Goal: Task Accomplishment & Management: Manage account settings

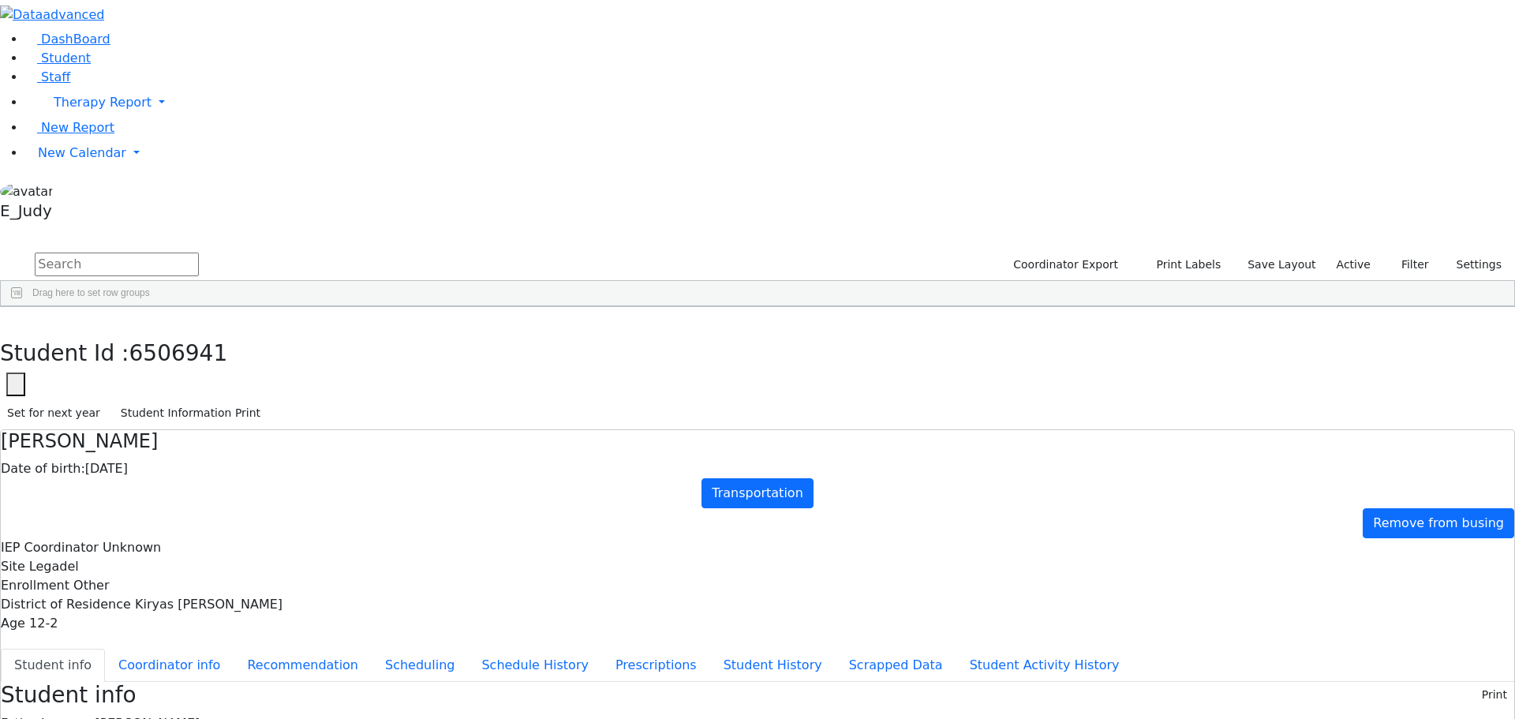
scroll to position [9425, 0]
click at [155, 169] on link "New Calendar" at bounding box center [770, 153] width 1490 height 32
click at [127, 230] on span "School Teacher Report" at bounding box center [108, 222] width 140 height 15
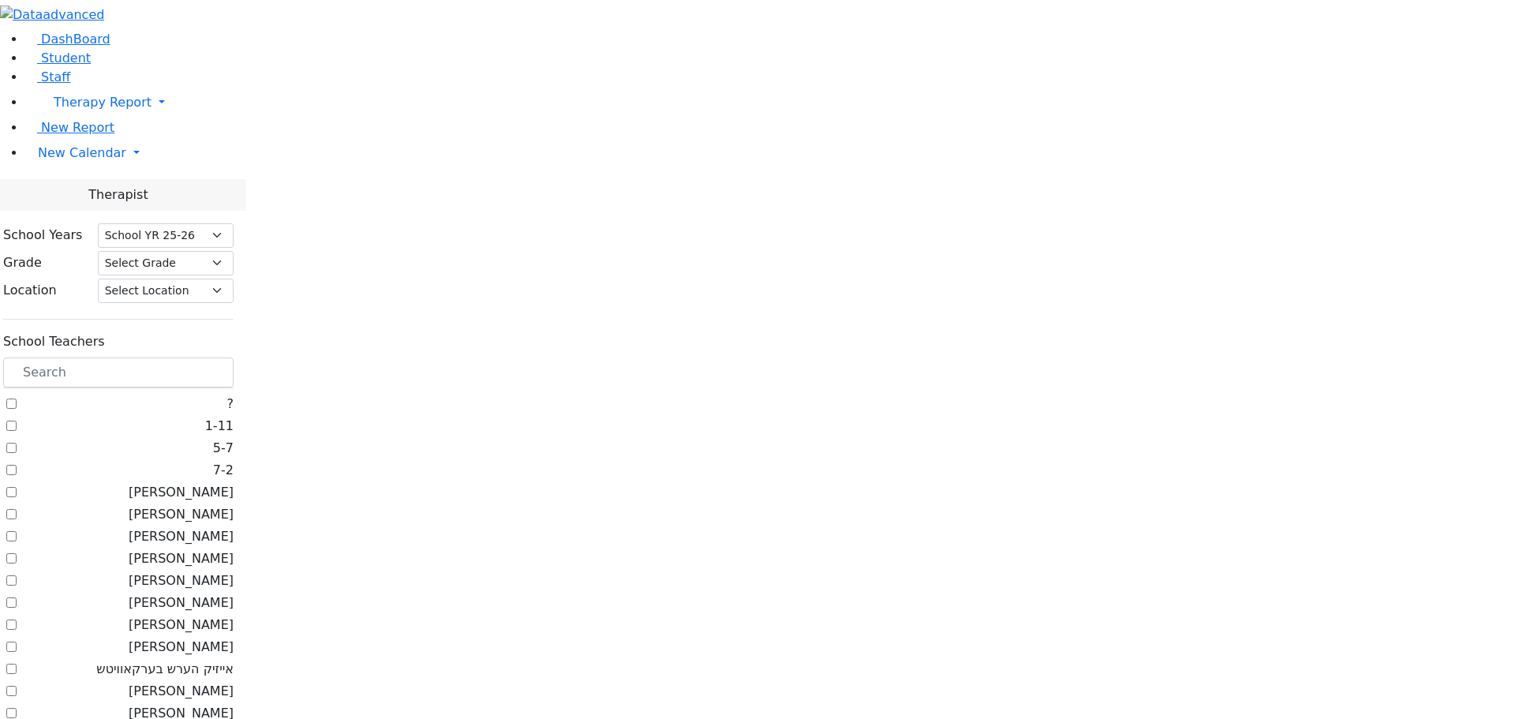
select select "212"
click at [77, 160] on span "New Calendar" at bounding box center [82, 152] width 88 height 15
click at [83, 211] on span "Teacher Report" at bounding box center [85, 203] width 95 height 15
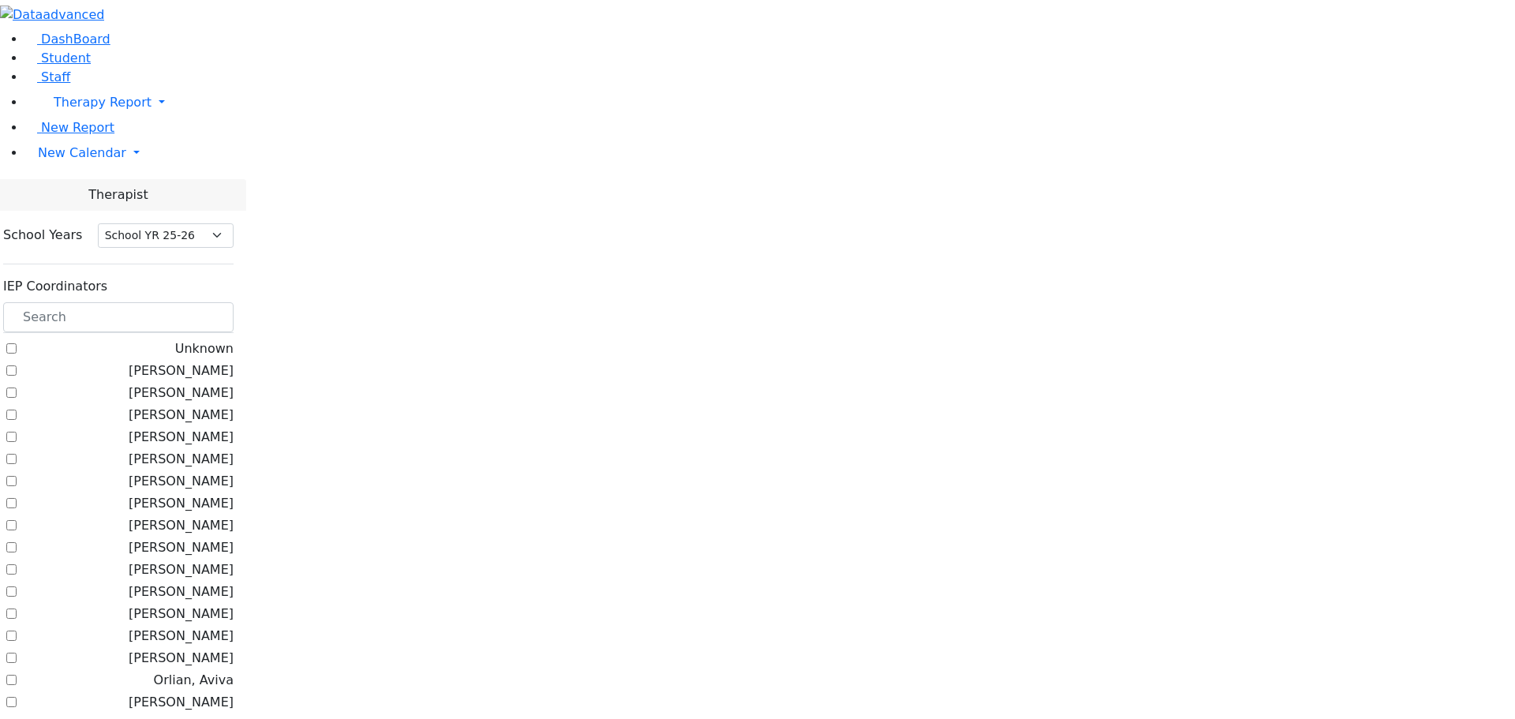
select select "212"
click at [197, 383] on label "[PERSON_NAME]" at bounding box center [181, 392] width 105 height 19
click at [17, 387] on input "[PERSON_NAME]" at bounding box center [11, 392] width 10 height 10
checkbox input "true"
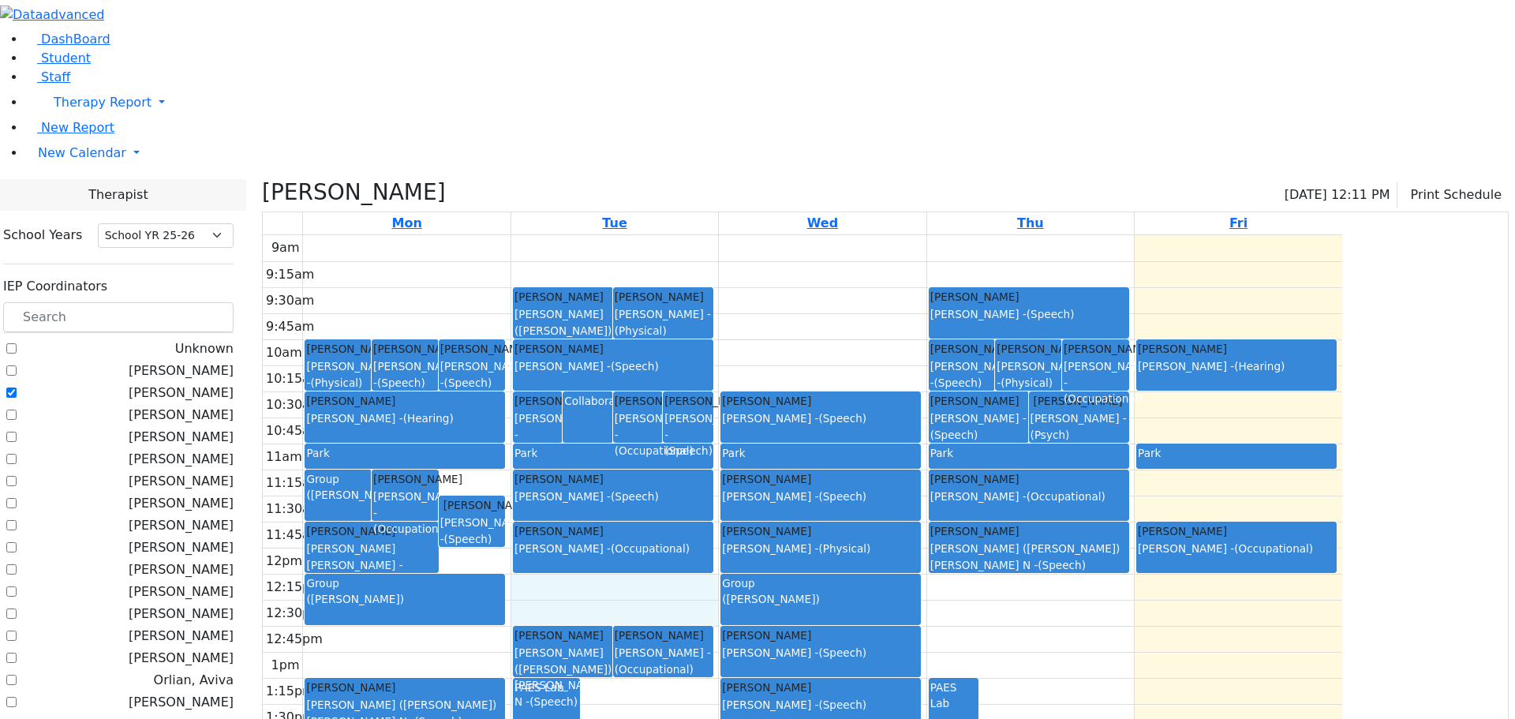
drag, startPoint x: 727, startPoint y: 424, endPoint x: 731, endPoint y: 443, distance: 18.8
click at [729, 451] on div "9am 9:15am 9:30am 9:45am 10am 10:15am 10:30am 10:45am 11am 11:15am 11:30am 11:4…" at bounding box center [802, 547] width 1079 height 625
drag, startPoint x: 729, startPoint y: 426, endPoint x: 729, endPoint y: 459, distance: 33.1
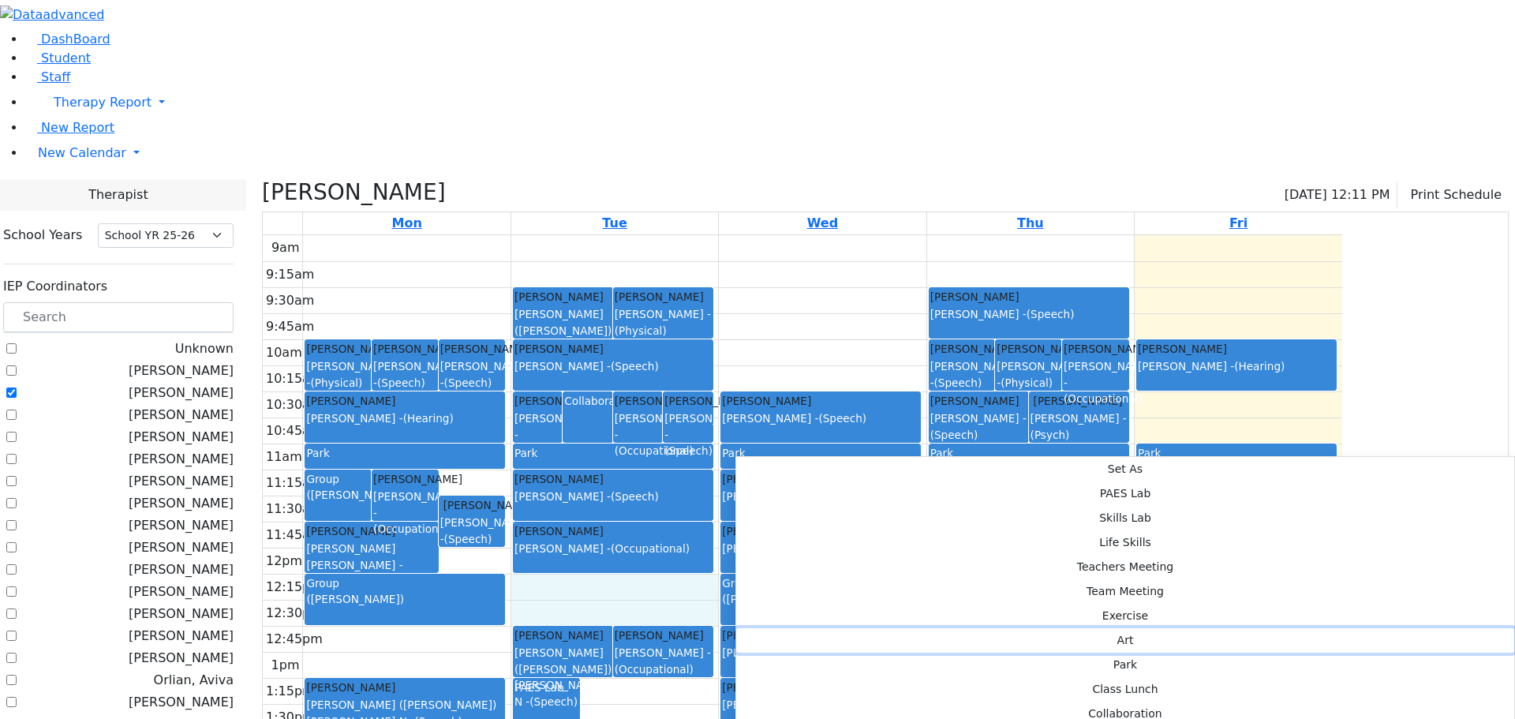
click at [991, 628] on button "Art" at bounding box center [1125, 640] width 778 height 24
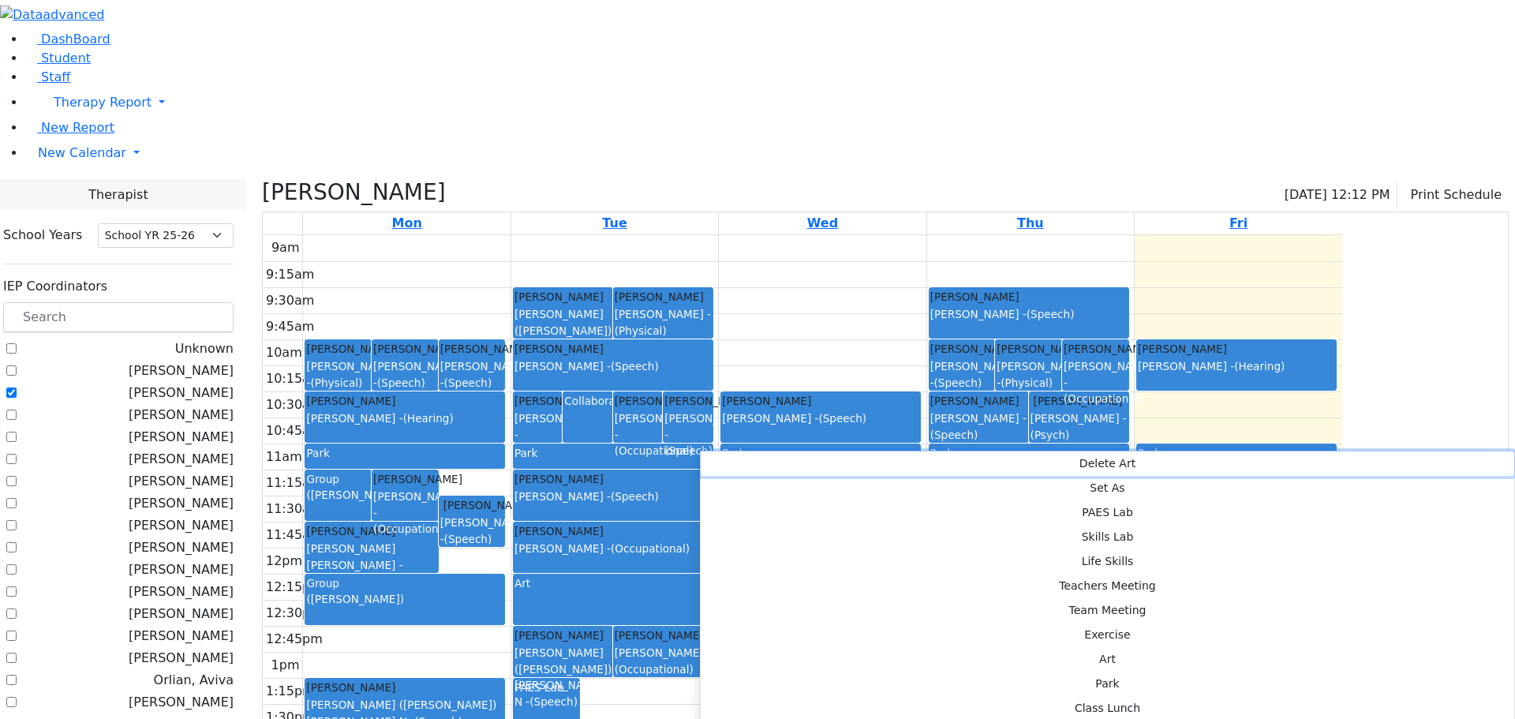
click at [778, 460] on button "Delete Art" at bounding box center [1107, 463] width 813 height 24
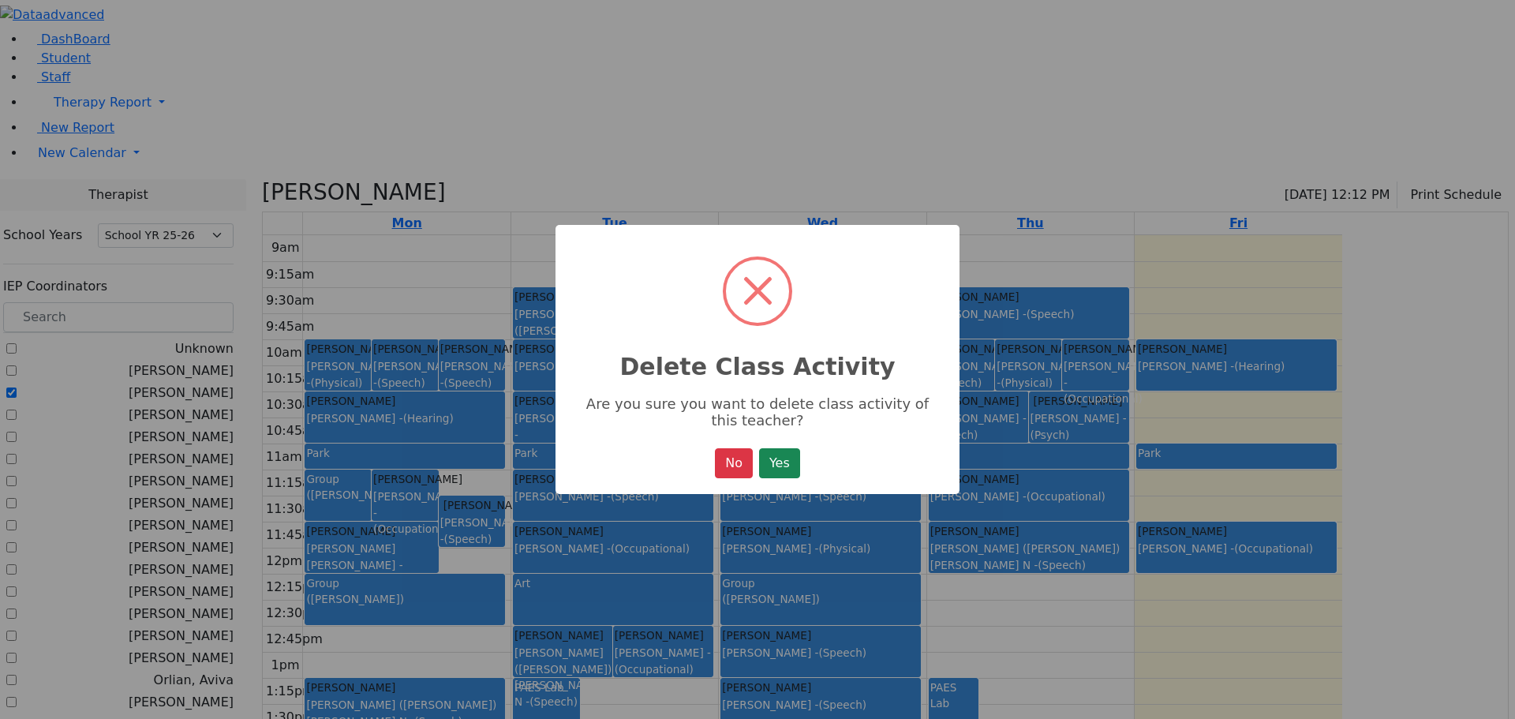
click at [778, 460] on button "Yes" at bounding box center [779, 463] width 41 height 30
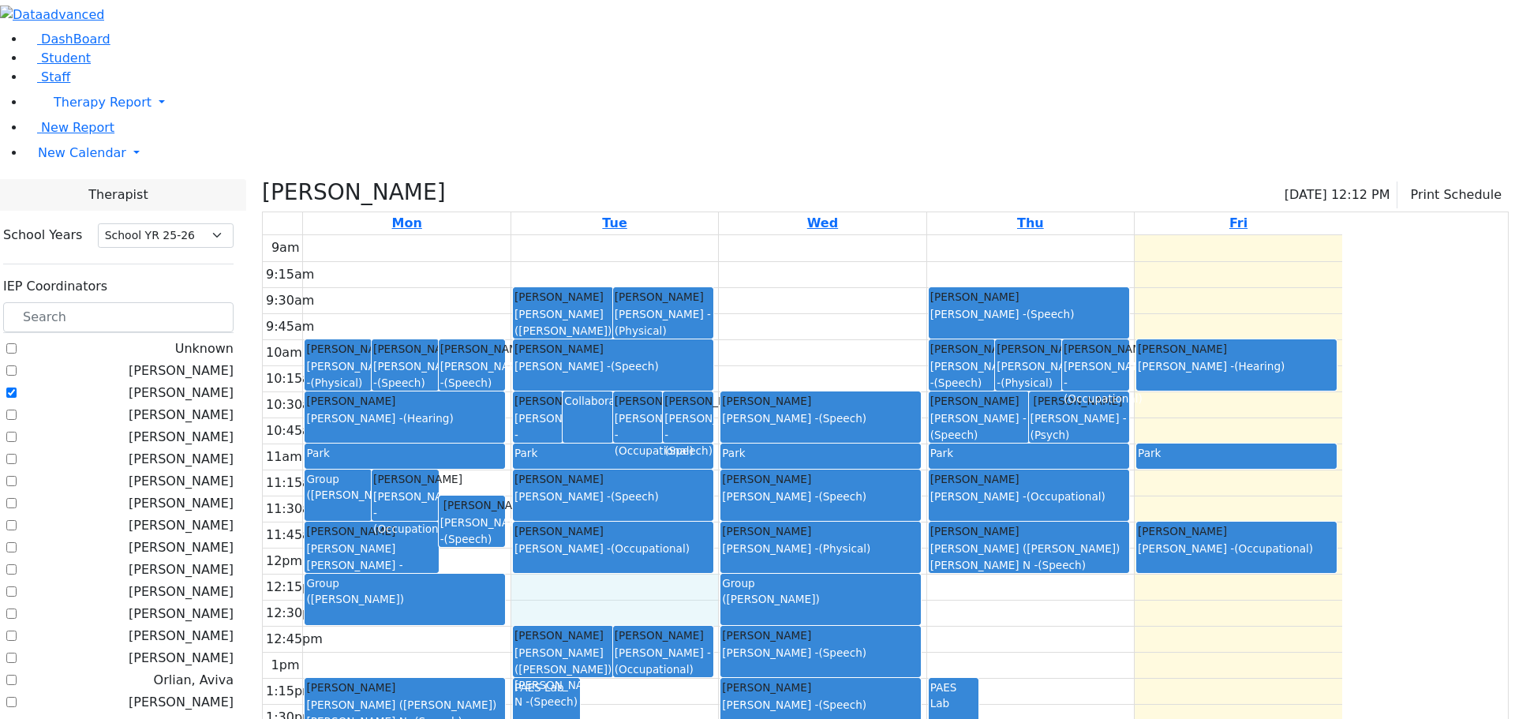
drag, startPoint x: 725, startPoint y: 434, endPoint x: 729, endPoint y: 443, distance: 9.5
click at [733, 446] on div "9am 9:15am 9:30am 9:45am 10am 10:15am 10:30am 10:45am 11am 11:15am 11:30am 11:4…" at bounding box center [802, 547] width 1079 height 625
drag, startPoint x: 745, startPoint y: 428, endPoint x: 753, endPoint y: 454, distance: 27.2
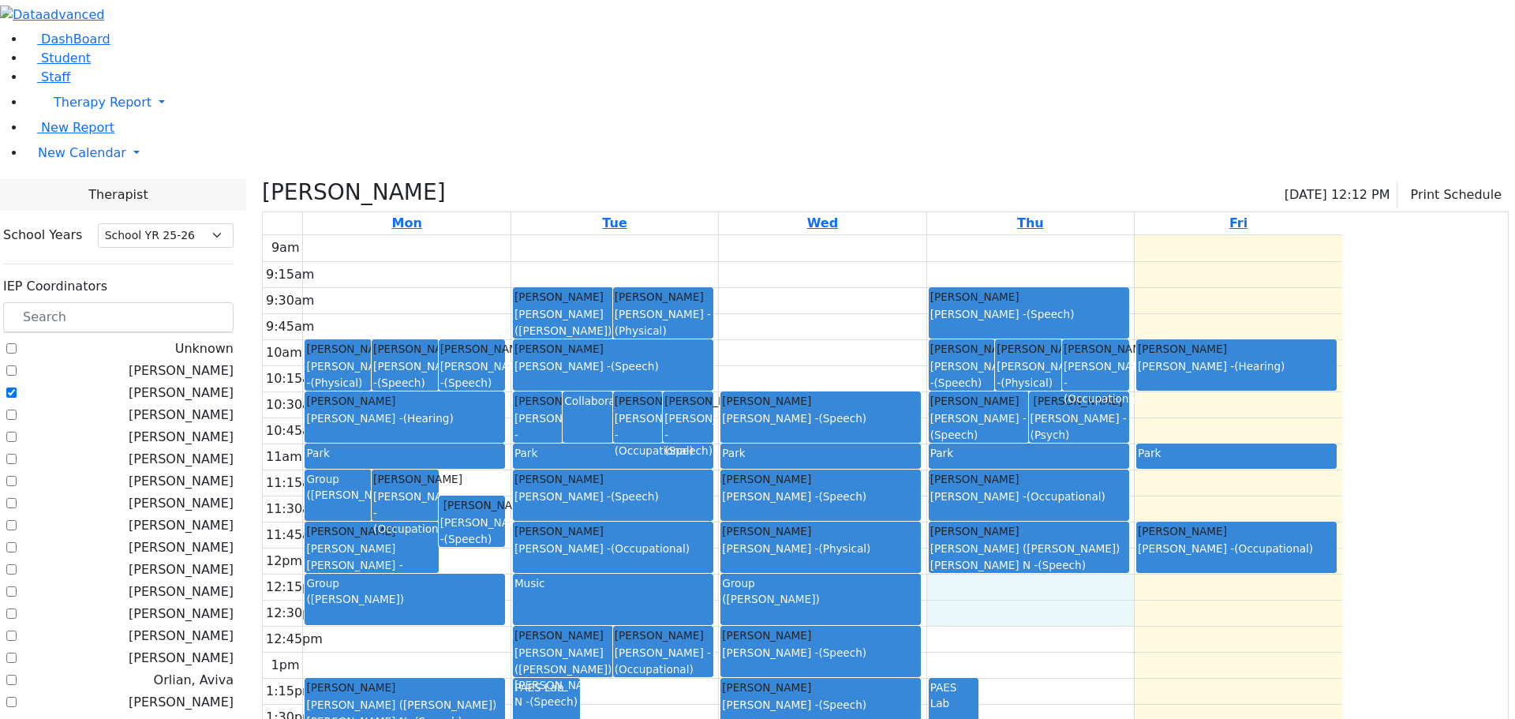
drag, startPoint x: 1150, startPoint y: 427, endPoint x: 1167, endPoint y: 451, distance: 30.0
click at [1167, 451] on div "9am 9:15am 9:30am 9:45am 10am 10:15am 10:30am 10:45am 11am 11:15am 11:30am 11:4…" at bounding box center [802, 547] width 1079 height 625
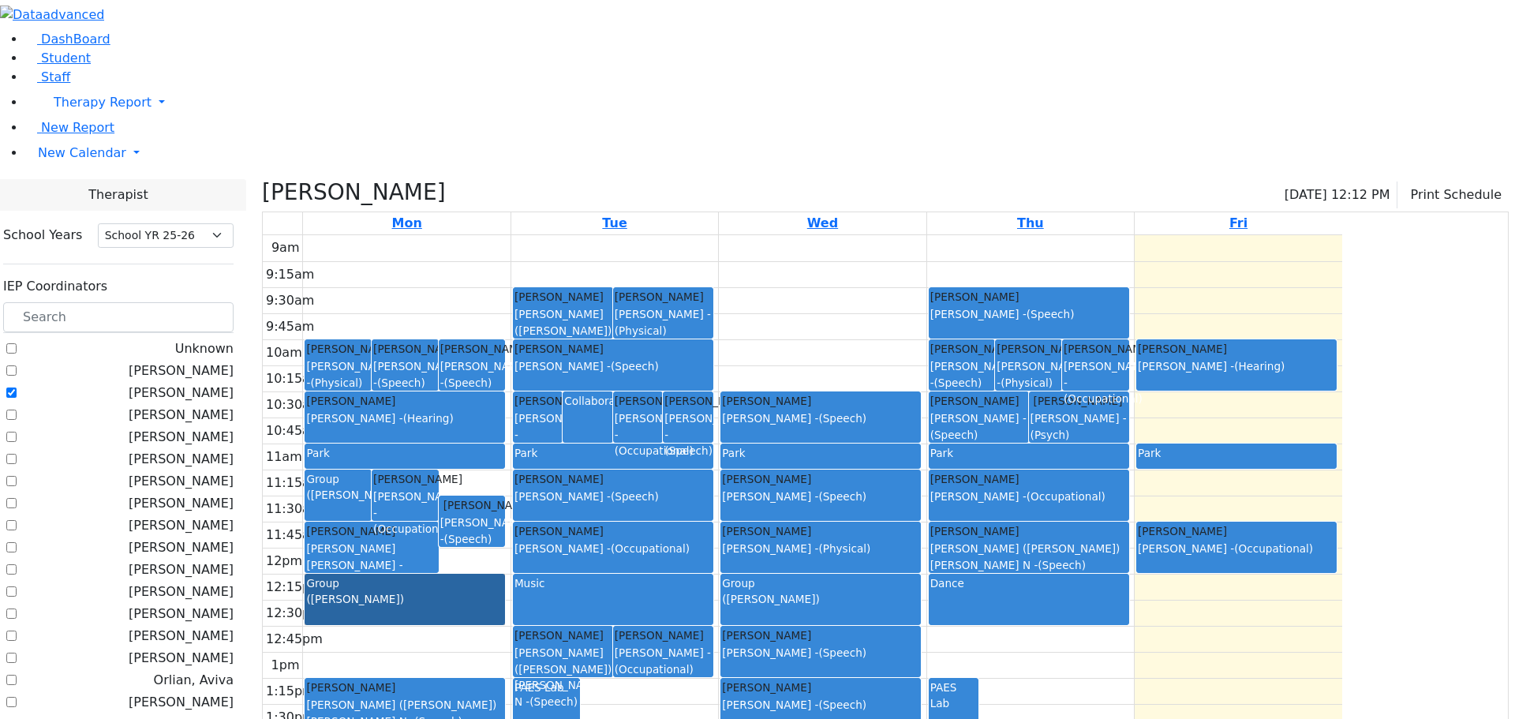
click at [505, 574] on link "Group (Reese, Amy)" at bounding box center [405, 599] width 200 height 51
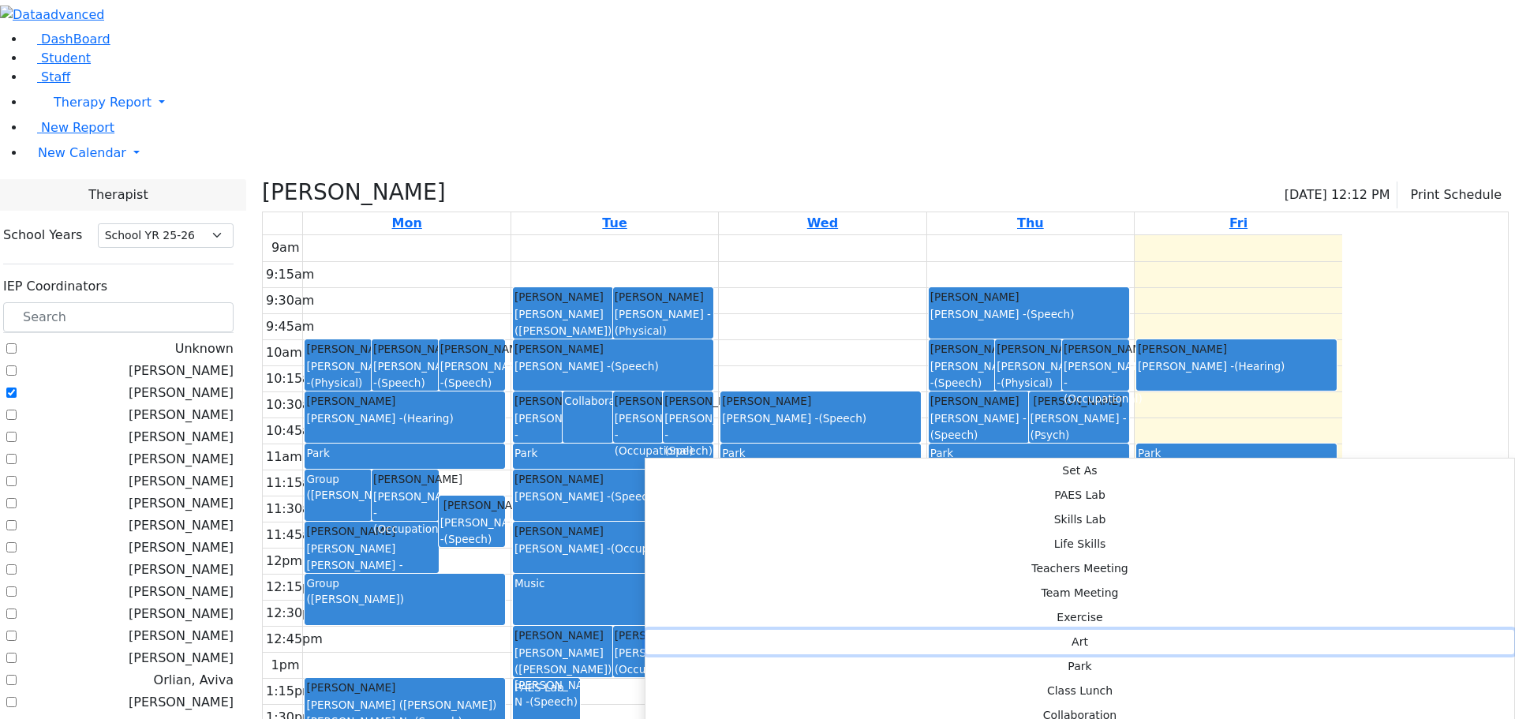
click at [854, 630] on button "Art" at bounding box center [1079, 642] width 869 height 24
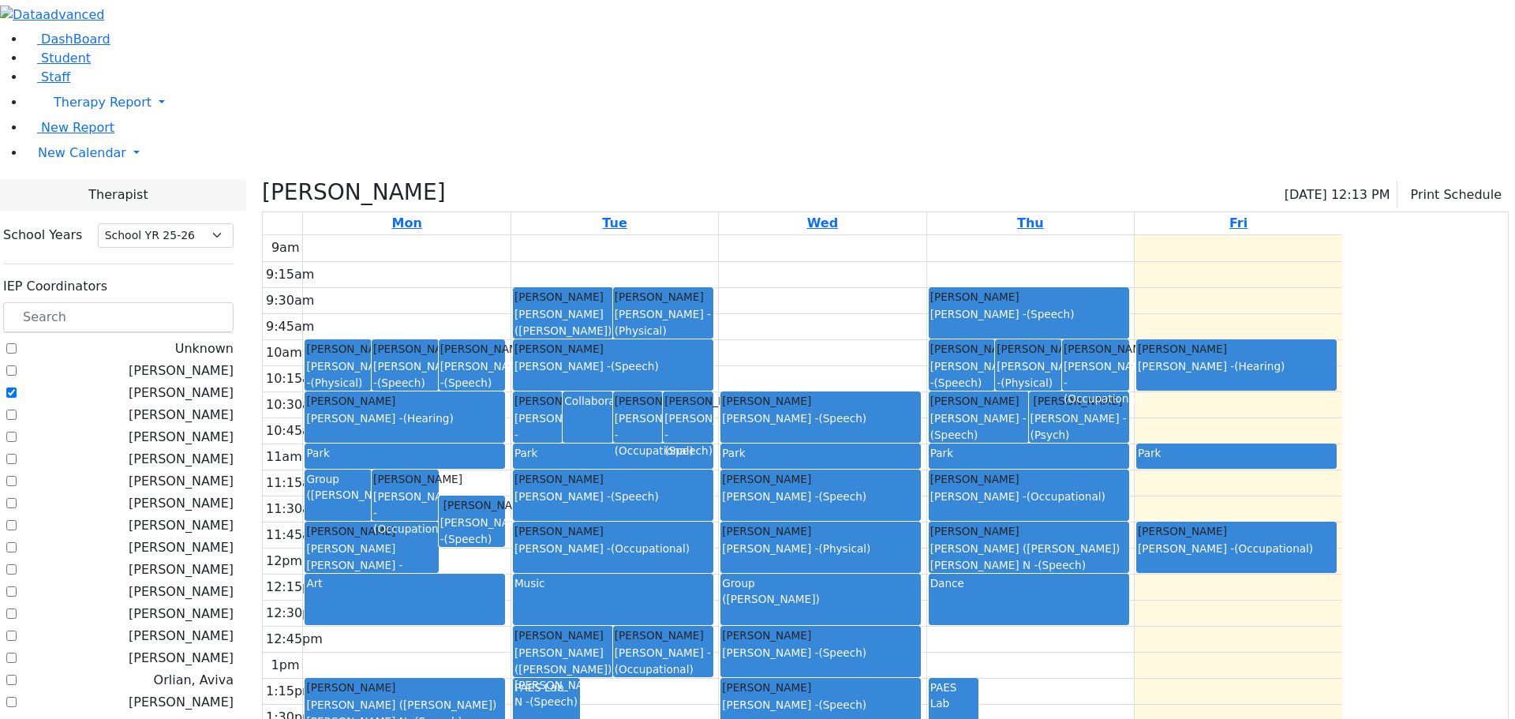
click at [510, 444] on div "Berkowitz Nechie Reiss Adeena - (Physical) Klein Rachel Katz Bina - (Speech) Pa…" at bounding box center [406, 547] width 207 height 625
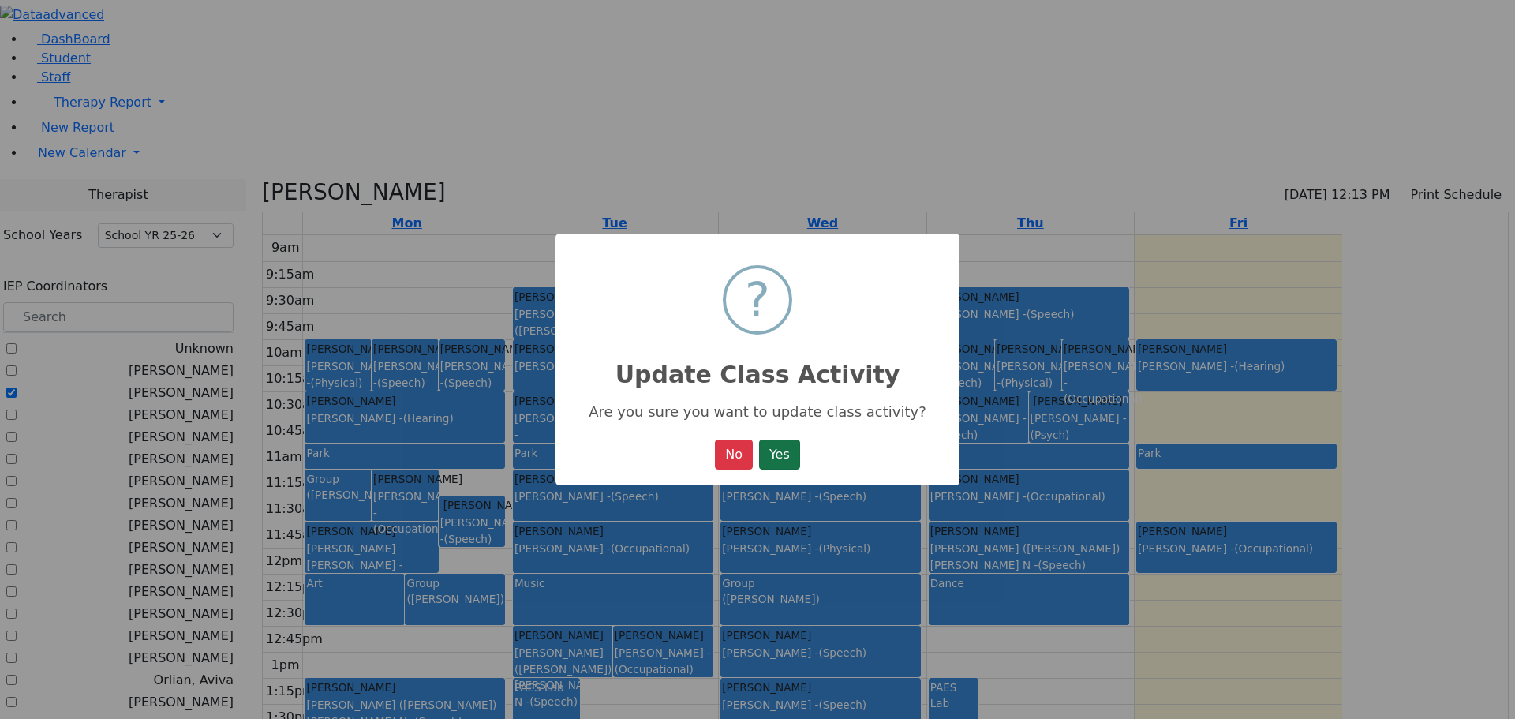
click at [779, 448] on button "Yes" at bounding box center [779, 454] width 41 height 30
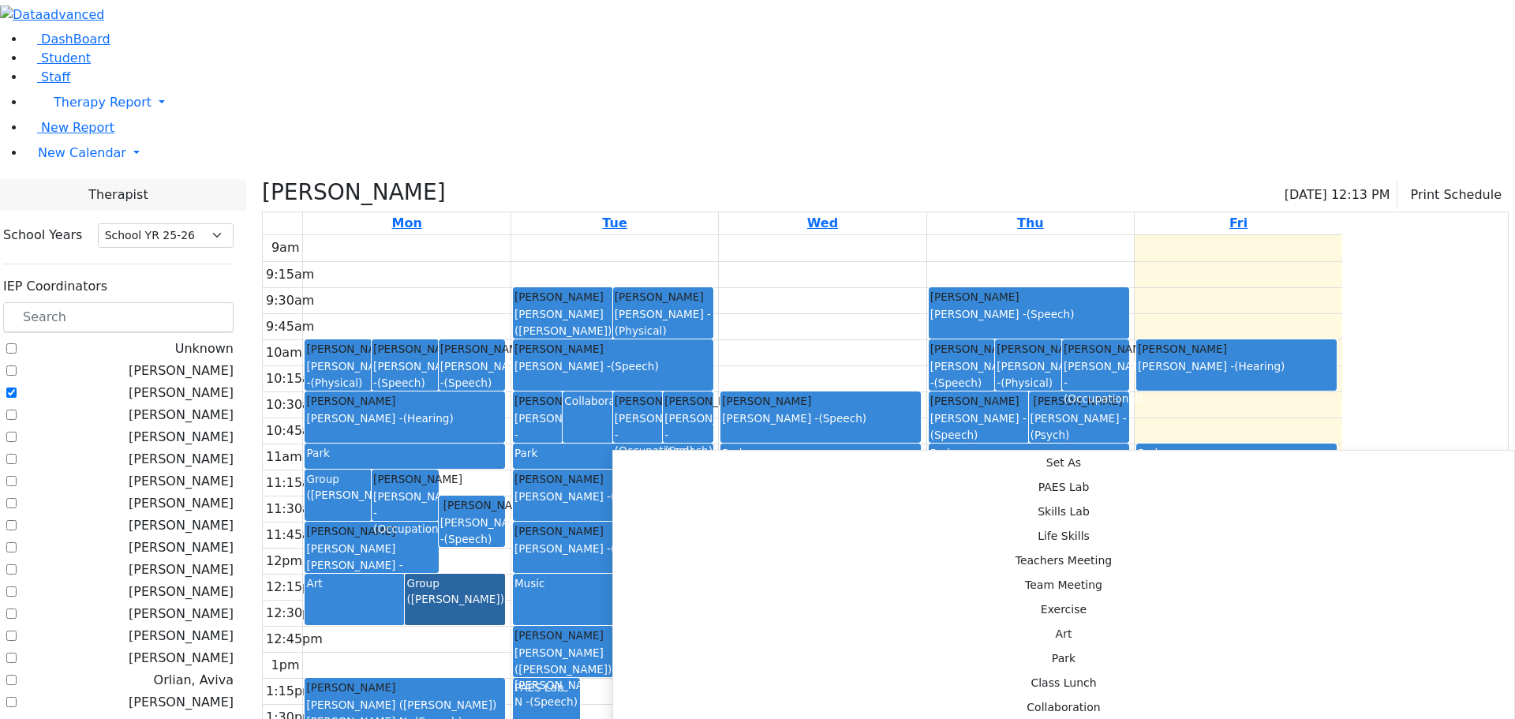
click at [505, 574] on link "Group (Reese, Amy)" at bounding box center [455, 599] width 100 height 51
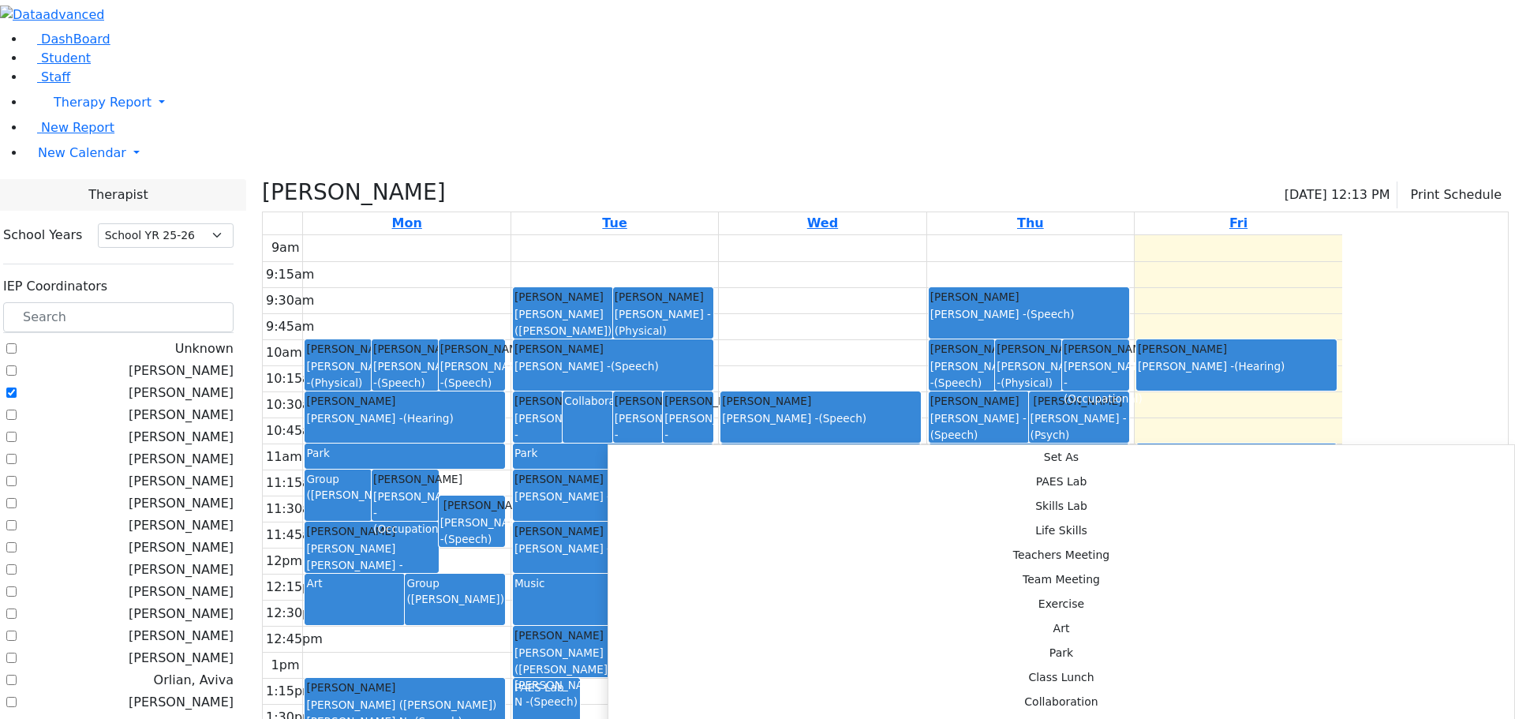
drag, startPoint x: 608, startPoint y: 444, endPoint x: 576, endPoint y: 439, distance: 32.0
click at [503, 575] on div "Group (Reese, Amy)" at bounding box center [454, 599] width 97 height 49
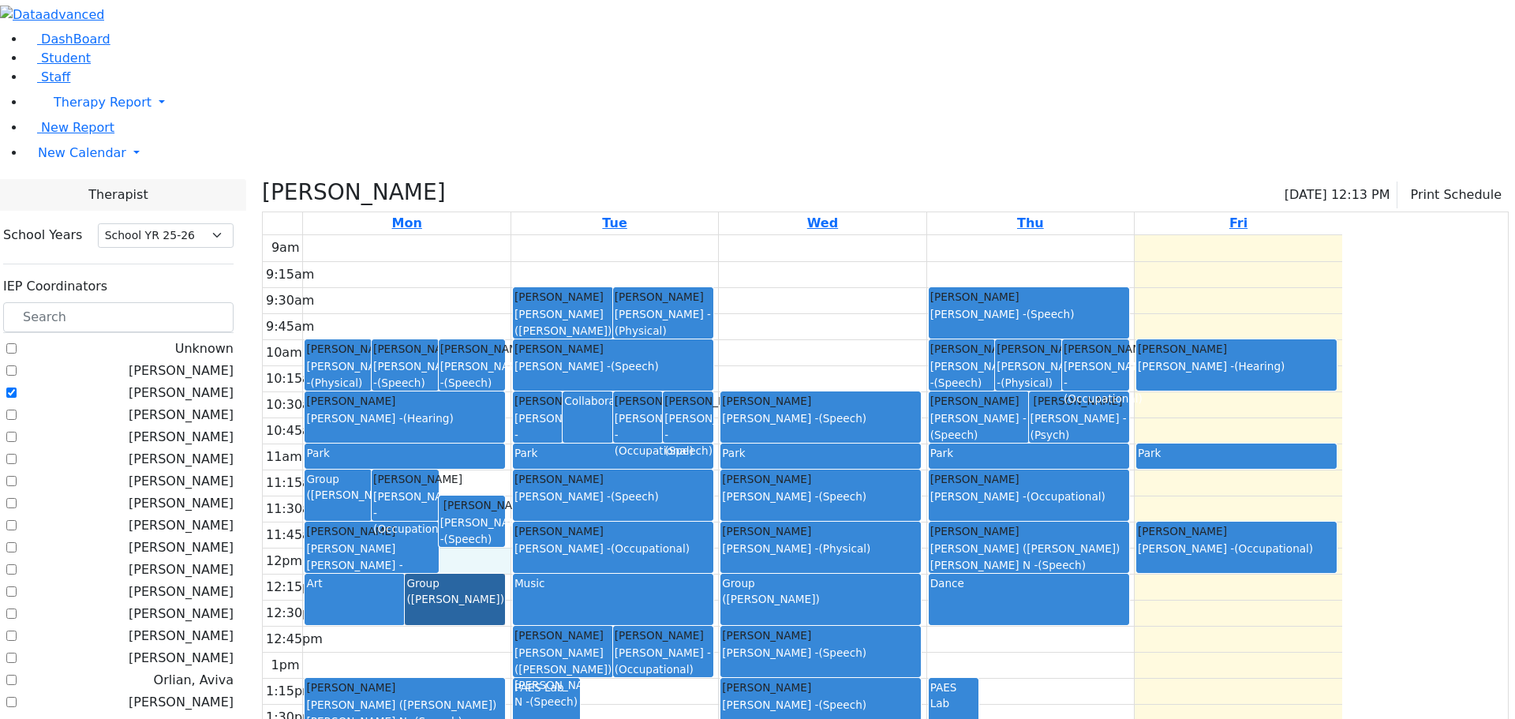
drag, startPoint x: 645, startPoint y: 412, endPoint x: 638, endPoint y: 419, distance: 10.0
click at [644, 412] on div "9am 9:15am 9:30am 9:45am 10am 10:15am 10:30am 10:45am 11am 11:15am 11:30am 11:4…" at bounding box center [802, 547] width 1079 height 625
click at [505, 574] on link "Group (Reese, Amy)" at bounding box center [455, 599] width 100 height 51
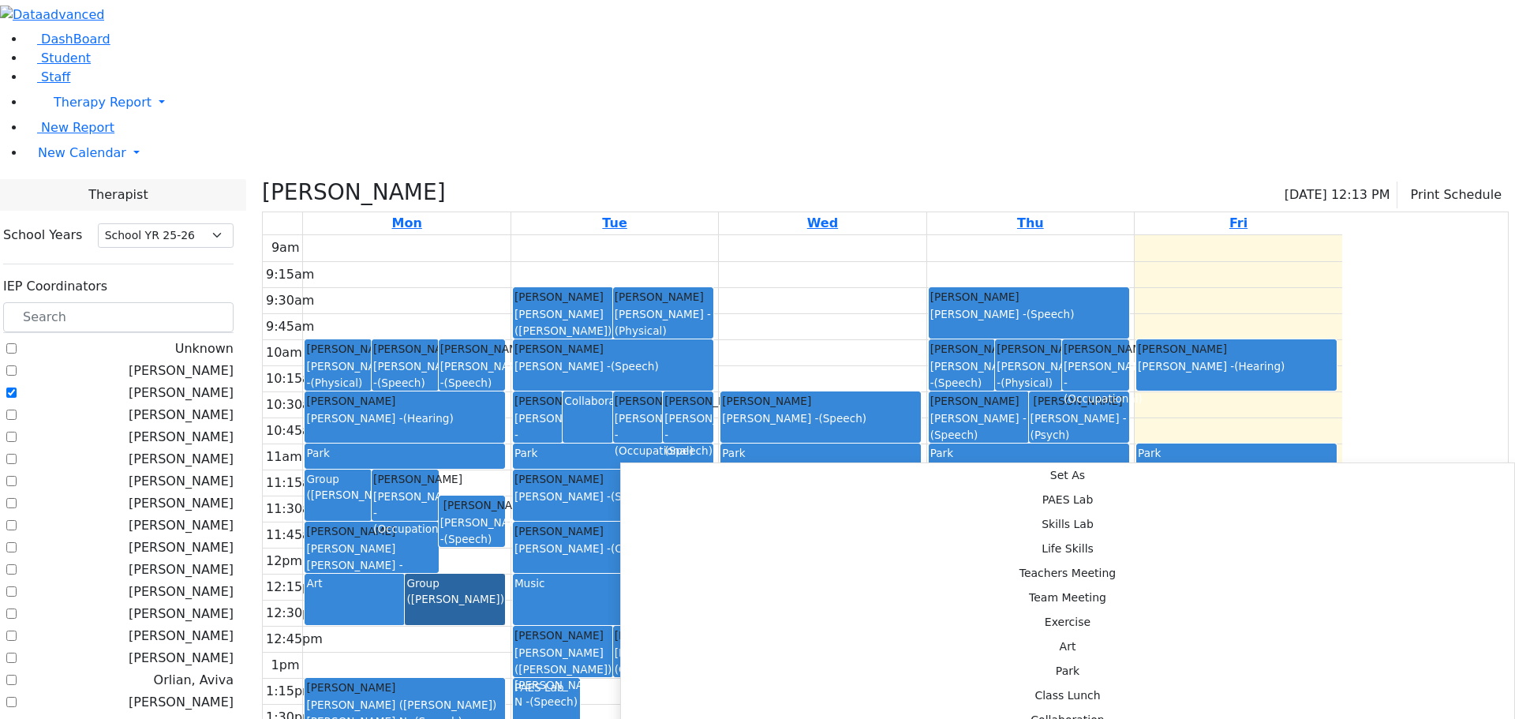
click at [505, 574] on link "Group (Reese, Amy)" at bounding box center [455, 599] width 100 height 51
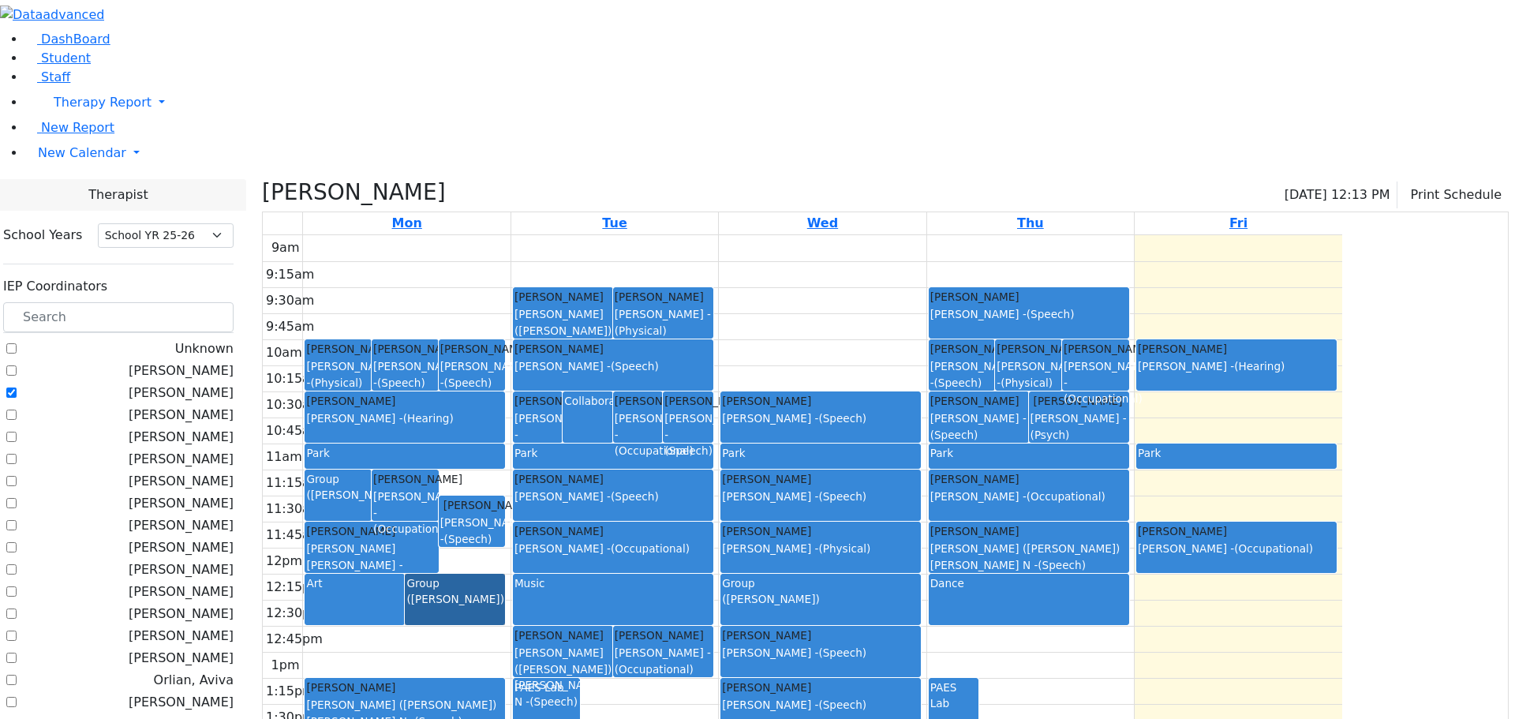
click at [674, 659] on div "9am 9:15am 9:30am 9:45am 10am 10:15am 10:30am 10:45am 11am 11:15am 11:30am 11:4…" at bounding box center [802, 547] width 1079 height 625
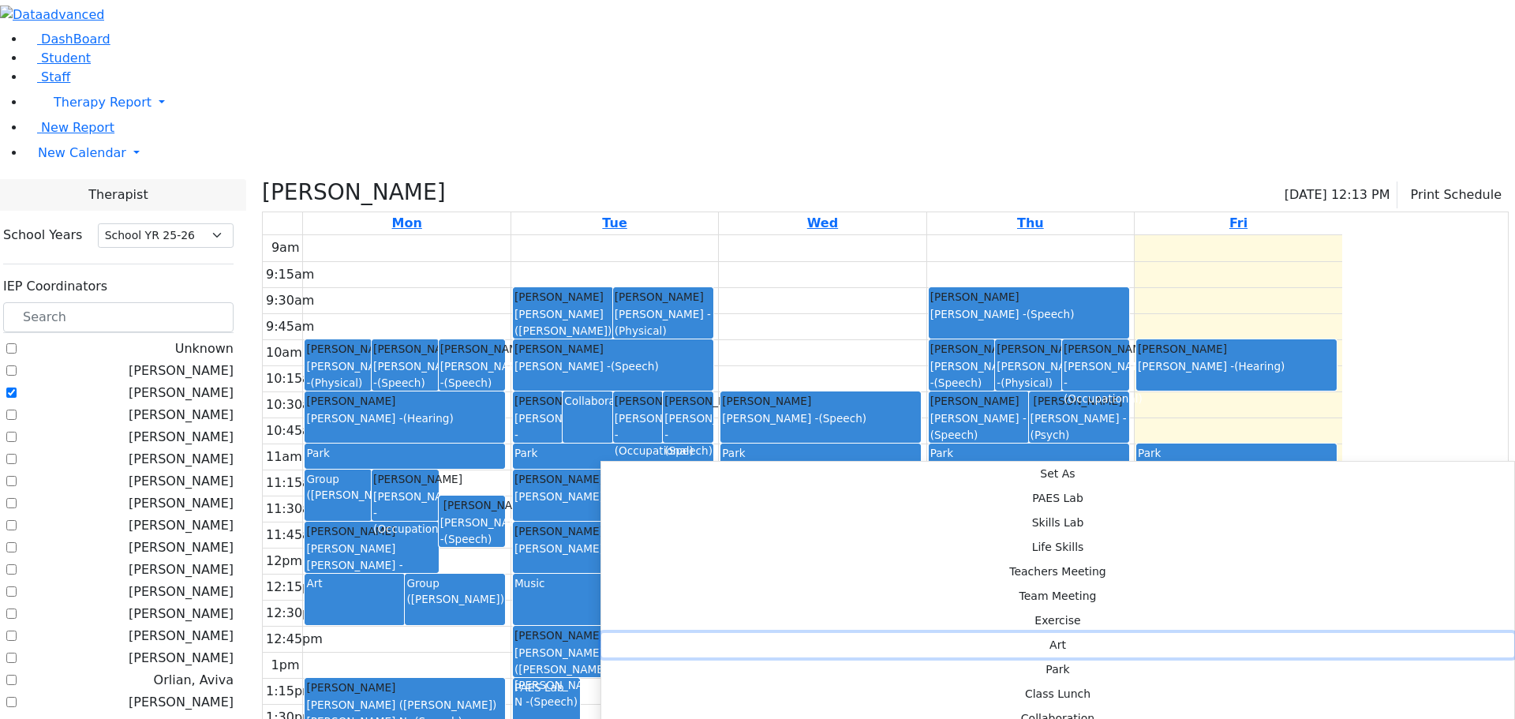
click at [839, 633] on button "Art" at bounding box center [1057, 645] width 913 height 24
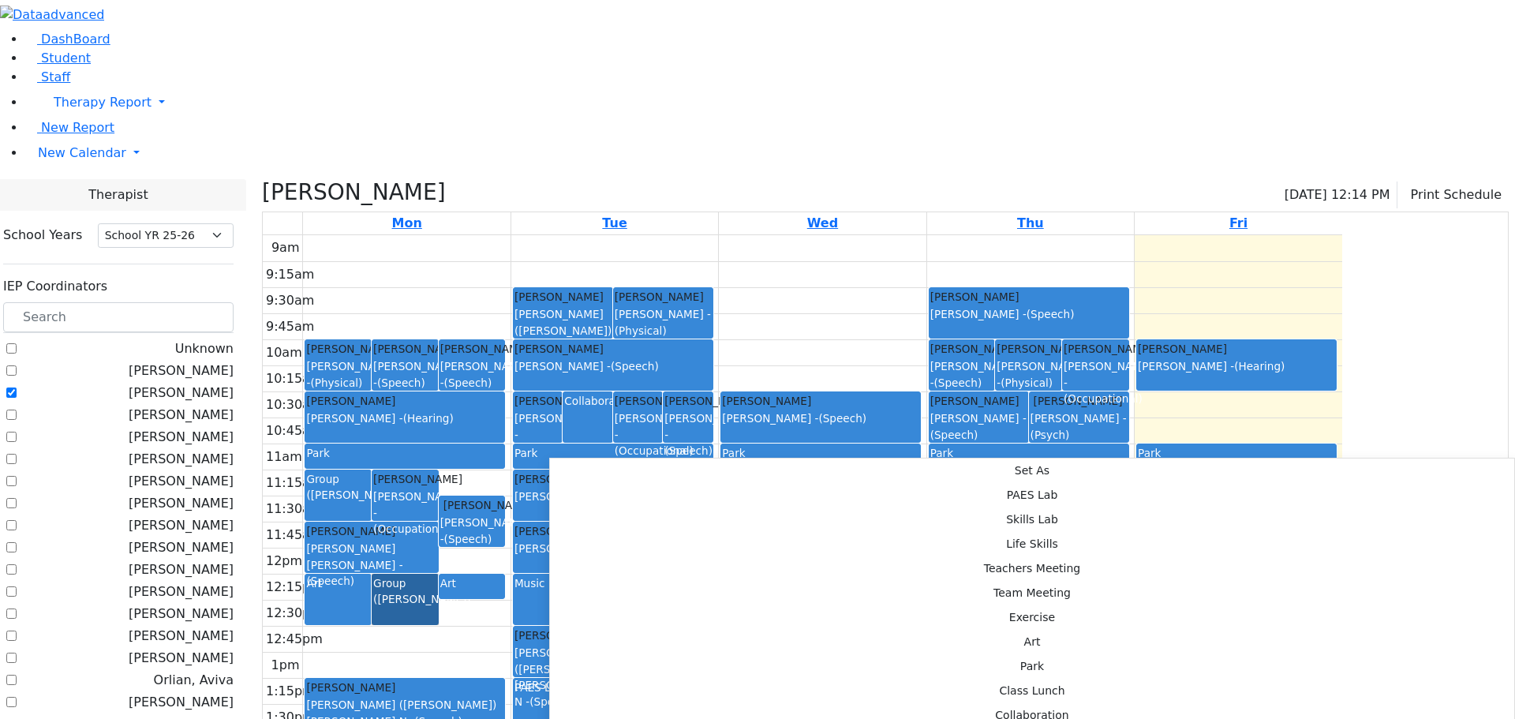
click at [537, 515] on div "9am 9:15am 9:30am 9:45am 10am 10:15am 10:30am 10:45am 11am 11:15am 11:30am 11:4…" at bounding box center [802, 547] width 1079 height 625
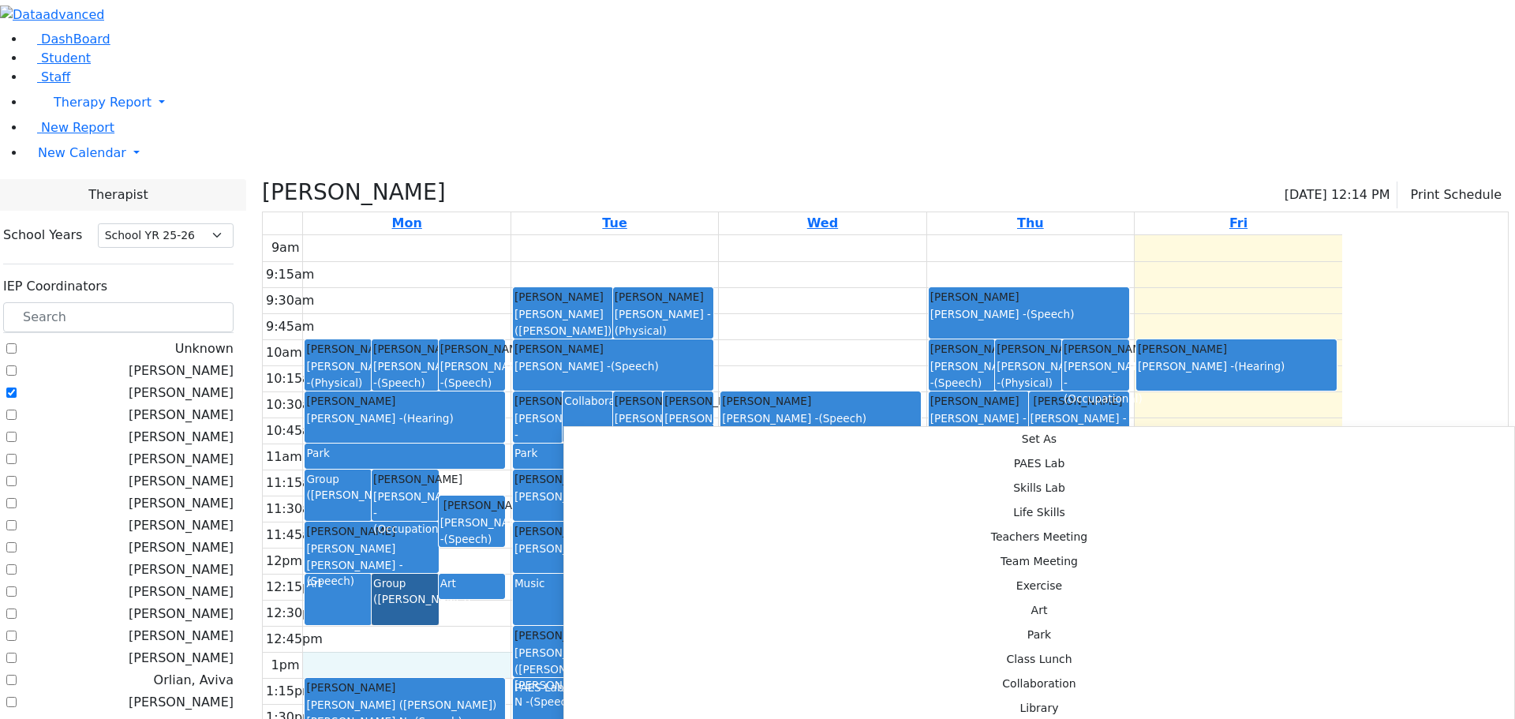
click at [504, 575] on div "Art" at bounding box center [472, 586] width 64 height 23
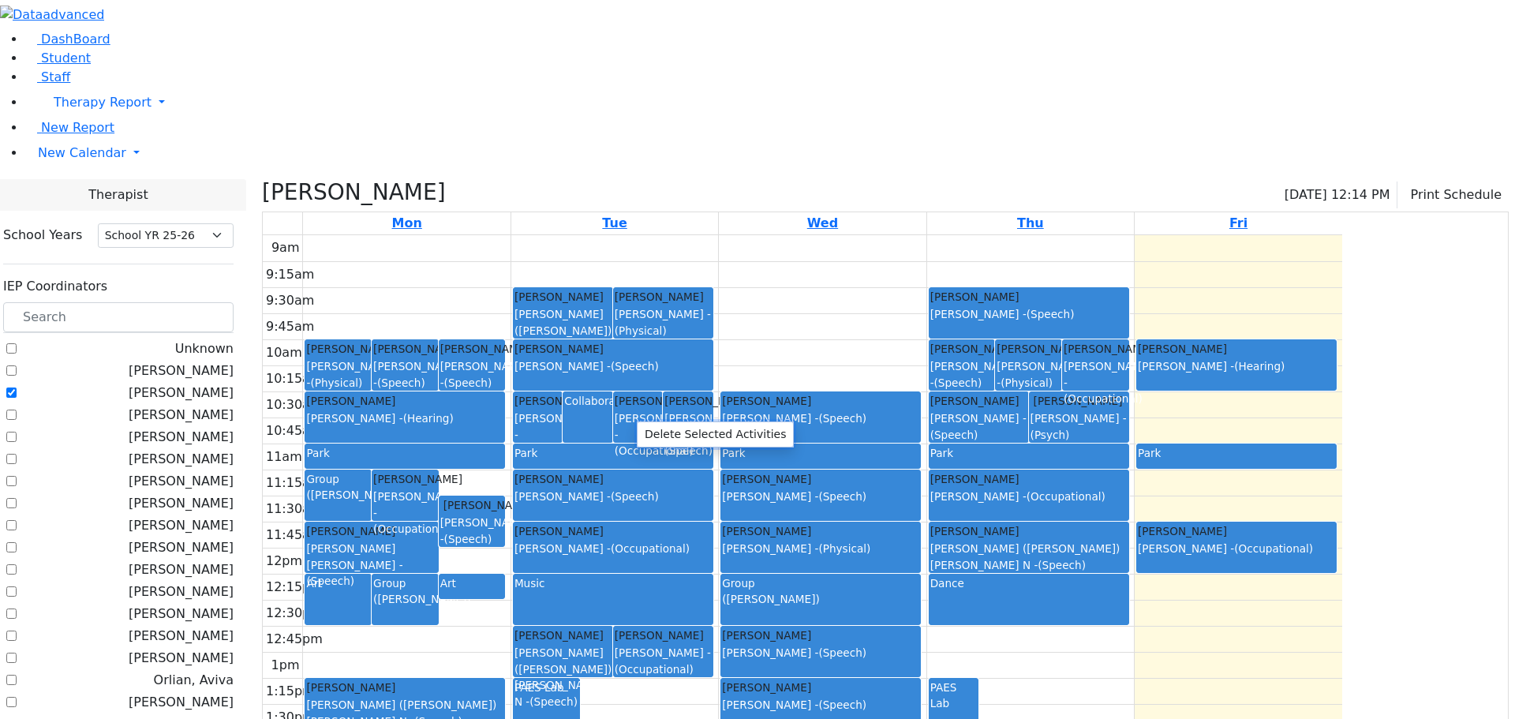
click at [642, 427] on button "Delete Selected Activities" at bounding box center [715, 434] width 155 height 24
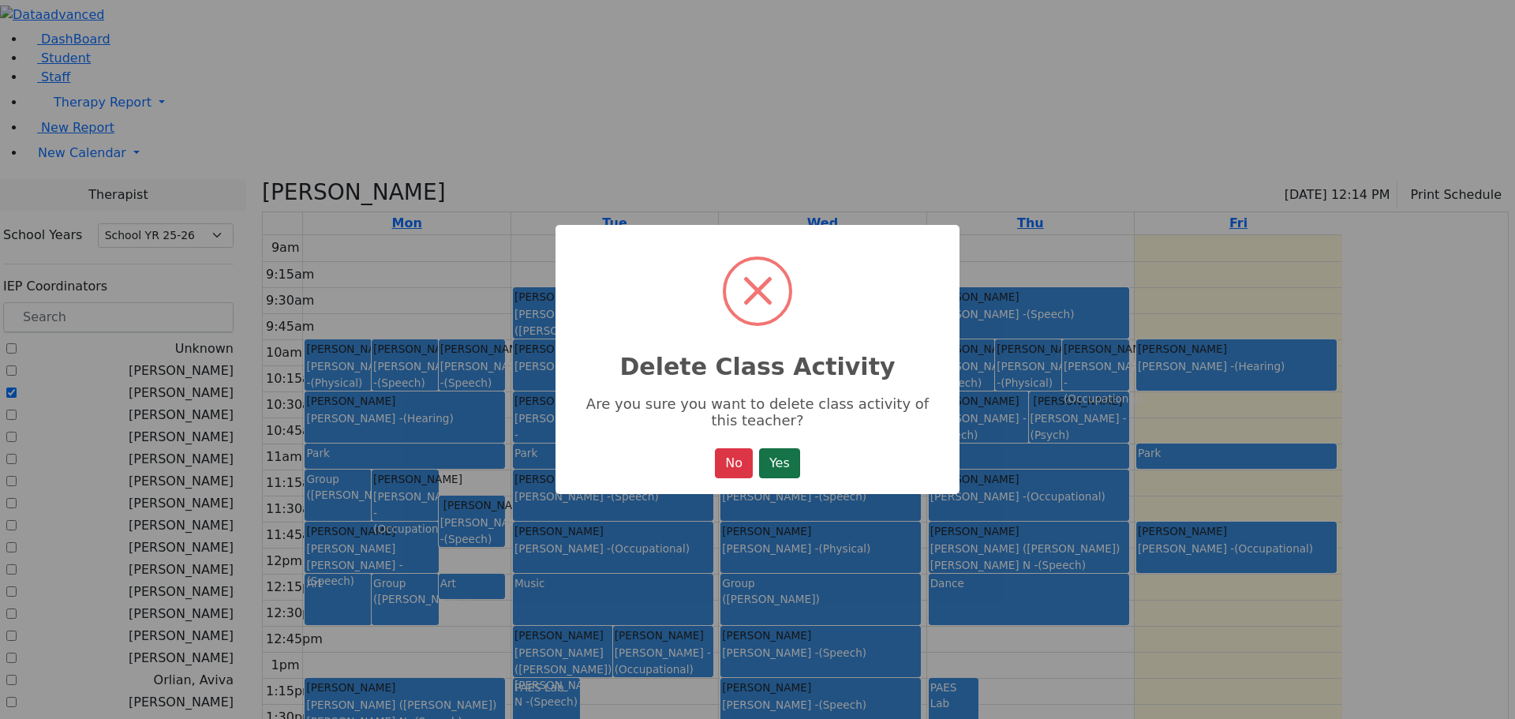
click at [785, 460] on button "Yes" at bounding box center [779, 463] width 41 height 30
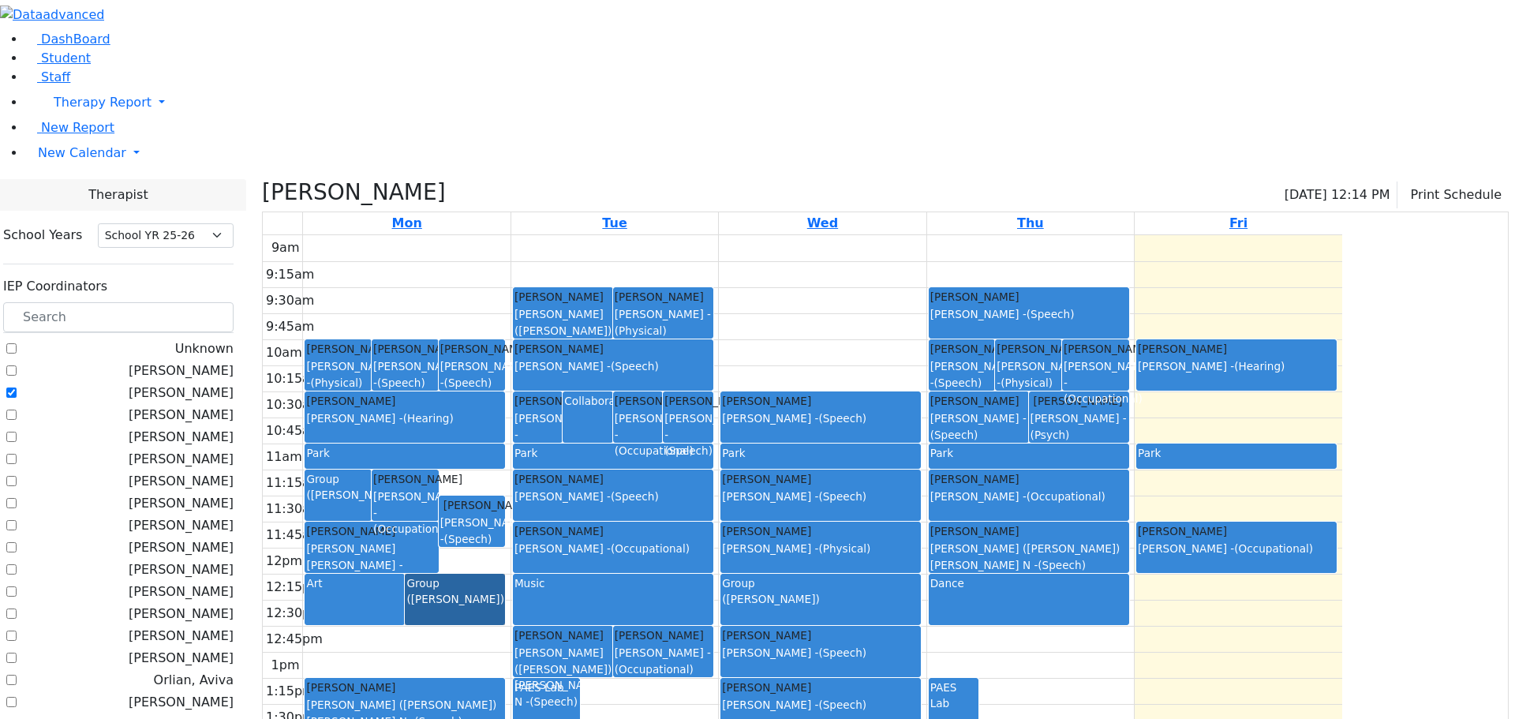
click at [505, 574] on link "Group (Reese, Amy)" at bounding box center [455, 599] width 100 height 51
drag, startPoint x: 663, startPoint y: 522, endPoint x: 665, endPoint y: 563, distance: 40.3
click at [665, 563] on tr "Berkowitz Nechie Reiss Adeena - (Physical) Klein Rachel Katz Bina - (Speech) Pa…" at bounding box center [802, 547] width 1079 height 625
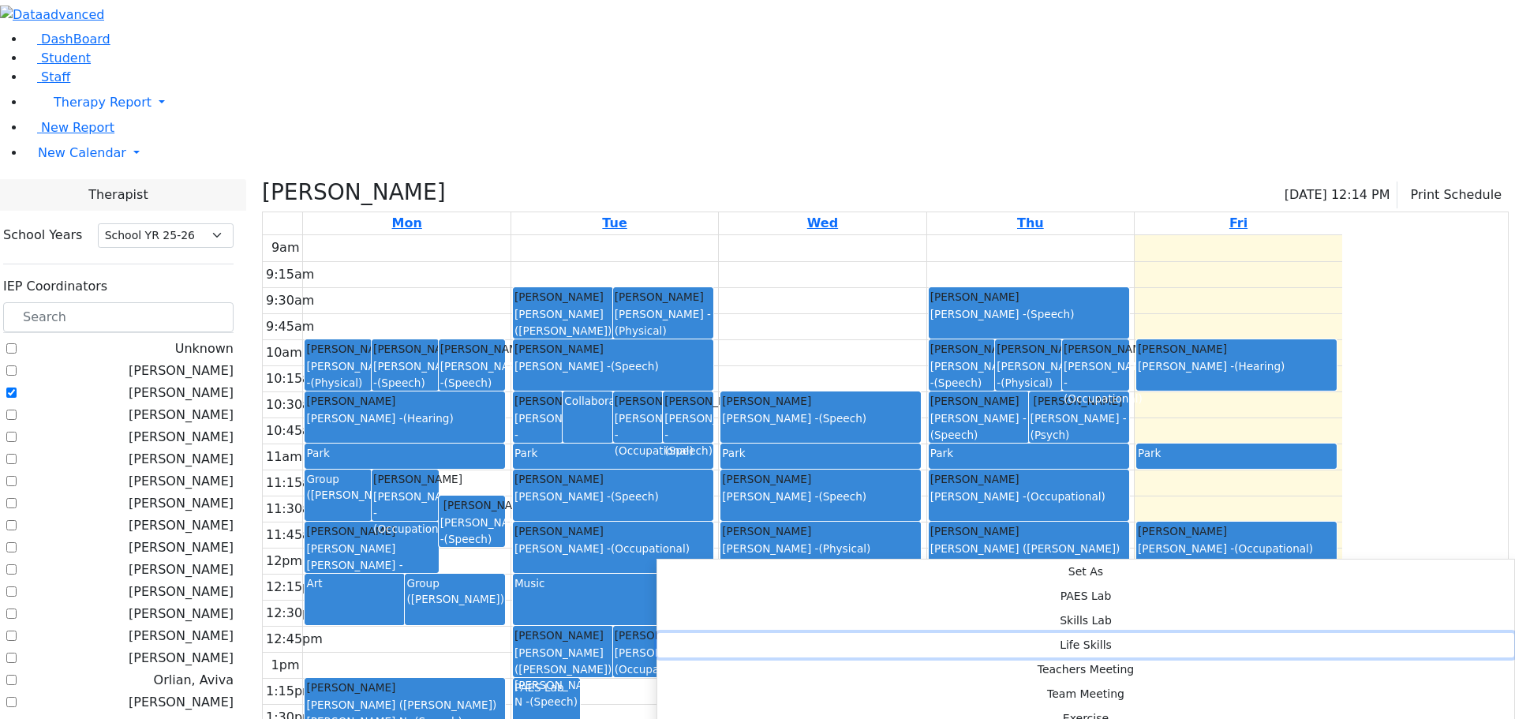
click at [892, 633] on button "Life Skills" at bounding box center [1085, 645] width 857 height 24
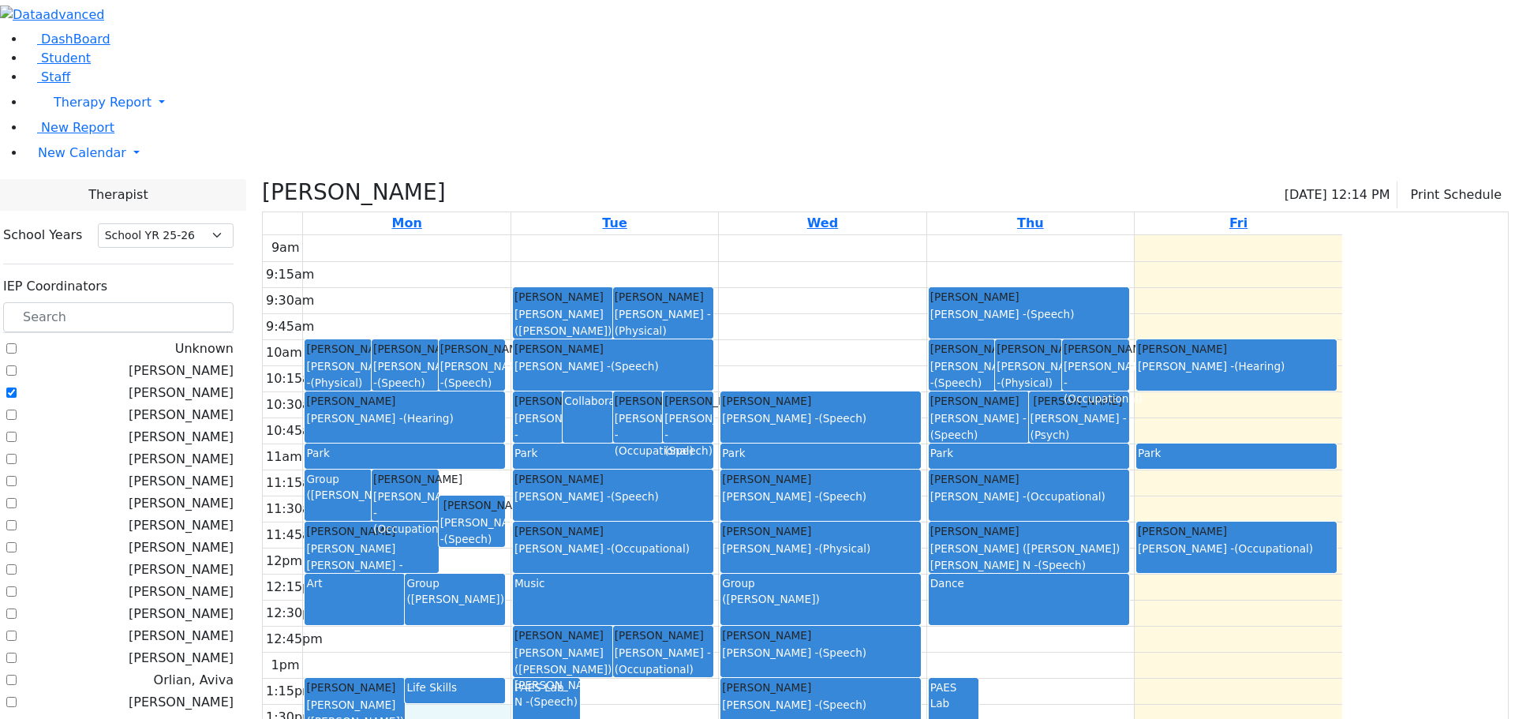
drag, startPoint x: 620, startPoint y: 547, endPoint x: 629, endPoint y: 552, distance: 10.3
click at [629, 552] on div "9am 9:15am 9:30am 9:45am 10am 10:15am 10:30am 10:45am 11am 11:15am 11:30am 11:4…" at bounding box center [802, 547] width 1079 height 625
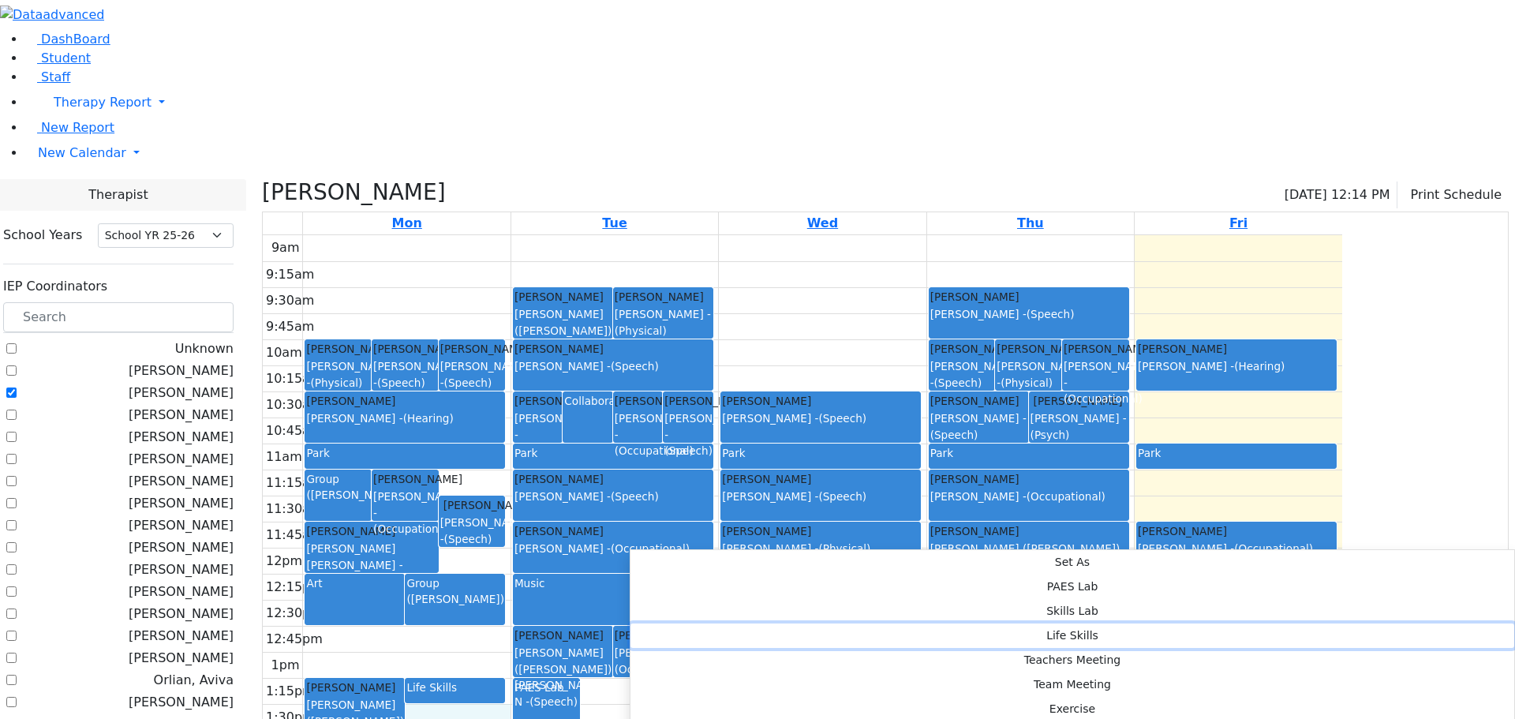
click at [861, 623] on button "Life Skills" at bounding box center [1072, 635] width 884 height 24
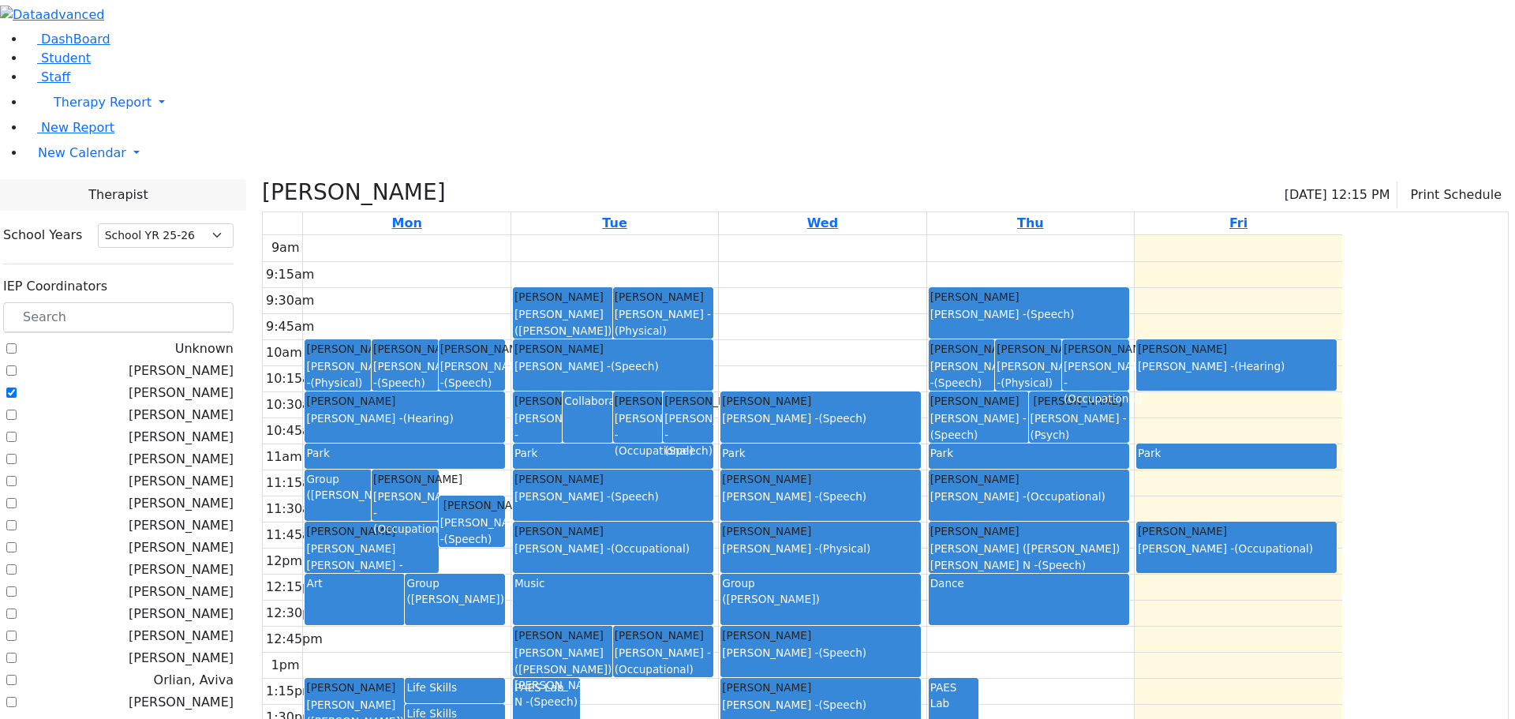
drag, startPoint x: 817, startPoint y: 624, endPoint x: 818, endPoint y: 634, distance: 10.4
click at [818, 635] on div "9am 9:15am 9:30am 9:45am 10am 10:15am 10:30am 10:45am 11am 11:15am 11:30am 11:4…" at bounding box center [802, 547] width 1079 height 625
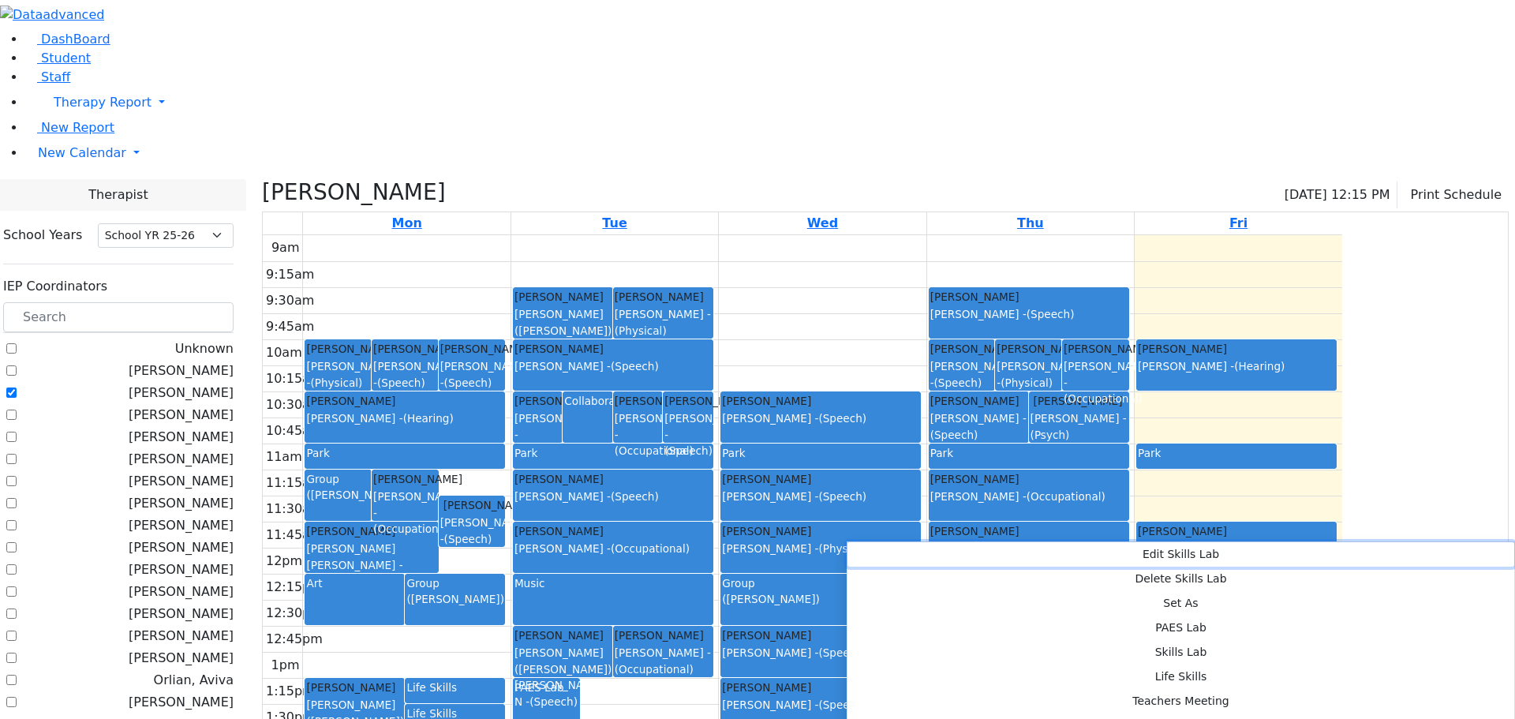
click at [903, 548] on button "Edit Skills Lab" at bounding box center [1180, 554] width 667 height 24
select select "2"
select select "13:45:00"
select select "14:15:00"
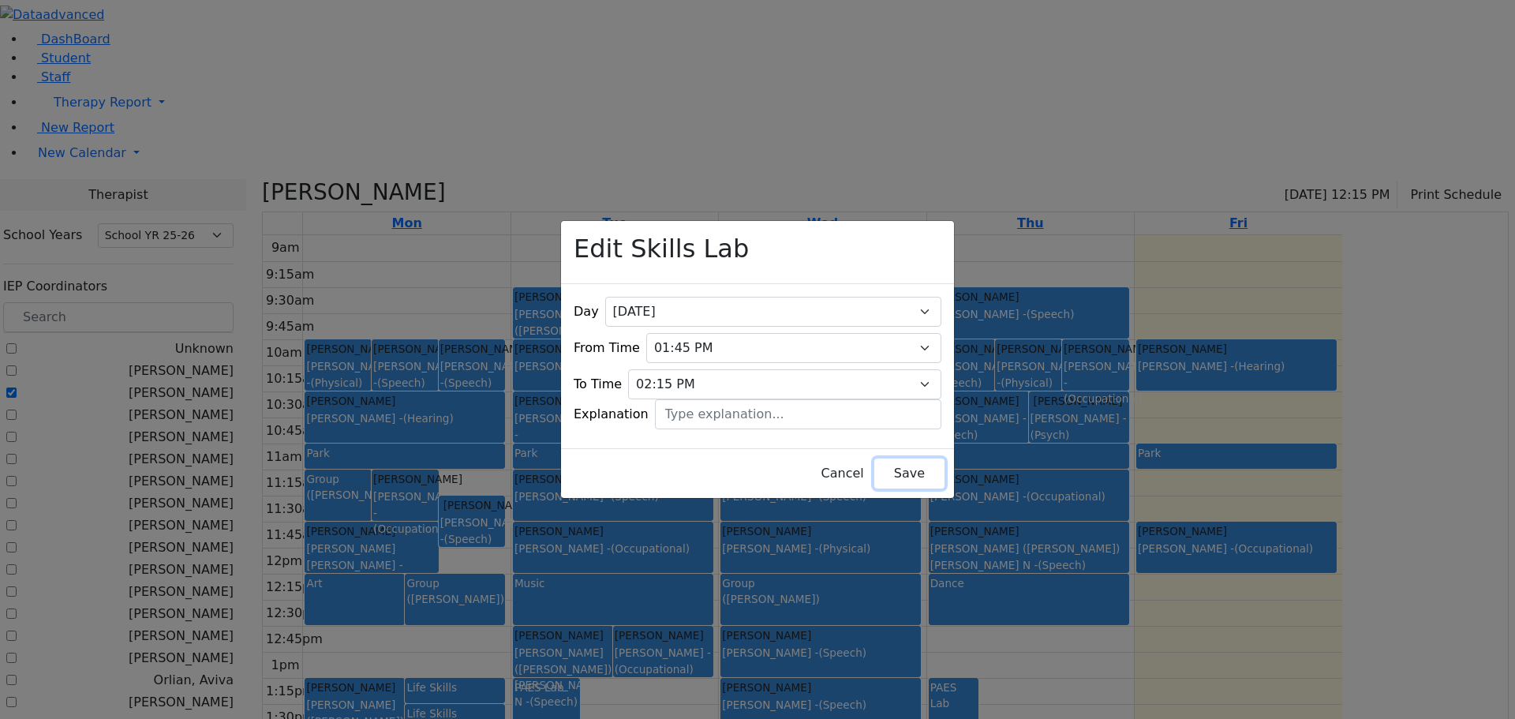
click at [874, 463] on button "Save" at bounding box center [909, 473] width 70 height 30
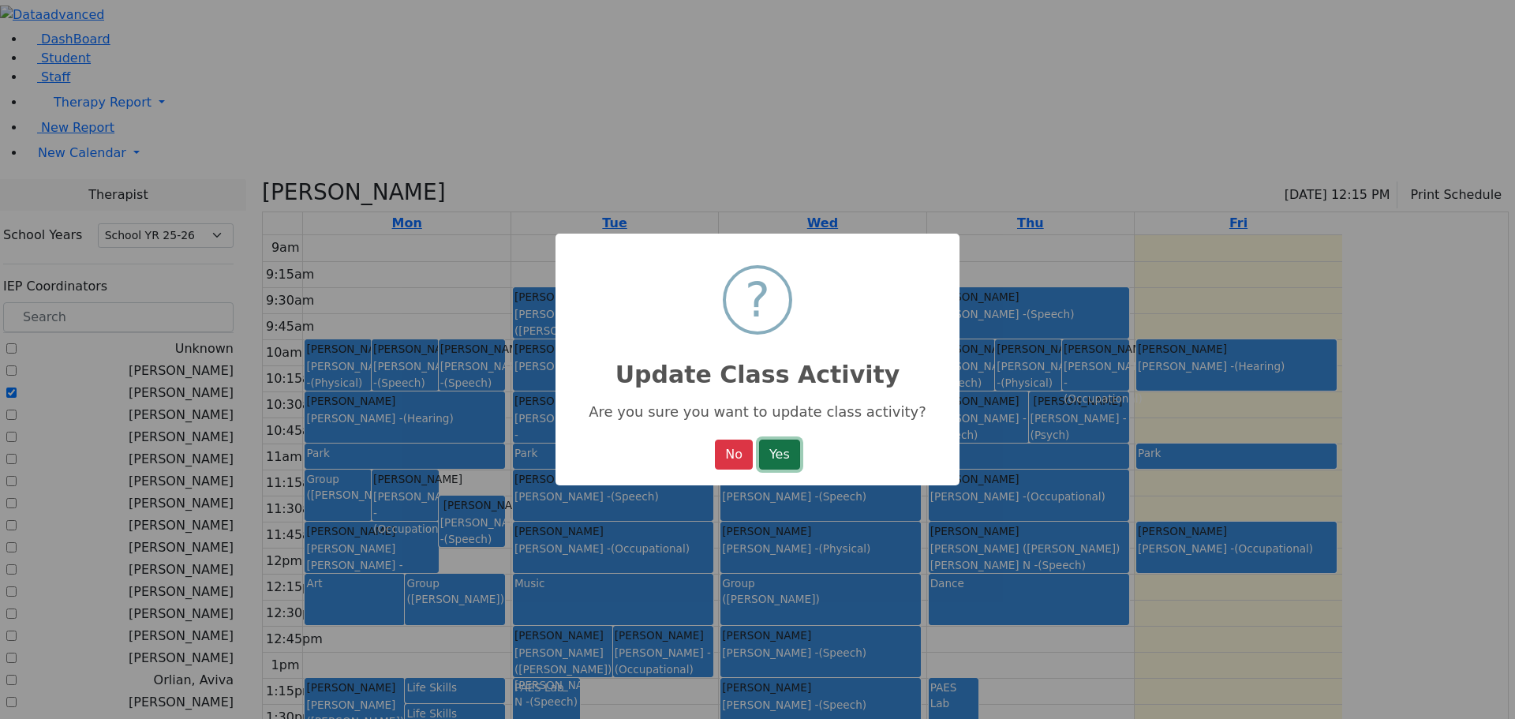
click at [785, 451] on button "Yes" at bounding box center [779, 454] width 41 height 30
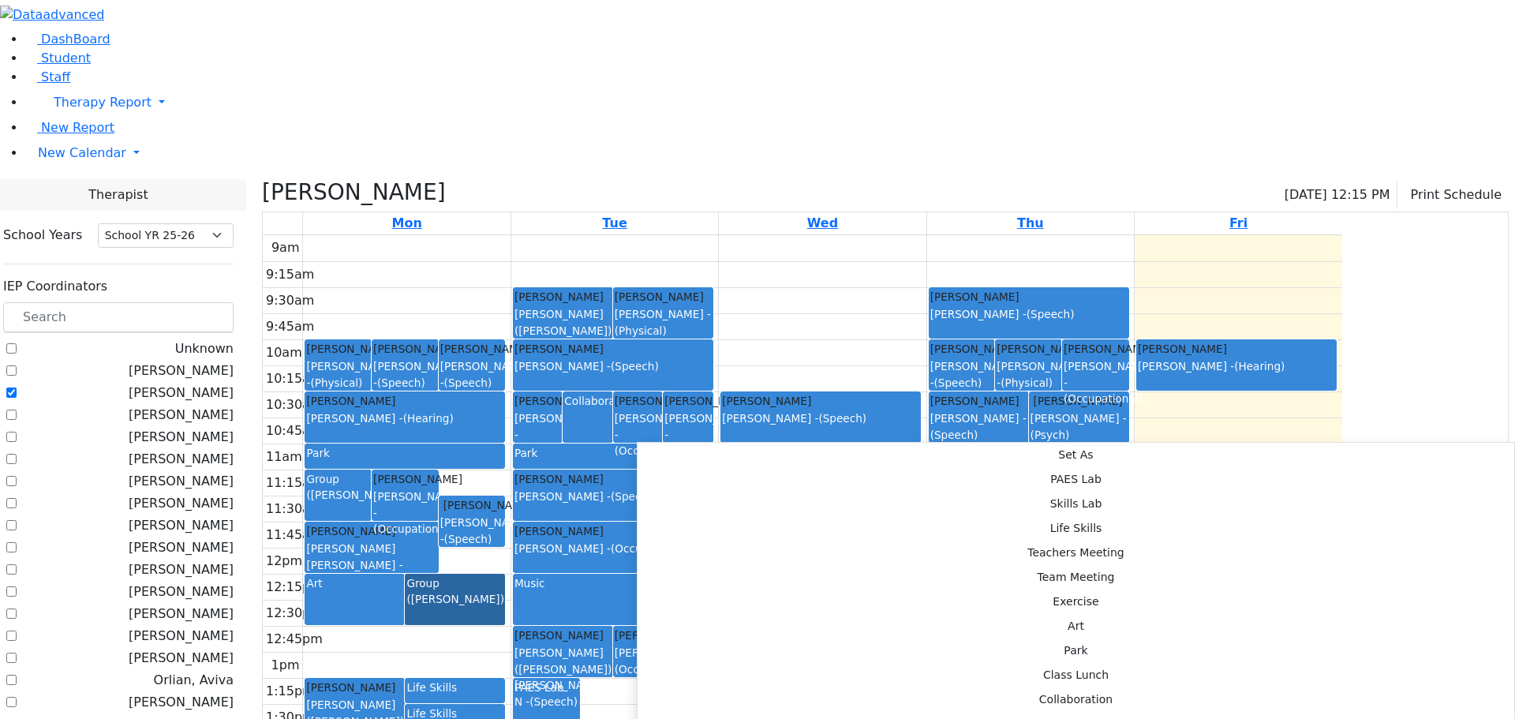
click at [505, 574] on link "Group (Reese, Amy)" at bounding box center [455, 599] width 100 height 51
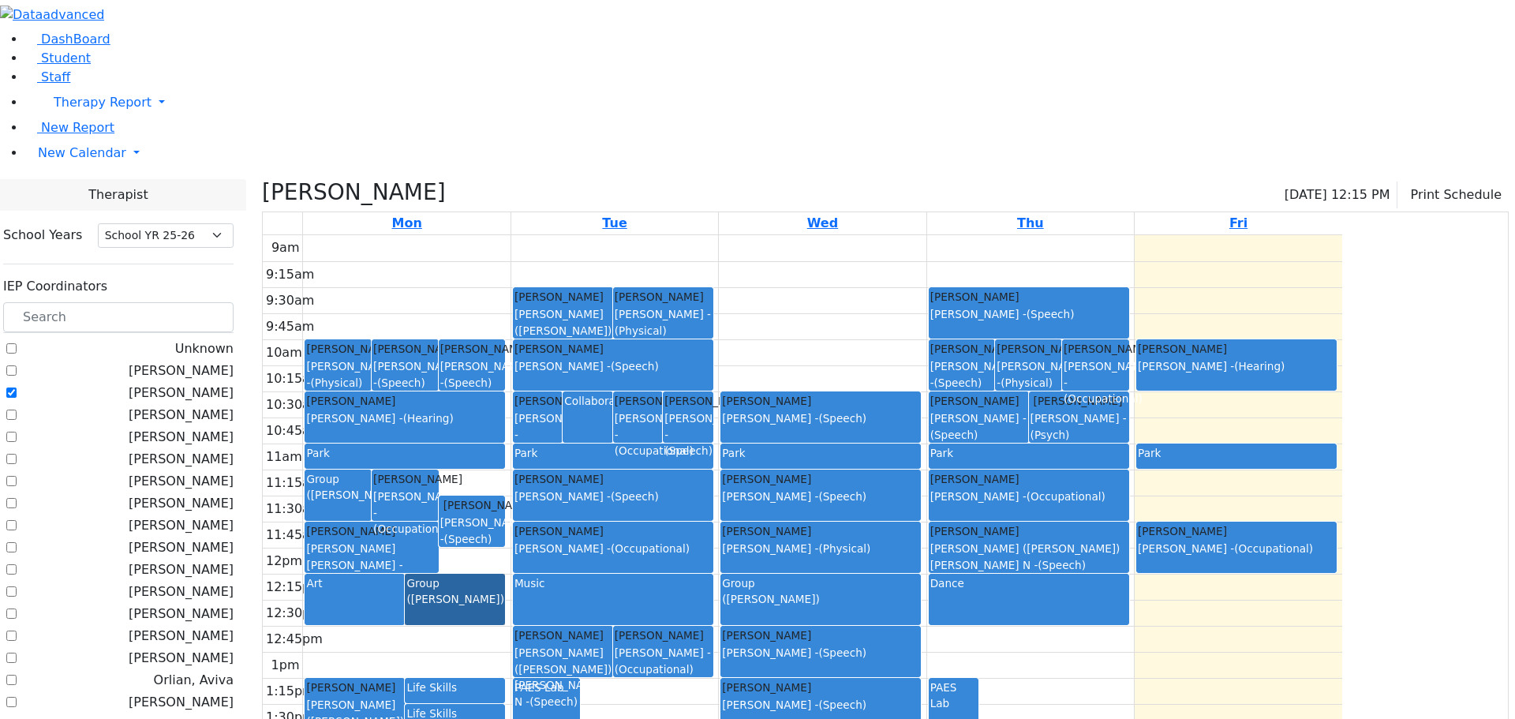
click at [505, 574] on link "Group (Reese, Amy)" at bounding box center [455, 599] width 100 height 51
click at [152, 169] on link "New Calendar" at bounding box center [770, 153] width 1490 height 32
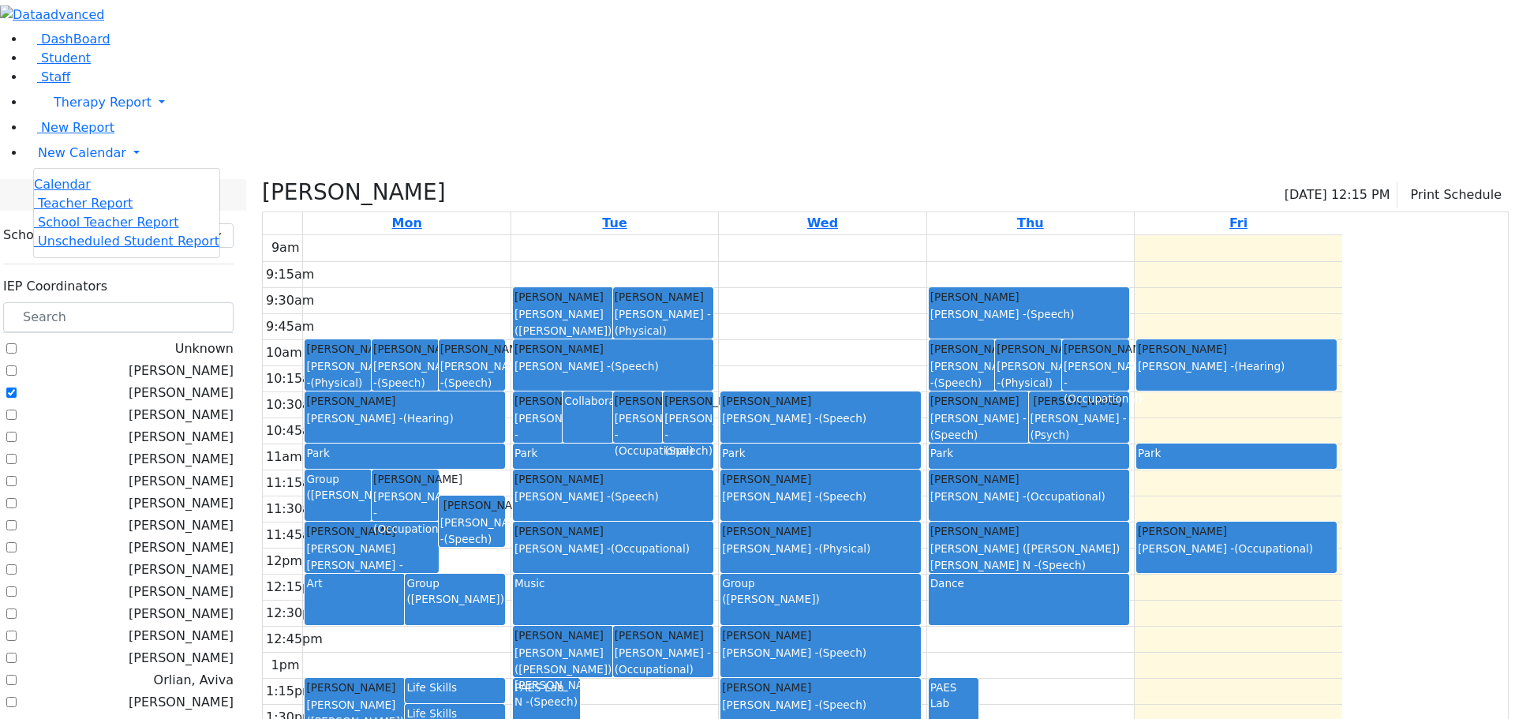
click at [219, 185] on icon at bounding box center [219, 185] width 0 height 0
click at [1013, 179] on div "Kosowsky, Elana 09/05/2025 12:15 PM Print Schedule" at bounding box center [885, 195] width 1247 height 33
click at [805, 235] on div "9am 9:15am 9:30am 9:45am 10am 10:15am 10:30am 10:45am 11am 11:15am 11:30am 11:4…" at bounding box center [802, 547] width 1079 height 625
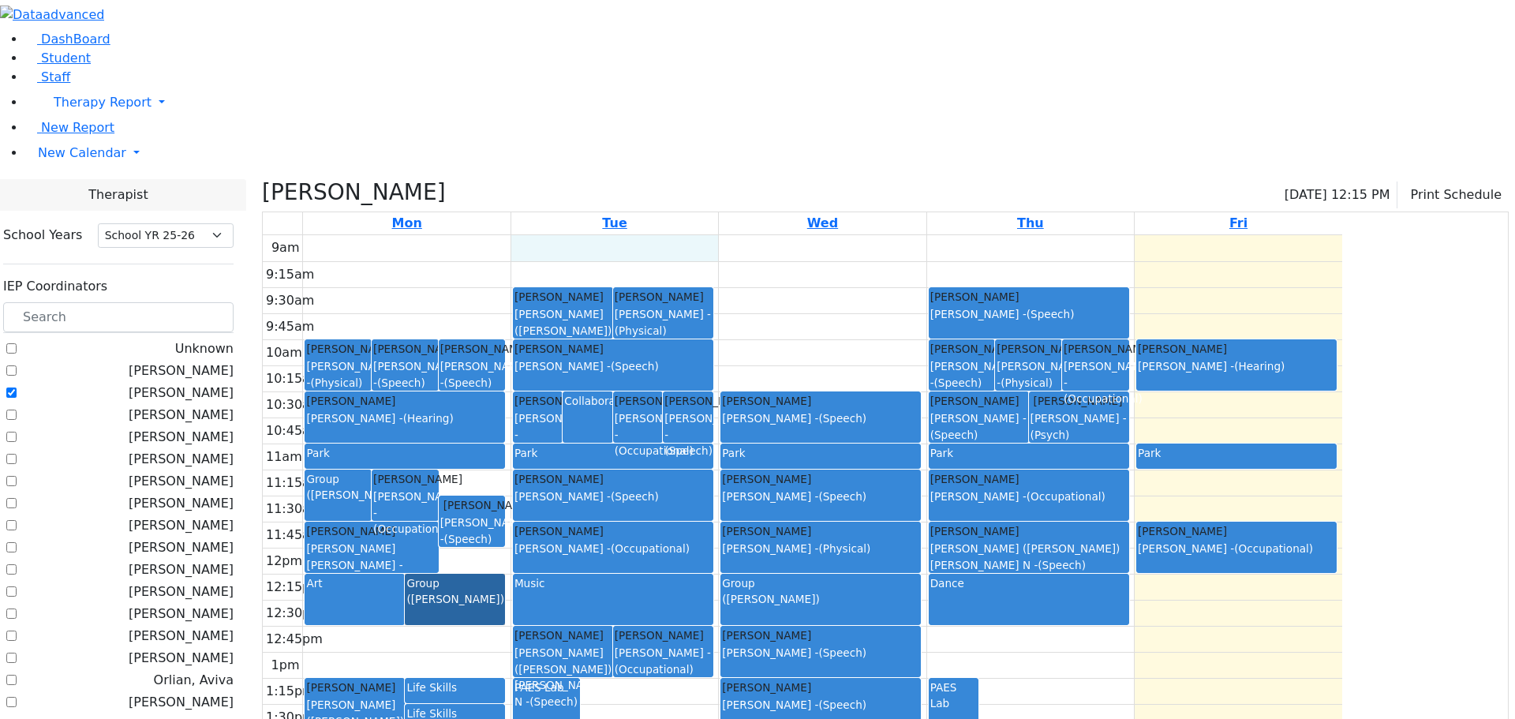
click at [404, 574] on div "Art" at bounding box center [354, 599] width 99 height 50
click at [505, 574] on link "Group (Reese, Amy)" at bounding box center [455, 599] width 100 height 51
click at [56, 110] on span "Therapy Report" at bounding box center [103, 102] width 98 height 15
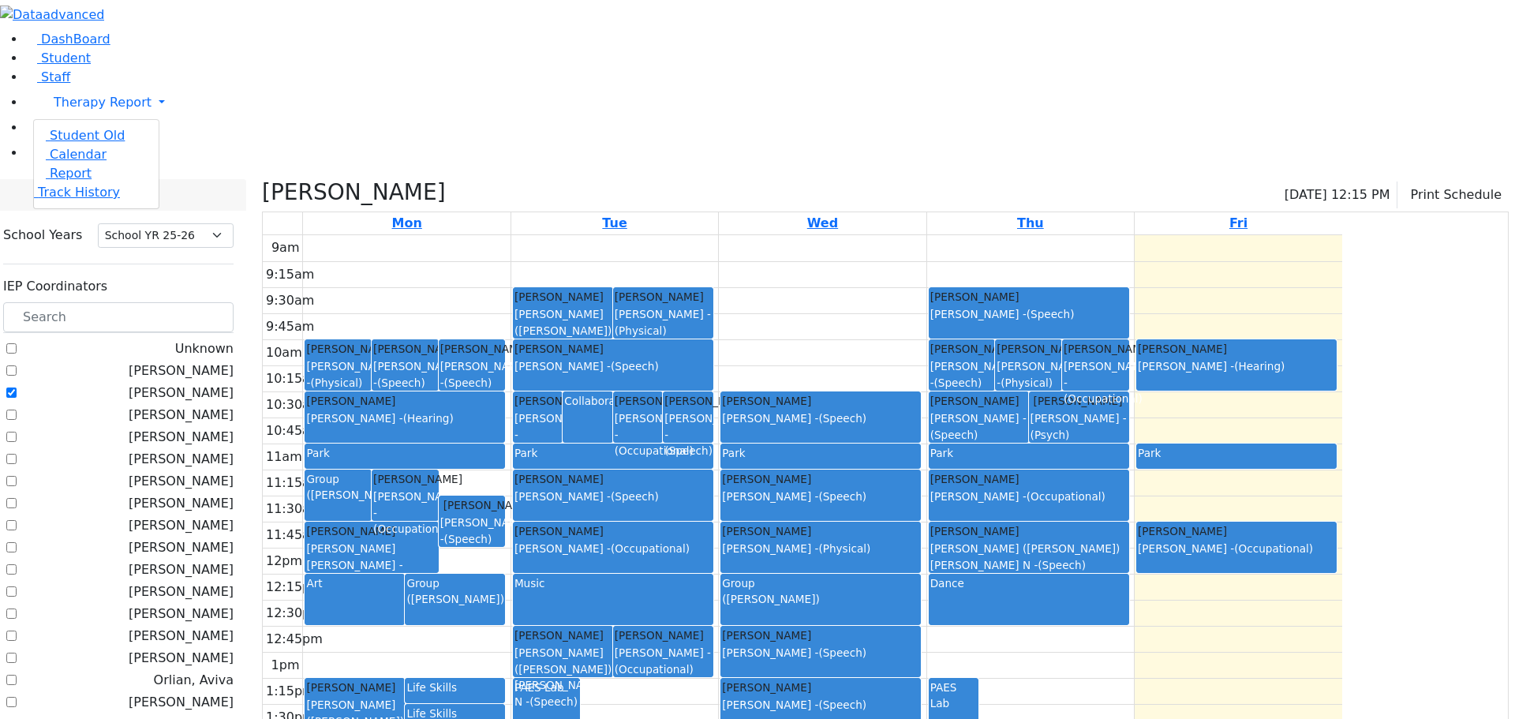
click at [193, 383] on label "[PERSON_NAME]" at bounding box center [181, 392] width 105 height 19
click at [17, 387] on input "[PERSON_NAME]" at bounding box center [11, 392] width 10 height 10
checkbox input "false"
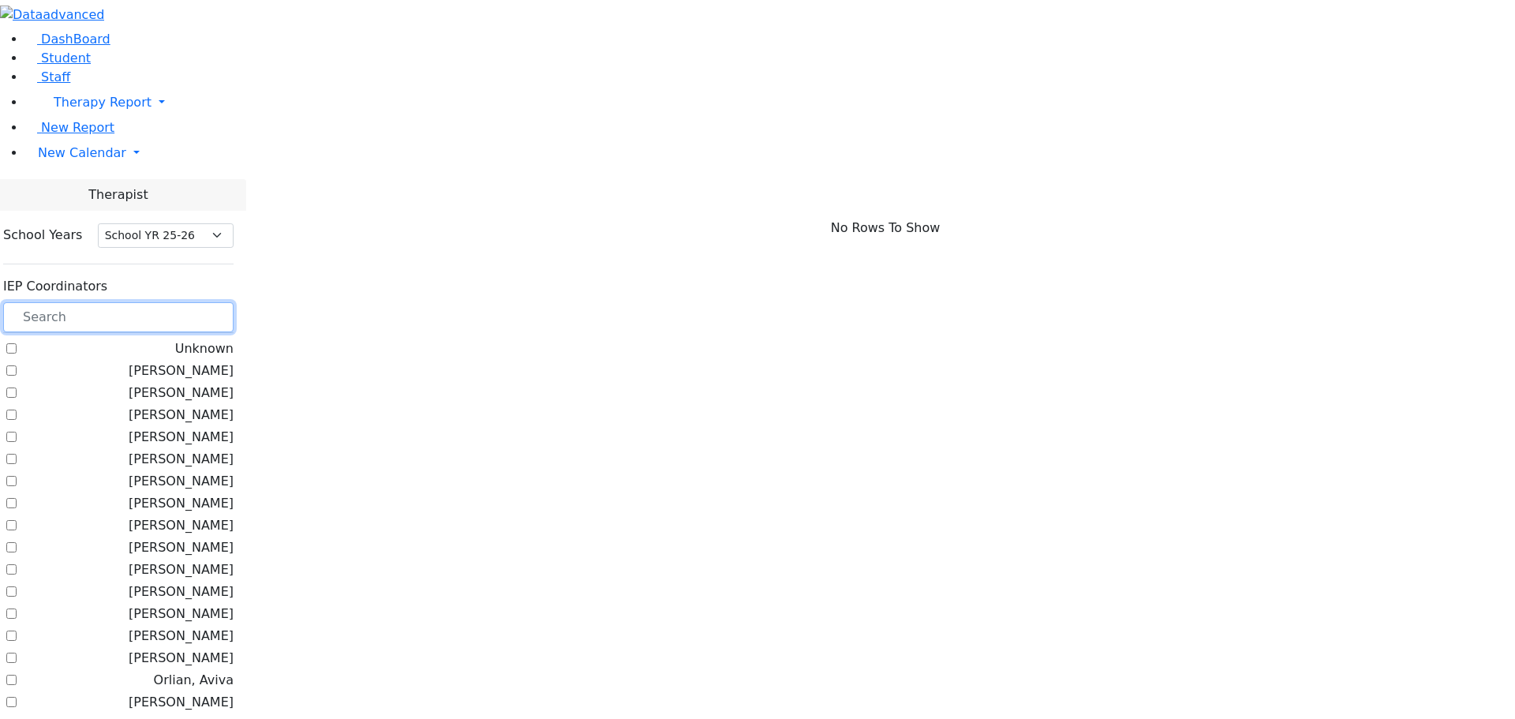
click at [227, 302] on input "text" at bounding box center [118, 317] width 230 height 30
checkbox input "true"
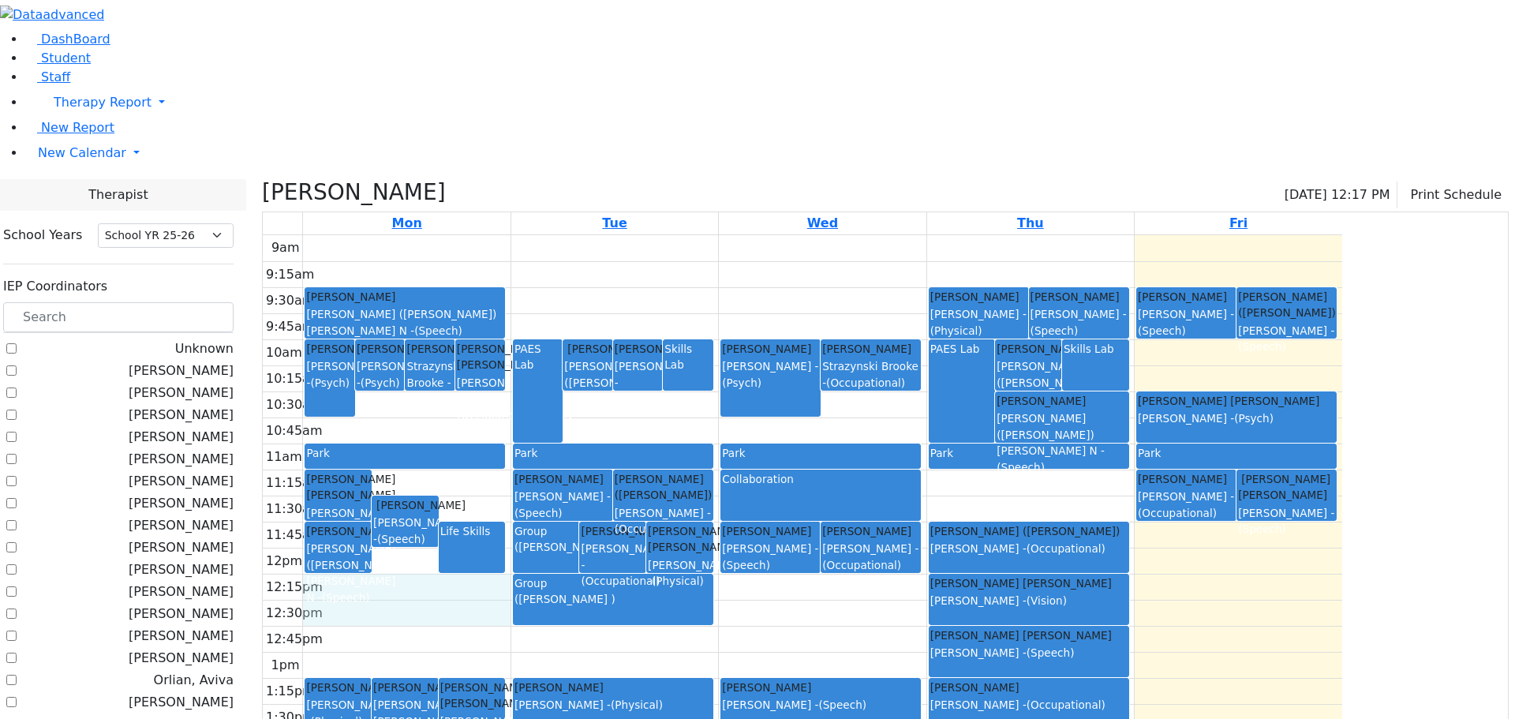
drag, startPoint x: 533, startPoint y: 433, endPoint x: 561, endPoint y: 447, distance: 30.7
click at [526, 457] on div "9am 9:15am 9:30am 9:45am 10am 10:15am 10:30am 10:45am 11am 11:15am 11:30am 11:4…" at bounding box center [802, 547] width 1079 height 625
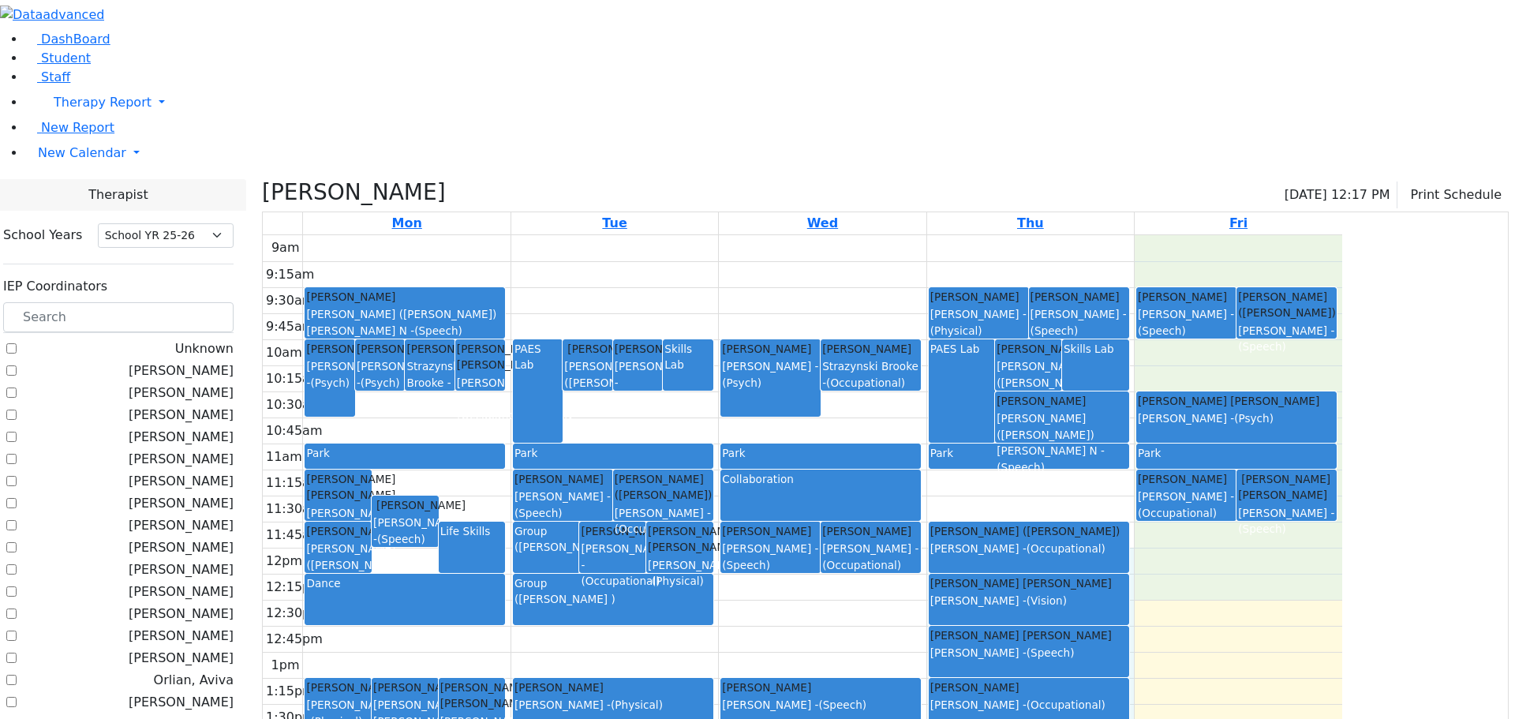
drag, startPoint x: 1287, startPoint y: 414, endPoint x: 1294, endPoint y: 422, distance: 10.6
click at [1294, 422] on div "9am 9:15am 9:30am 9:45am 10am 10:15am 10:30am 10:45am 11am 11:15am 11:30am 11:4…" at bounding box center [802, 547] width 1079 height 625
click at [1127, 575] on div "Mosesson Chaya Shayna Bracha Bleier Susan - (Vision)" at bounding box center [1028, 592] width 197 height 34
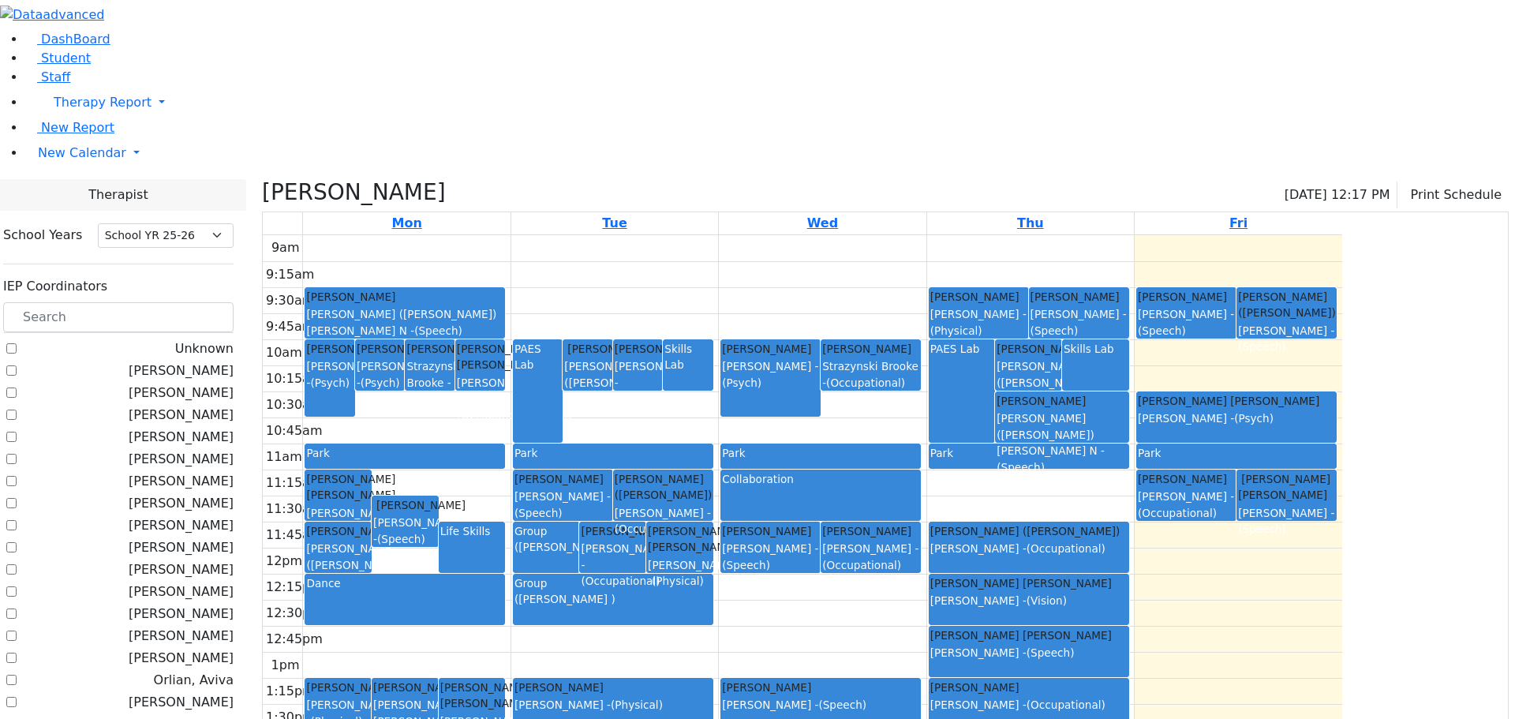
drag, startPoint x: 1284, startPoint y: 417, endPoint x: 1283, endPoint y: 465, distance: 47.4
click at [1128, 574] on div "Mosesson Chaya Shayna Bracha Bleier Susan - (Vision)" at bounding box center [1028, 599] width 199 height 50
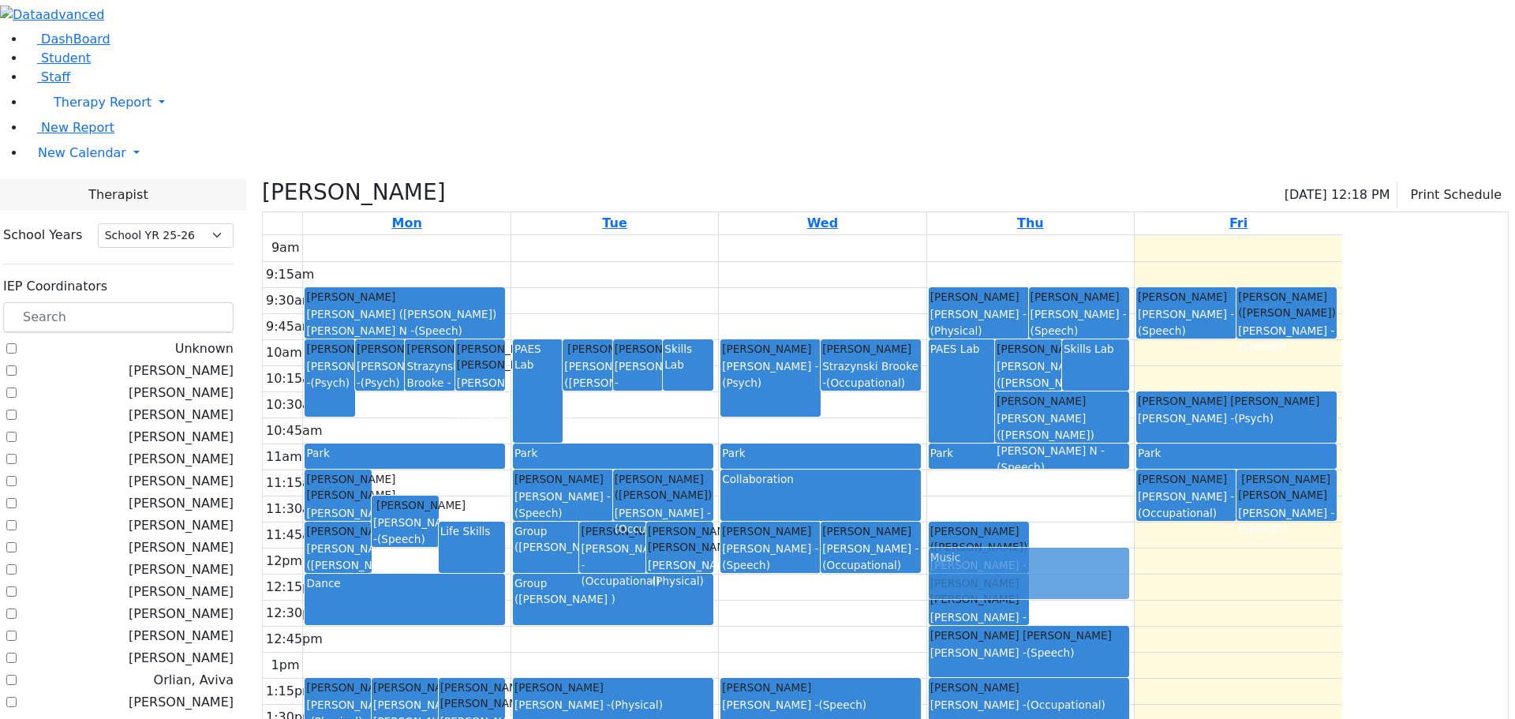
drag, startPoint x: 1203, startPoint y: 437, endPoint x: 1210, endPoint y: 421, distance: 17.7
click at [1134, 435] on div "PAES Lab Gelb Faigy Kaufman (Assaf) Chava N - (Speech) Skills Lab Joseph Roizy …" at bounding box center [1030, 547] width 207 height 625
drag, startPoint x: 1218, startPoint y: 411, endPoint x: 1218, endPoint y: 439, distance: 27.6
click at [1134, 440] on div "PAES Lab Gelb Faigy Kaufman (Assaf) Chava N - (Speech) Skills Lab Joseph Roizy …" at bounding box center [1030, 547] width 207 height 625
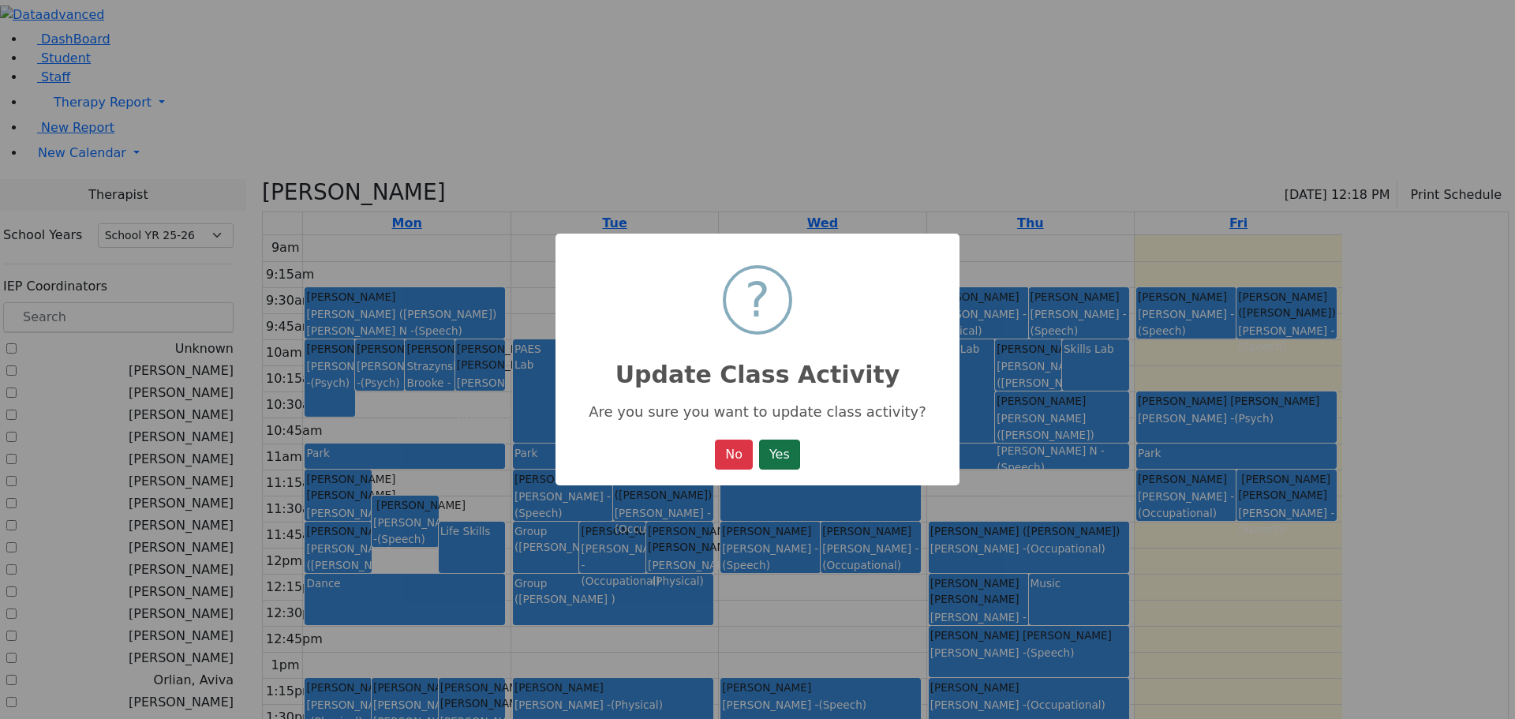
click at [782, 458] on button "Yes" at bounding box center [779, 454] width 41 height 30
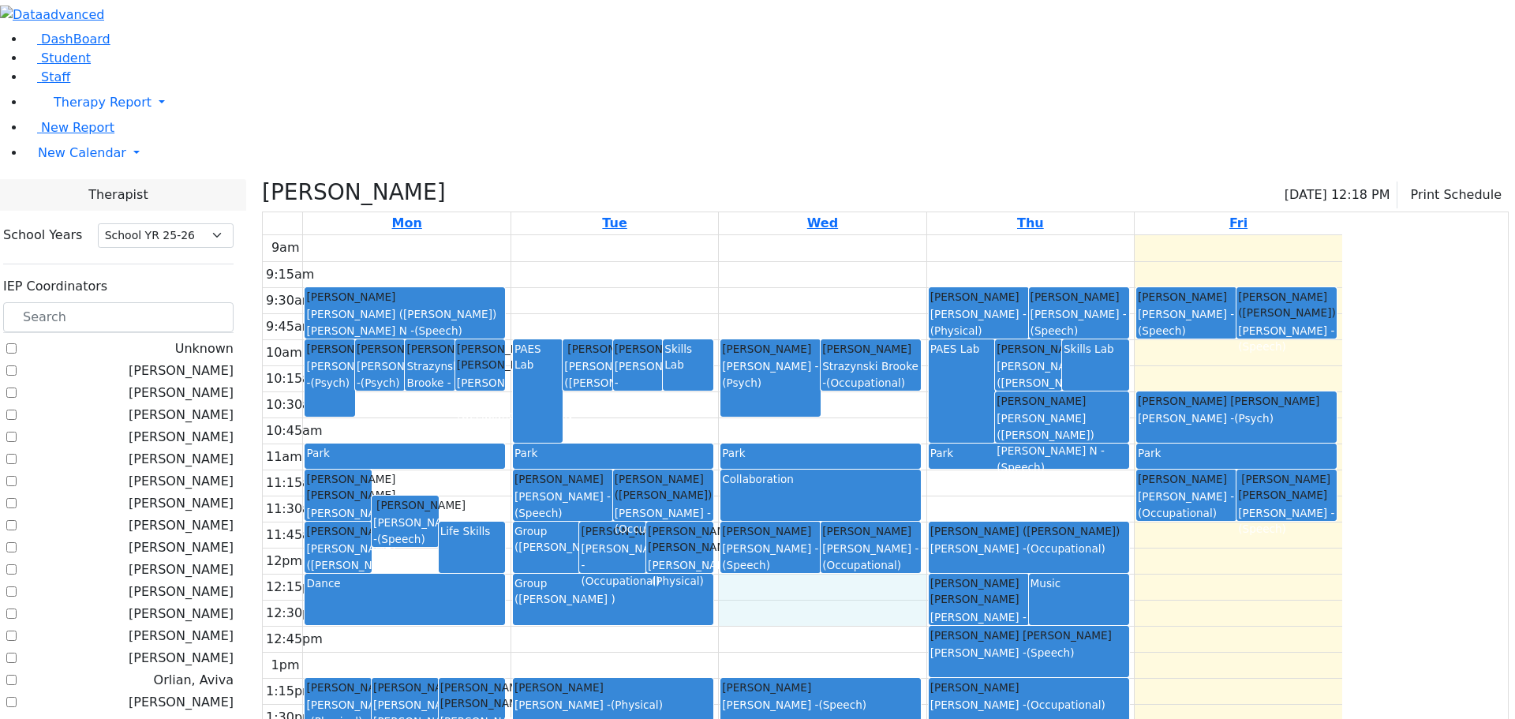
drag, startPoint x: 993, startPoint y: 432, endPoint x: 993, endPoint y: 456, distance: 24.5
click at [993, 456] on div "9am 9:15am 9:30am 9:45am 10am 10:15am 10:30am 10:45am 11am 11:15am 11:30am 11:4…" at bounding box center [802, 547] width 1079 height 625
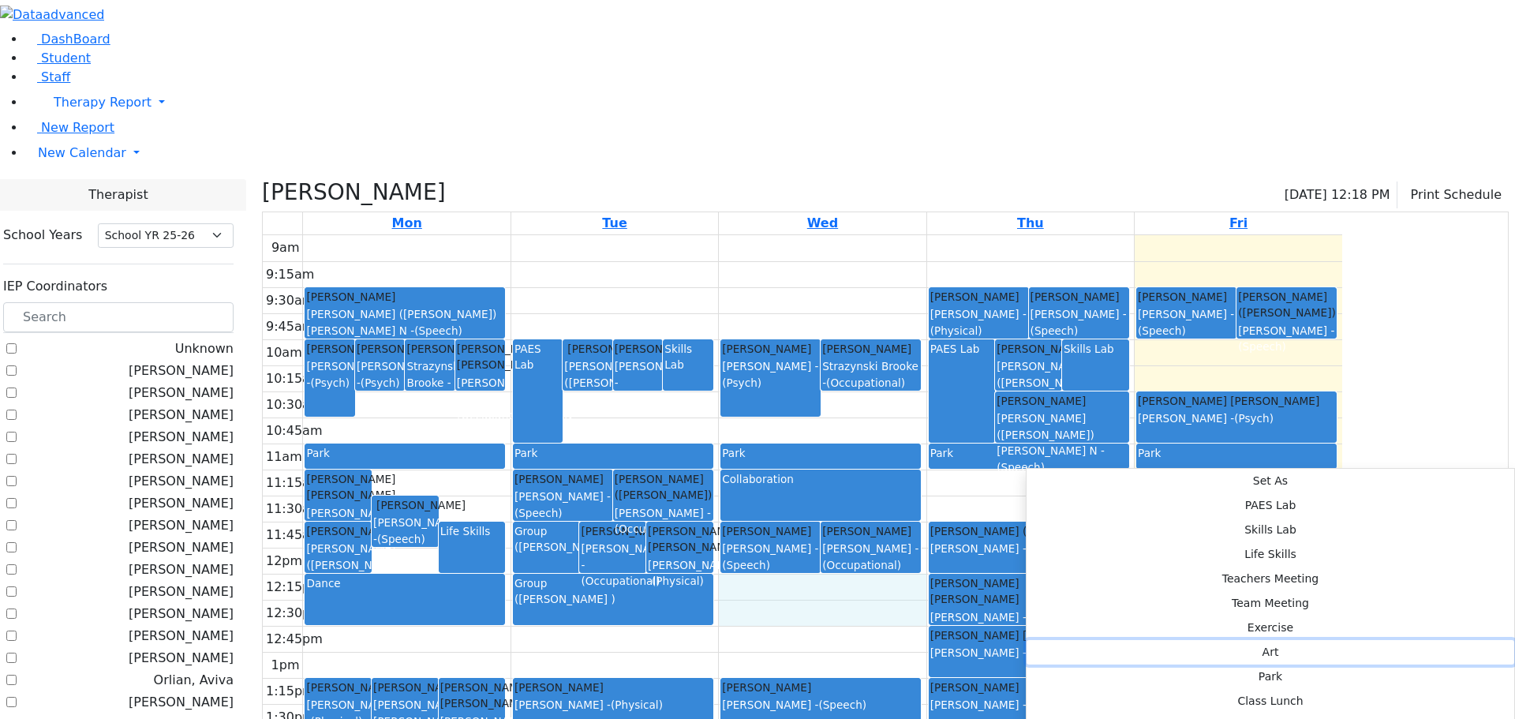
click at [1252, 640] on button "Art" at bounding box center [1270, 652] width 488 height 24
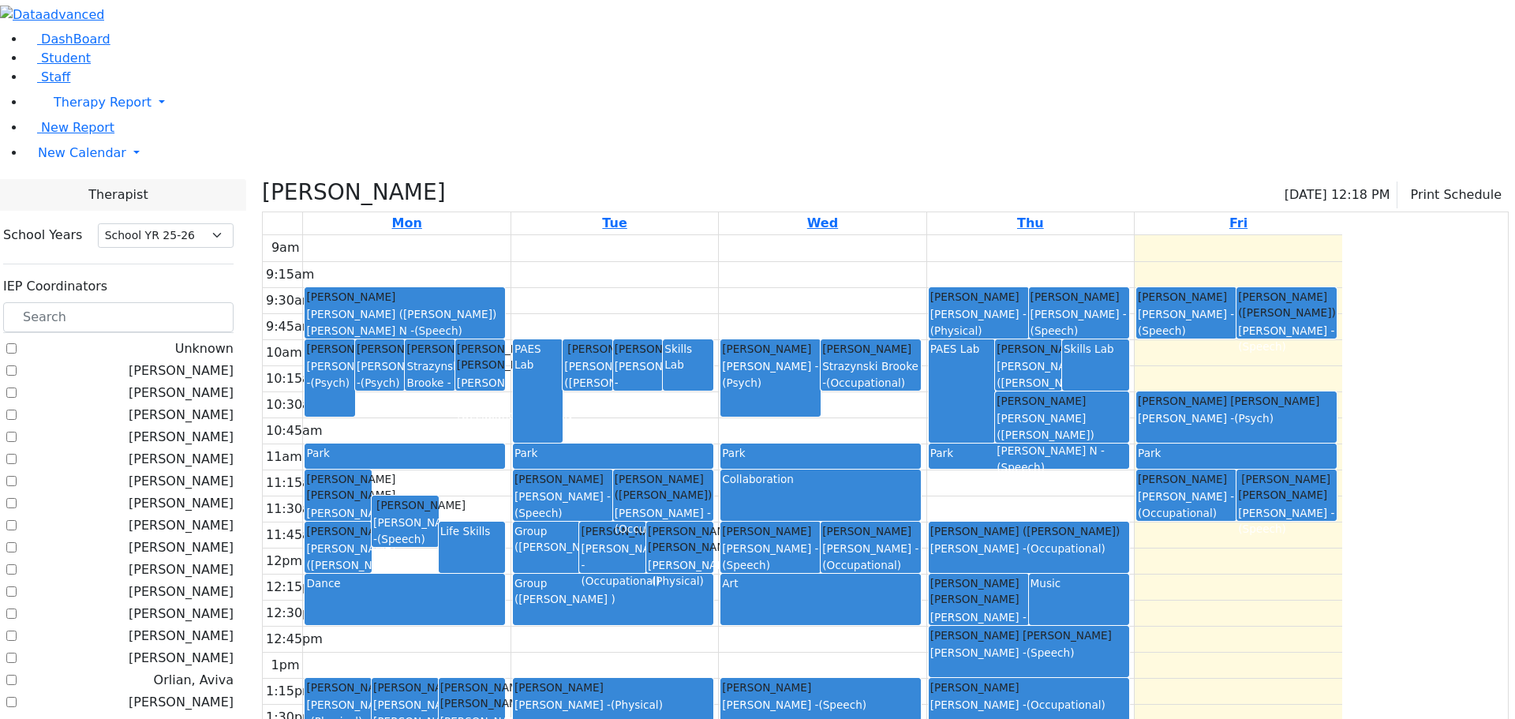
drag, startPoint x: 667, startPoint y: 32, endPoint x: 544, endPoint y: 35, distance: 123.1
click at [446, 179] on h3 "[PERSON_NAME]" at bounding box center [354, 192] width 184 height 27
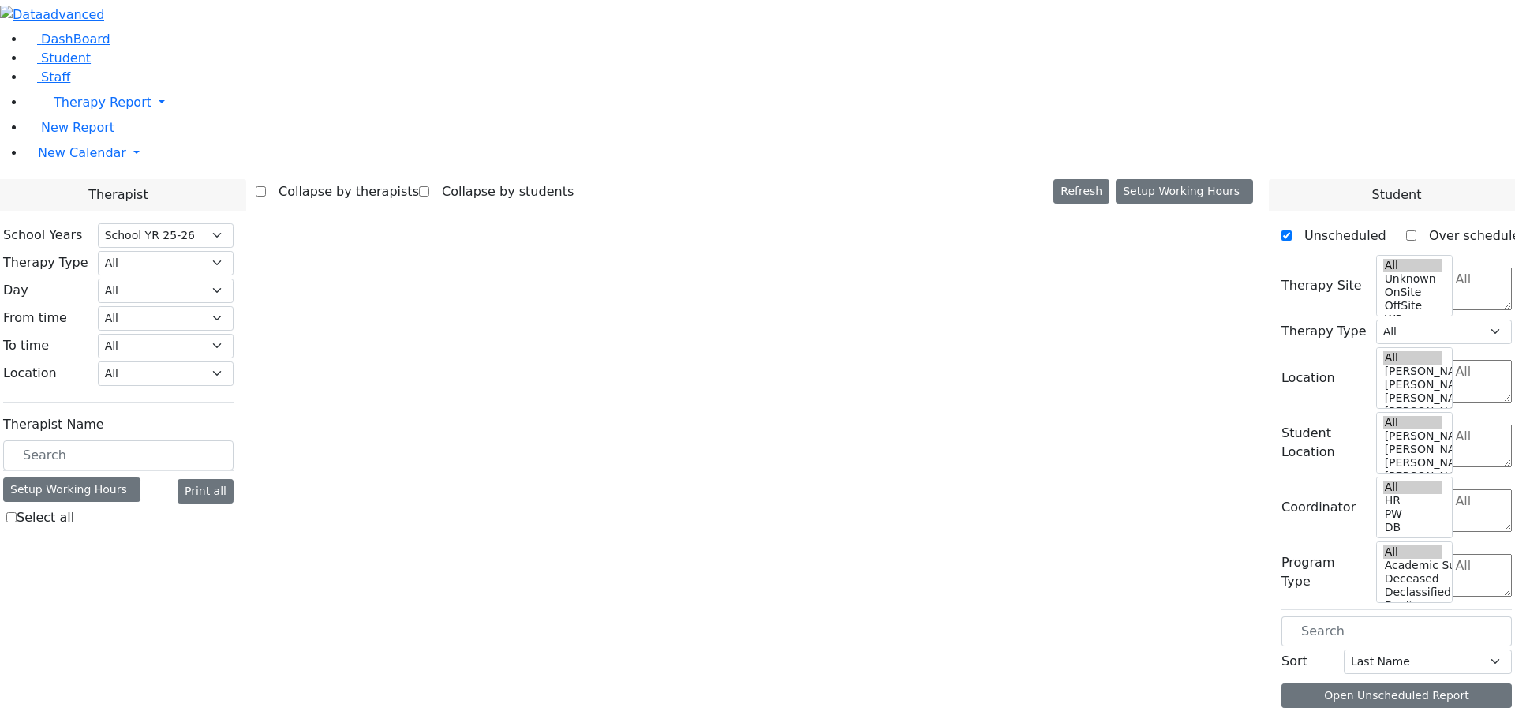
select select "212"
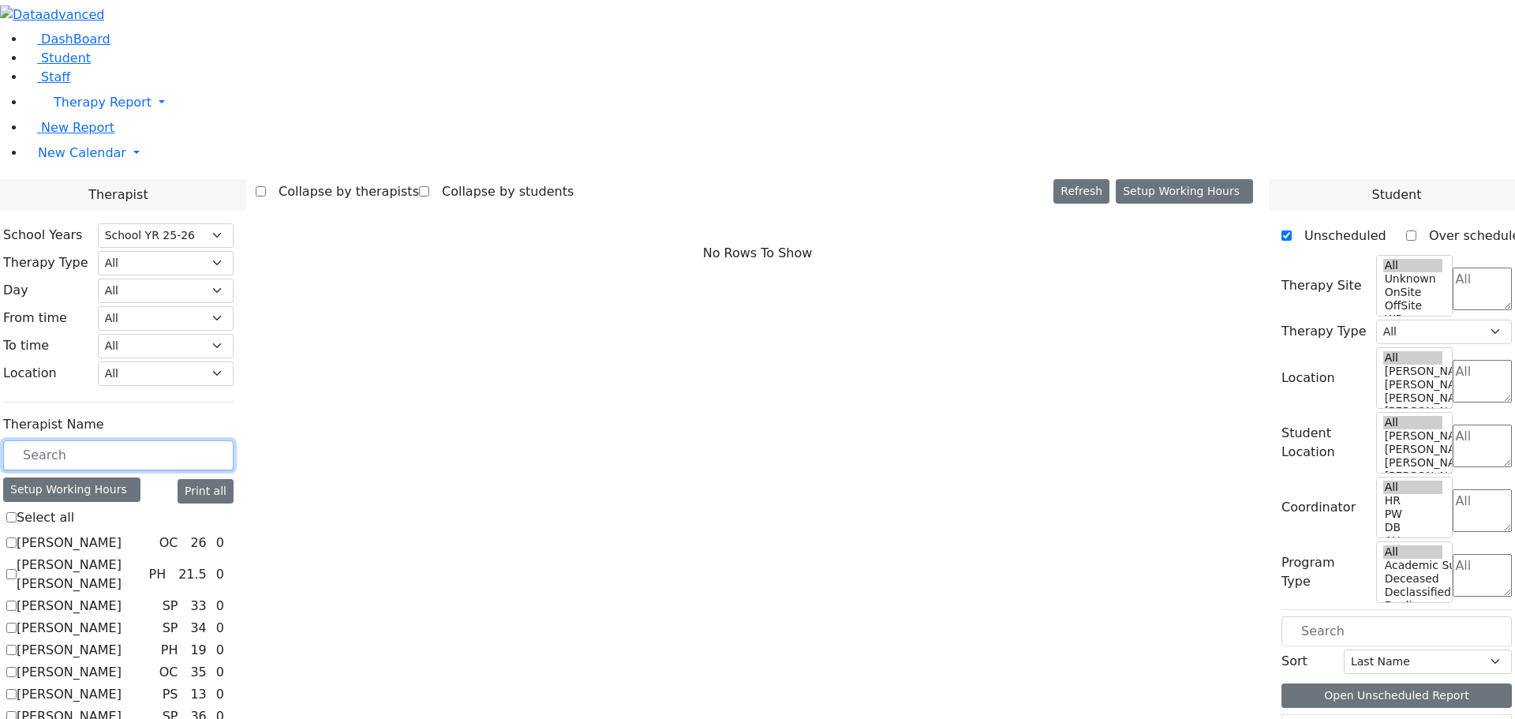
click at [102, 440] on input "text" at bounding box center [118, 455] width 230 height 30
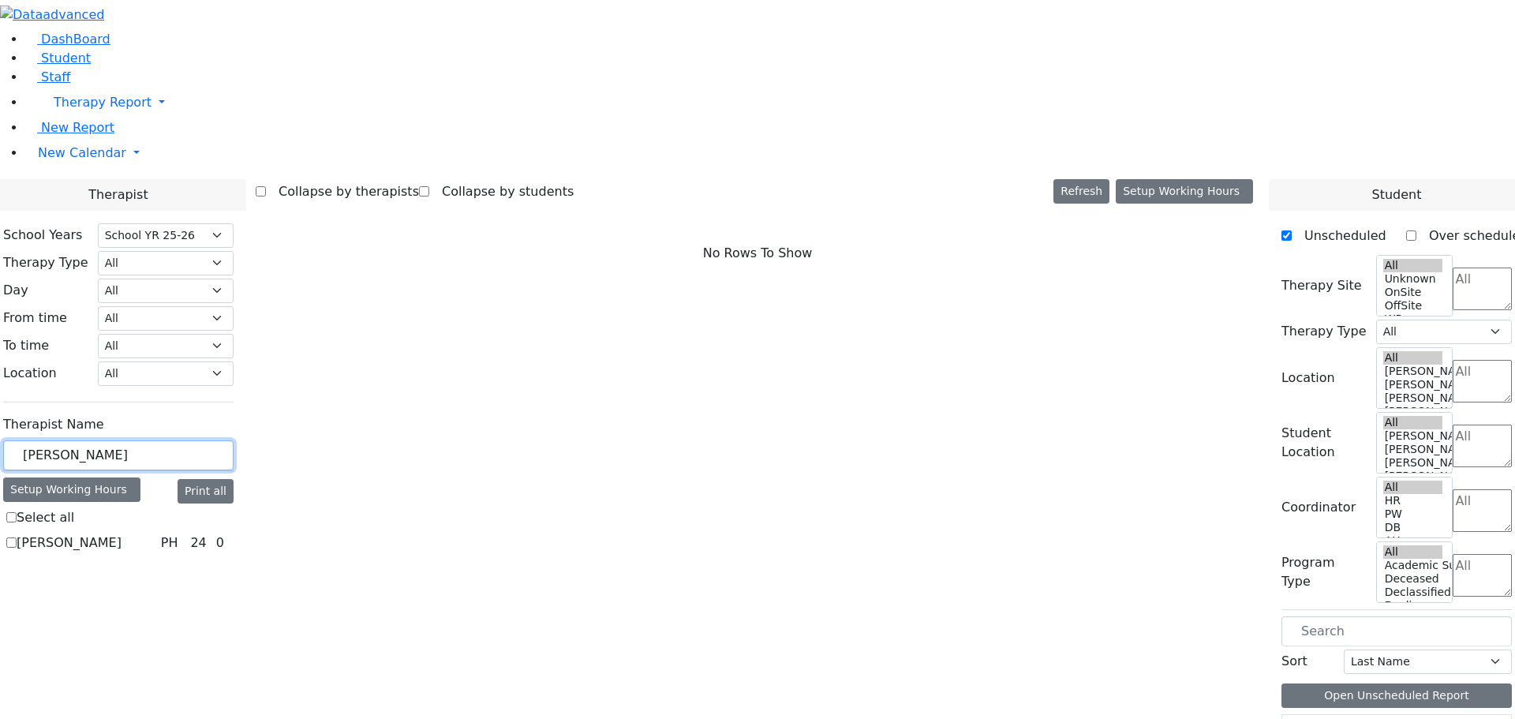
type input "[PERSON_NAME]"
click at [69, 533] on label "[PERSON_NAME]" at bounding box center [69, 542] width 105 height 19
click at [17, 537] on input "[PERSON_NAME]" at bounding box center [11, 542] width 10 height 10
checkbox input "true"
select select "2"
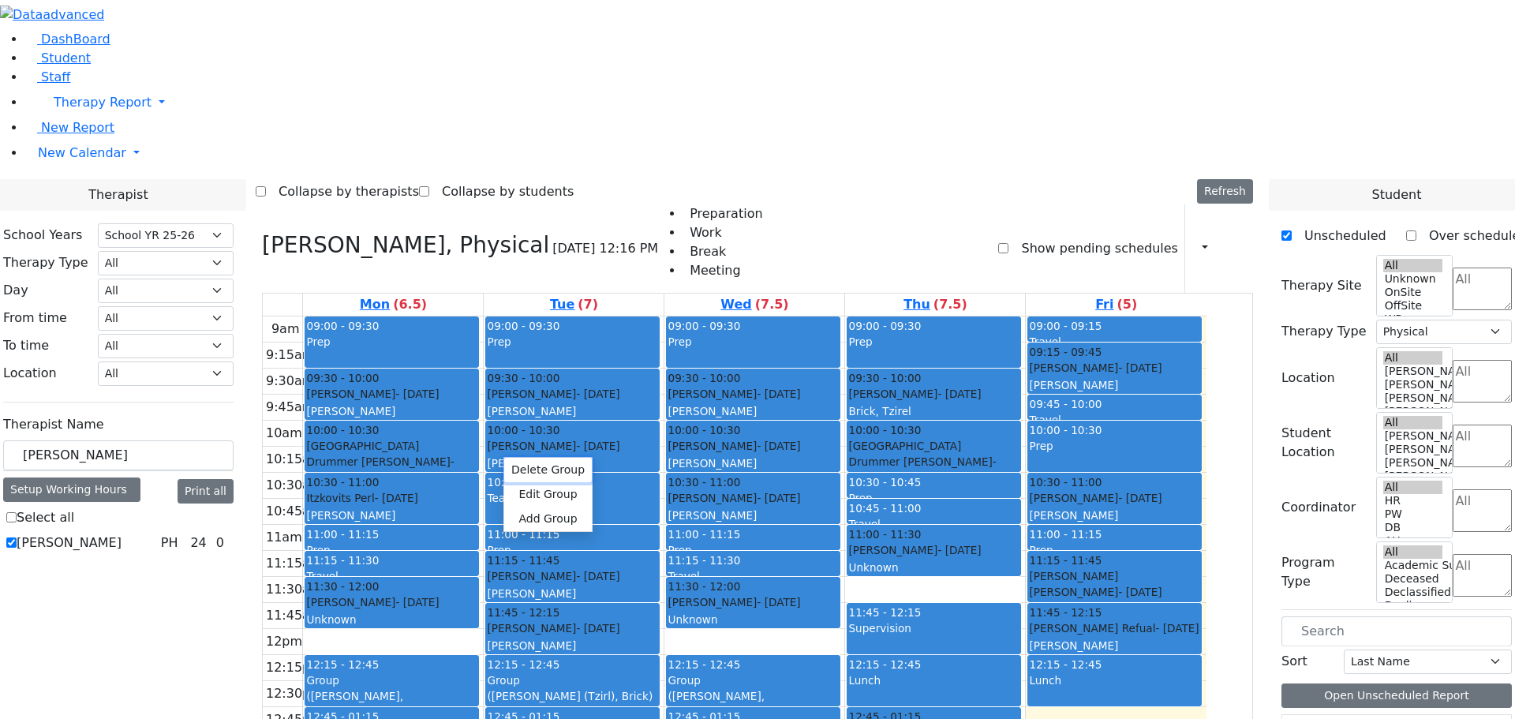
click at [530, 467] on button "Delete Group" at bounding box center [548, 470] width 88 height 24
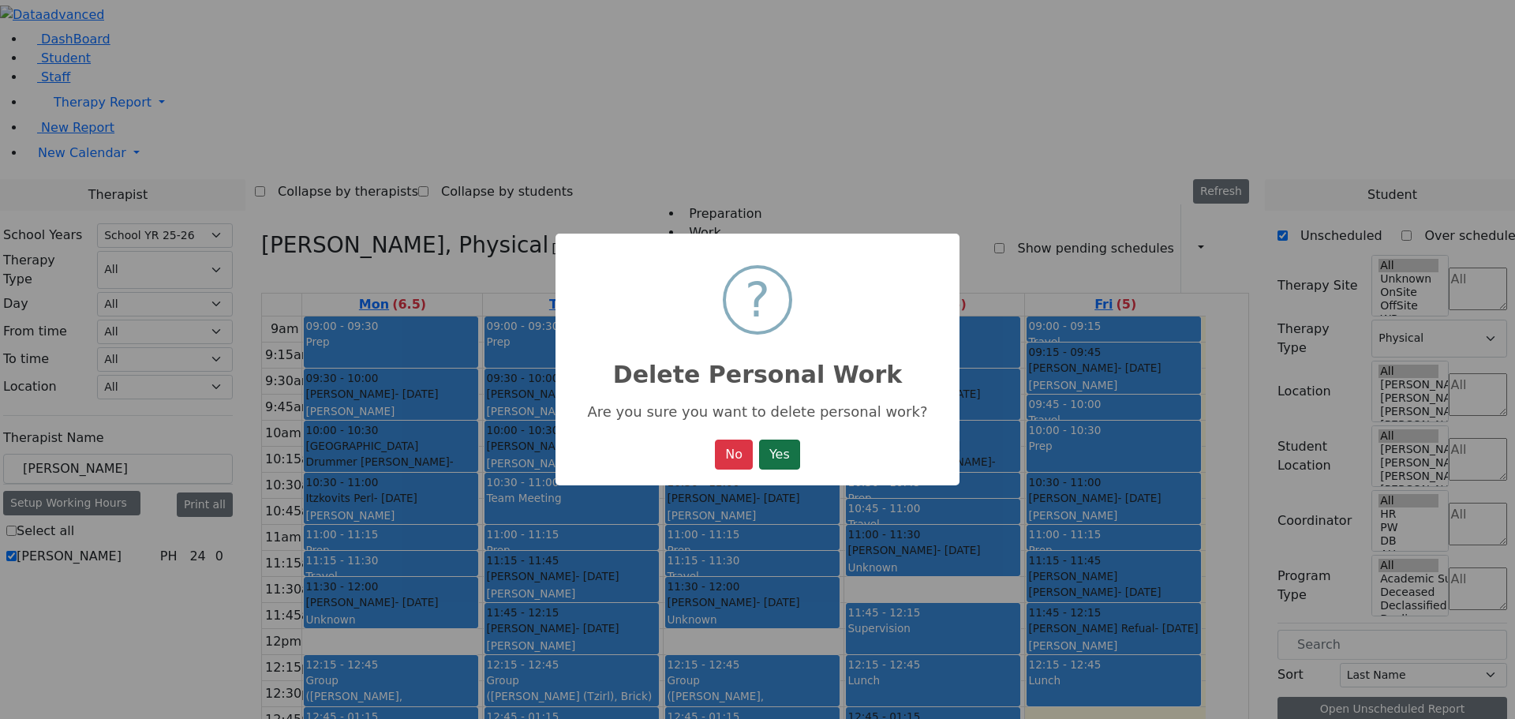
click at [787, 457] on button "Yes" at bounding box center [779, 454] width 41 height 30
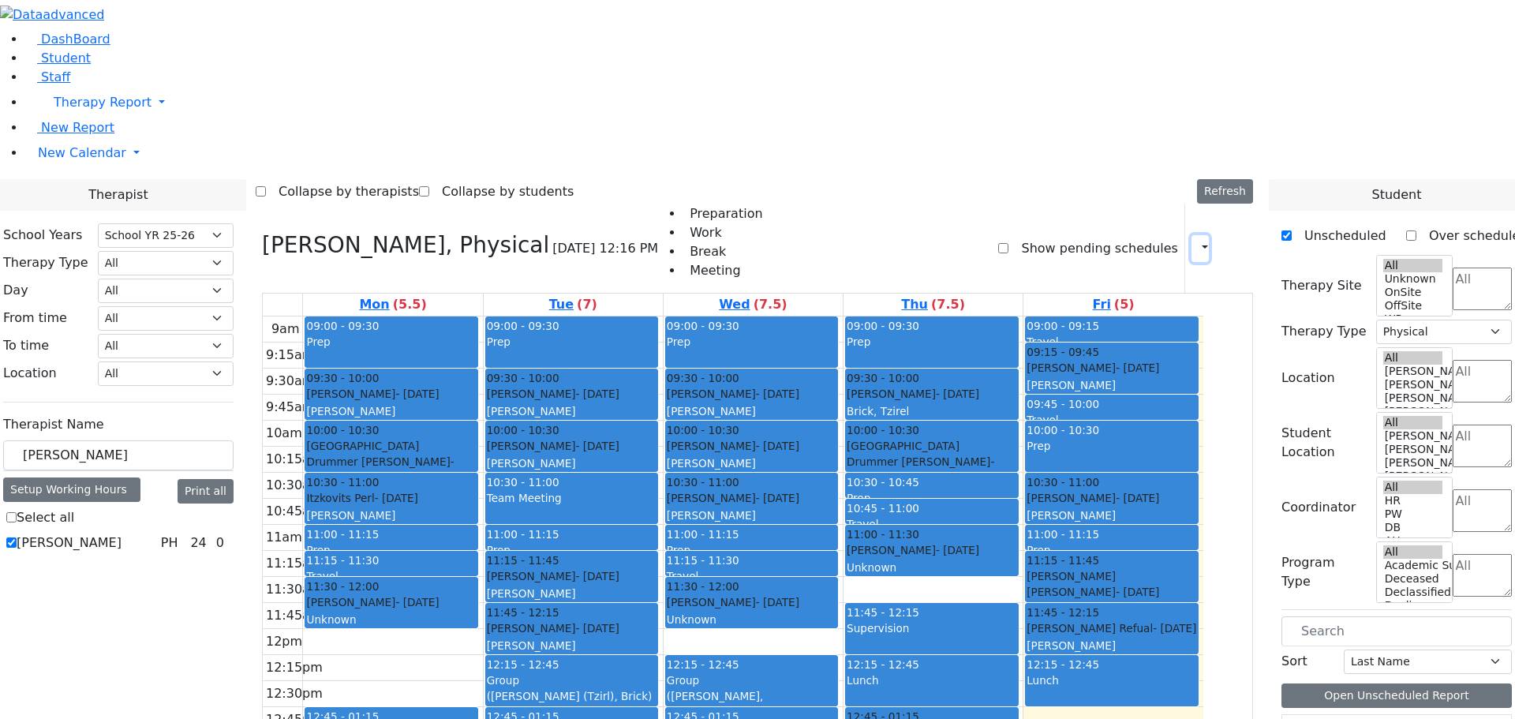
click at [1195, 241] on icon "button" at bounding box center [1195, 248] width 0 height 15
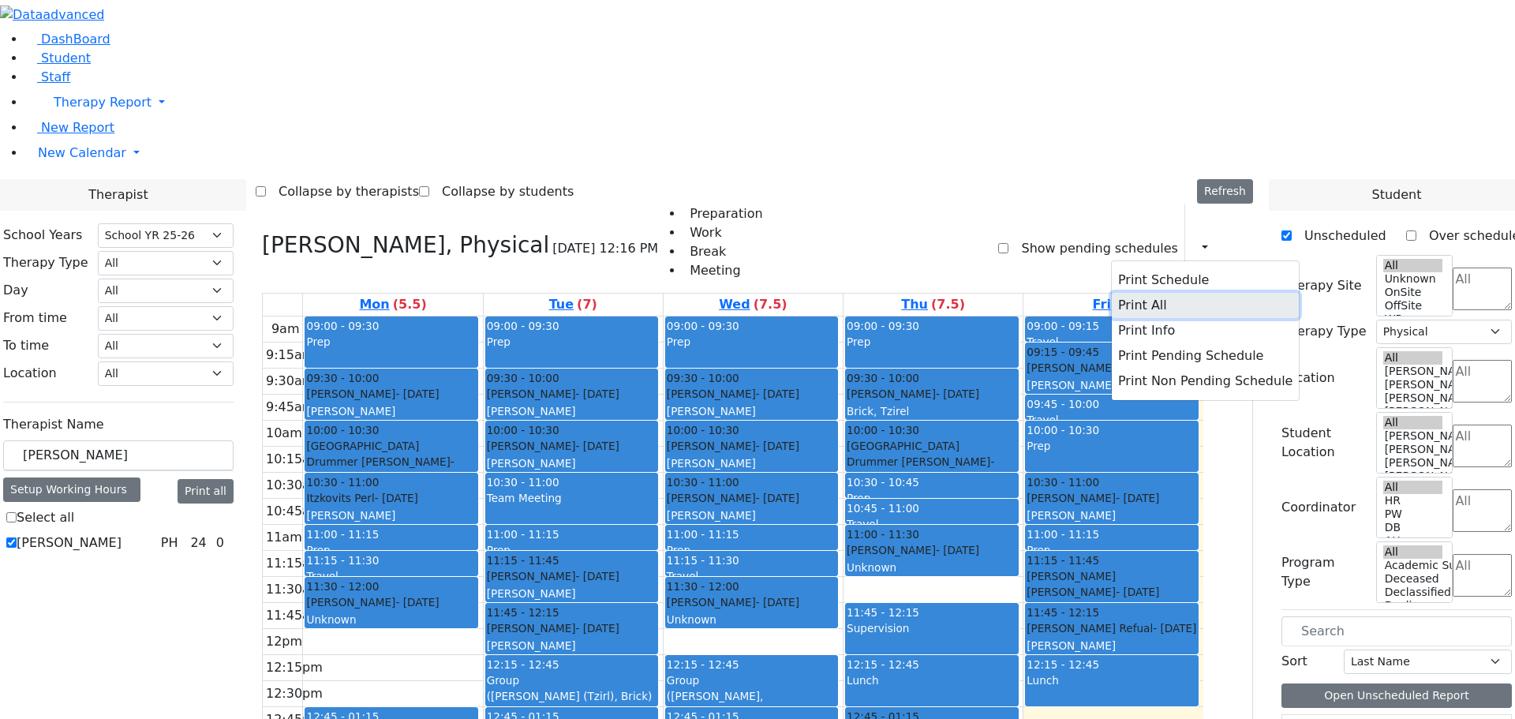
click at [1112, 293] on button "Print All" at bounding box center [1205, 305] width 187 height 25
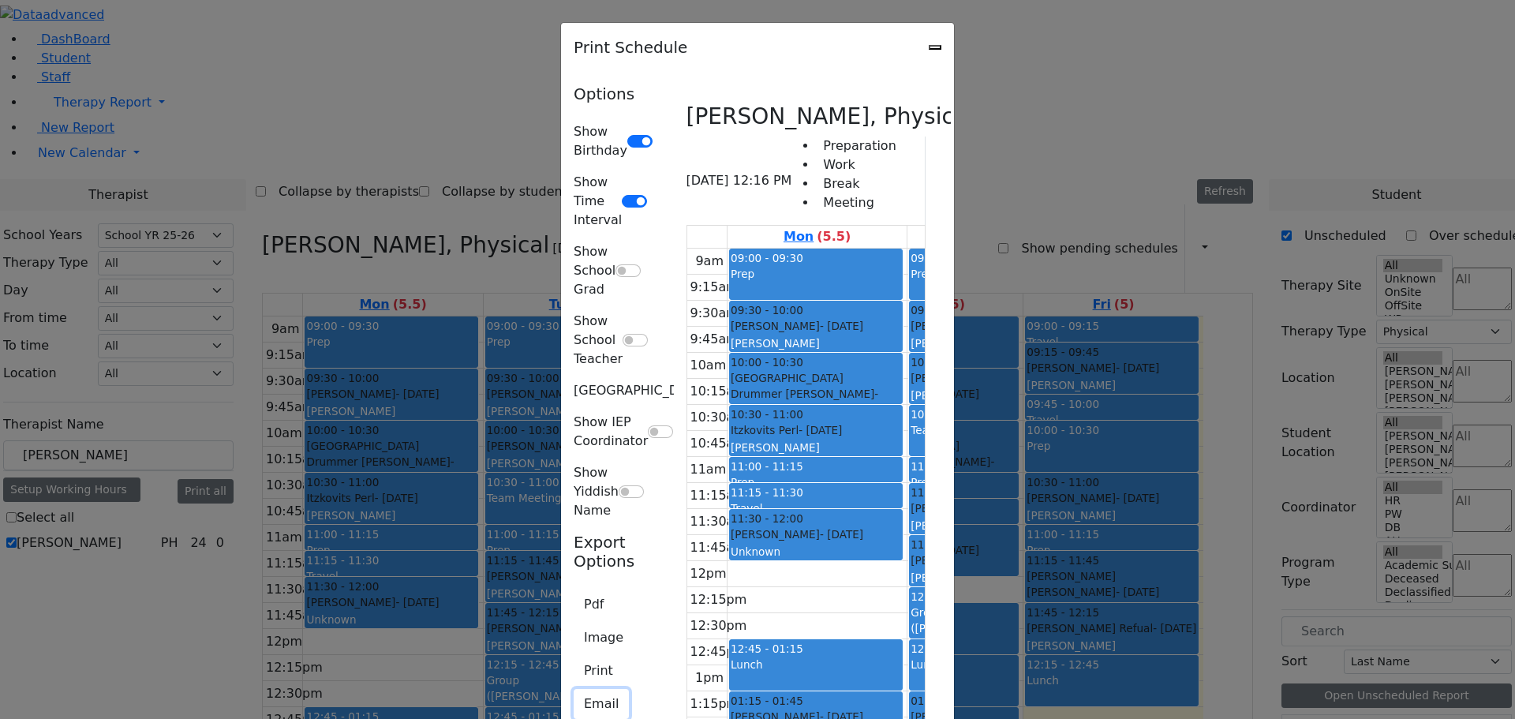
click at [574, 689] on button "Email" at bounding box center [601, 704] width 55 height 30
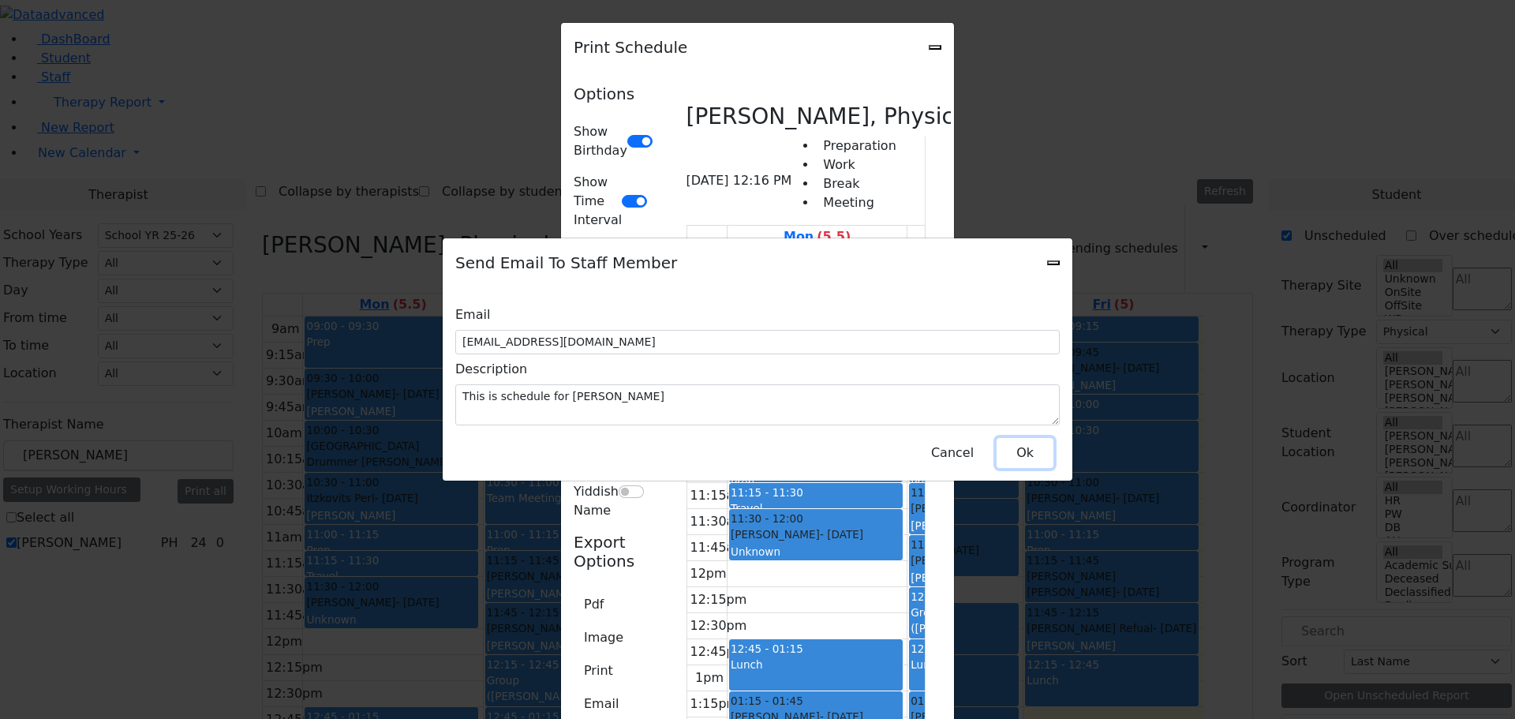
click at [1024, 446] on button "Ok" at bounding box center [1025, 453] width 57 height 30
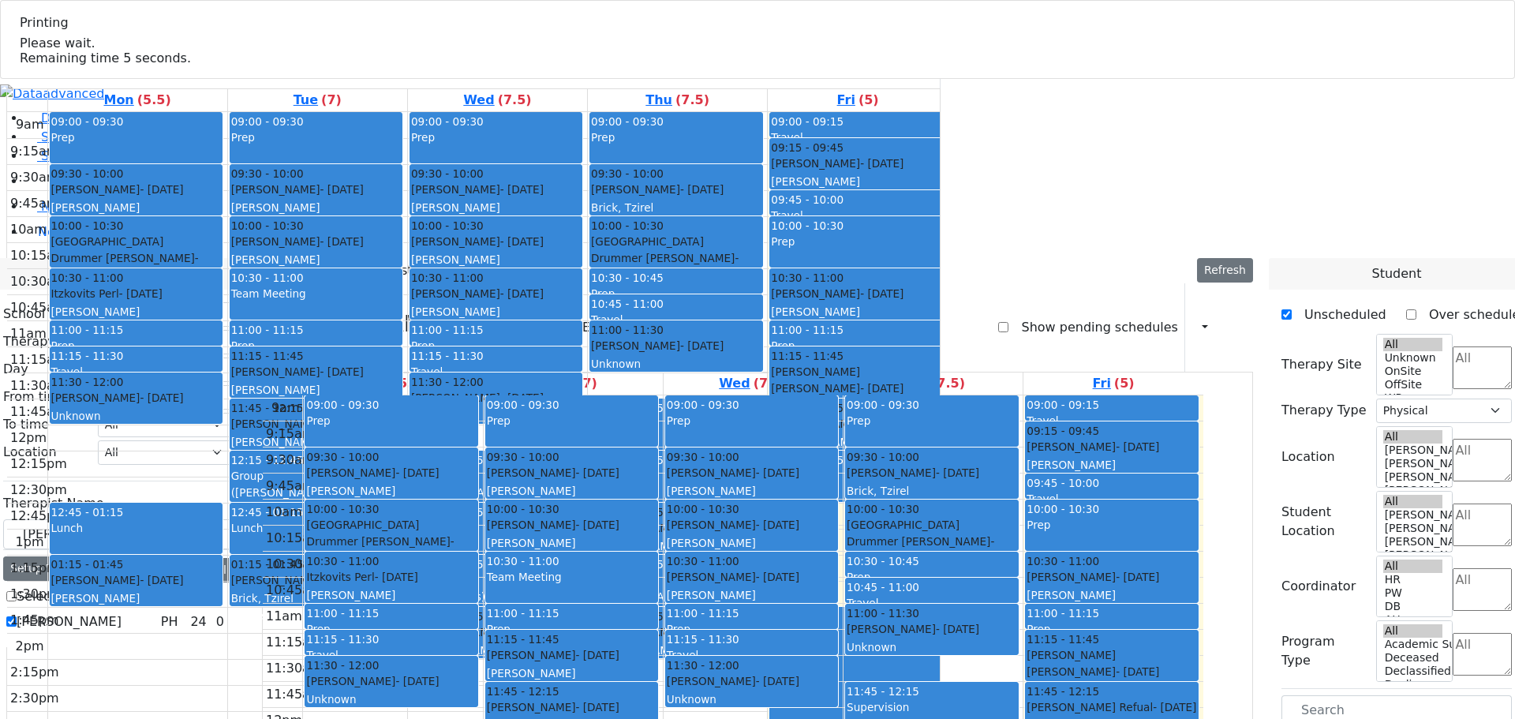
select select "212"
select select "2"
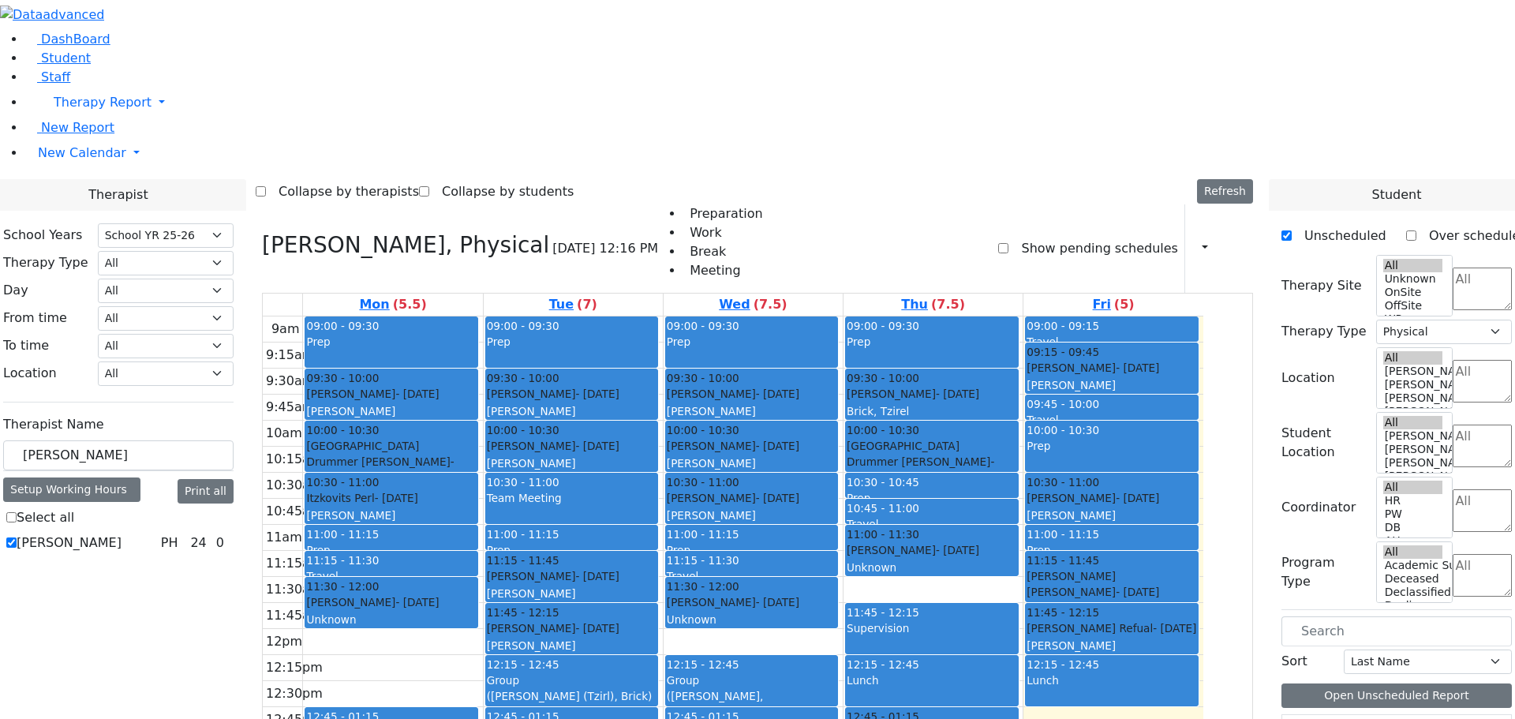
click at [65, 533] on label "Reese Amy" at bounding box center [69, 542] width 105 height 19
click at [17, 537] on input "Reese Amy" at bounding box center [11, 542] width 10 height 10
checkbox input "false"
select select
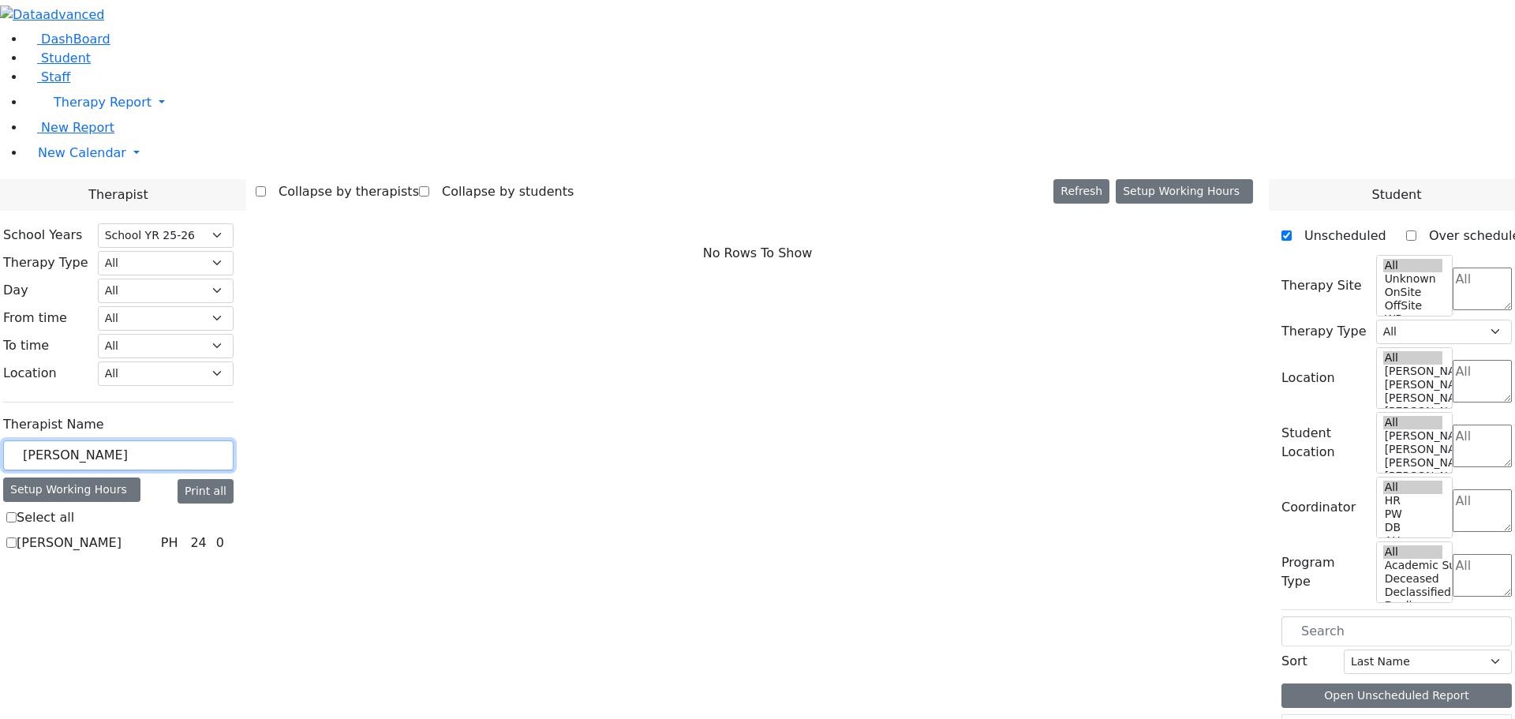
drag, startPoint x: 109, startPoint y: 275, endPoint x: 44, endPoint y: 281, distance: 64.9
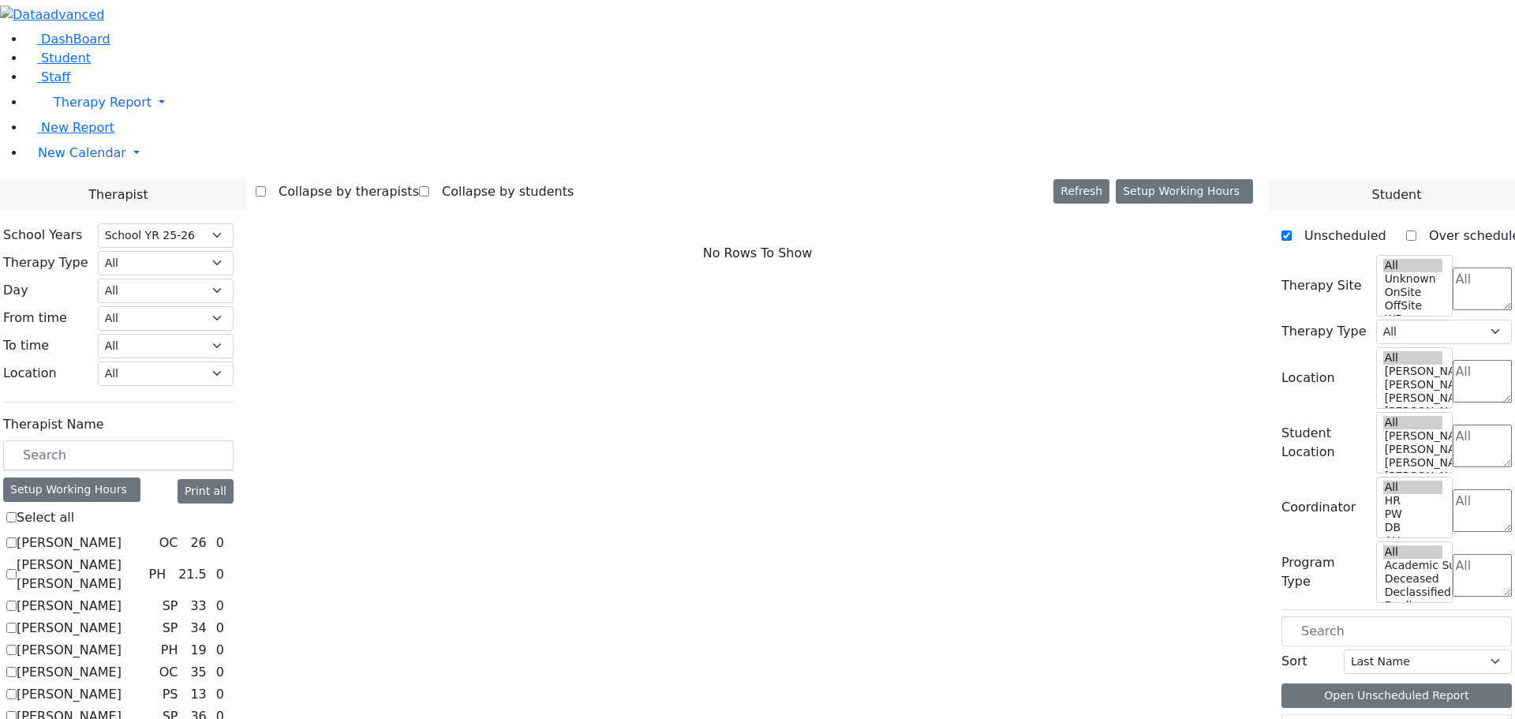
drag, startPoint x: 438, startPoint y: 251, endPoint x: 409, endPoint y: 194, distance: 63.9
click at [98, 251] on div "Therapy Type" at bounding box center [46, 263] width 104 height 24
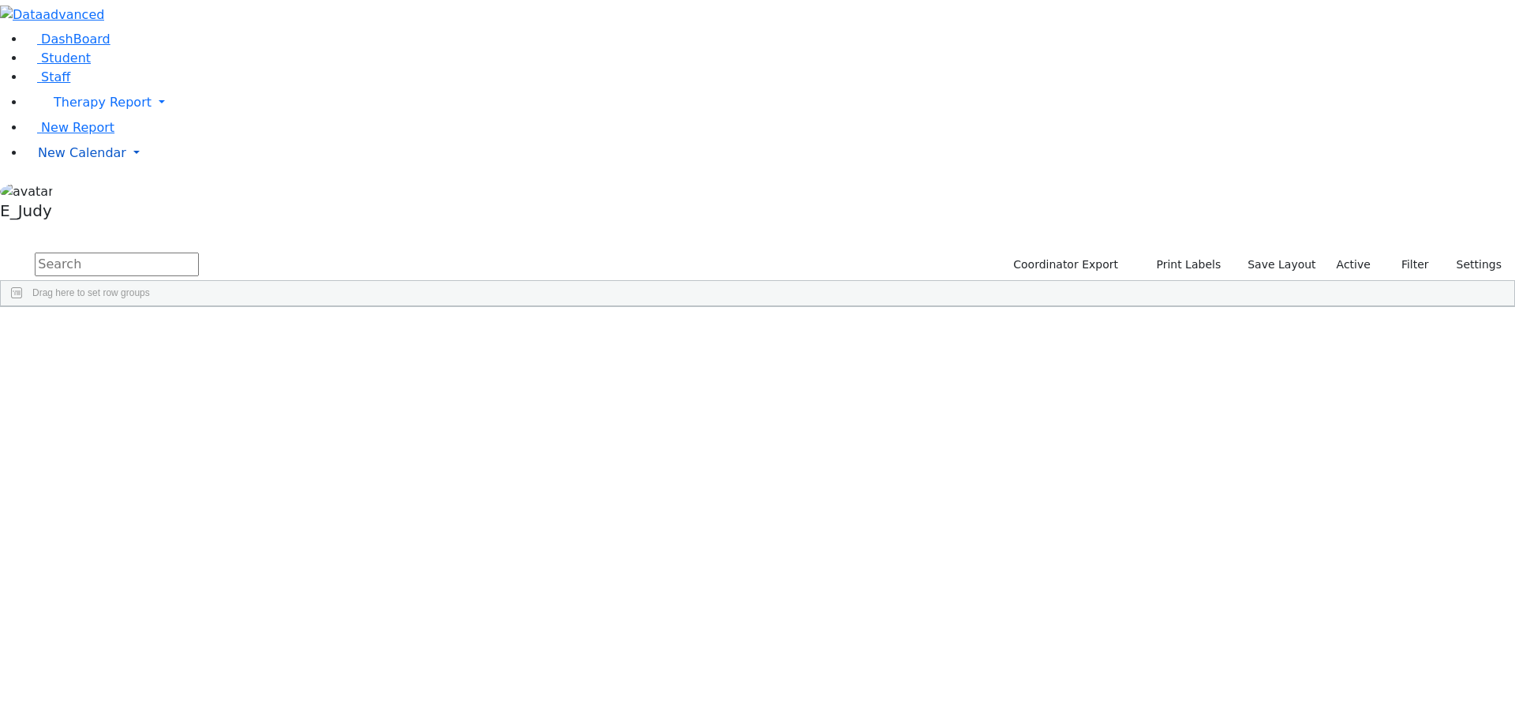
drag, startPoint x: 152, startPoint y: 245, endPoint x: 144, endPoint y: 245, distance: 8.7
click at [151, 169] on link "New Calendar" at bounding box center [770, 153] width 1490 height 32
click at [101, 211] on span "Teacher Report" at bounding box center [85, 203] width 95 height 15
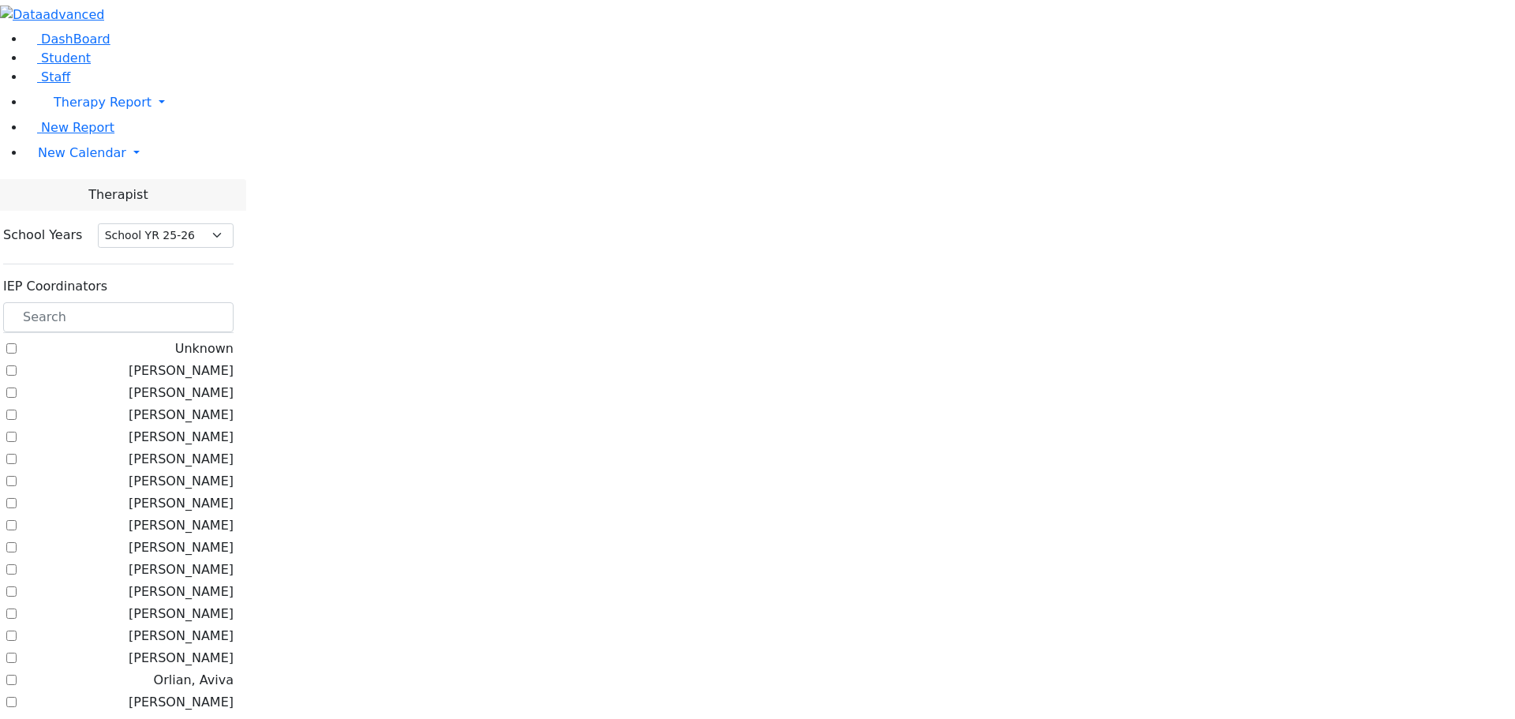
select select "212"
checkbox input "true"
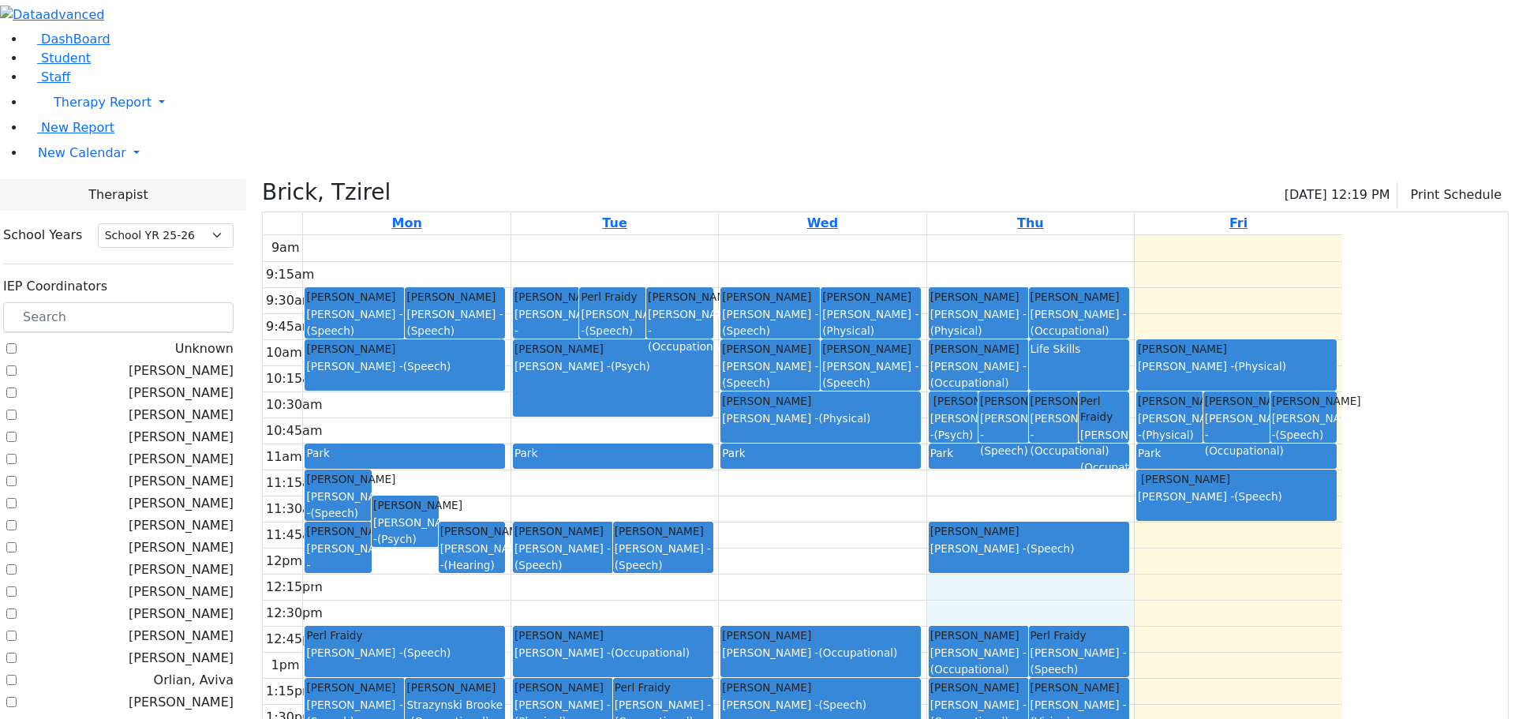
drag, startPoint x: 1152, startPoint y: 428, endPoint x: 1193, endPoint y: 451, distance: 46.6
click at [1155, 445] on div "9am 9:15am 9:30am 9:45am 10am 10:15am 10:30am 10:45am 11am 11:15am 11:30am 11:4…" at bounding box center [802, 547] width 1079 height 625
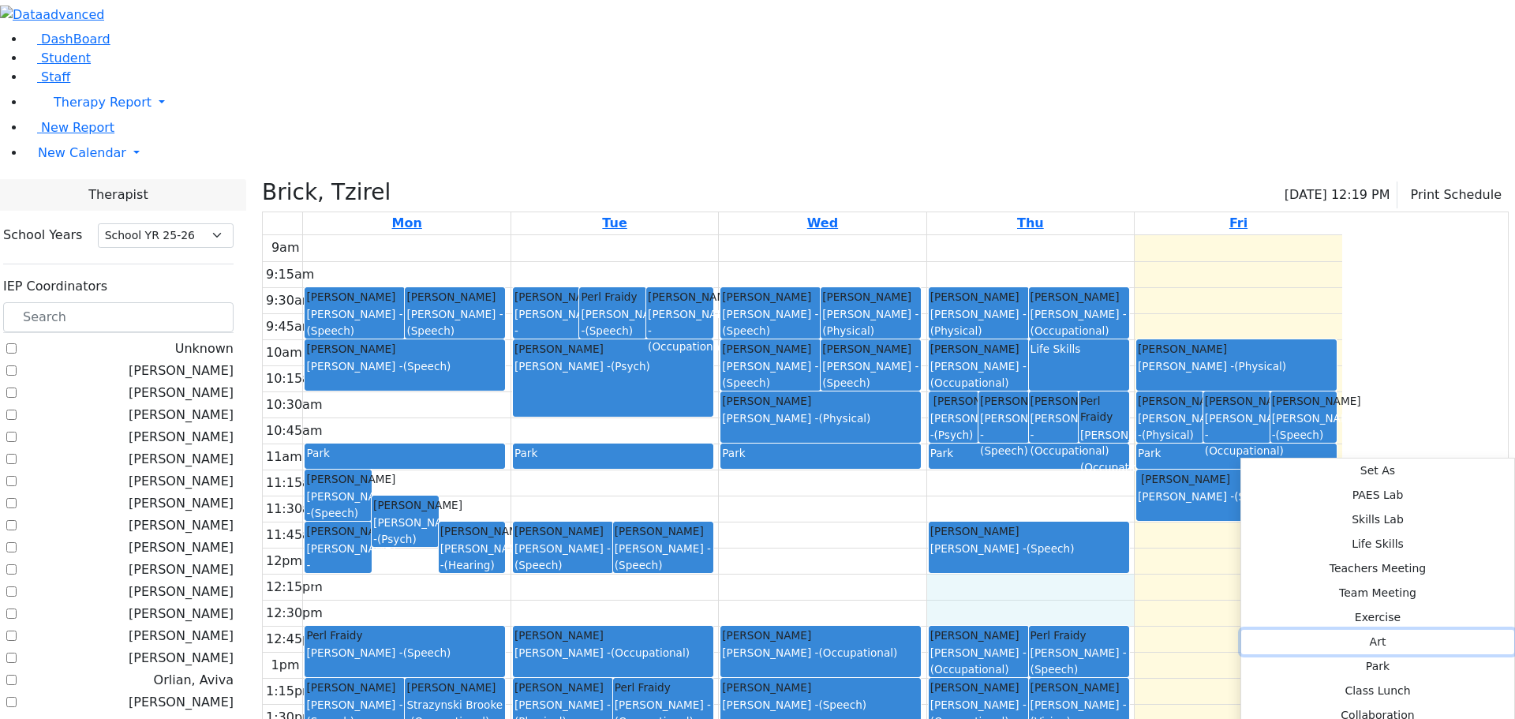
click at [1435, 630] on button "Art" at bounding box center [1377, 642] width 273 height 24
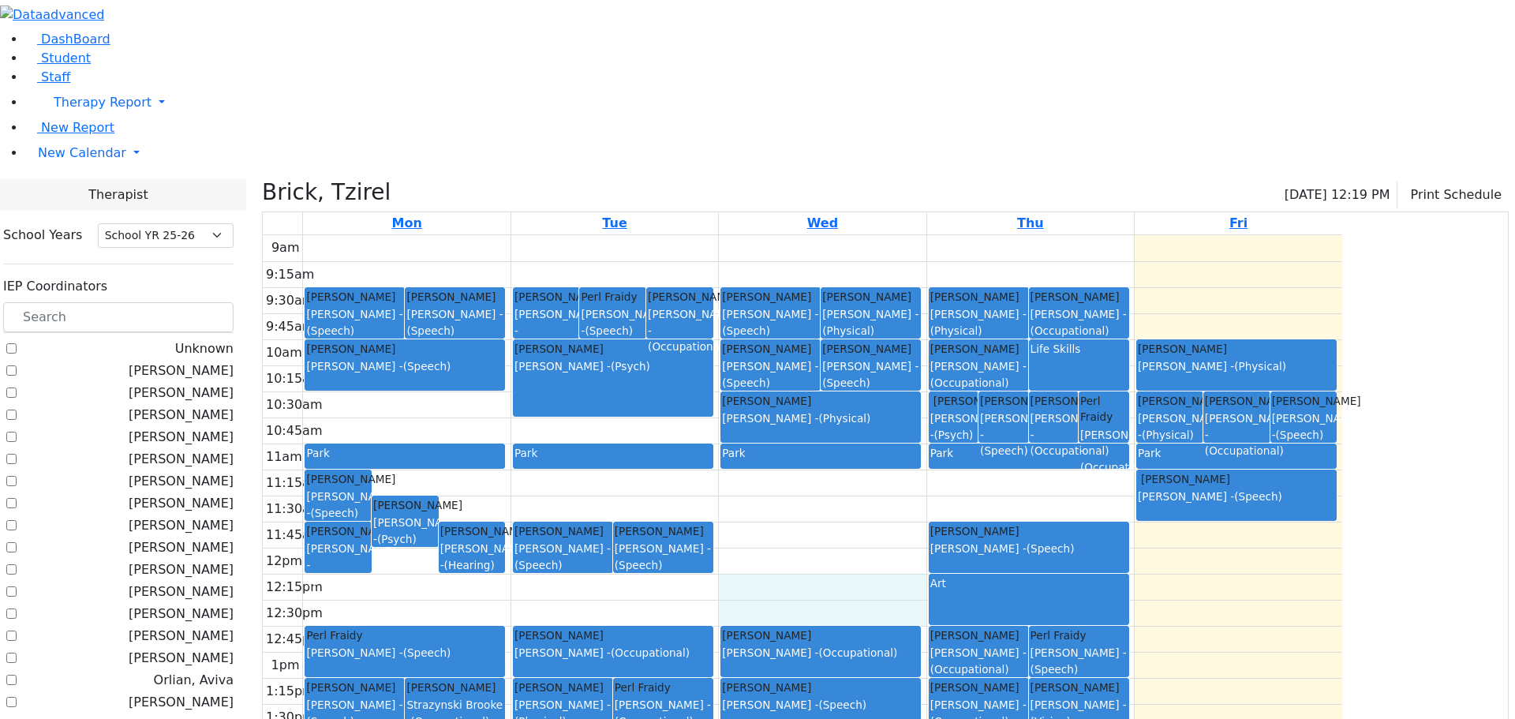
drag, startPoint x: 1013, startPoint y: 440, endPoint x: 1013, endPoint y: 451, distance: 11.0
click at [1013, 451] on div "9am 9:15am 9:30am 9:45am 10am 10:15am 10:30am 10:45am 11am 11:15am 11:30am 11:4…" at bounding box center [802, 547] width 1079 height 625
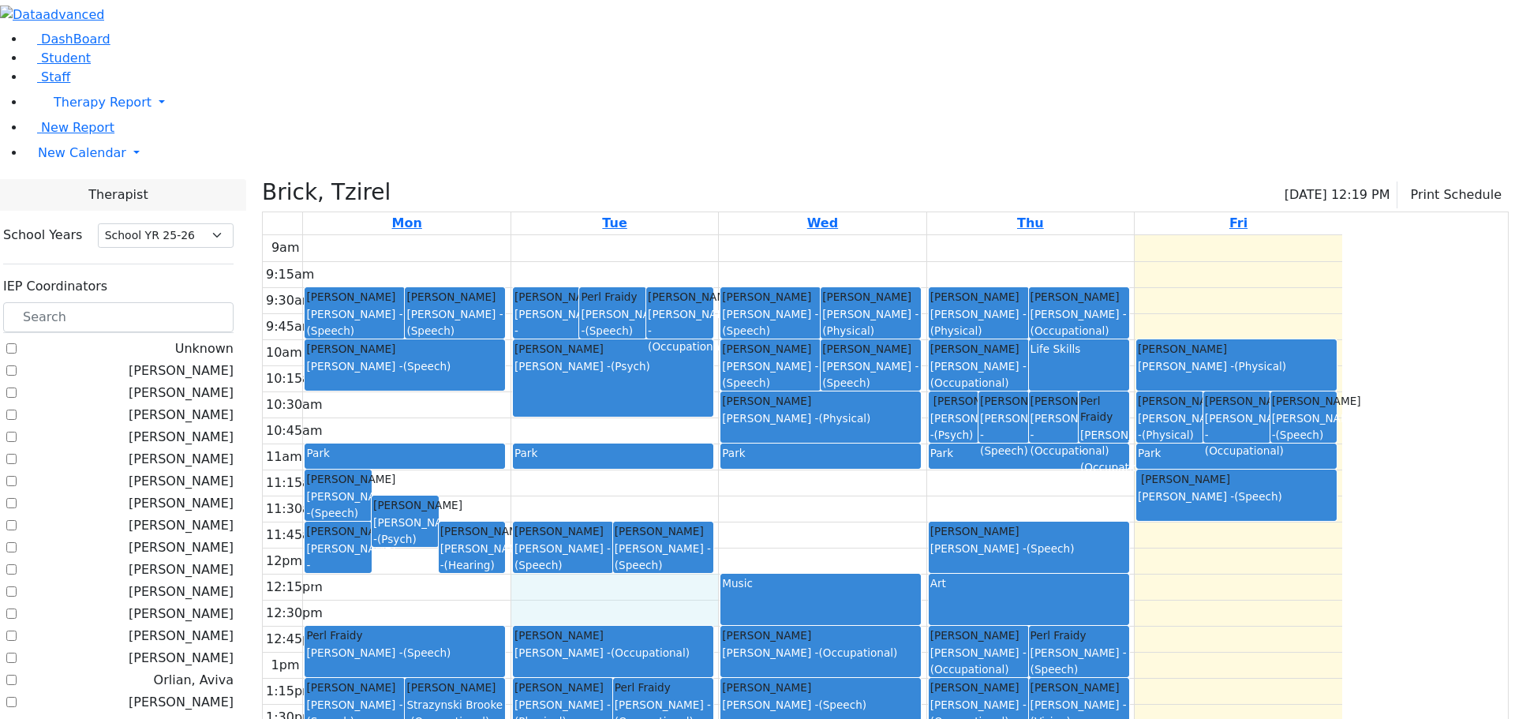
drag, startPoint x: 768, startPoint y: 423, endPoint x: 773, endPoint y: 466, distance: 43.7
click at [773, 466] on div "9am 9:15am 9:30am 9:45am 10am 10:15am 10:30am 10:45am 11am 11:15am 11:30am 11:4…" at bounding box center [802, 547] width 1079 height 625
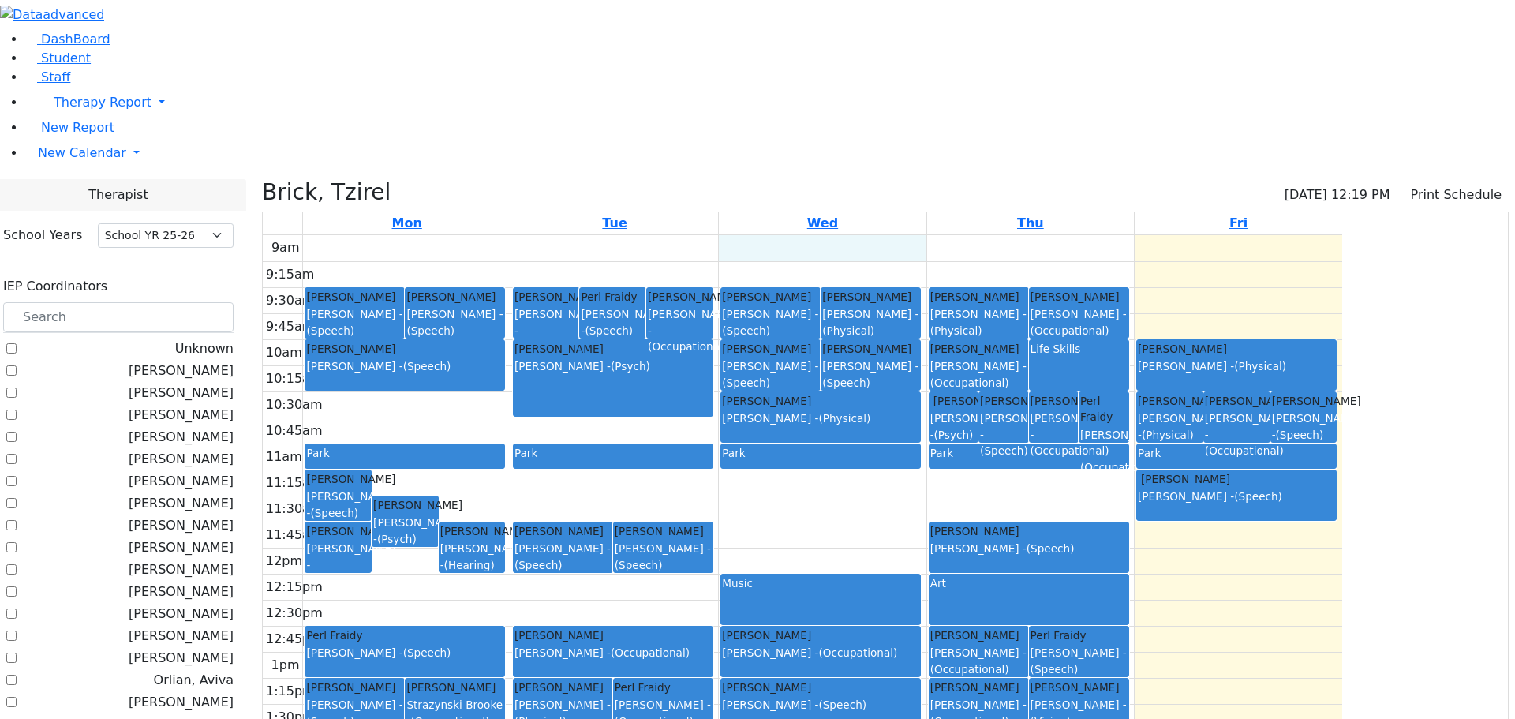
click at [1075, 235] on div "9am 9:15am 9:30am 9:45am 10am 10:15am 10:30am 10:45am 11am 11:15am 11:30am 11:4…" at bounding box center [802, 547] width 1079 height 625
click at [149, 169] on link "New Calendar" at bounding box center [770, 153] width 1490 height 32
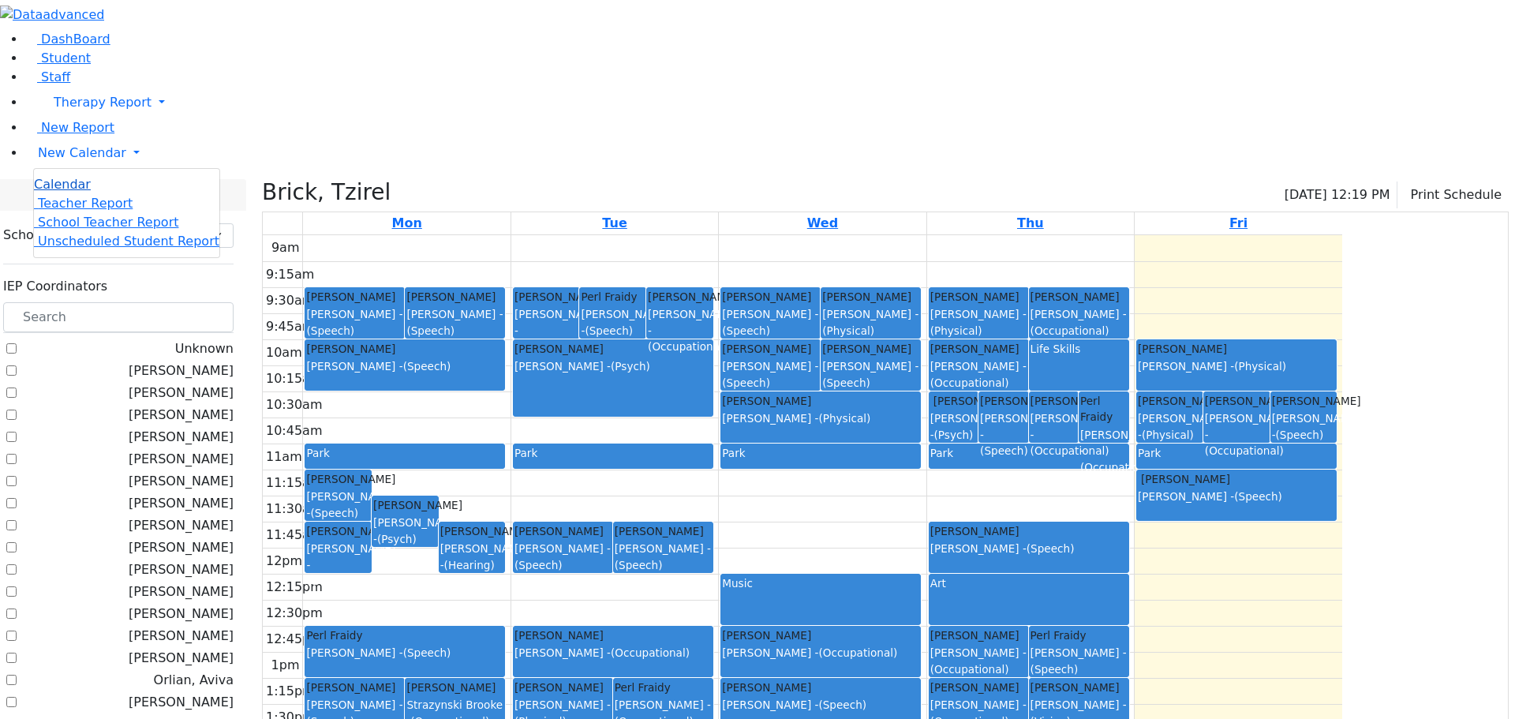
click at [58, 192] on span "Calendar" at bounding box center [62, 184] width 57 height 15
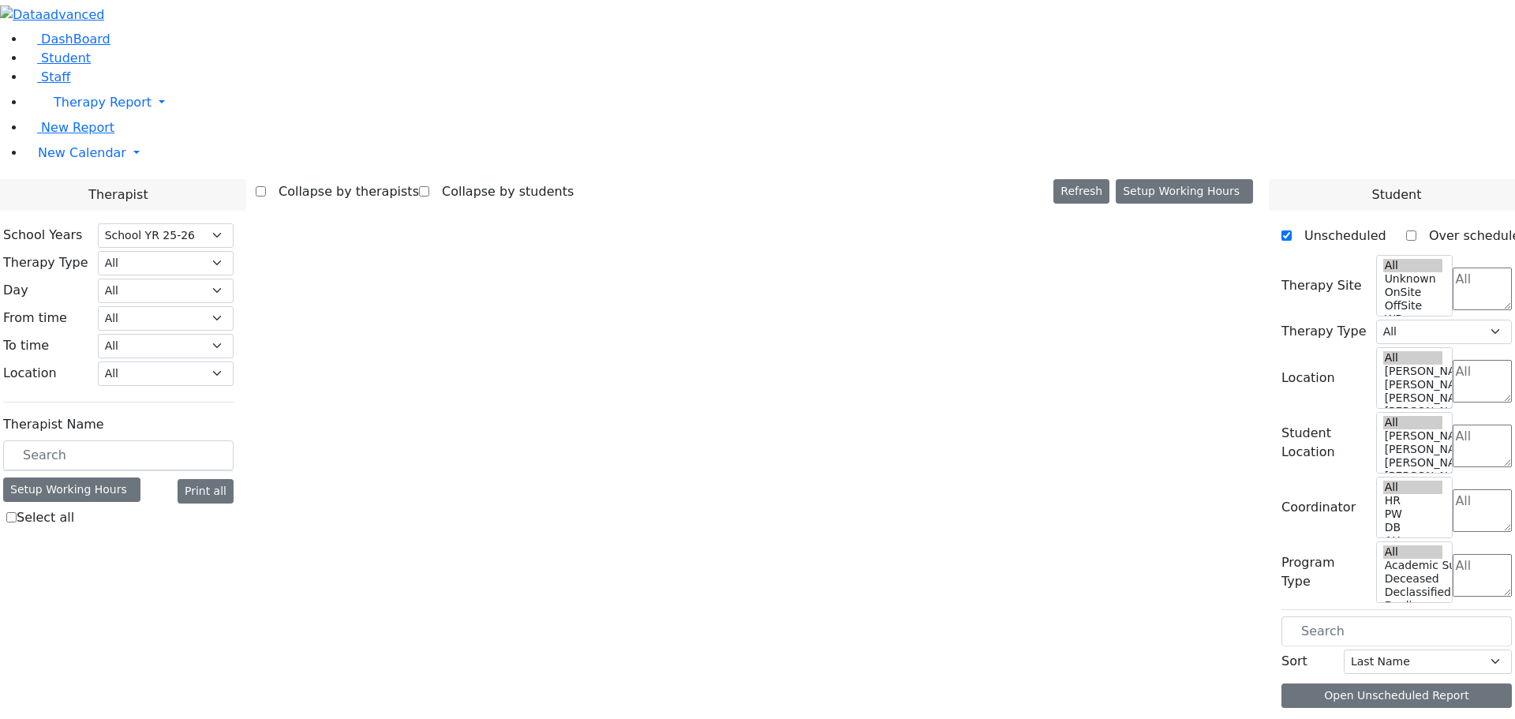
select select "212"
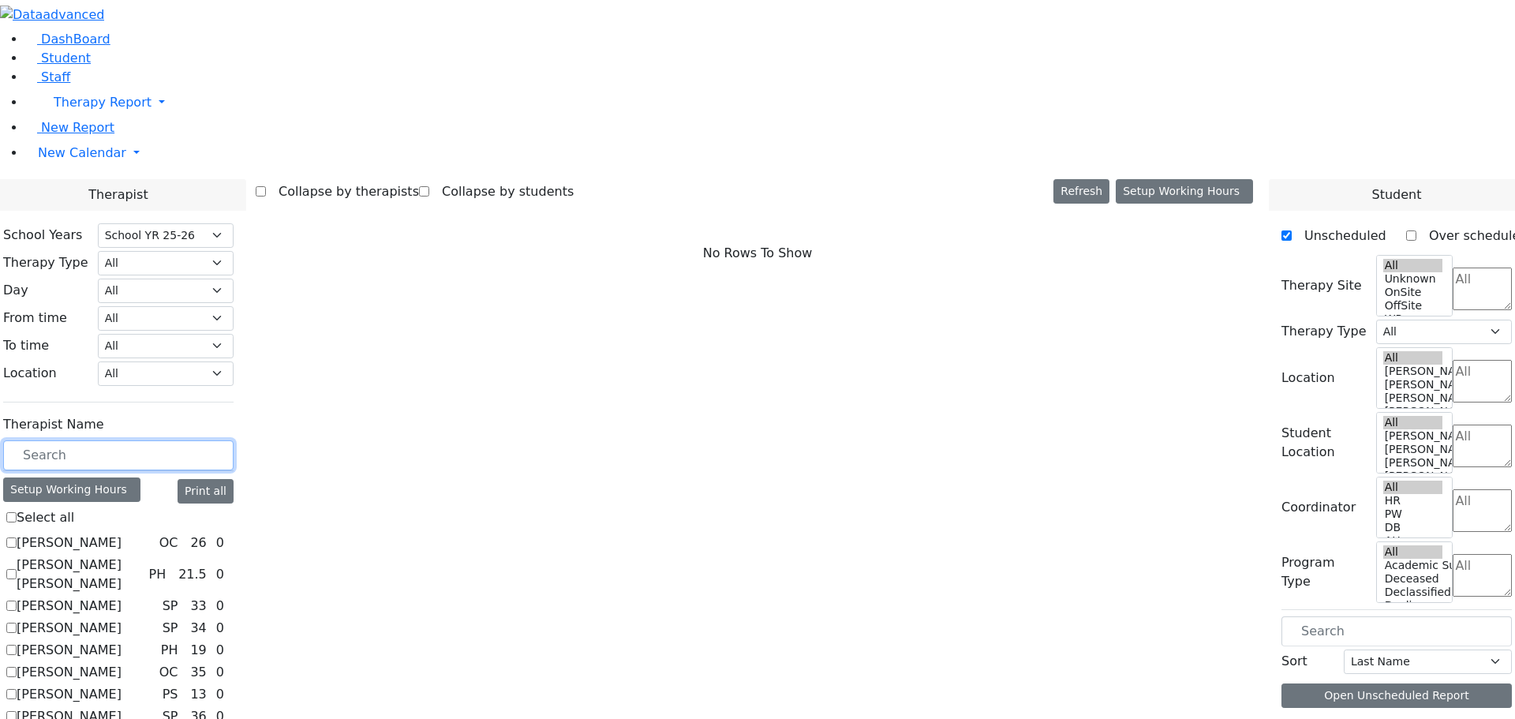
click at [234, 440] on input "text" at bounding box center [118, 455] width 230 height 30
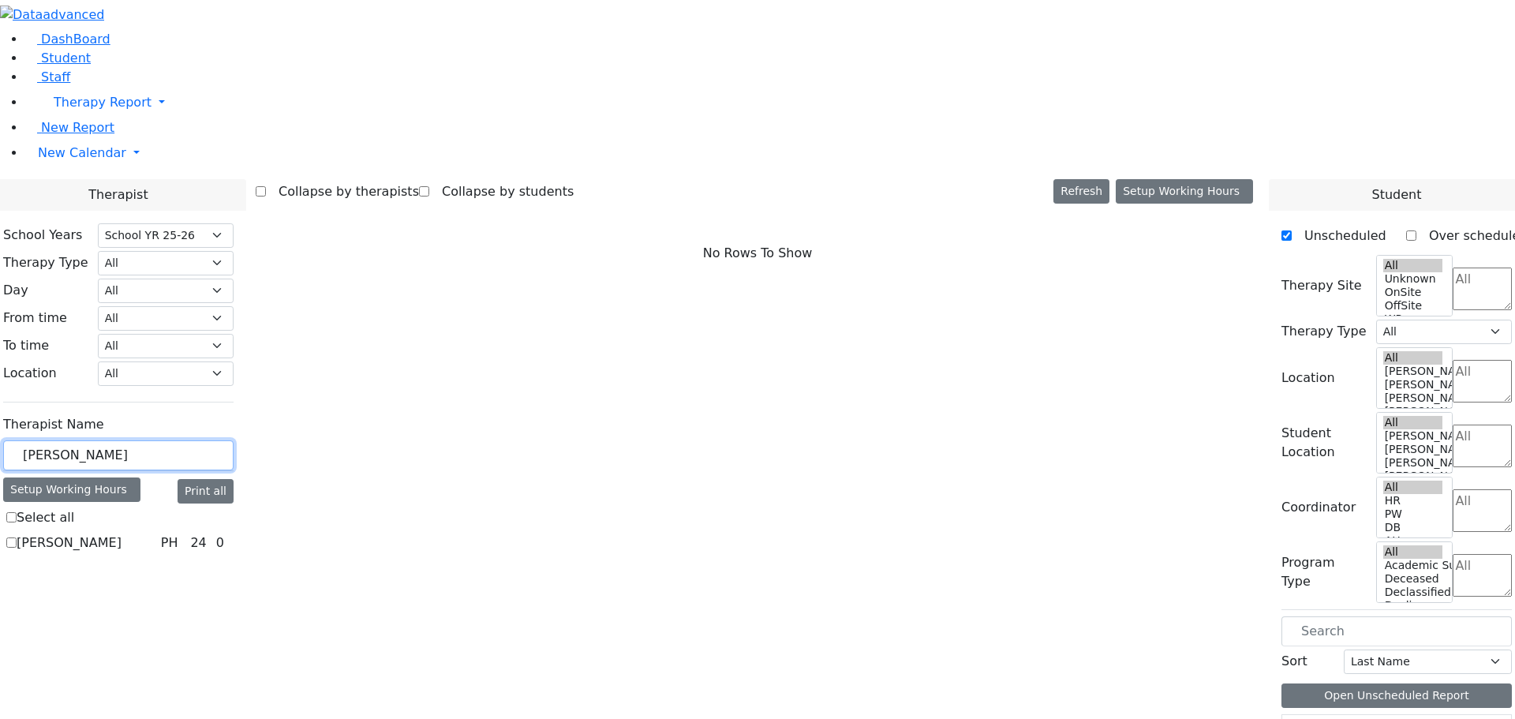
type input "amy"
click at [122, 533] on label "[PERSON_NAME]" at bounding box center [69, 542] width 105 height 19
click at [17, 537] on input "[PERSON_NAME]" at bounding box center [11, 542] width 10 height 10
checkbox input "true"
select select "2"
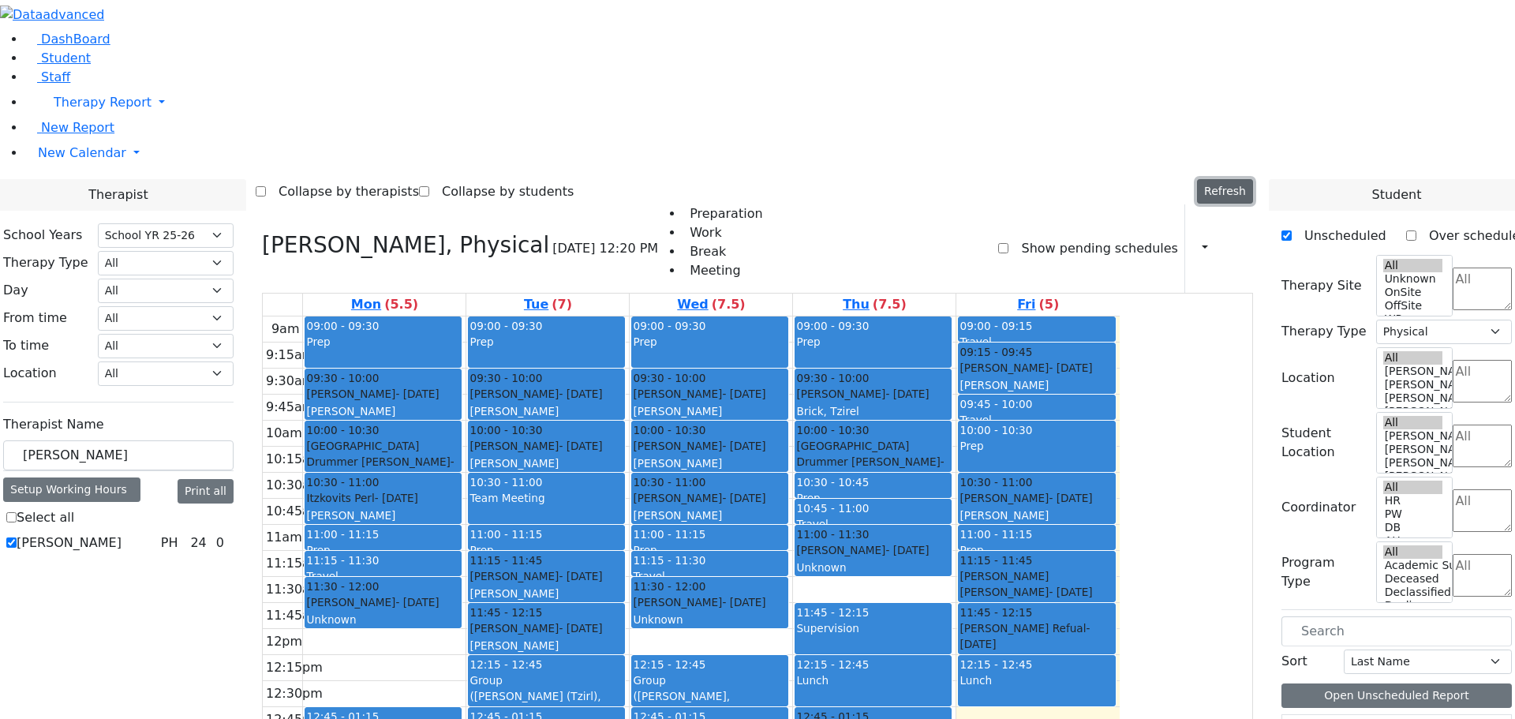
click at [1237, 179] on button "Refresh" at bounding box center [1225, 191] width 56 height 24
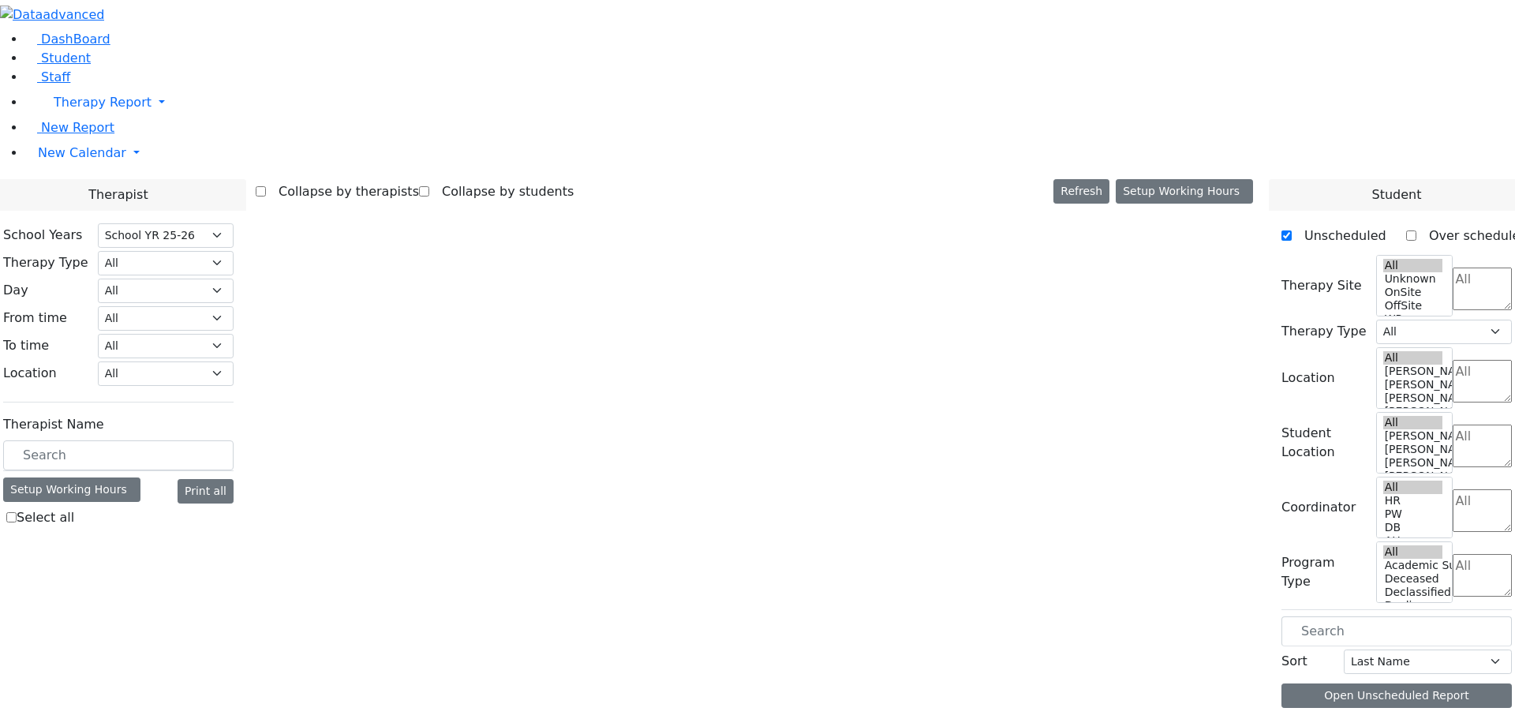
select select "212"
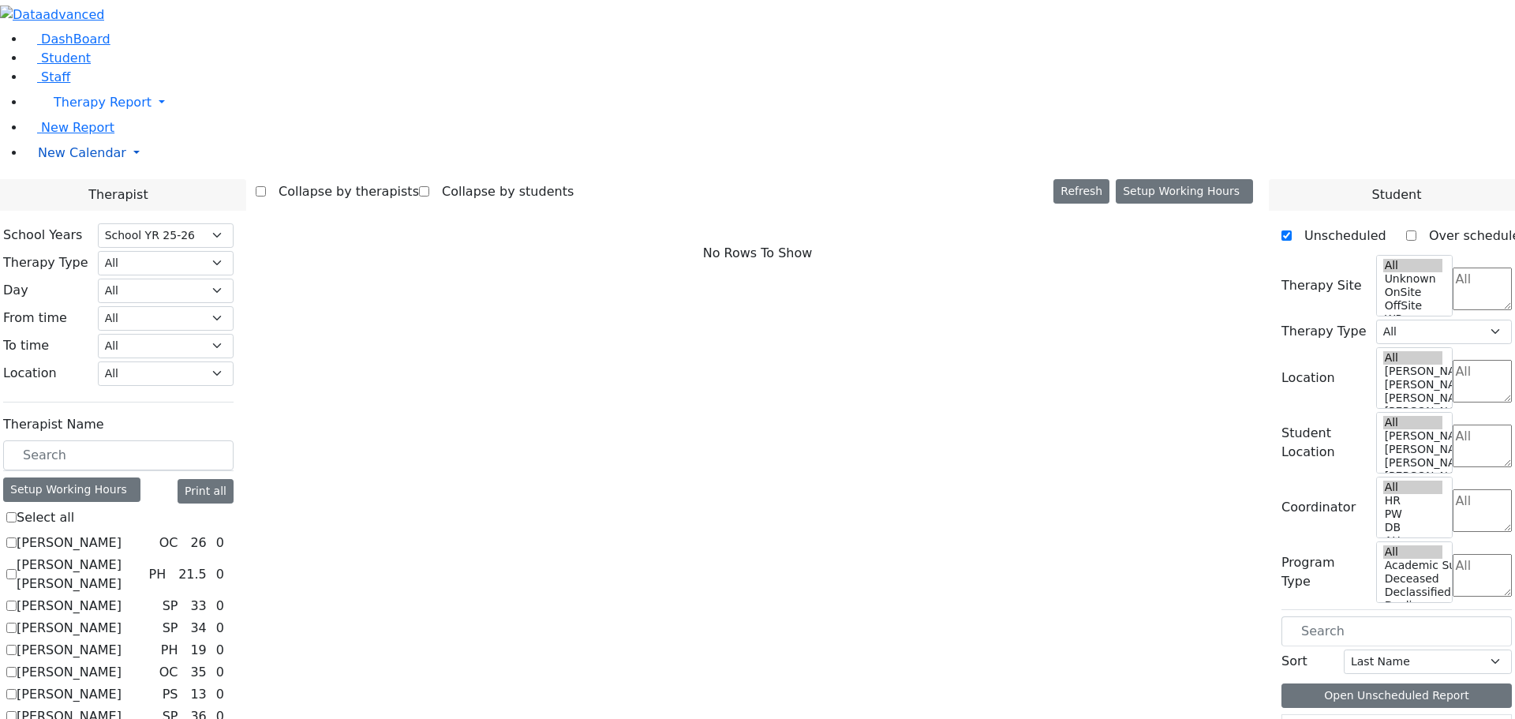
click at [151, 169] on link "New Calendar" at bounding box center [770, 153] width 1490 height 32
click at [68, 211] on span "Teacher Report" at bounding box center [85, 203] width 95 height 15
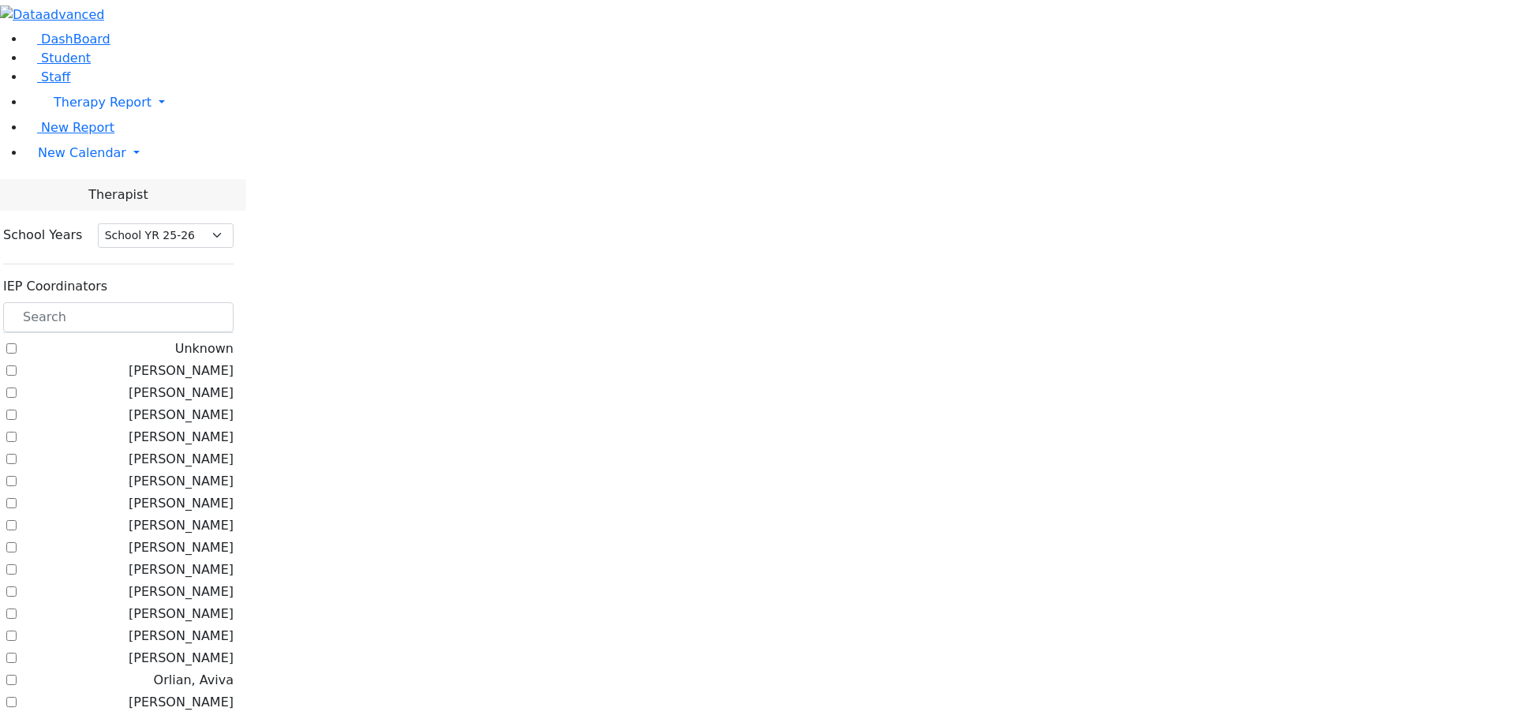
select select "212"
click at [231, 302] on input "text" at bounding box center [118, 317] width 230 height 30
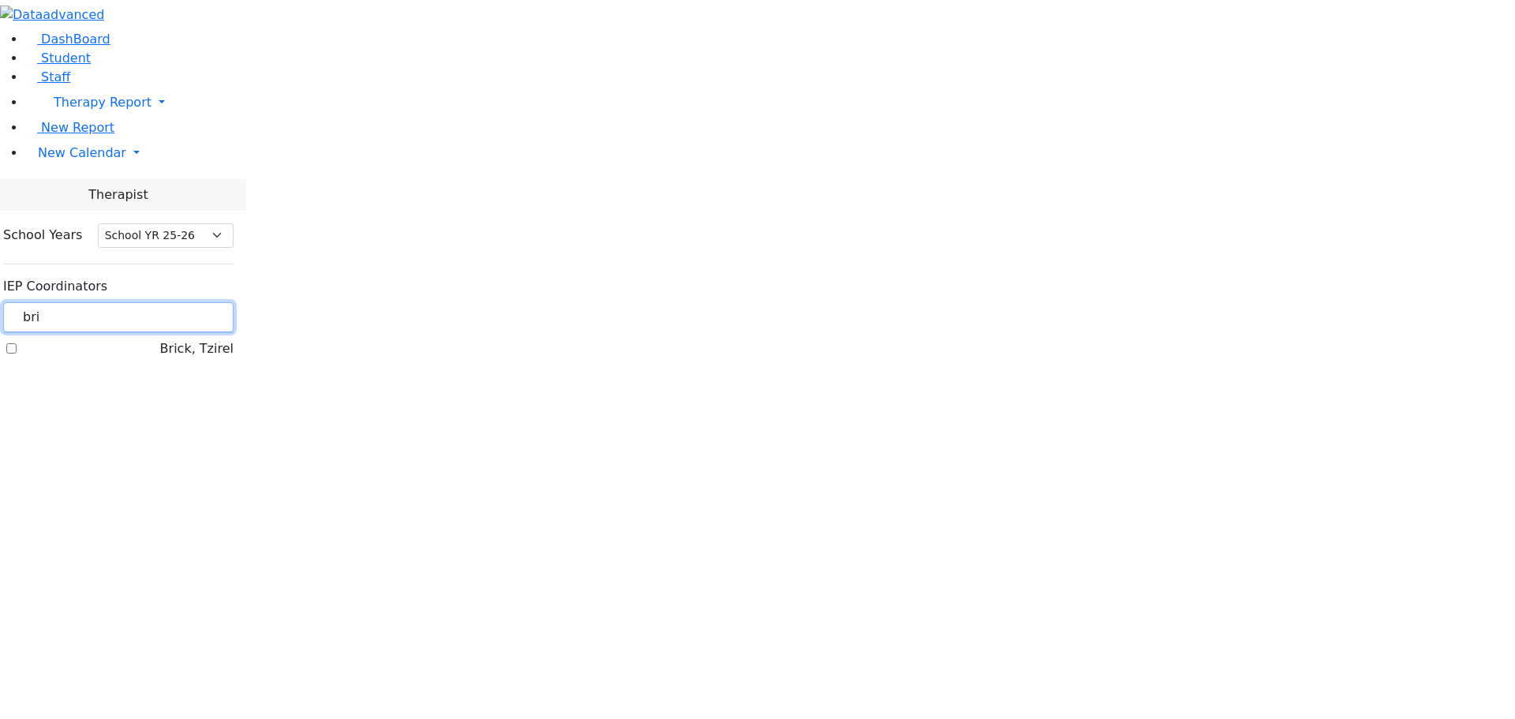
type input "bri"
click at [193, 339] on label "Brick, Tzirel" at bounding box center [196, 348] width 73 height 19
click at [17, 343] on input "Brick, Tzirel" at bounding box center [11, 348] width 10 height 10
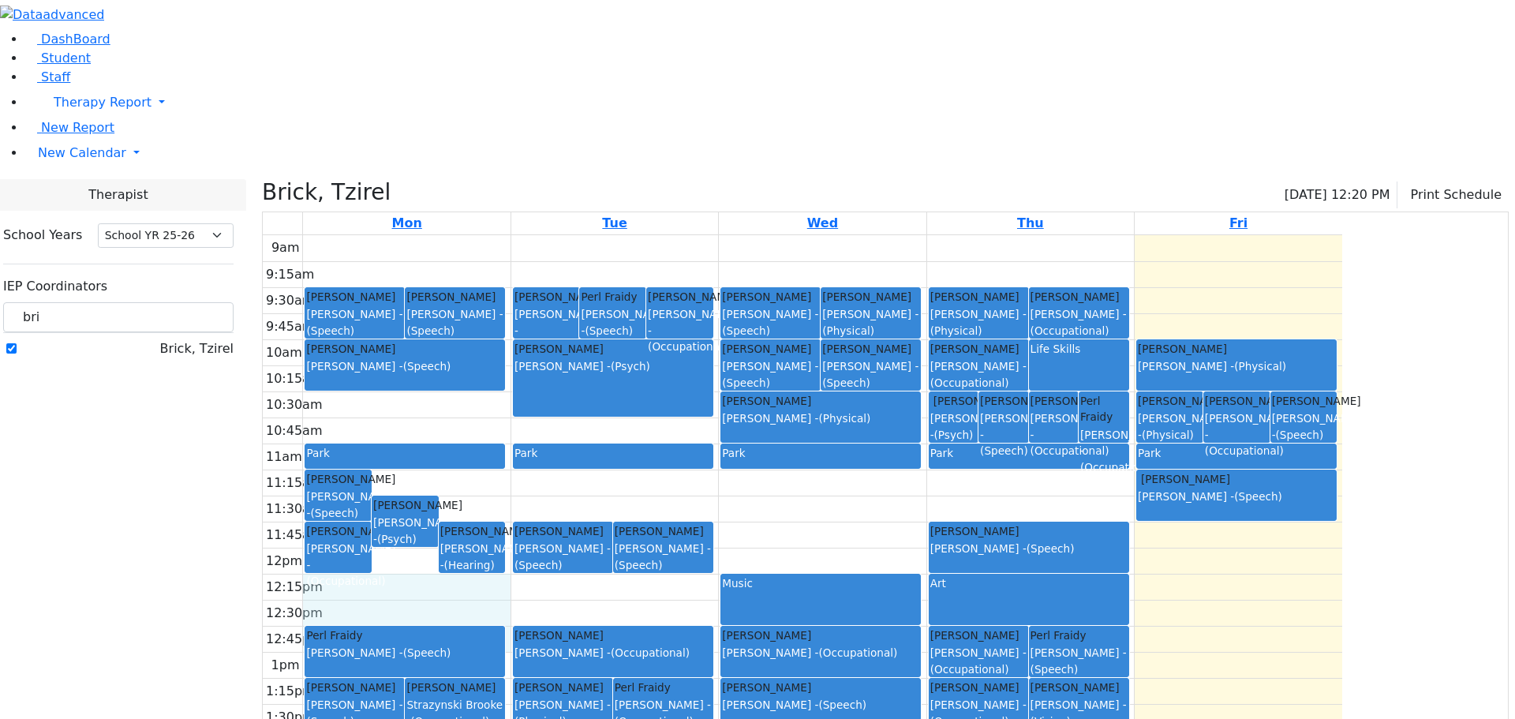
drag, startPoint x: 577, startPoint y: 426, endPoint x: 610, endPoint y: 451, distance: 41.7
click at [584, 472] on div "9am 9:15am 9:30am 9:45am 10am 10:15am 10:30am 10:45am 11am 11:15am 11:30am 11:4…" at bounding box center [802, 547] width 1079 height 625
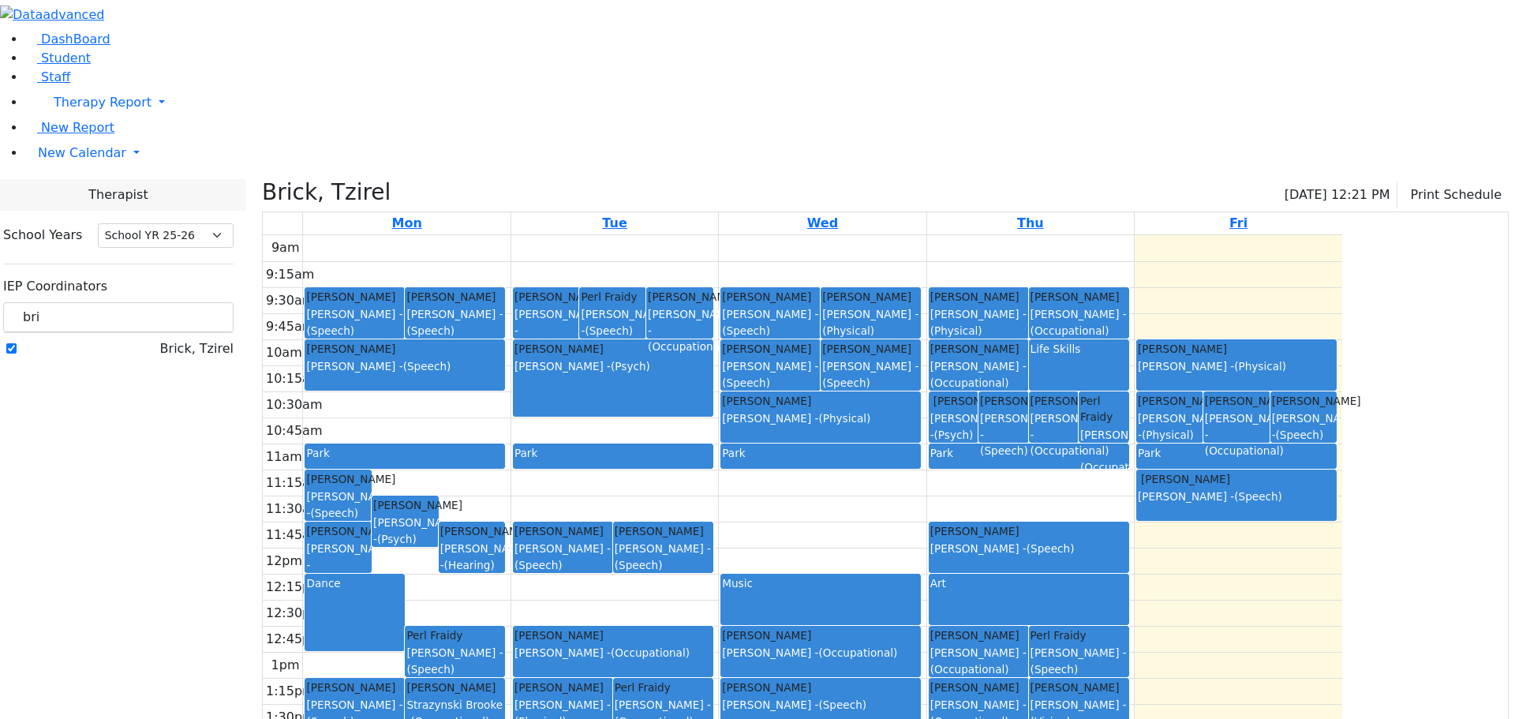
click at [403, 575] on div "Dance" at bounding box center [354, 612] width 97 height 75
click at [568, 447] on button "Delete Selected Activities" at bounding box center [627, 448] width 155 height 24
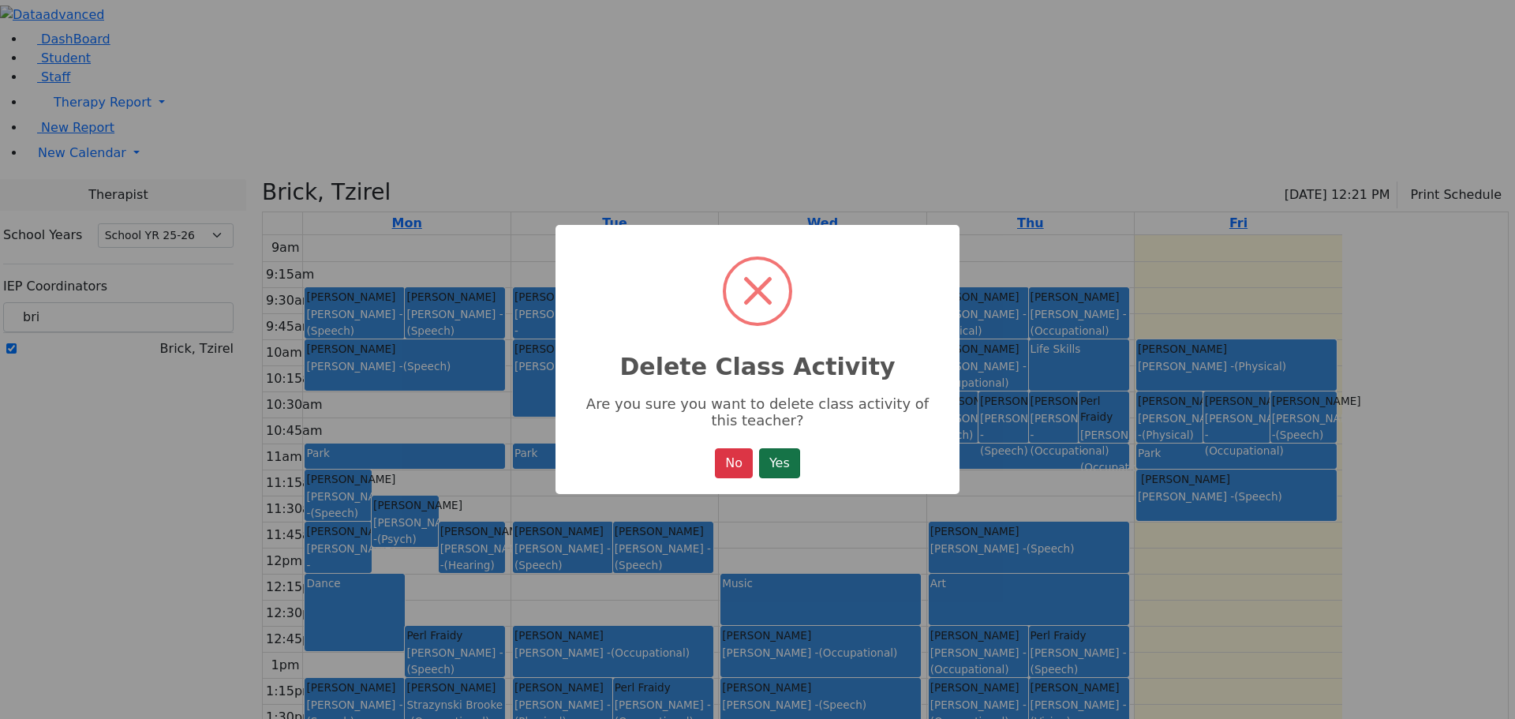
click at [767, 466] on button "Yes" at bounding box center [779, 463] width 41 height 30
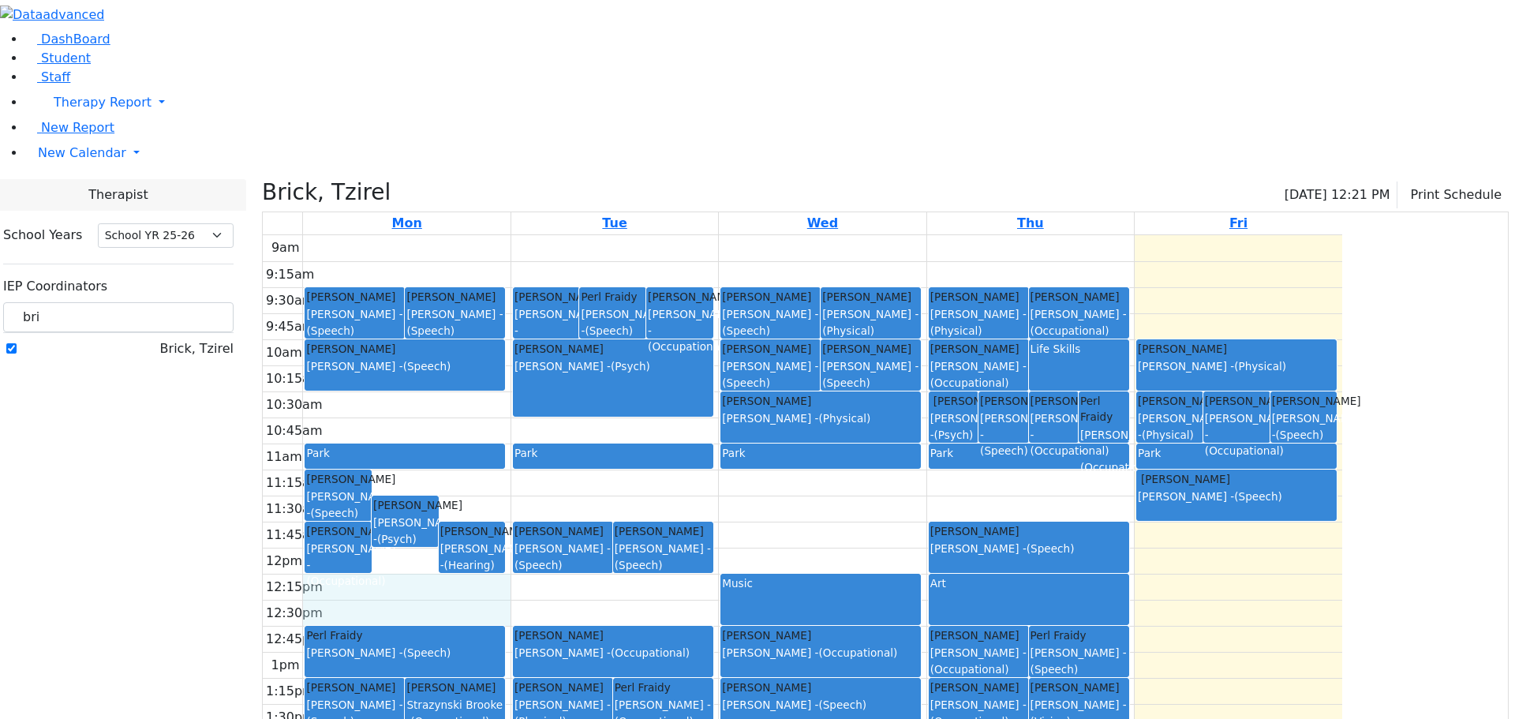
drag, startPoint x: 590, startPoint y: 432, endPoint x: 593, endPoint y: 447, distance: 15.3
click at [593, 447] on div "9am 9:15am 9:30am 9:45am 10am 10:15am 10:30am 10:45am 11am 11:15am 11:30am 11:4…" at bounding box center [802, 547] width 1079 height 625
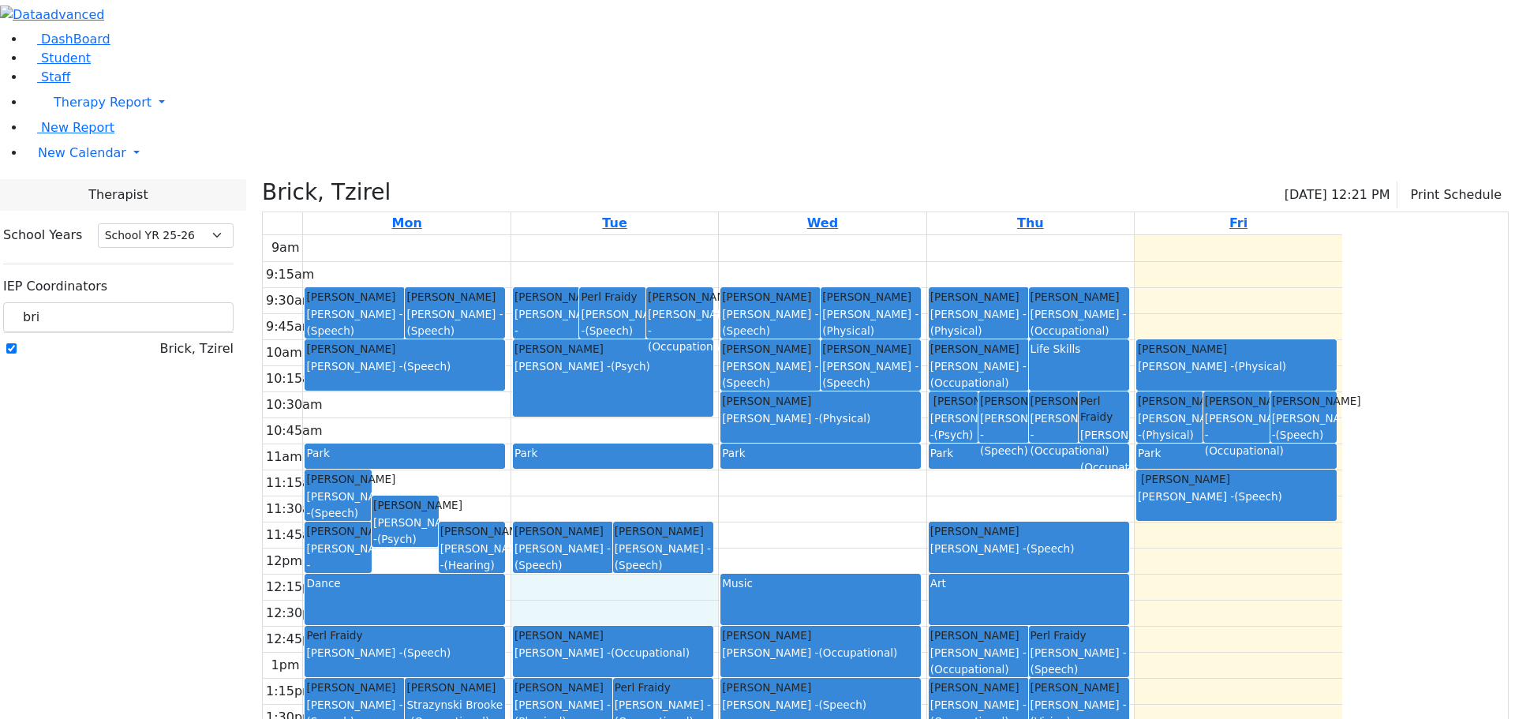
drag, startPoint x: 760, startPoint y: 429, endPoint x: 765, endPoint y: 453, distance: 24.1
click at [765, 453] on div "9am 9:15am 9:30am 9:45am 10am 10:15am 10:30am 10:45am 11am 11:15am 11:30am 11:4…" at bounding box center [802, 547] width 1079 height 625
click at [209, 358] on div "Brick, Tzirel" at bounding box center [118, 348] width 230 height 19
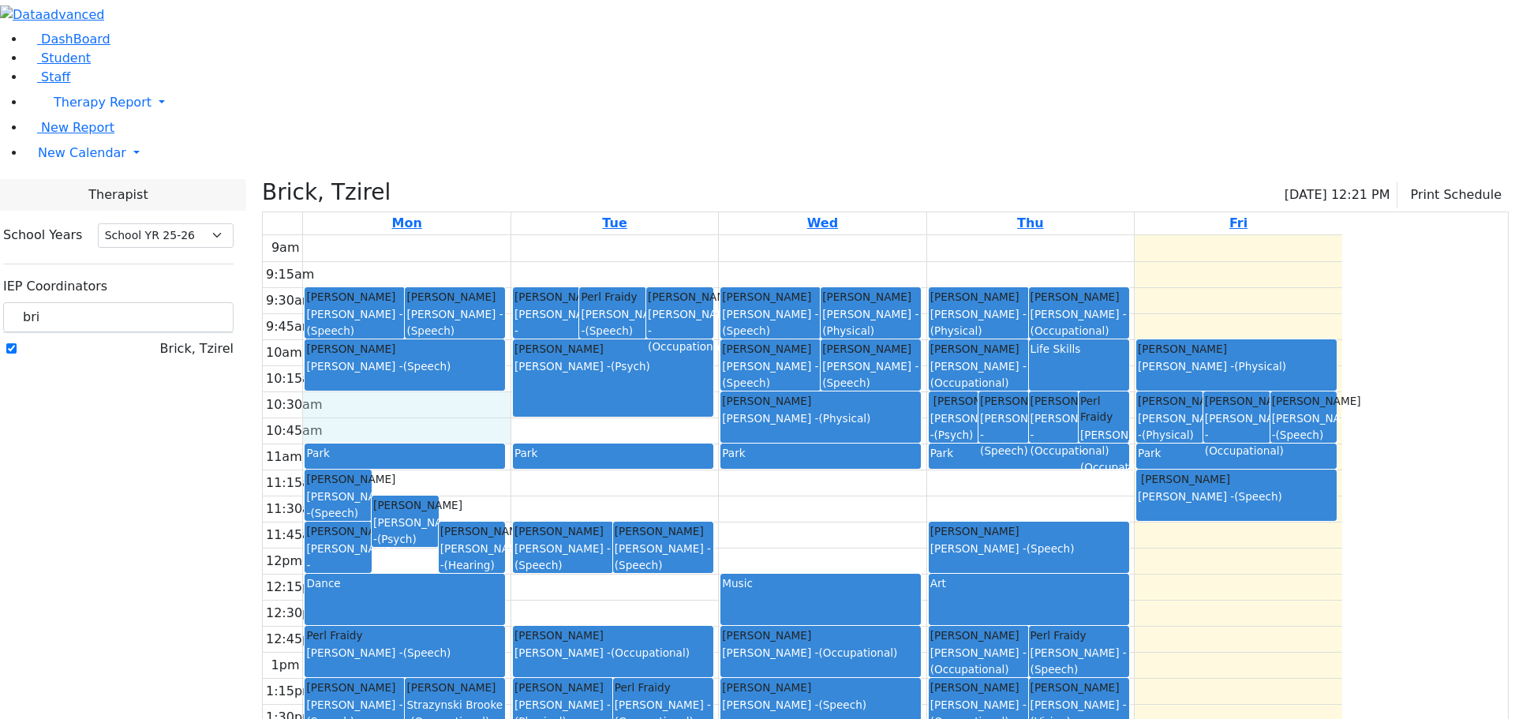
drag, startPoint x: 600, startPoint y: 245, endPoint x: 606, endPoint y: 268, distance: 24.3
click at [604, 268] on div "9am 9:15am 9:30am 9:45am 10am 10:15am 10:30am 10:45am 11am 11:15am 11:30am 11:4…" at bounding box center [802, 547] width 1079 height 625
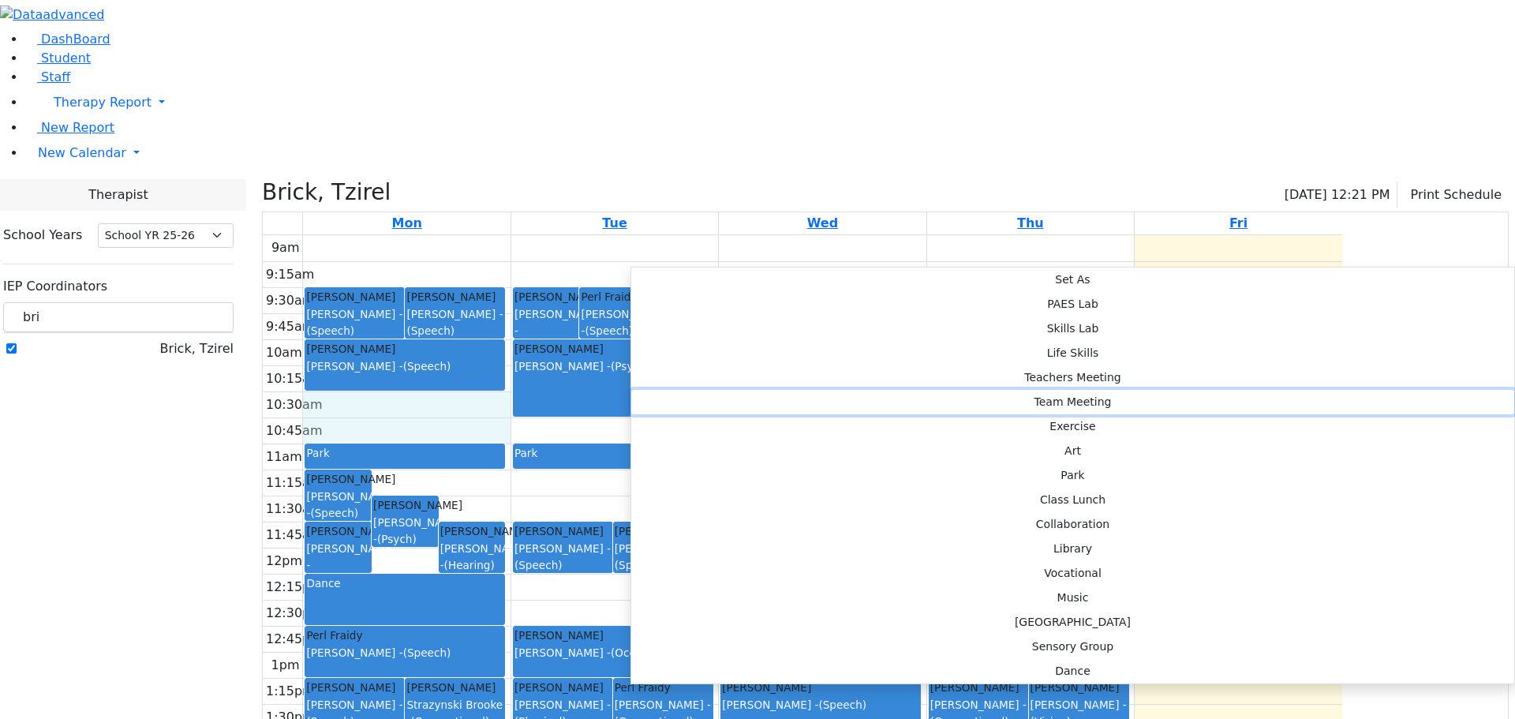
click at [884, 390] on button "Team Meeting" at bounding box center [1072, 402] width 883 height 24
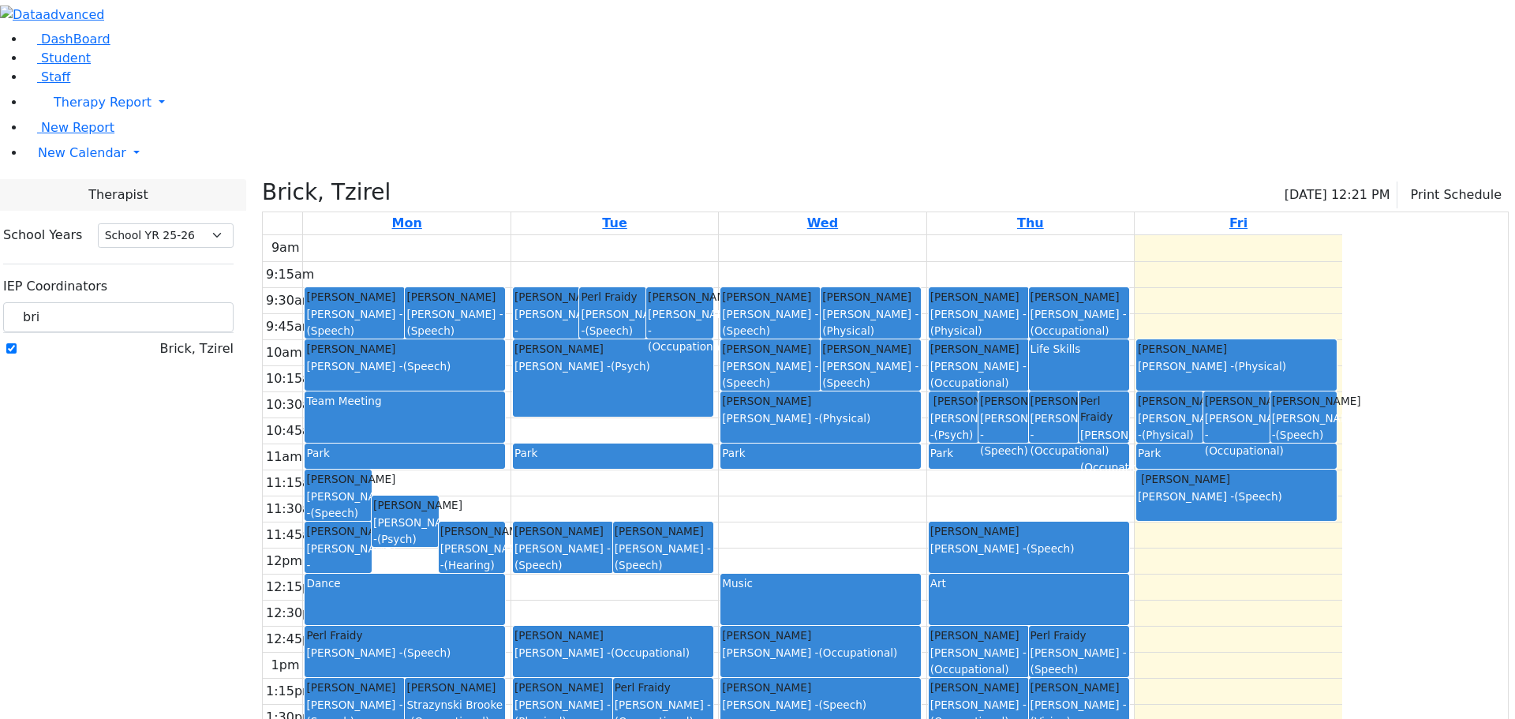
click at [196, 339] on label "Brick, Tzirel" at bounding box center [196, 348] width 73 height 19
click at [17, 343] on input "Brick, Tzirel" at bounding box center [11, 348] width 10 height 10
checkbox input "false"
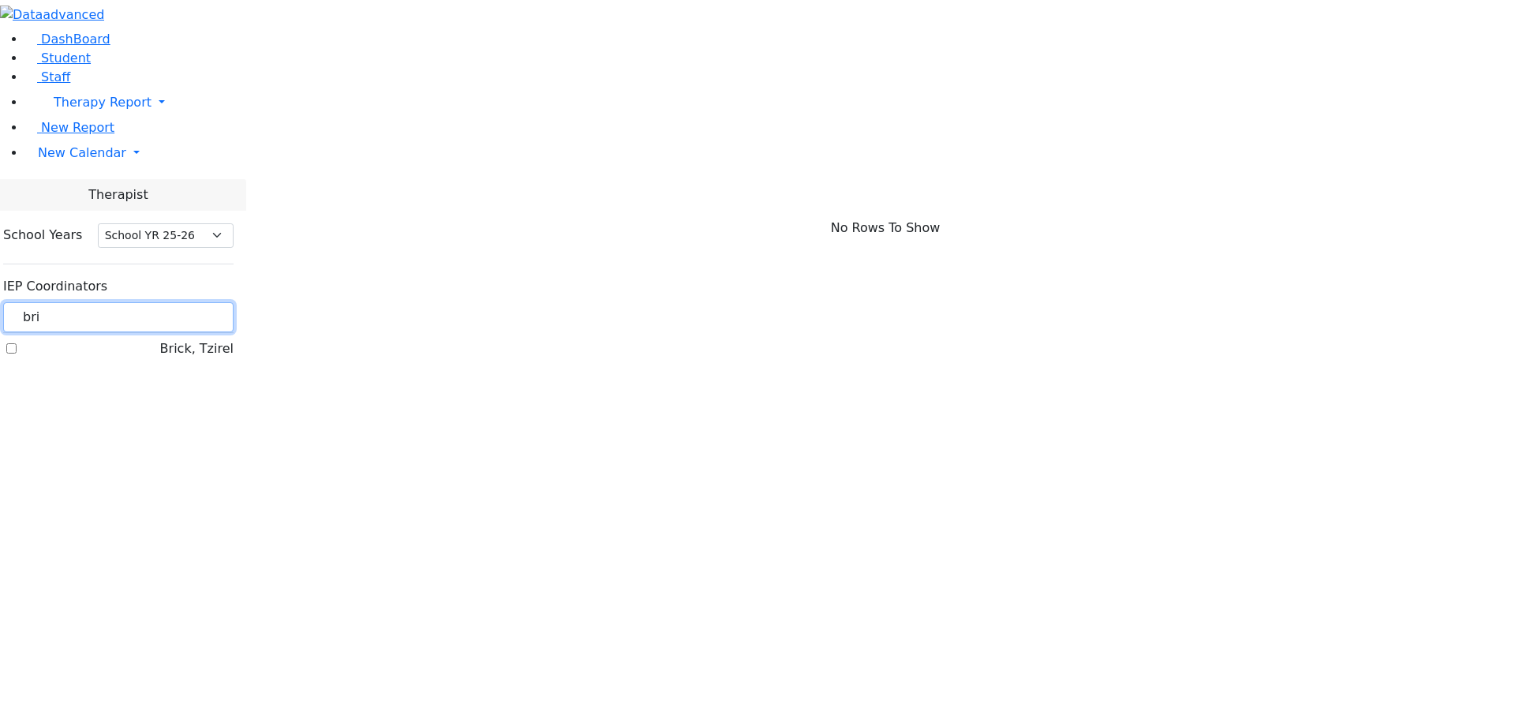
click at [211, 302] on input "bri" at bounding box center [118, 317] width 230 height 30
drag, startPoint x: 211, startPoint y: 140, endPoint x: 184, endPoint y: 142, distance: 26.9
click at [184, 211] on div "School Years Select School YR Summer YR 25 School YR 25-26 Summer YR 25 School …" at bounding box center [119, 292] width 256 height 163
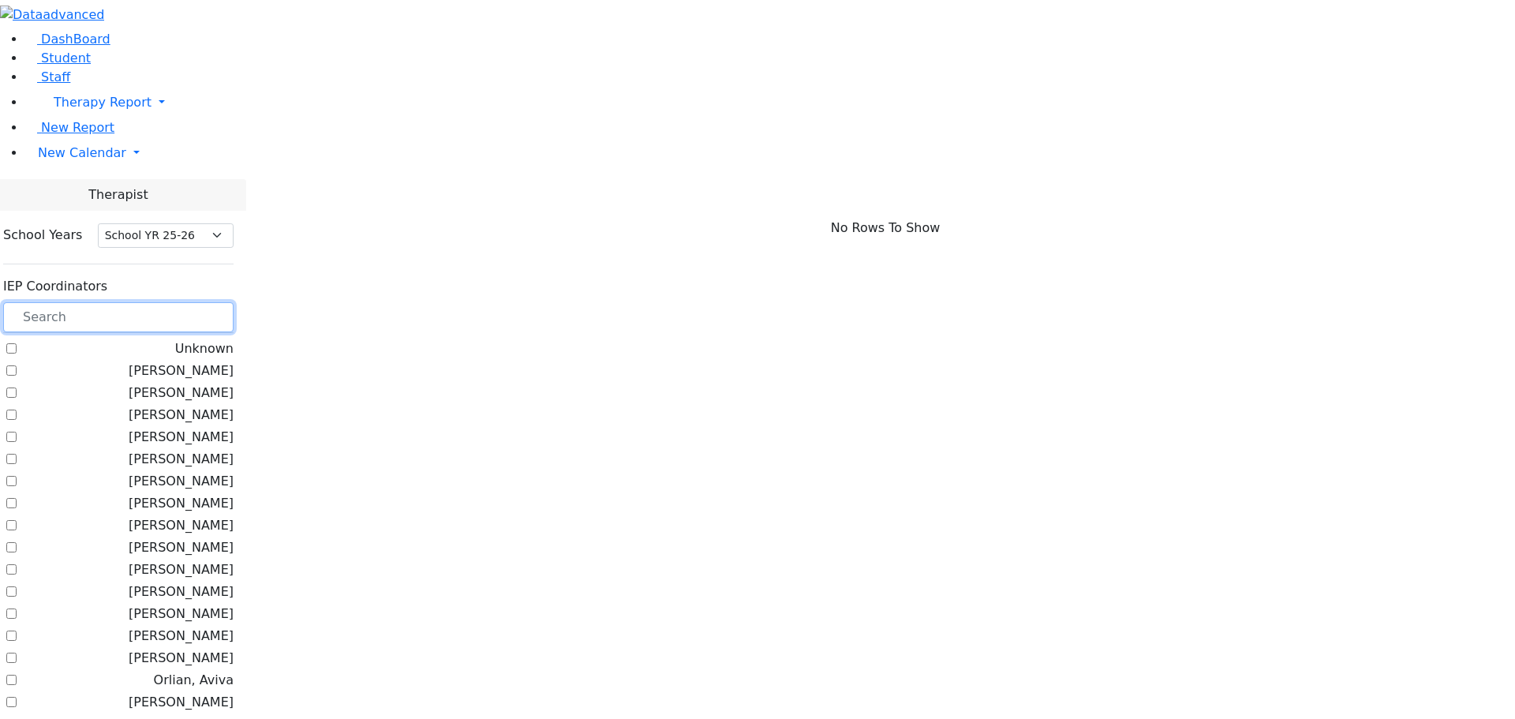
click at [227, 302] on input "text" at bounding box center [118, 317] width 230 height 30
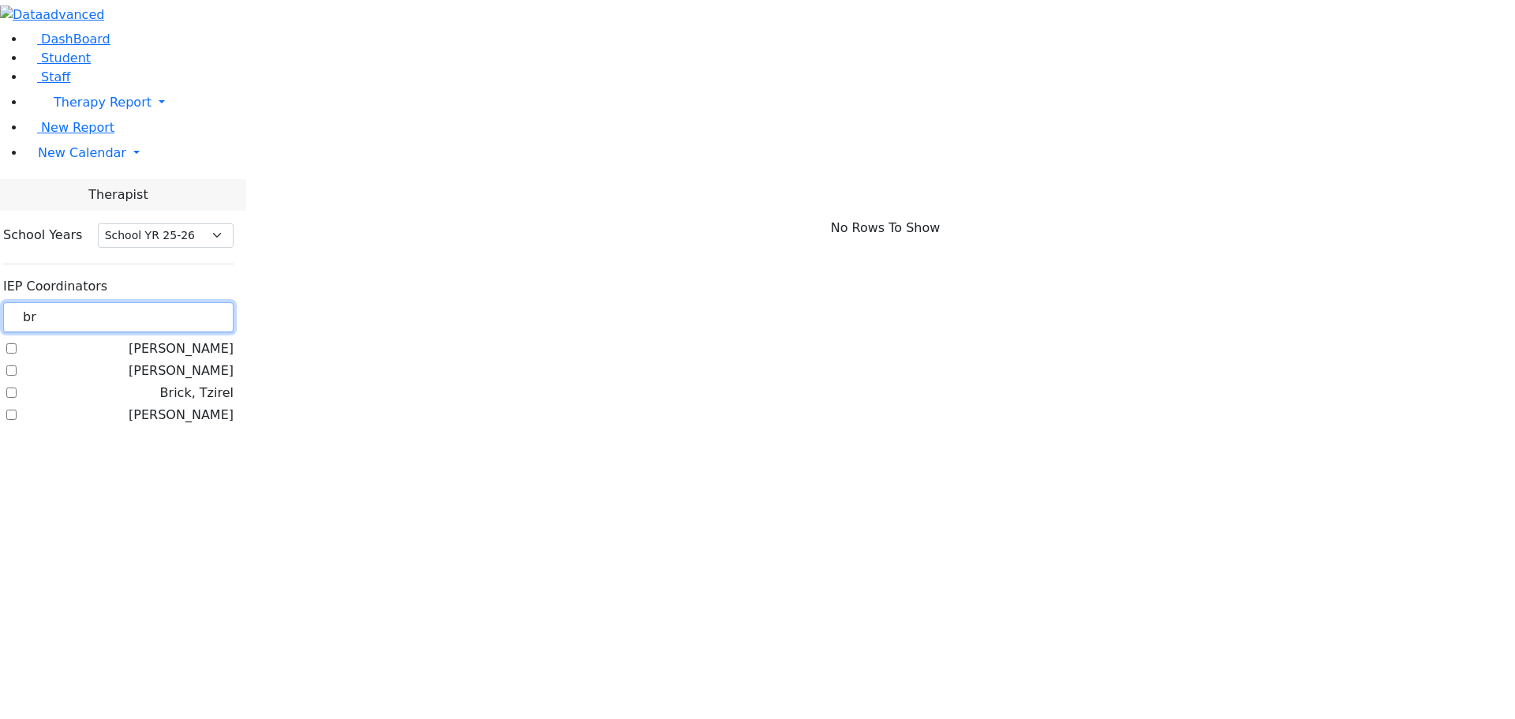
type input "br"
click at [201, 383] on label "Brick, Tzirel" at bounding box center [196, 392] width 73 height 19
click at [17, 387] on input "Brick, Tzirel" at bounding box center [11, 392] width 10 height 10
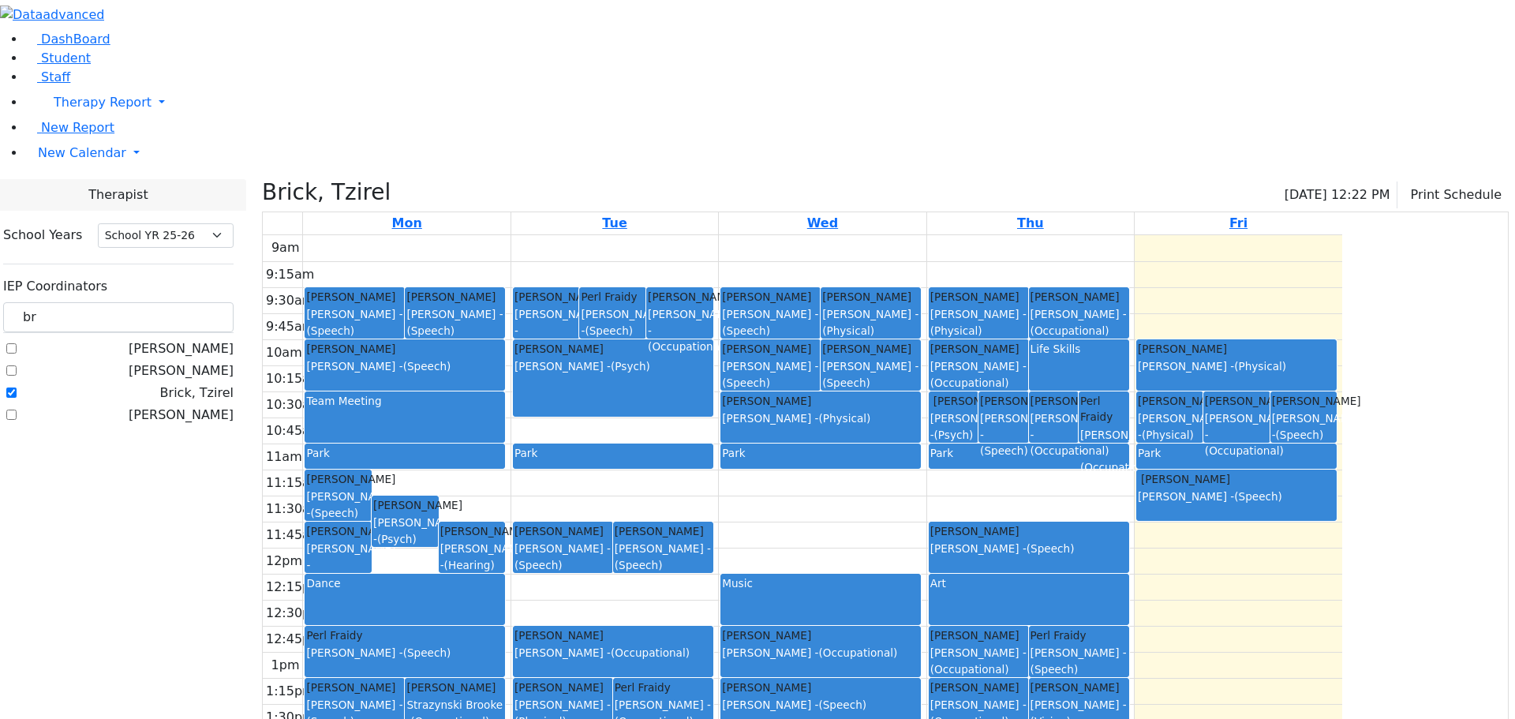
drag, startPoint x: 712, startPoint y: 428, endPoint x: 717, endPoint y: 451, distance: 24.1
drag, startPoint x: 729, startPoint y: 418, endPoint x: 730, endPoint y: 453, distance: 34.7
click at [730, 453] on div "9am 9:15am 9:30am 9:45am 10am 10:15am 10:30am 10:45am 11am 11:15am 11:30am 11:4…" at bounding box center [802, 547] width 1079 height 625
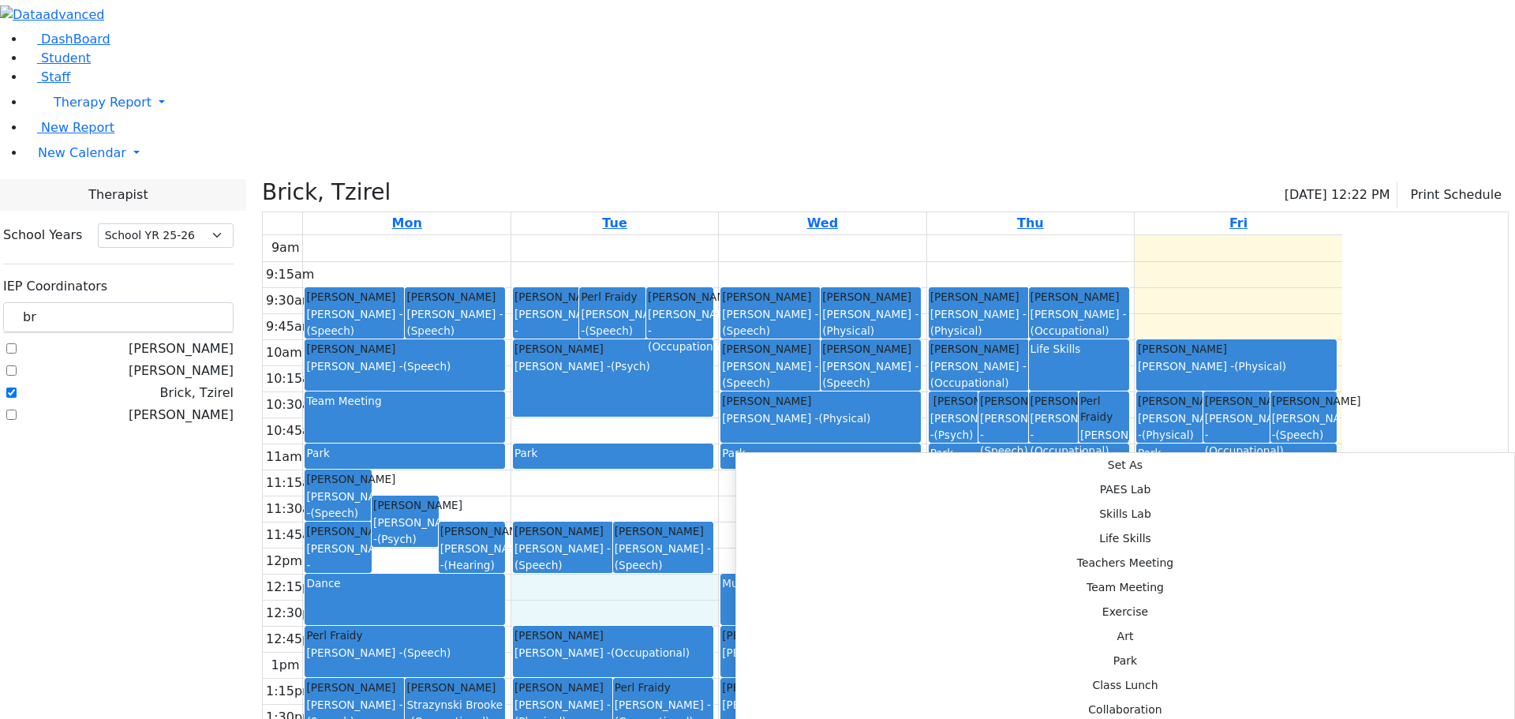
click at [234, 424] on div "Abramczyk ZC Goldbrenner Shoshana Brick, Tzirel Peymer Bracha" at bounding box center [118, 381] width 230 height 85
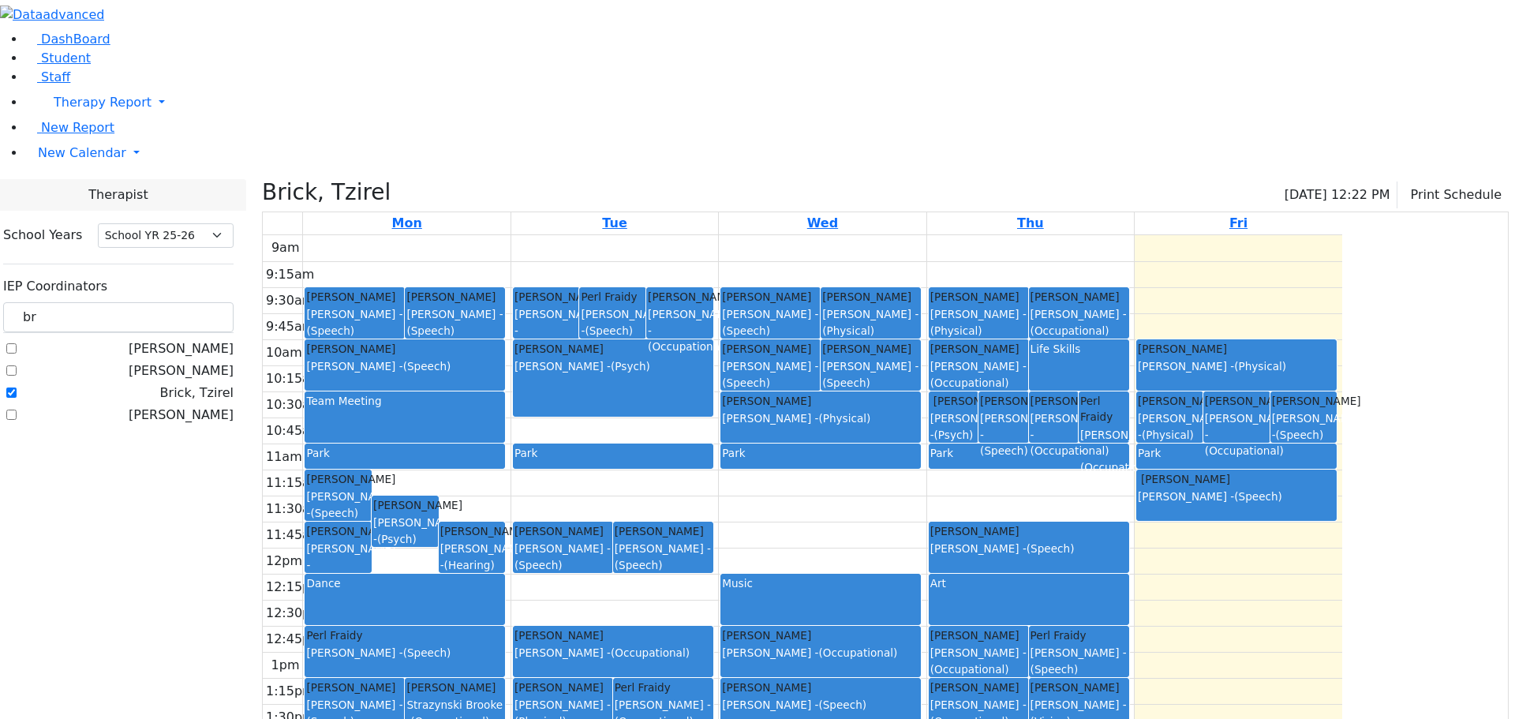
click at [197, 383] on label "Brick, Tzirel" at bounding box center [196, 392] width 73 height 19
click at [17, 387] on input "Brick, Tzirel" at bounding box center [11, 392] width 10 height 10
checkbox input "false"
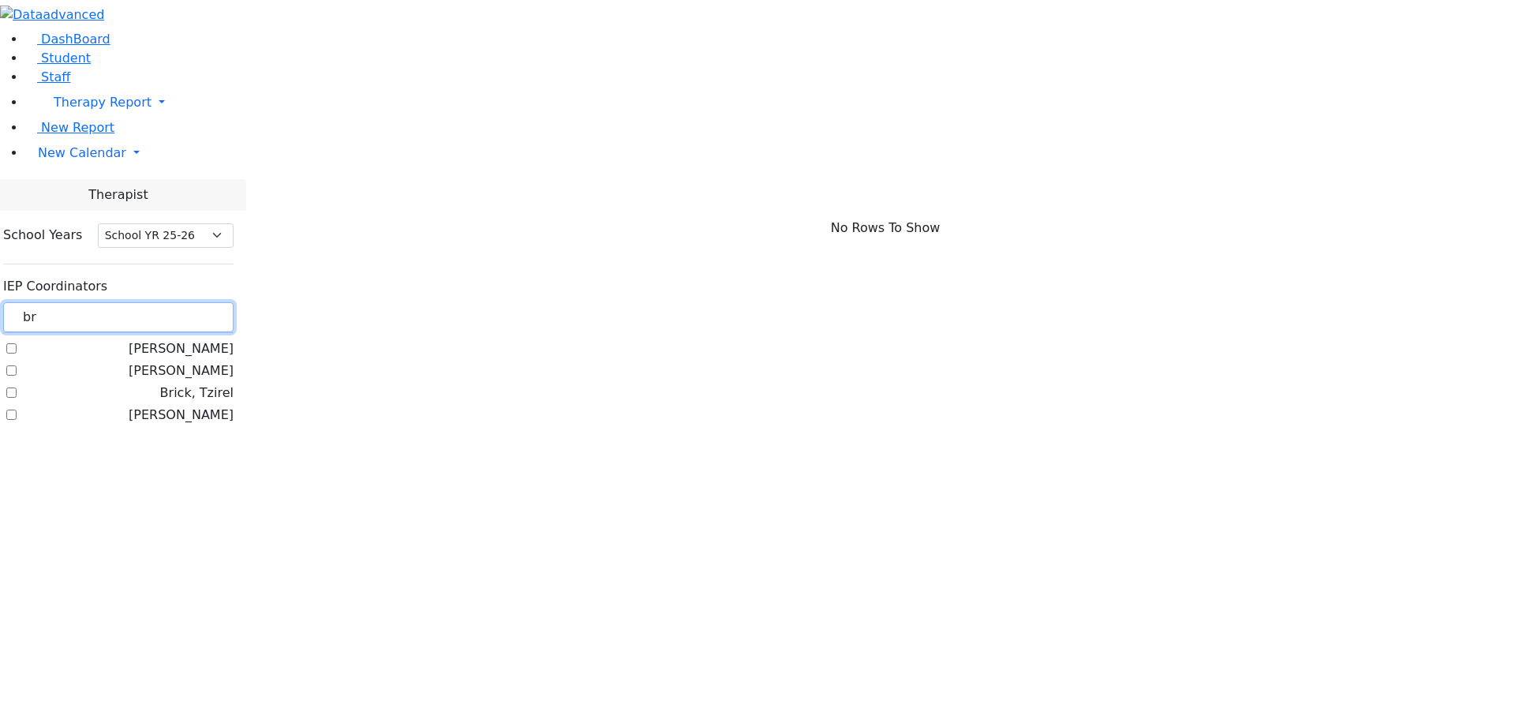
drag, startPoint x: 215, startPoint y: 137, endPoint x: 193, endPoint y: 134, distance: 22.3
click at [193, 302] on div "br" at bounding box center [118, 317] width 230 height 31
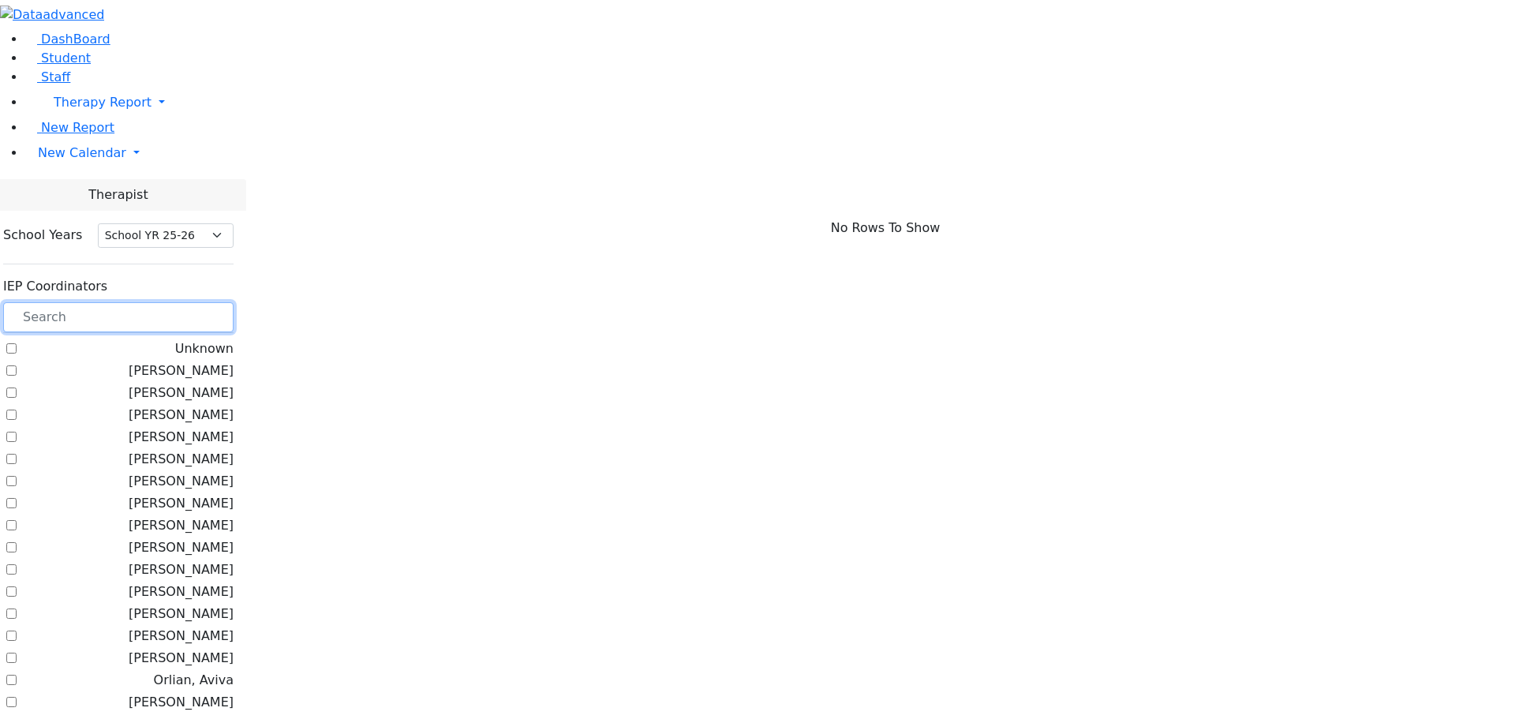
scroll to position [24, 0]
click at [213, 302] on input "text" at bounding box center [118, 317] width 230 height 30
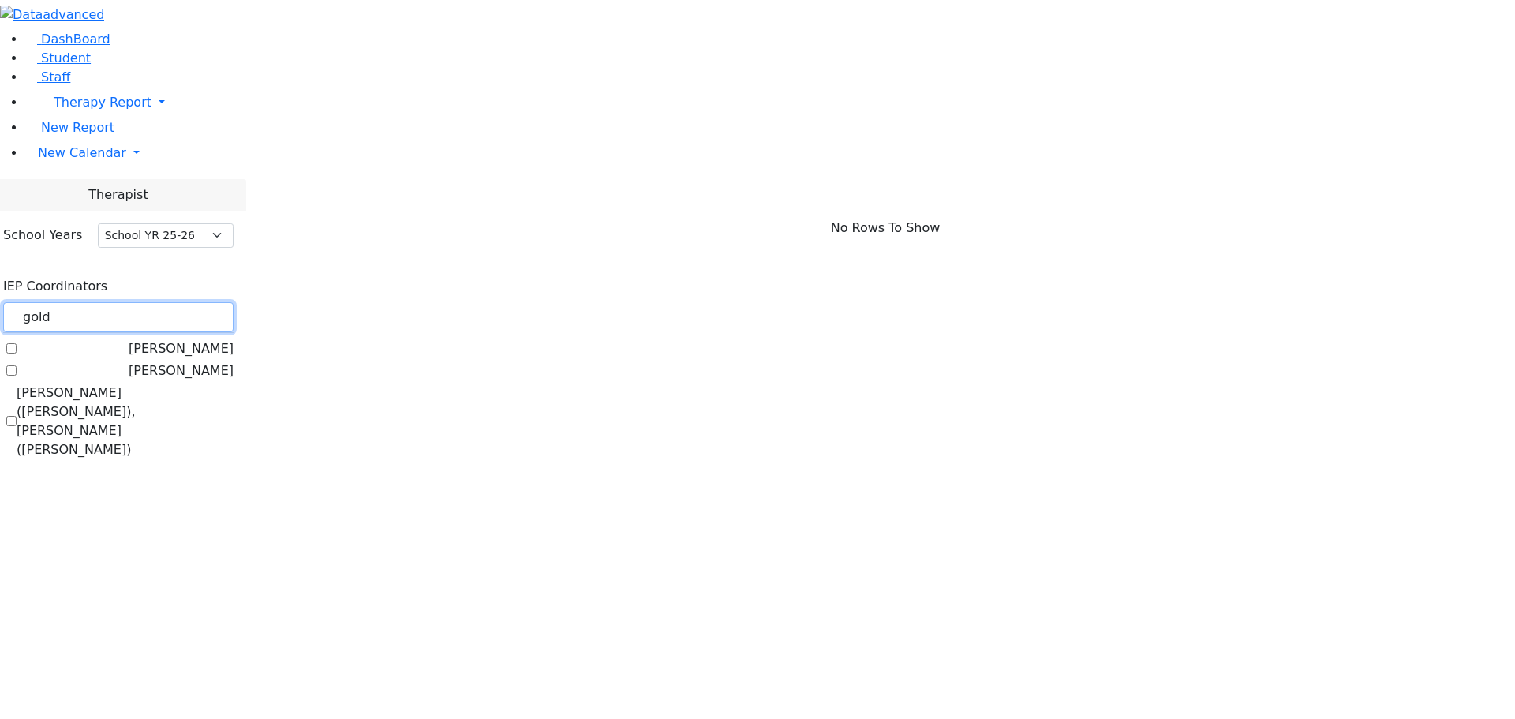
type input "gold"
click at [196, 361] on label "[PERSON_NAME]" at bounding box center [181, 370] width 105 height 19
click at [17, 365] on input "[PERSON_NAME]" at bounding box center [11, 370] width 10 height 10
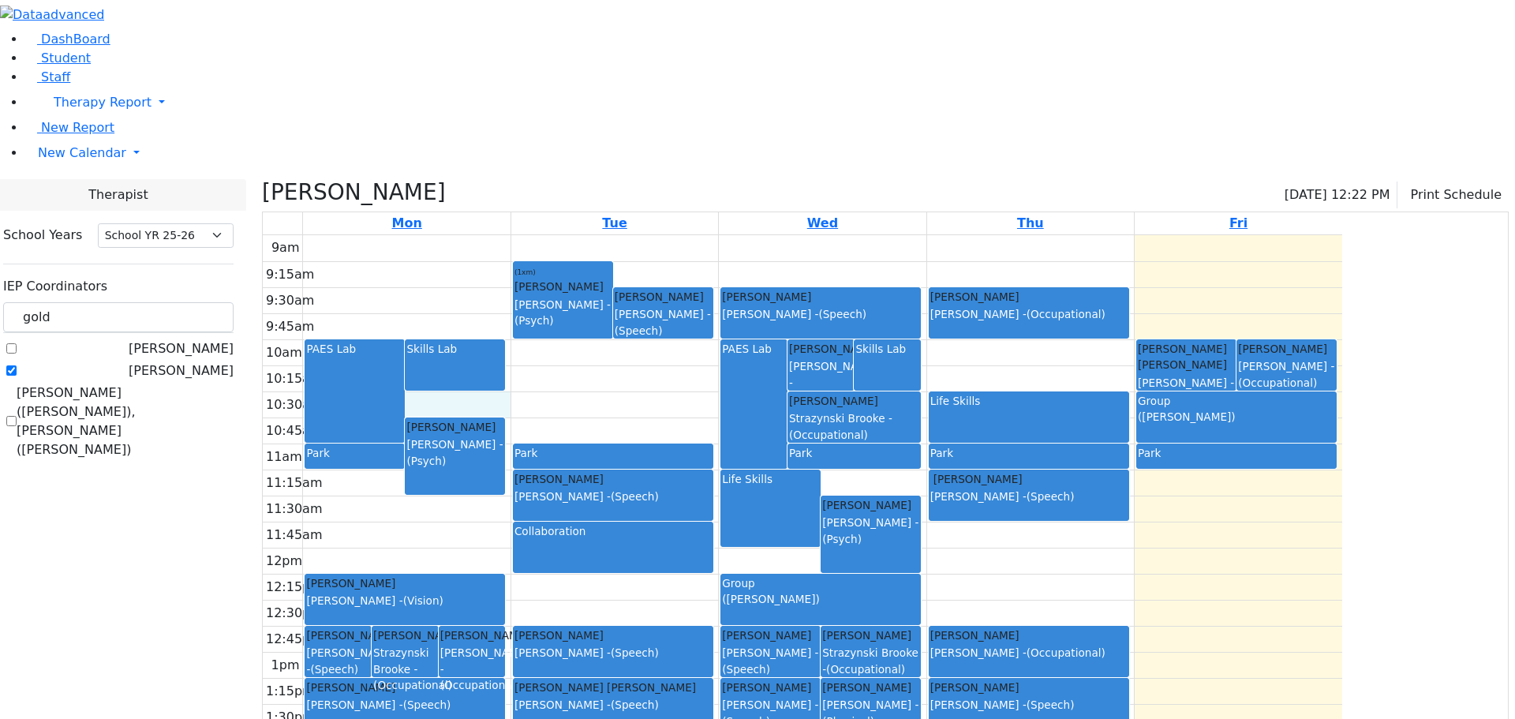
drag, startPoint x: 649, startPoint y: 234, endPoint x: 650, endPoint y: 253, distance: 19.7
click at [650, 253] on div "9am 9:15am 9:30am 9:45am 10am 10:15am 10:30am 10:45am 11am 11:15am 11:30am 11:4…" at bounding box center [802, 547] width 1079 height 625
drag, startPoint x: 652, startPoint y: 241, endPoint x: 661, endPoint y: 283, distance: 42.9
drag, startPoint x: 758, startPoint y: 433, endPoint x: 770, endPoint y: 447, distance: 17.9
click at [758, 443] on div "9am 9:15am 9:30am 9:45am 10am 10:15am 10:30am 10:45am 11am 11:15am 11:30am 11:4…" at bounding box center [802, 547] width 1079 height 625
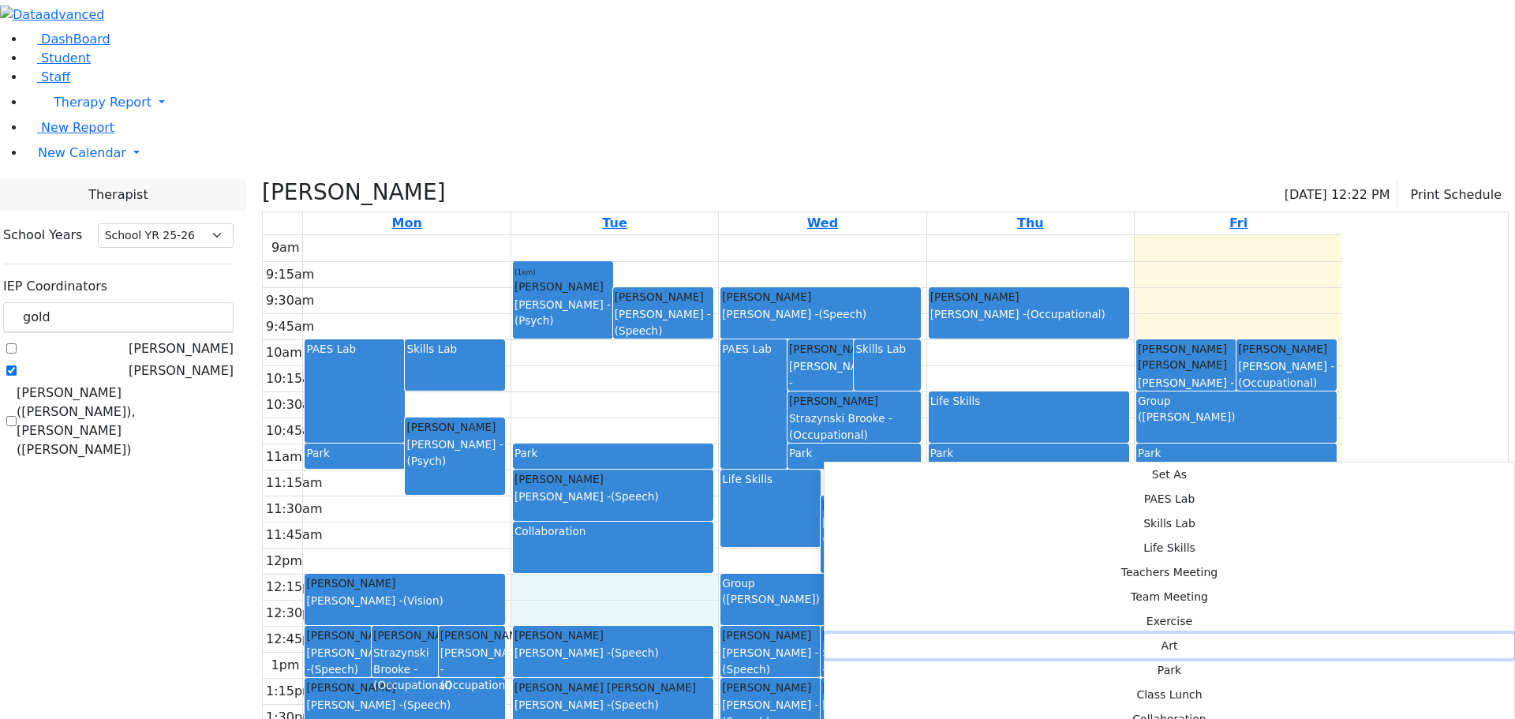
click at [1048, 634] on button "Art" at bounding box center [1170, 646] width 690 height 24
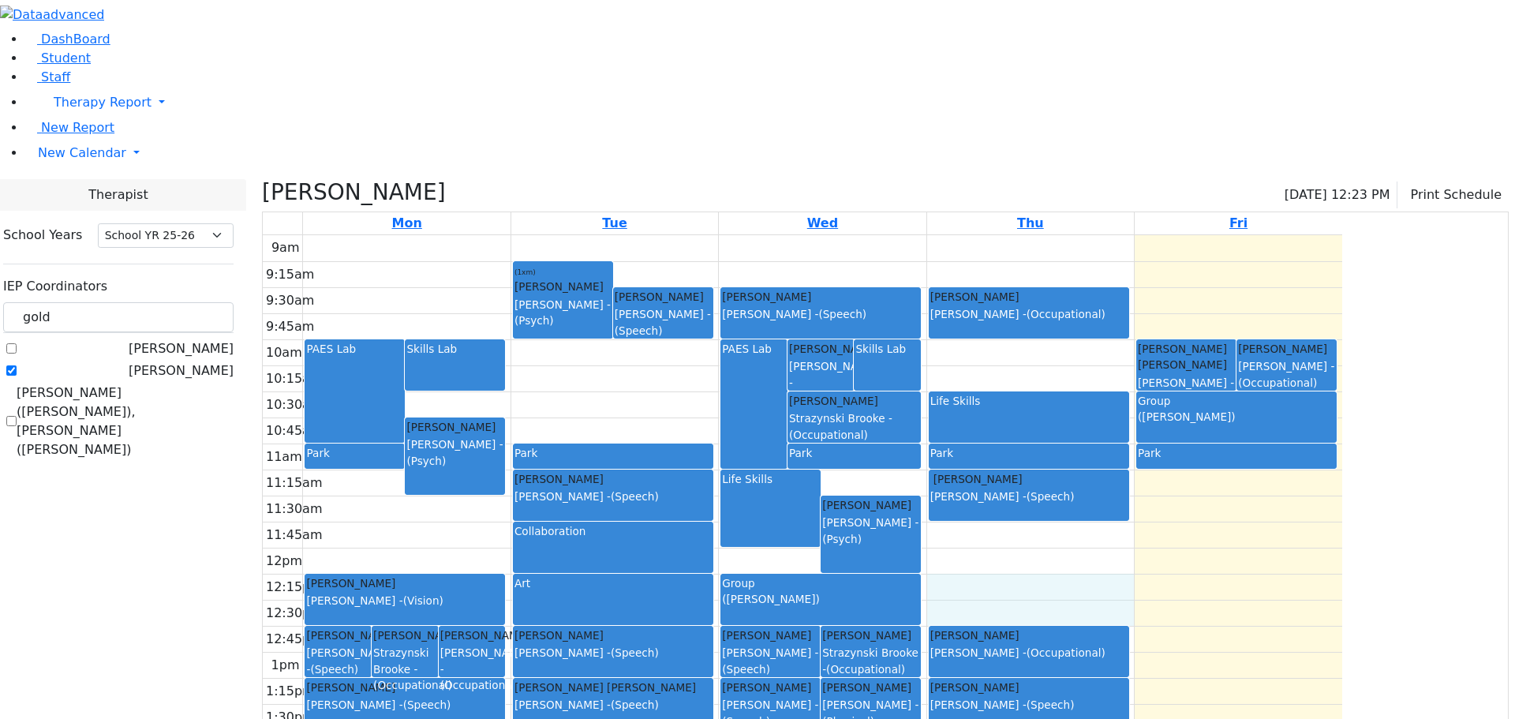
drag, startPoint x: 1146, startPoint y: 430, endPoint x: 1156, endPoint y: 443, distance: 16.3
click at [1156, 443] on div "9am 9:15am 9:30am 9:45am 10am 10:15am 10:30am 10:45am 11am 11:15am 11:30am 11:4…" at bounding box center [802, 547] width 1079 height 625
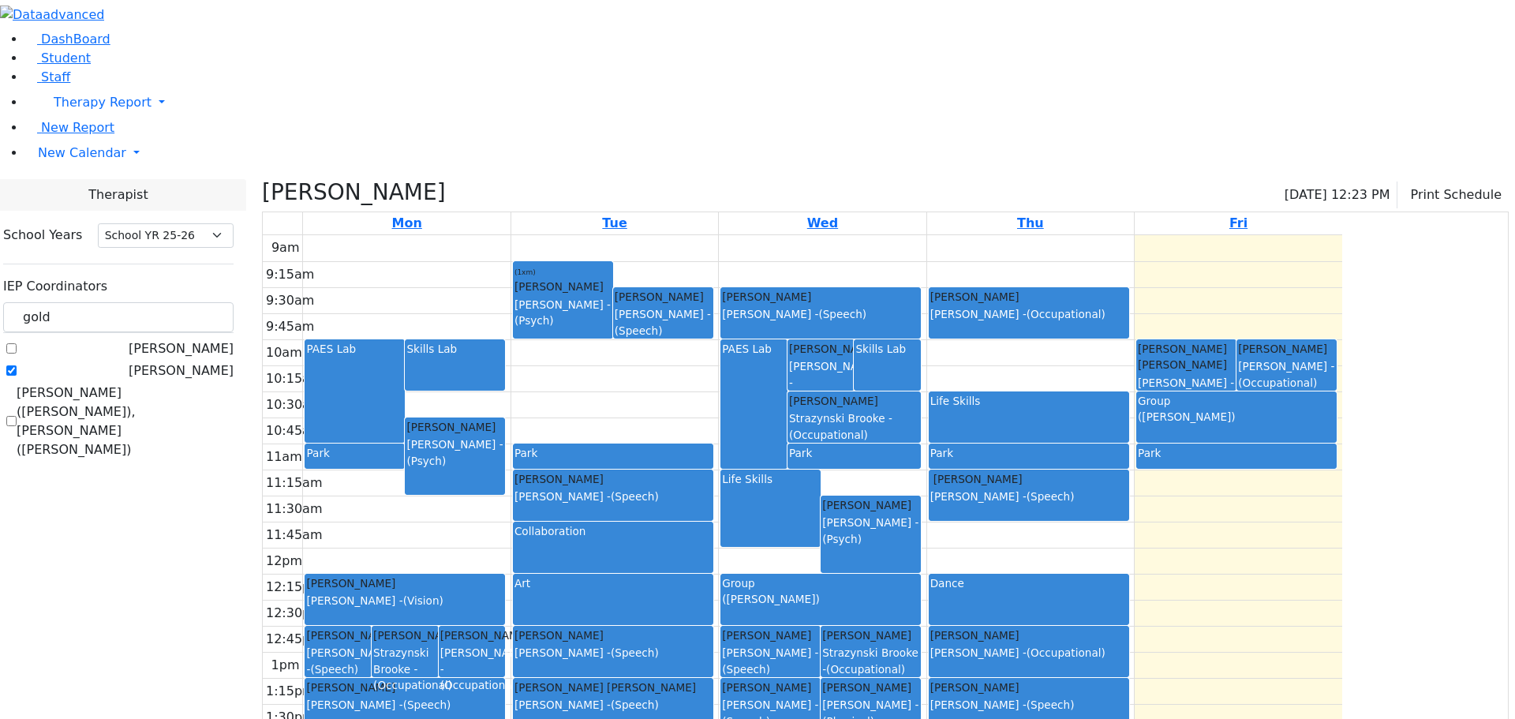
drag, startPoint x: 663, startPoint y: 416, endPoint x: 663, endPoint y: 457, distance: 41.0
click at [505, 574] on link "Tropper Rivka Bleier Susan - (Vision)" at bounding box center [405, 599] width 200 height 51
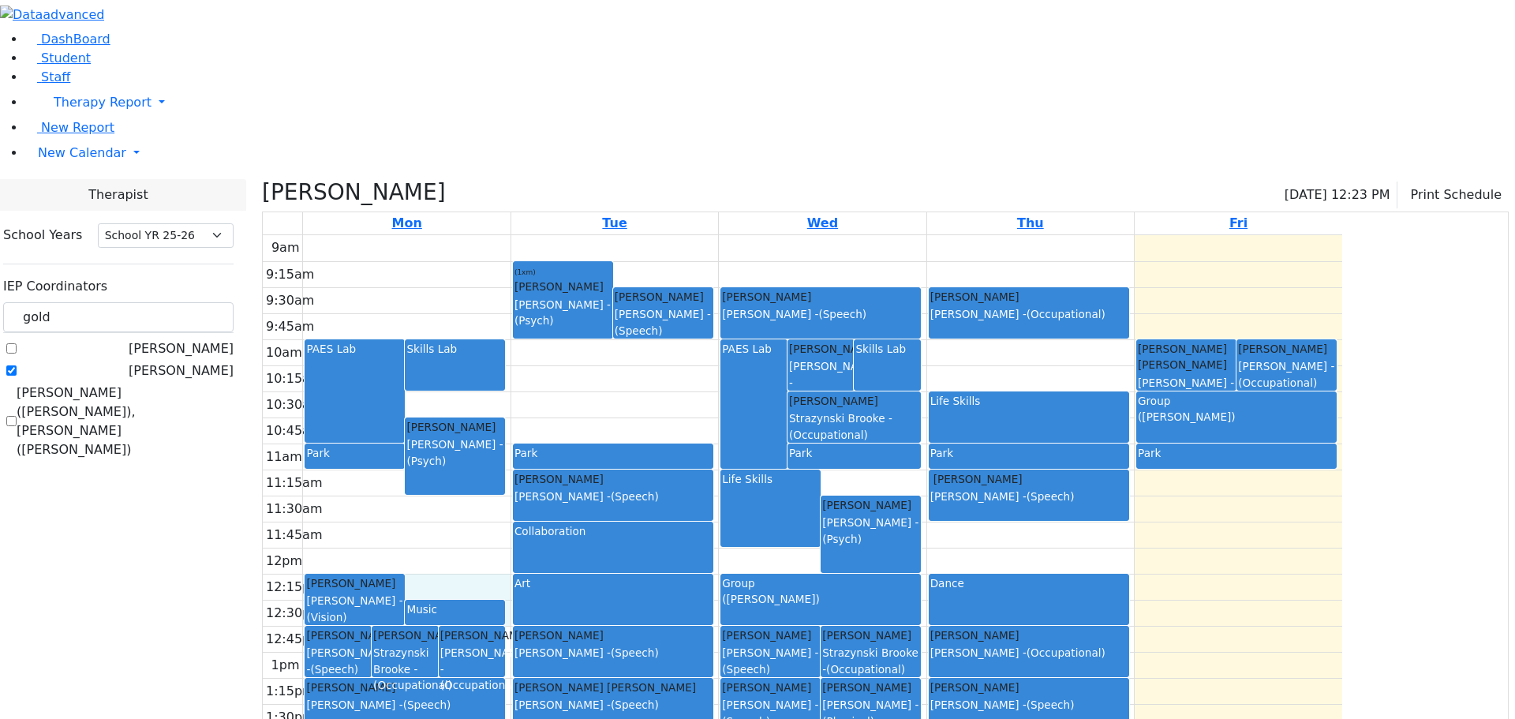
drag, startPoint x: 614, startPoint y: 430, endPoint x: 626, endPoint y: 451, distance: 23.7
click at [626, 451] on div "9am 9:15am 9:30am 9:45am 10am 10:15am 10:30am 10:45am 11am 11:15am 11:30am 11:4…" at bounding box center [802, 547] width 1079 height 625
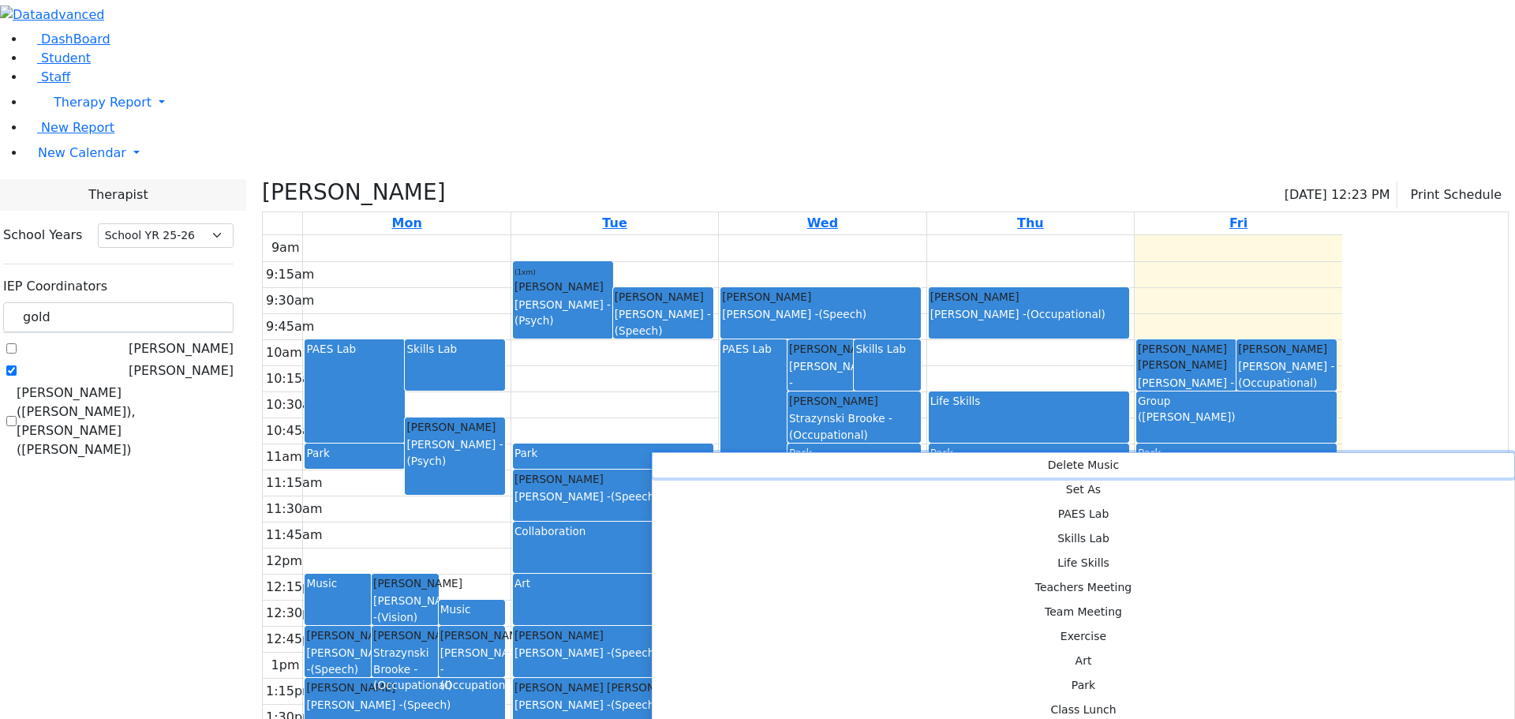
click at [686, 465] on button "Delete Music" at bounding box center [1084, 465] width 862 height 24
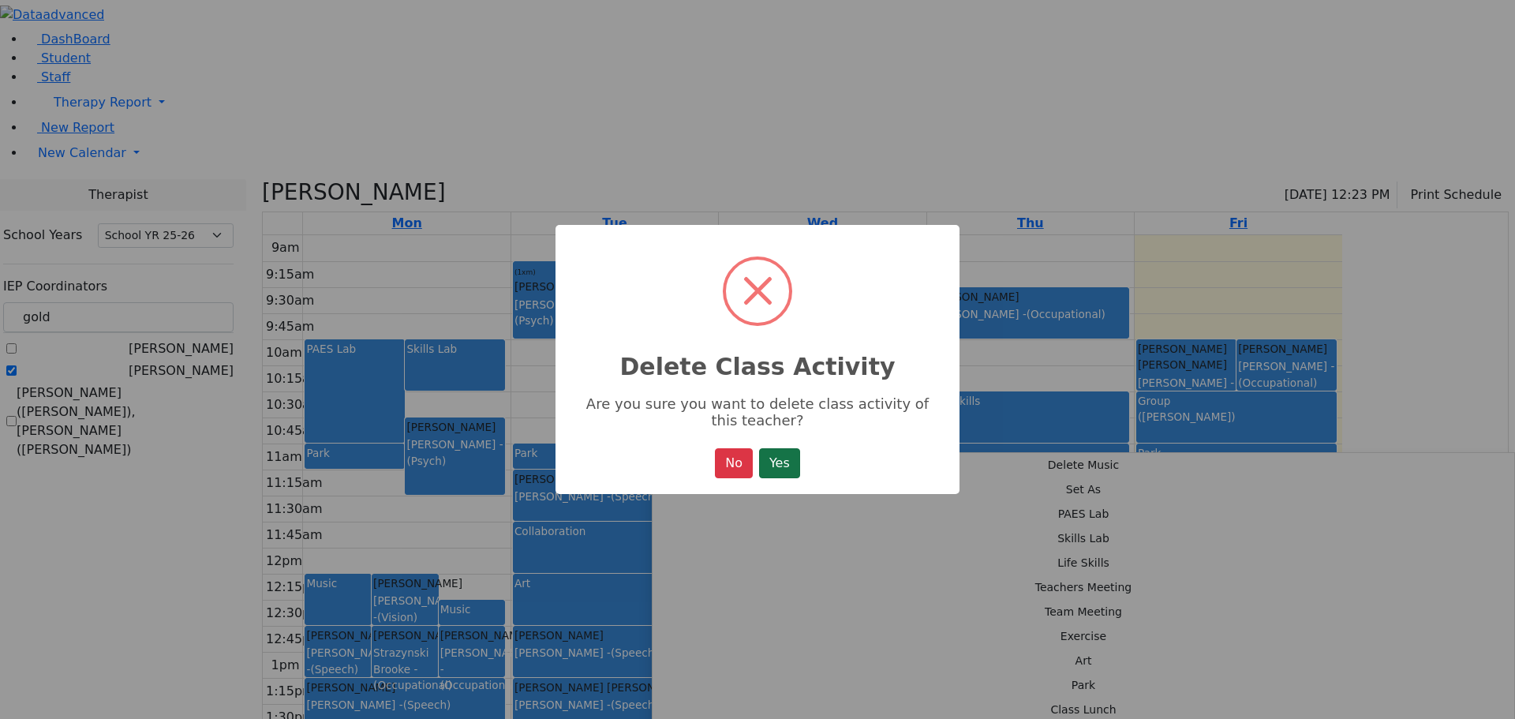
click at [783, 457] on button "Yes" at bounding box center [779, 463] width 41 height 30
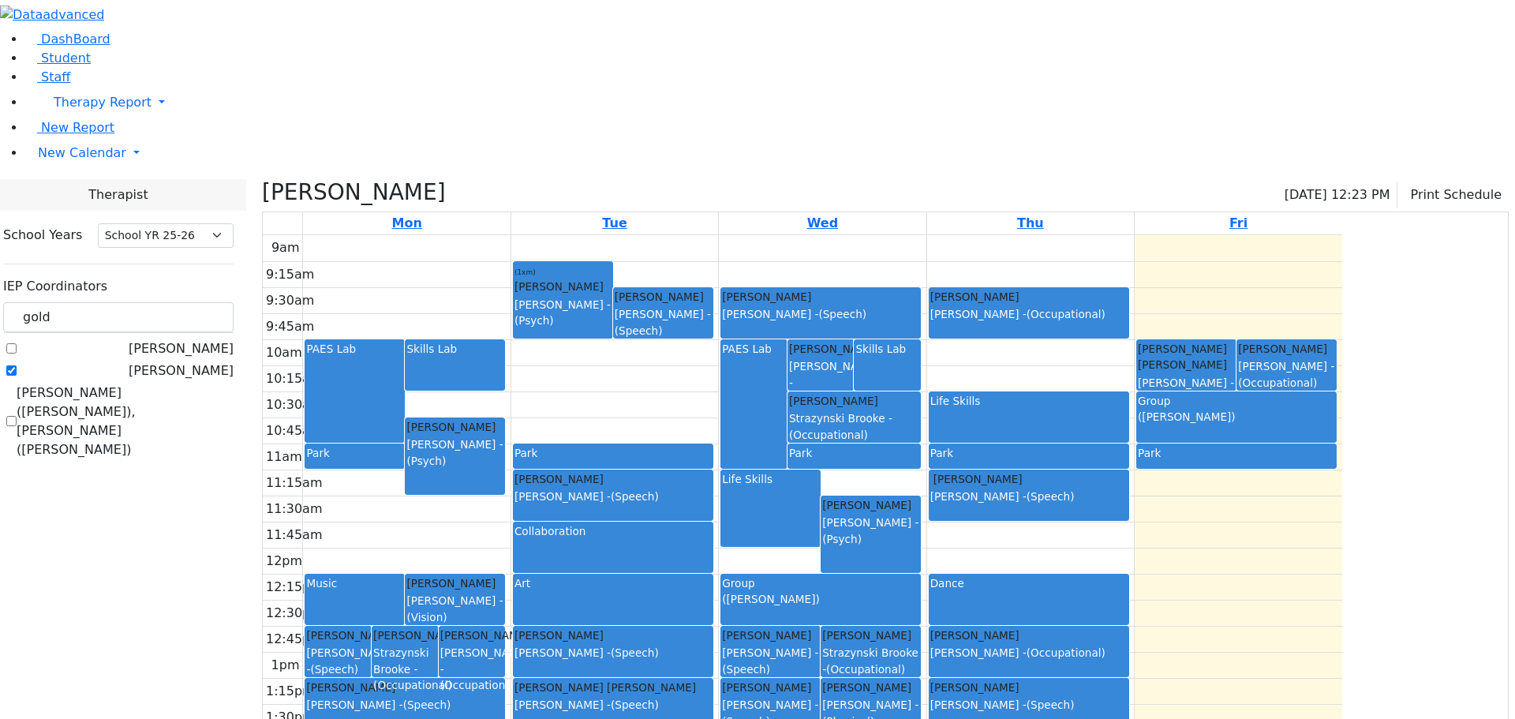
click at [198, 361] on label "Goldberg, Chanie" at bounding box center [181, 370] width 105 height 19
click at [17, 365] on input "Goldberg, Chanie" at bounding box center [11, 370] width 10 height 10
checkbox input "false"
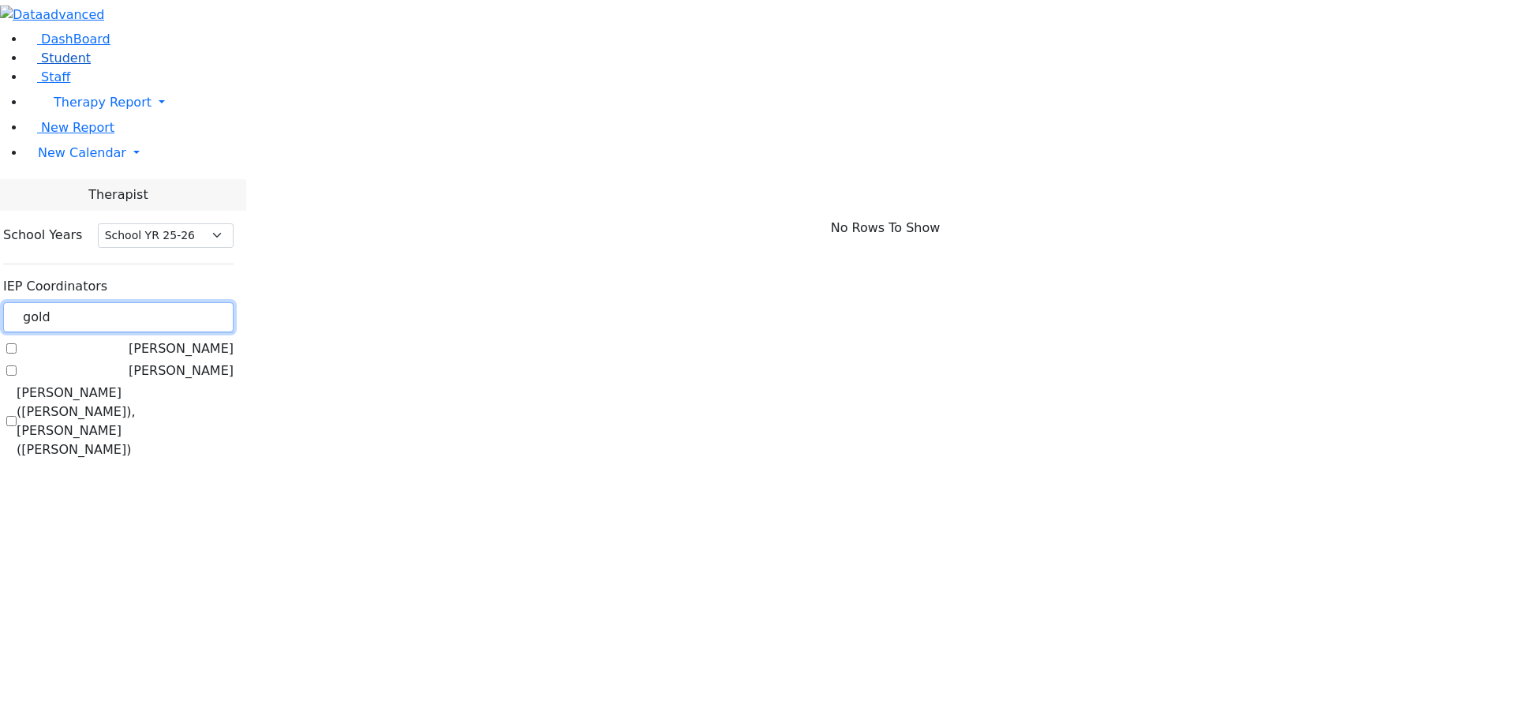
drag, startPoint x: 243, startPoint y: 144, endPoint x: 150, endPoint y: 118, distance: 96.7
click at [150, 118] on div "DashBoard Student Staff Therapy Report Student Old Calendar Report E_Judy" at bounding box center [757, 237] width 1515 height 475
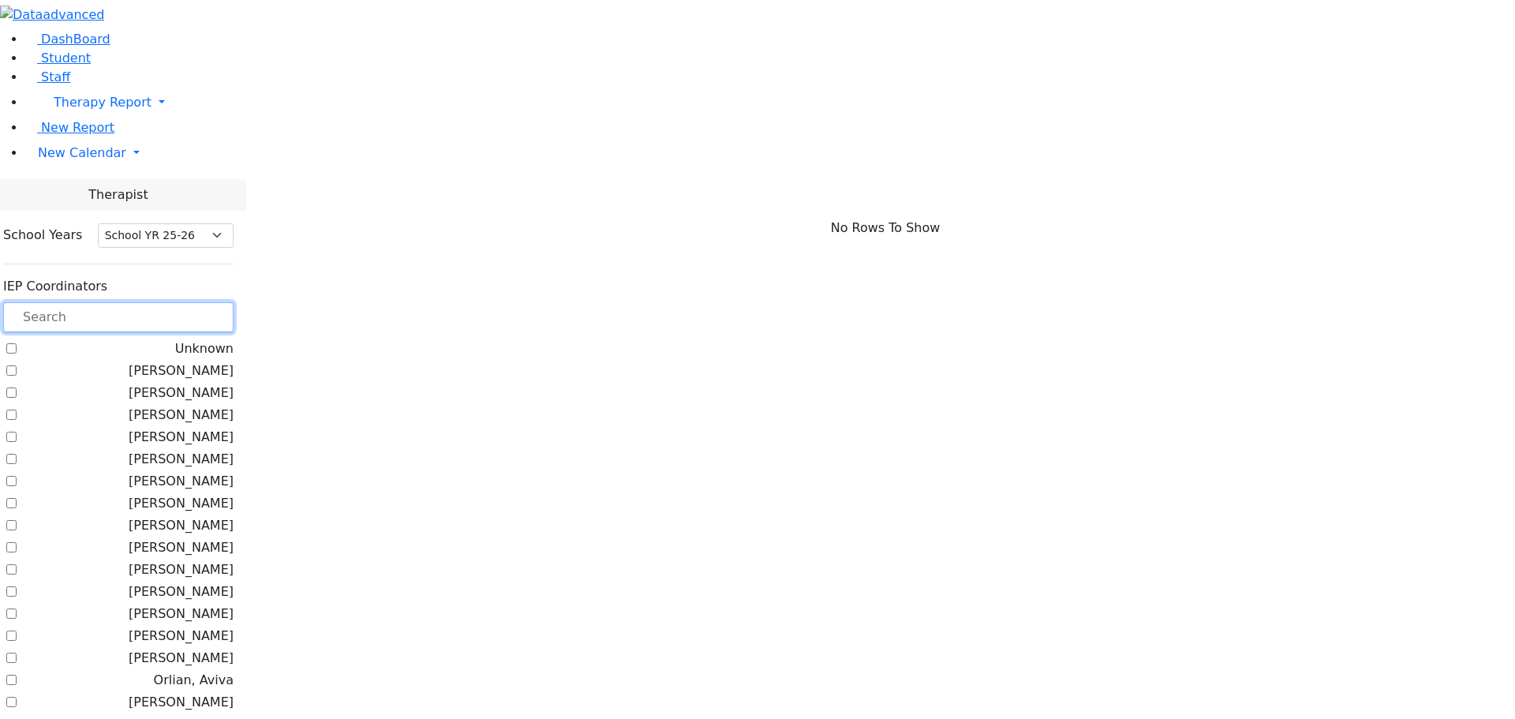
click at [234, 302] on input "text" at bounding box center [118, 317] width 230 height 30
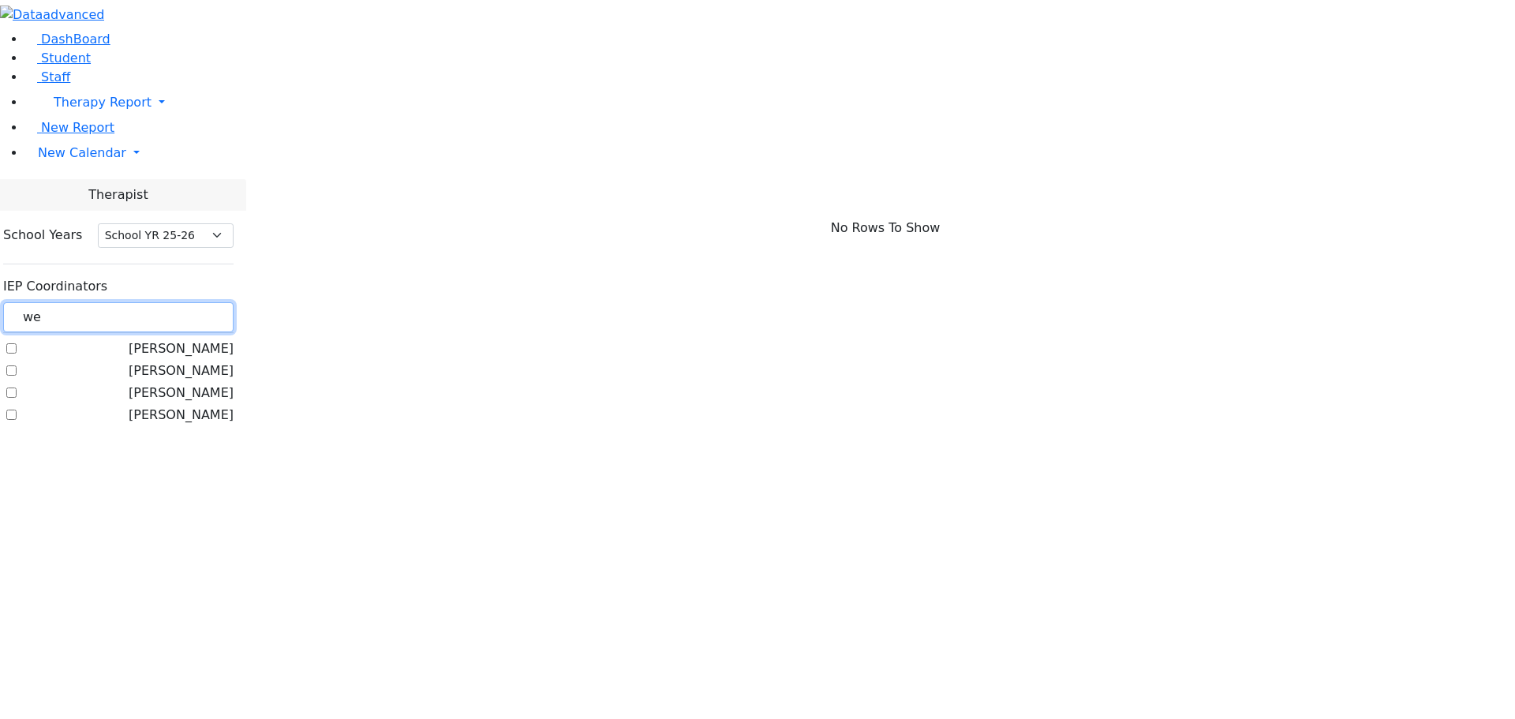
type input "we"
click at [198, 383] on label "Weber, Leah" at bounding box center [181, 392] width 105 height 19
click at [17, 387] on input "Weber, Leah" at bounding box center [11, 392] width 10 height 10
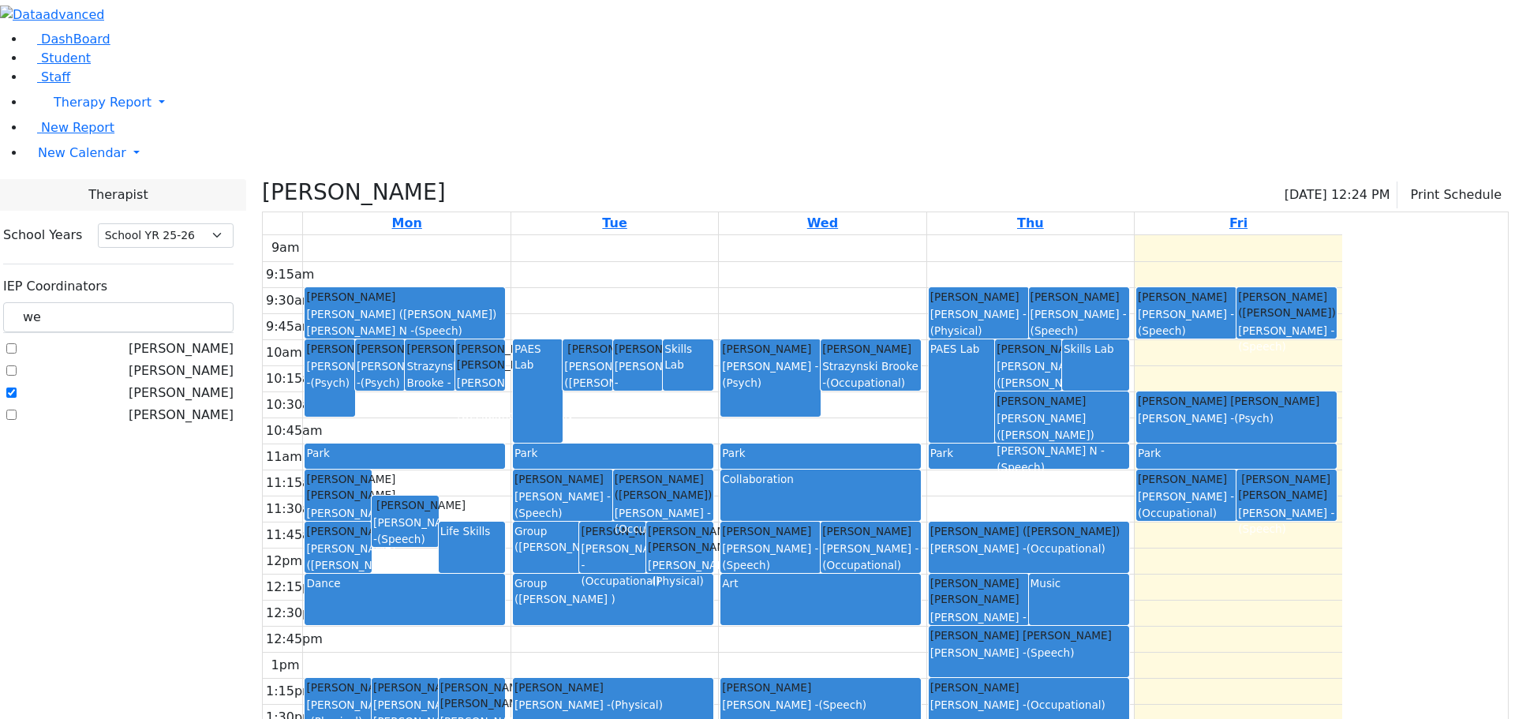
click at [197, 383] on label "Weber, Leah" at bounding box center [181, 392] width 105 height 19
click at [17, 387] on input "Weber, Leah" at bounding box center [11, 392] width 10 height 10
checkbox input "false"
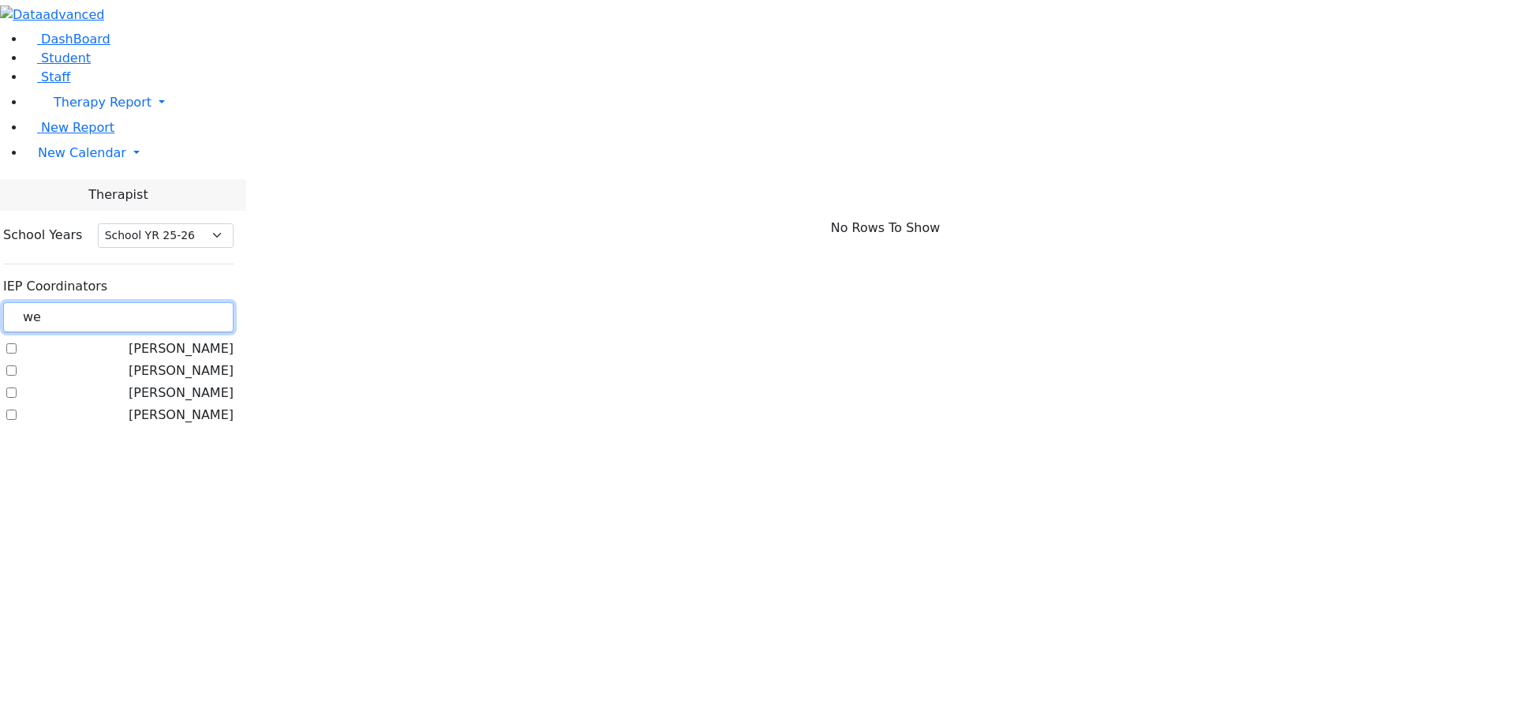
drag, startPoint x: 226, startPoint y: 139, endPoint x: 180, endPoint y: 144, distance: 46.8
click at [180, 211] on div "School Years Select School YR Summer YR 25 School YR 25-26 Summer YR 25 School …" at bounding box center [119, 326] width 256 height 230
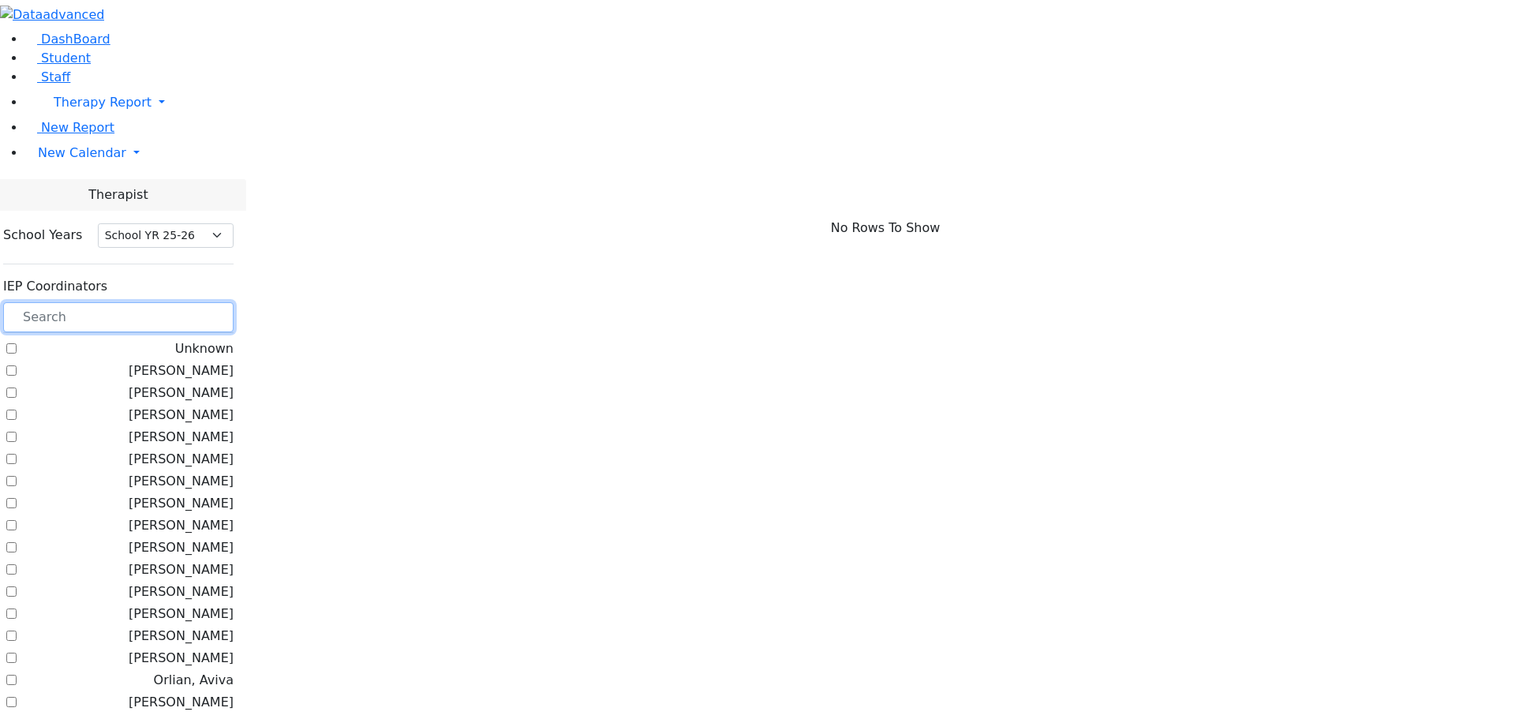
click at [234, 302] on input "text" at bounding box center [118, 317] width 230 height 30
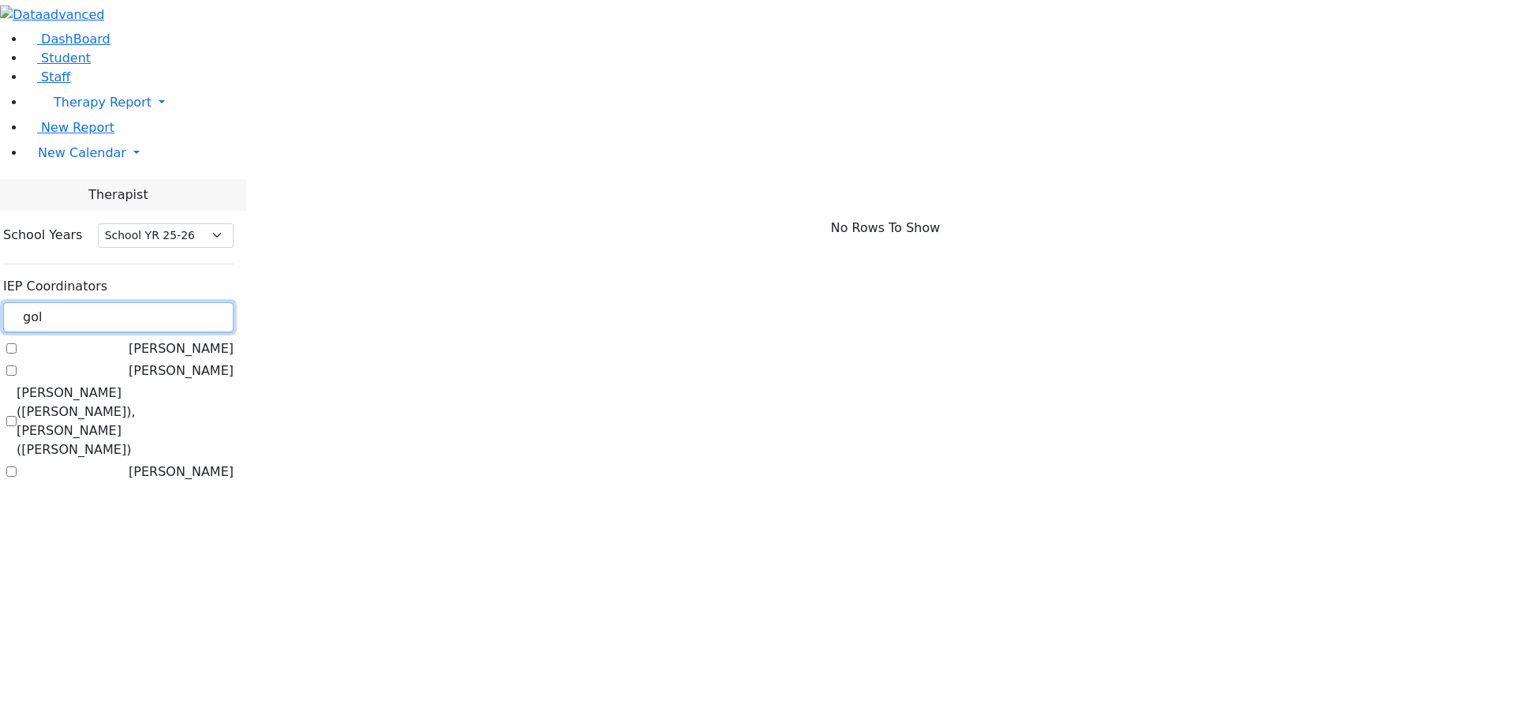
type input "gol"
click at [196, 361] on label "[PERSON_NAME]" at bounding box center [181, 370] width 105 height 19
click at [17, 365] on input "[PERSON_NAME]" at bounding box center [11, 370] width 10 height 10
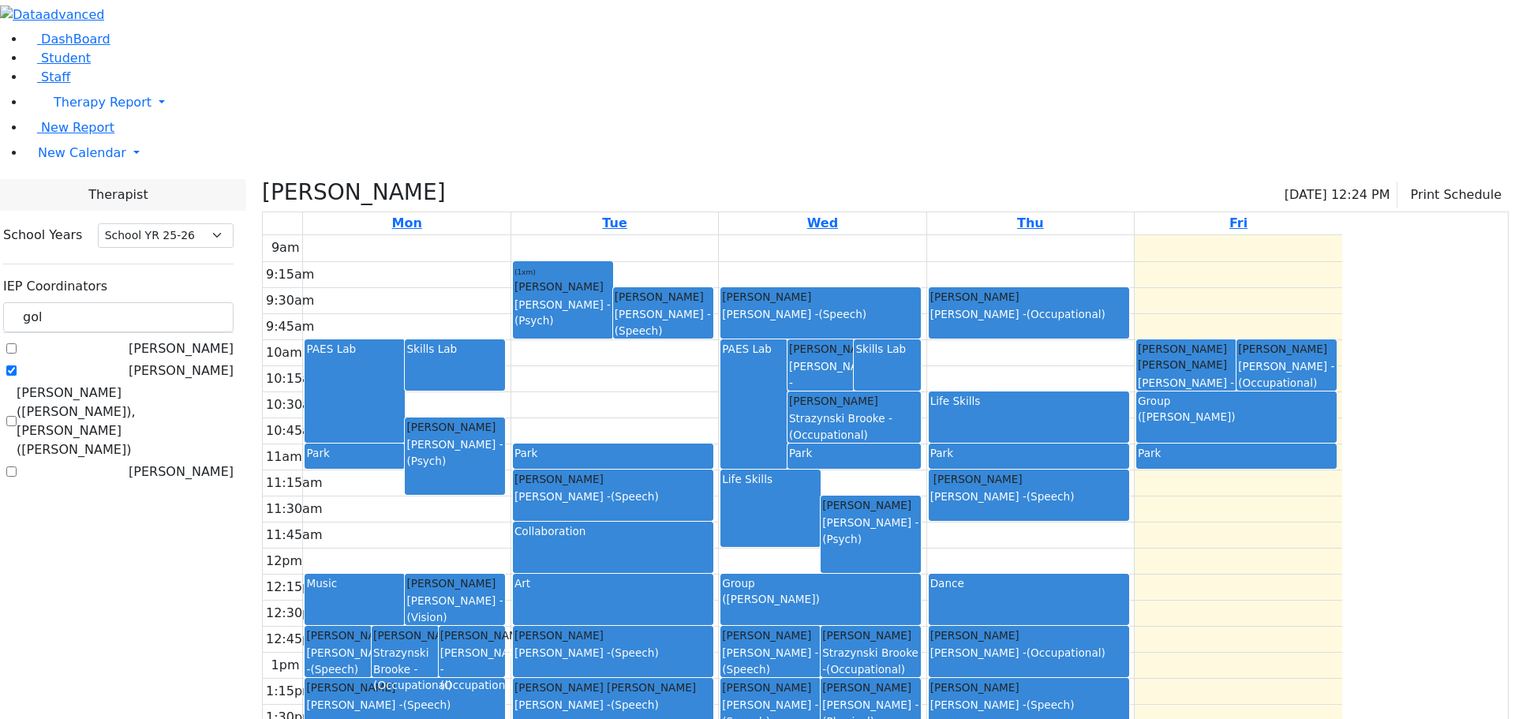
drag, startPoint x: 799, startPoint y: 547, endPoint x: 792, endPoint y: 596, distance: 49.4
click at [713, 235] on div "(1xm) Katina Nachuma Stimmel Joy - (Psych) Tropper Rivka Grunwald Varda - (Spee…" at bounding box center [613, 235] width 200 height 0
drag, startPoint x: 776, startPoint y: 548, endPoint x: 756, endPoint y: 598, distance: 54.5
click at [173, 547] on div "DashBoard Student Staff Therapy Report Student Old Calendar Report E_Judy" at bounding box center [757, 430] width 1515 height 861
drag, startPoint x: 200, startPoint y: 191, endPoint x: 219, endPoint y: 170, distance: 27.9
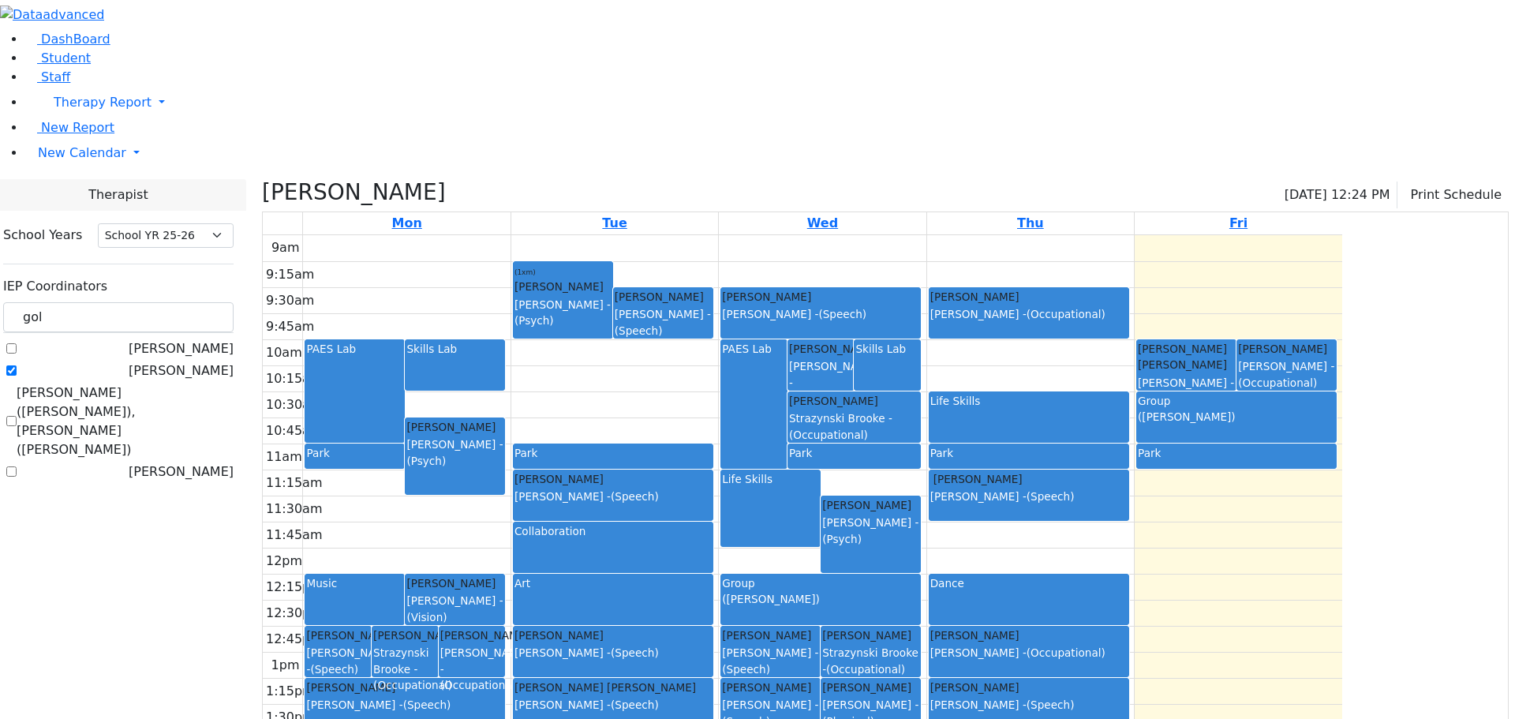
click at [199, 361] on label "[PERSON_NAME]" at bounding box center [181, 370] width 105 height 19
click at [17, 365] on input "[PERSON_NAME]" at bounding box center [11, 370] width 10 height 10
checkbox input "false"
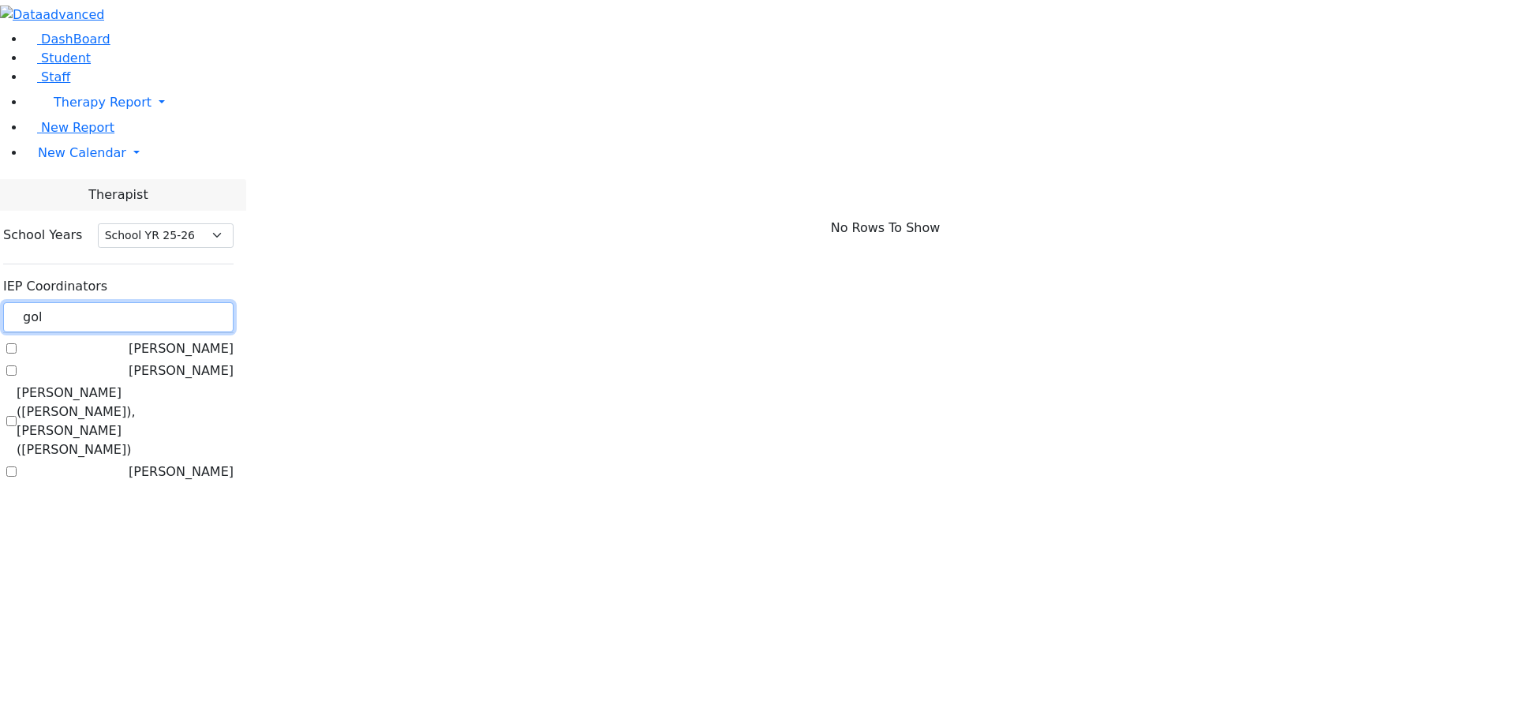
drag, startPoint x: 215, startPoint y: 144, endPoint x: 194, endPoint y: 138, distance: 22.2
click at [194, 302] on div "gol" at bounding box center [118, 317] width 230 height 31
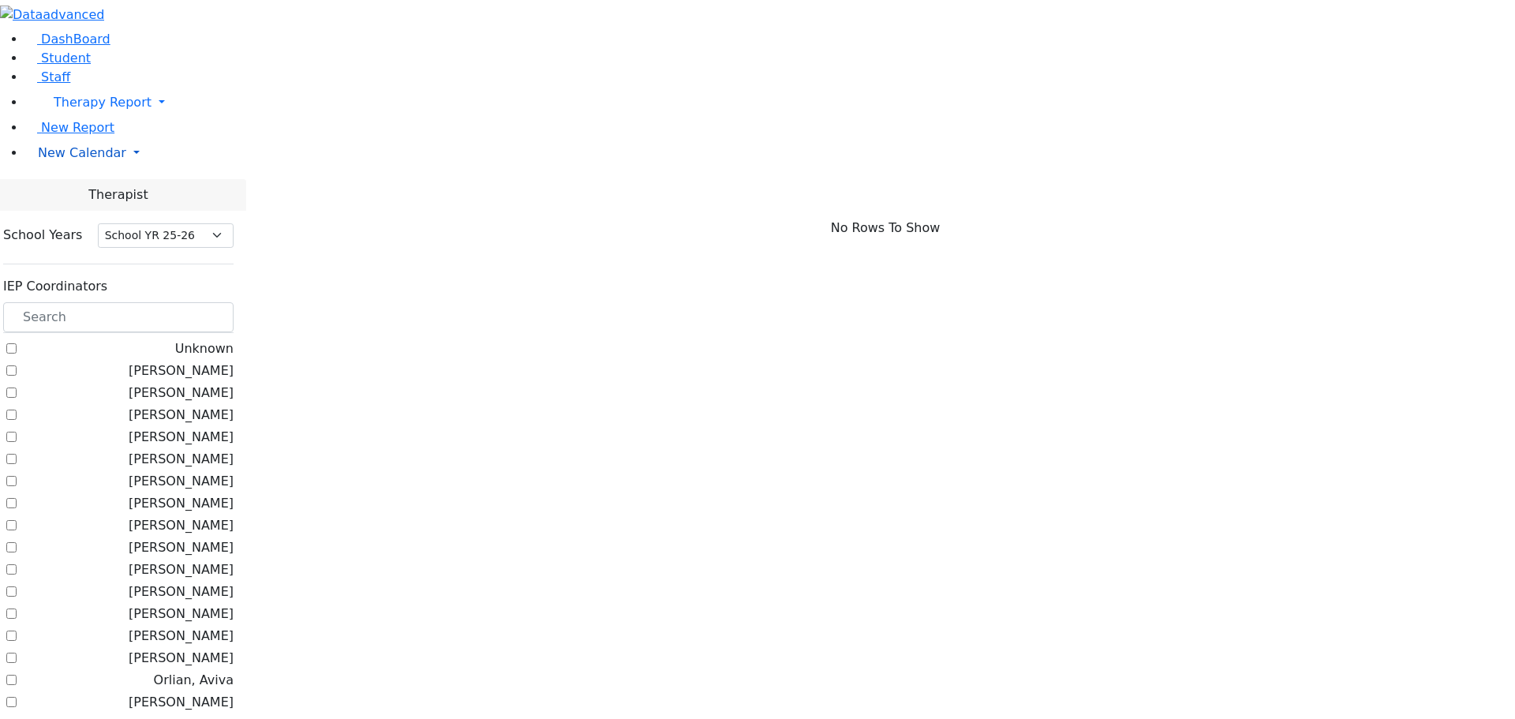
click at [154, 169] on link "New Calendar" at bounding box center [770, 153] width 1490 height 32
click at [69, 192] on span "Calendar" at bounding box center [62, 184] width 57 height 15
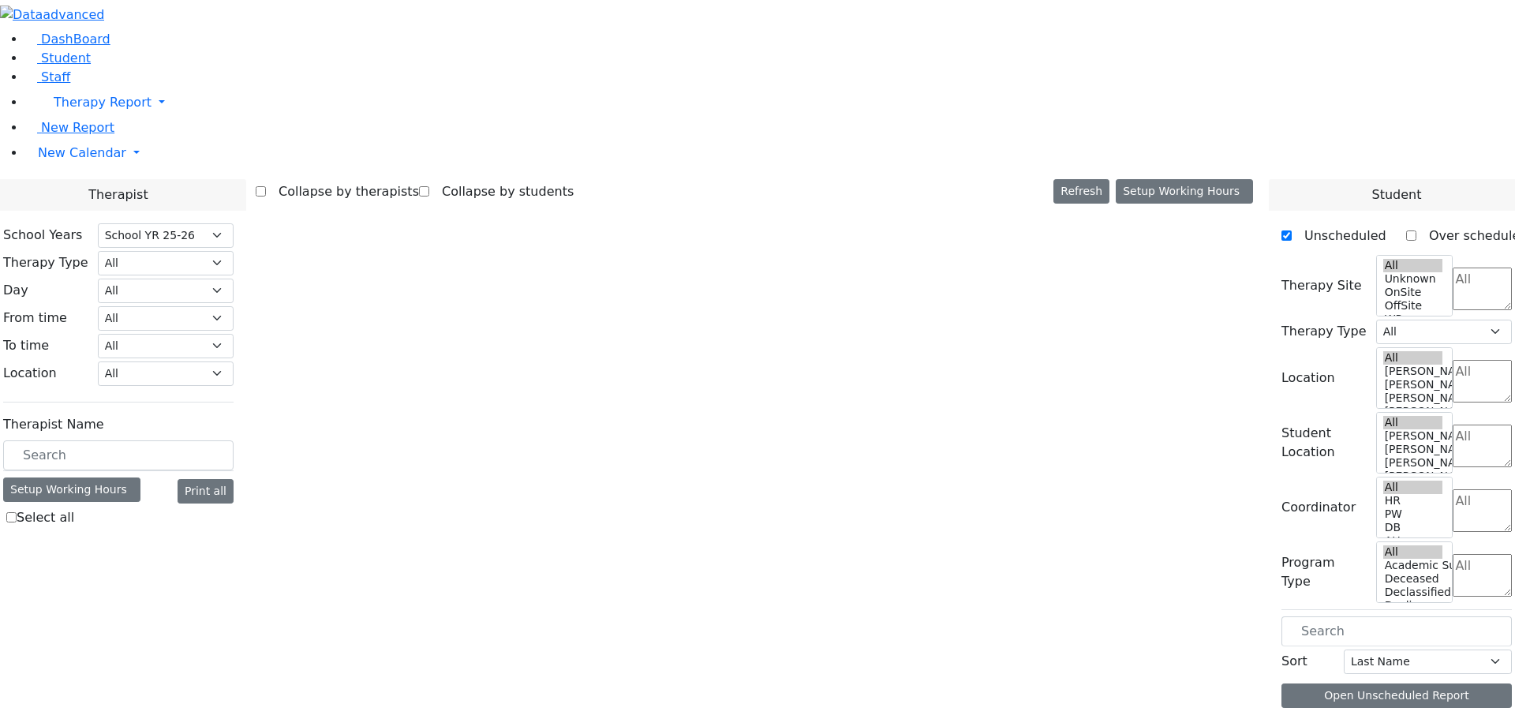
select select "212"
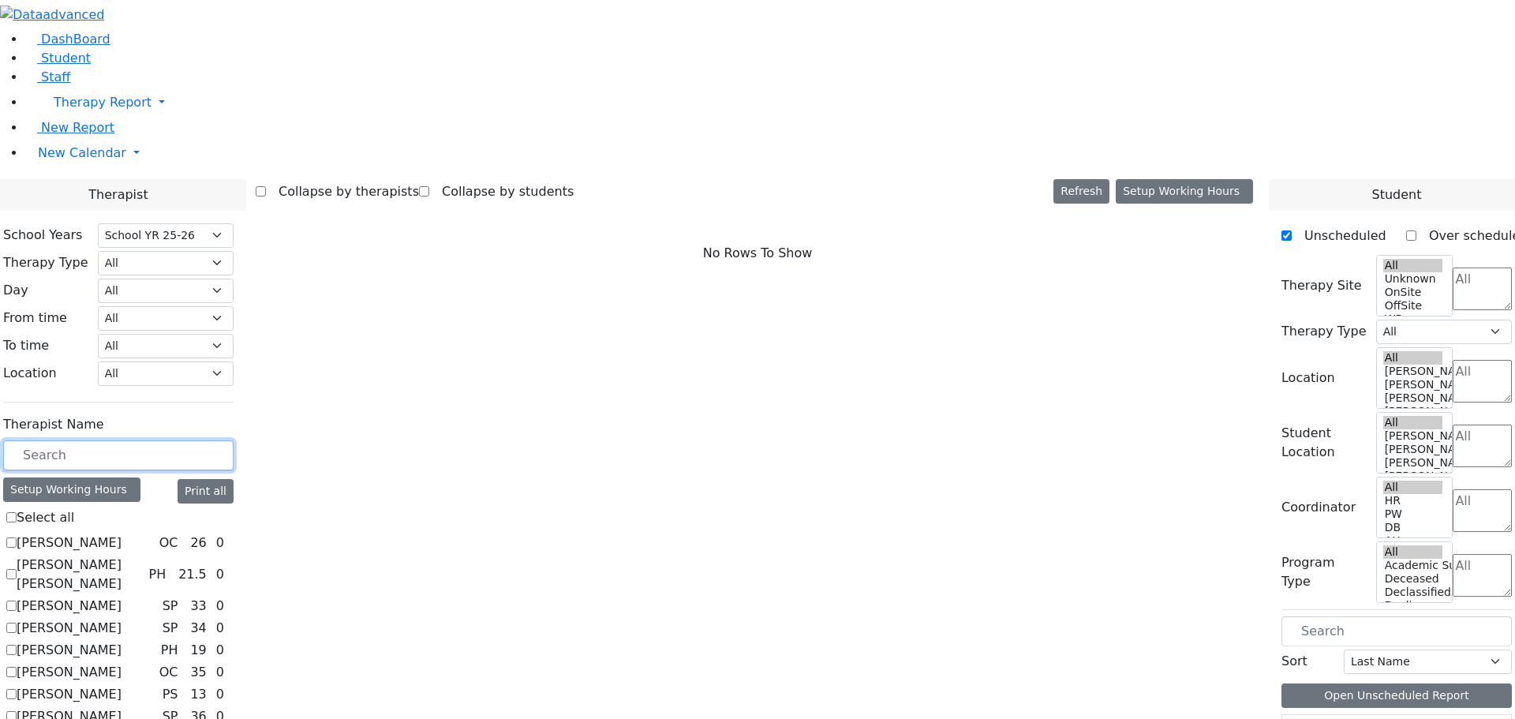
click at [234, 440] on input "text" at bounding box center [118, 455] width 230 height 30
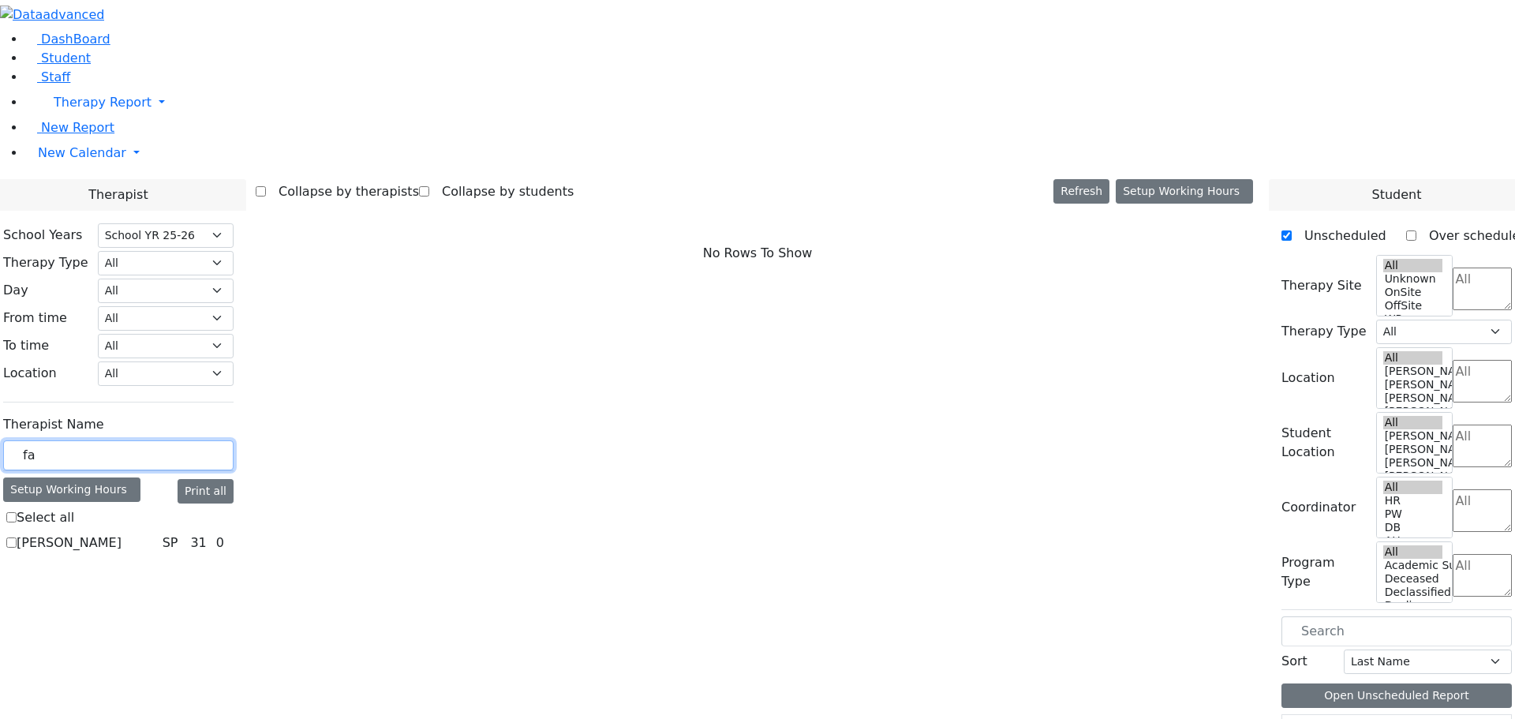
type input "fai"
checkbox input "true"
drag, startPoint x: 206, startPoint y: 273, endPoint x: 193, endPoint y: 267, distance: 14.8
click at [193, 440] on div "fai" at bounding box center [118, 455] width 230 height 31
type input "s"
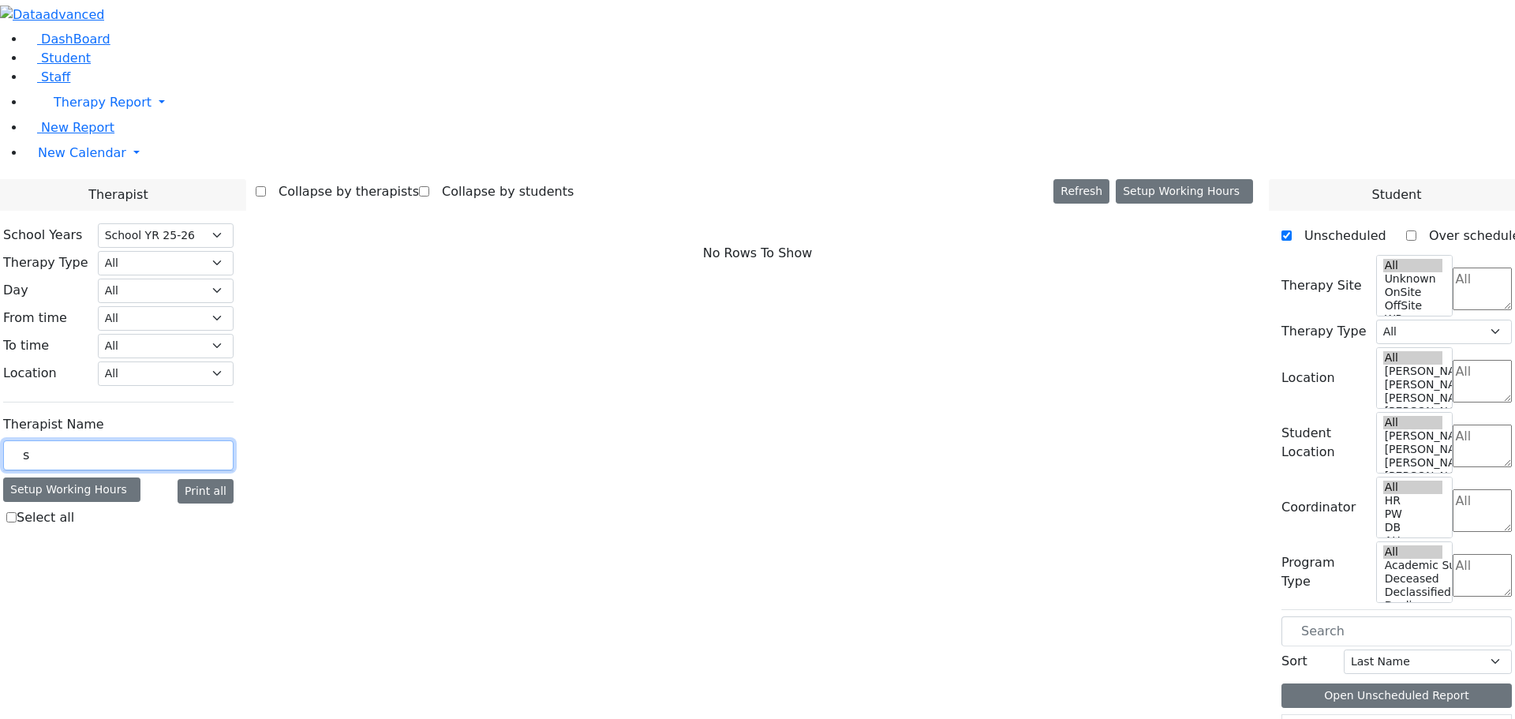
checkbox input "false"
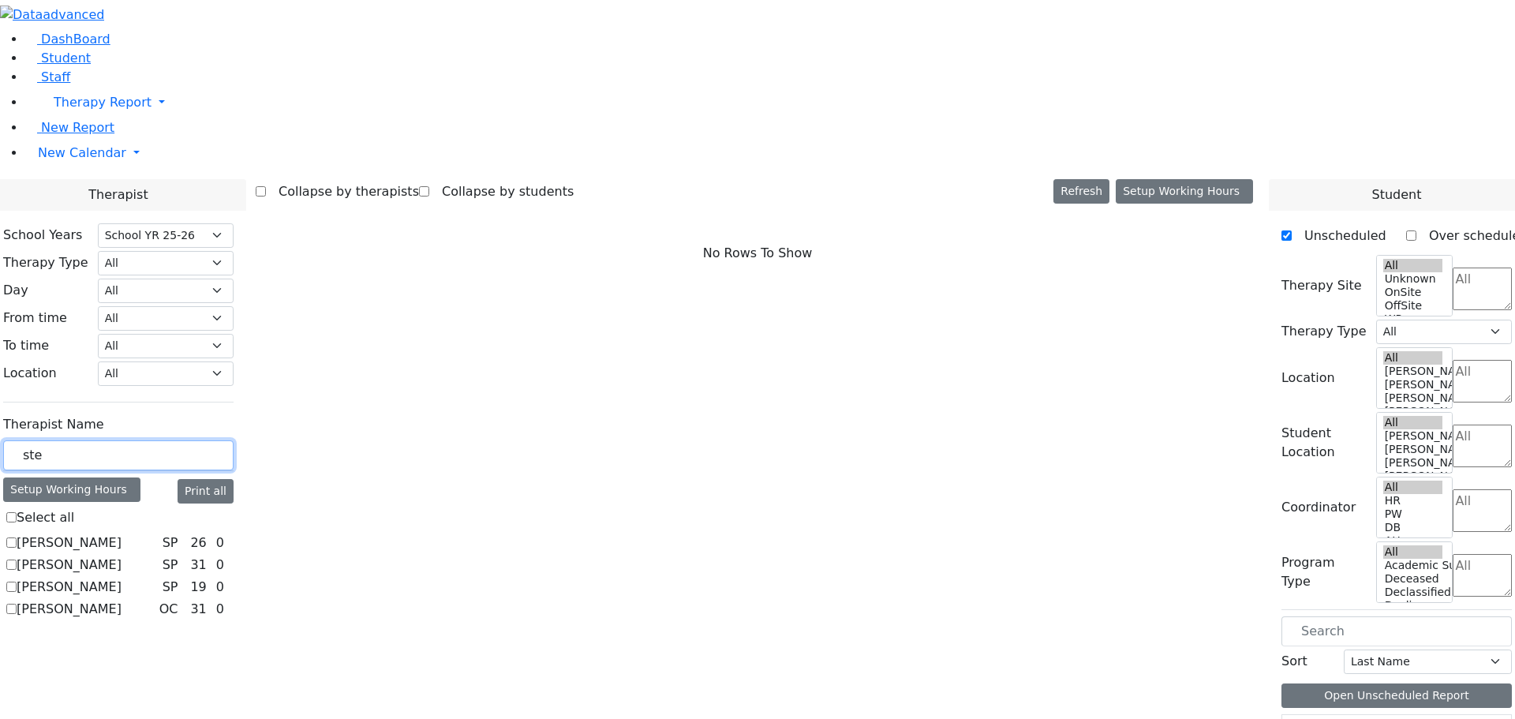
type input "ste"
click at [122, 555] on label "[PERSON_NAME]" at bounding box center [69, 564] width 105 height 19
click at [17, 559] on input "[PERSON_NAME]" at bounding box center [11, 564] width 10 height 10
checkbox input "true"
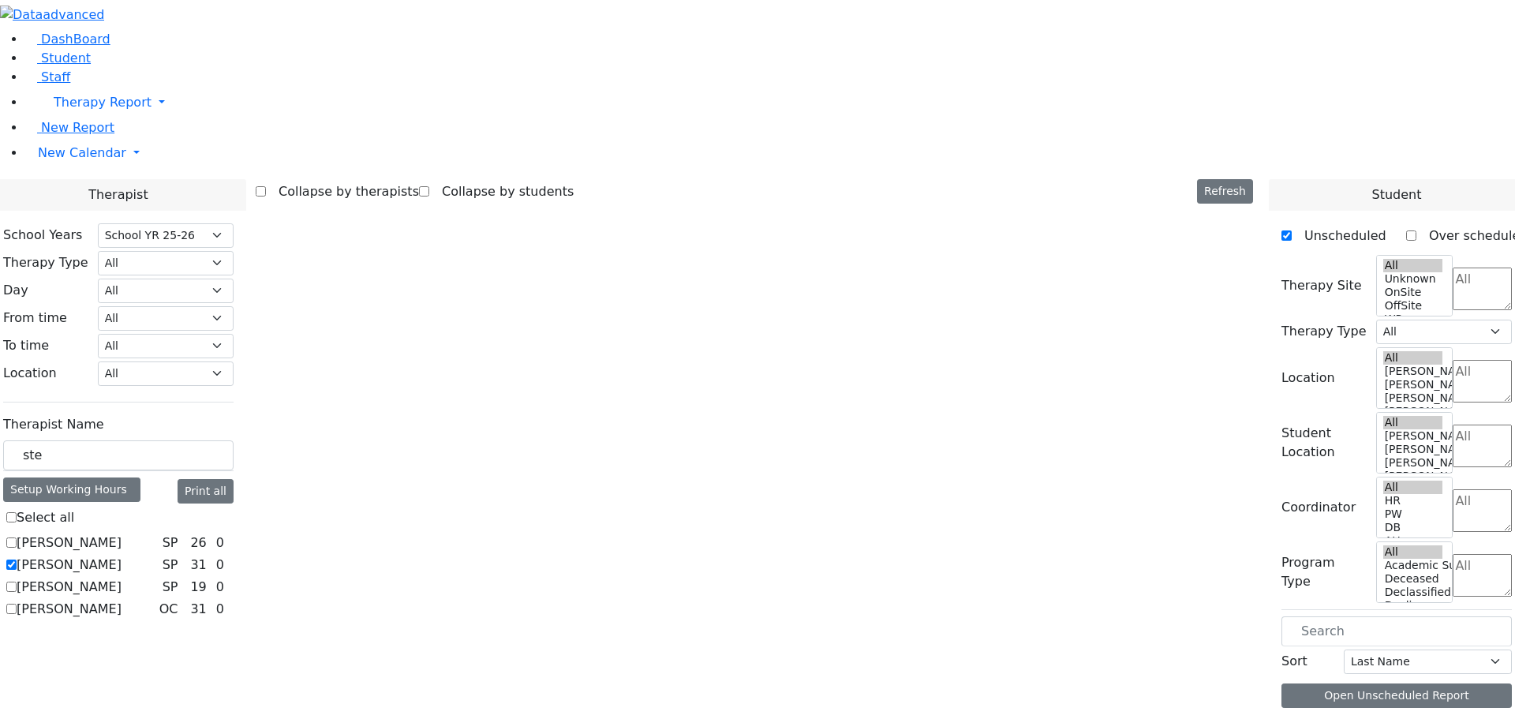
select select "3"
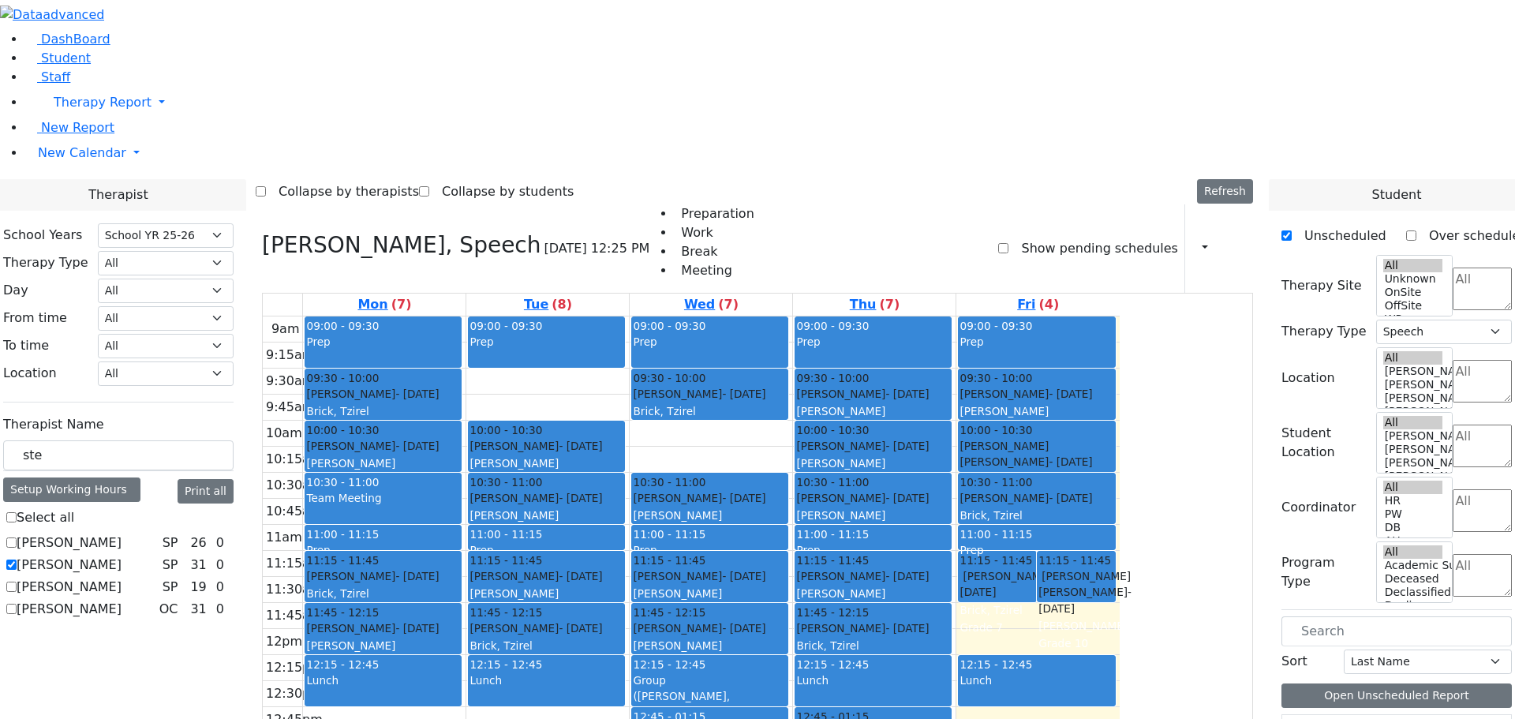
drag, startPoint x: 724, startPoint y: 518, endPoint x: 723, endPoint y: 564, distance: 46.6
click at [629, 564] on div "09:00 - 09:30 Prep 10:00 - 10:30 [PERSON_NAME] - [DATE] [PERSON_NAME] 10:30 - 1…" at bounding box center [547, 628] width 163 height 625
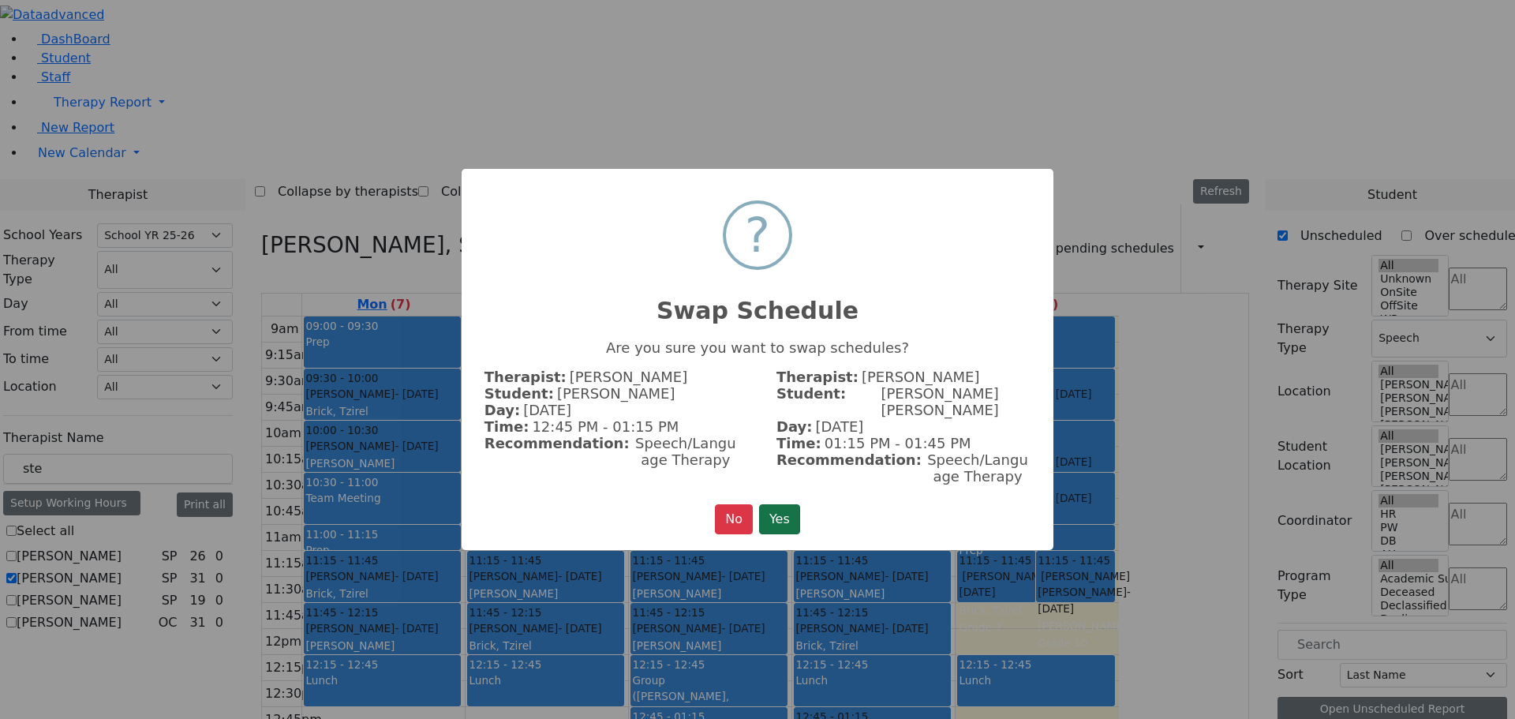
click at [771, 507] on button "Yes" at bounding box center [779, 519] width 41 height 30
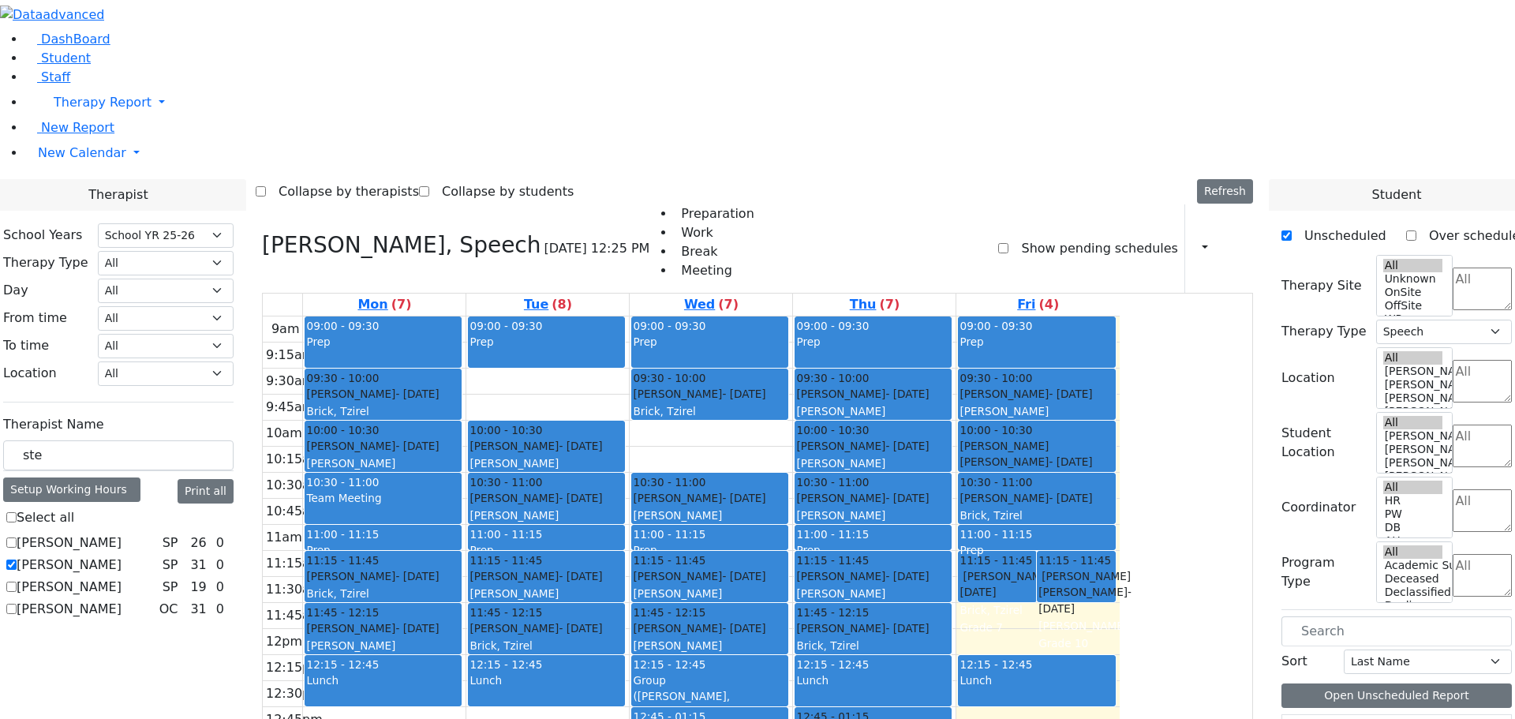
drag, startPoint x: 691, startPoint y: 507, endPoint x: 877, endPoint y: 598, distance: 207.1
click at [868, 615] on tr "09:00 - 09:30 Prep 09:30 - 10:00 [PERSON_NAME] - [DATE] [PERSON_NAME][GEOGRAPHI…" at bounding box center [691, 628] width 857 height 625
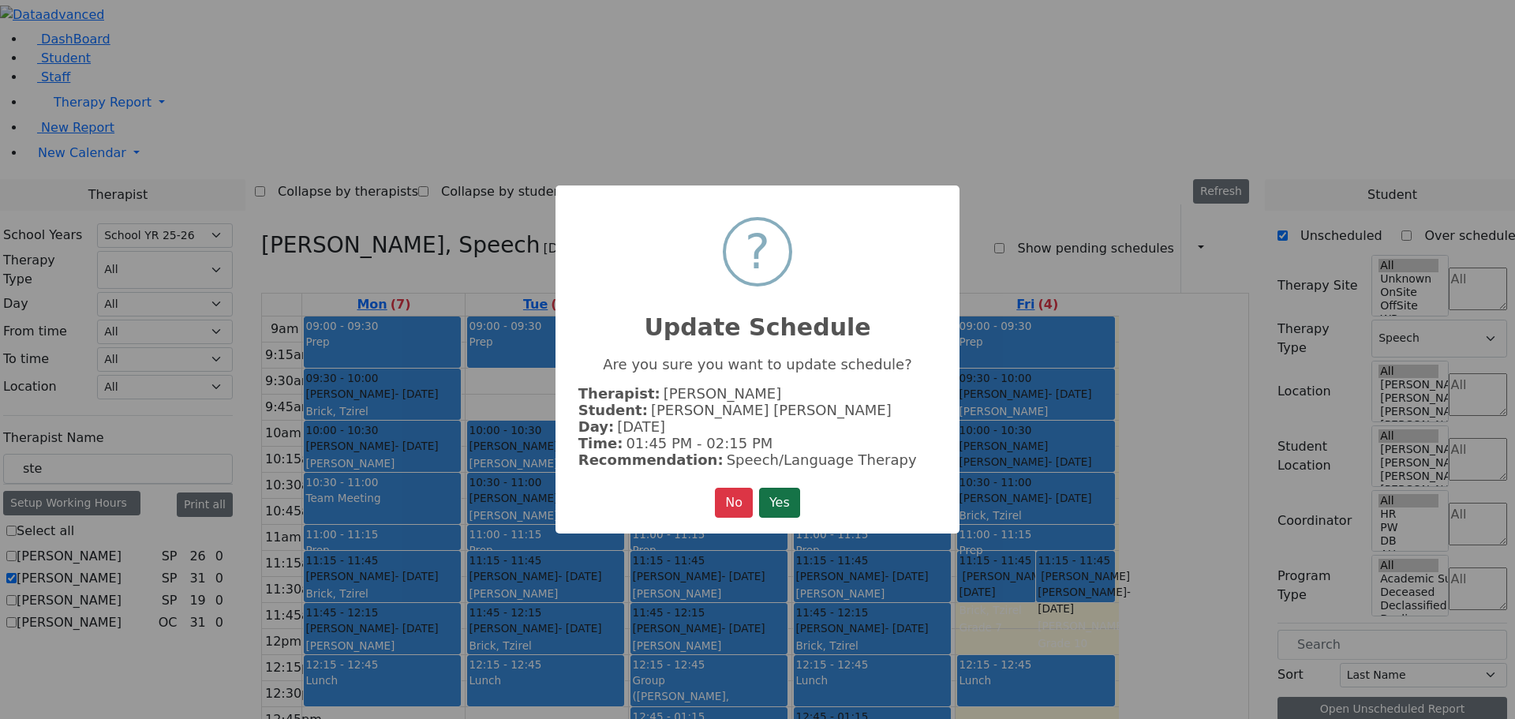
click at [774, 503] on button "Yes" at bounding box center [779, 503] width 41 height 30
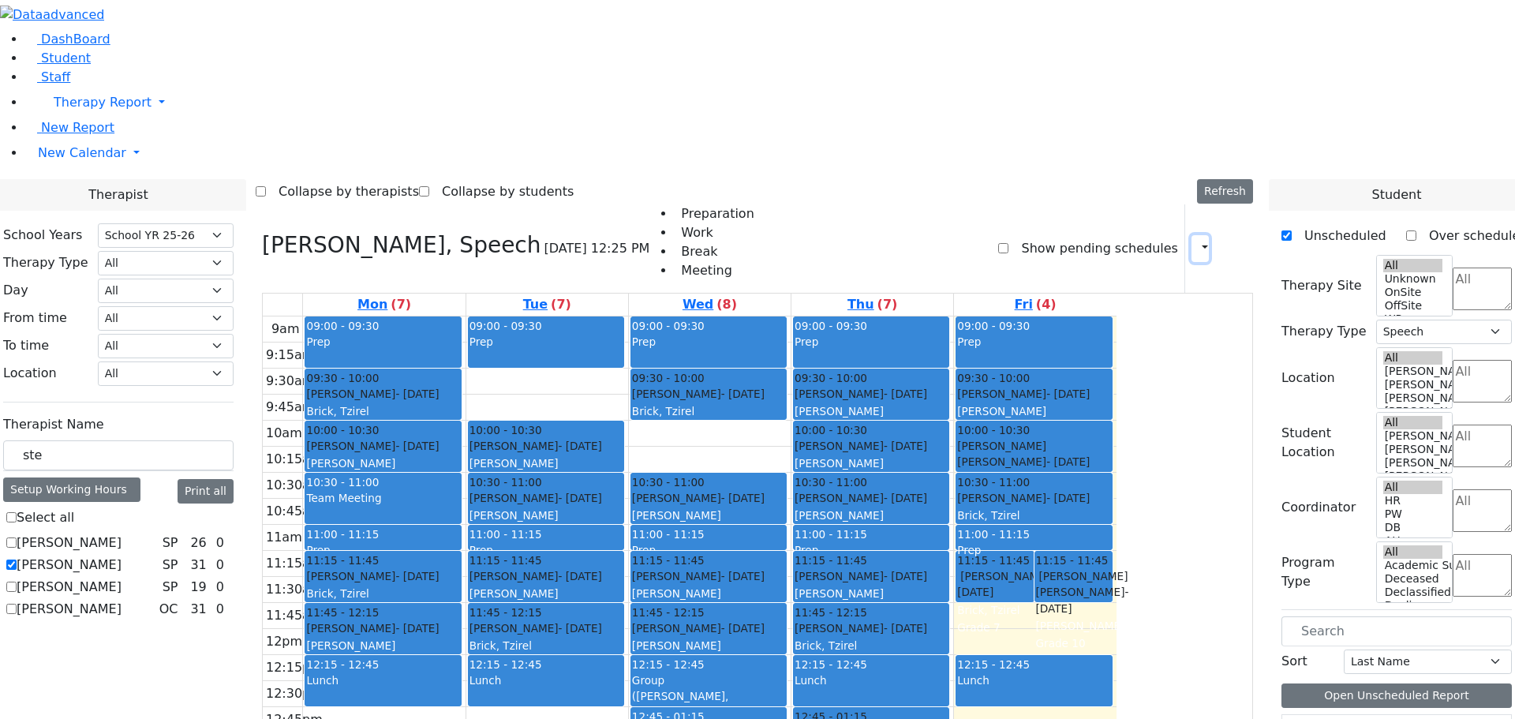
click at [1195, 241] on icon "button" at bounding box center [1195, 248] width 0 height 15
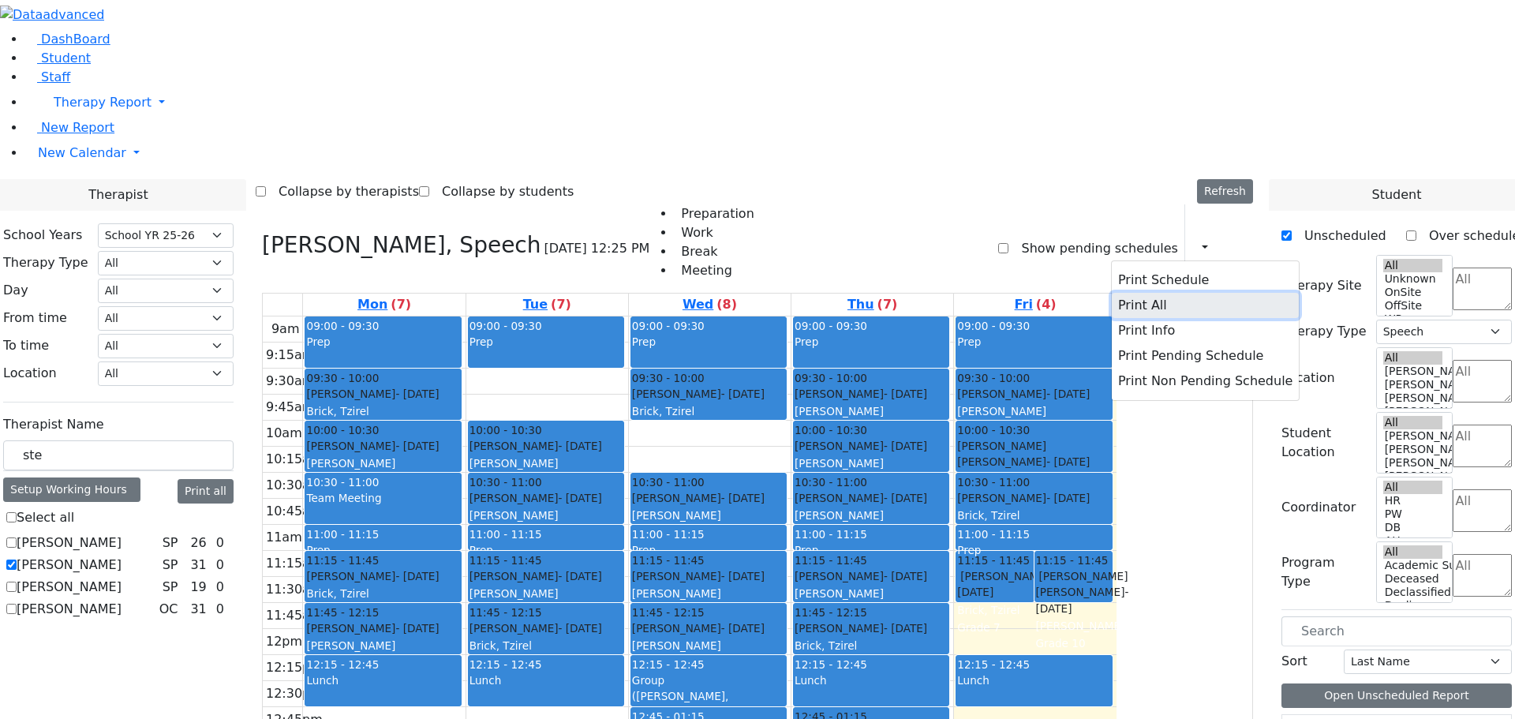
click at [1118, 293] on button "Print All" at bounding box center [1205, 305] width 187 height 25
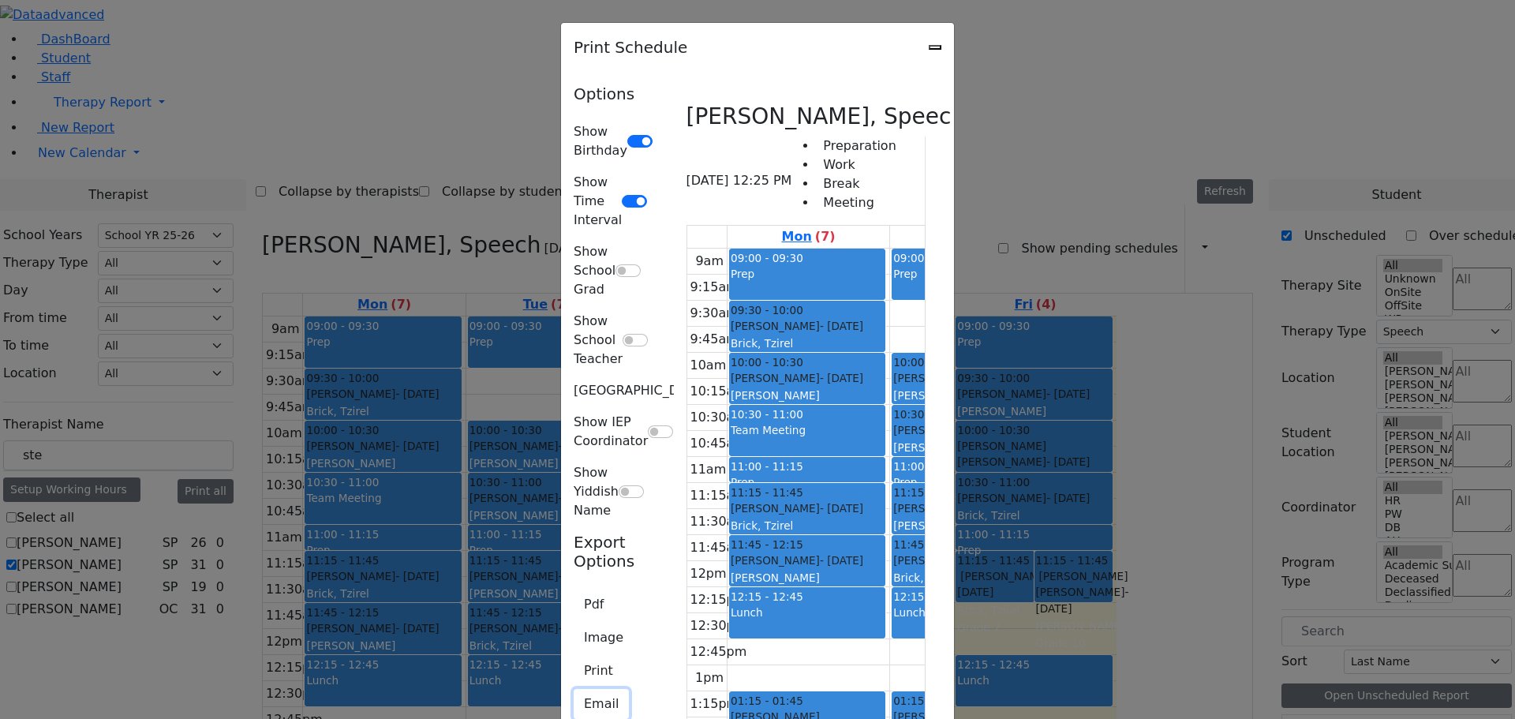
click at [574, 689] on button "Email" at bounding box center [601, 704] width 55 height 30
type input "[EMAIL_ADDRESS][DOMAIN_NAME]"
type textarea "This is schedule for [PERSON_NAME]"
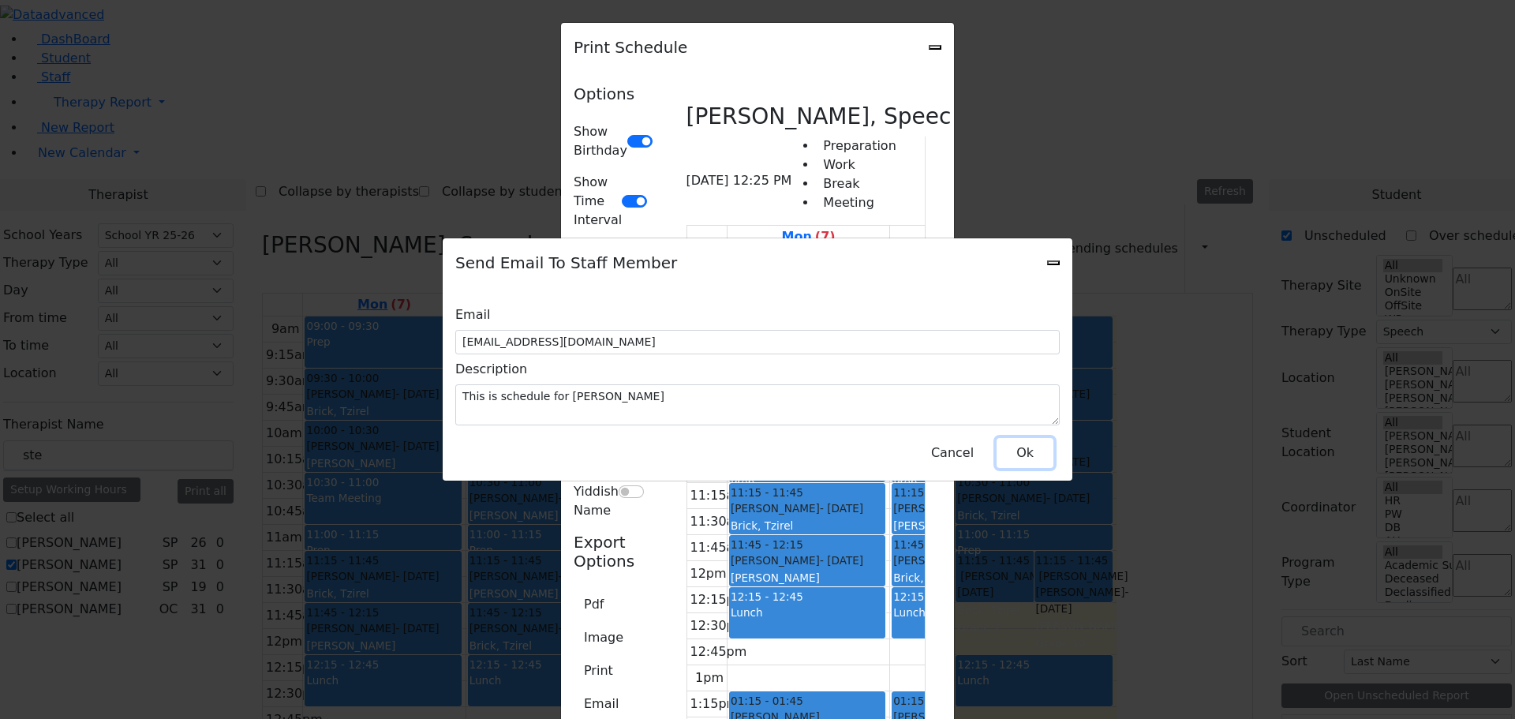
click at [1021, 447] on button "Ok" at bounding box center [1025, 453] width 57 height 30
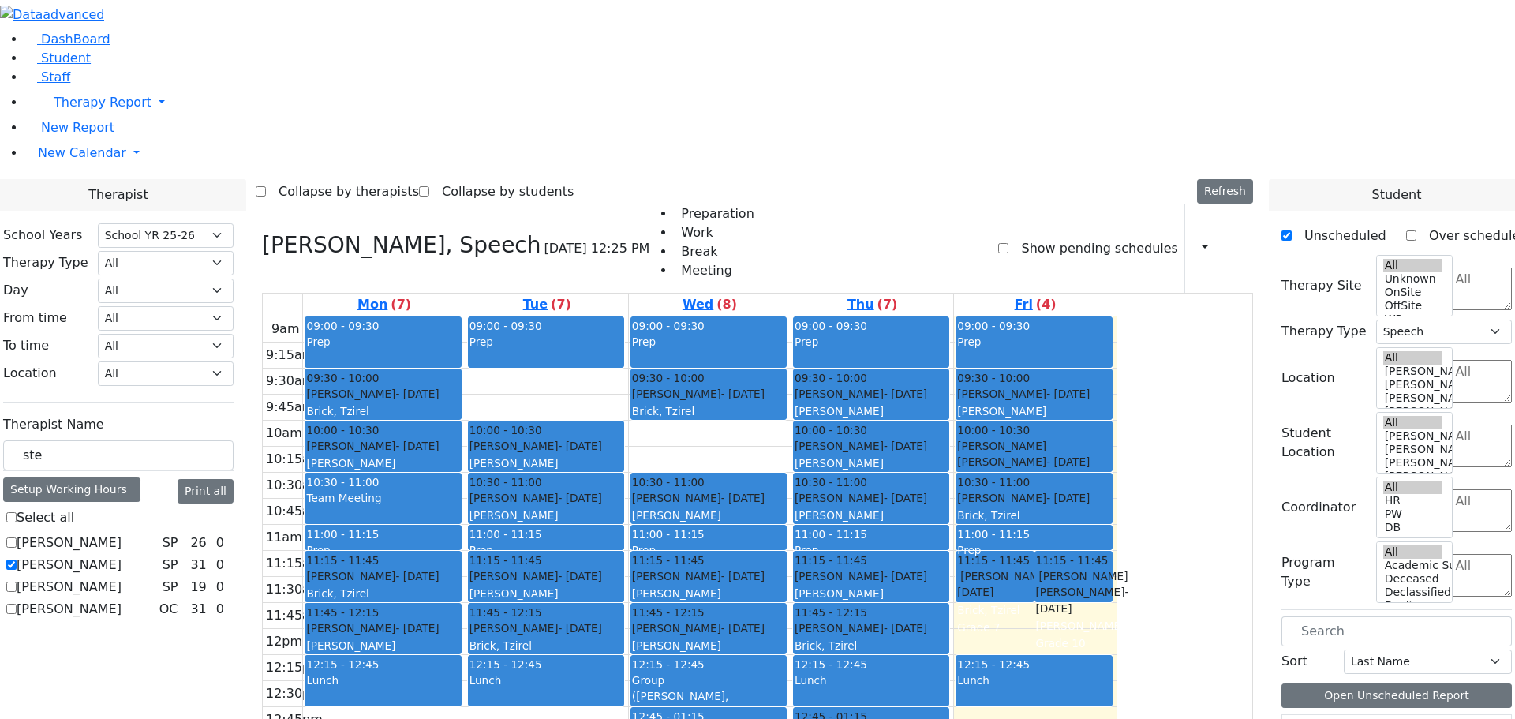
click at [122, 555] on label "[PERSON_NAME]" at bounding box center [69, 564] width 105 height 19
click at [17, 559] on input "[PERSON_NAME]" at bounding box center [11, 564] width 10 height 10
checkbox input "false"
select select
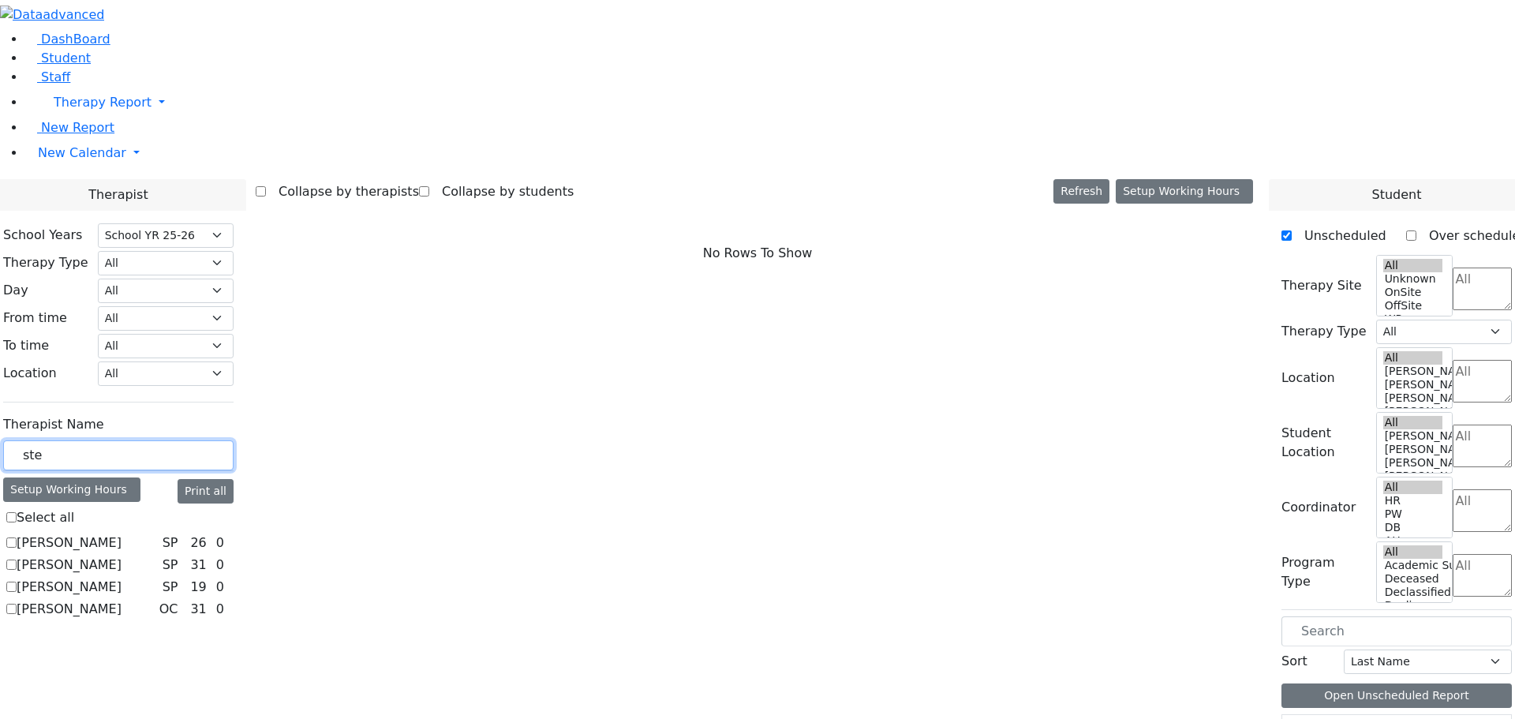
drag, startPoint x: 193, startPoint y: 276, endPoint x: 166, endPoint y: 264, distance: 29.3
type input "var"
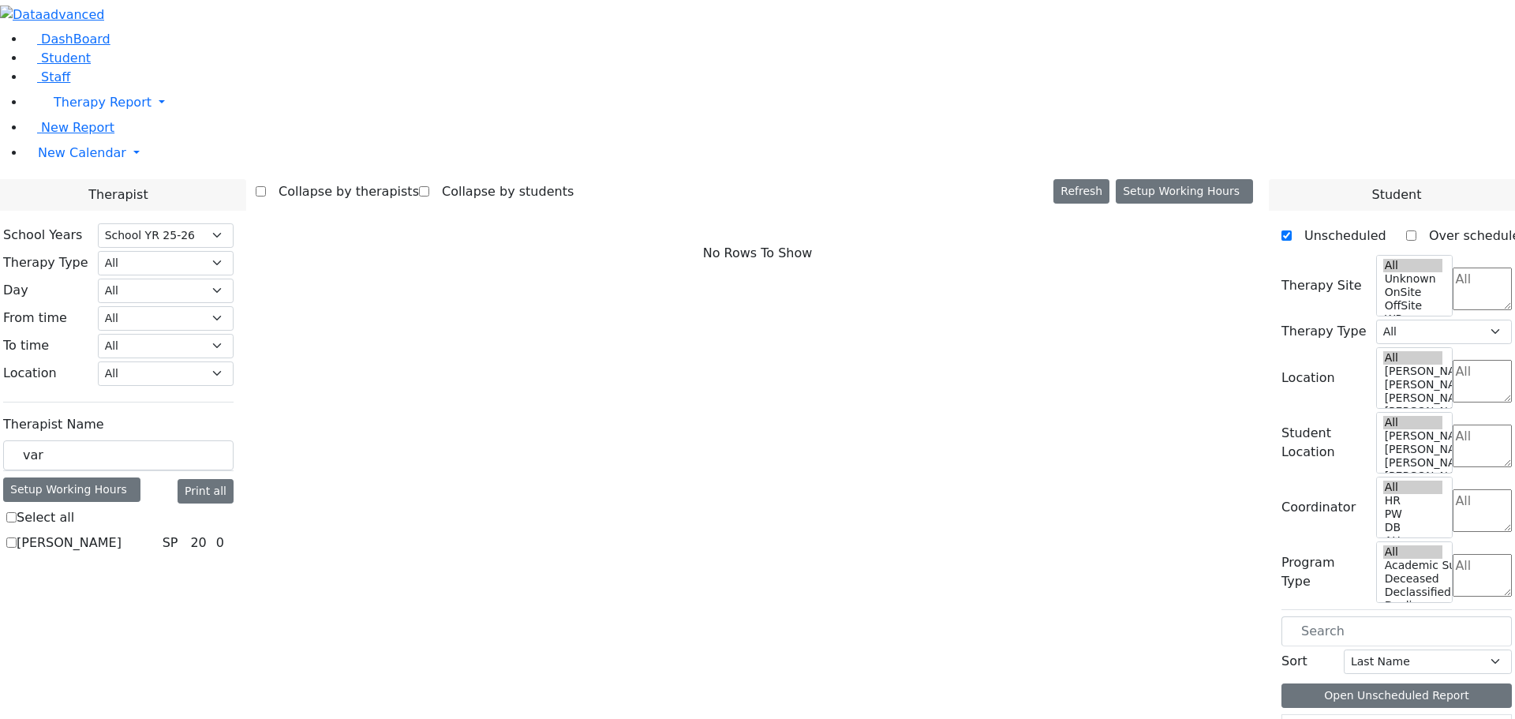
click at [122, 533] on label "Grunwald Varda" at bounding box center [69, 542] width 105 height 19
click at [17, 537] on input "Grunwald Varda" at bounding box center [11, 542] width 10 height 10
checkbox input "true"
select select "3"
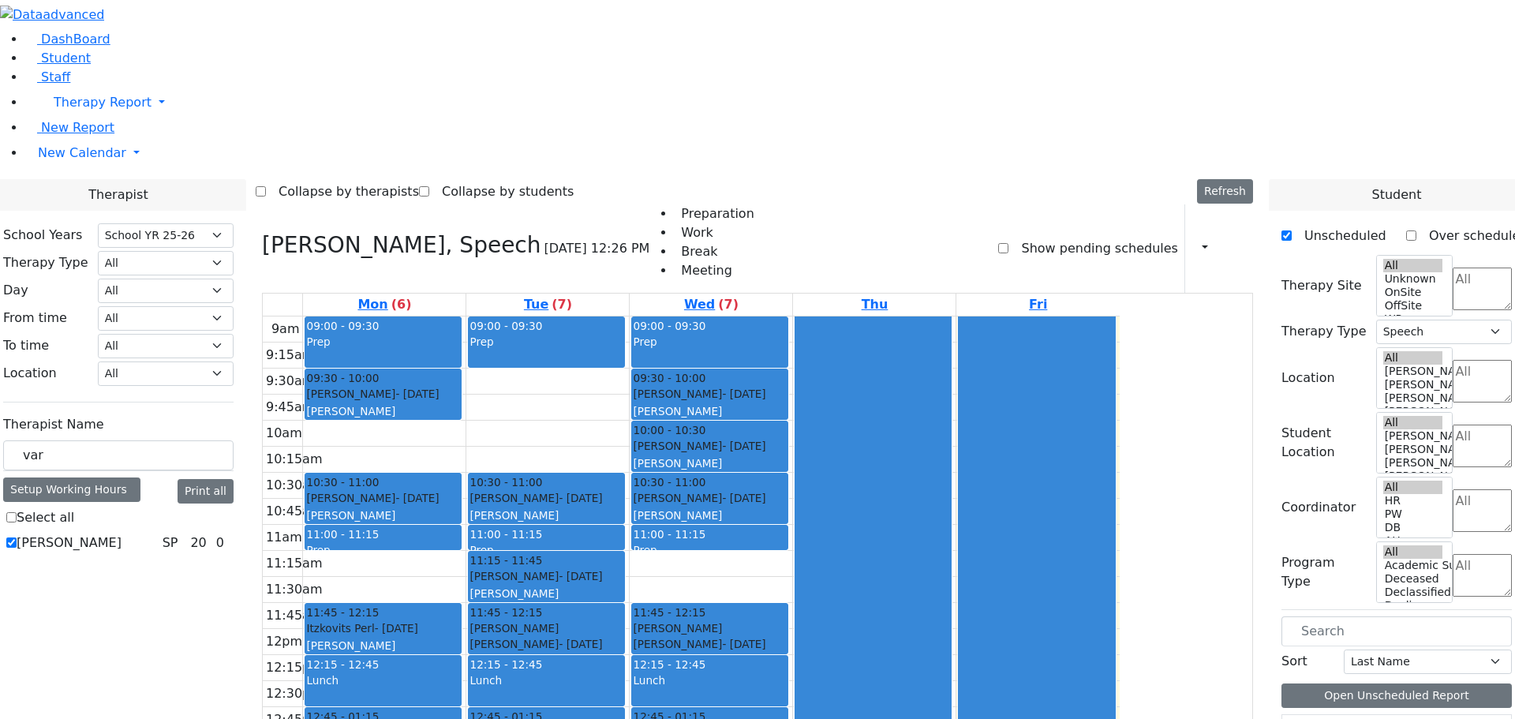
drag, startPoint x: 713, startPoint y: 170, endPoint x: 679, endPoint y: 548, distance: 379.5
click at [629, 548] on div "09:00 - 09:30 Prep 09:30 - 10:00 Tropper Rivka - 11/22/2004 Goldberg, Chanie 10…" at bounding box center [547, 628] width 163 height 625
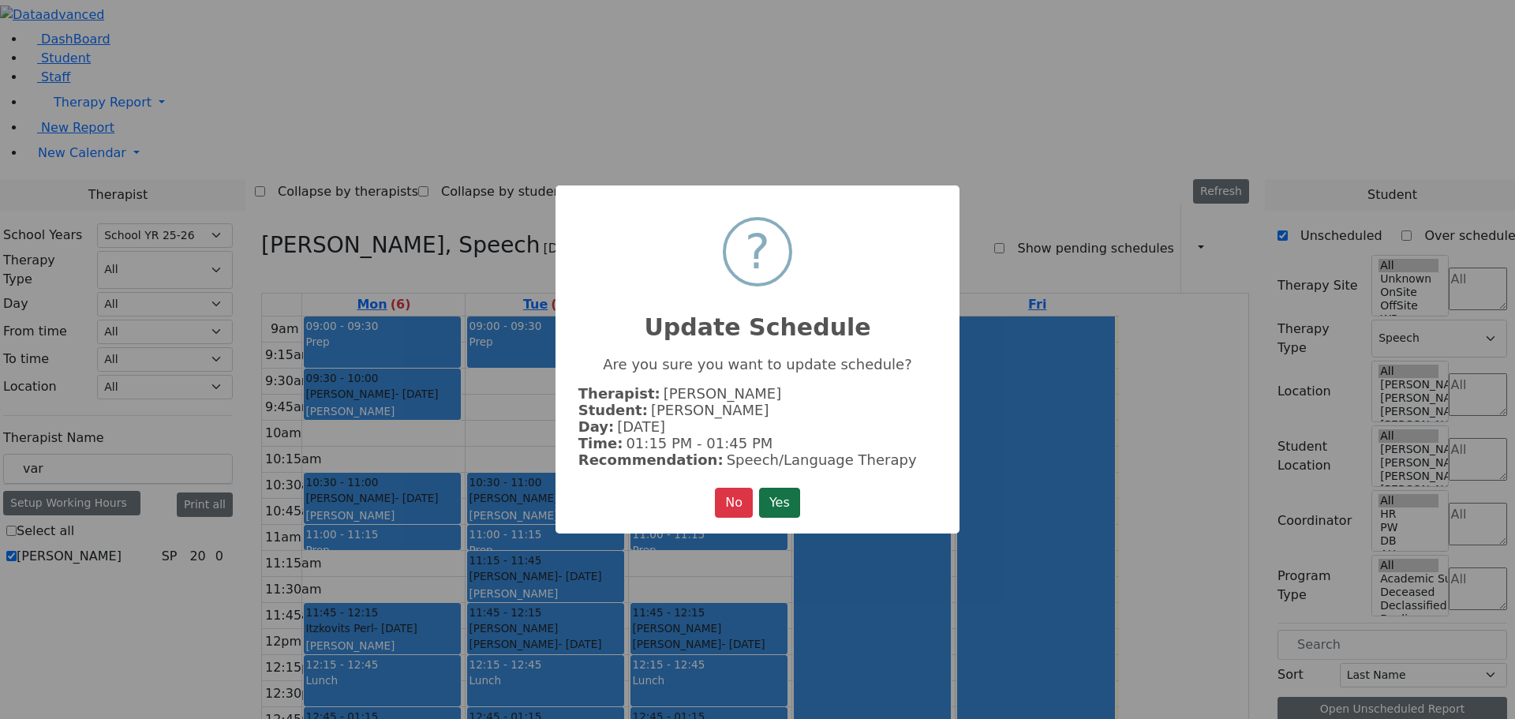
click at [783, 491] on button "Yes" at bounding box center [779, 503] width 41 height 30
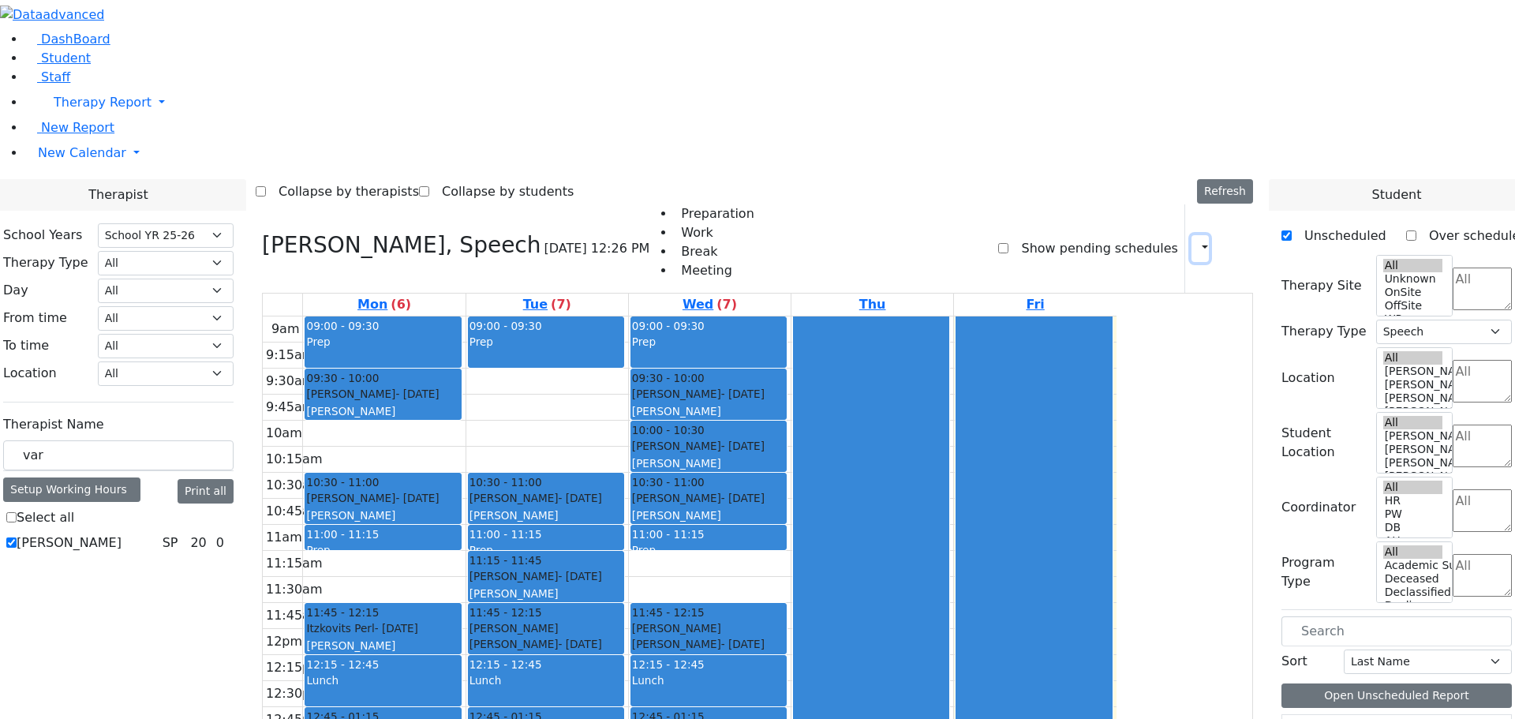
click at [1195, 241] on icon "button" at bounding box center [1195, 248] width 0 height 15
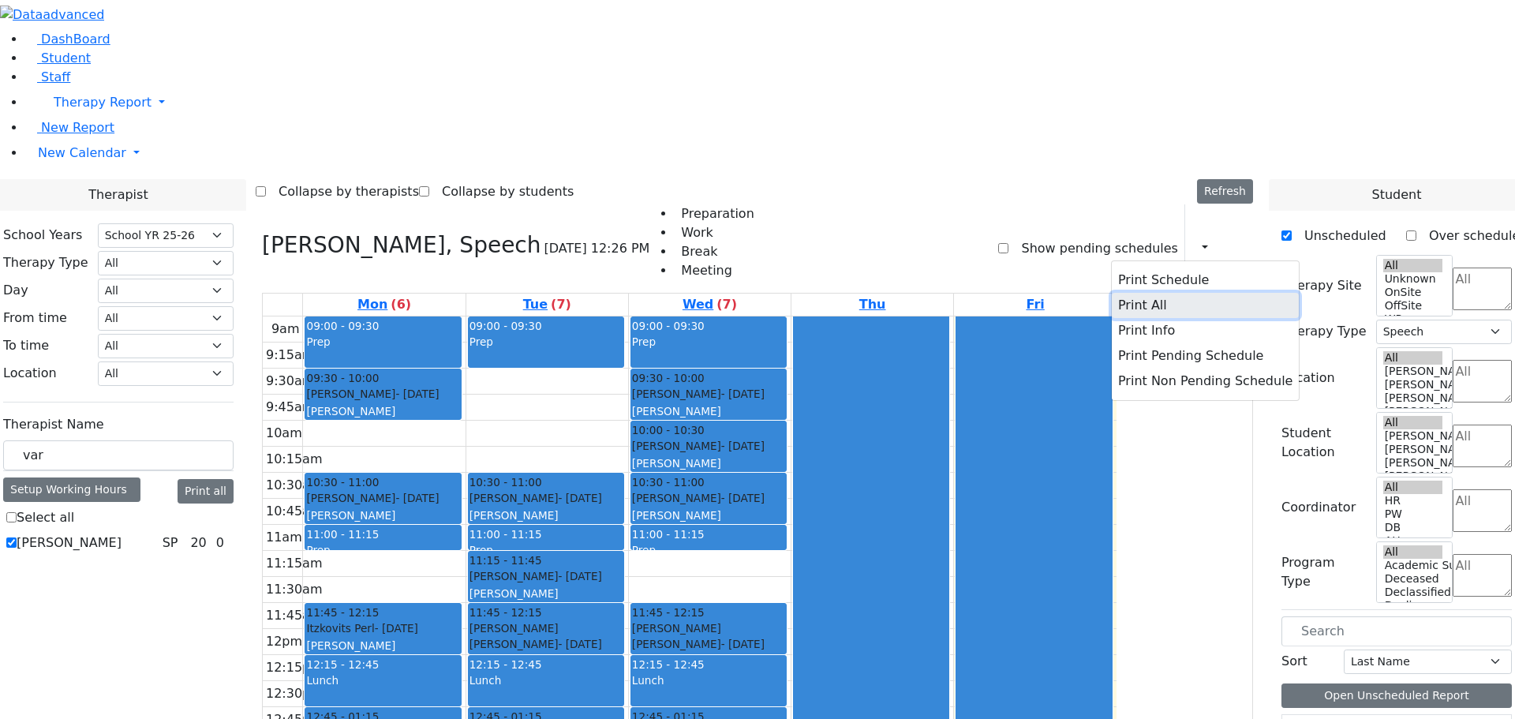
click at [1127, 293] on button "Print All" at bounding box center [1205, 305] width 187 height 25
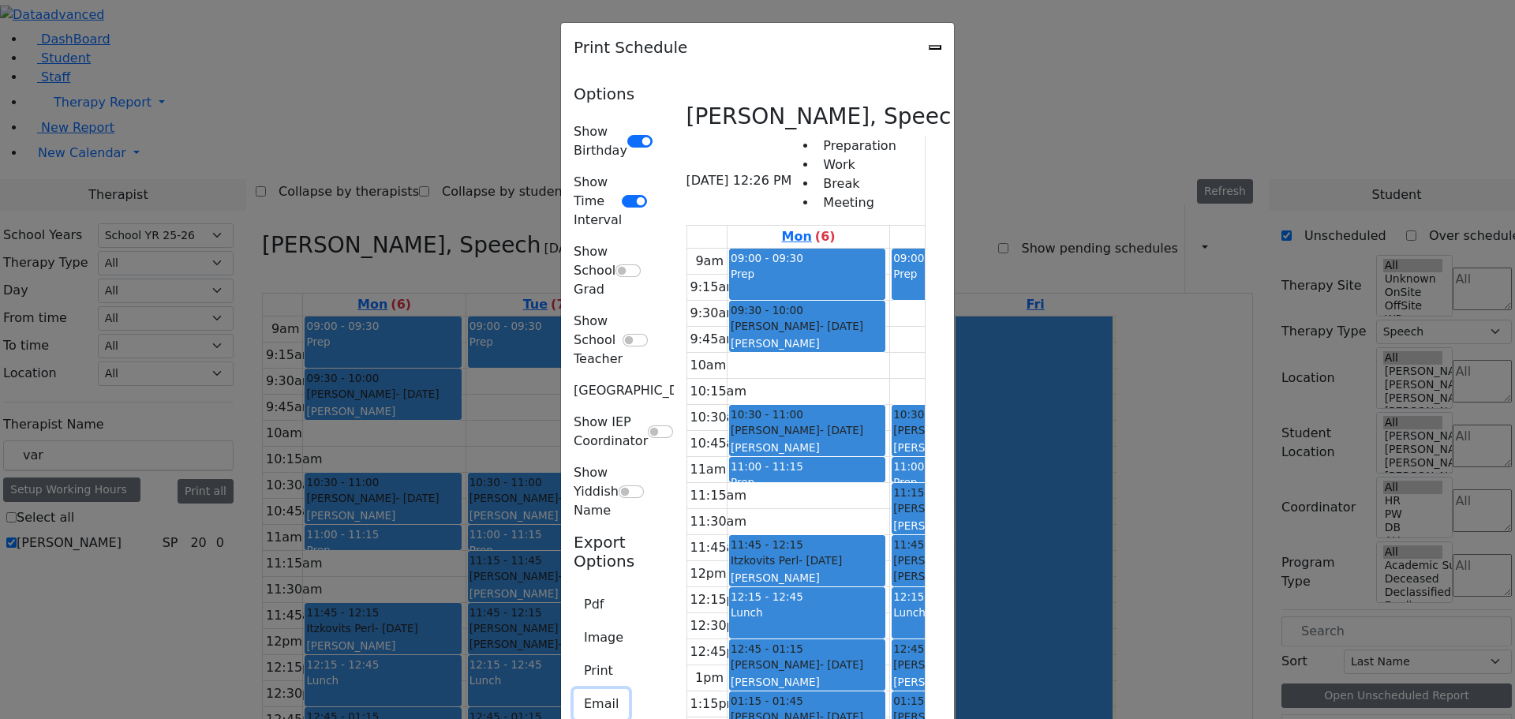
click at [574, 689] on button "Email" at bounding box center [601, 704] width 55 height 30
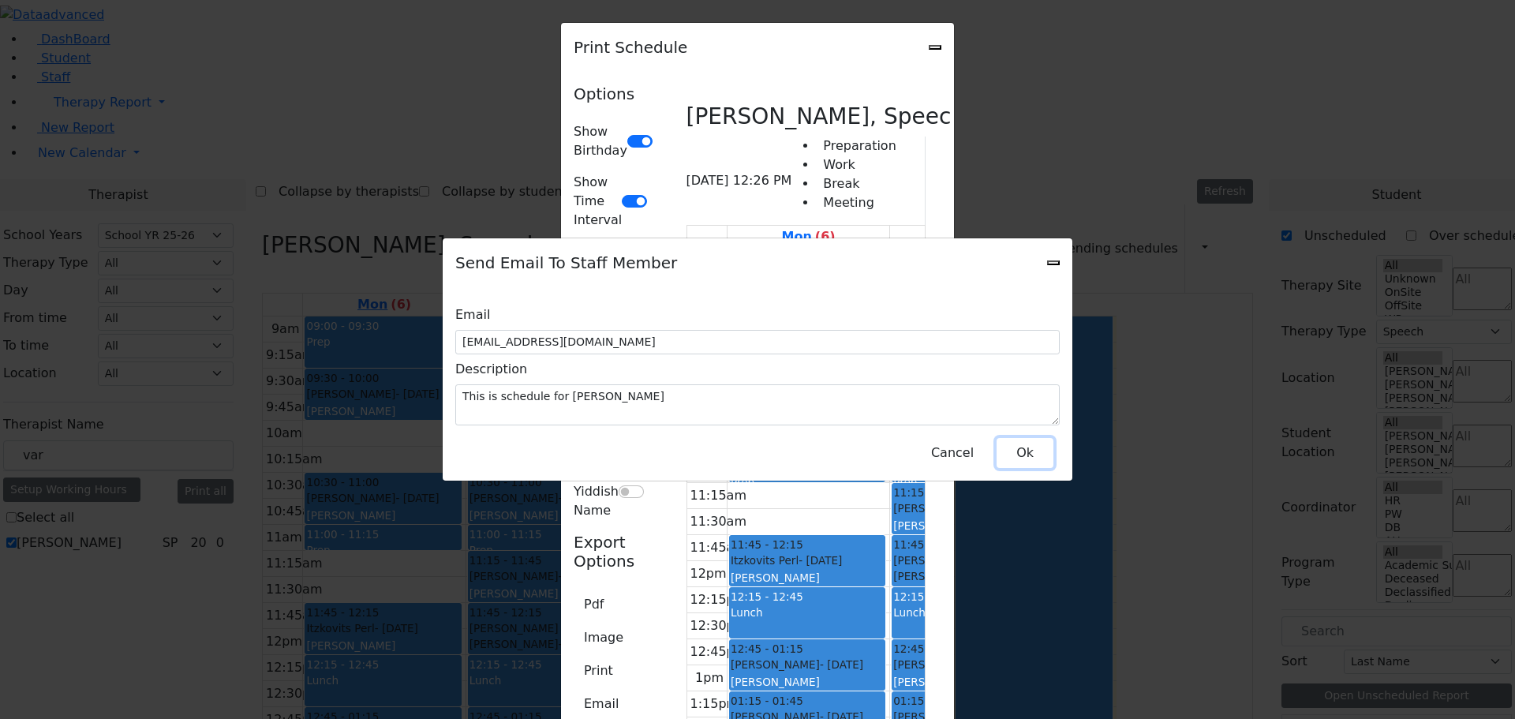
click at [1015, 446] on button "Ok" at bounding box center [1025, 453] width 57 height 30
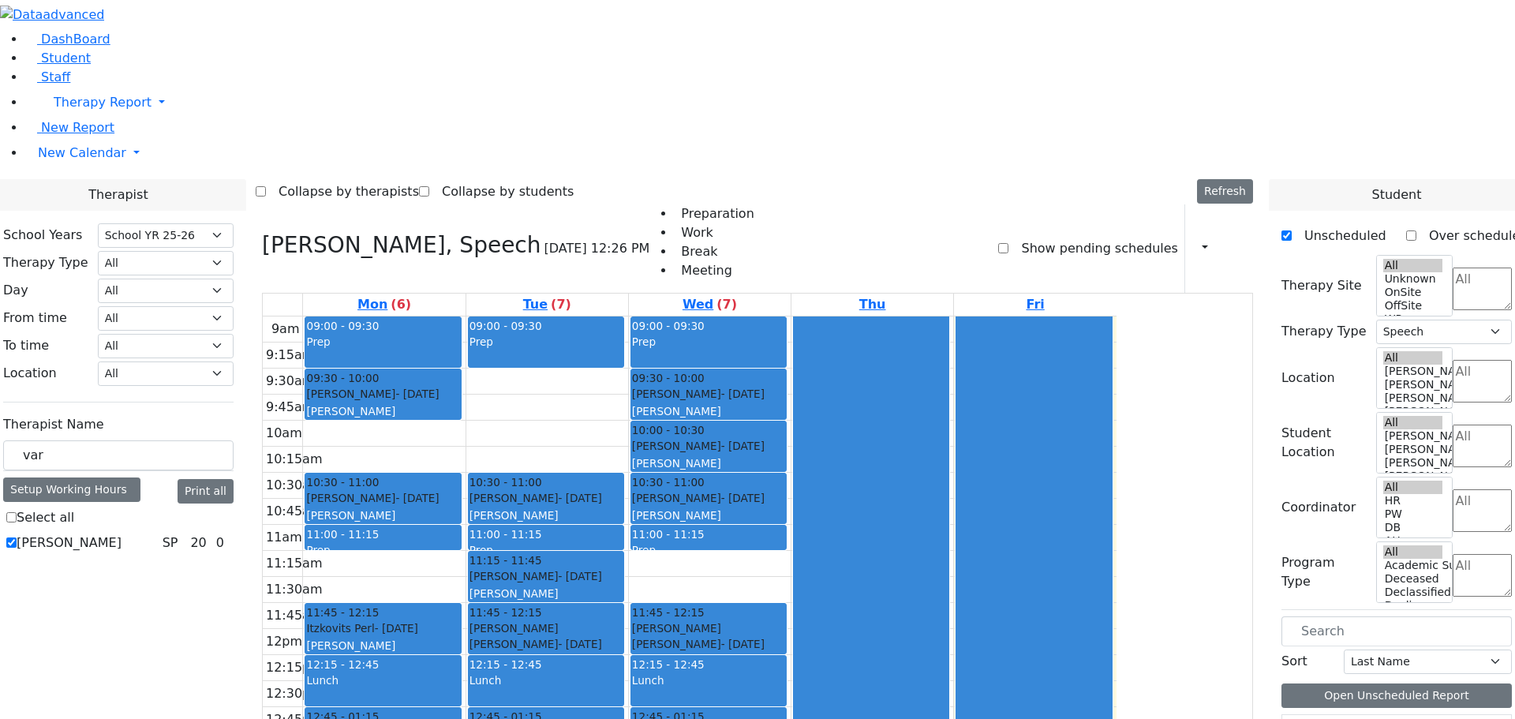
click at [189, 358] on div "School Years Select School YR Summer YR 25 School YR 25-26 Summer YR 25 School …" at bounding box center [119, 389] width 256 height 357
click at [122, 533] on label "Grunwald Varda" at bounding box center [69, 542] width 105 height 19
click at [17, 537] on input "Grunwald Varda" at bounding box center [11, 542] width 10 height 10
checkbox input "false"
select select
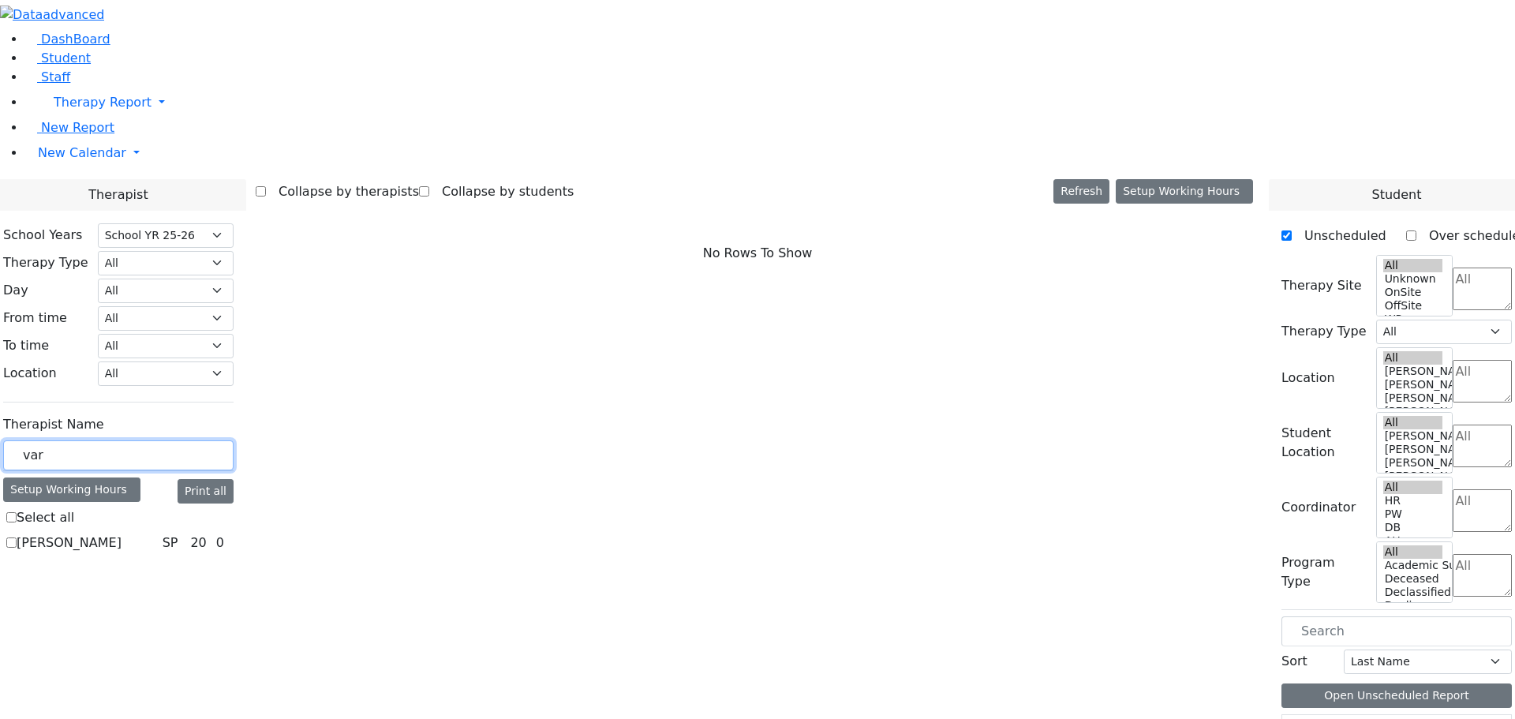
drag, startPoint x: 206, startPoint y: 271, endPoint x: 196, endPoint y: 270, distance: 10.4
click at [196, 440] on div "var" at bounding box center [118, 455] width 230 height 31
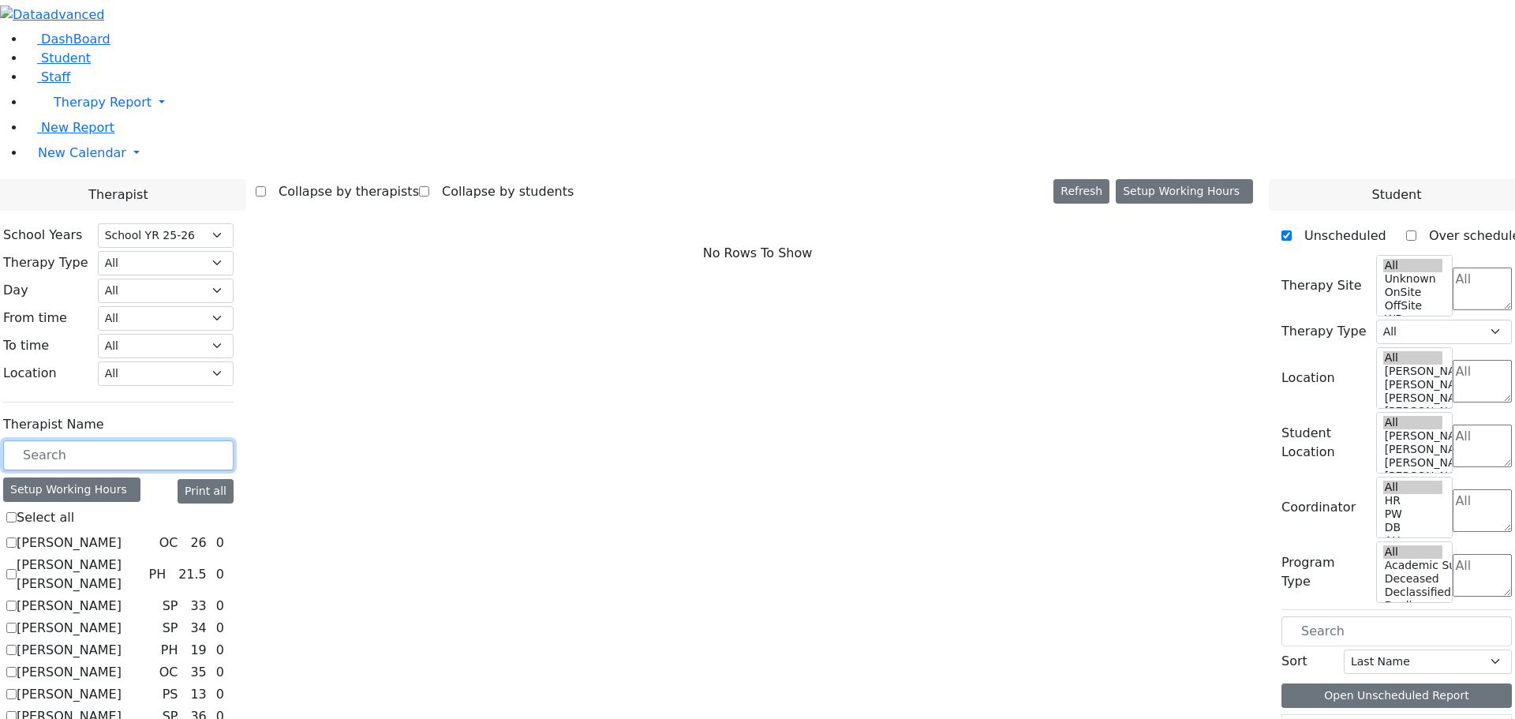
click at [234, 440] on input "text" at bounding box center [118, 455] width 230 height 30
drag, startPoint x: 231, startPoint y: 272, endPoint x: 174, endPoint y: 258, distance: 58.6
click at [185, 262] on div "School Years Select School YR Summer YR 25 School YR 25-26 Summer YR 25 School …" at bounding box center [119, 454] width 256 height 487
type input "br"
click at [149, 169] on link "New Calendar" at bounding box center [770, 153] width 1490 height 32
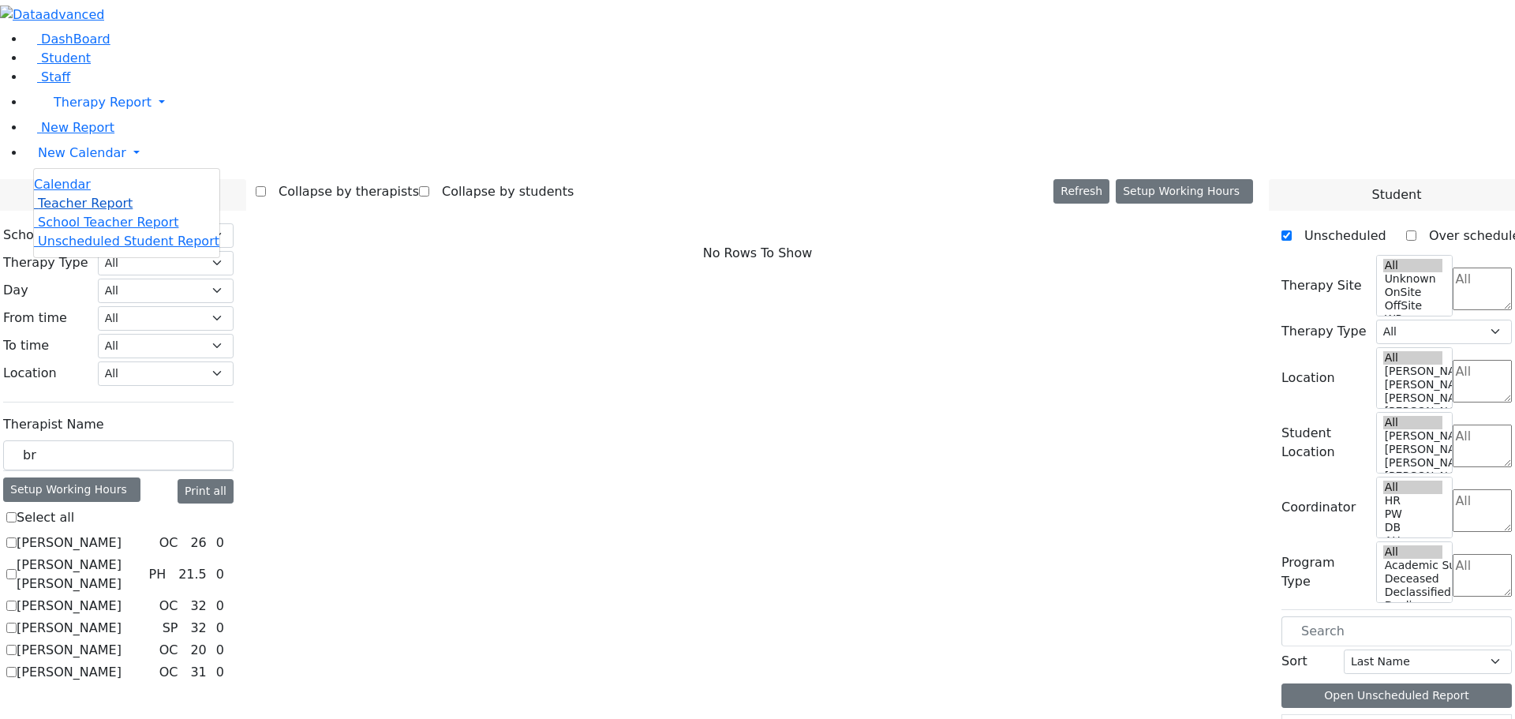
click at [89, 211] on span "Teacher Report" at bounding box center [85, 203] width 95 height 15
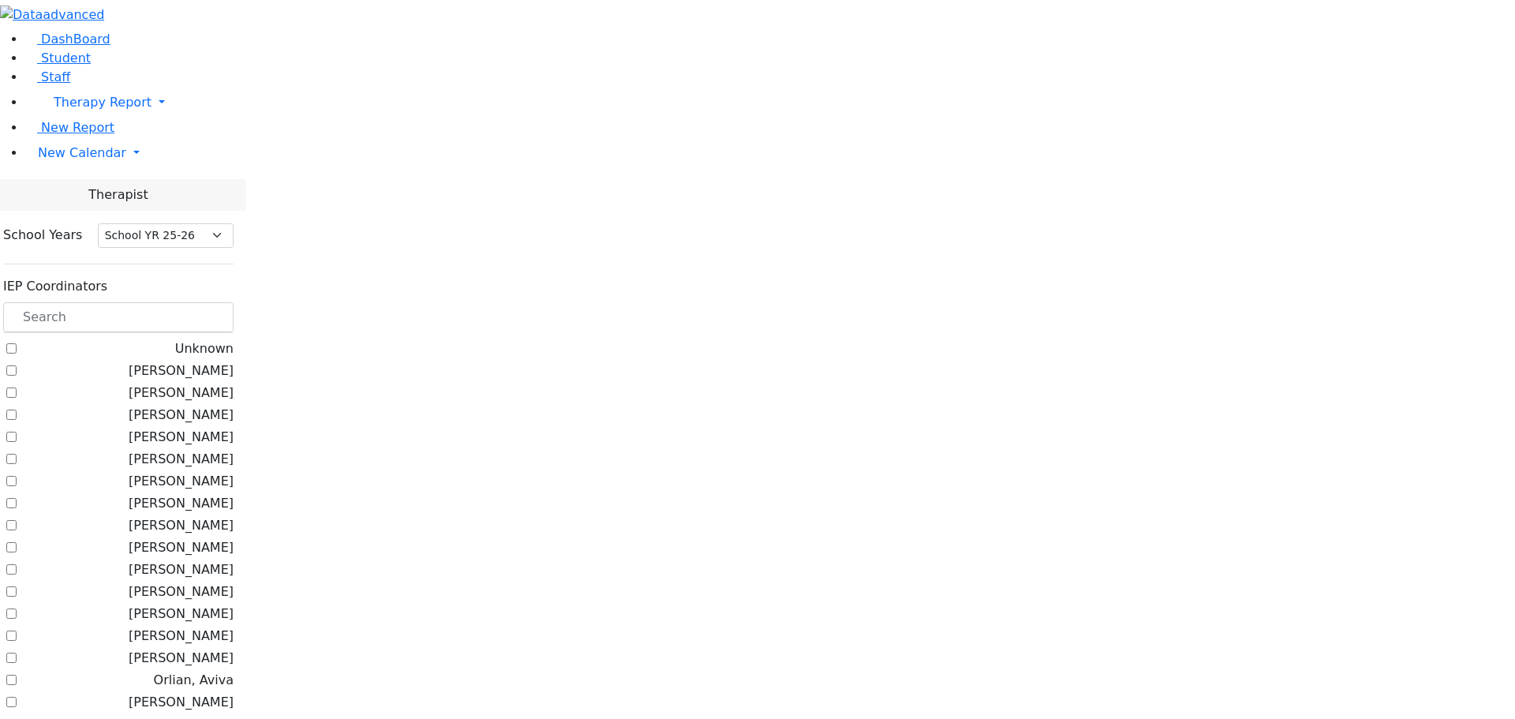
select select "212"
click at [234, 302] on input "text" at bounding box center [118, 317] width 230 height 30
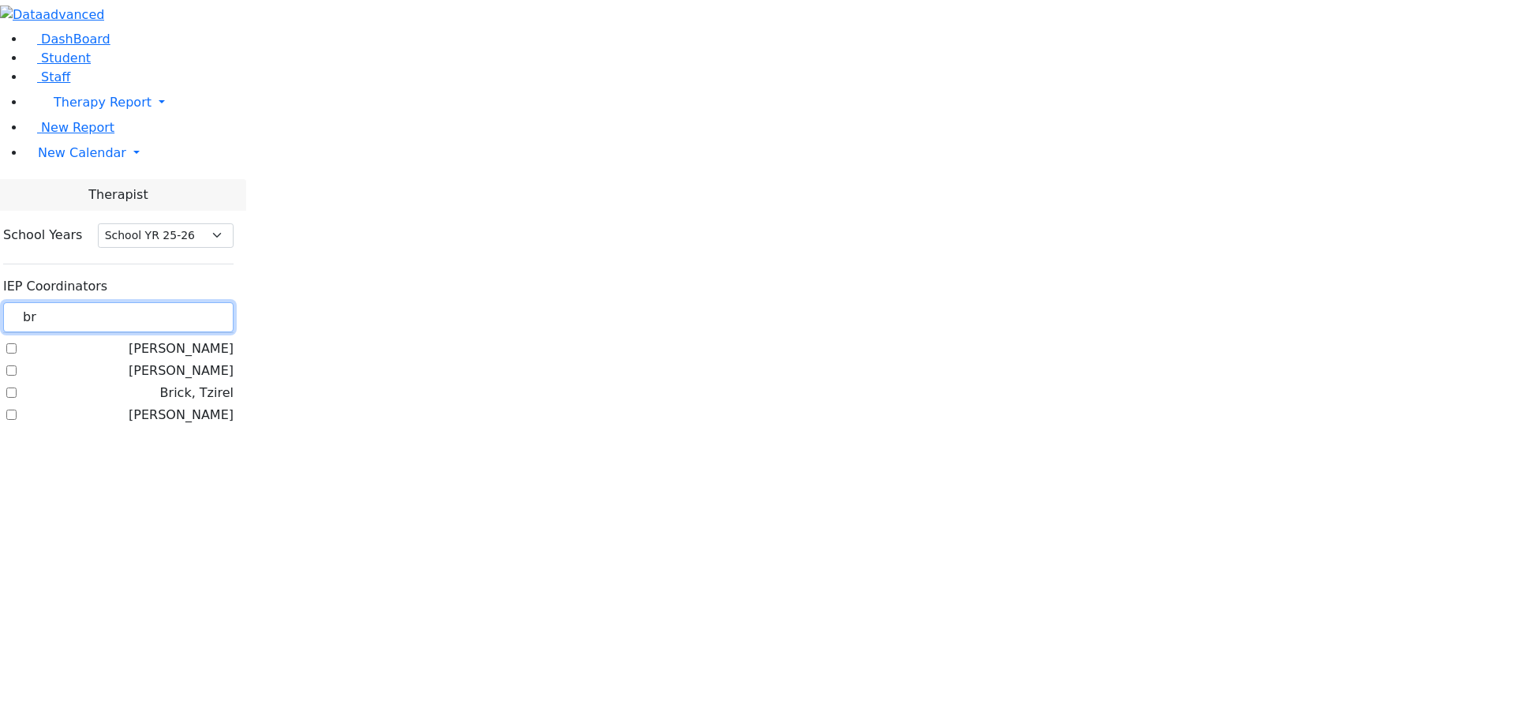
type input "br"
click at [197, 383] on label "Brick, Tzirel" at bounding box center [196, 392] width 73 height 19
click at [17, 387] on input "Brick, Tzirel" at bounding box center [11, 392] width 10 height 10
checkbox input "true"
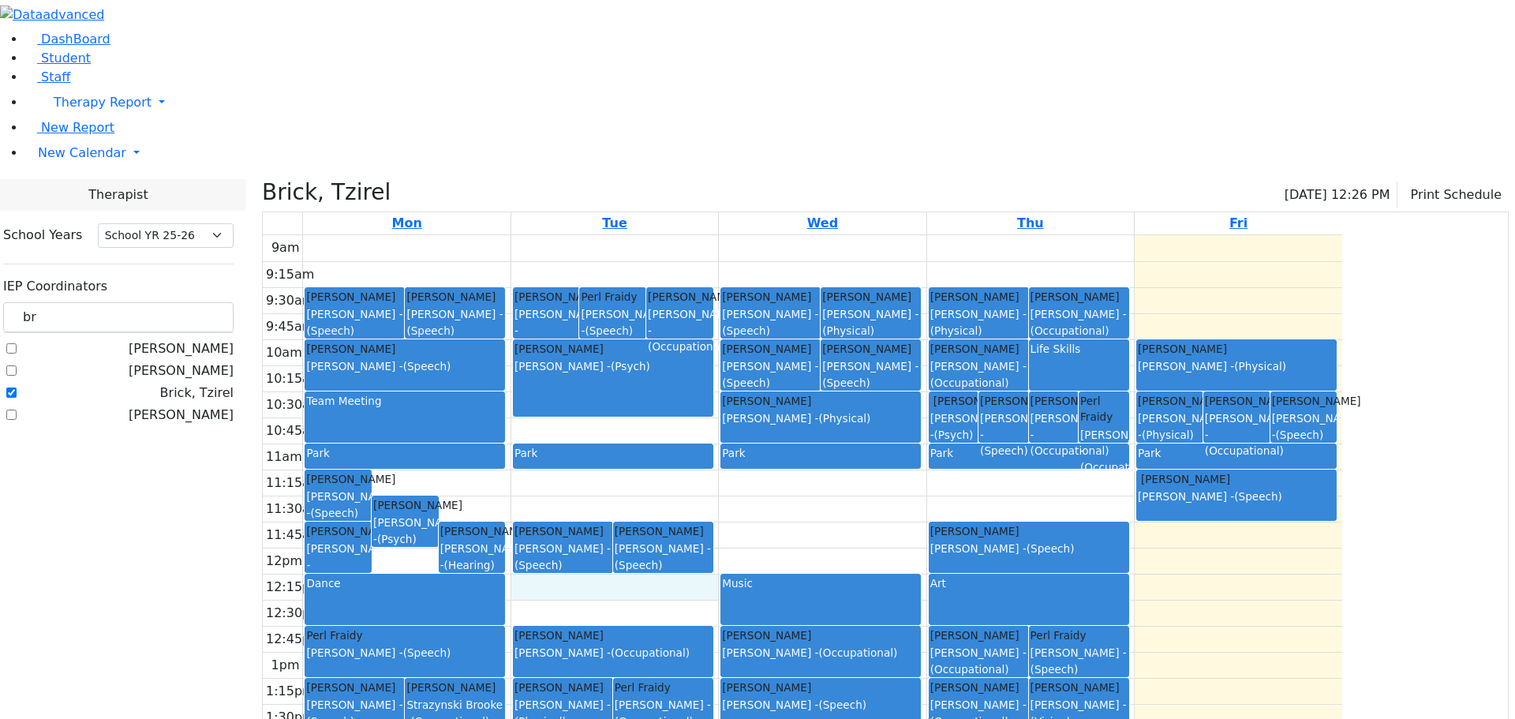
click at [780, 445] on div "9am 9:15am 9:30am 9:45am 10am 10:15am 10:30am 10:45am 11am 11:15am 11:30am 11:4…" at bounding box center [802, 547] width 1079 height 625
drag, startPoint x: 674, startPoint y: 464, endPoint x: 672, endPoint y: 419, distance: 45.0
drag, startPoint x: 221, startPoint y: 132, endPoint x: 171, endPoint y: 147, distance: 51.9
click at [171, 147] on div "DashBoard Student Staff Therapy Report Student Old Calendar Report E_Judy" at bounding box center [757, 430] width 1515 height 861
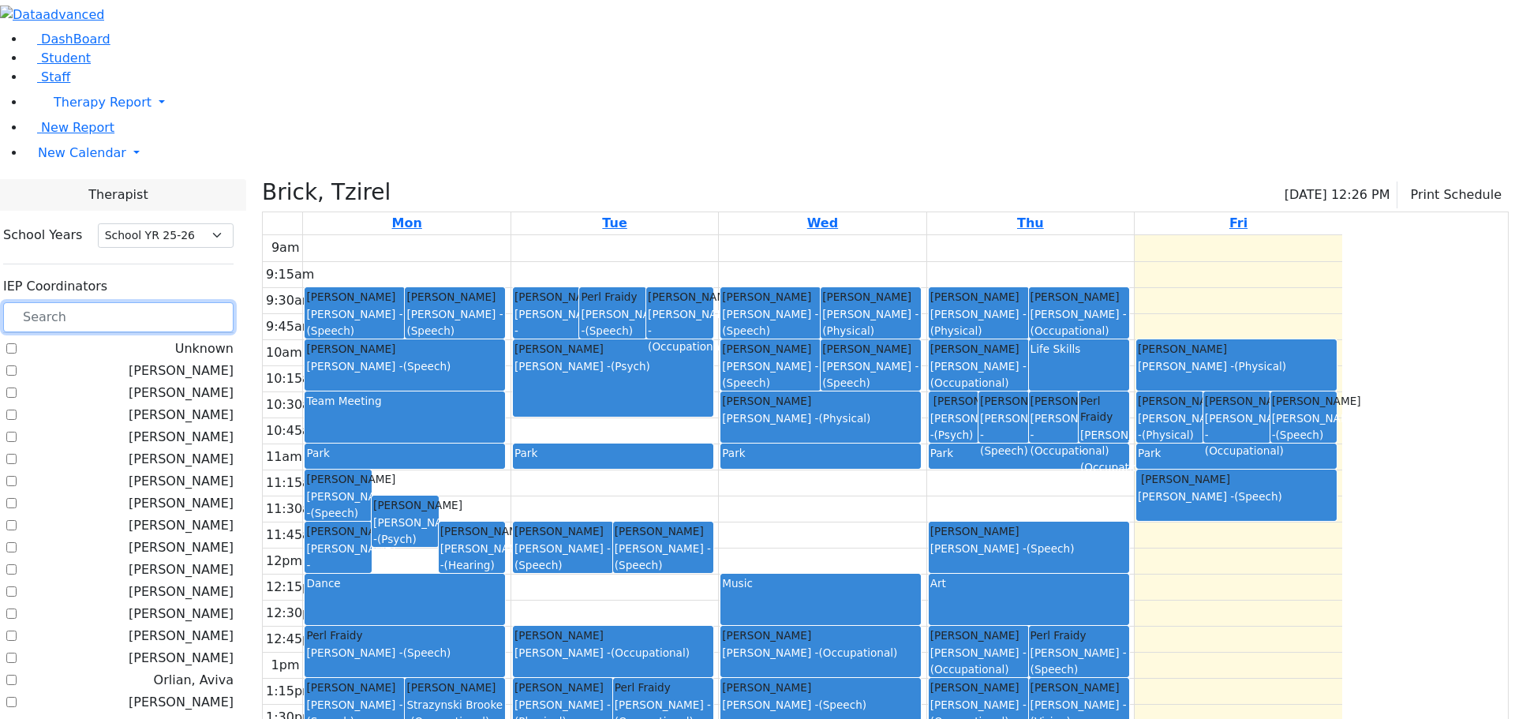
scroll to position [395, 0]
checkbox input "true"
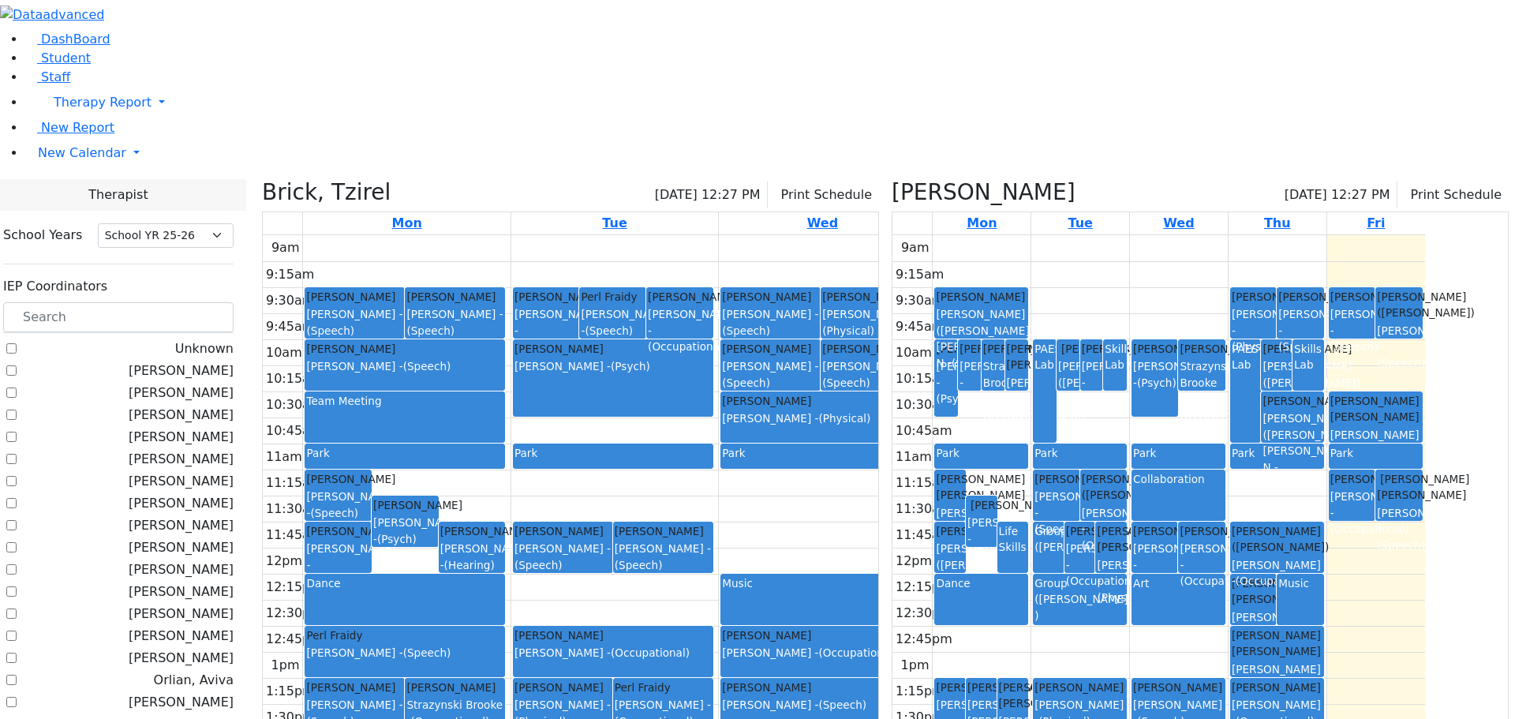
checkbox input "true"
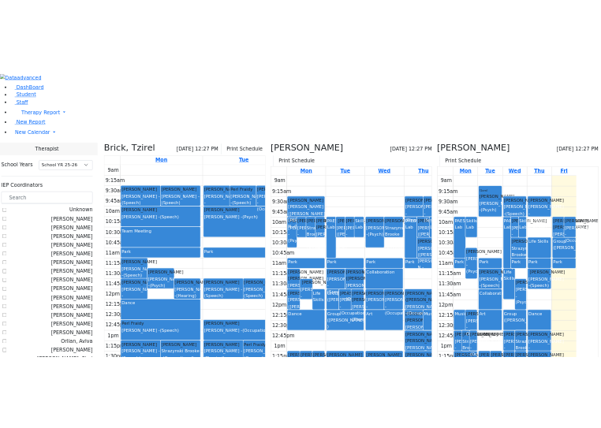
scroll to position [0, 0]
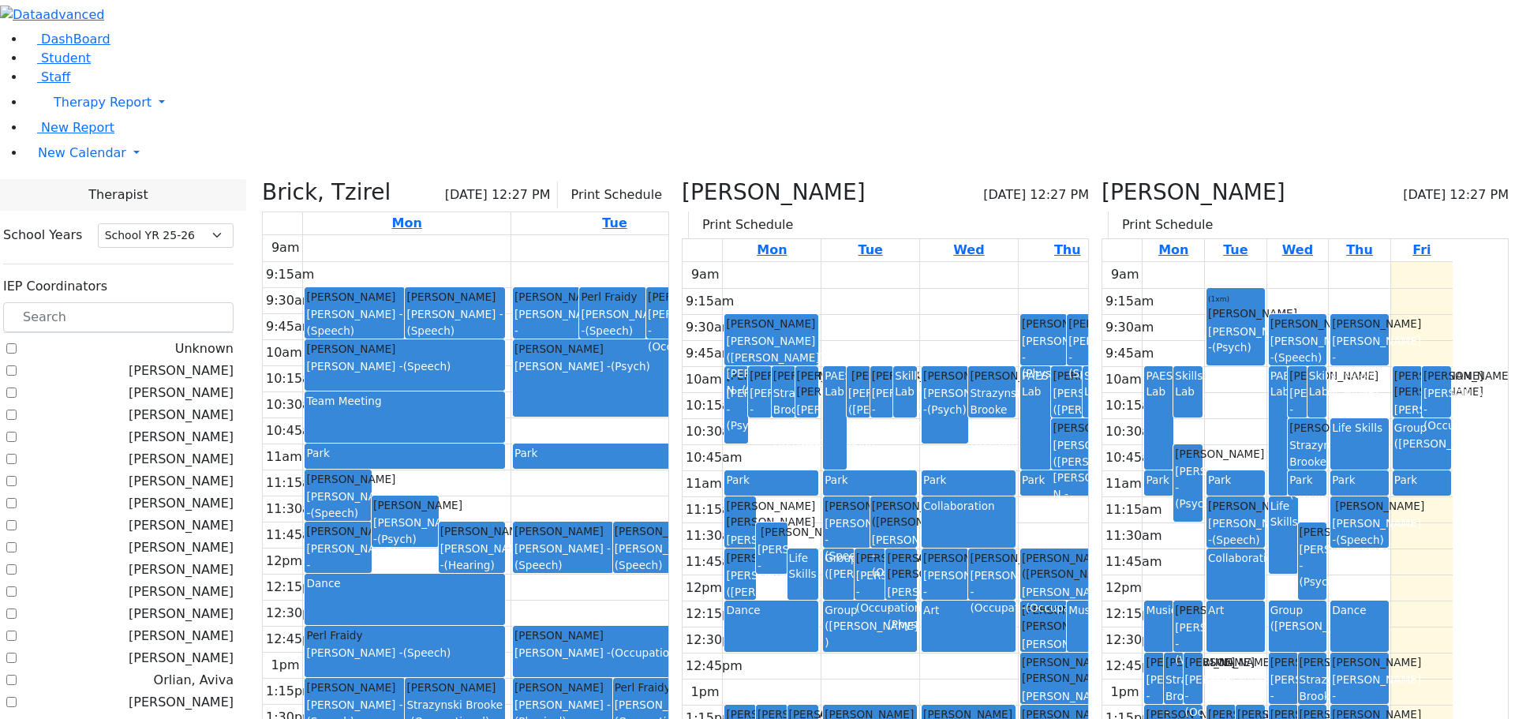
click at [196, 383] on label "[PERSON_NAME]" at bounding box center [181, 392] width 105 height 19
click at [17, 387] on input "[PERSON_NAME]" at bounding box center [11, 392] width 10 height 10
checkbox input "true"
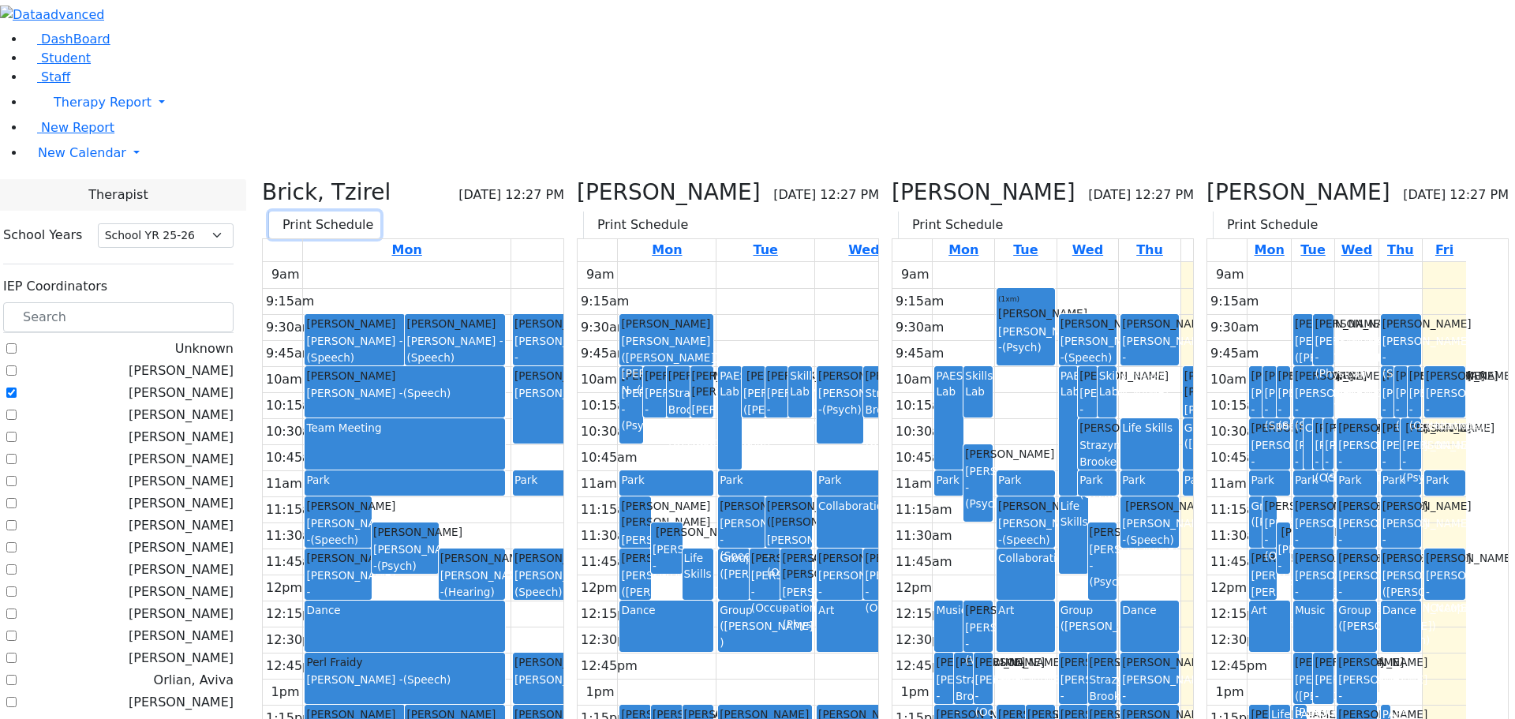
click at [279, 217] on icon "button" at bounding box center [279, 224] width 0 height 15
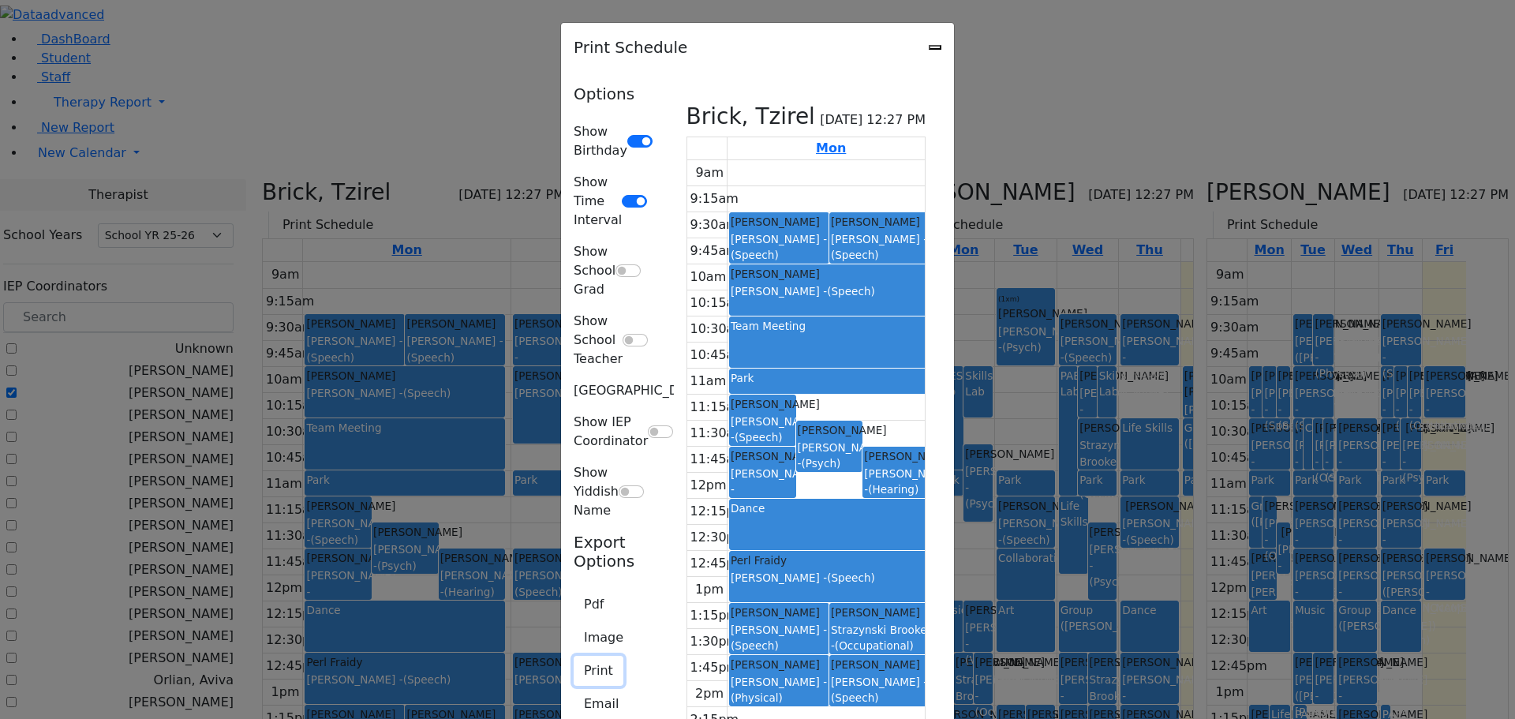
click at [574, 656] on button "Print" at bounding box center [599, 671] width 50 height 30
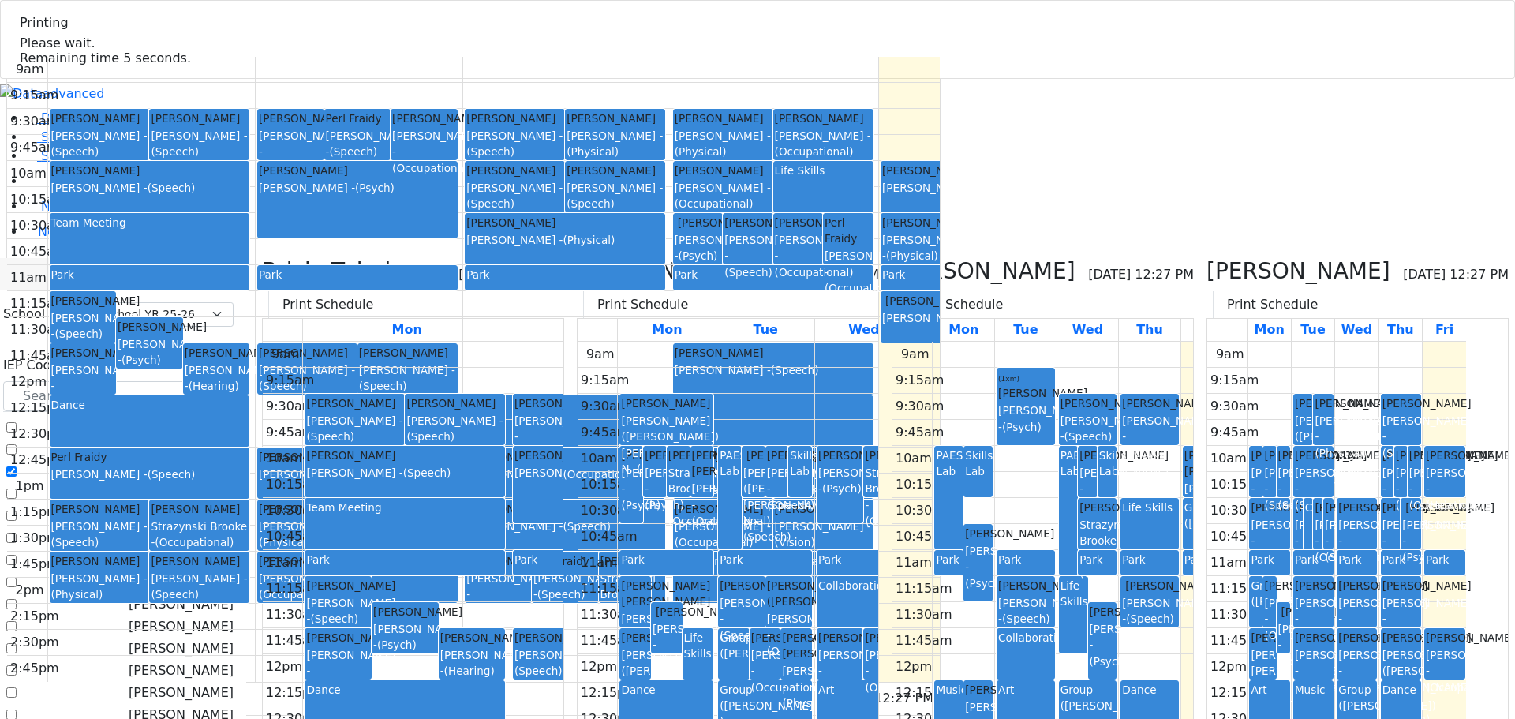
select select "212"
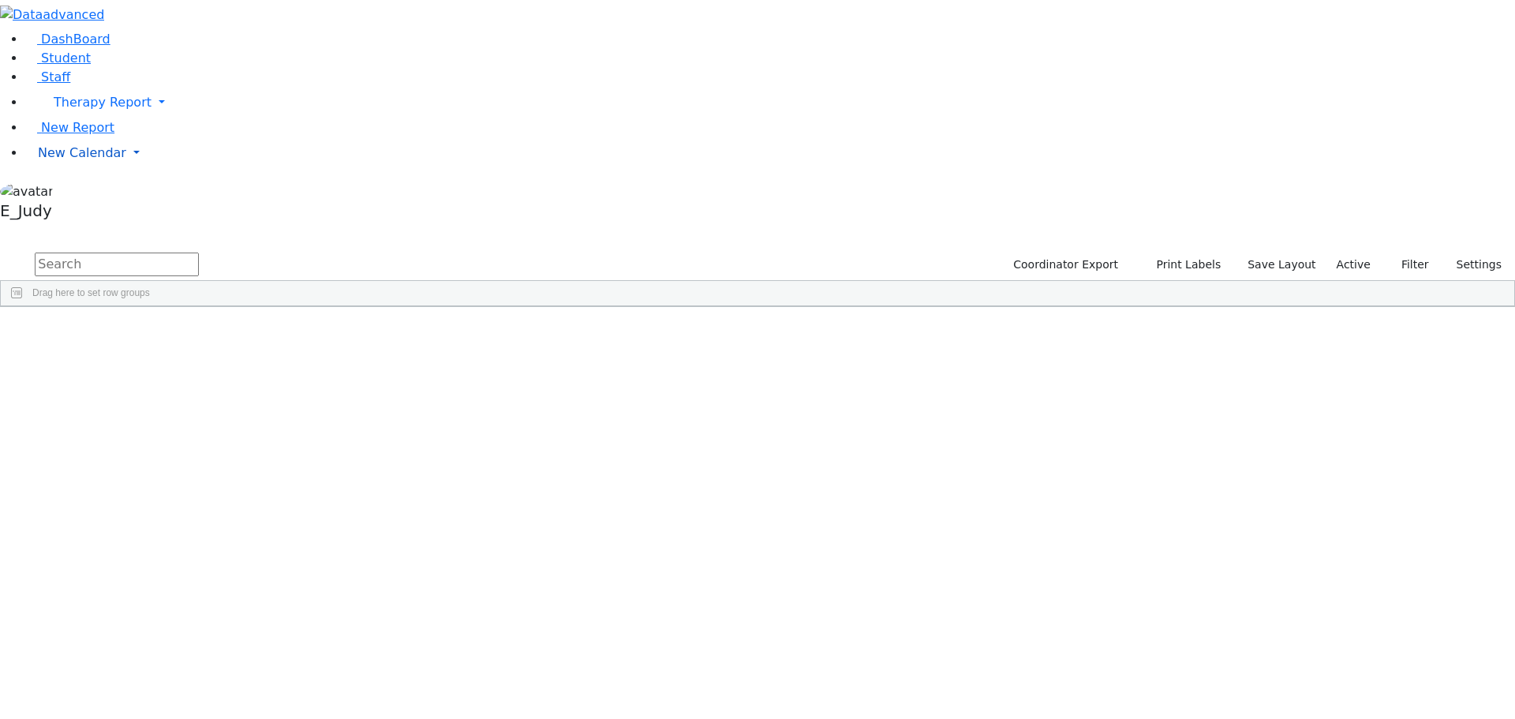
click at [149, 169] on link "New Calendar" at bounding box center [770, 153] width 1490 height 32
click at [91, 192] on span "Calendar" at bounding box center [62, 184] width 57 height 15
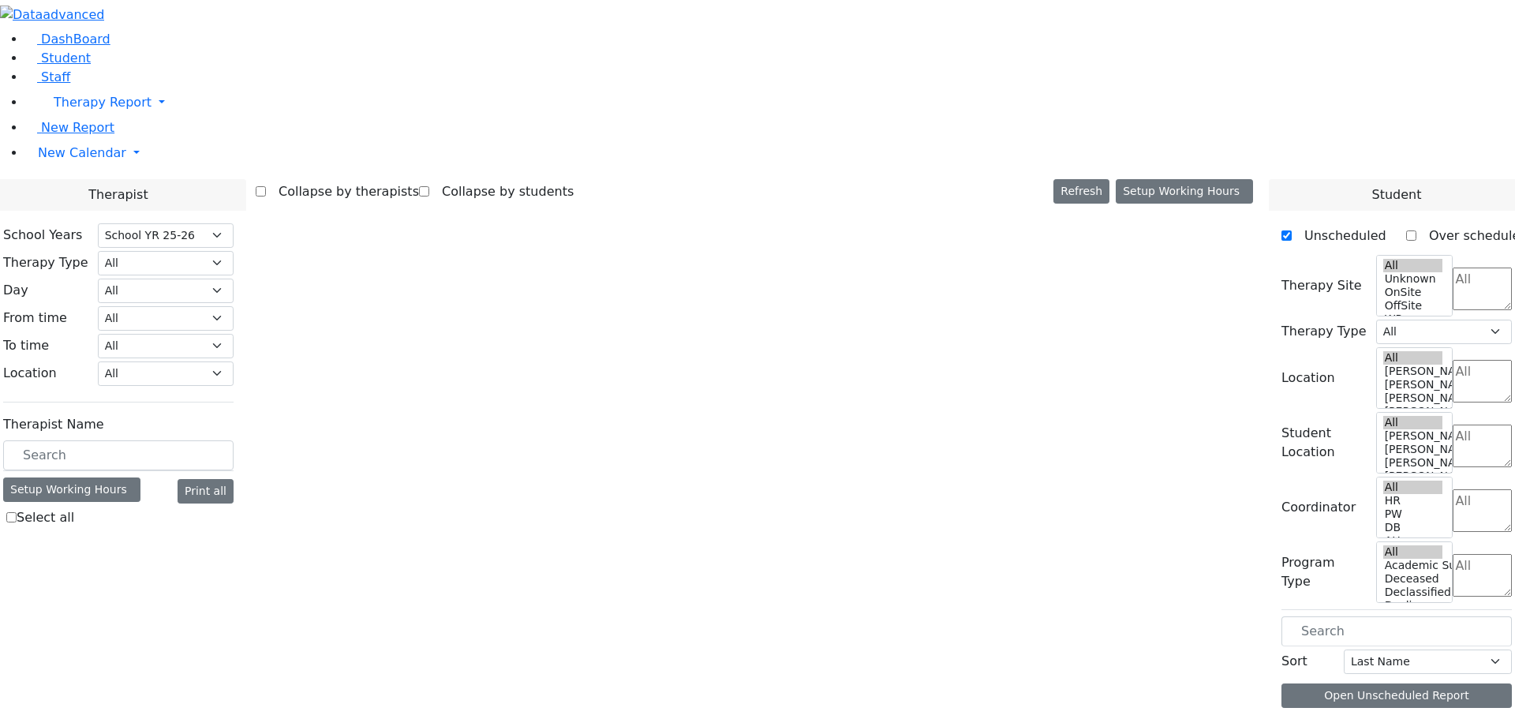
select select "212"
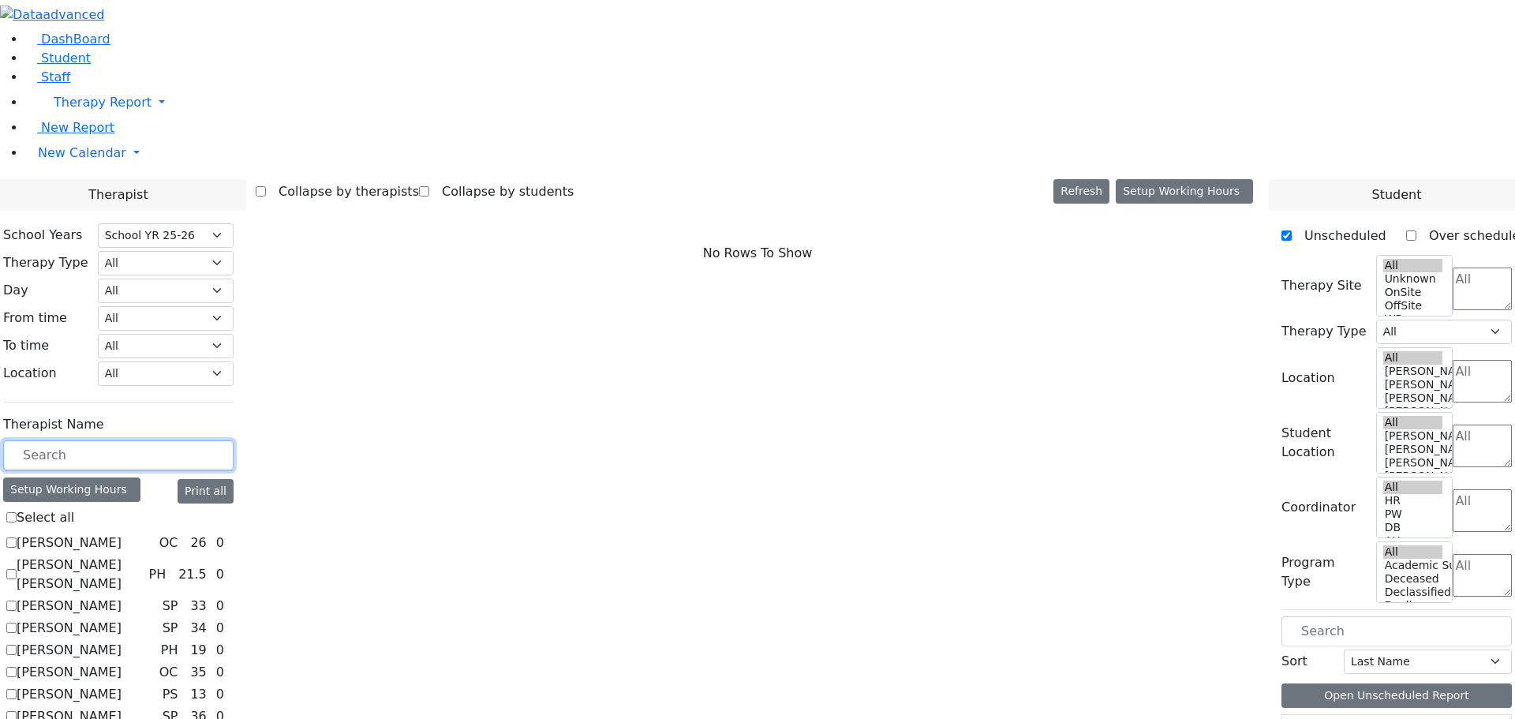
click at [234, 440] on input "text" at bounding box center [118, 455] width 230 height 30
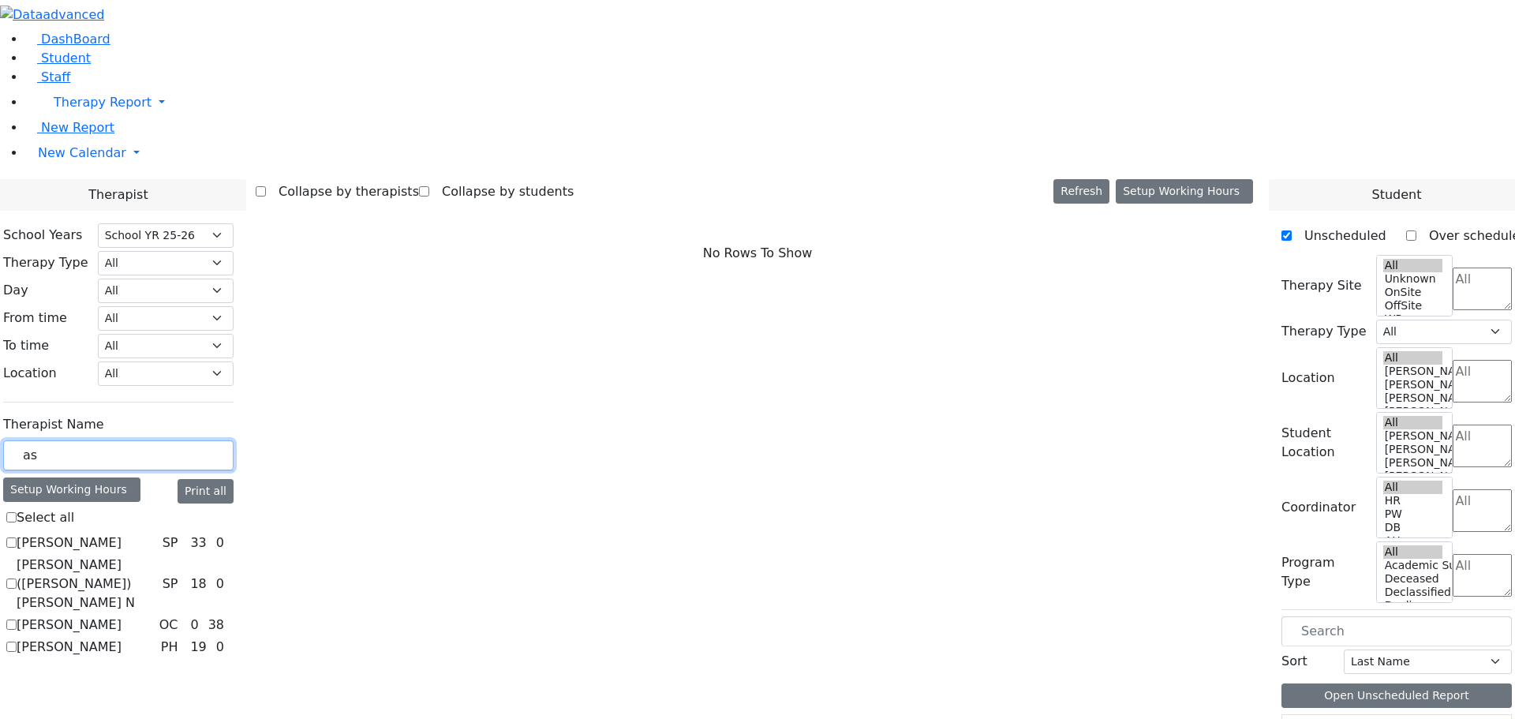
type input "as"
click at [156, 555] on label "[PERSON_NAME] ([PERSON_NAME]) [PERSON_NAME] N" at bounding box center [87, 583] width 140 height 57
click at [17, 578] on input "[PERSON_NAME] ([PERSON_NAME]) [PERSON_NAME] N" at bounding box center [11, 583] width 10 height 10
checkbox input "true"
select select "3"
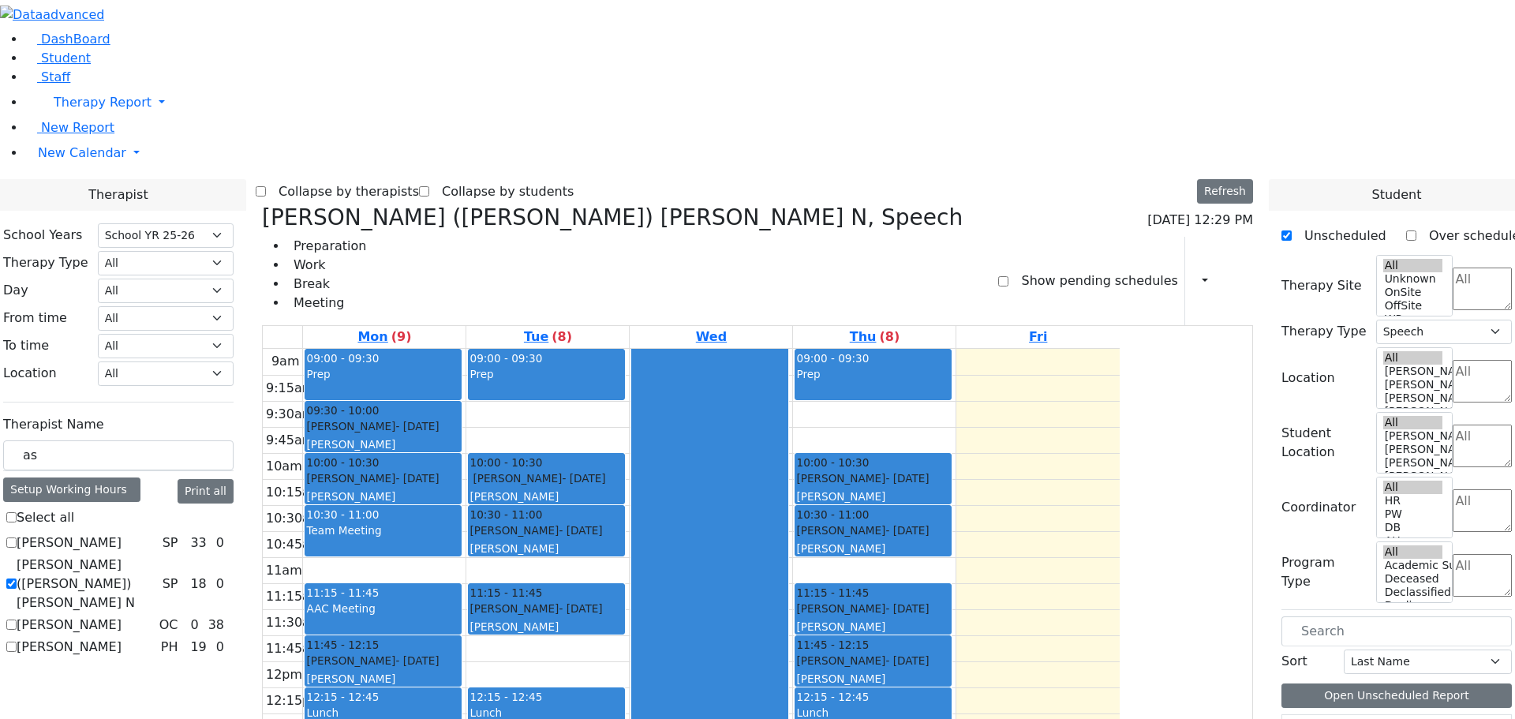
scroll to position [2, 0]
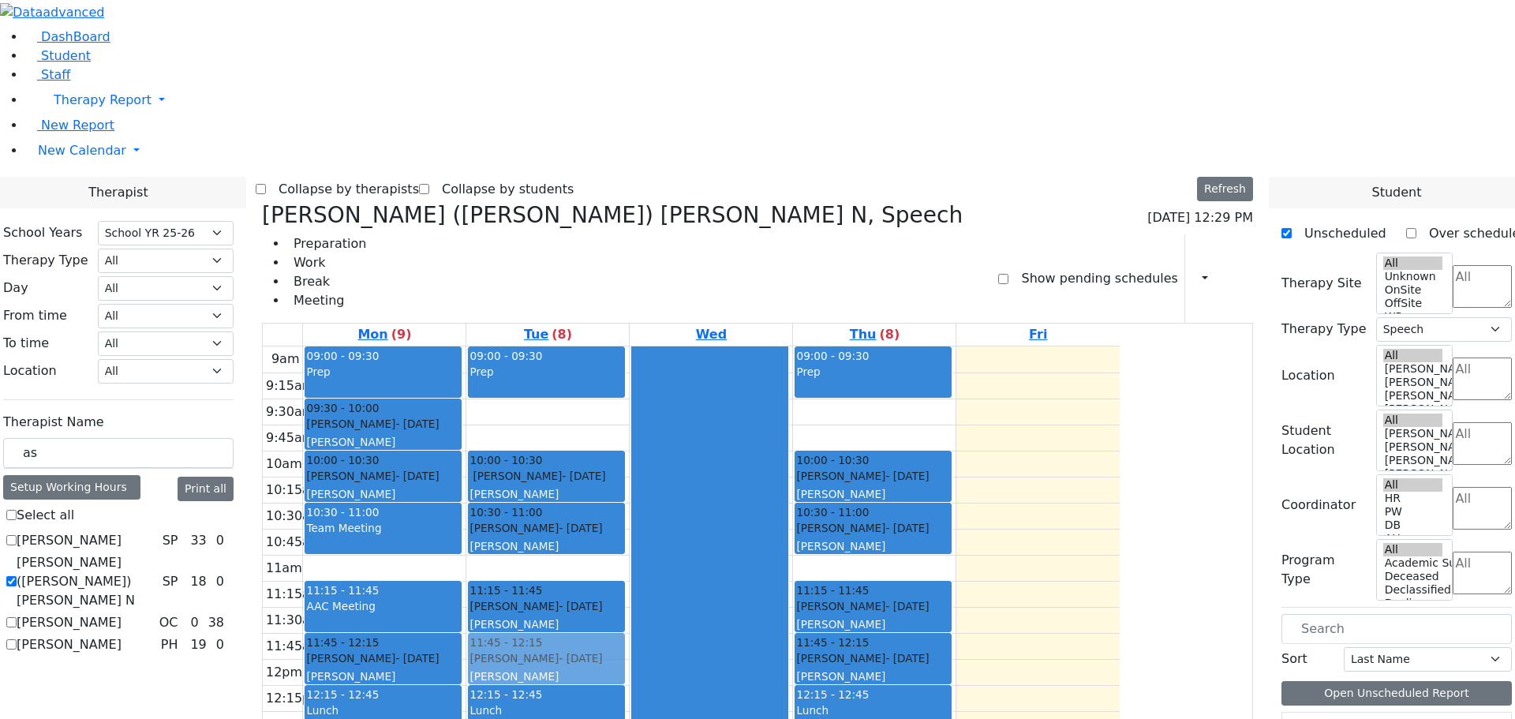
drag, startPoint x: 666, startPoint y: 174, endPoint x: 665, endPoint y: 408, distance: 233.5
click at [629, 408] on div "09:00 - 09:30 Prep 09:30 - 10:00 Gelb Nicha - 12/06/2007 Kosowsky, Elana 10:00 …" at bounding box center [547, 658] width 163 height 625
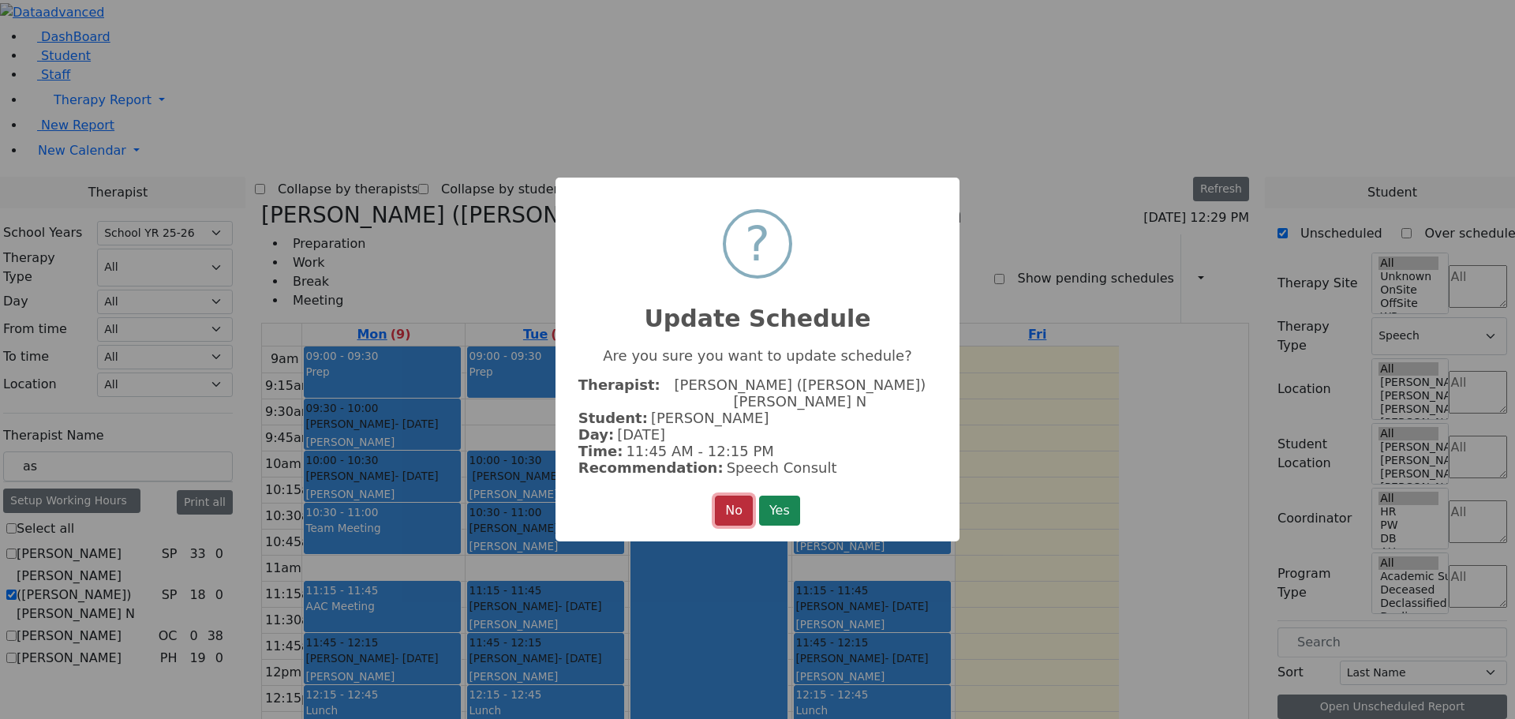
click at [725, 499] on button "No" at bounding box center [734, 510] width 38 height 30
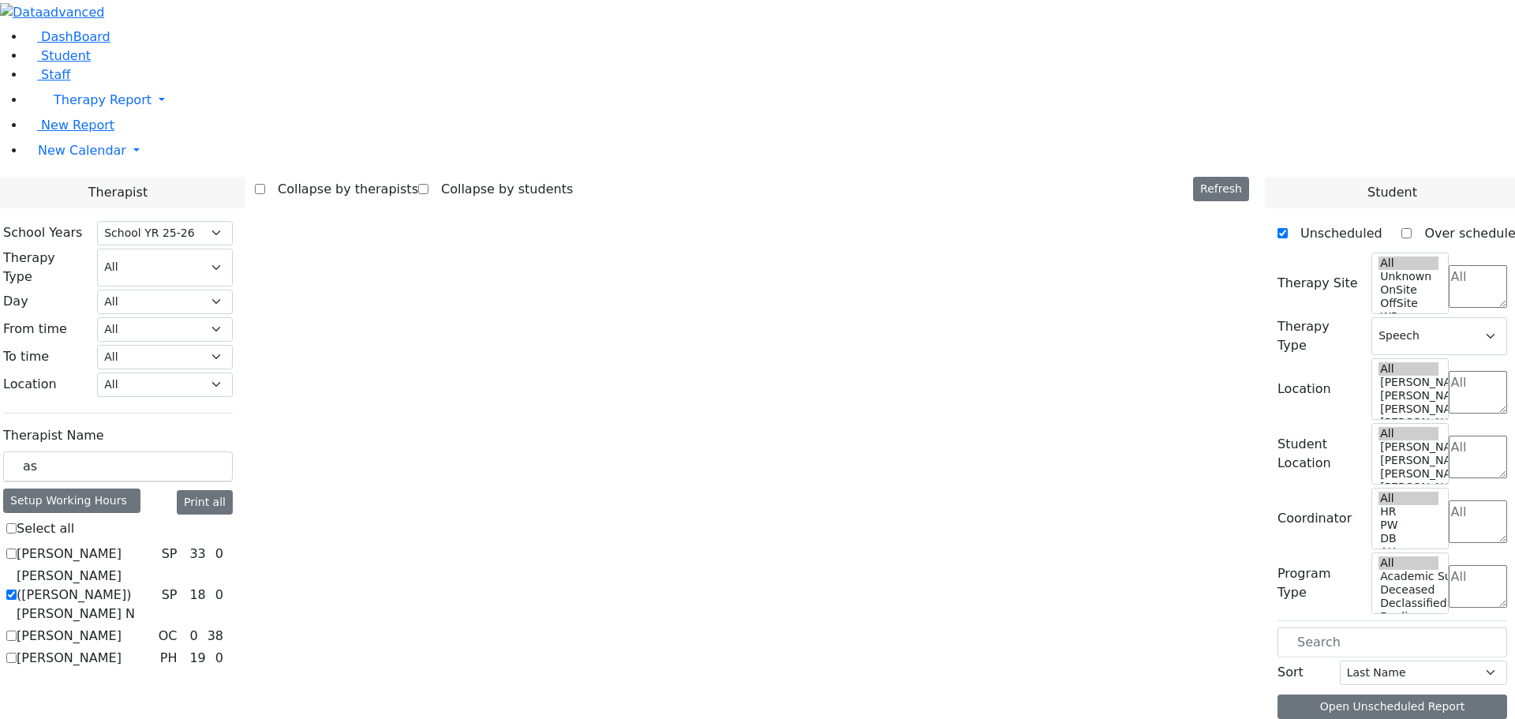
scroll to position [0, 0]
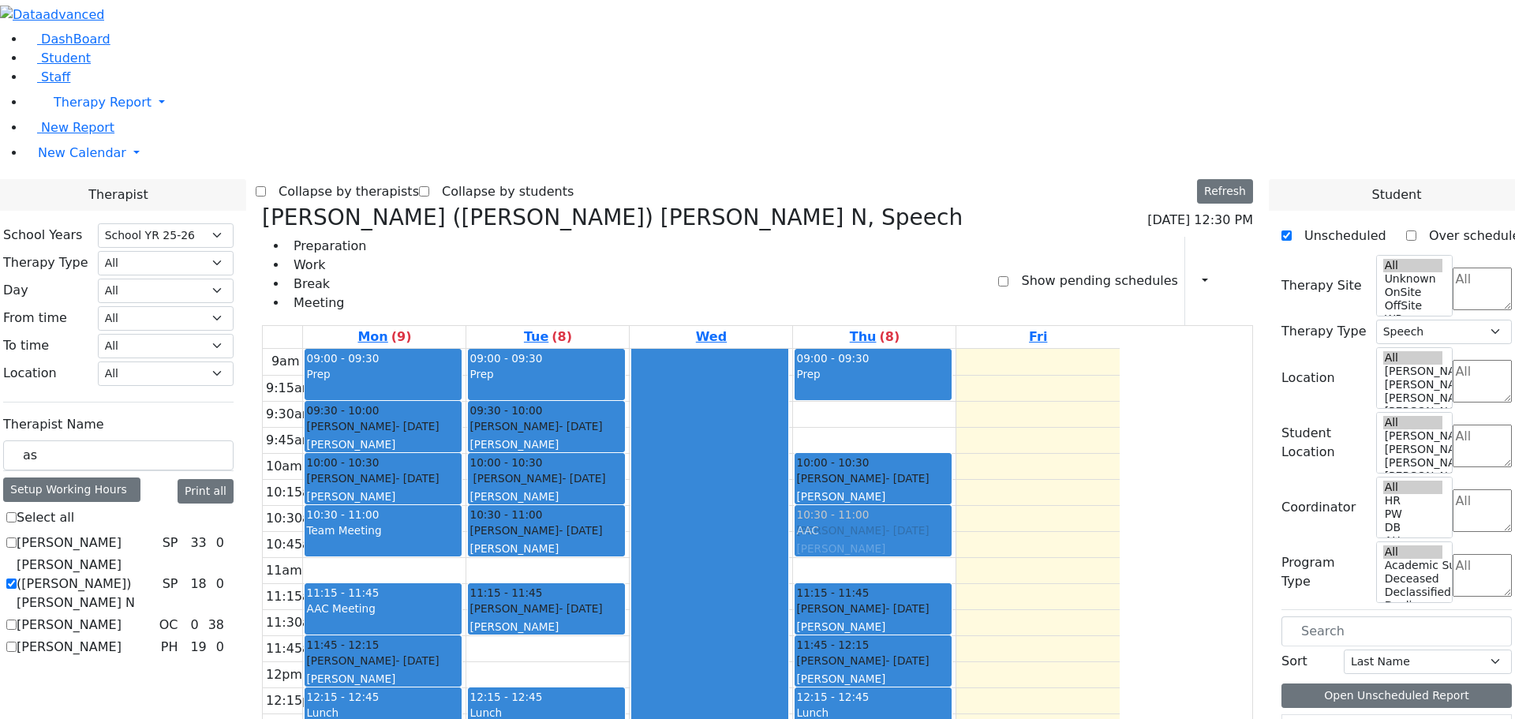
drag, startPoint x: 682, startPoint y: 570, endPoint x: 1034, endPoint y: 286, distance: 452.2
click at [1034, 349] on tr "09:00 - 09:30 Prep 09:30 - 10:00 Joseph Roizy - 04/01/2006 Weber, Leah 10:00 - …" at bounding box center [691, 661] width 857 height 625
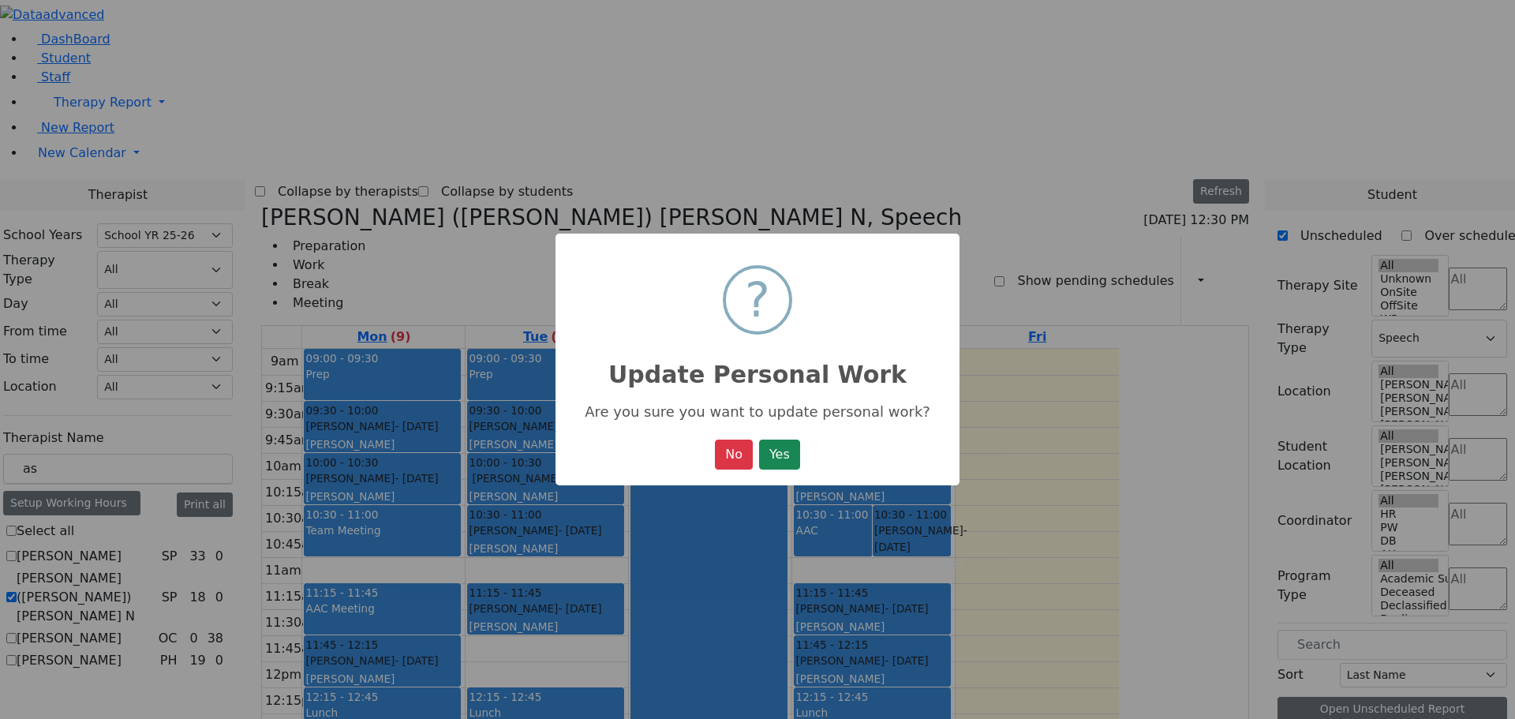
click at [773, 459] on button "Yes" at bounding box center [779, 454] width 41 height 30
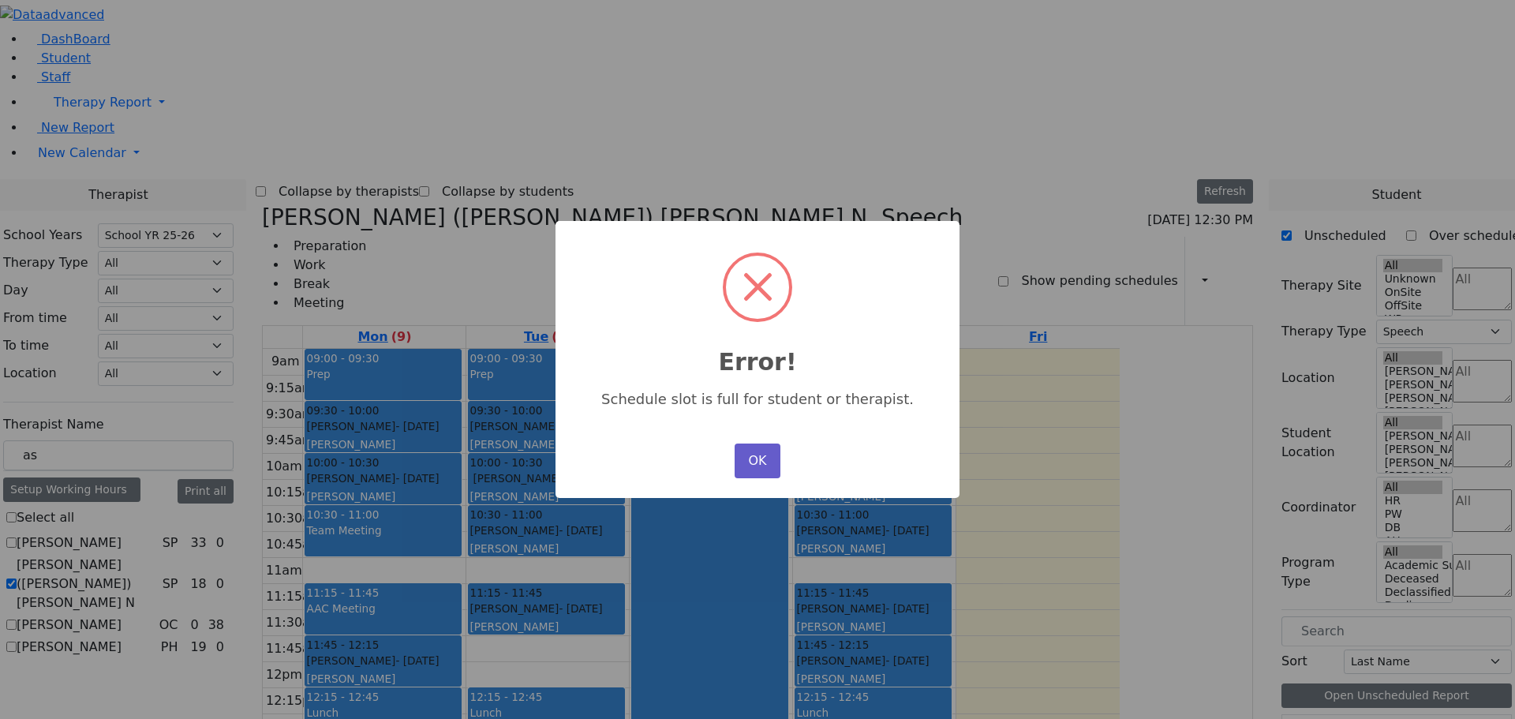
click at [773, 456] on button "OK" at bounding box center [758, 460] width 46 height 35
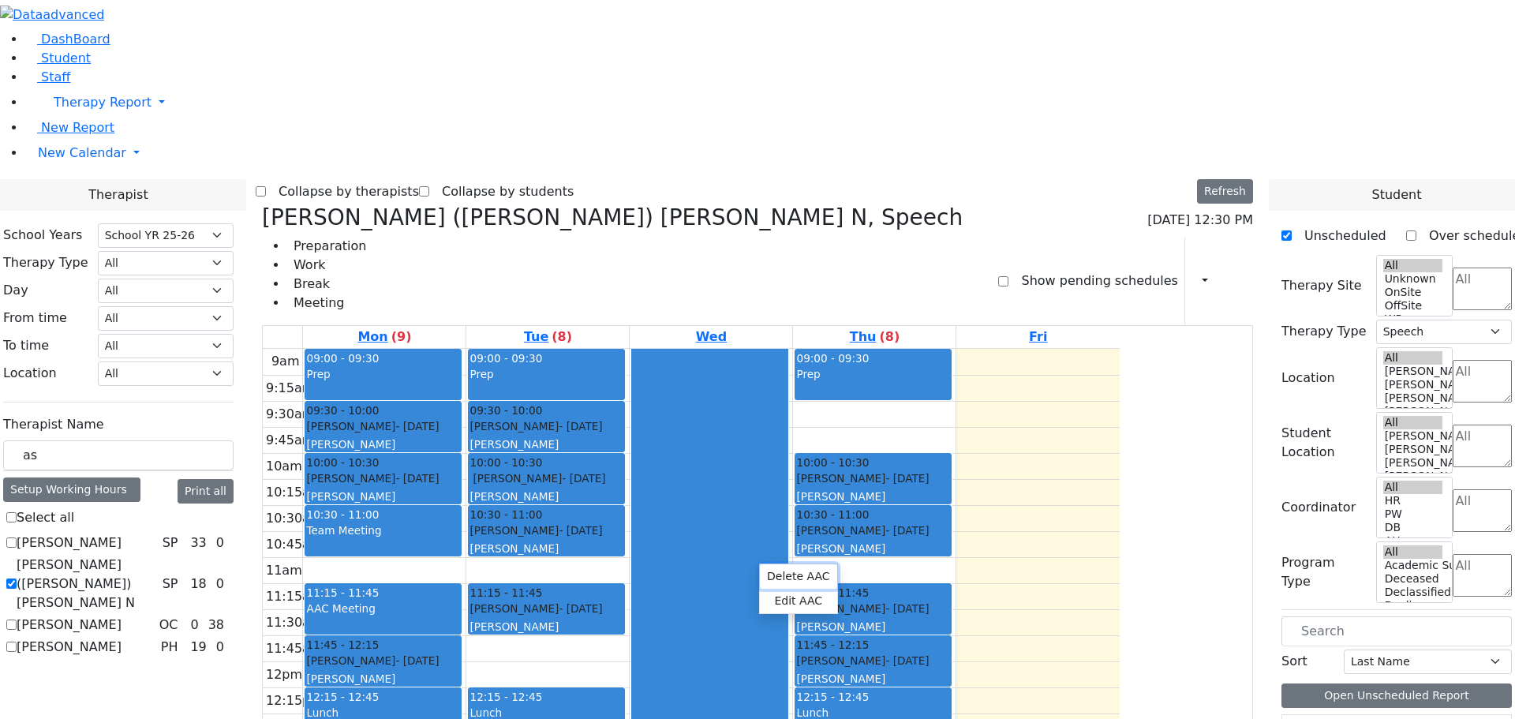
click at [768, 570] on button "Delete AAC" at bounding box center [798, 576] width 77 height 24
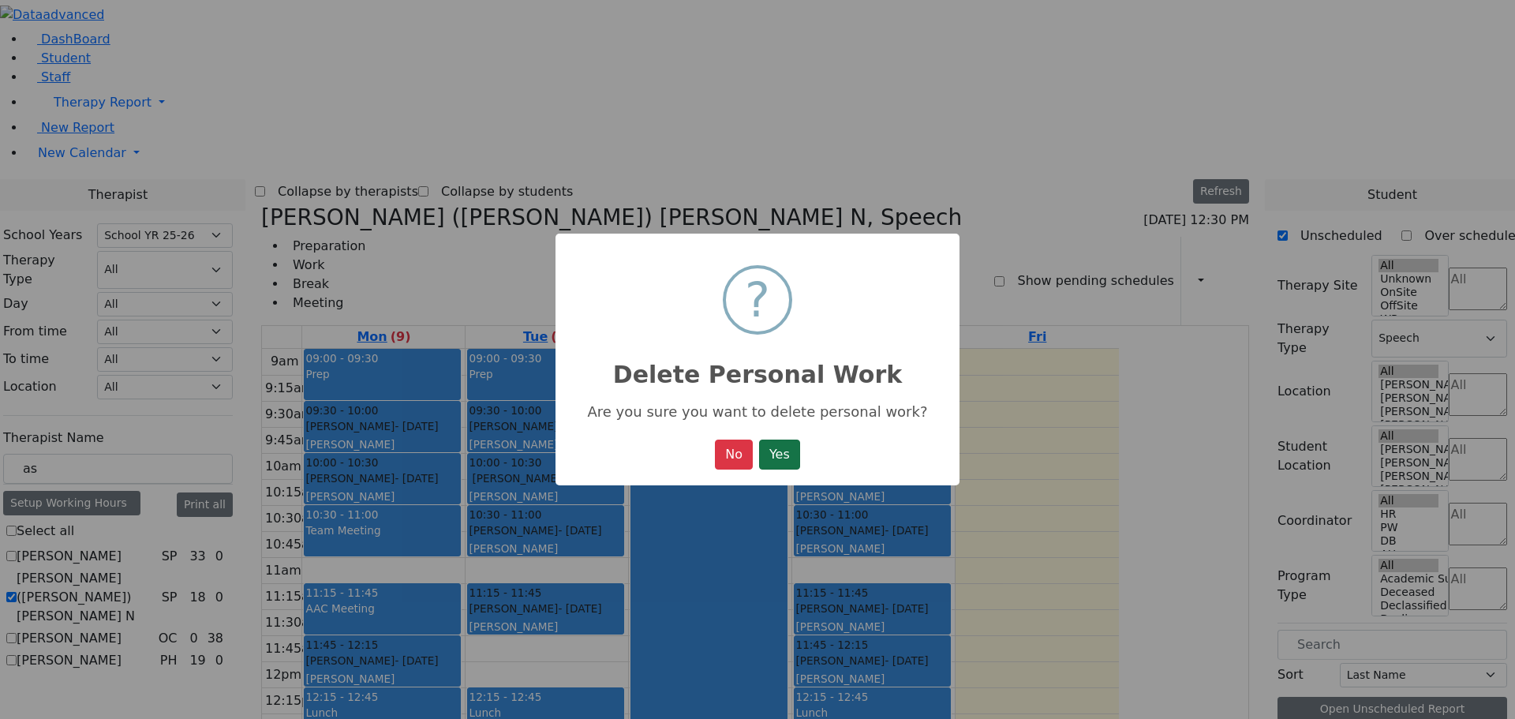
click at [771, 456] on button "Yes" at bounding box center [779, 454] width 41 height 30
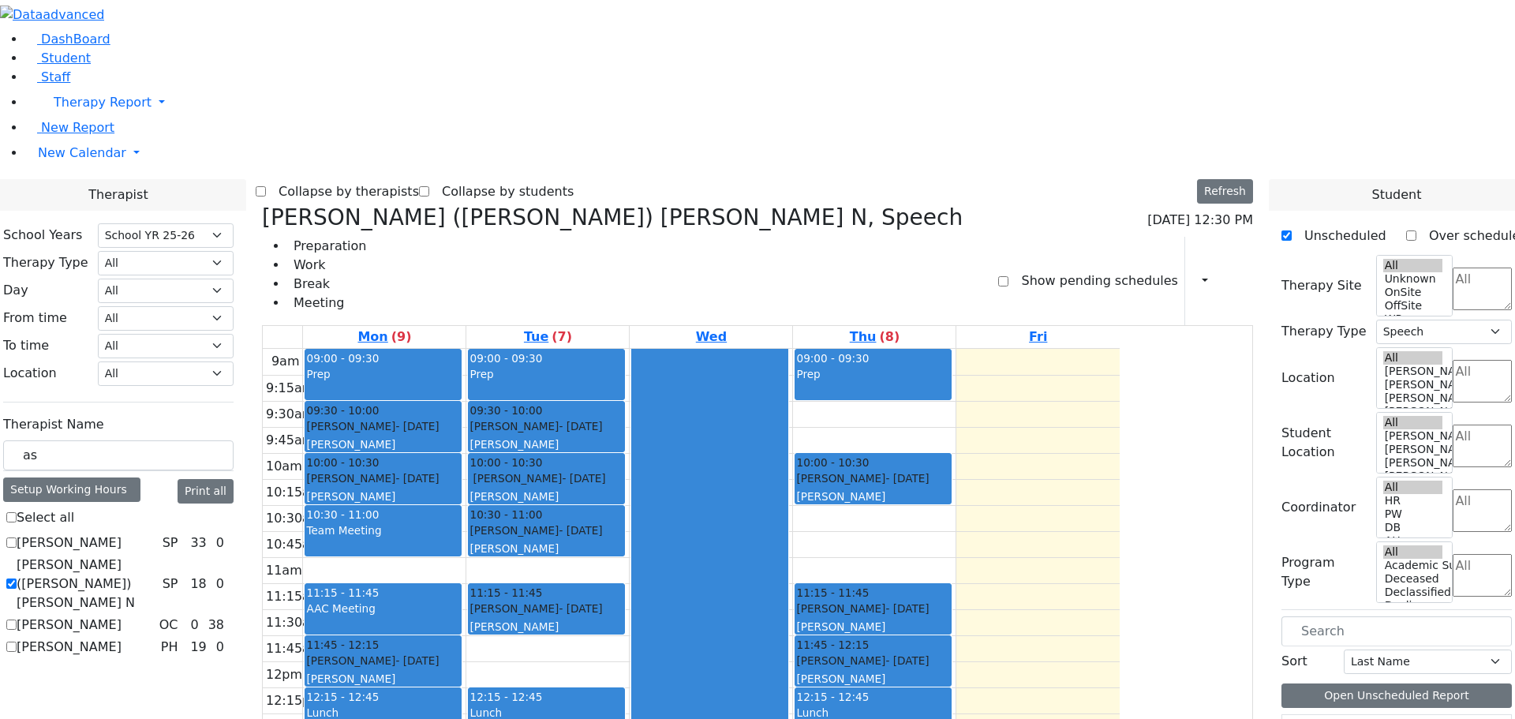
drag, startPoint x: 981, startPoint y: 275, endPoint x: 709, endPoint y: 548, distance: 385.5
click at [709, 548] on tr "09:00 - 09:30 Prep 09:30 - 10:00 Joseph Roizy - 04/01/2006 Weber, Leah 10:00 - …" at bounding box center [691, 661] width 857 height 625
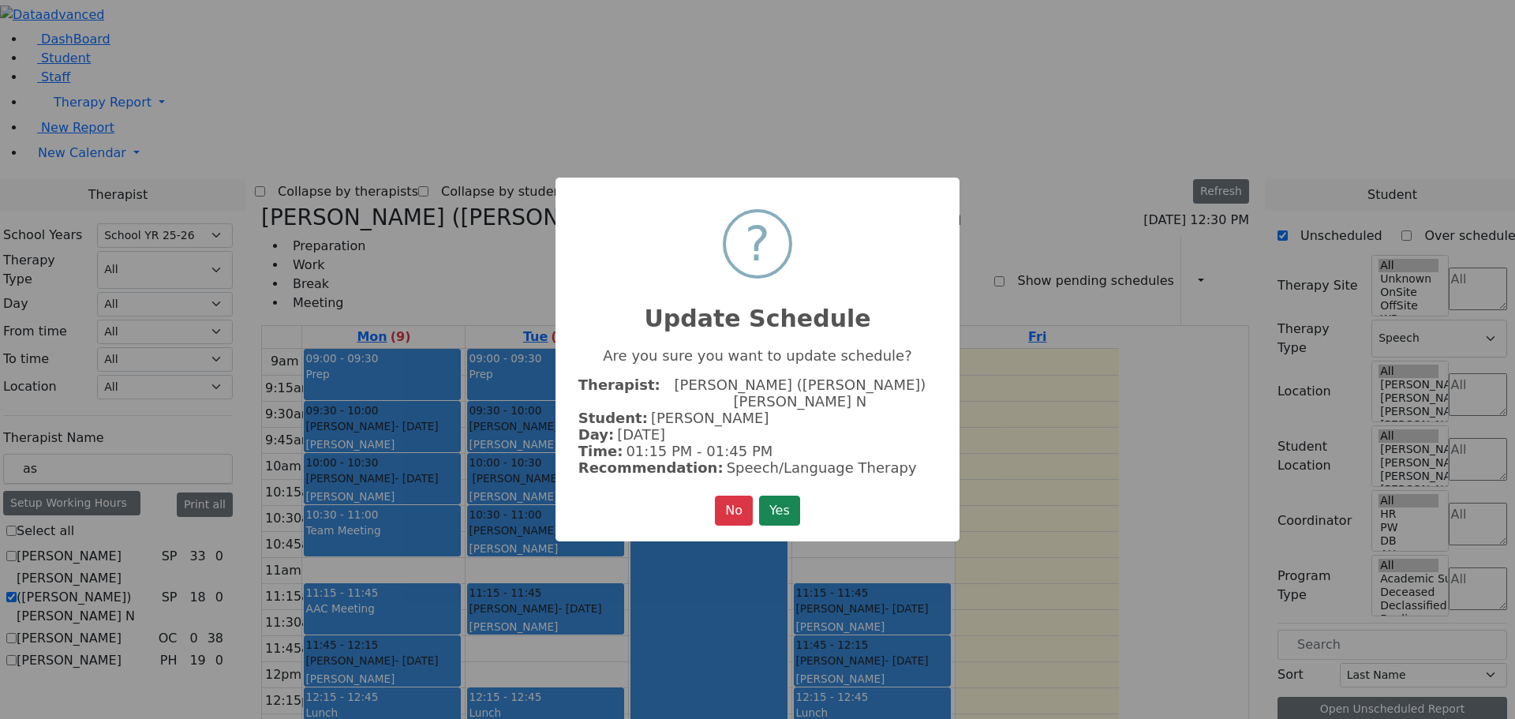
click at [787, 503] on button "Yes" at bounding box center [779, 510] width 41 height 30
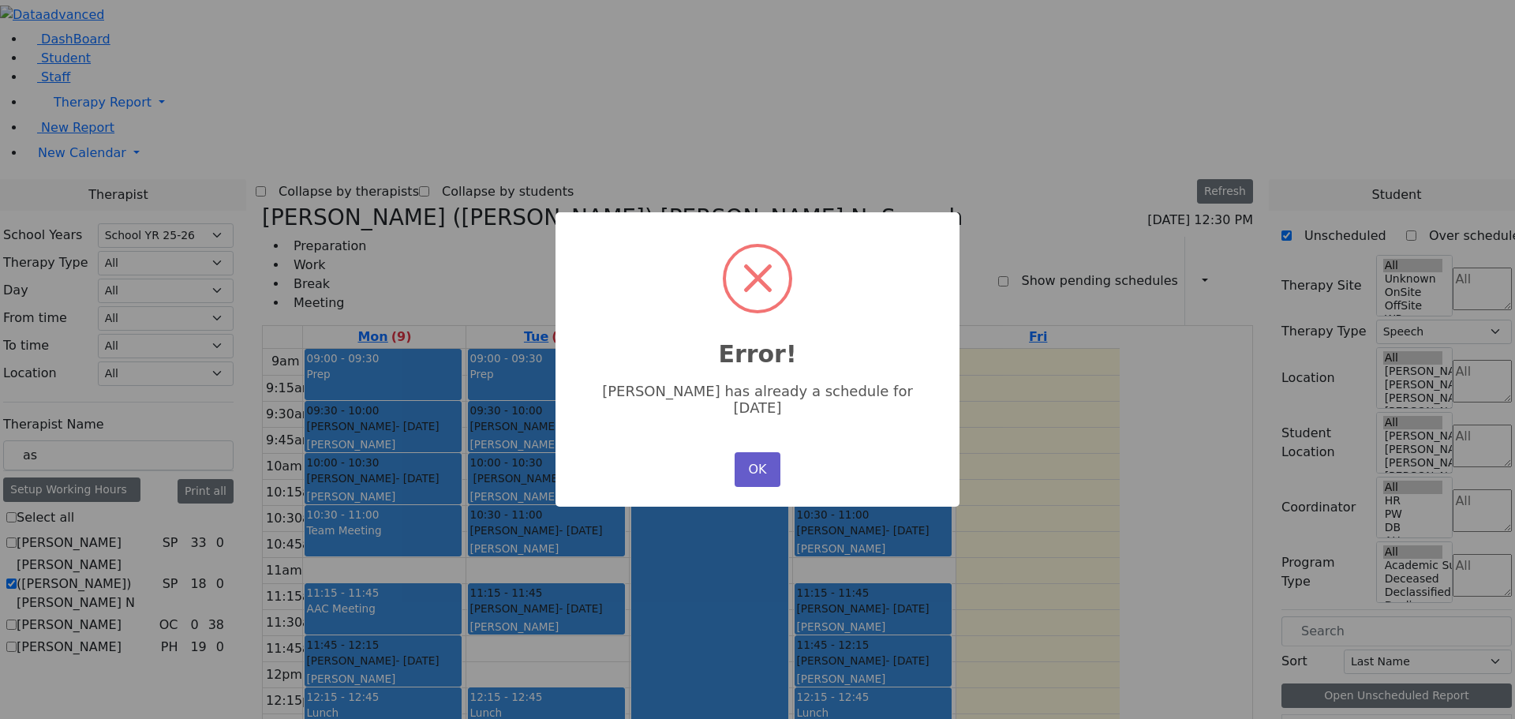
click at [749, 467] on button "OK" at bounding box center [758, 469] width 46 height 35
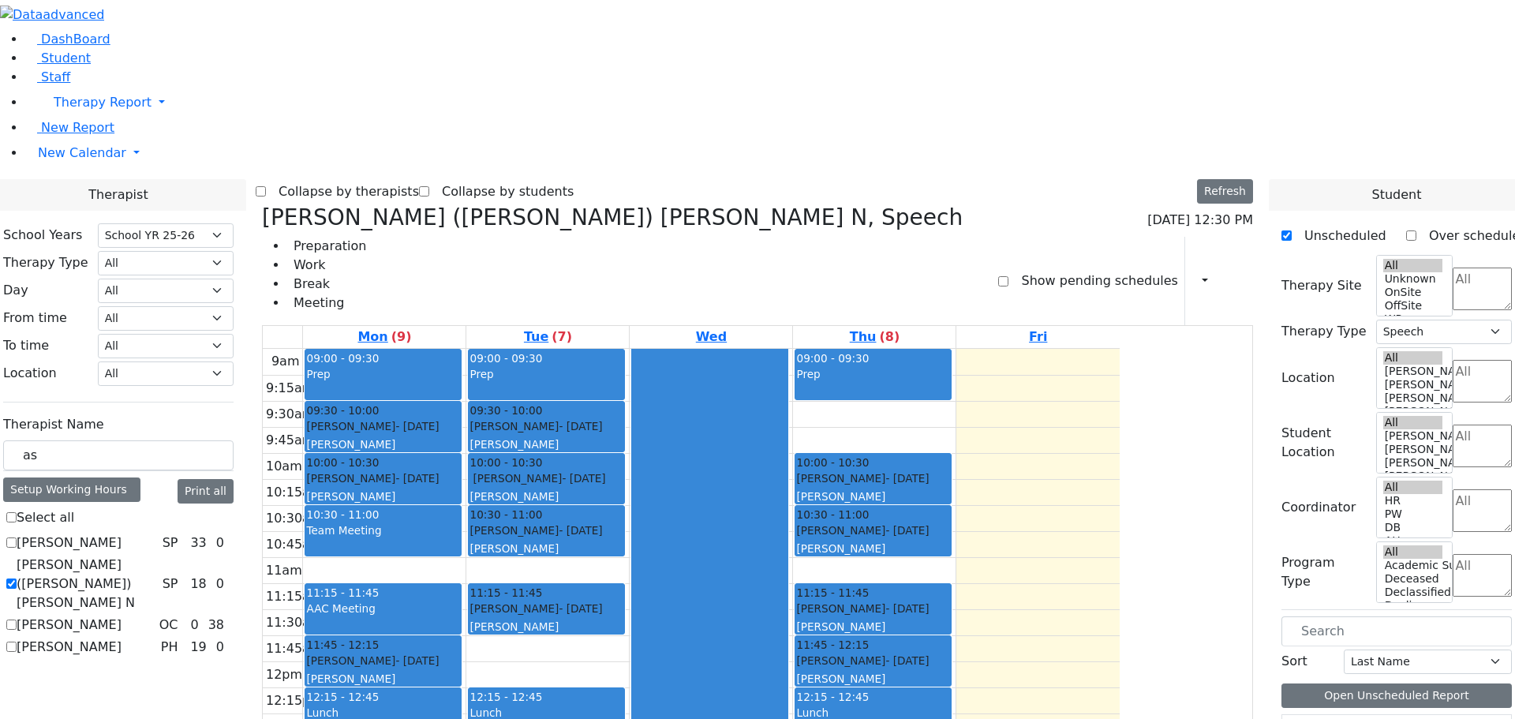
drag, startPoint x: 717, startPoint y: 549, endPoint x: 720, endPoint y: 572, distance: 23.0
click at [720, 572] on div "9am 9:15am 9:30am 9:45am 10am 10:15am 10:30am 10:45am 11am 11:15am 11:30am 11:4…" at bounding box center [691, 661] width 857 height 625
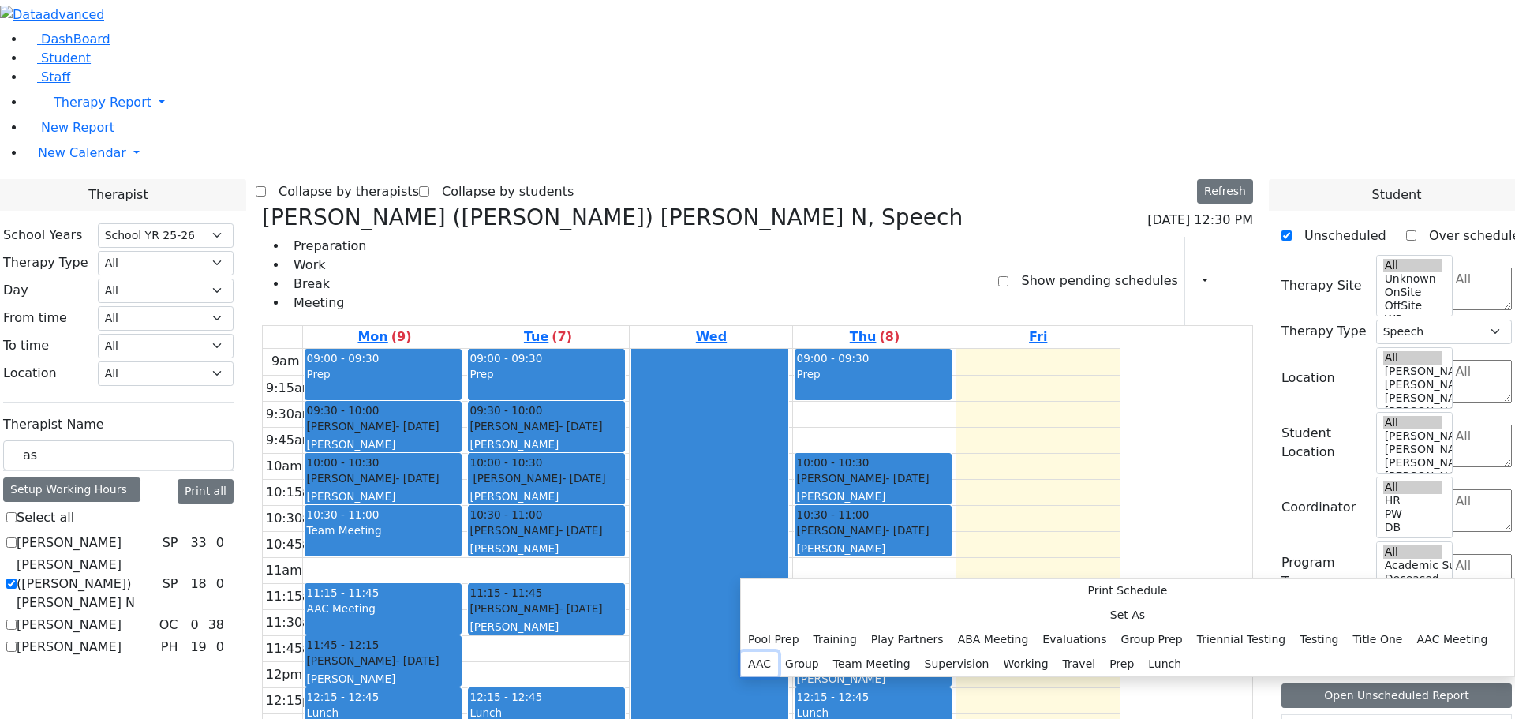
click at [778, 652] on button "AAC" at bounding box center [759, 664] width 37 height 24
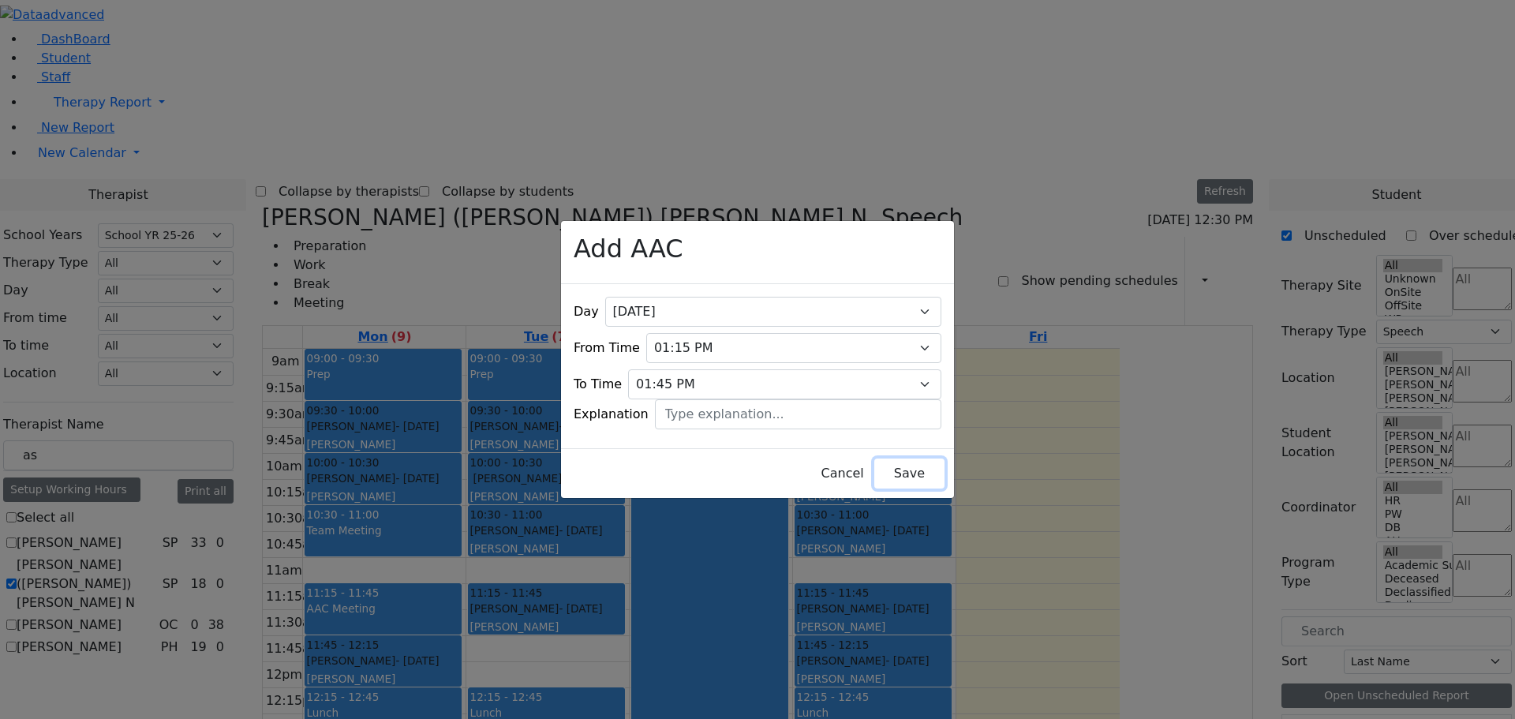
click at [874, 470] on button "Save" at bounding box center [909, 473] width 70 height 30
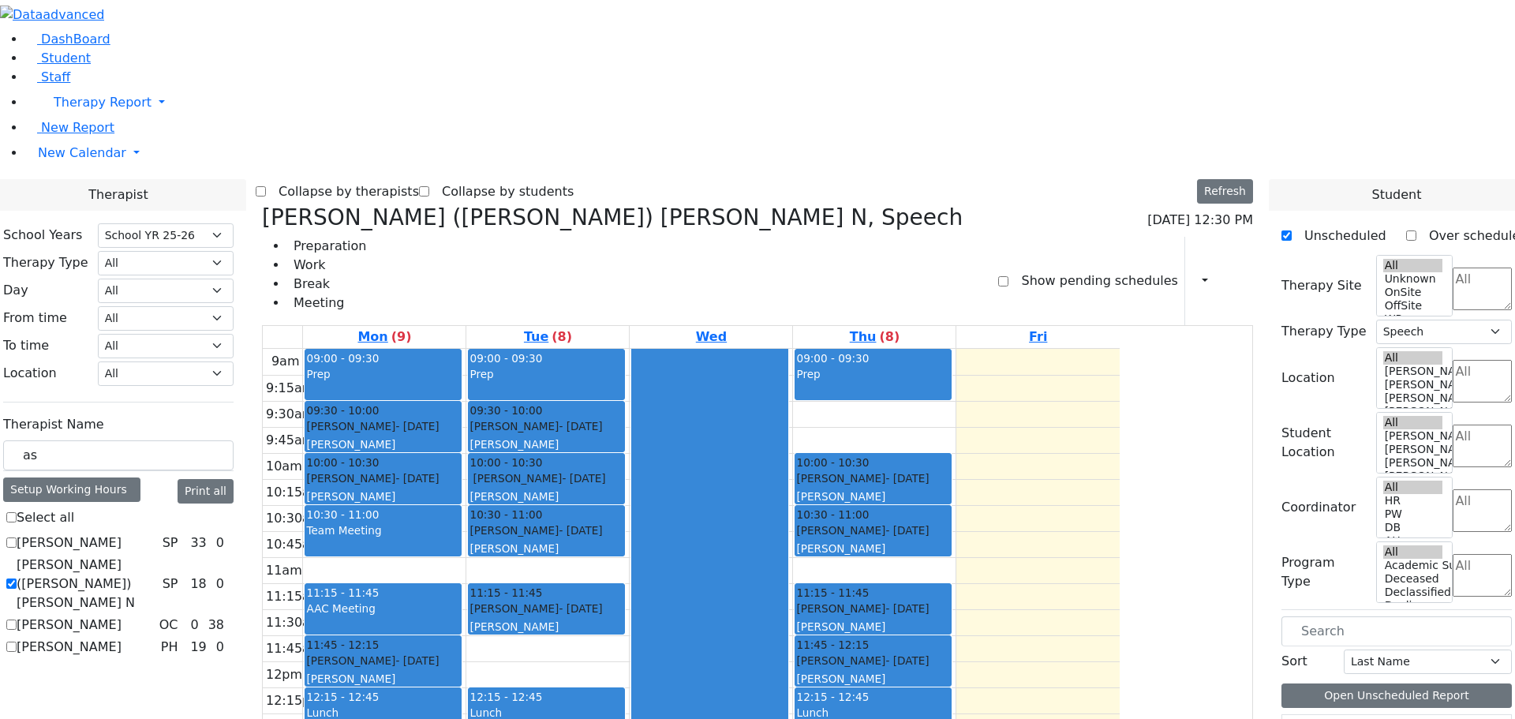
drag, startPoint x: 682, startPoint y: 621, endPoint x: 684, endPoint y: 577, distance: 44.2
click at [629, 577] on div "09:00 - 09:30 Prep 09:30 - 10:00 Gelb Nicha - 12/06/2007 Kosowsky, Elana 10:00 …" at bounding box center [547, 661] width 163 height 625
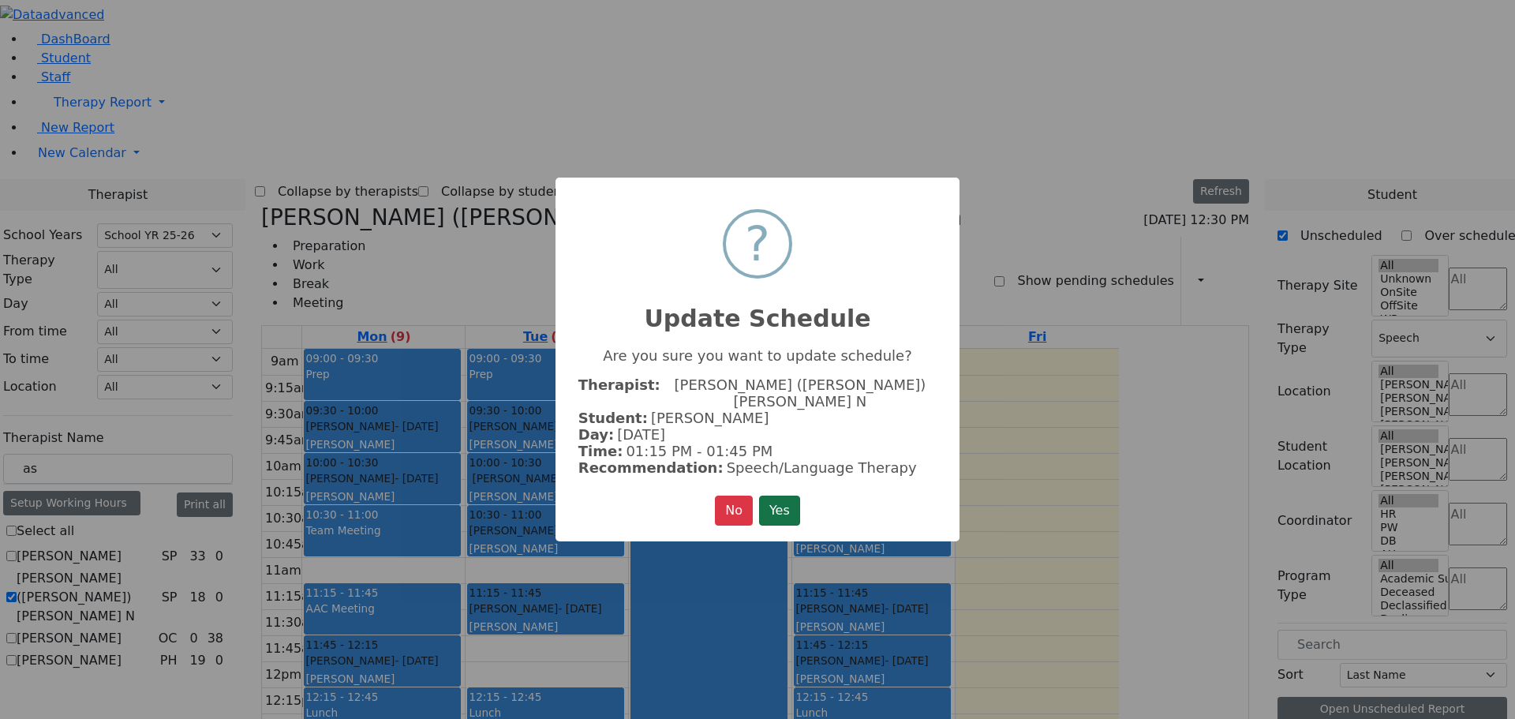
click at [781, 504] on button "Yes" at bounding box center [779, 510] width 41 height 30
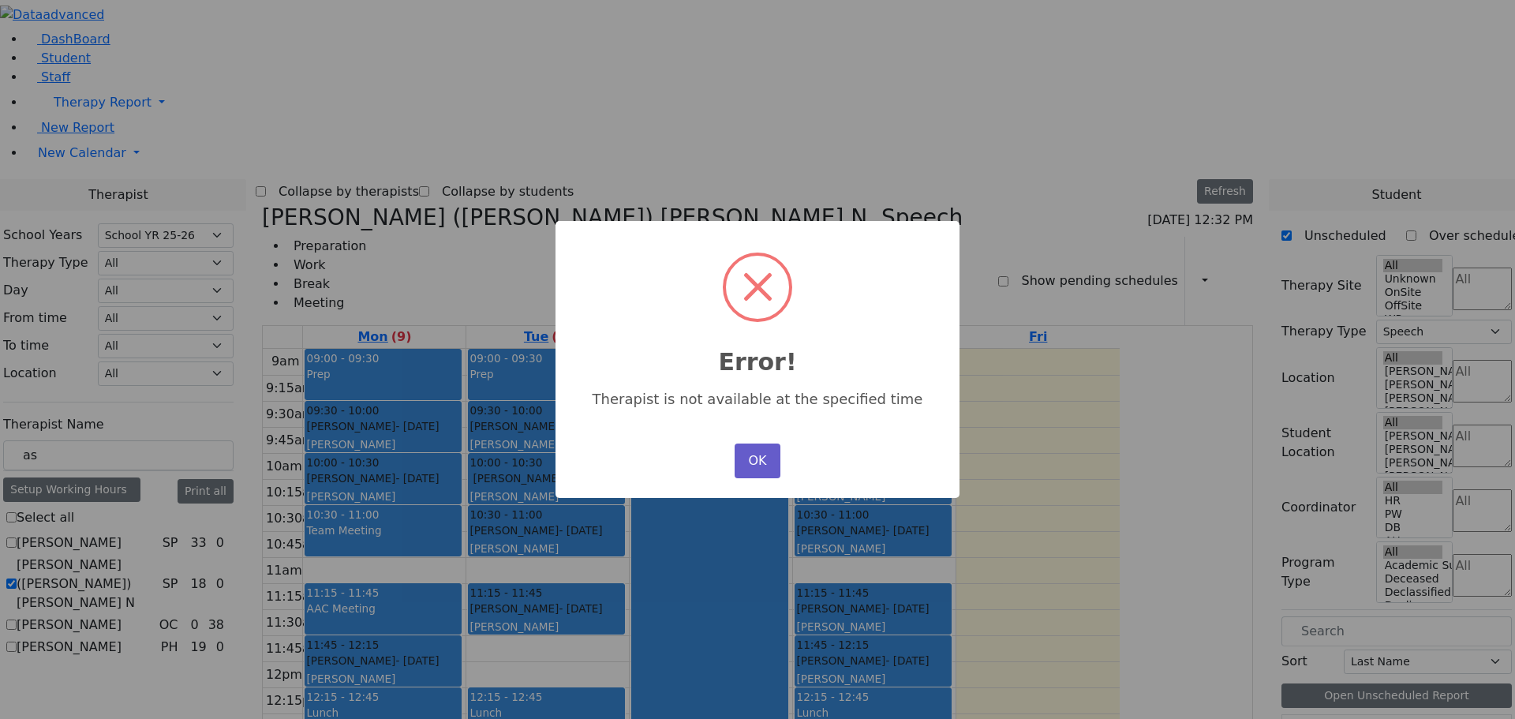
click at [765, 448] on button "OK" at bounding box center [758, 460] width 46 height 35
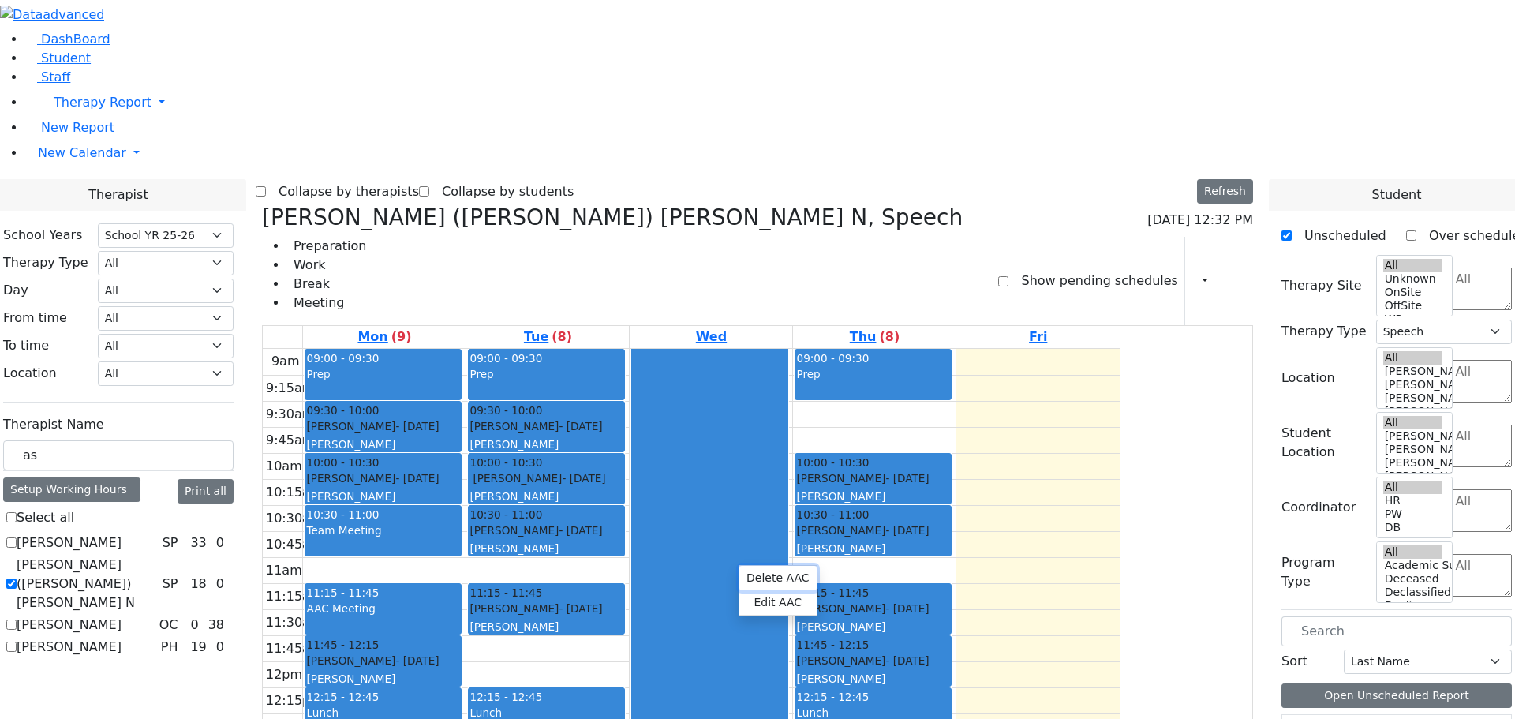
click at [750, 574] on button "Delete AAC" at bounding box center [777, 578] width 77 height 24
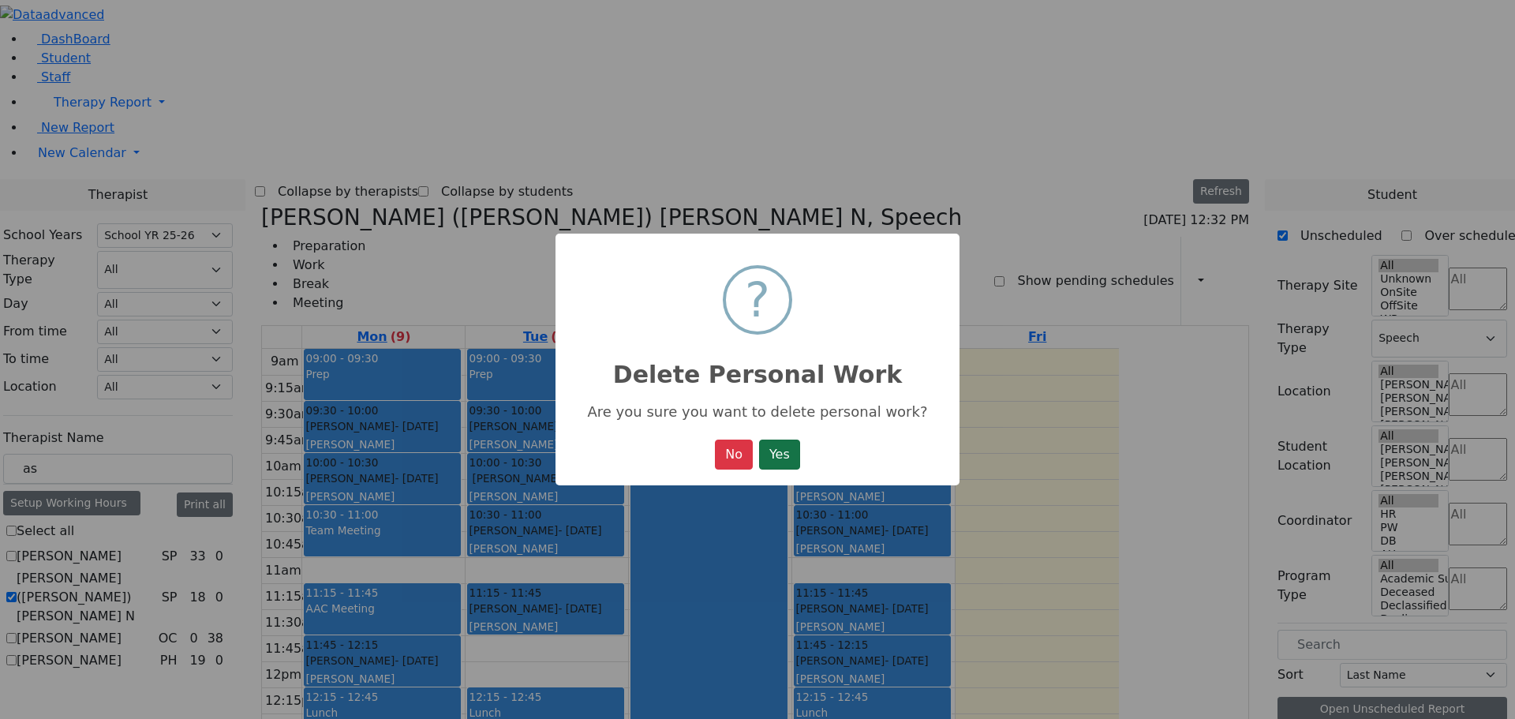
click at [782, 454] on button "Yes" at bounding box center [779, 454] width 41 height 30
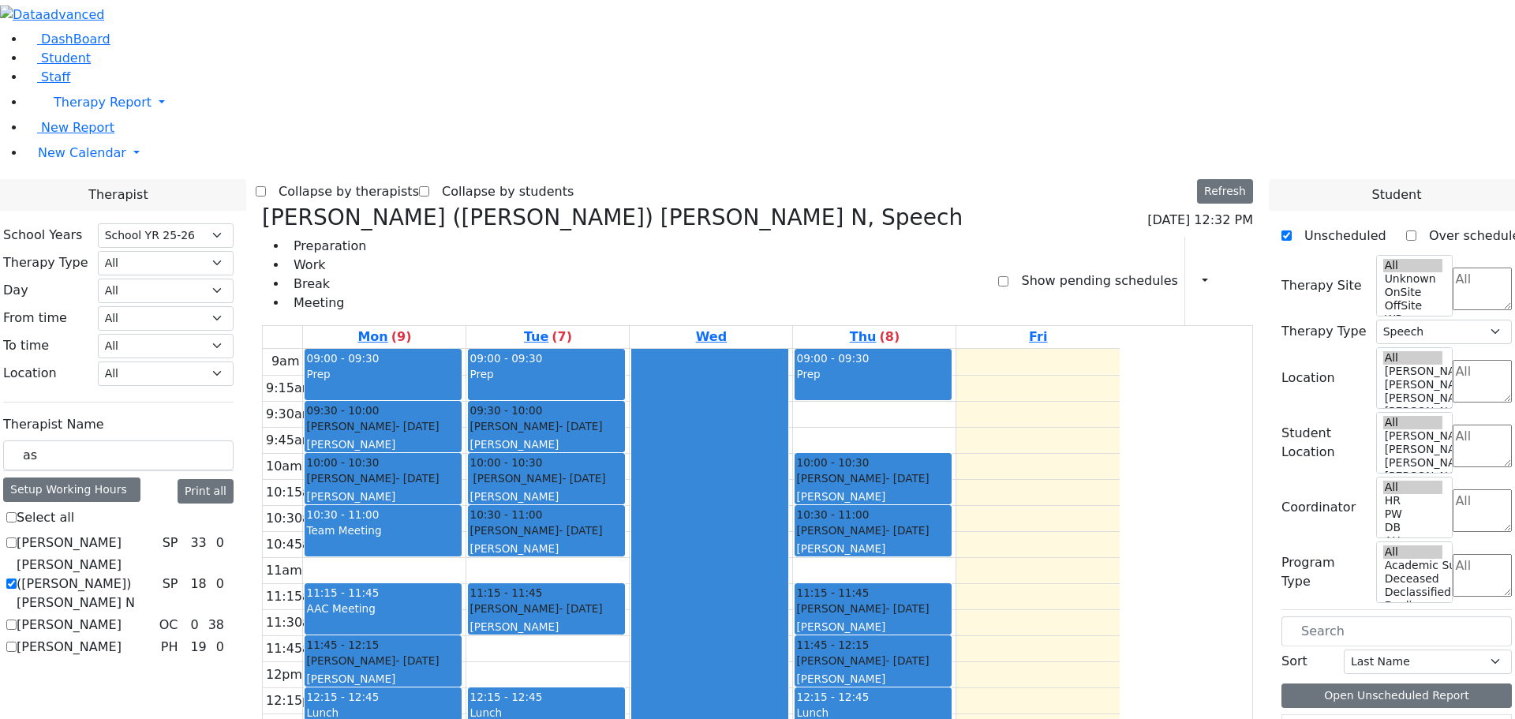
drag, startPoint x: 675, startPoint y: 615, endPoint x: 667, endPoint y: 574, distance: 42.6
click at [629, 558] on div "09:00 - 09:30 Prep 09:30 - 10:00 Gelb Nicha - 12/06/2007 Kosowsky, Elana 10:00 …" at bounding box center [547, 661] width 163 height 625
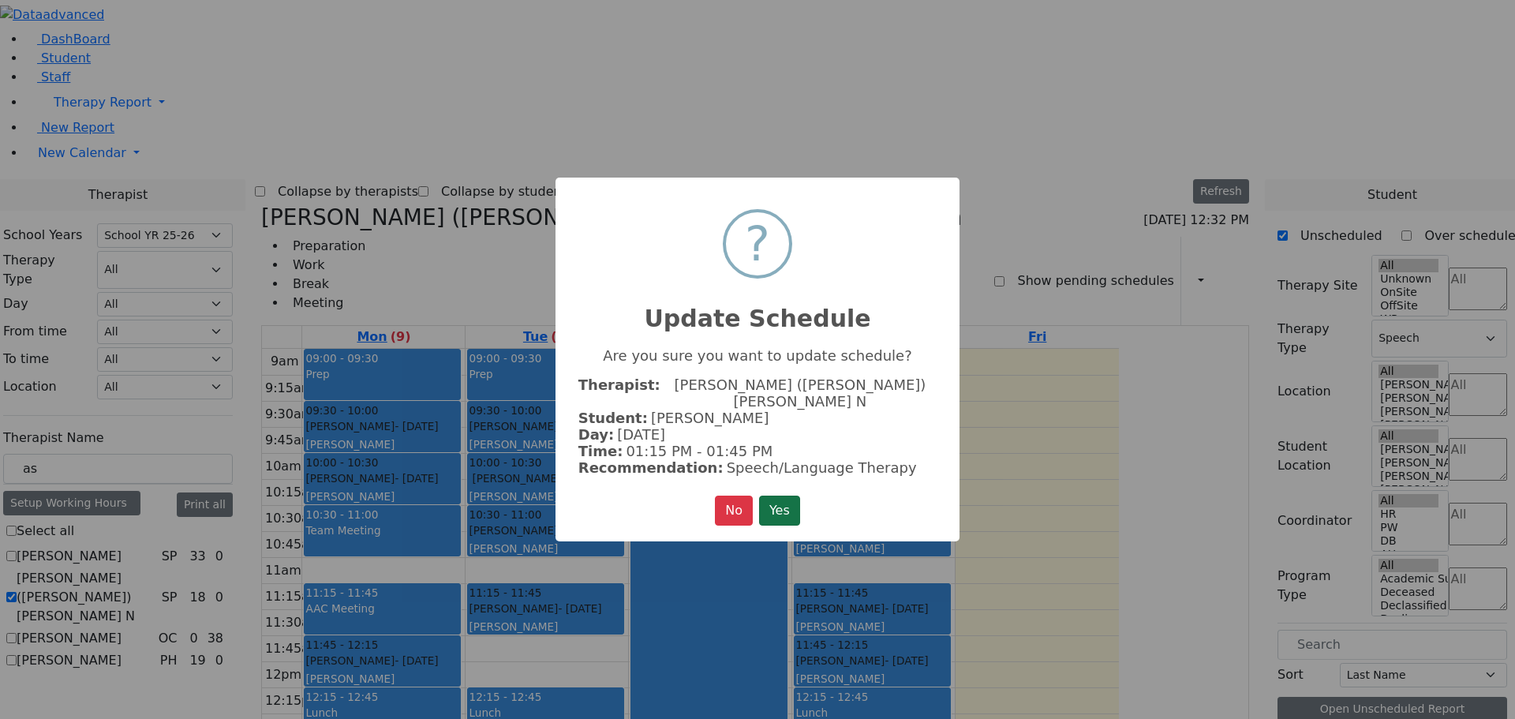
click at [783, 495] on button "Yes" at bounding box center [779, 510] width 41 height 30
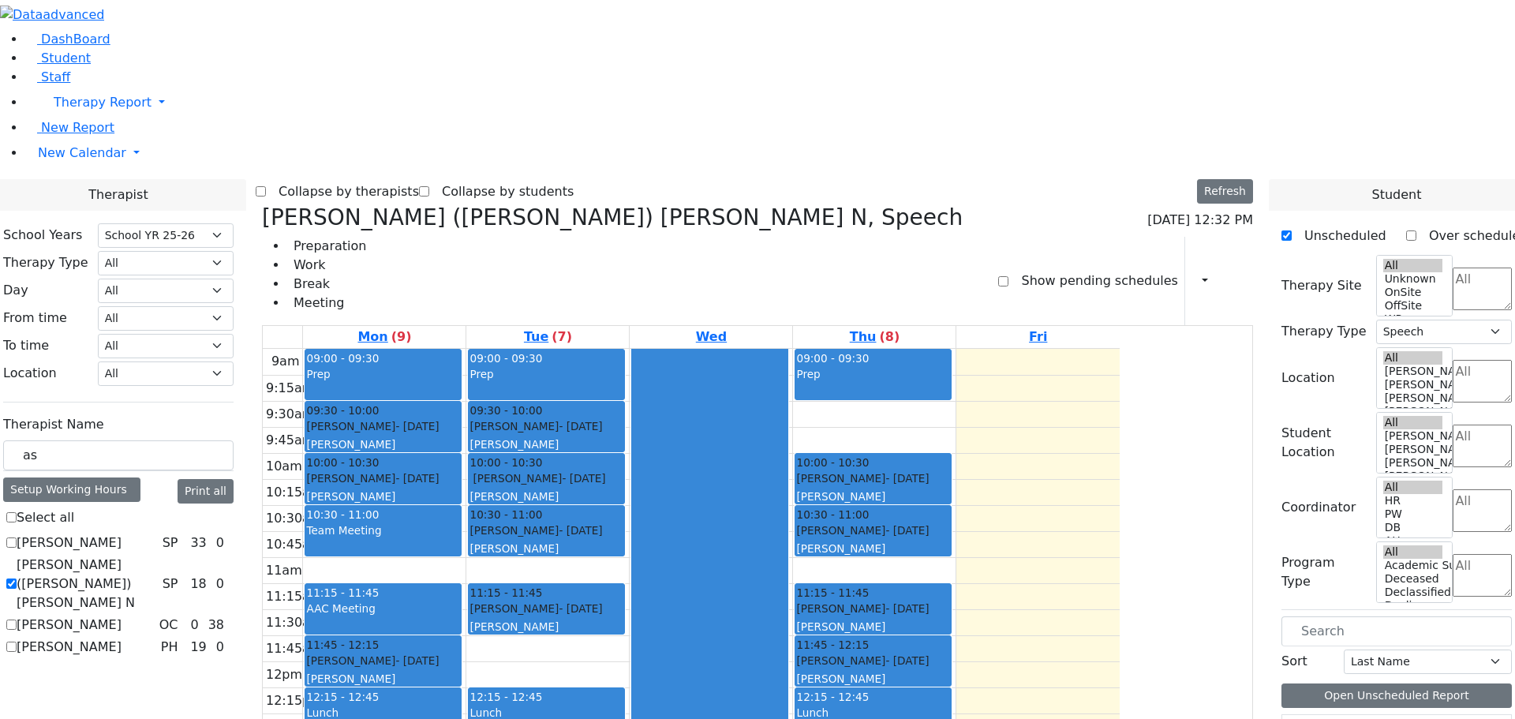
click at [726, 636] on div "9am 9:15am 9:30am 9:45am 10am 10:15am 10:30am 10:45am 11am 11:15am 11:30am 11:4…" at bounding box center [691, 661] width 857 height 625
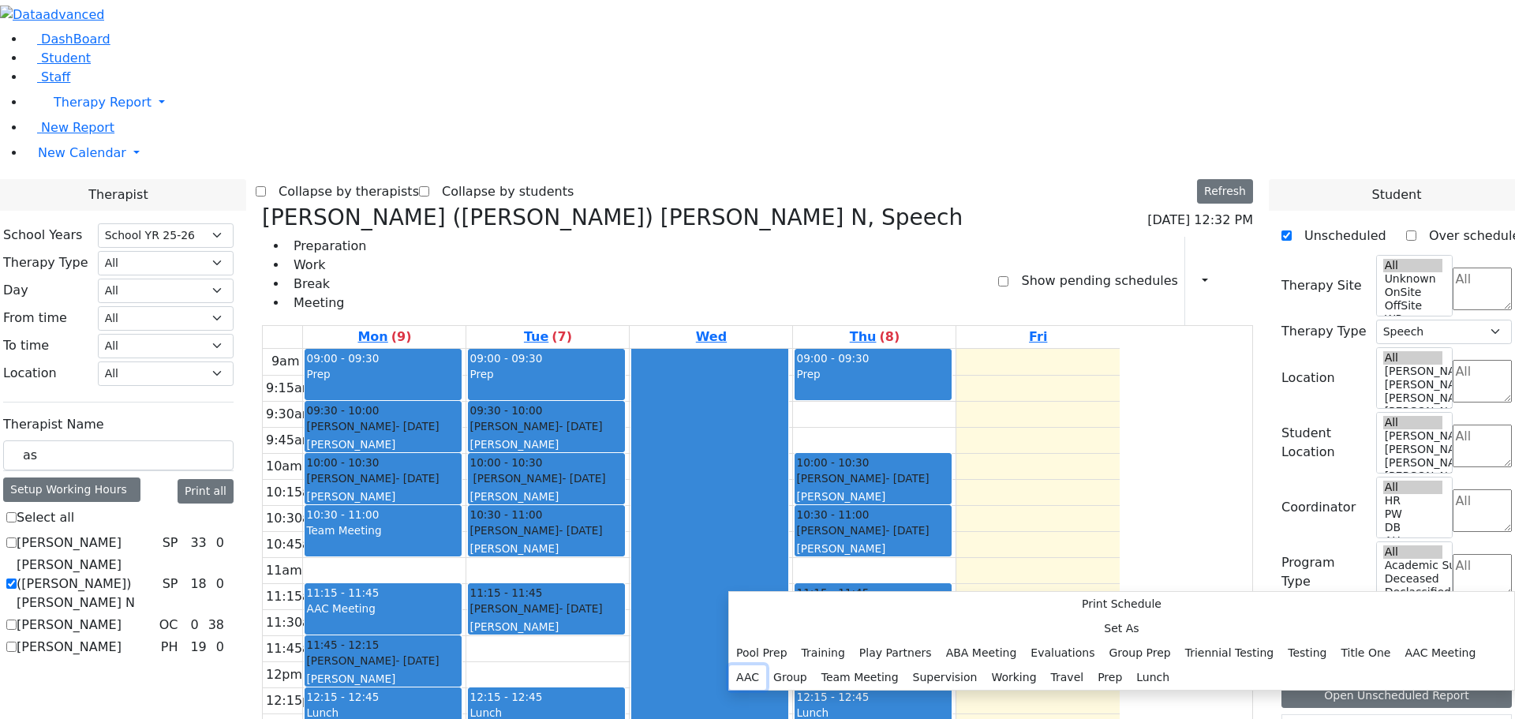
click at [766, 665] on button "AAC" at bounding box center [747, 677] width 37 height 24
select select "13:45:00"
select select "14:15:00"
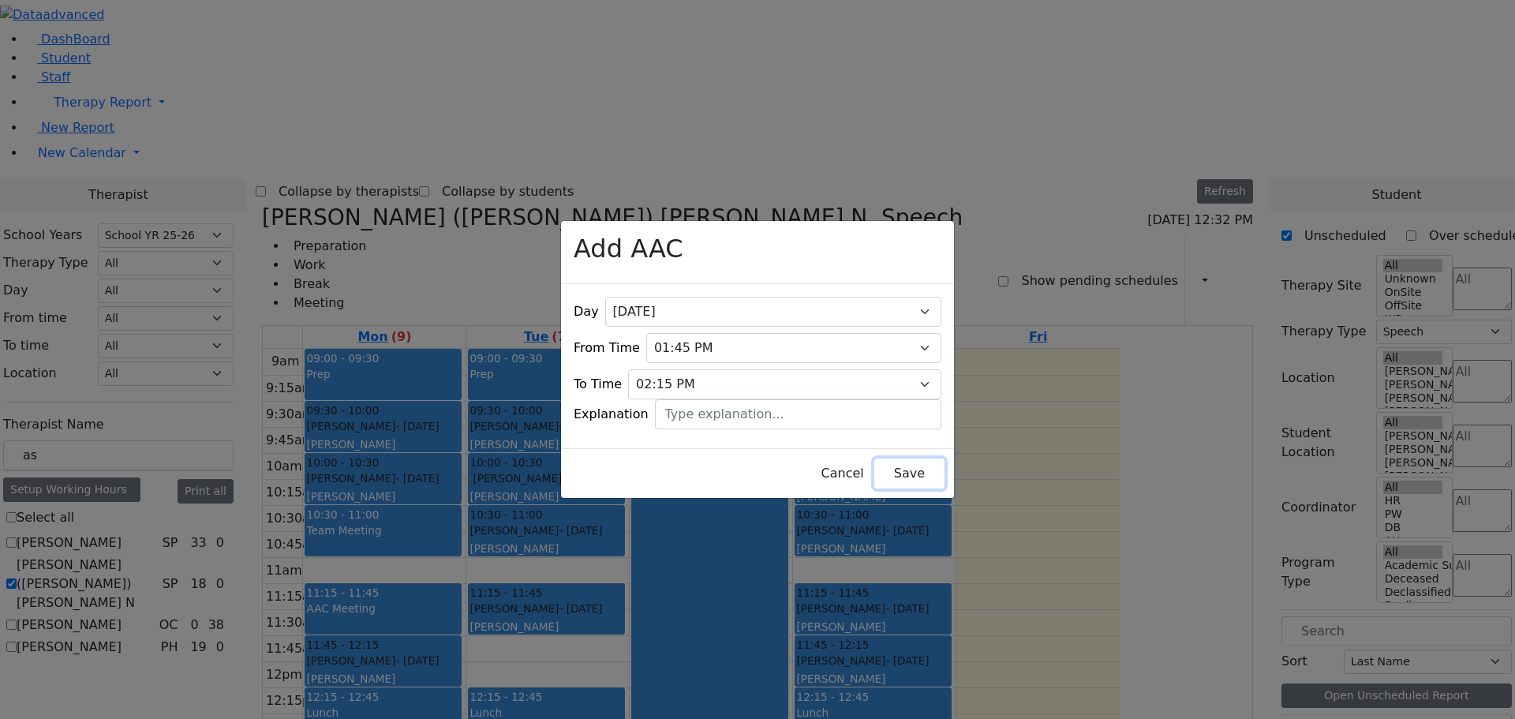
click at [874, 458] on button "Save" at bounding box center [909, 473] width 70 height 30
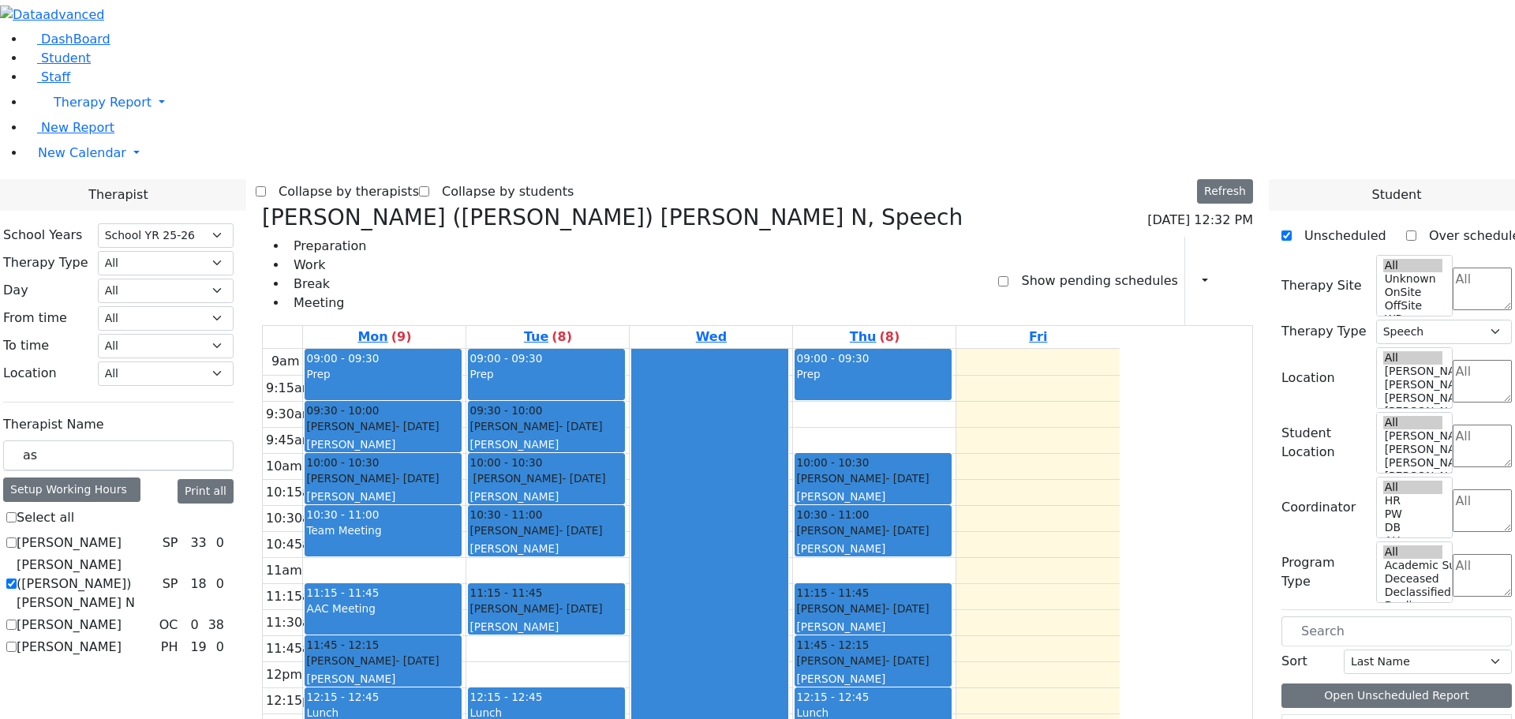
drag, startPoint x: 971, startPoint y: 627, endPoint x: 963, endPoint y: 563, distance: 65.3
click at [955, 563] on div "09:00 - 09:30 Prep 10:00 - 10:30 Gelb Faigy - 05/03/2006 Weber, Leah 10:30 - 11…" at bounding box center [874, 661] width 163 height 625
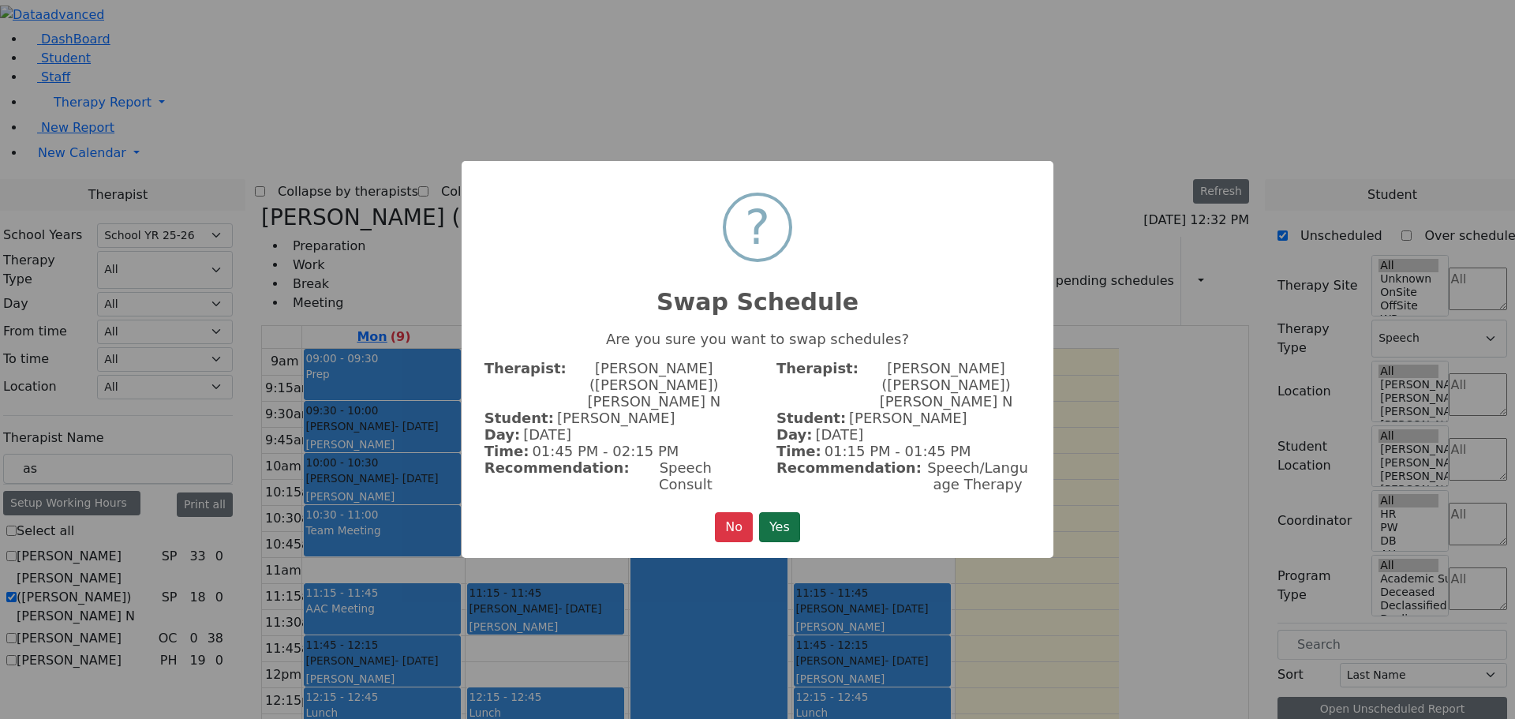
click at [771, 512] on button "Yes" at bounding box center [779, 527] width 41 height 30
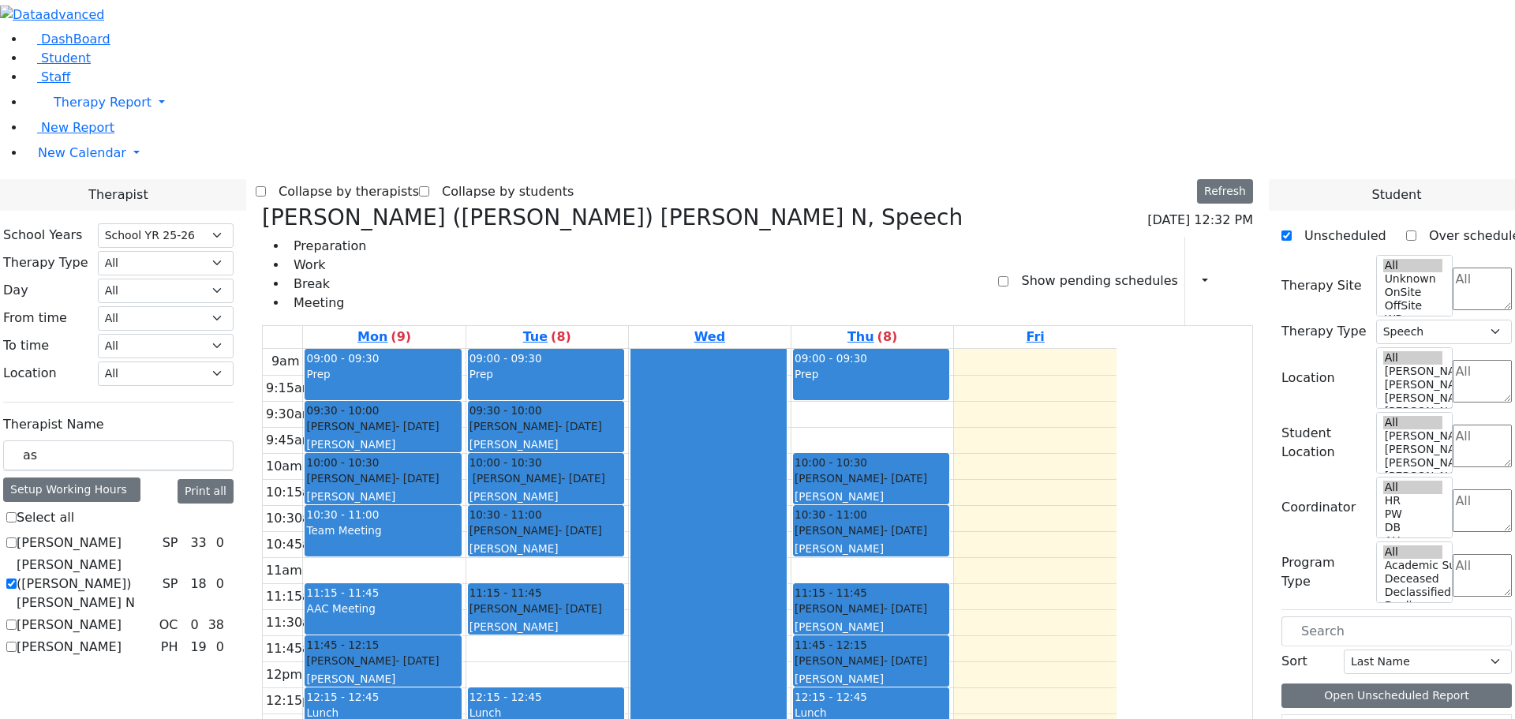
click at [156, 555] on label "Kaufman (Assaf) Chava N" at bounding box center [87, 583] width 140 height 57
click at [17, 578] on input "Kaufman (Assaf) Chava N" at bounding box center [11, 583] width 10 height 10
checkbox input "false"
select select
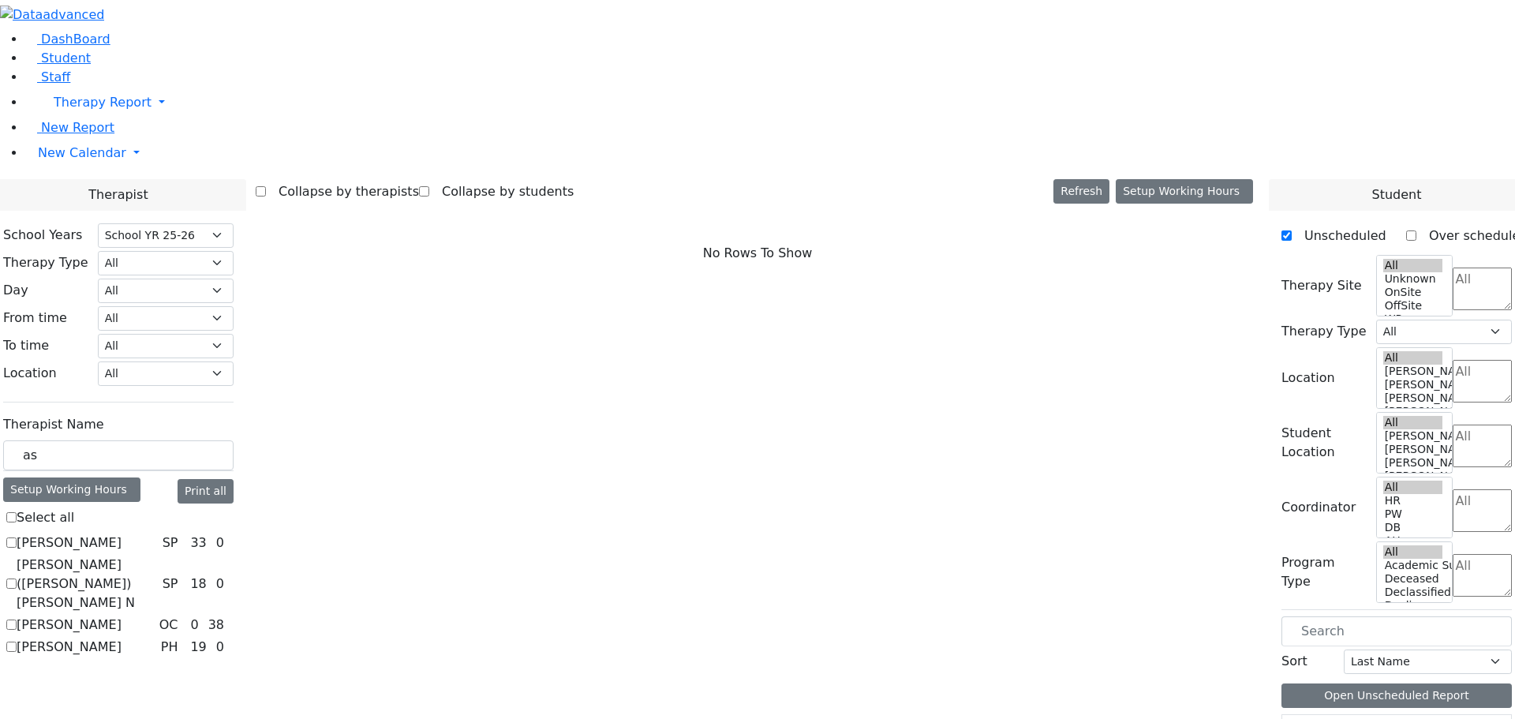
click at [156, 555] on label "Kaufman (Assaf) Chava N" at bounding box center [87, 583] width 140 height 57
click at [17, 578] on input "Kaufman (Assaf) Chava N" at bounding box center [11, 583] width 10 height 10
checkbox input "true"
select select "3"
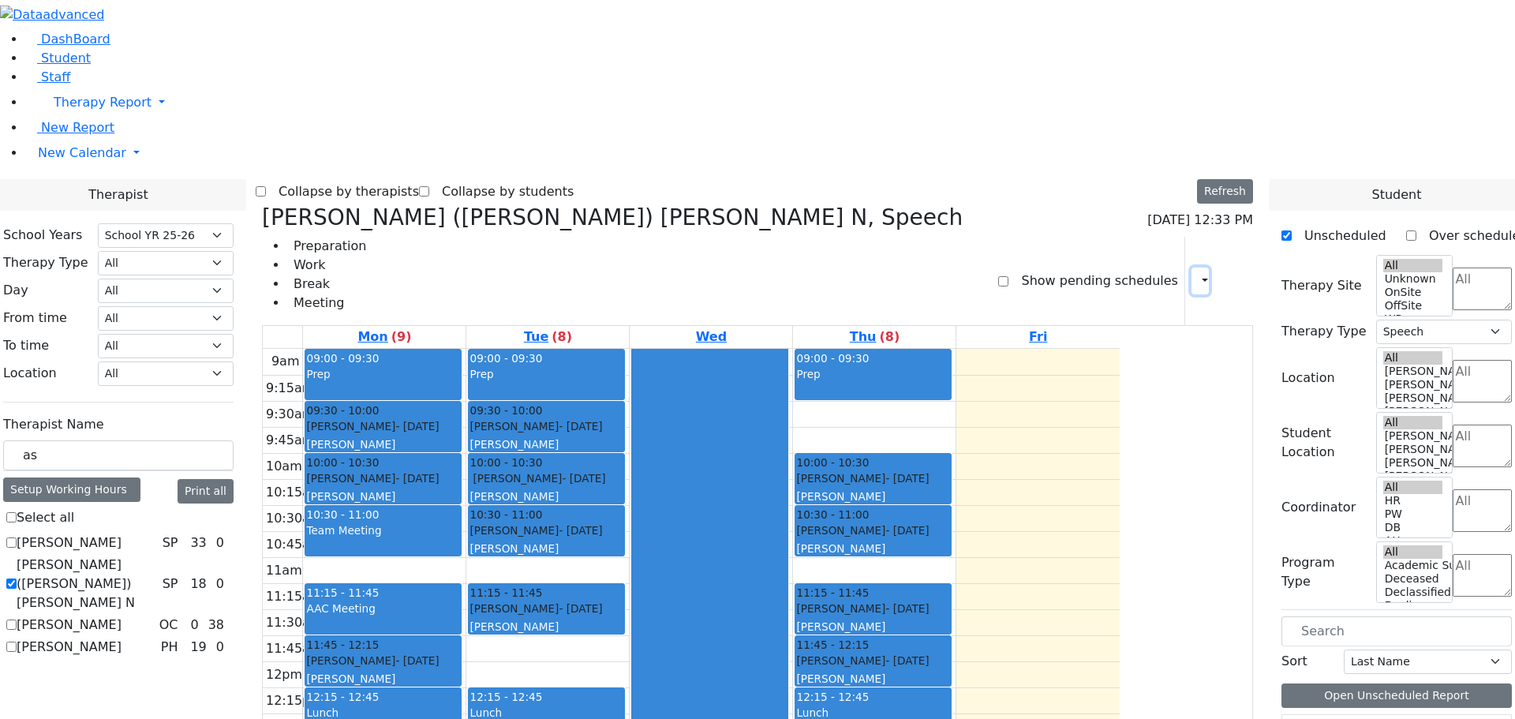
click at [1195, 273] on icon "button" at bounding box center [1195, 280] width 0 height 15
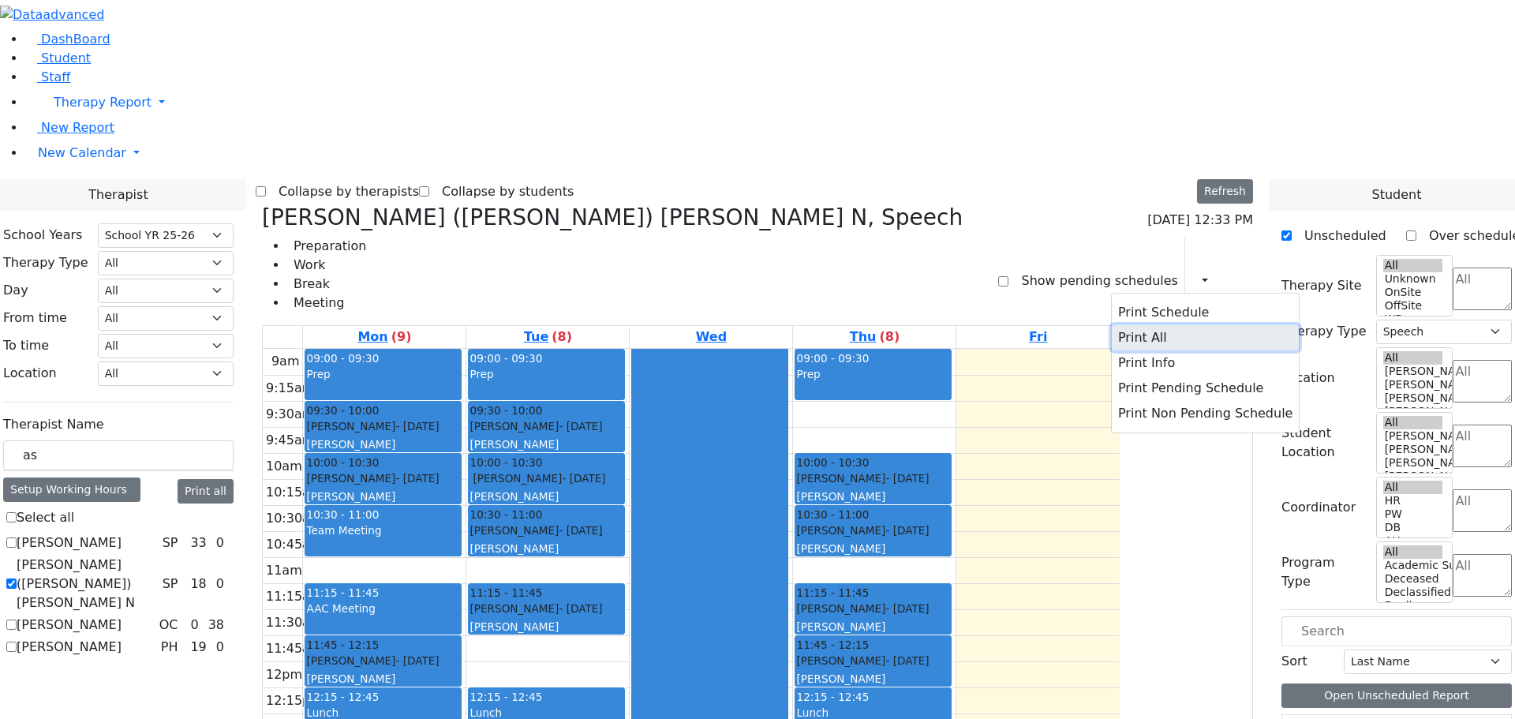
click at [1112, 325] on button "Print All" at bounding box center [1205, 337] width 187 height 25
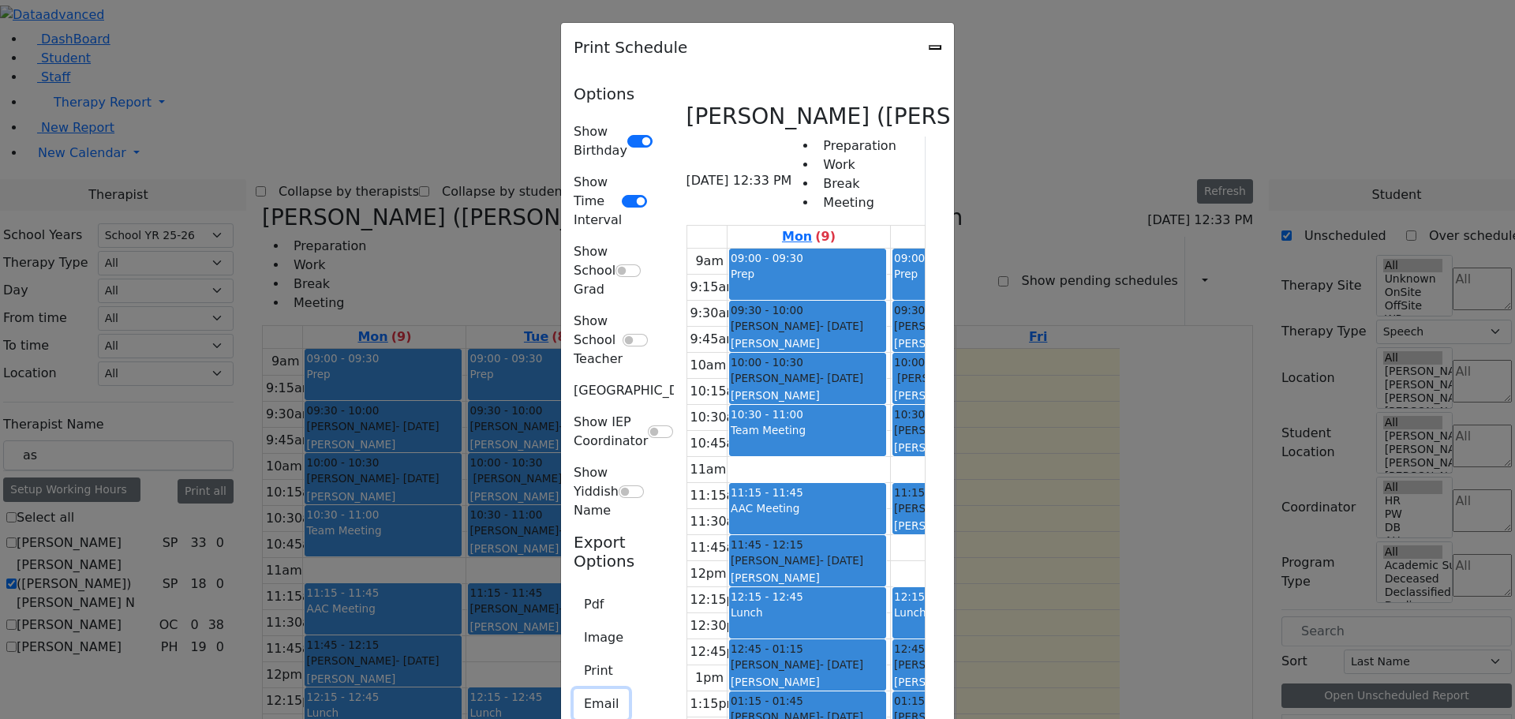
click at [574, 689] on button "Email" at bounding box center [601, 704] width 55 height 30
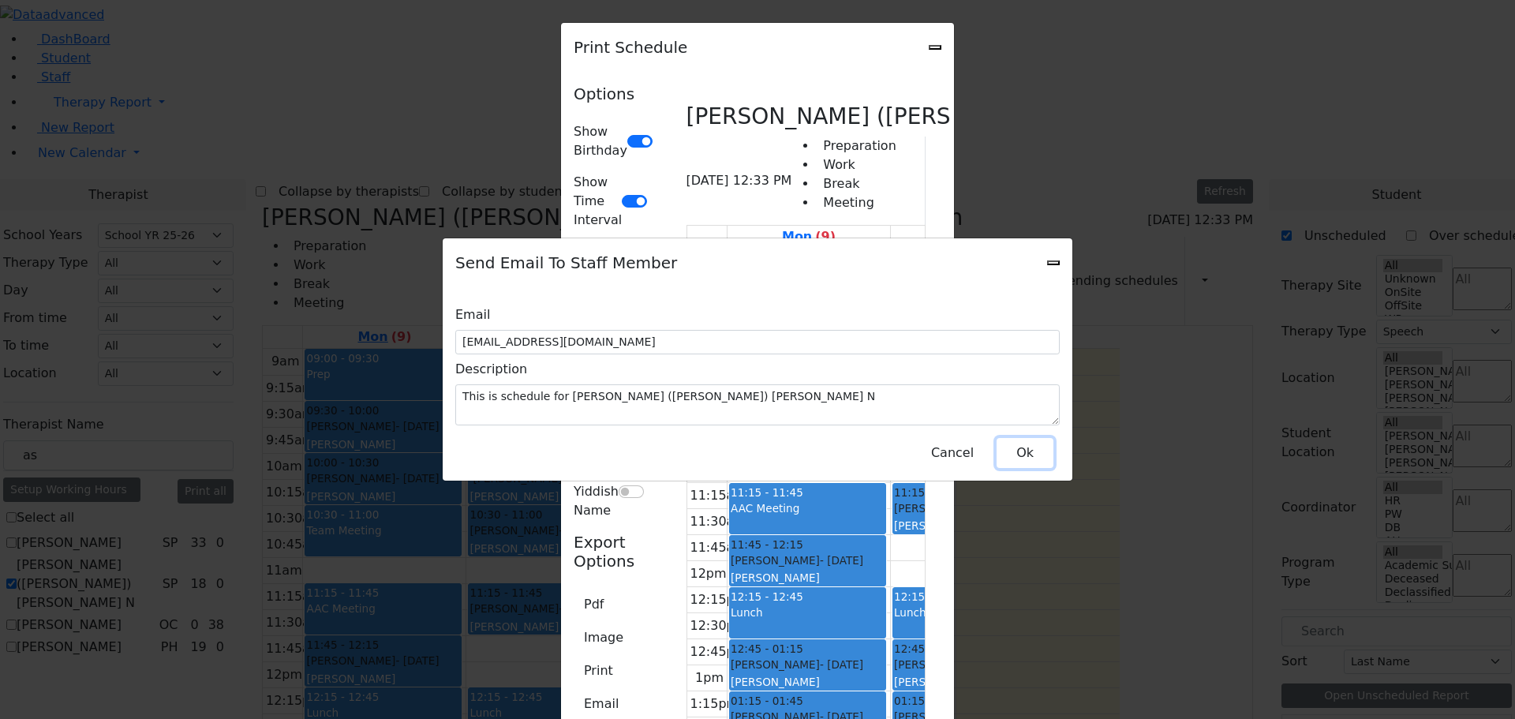
click at [1014, 447] on button "Ok" at bounding box center [1025, 453] width 57 height 30
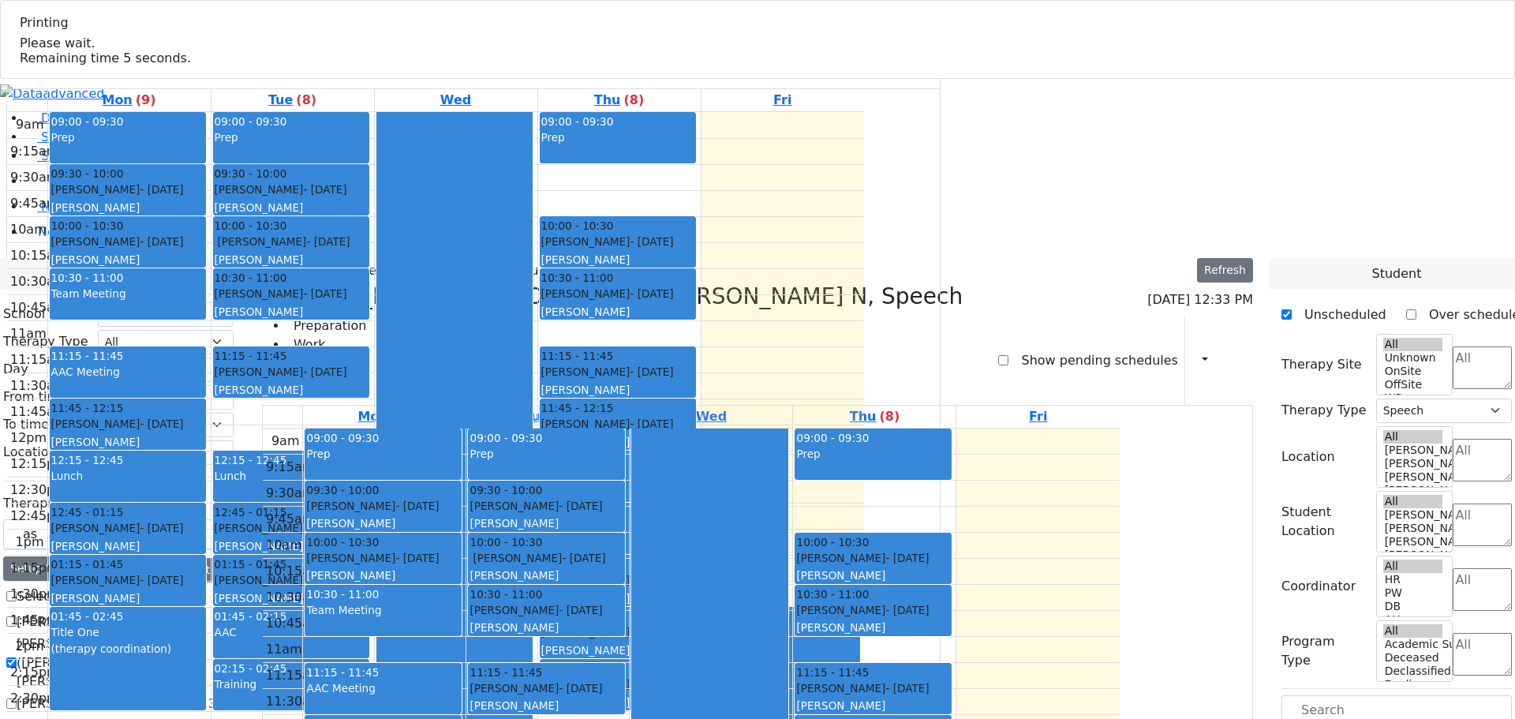
select select "212"
select select "3"
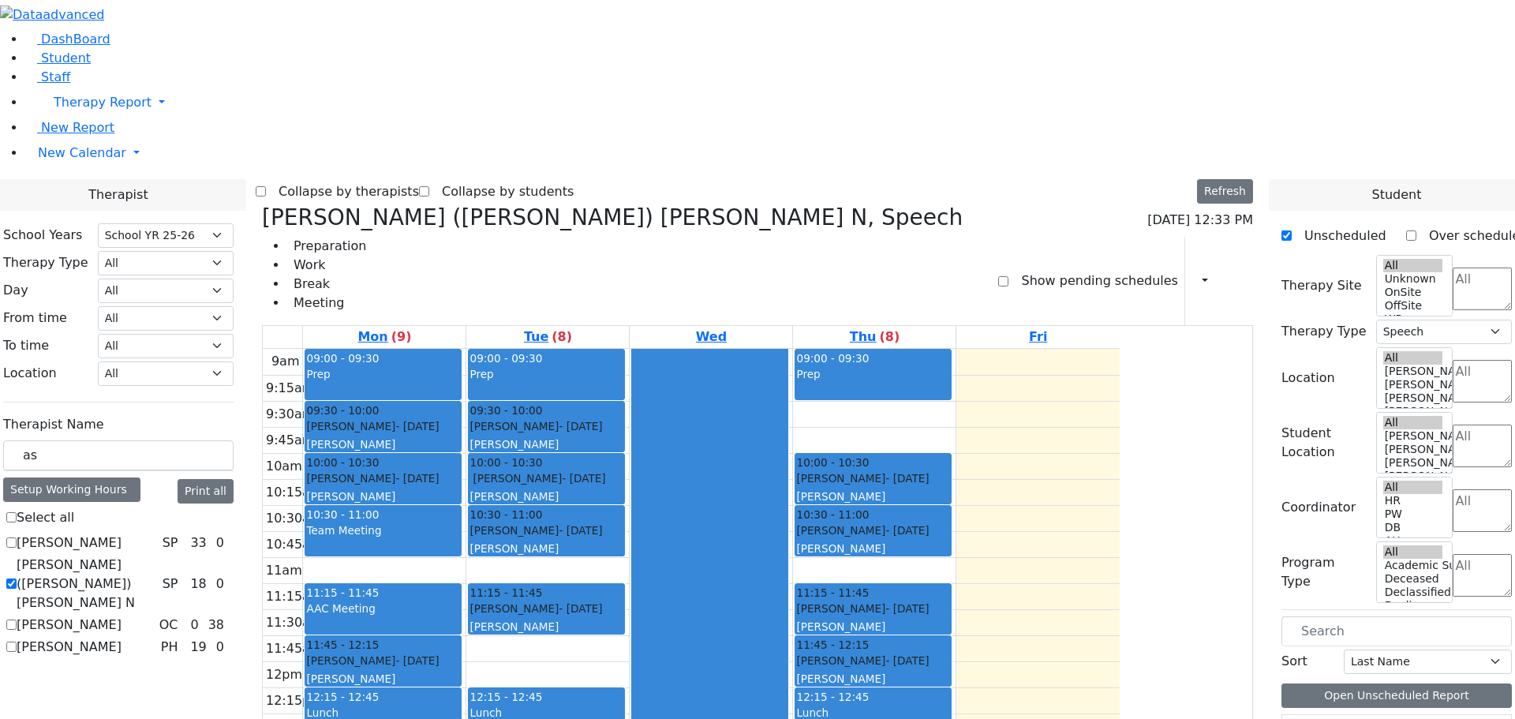
click at [156, 555] on label "[PERSON_NAME] ([PERSON_NAME]) [PERSON_NAME] N" at bounding box center [87, 583] width 140 height 57
click at [17, 578] on input "[PERSON_NAME] ([PERSON_NAME]) [PERSON_NAME] N" at bounding box center [11, 583] width 10 height 10
checkbox input "false"
select select
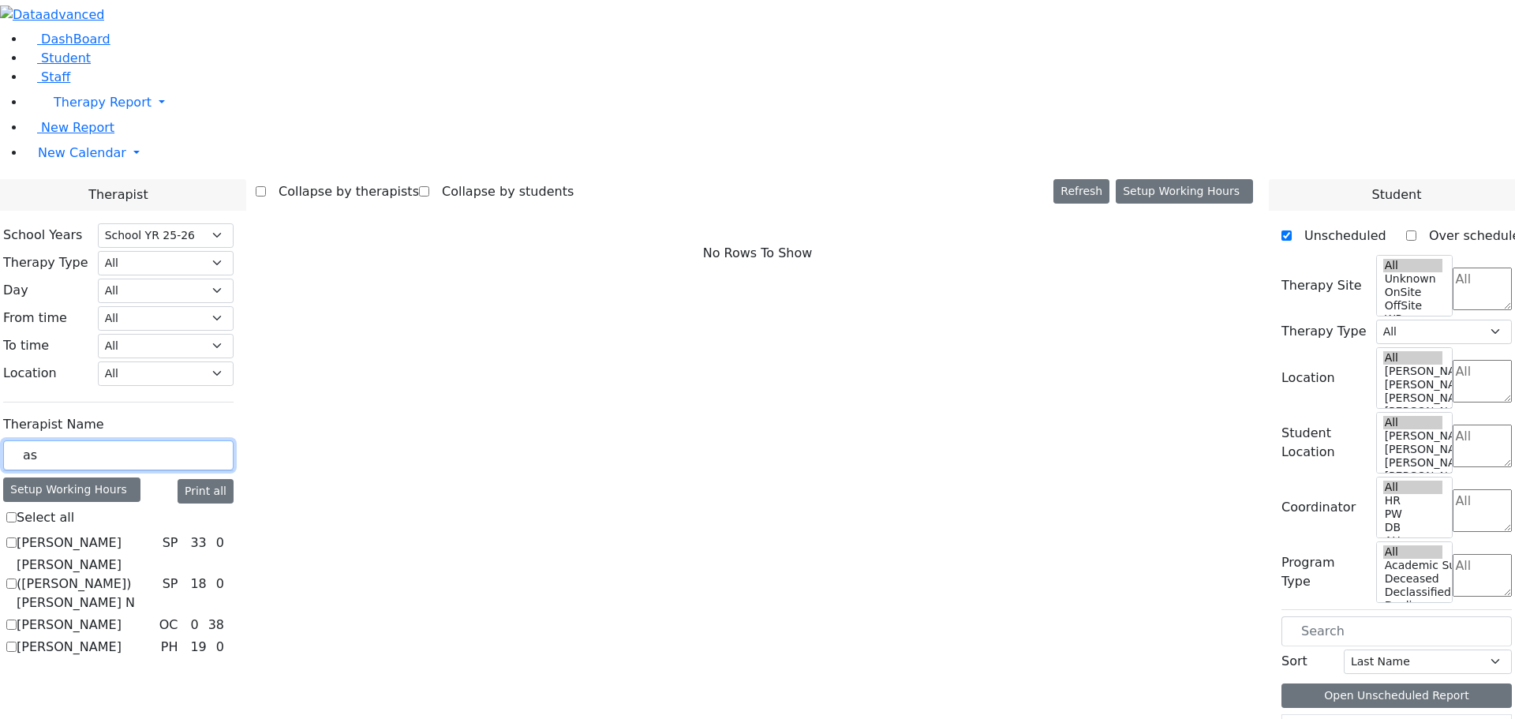
drag, startPoint x: 228, startPoint y: 279, endPoint x: 199, endPoint y: 275, distance: 29.6
click at [199, 440] on div "as" at bounding box center [118, 455] width 230 height 31
drag, startPoint x: 225, startPoint y: 272, endPoint x: 196, endPoint y: 271, distance: 28.4
click at [196, 440] on div "ree" at bounding box center [118, 455] width 230 height 31
type input "rei"
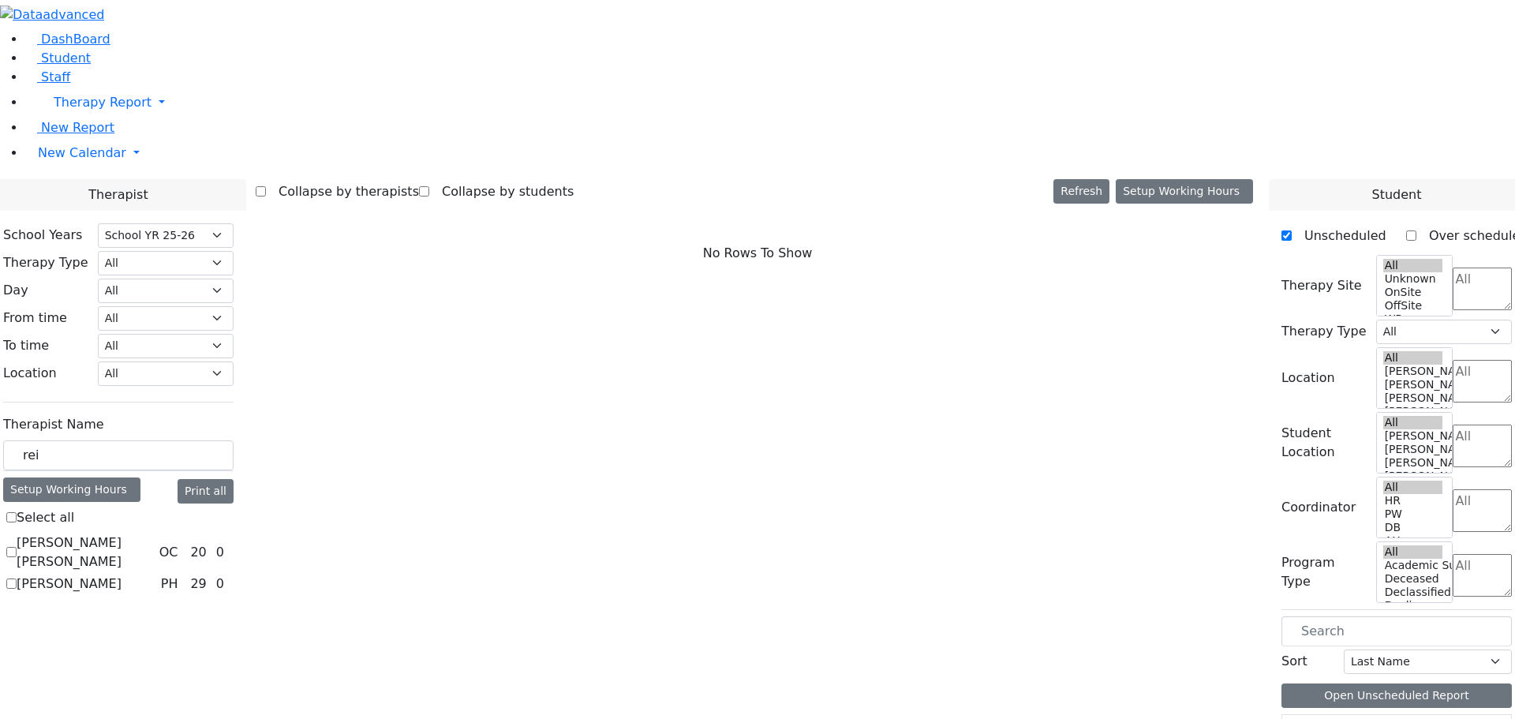
drag, startPoint x: 201, startPoint y: 389, endPoint x: 169, endPoint y: 361, distance: 42.5
click at [122, 574] on label "[PERSON_NAME]" at bounding box center [69, 583] width 105 height 19
click at [17, 578] on input "[PERSON_NAME]" at bounding box center [11, 583] width 10 height 10
checkbox input "true"
select select "2"
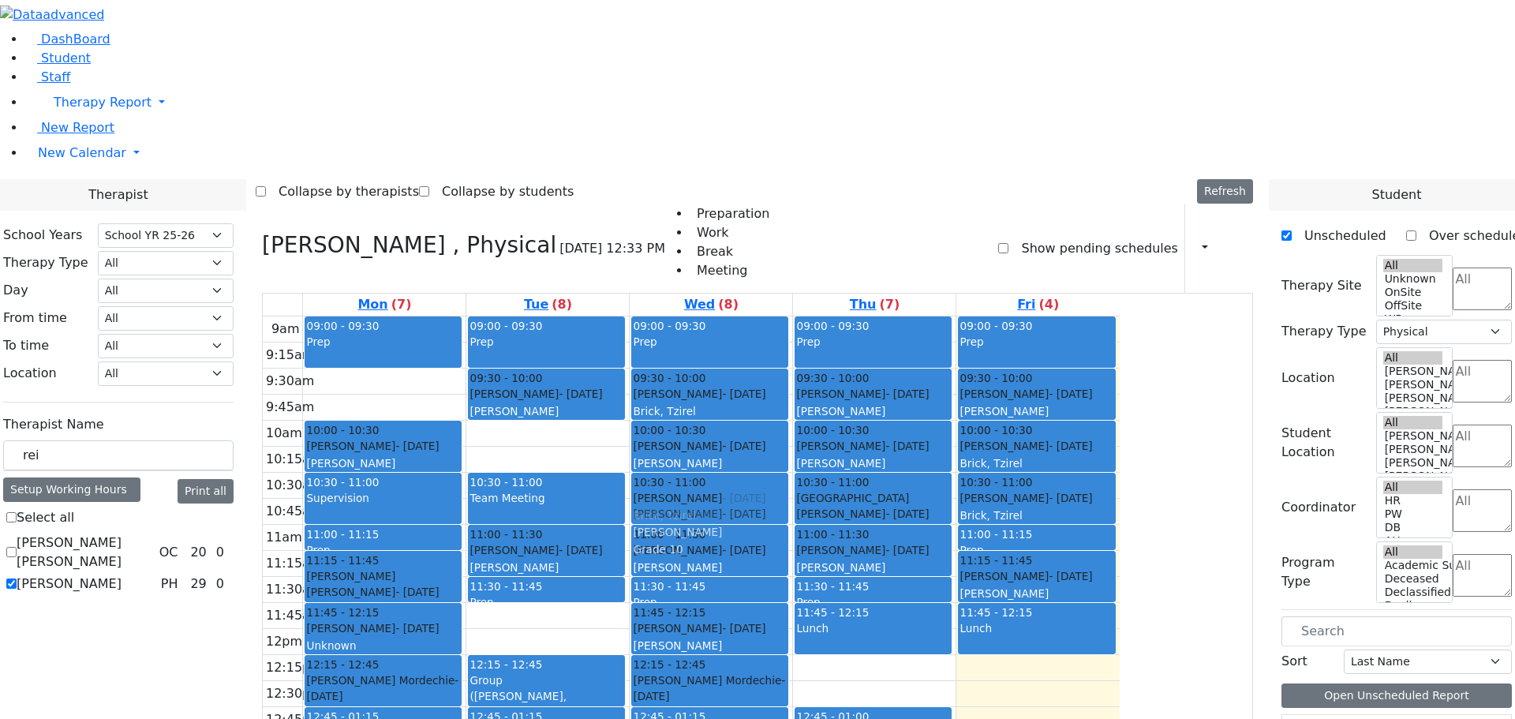
drag, startPoint x: 719, startPoint y: 409, endPoint x: 857, endPoint y: 290, distance: 182.9
click at [866, 316] on tr "09:00 - 09:30 Prep 10:00 - 10:30 Berkowitz Nechie - 06/28/2006 Kosowsky, Elana …" at bounding box center [691, 628] width 857 height 625
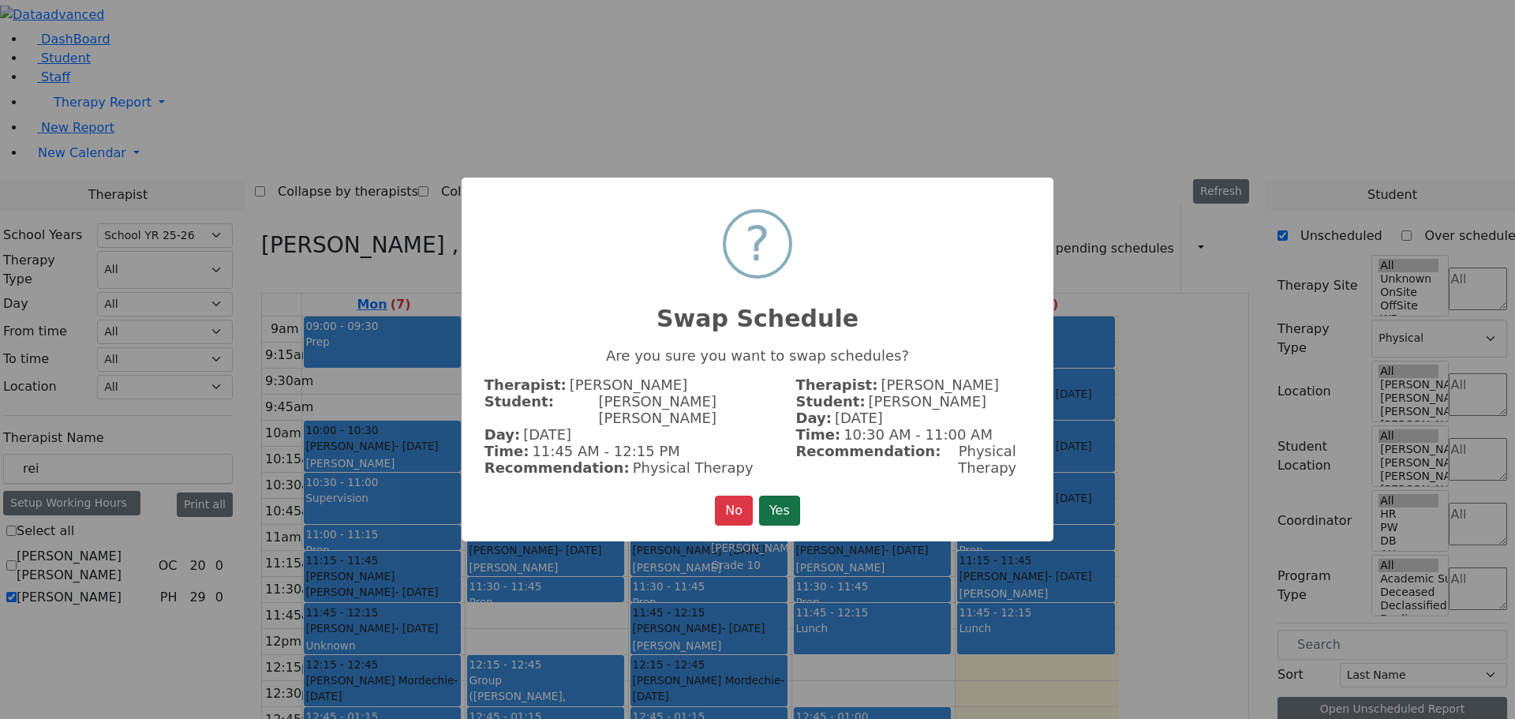
click at [779, 501] on button "Yes" at bounding box center [779, 510] width 41 height 30
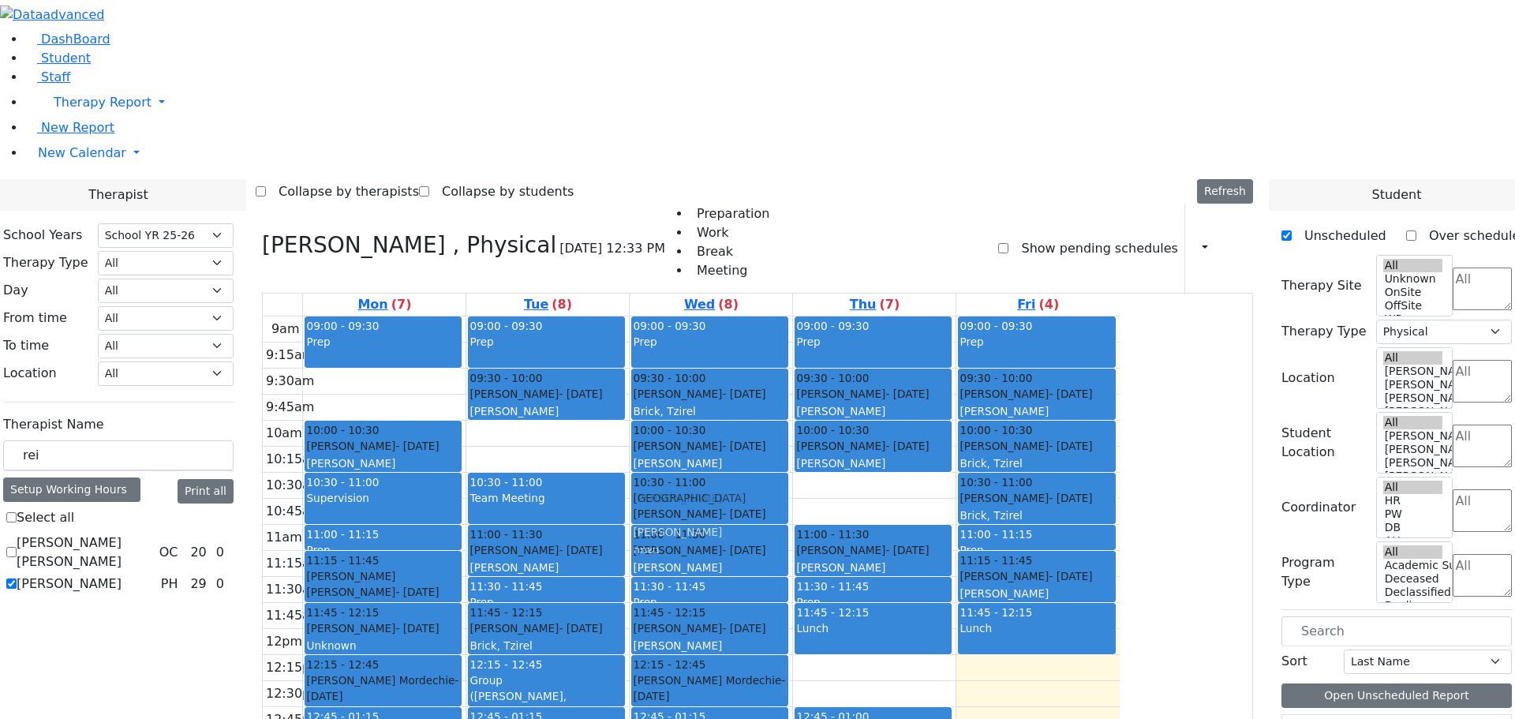
drag, startPoint x: 984, startPoint y: 292, endPoint x: 883, endPoint y: 280, distance: 101.7
click at [883, 316] on tr "09:00 - 09:30 Prep 10:00 - 10:30 Berkowitz Nechie - 06/28/2006 Kosowsky, Elana …" at bounding box center [691, 628] width 857 height 625
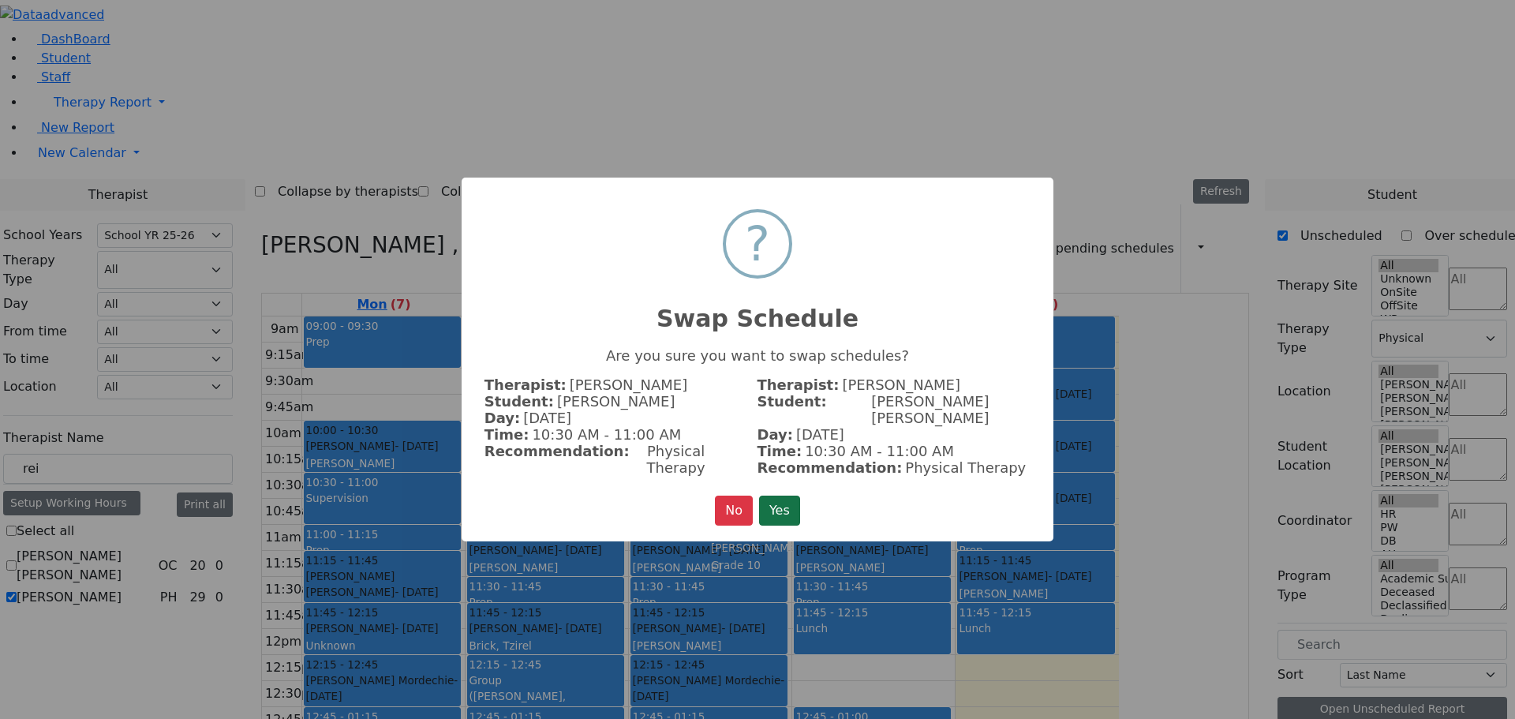
click at [781, 500] on button "Yes" at bounding box center [779, 510] width 41 height 30
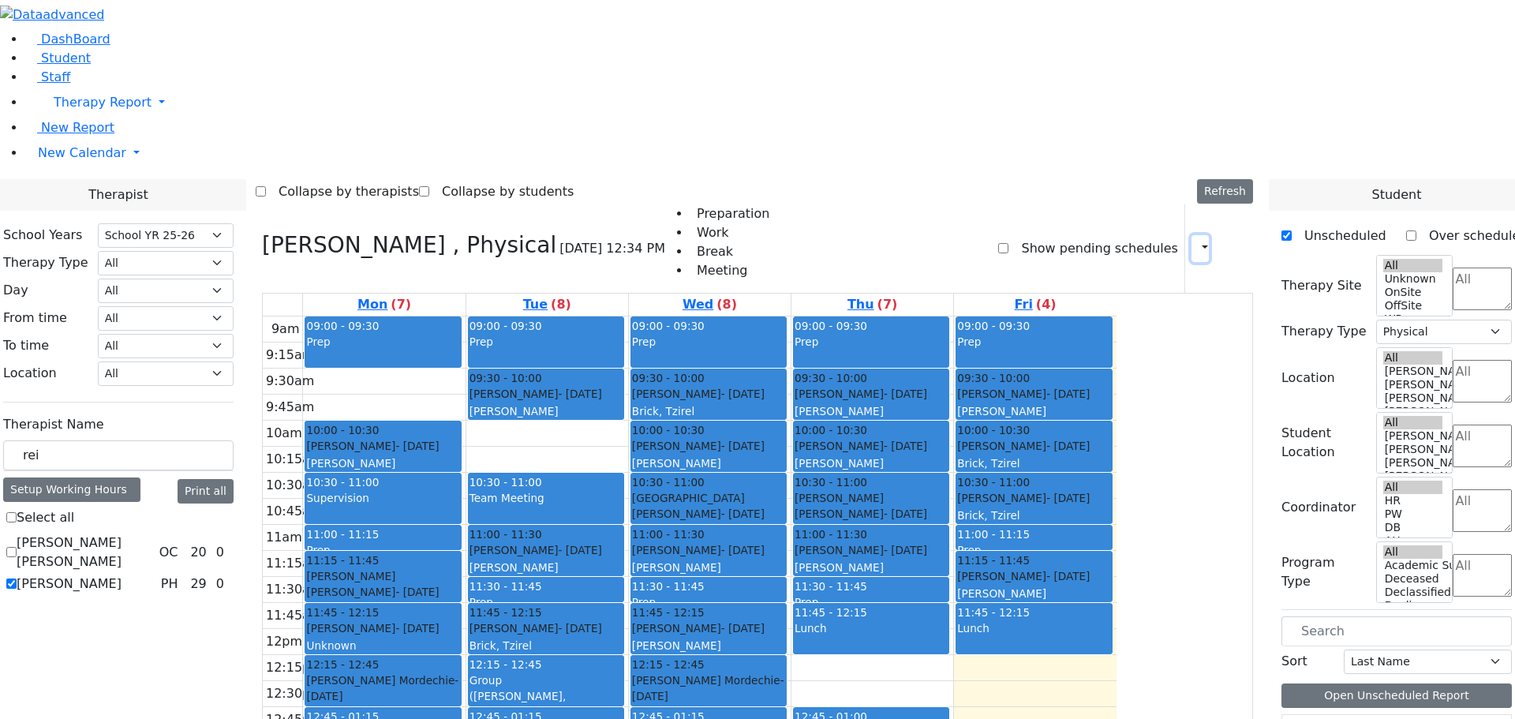
click at [1195, 241] on icon "button" at bounding box center [1195, 248] width 0 height 15
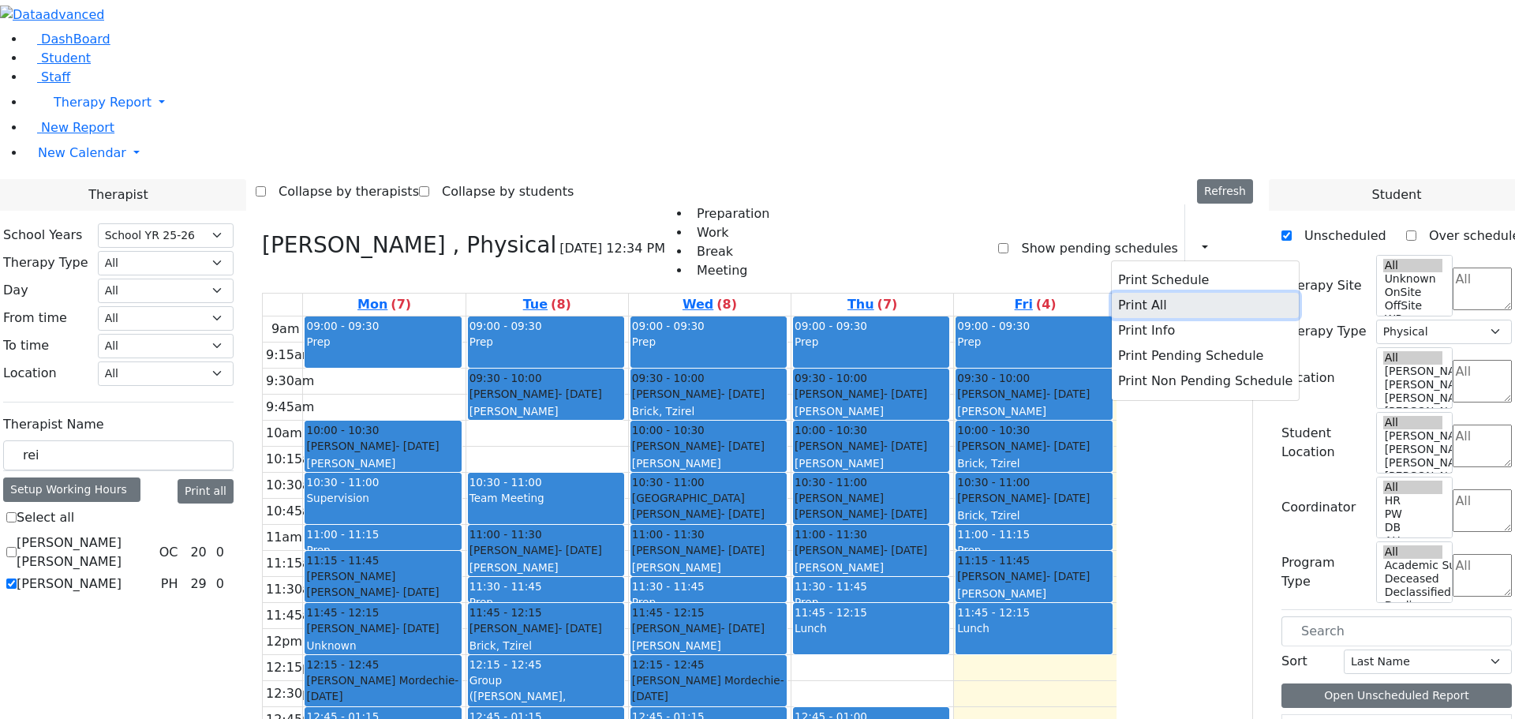
click at [1115, 293] on button "Print All" at bounding box center [1205, 305] width 187 height 25
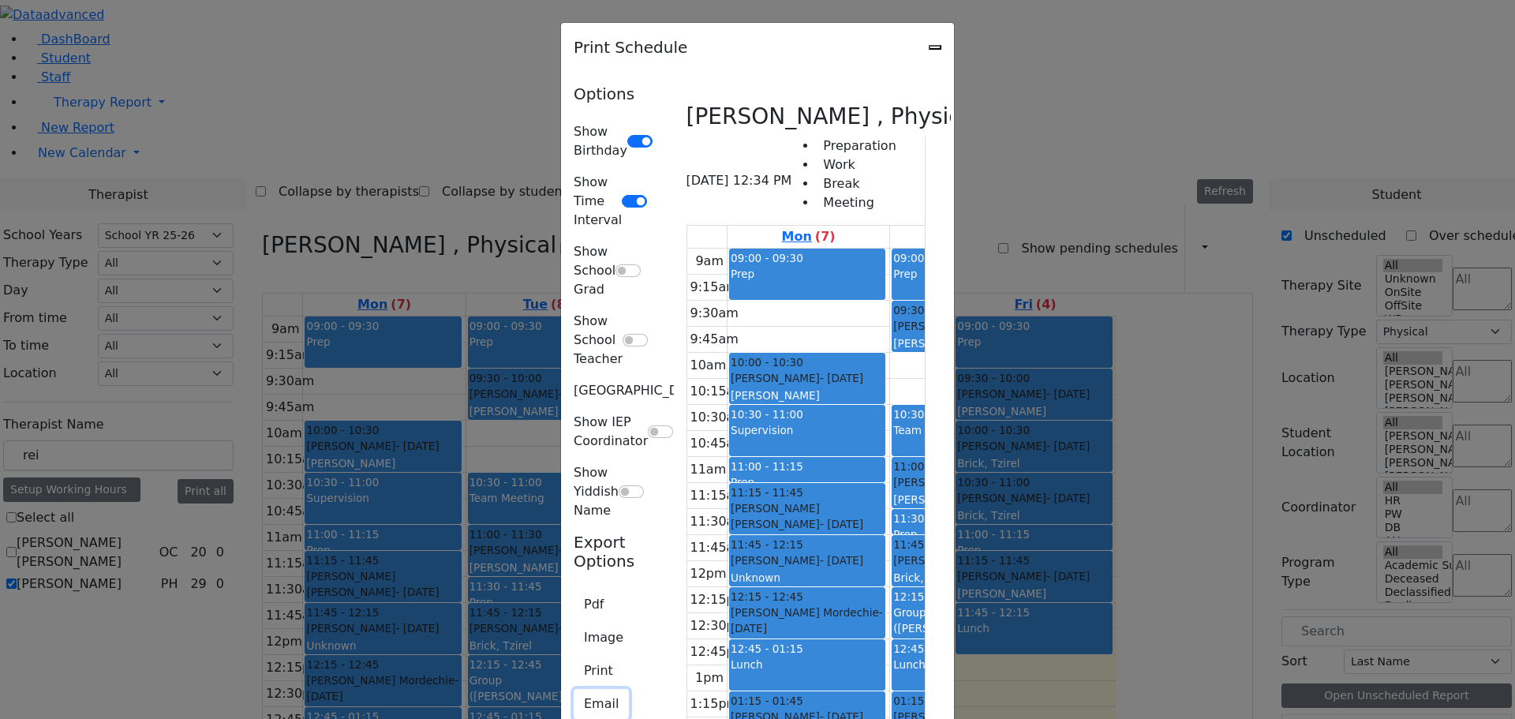
click at [574, 689] on button "Email" at bounding box center [601, 704] width 55 height 30
type input "A_Reiss@kjsd.k12.ny.us"
type textarea "This is schedule for Reiss Adeena"
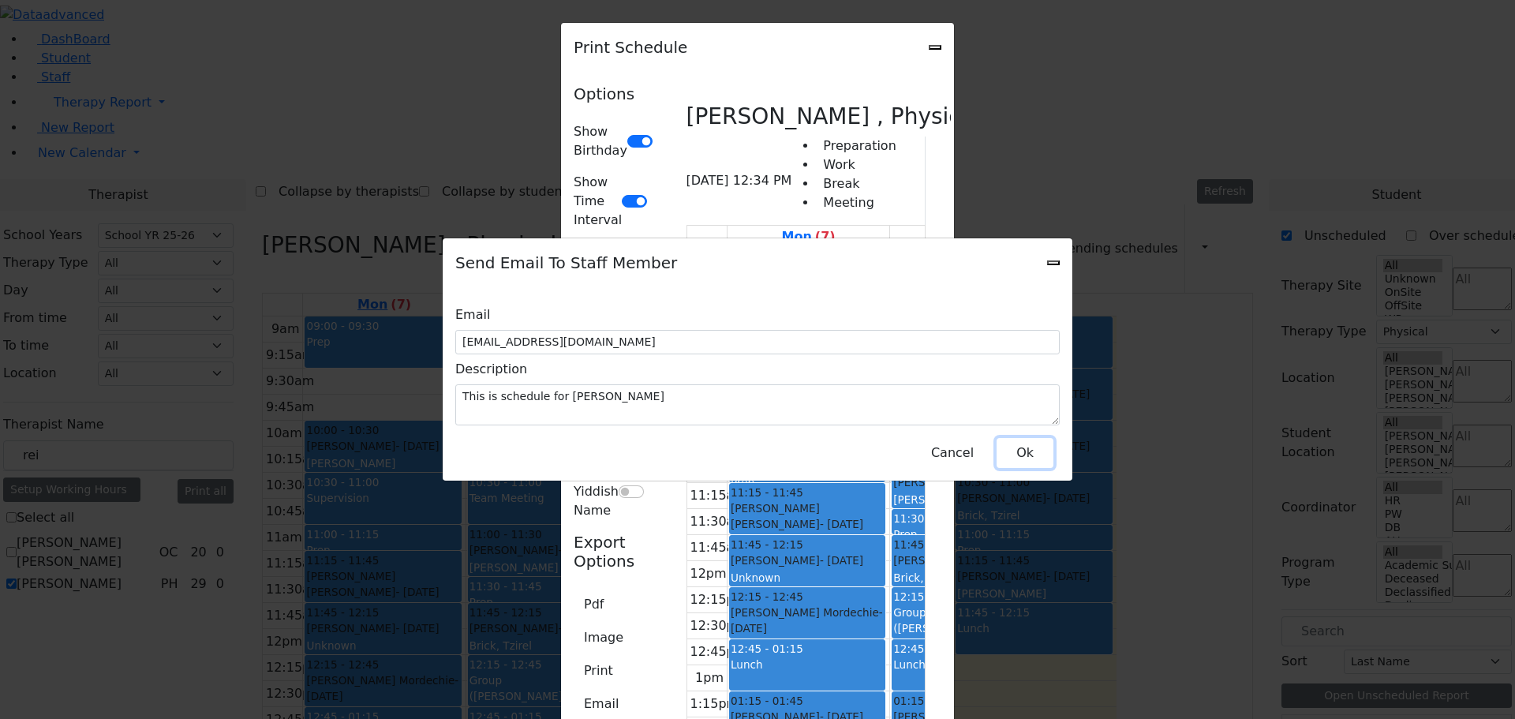
click at [1011, 443] on button "Ok" at bounding box center [1025, 453] width 57 height 30
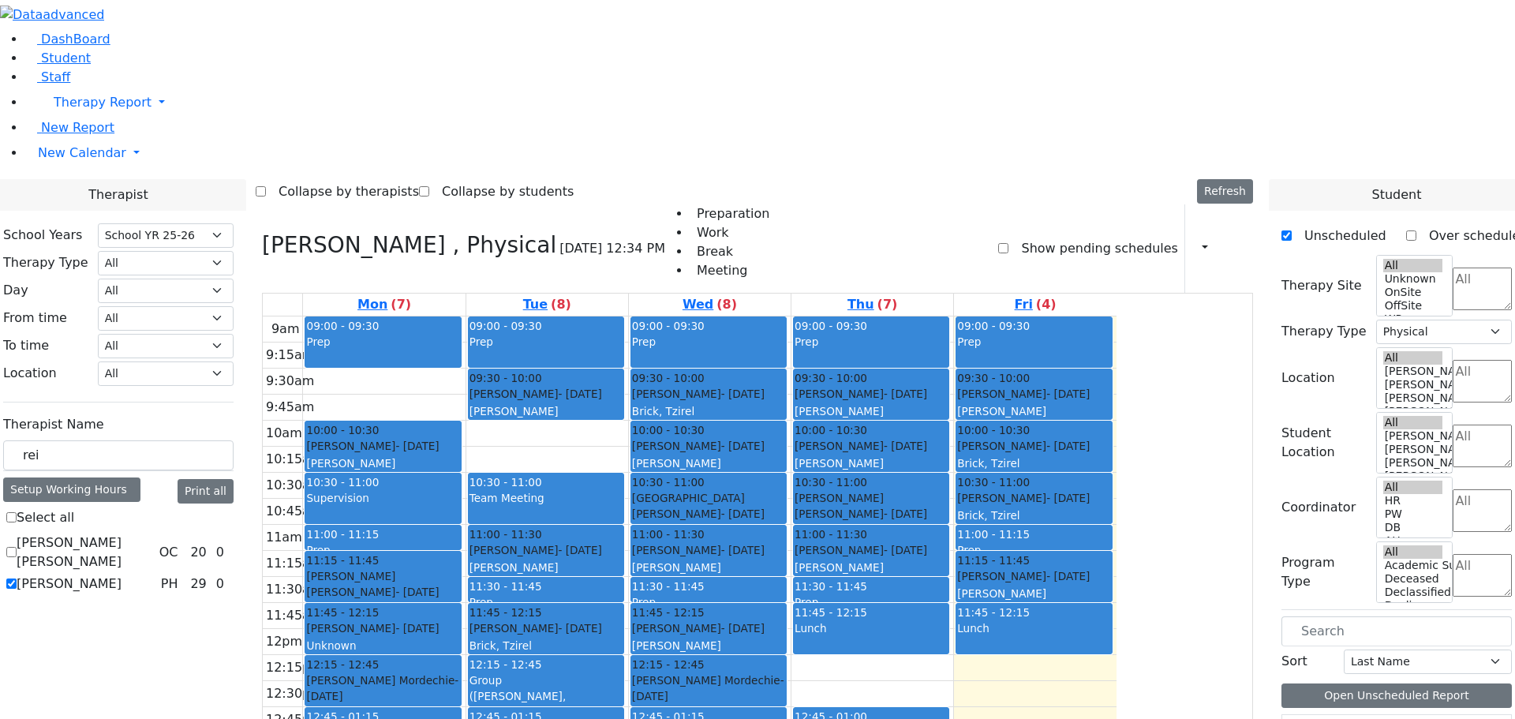
click at [122, 574] on label "[PERSON_NAME]" at bounding box center [69, 583] width 105 height 19
click at [17, 578] on input "[PERSON_NAME]" at bounding box center [11, 583] width 10 height 10
checkbox input "false"
select select
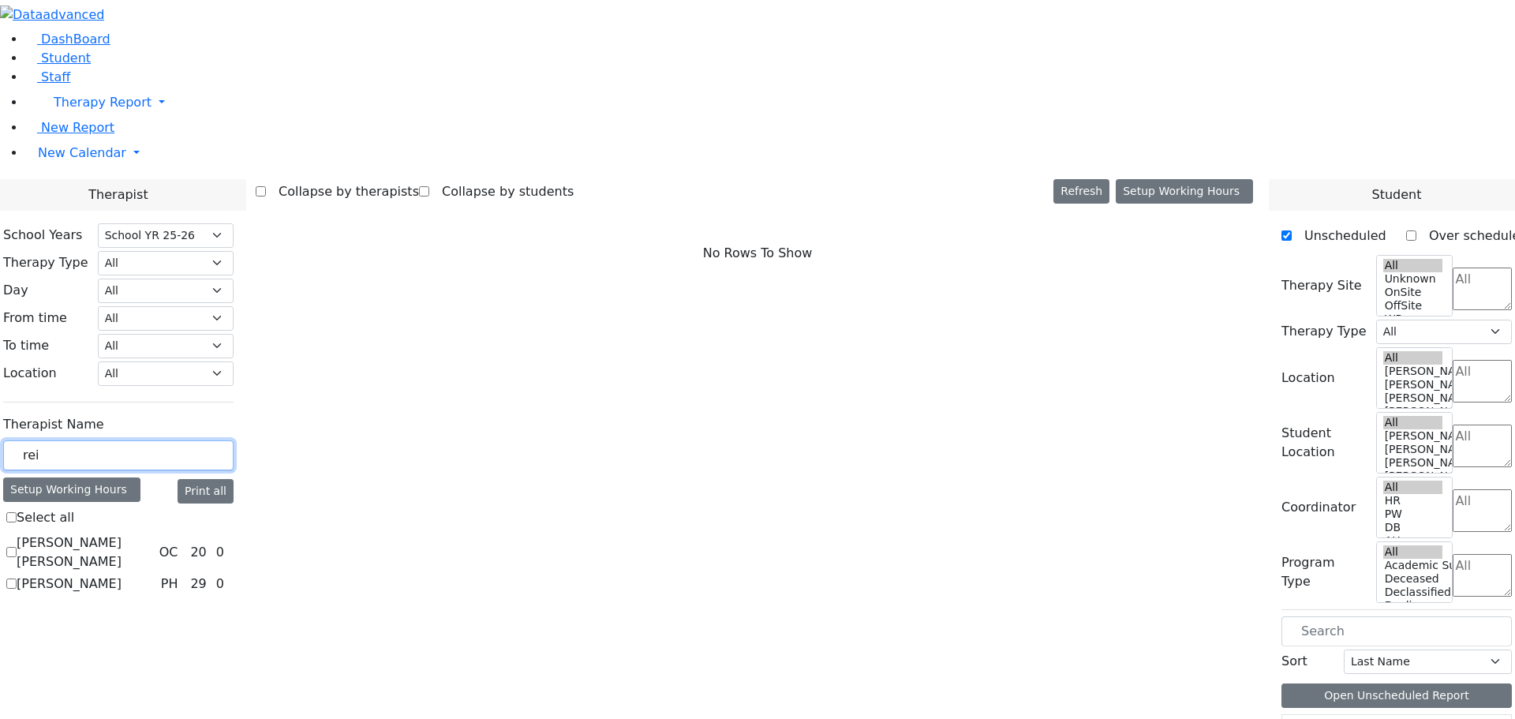
drag, startPoint x: 230, startPoint y: 284, endPoint x: 202, endPoint y: 284, distance: 28.4
click at [202, 440] on input "rei" at bounding box center [118, 455] width 230 height 30
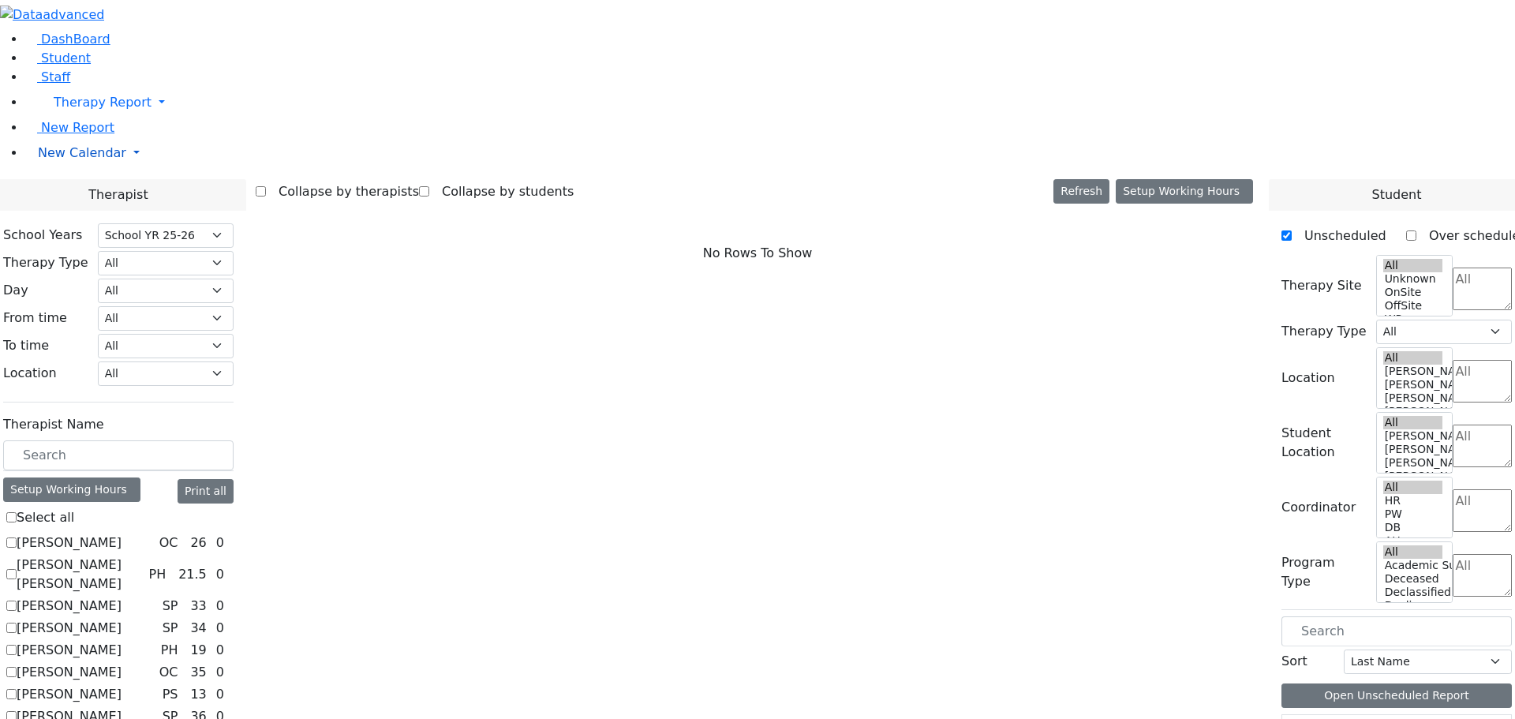
click at [151, 169] on link "New Calendar" at bounding box center [770, 153] width 1490 height 32
click at [34, 204] on img at bounding box center [34, 204] width 0 height 0
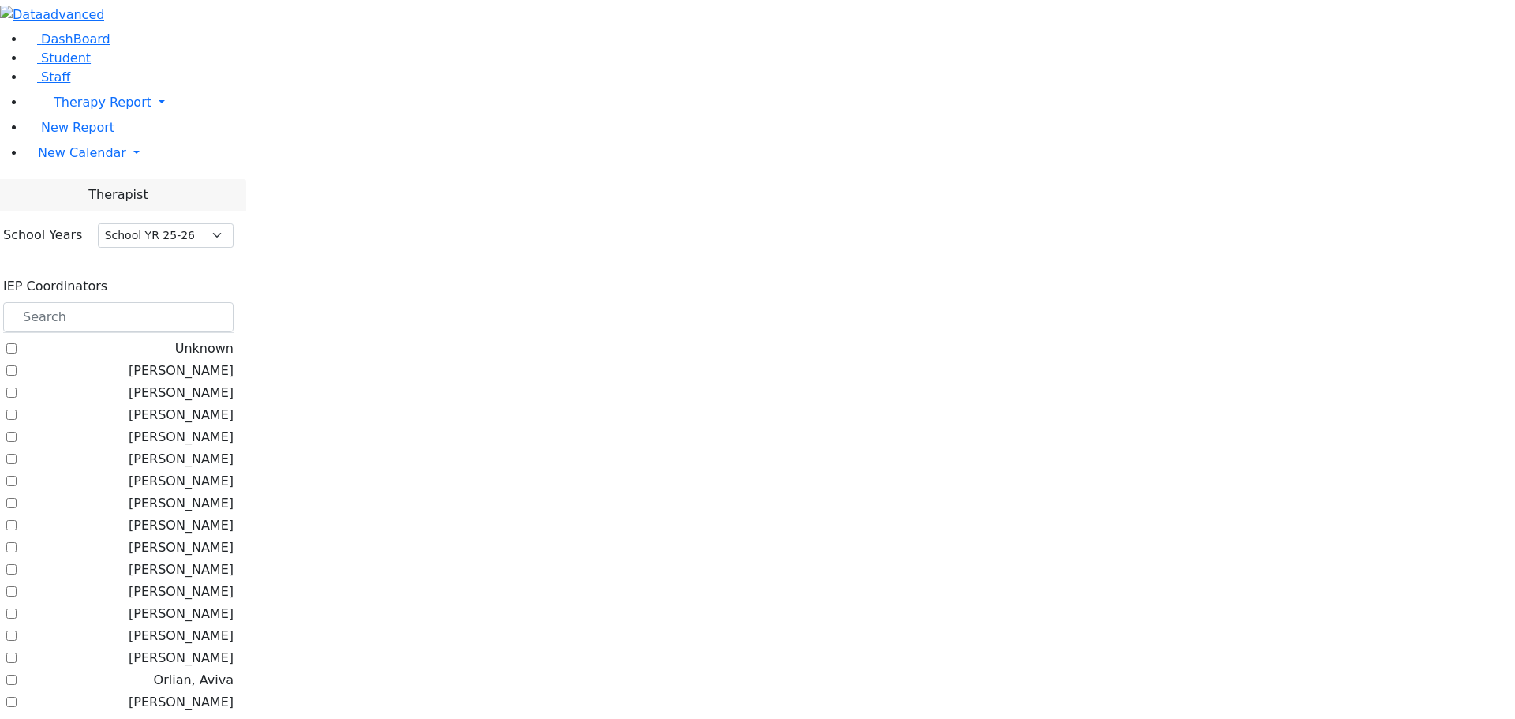
select select "212"
click at [153, 169] on link "New Calendar" at bounding box center [770, 153] width 1490 height 32
click at [34, 204] on img at bounding box center [34, 204] width 0 height 0
select select "212"
click at [197, 383] on label "[PERSON_NAME]" at bounding box center [181, 392] width 105 height 19
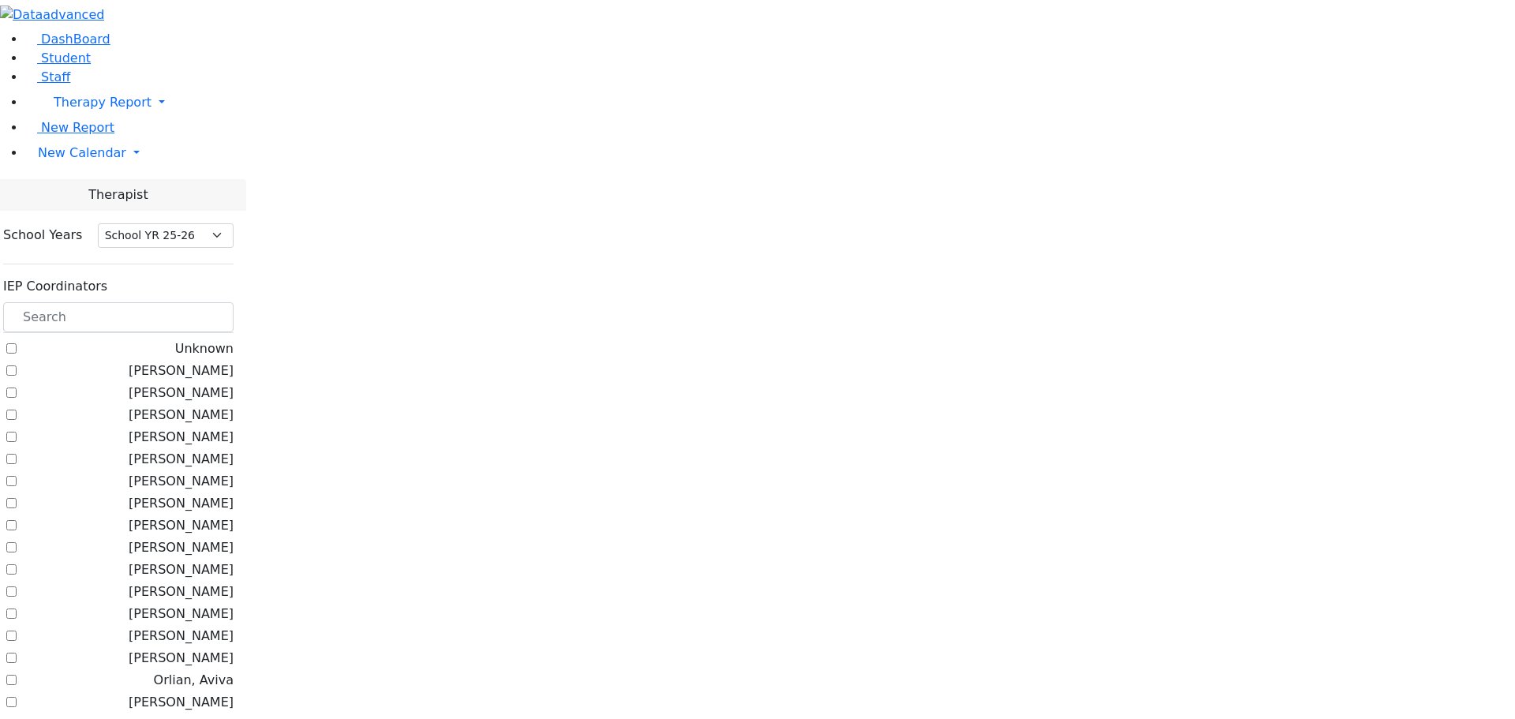
click at [17, 387] on input "[PERSON_NAME]" at bounding box center [11, 392] width 10 height 10
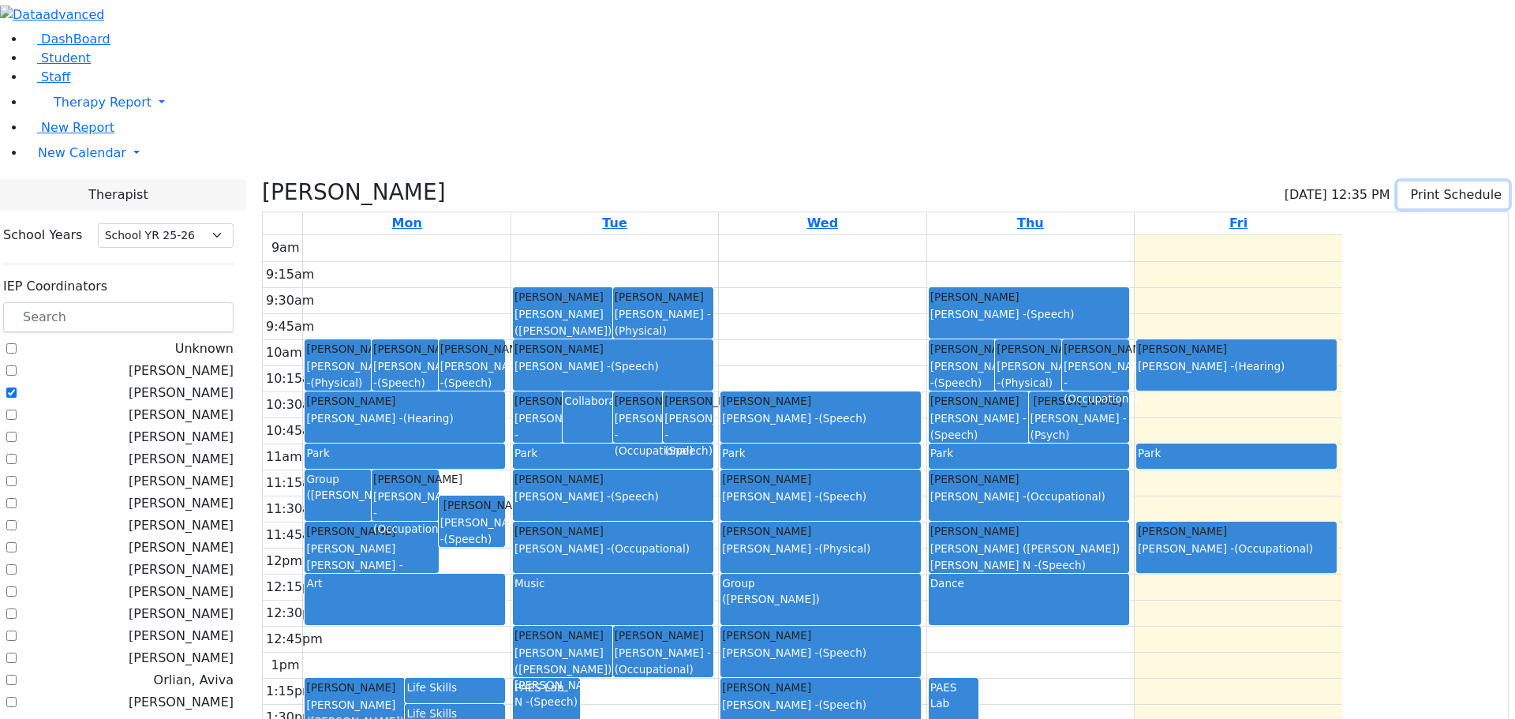
click at [1408, 187] on icon "button" at bounding box center [1408, 194] width 0 height 15
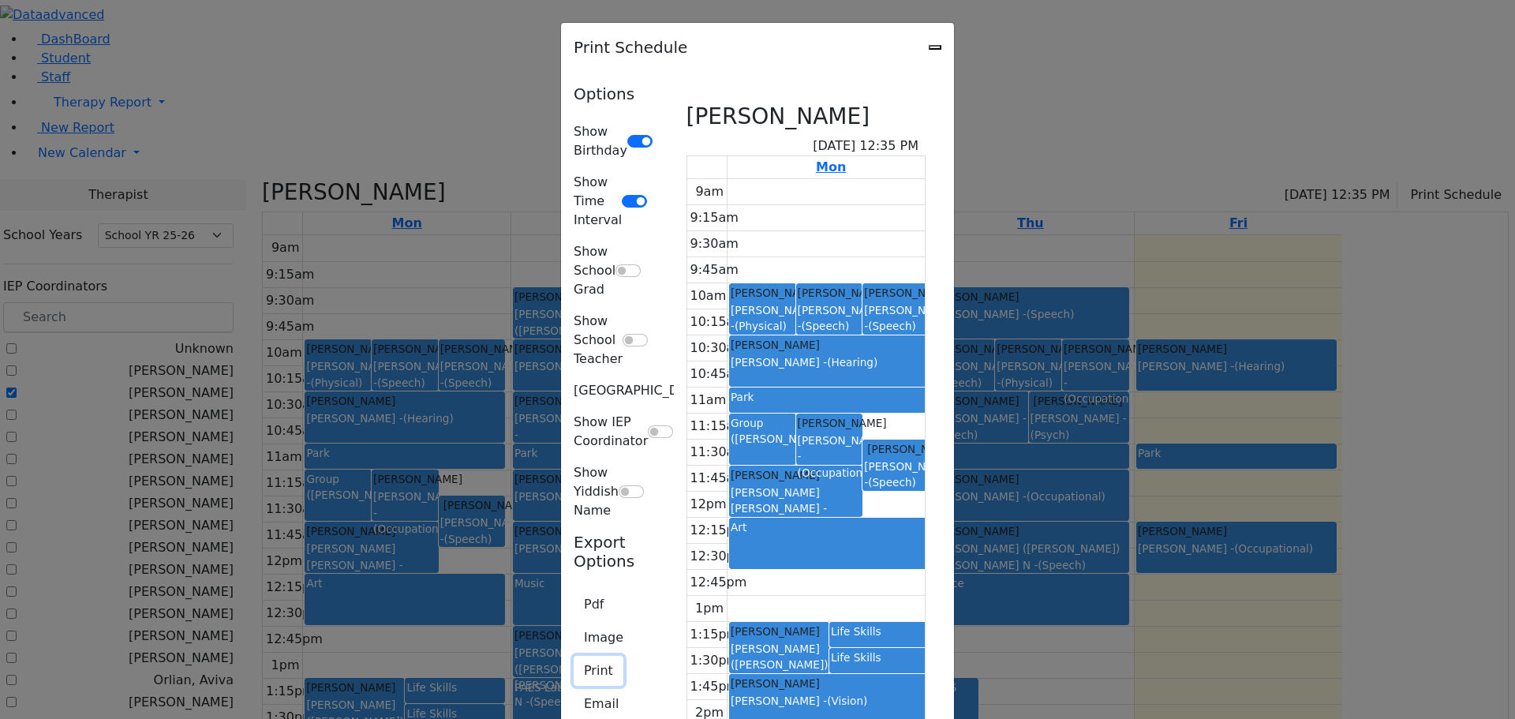
click at [574, 656] on button "Print" at bounding box center [599, 671] width 50 height 30
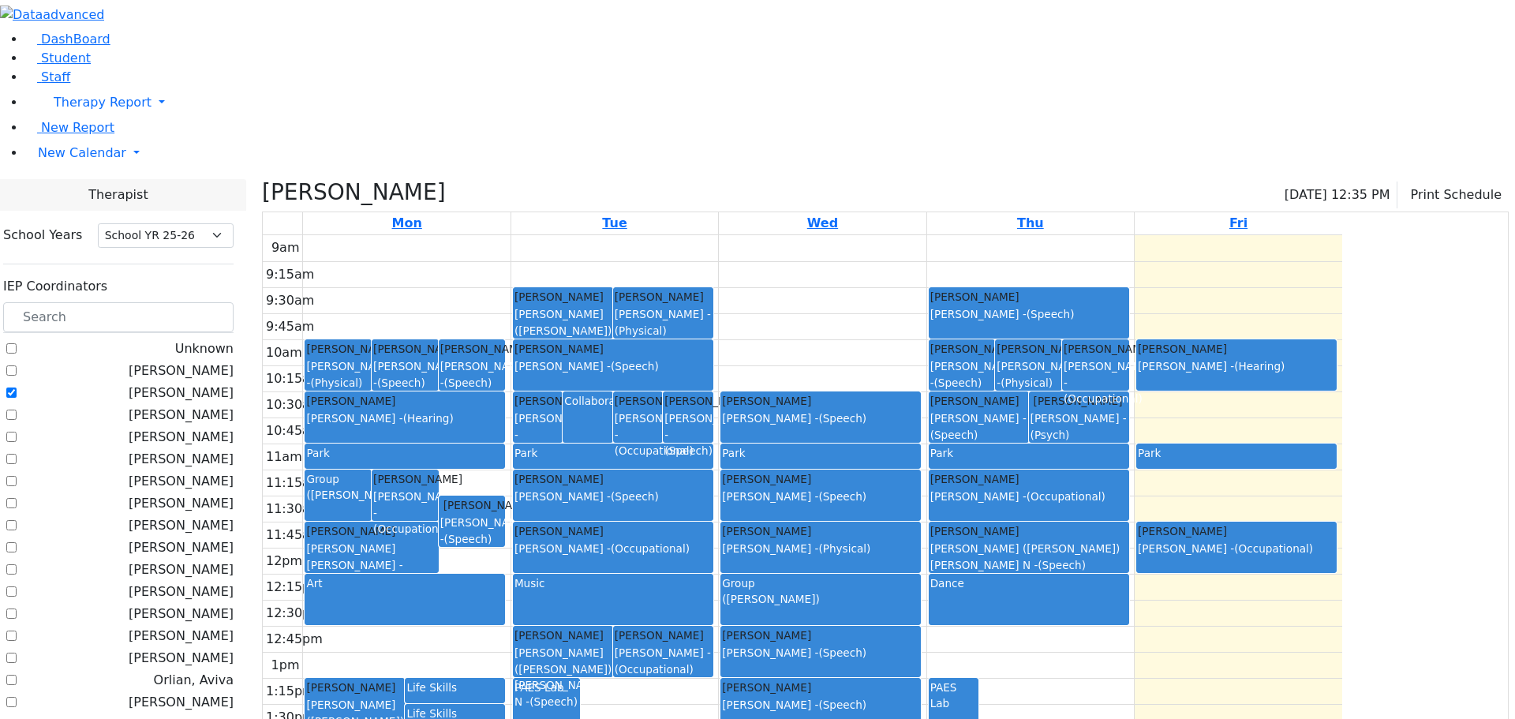
click at [197, 383] on label "[PERSON_NAME]" at bounding box center [181, 392] width 105 height 19
click at [17, 387] on input "[PERSON_NAME]" at bounding box center [11, 392] width 10 height 10
checkbox input "false"
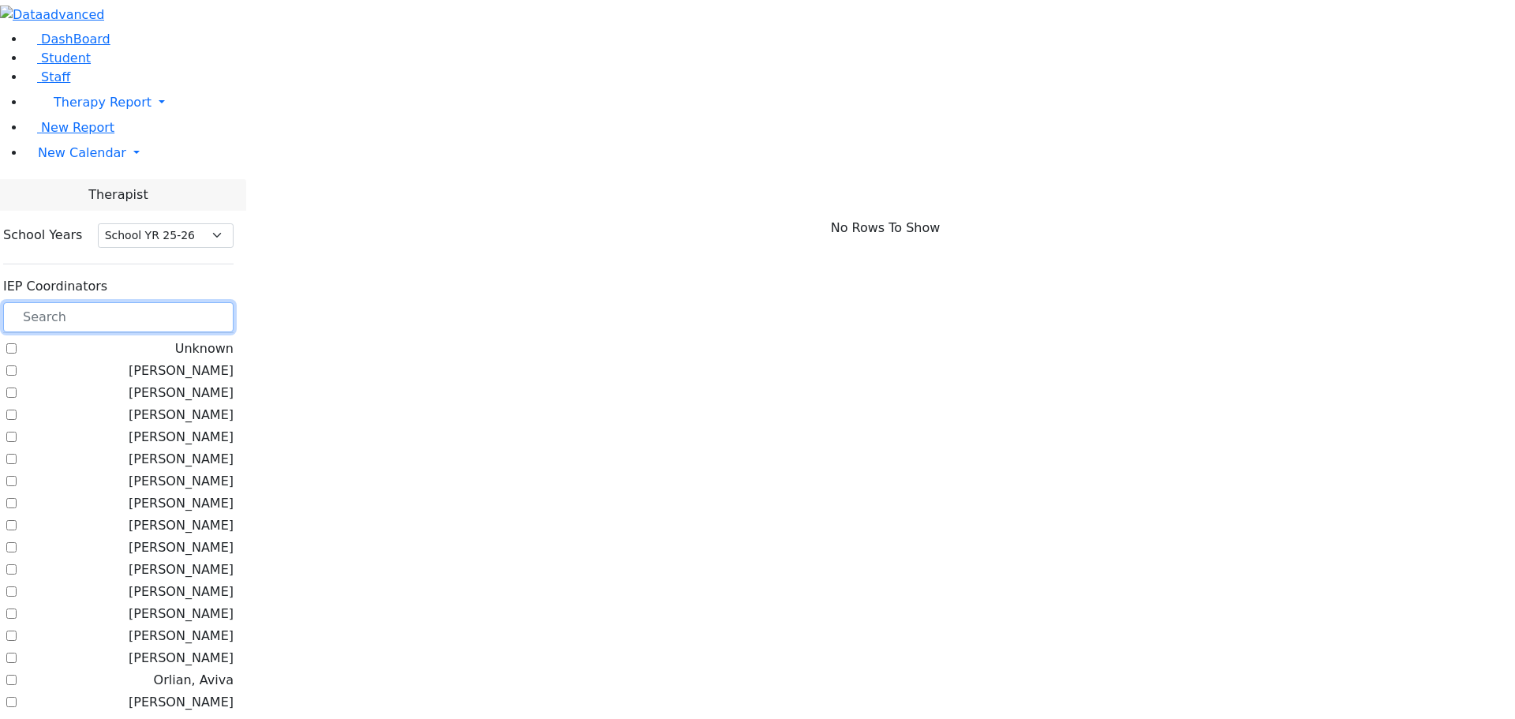
click at [225, 302] on input "text" at bounding box center [118, 317] width 230 height 30
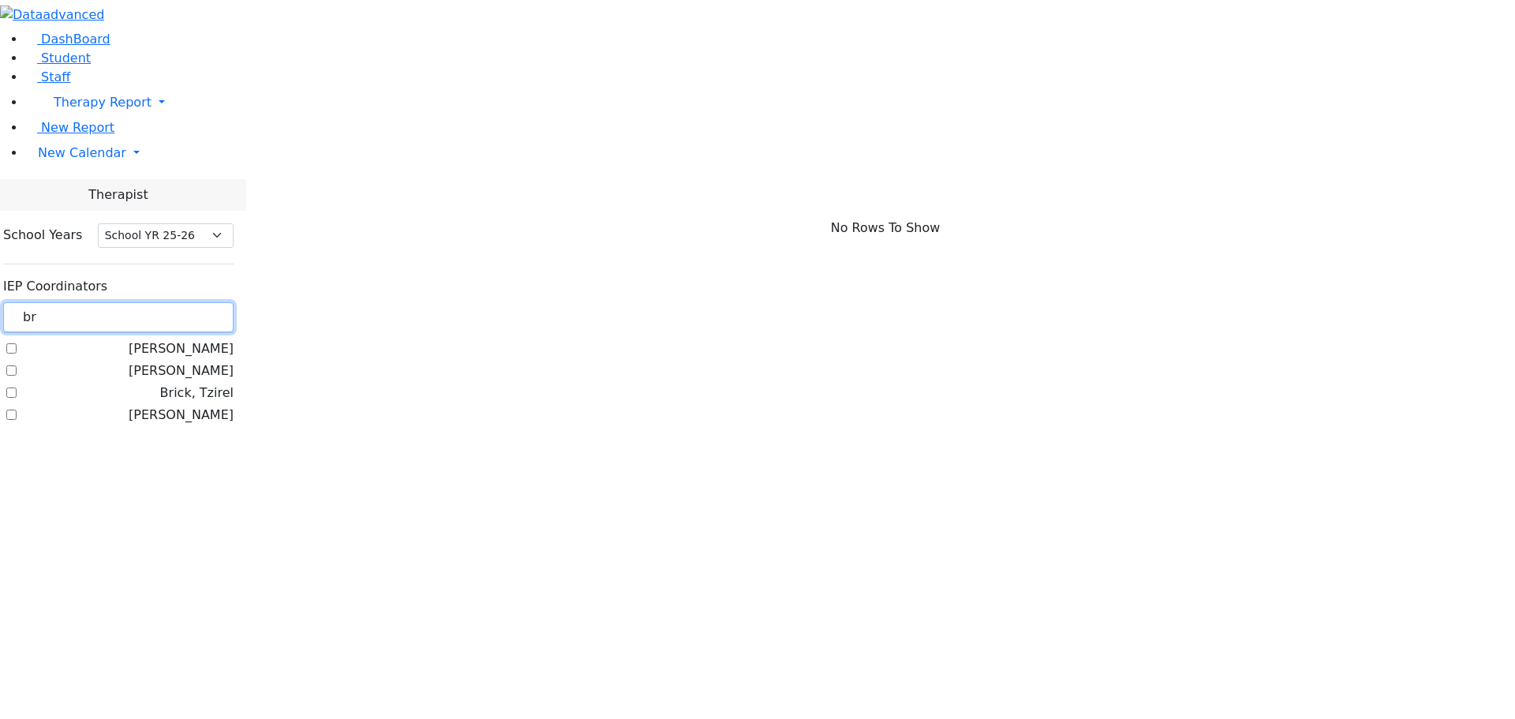
type input "br"
click at [197, 383] on label "Brick, Tzirel" at bounding box center [196, 392] width 73 height 19
click at [17, 387] on input "Brick, Tzirel" at bounding box center [11, 392] width 10 height 10
checkbox input "true"
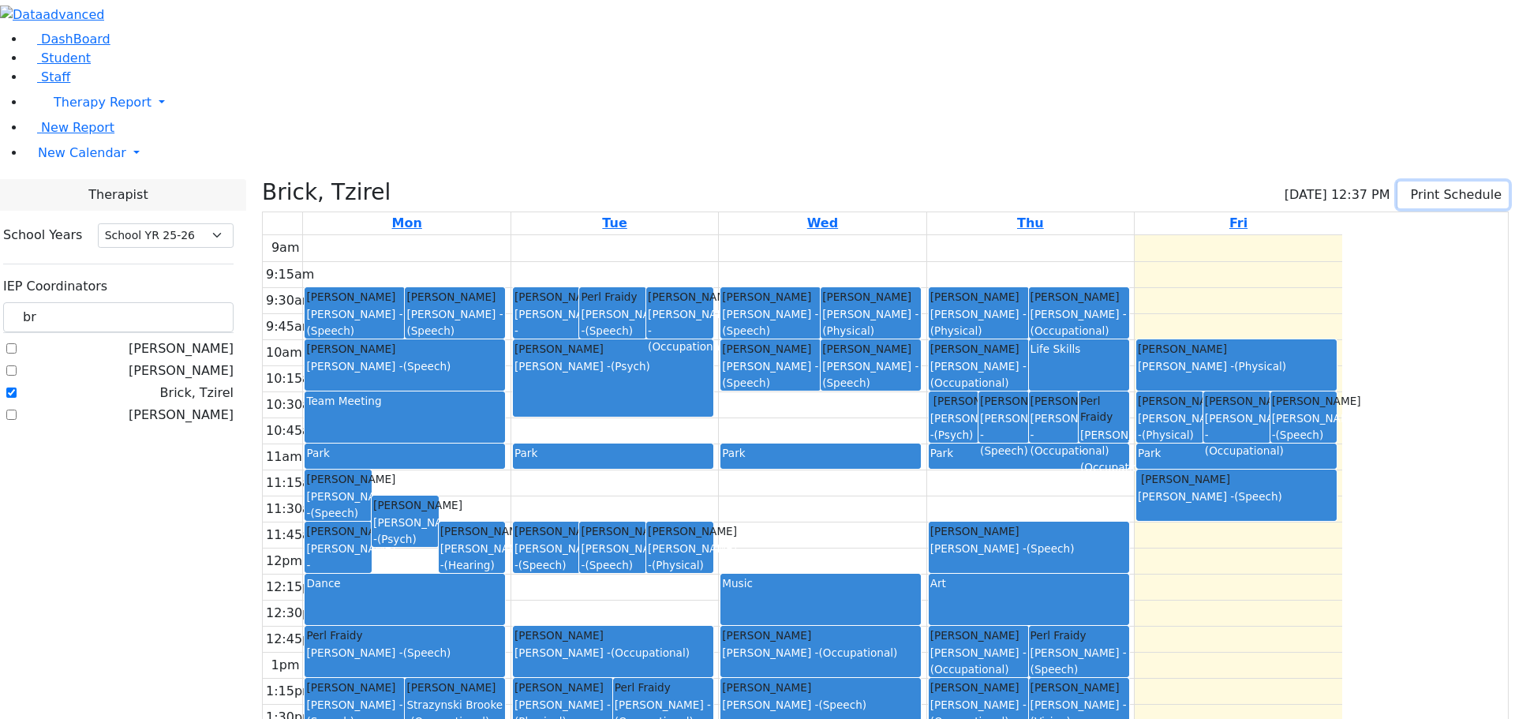
click at [1434, 181] on button "Print Schedule" at bounding box center [1452, 194] width 111 height 27
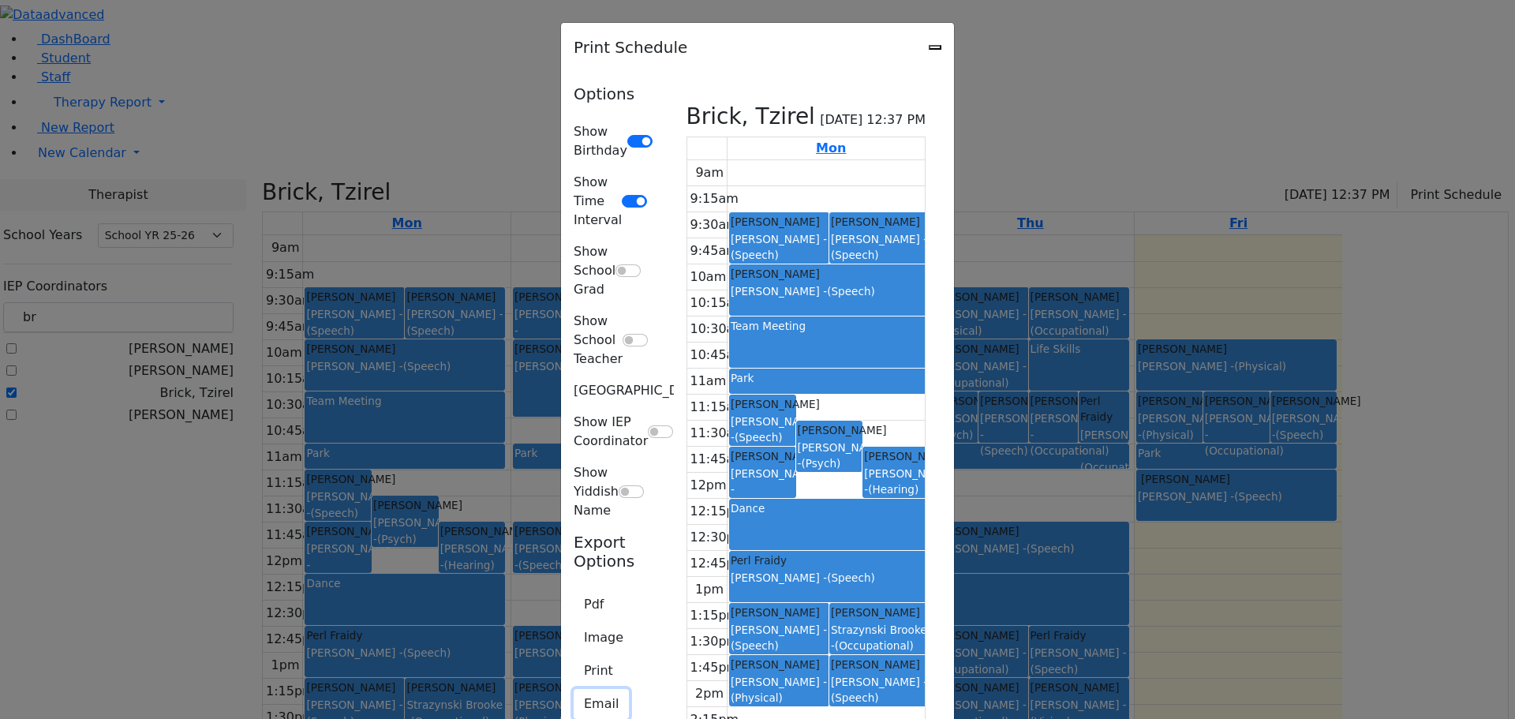
click at [574, 689] on button "Email" at bounding box center [601, 704] width 55 height 30
type textarea "This is schedule for Brick, Tzirel"
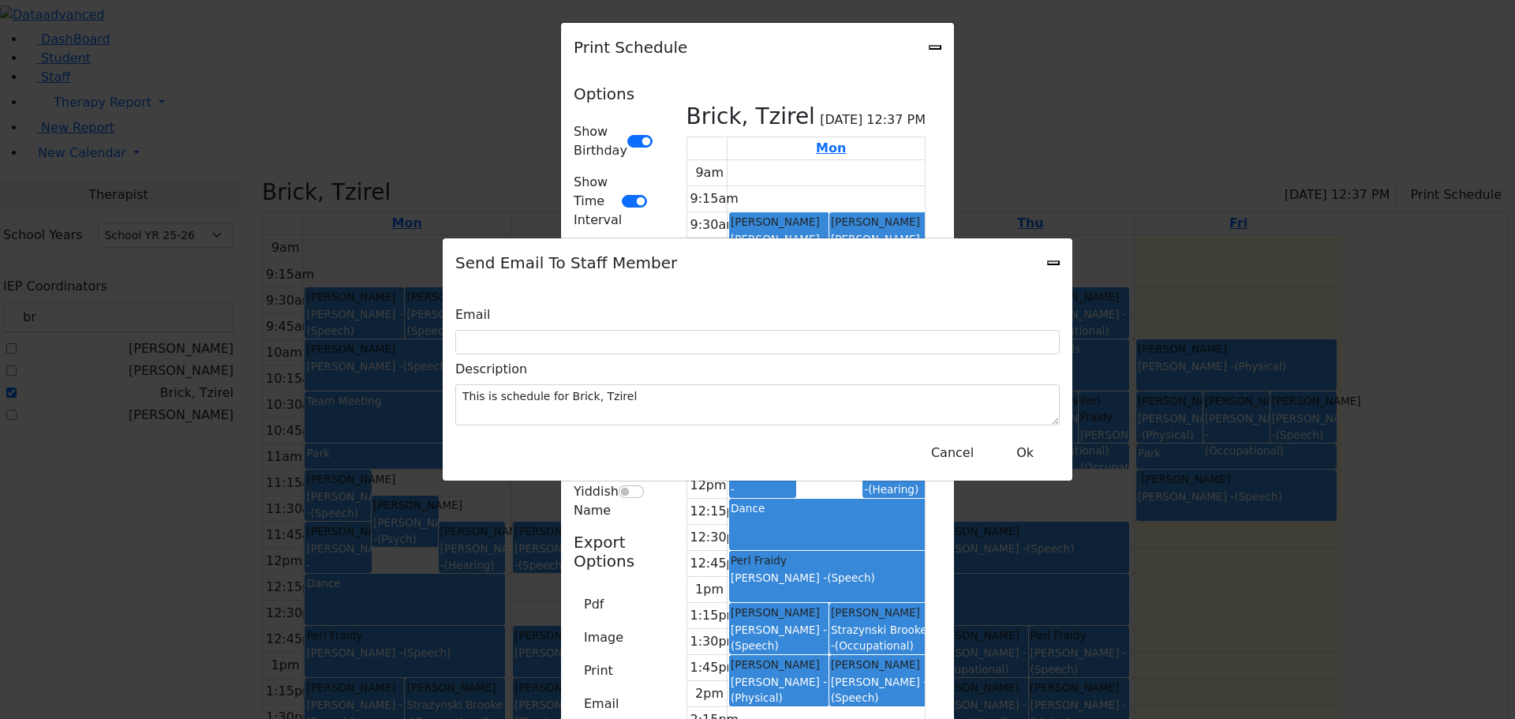
drag, startPoint x: 1058, startPoint y: 282, endPoint x: 1046, endPoint y: 279, distance: 12.1
click at [1053, 263] on icon "Close" at bounding box center [1053, 263] width 0 height 0
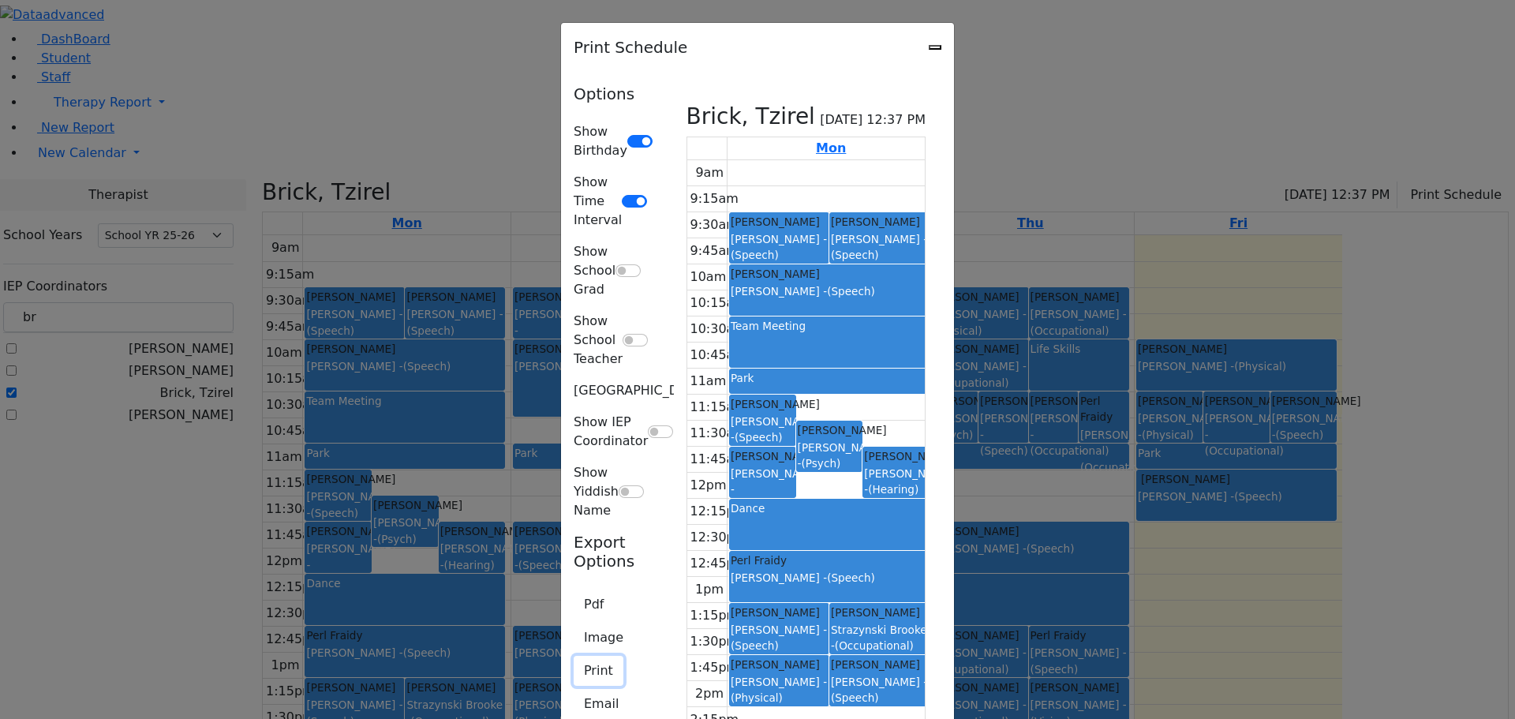
click at [574, 656] on button "Print" at bounding box center [599, 671] width 50 height 30
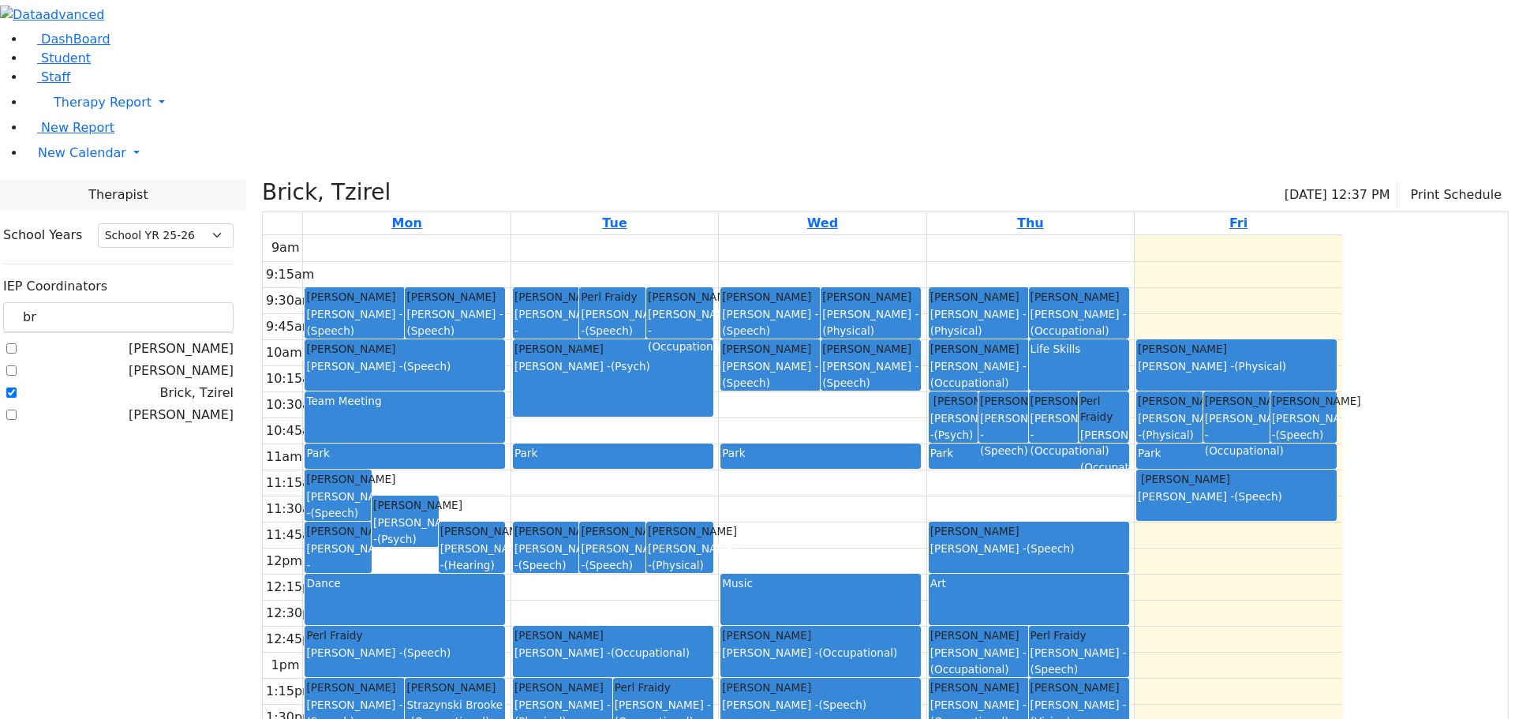
click at [197, 383] on label "Brick, Tzirel" at bounding box center [196, 392] width 73 height 19
click at [17, 387] on input "Brick, Tzirel" at bounding box center [11, 392] width 10 height 10
checkbox input "false"
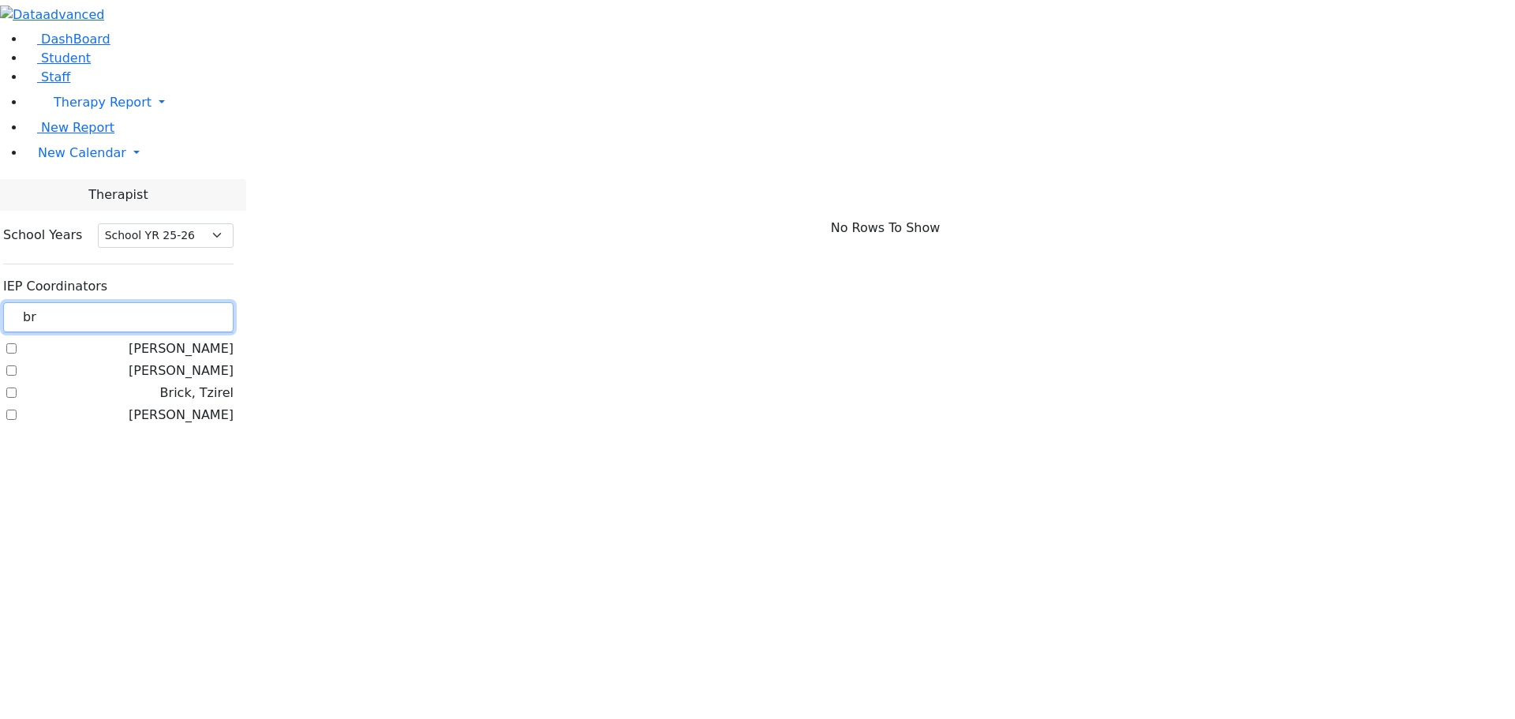
drag, startPoint x: 224, startPoint y: 142, endPoint x: 166, endPoint y: 129, distance: 59.7
click at [166, 129] on div "DashBoard Student Staff Therapy Report Student Old Calendar Report E_Judy" at bounding box center [757, 220] width 1515 height 440
type input "web"
click at [196, 361] on label "[PERSON_NAME]" at bounding box center [181, 370] width 105 height 19
click at [17, 365] on input "[PERSON_NAME]" at bounding box center [11, 370] width 10 height 10
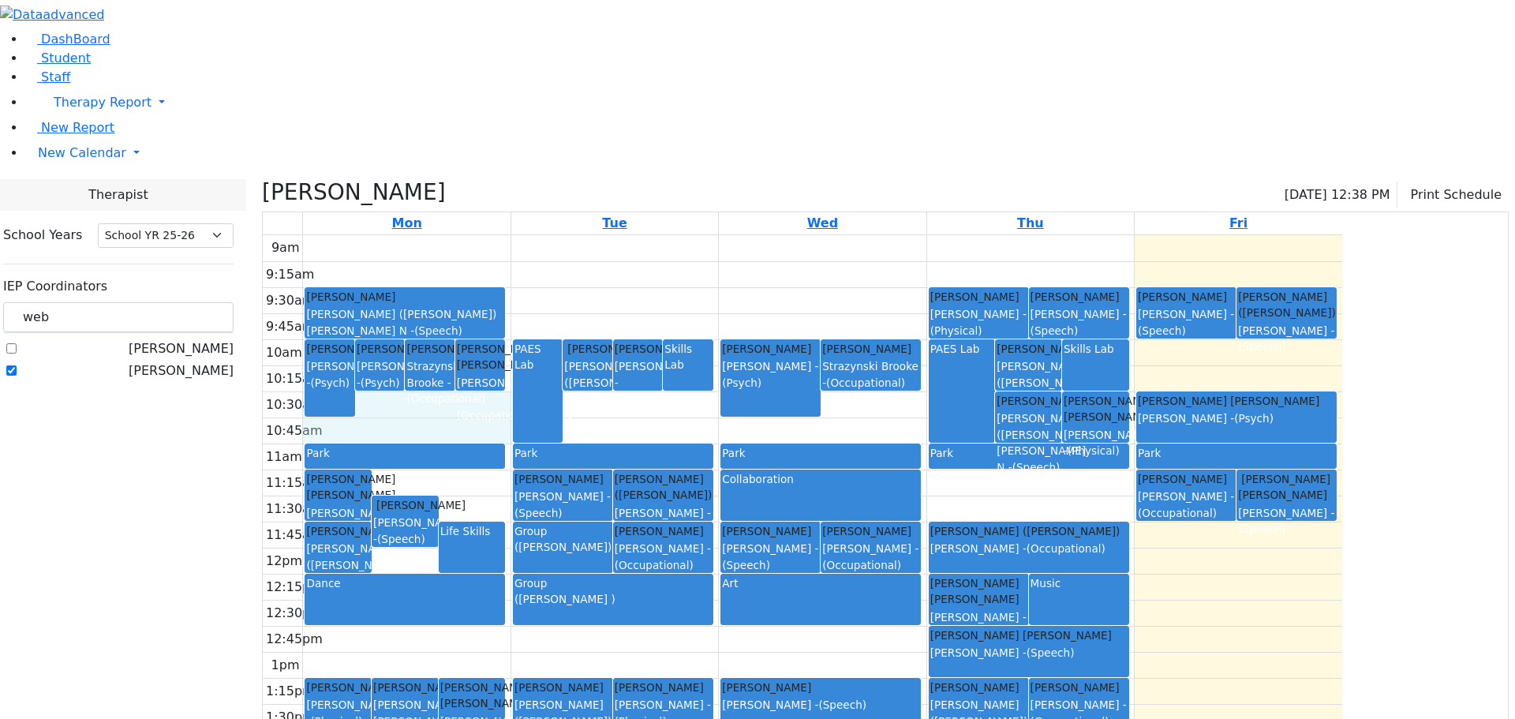
drag, startPoint x: 581, startPoint y: 256, endPoint x: 584, endPoint y: 268, distance: 12.8
click at [584, 268] on div "9am 9:15am 9:30am 9:45am 10am 10:15am 10:30am 10:45am 11am 11:15am 11:30am 11:4…" at bounding box center [802, 547] width 1079 height 625
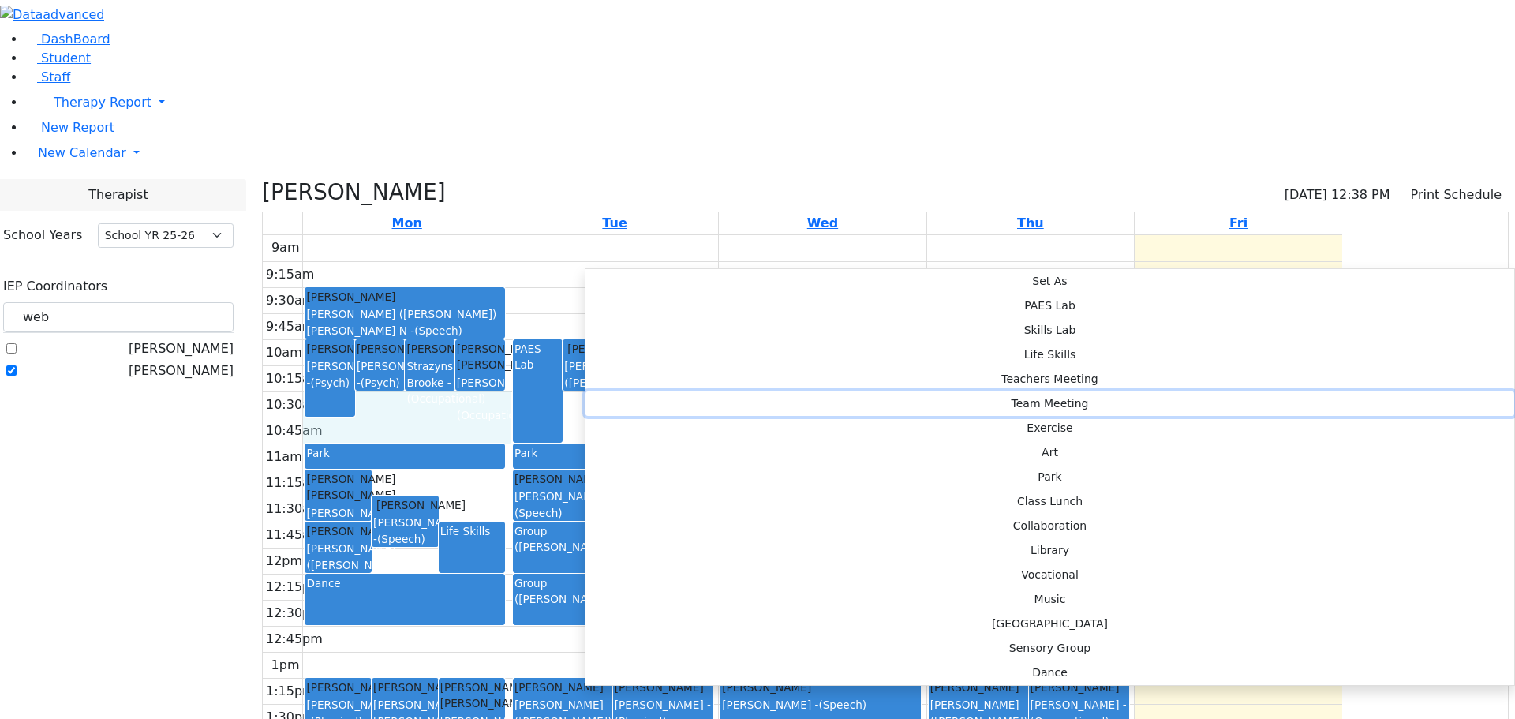
click at [787, 391] on button "Team Meeting" at bounding box center [1049, 403] width 929 height 24
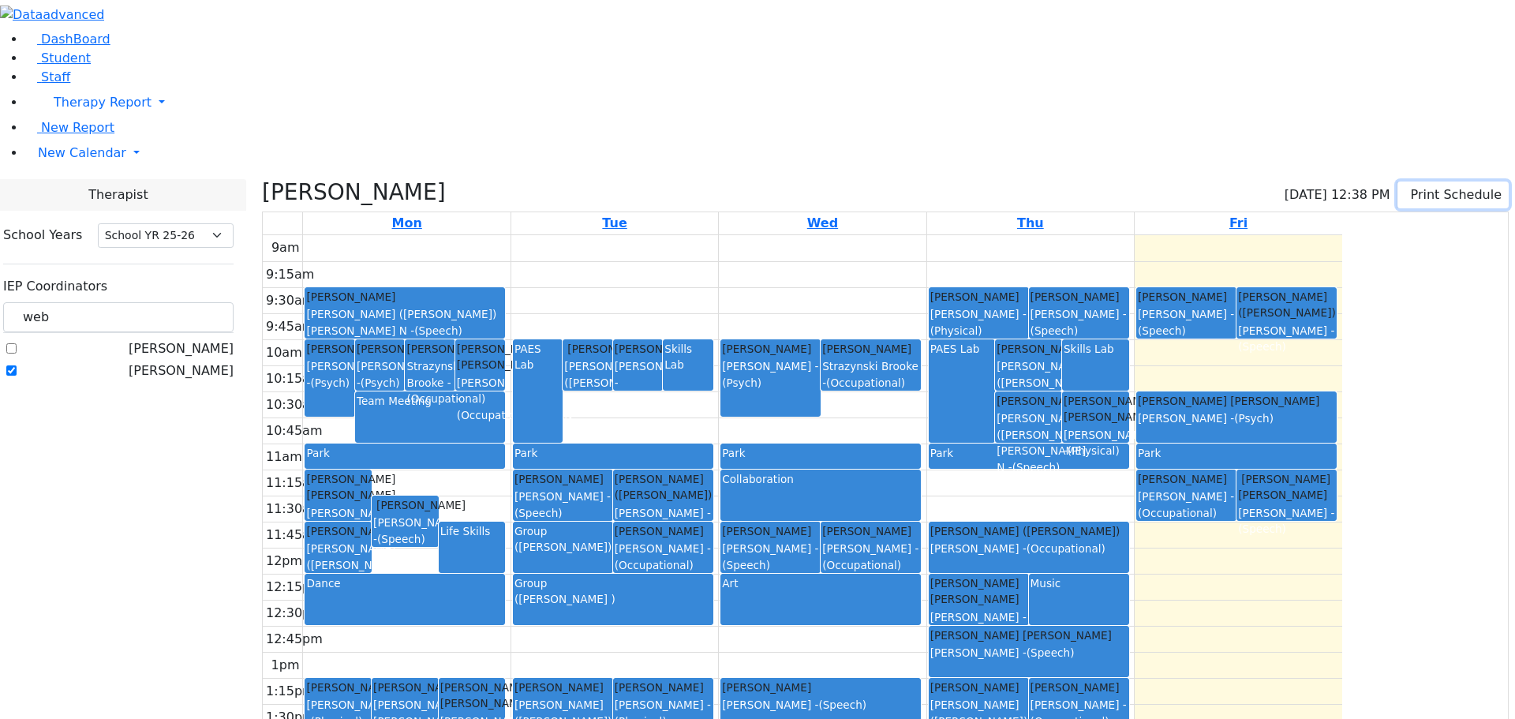
click at [1408, 187] on icon "button" at bounding box center [1408, 194] width 0 height 15
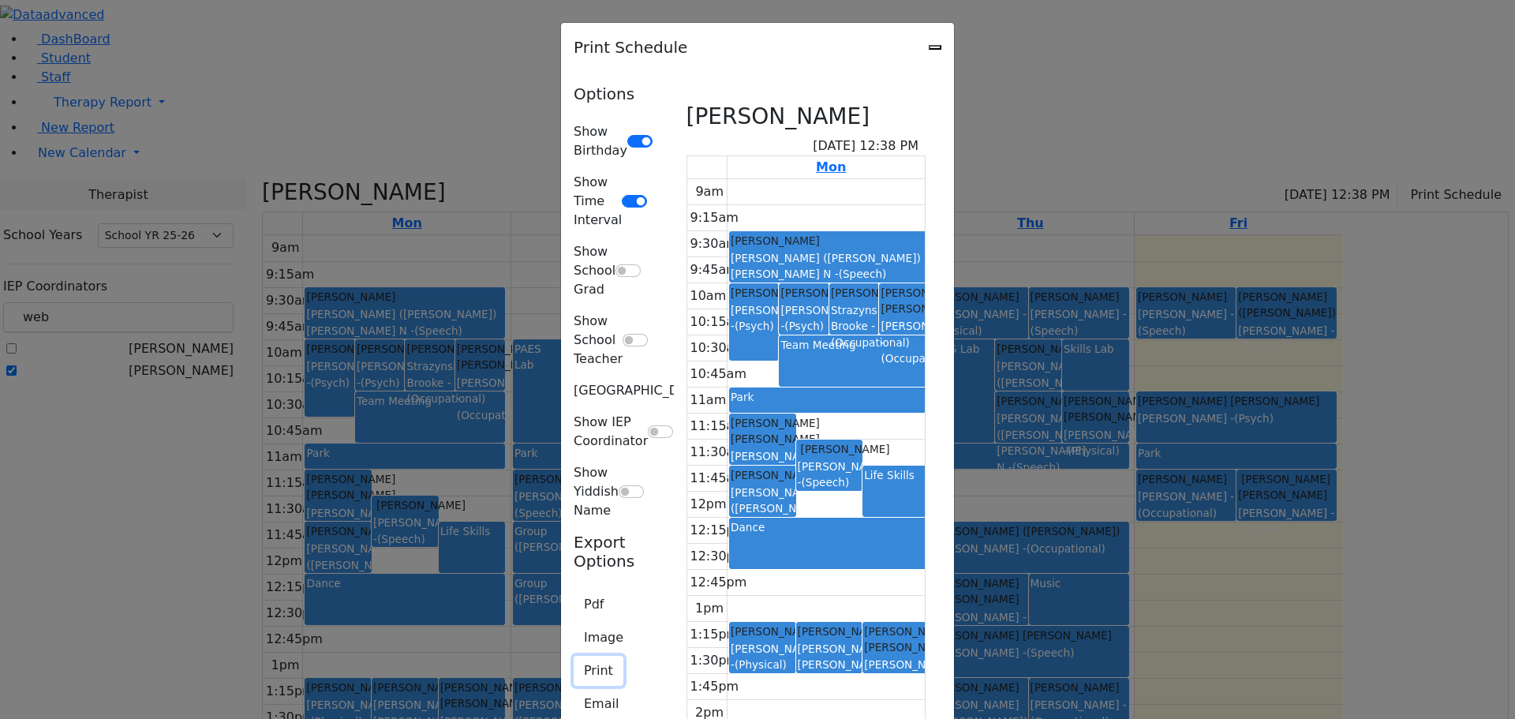
click at [574, 656] on button "Print" at bounding box center [599, 671] width 50 height 30
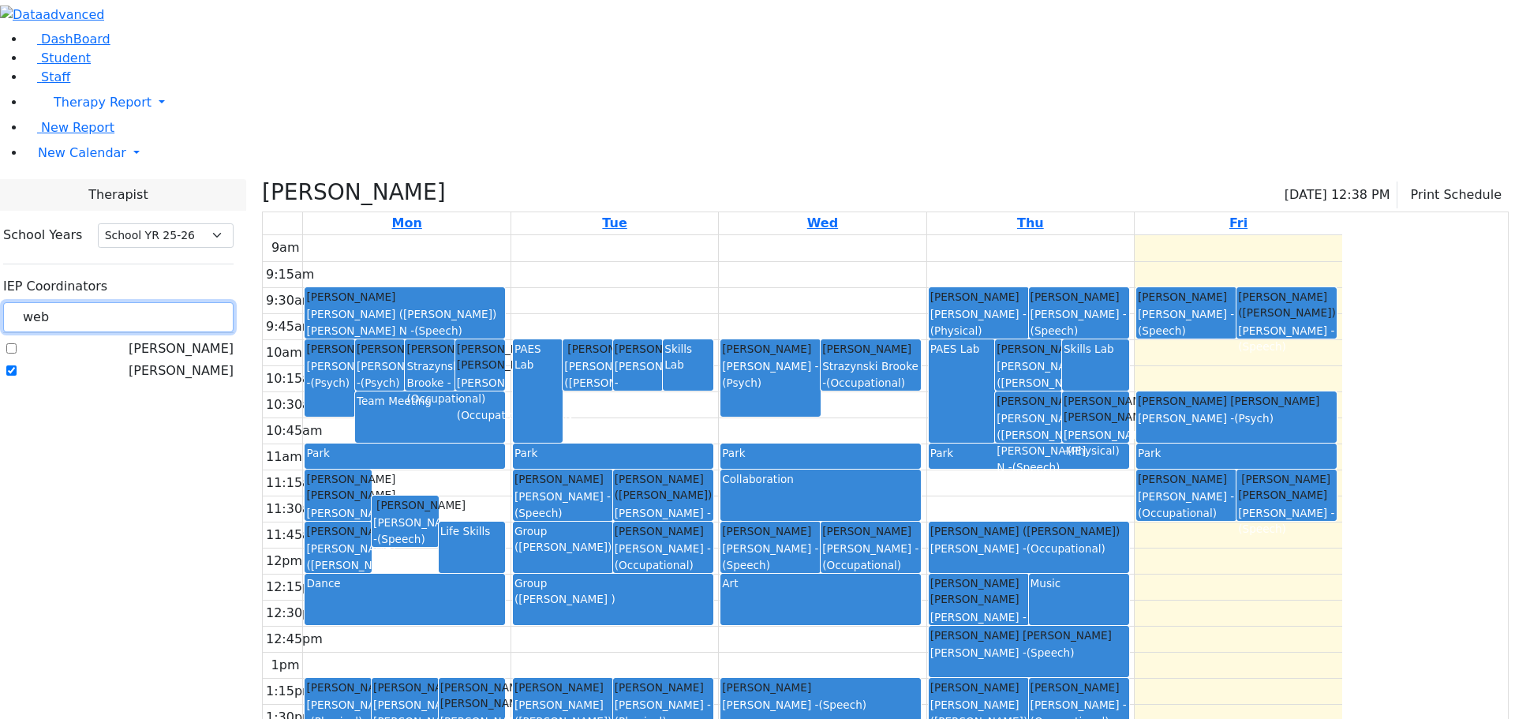
drag, startPoint x: 267, startPoint y: 151, endPoint x: 183, endPoint y: 139, distance: 85.2
click at [183, 211] on div "School Years Select School YR Summer YR 25 School YR 25-26 Summer YR 25 School …" at bounding box center [119, 303] width 256 height 185
click at [195, 361] on label "[PERSON_NAME]" at bounding box center [181, 370] width 105 height 19
click at [17, 365] on input "[PERSON_NAME]" at bounding box center [11, 370] width 10 height 10
checkbox input "false"
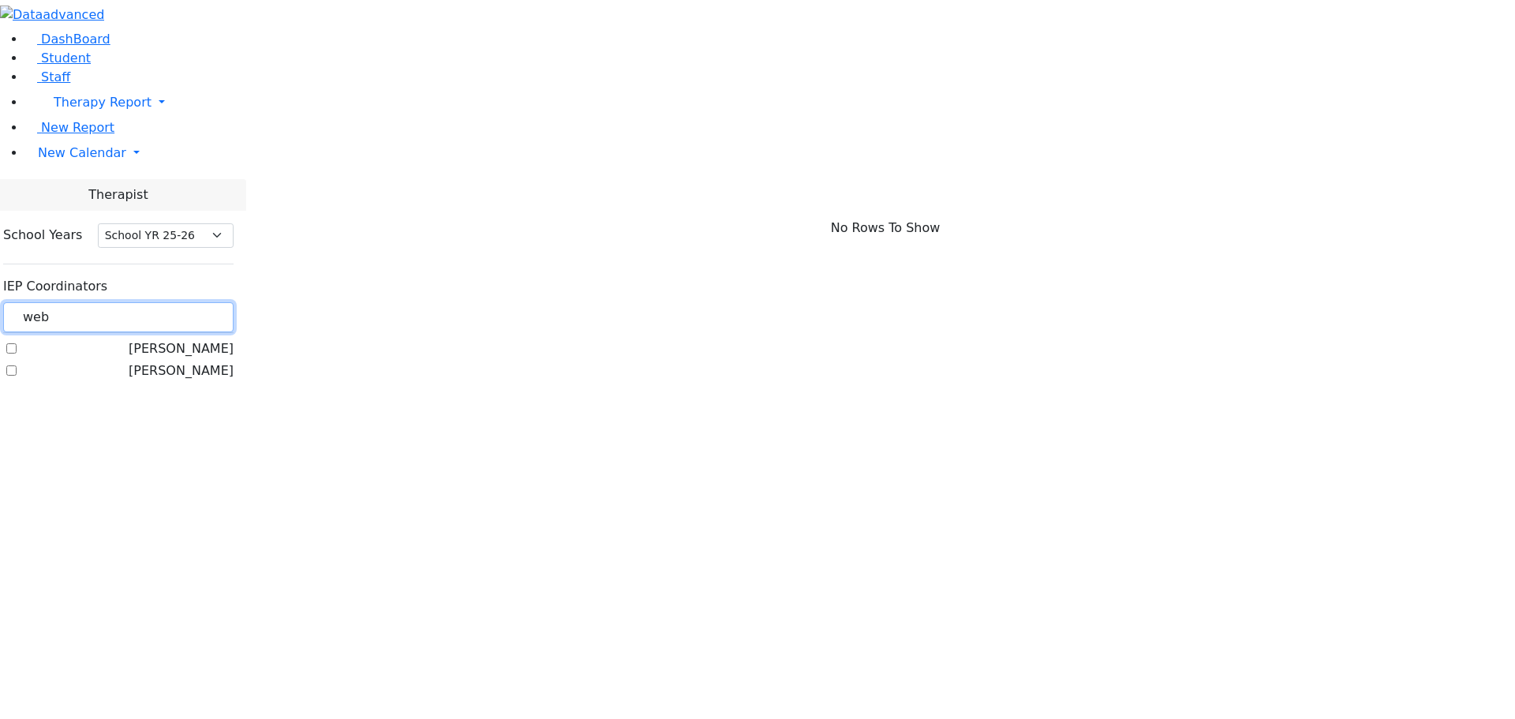
drag, startPoint x: 231, startPoint y: 142, endPoint x: 196, endPoint y: 135, distance: 36.2
click at [196, 302] on div "web" at bounding box center [118, 317] width 230 height 31
type input "gold"
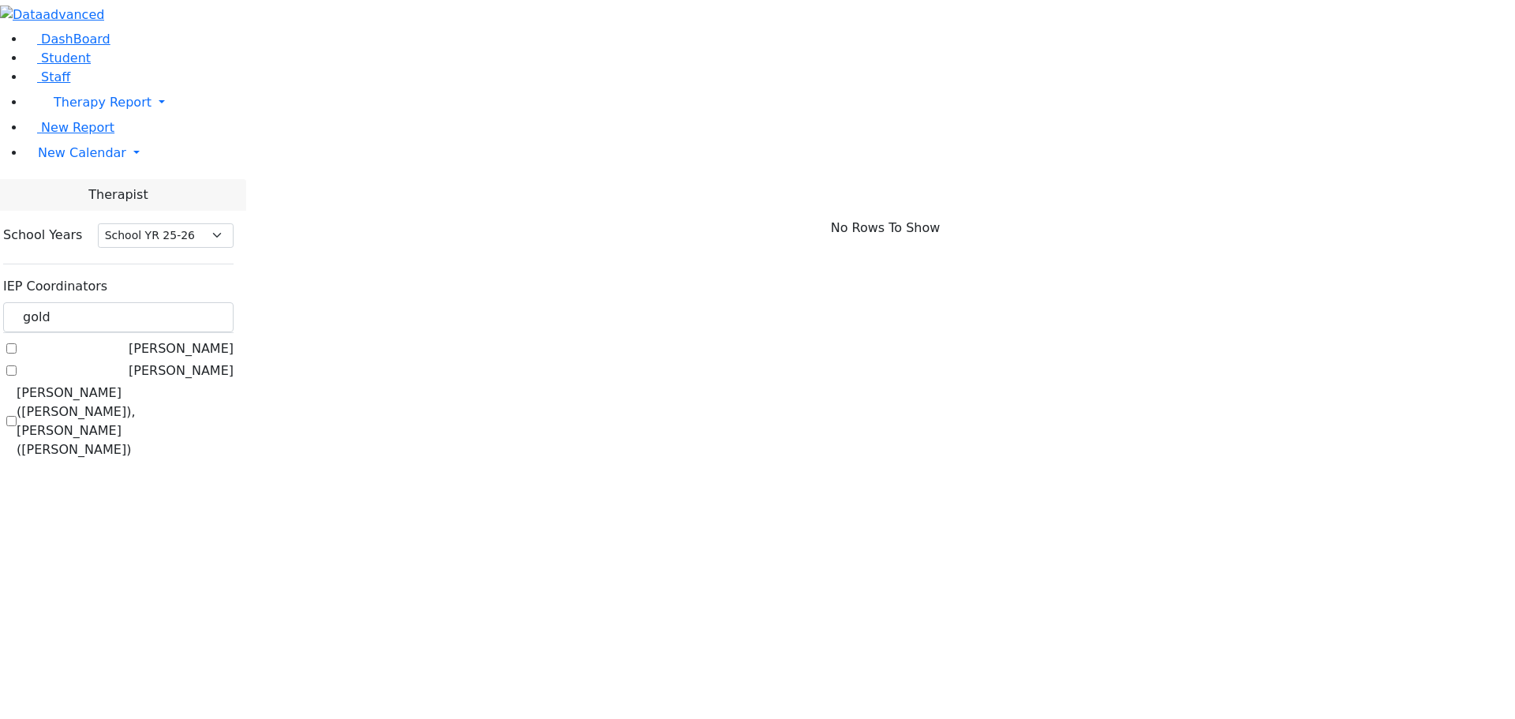
click at [193, 361] on label "[PERSON_NAME]" at bounding box center [181, 370] width 105 height 19
click at [17, 365] on input "[PERSON_NAME]" at bounding box center [11, 370] width 10 height 10
checkbox input "true"
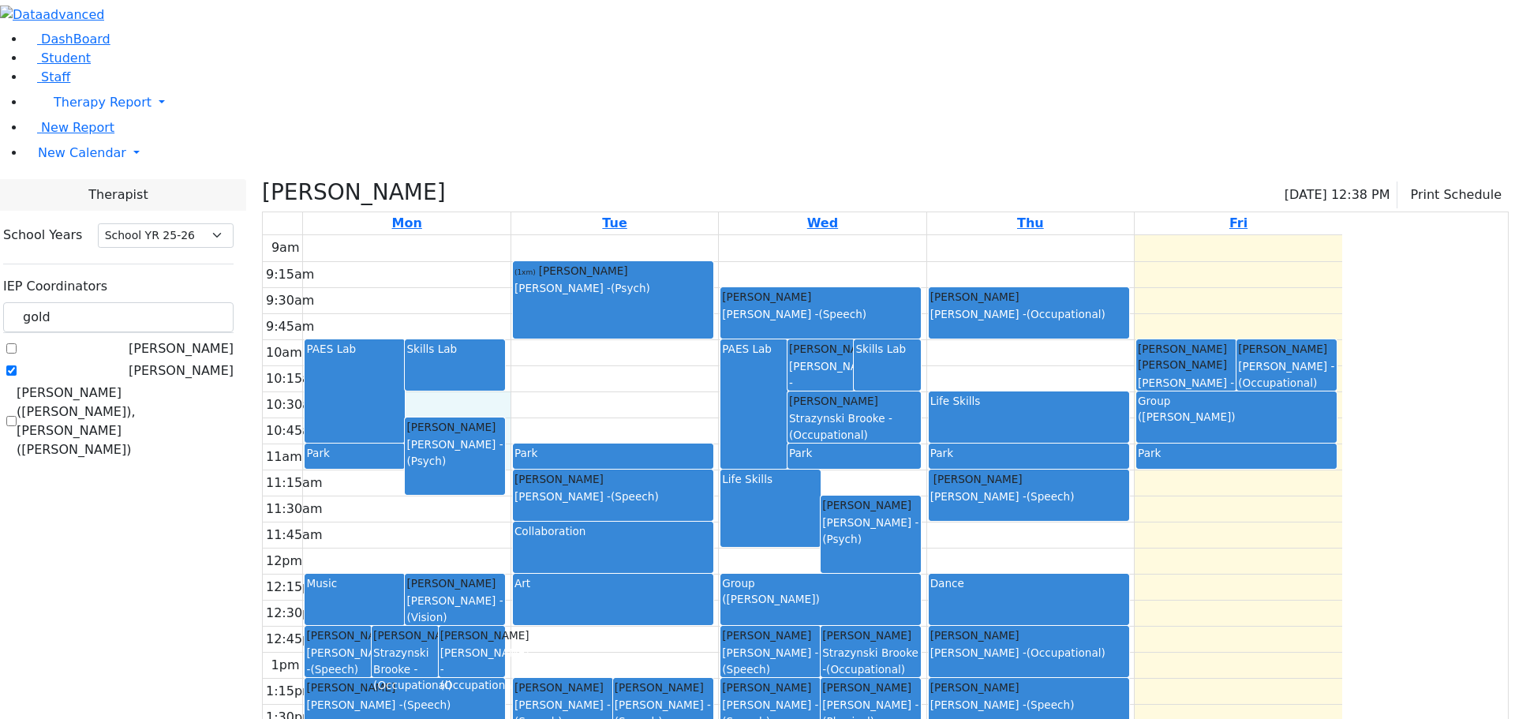
drag, startPoint x: 656, startPoint y: 239, endPoint x: 663, endPoint y: 286, distance: 47.9
click at [663, 286] on div "9am 9:15am 9:30am 9:45am 10am 10:15am 10:30am 10:45am 11am 11:15am 11:30am 11:4…" at bounding box center [802, 547] width 1079 height 625
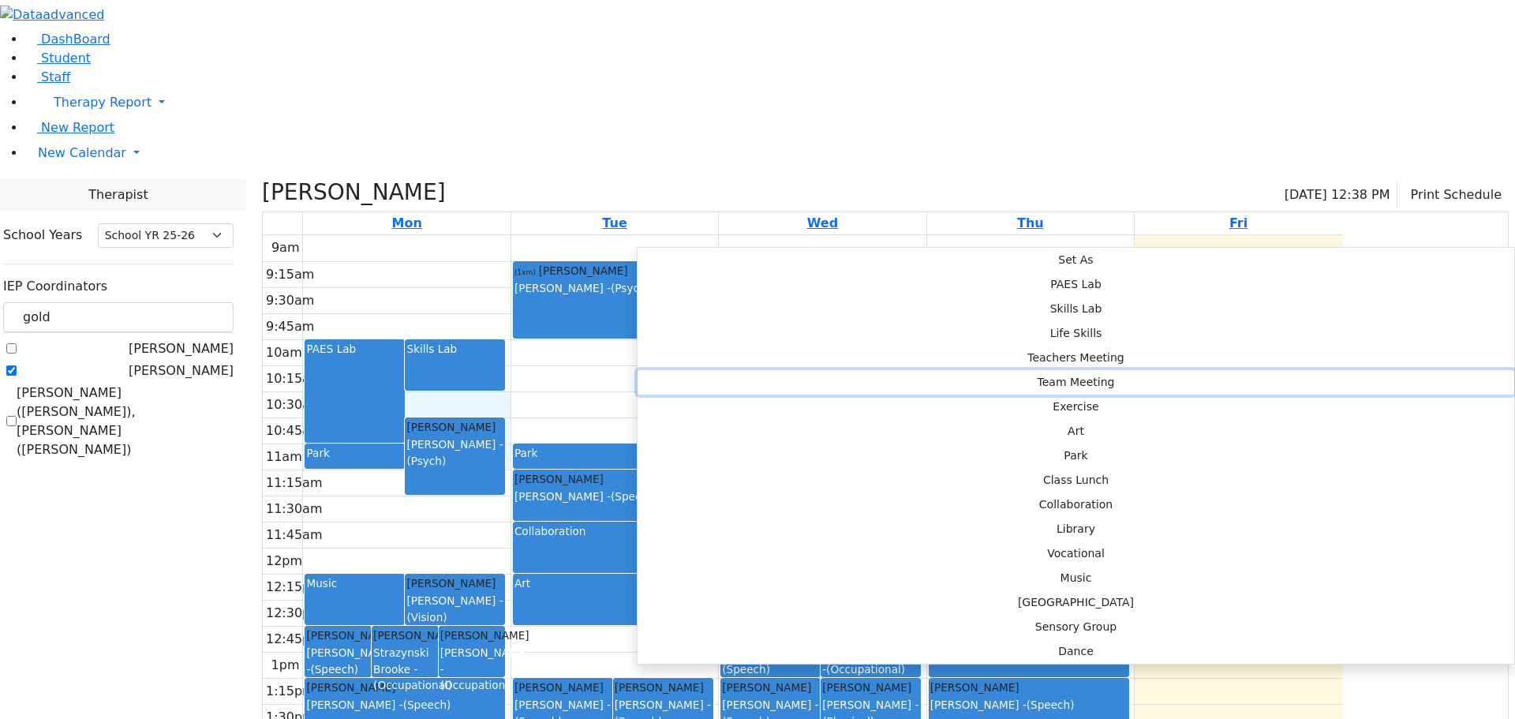
click at [841, 370] on button "Team Meeting" at bounding box center [1076, 382] width 877 height 24
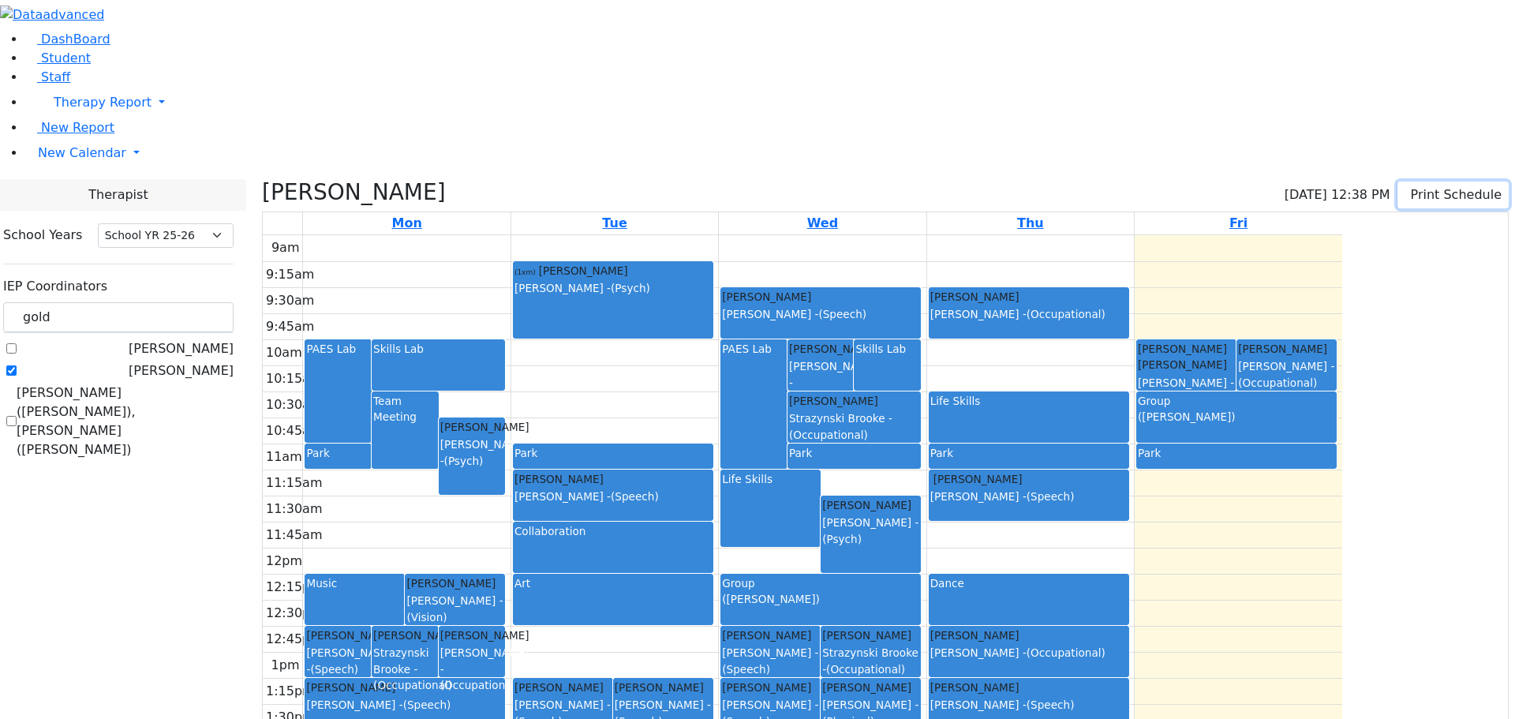
click at [1408, 187] on icon "button" at bounding box center [1408, 194] width 0 height 15
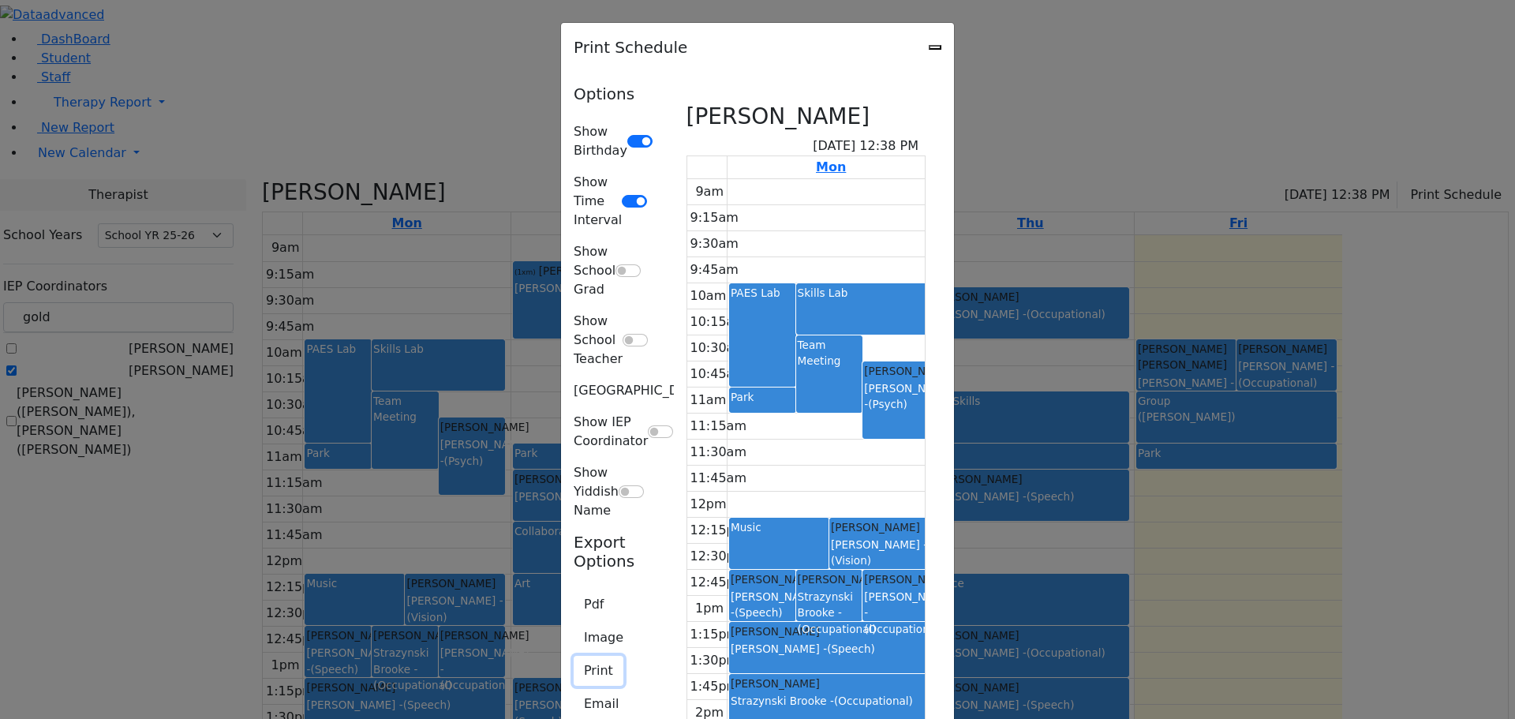
click at [574, 656] on button "Print" at bounding box center [599, 671] width 50 height 30
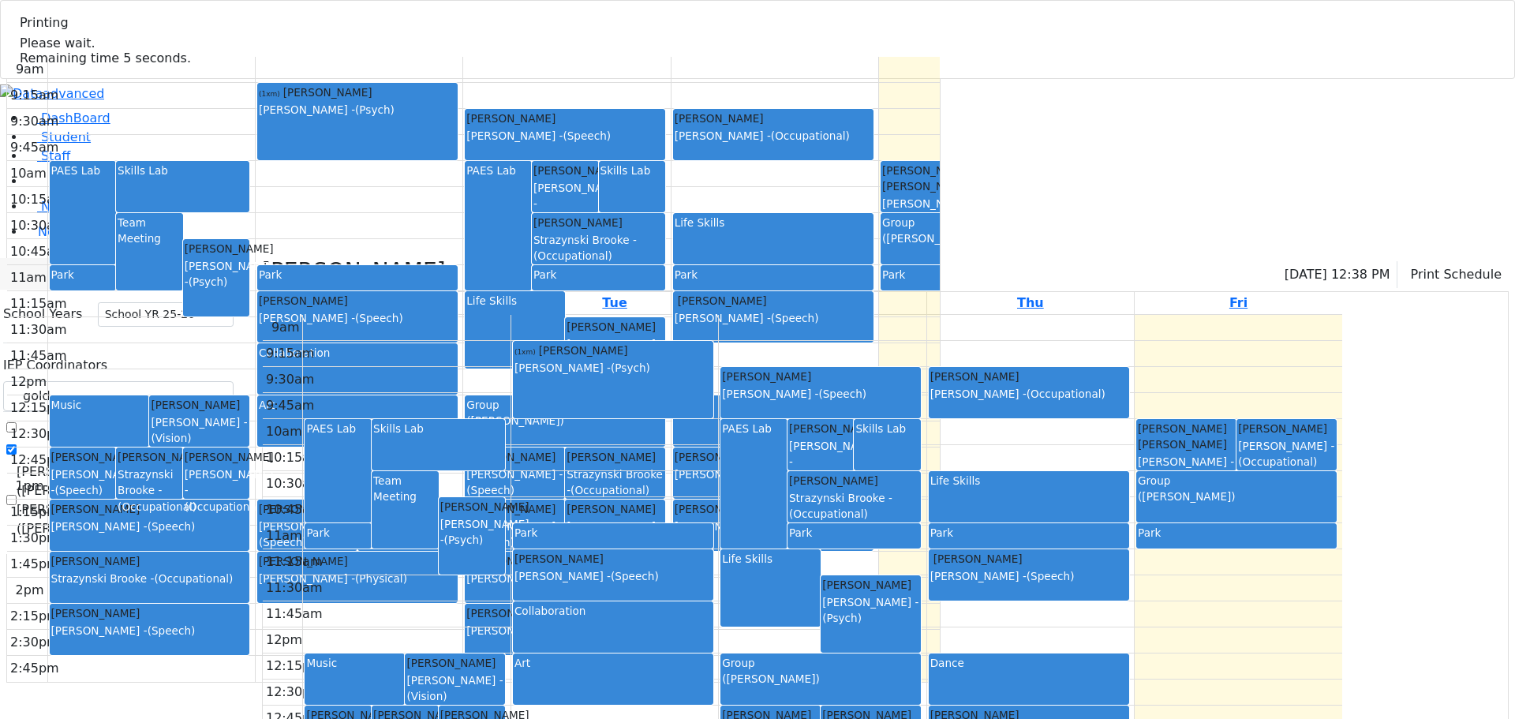
select select "212"
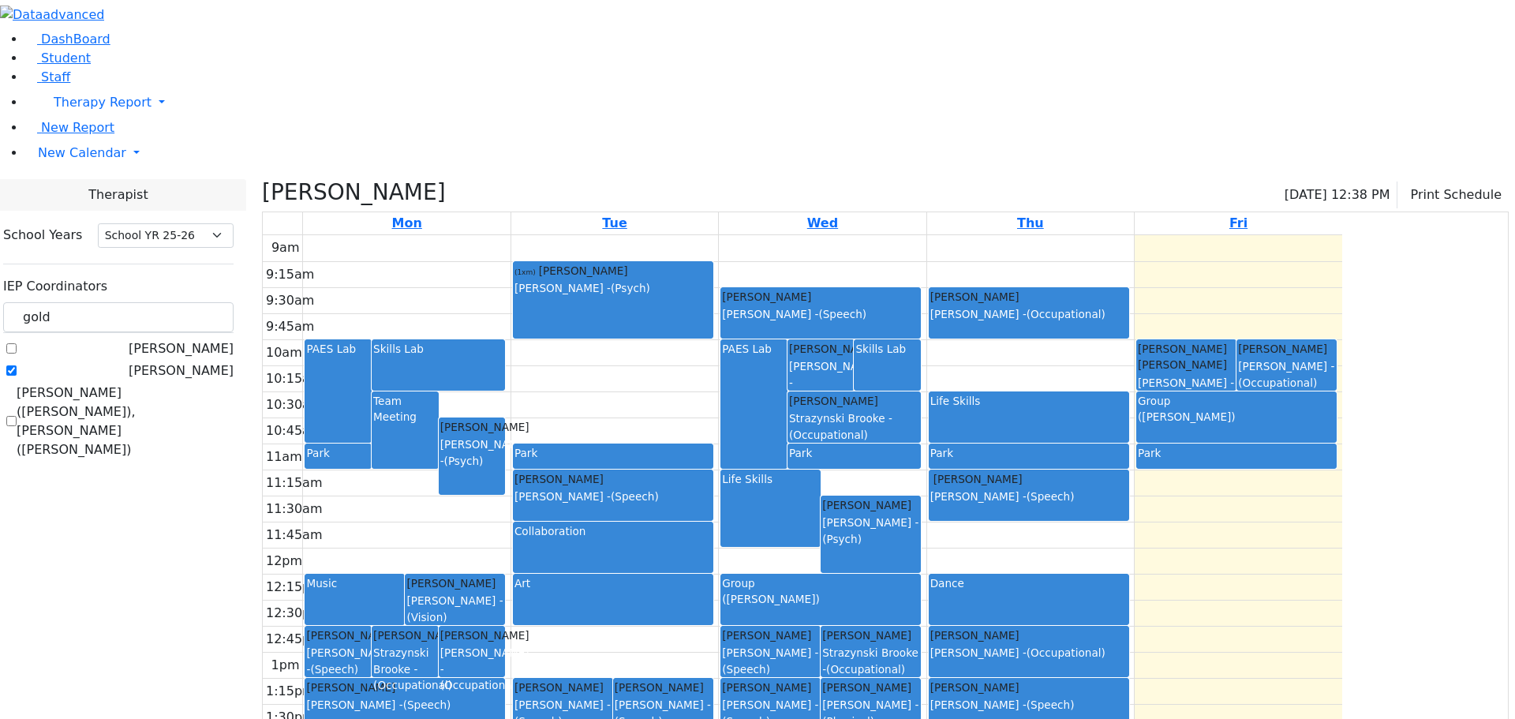
click at [195, 361] on label "[PERSON_NAME]" at bounding box center [181, 370] width 105 height 19
click at [17, 365] on input "[PERSON_NAME]" at bounding box center [11, 370] width 10 height 10
checkbox input "false"
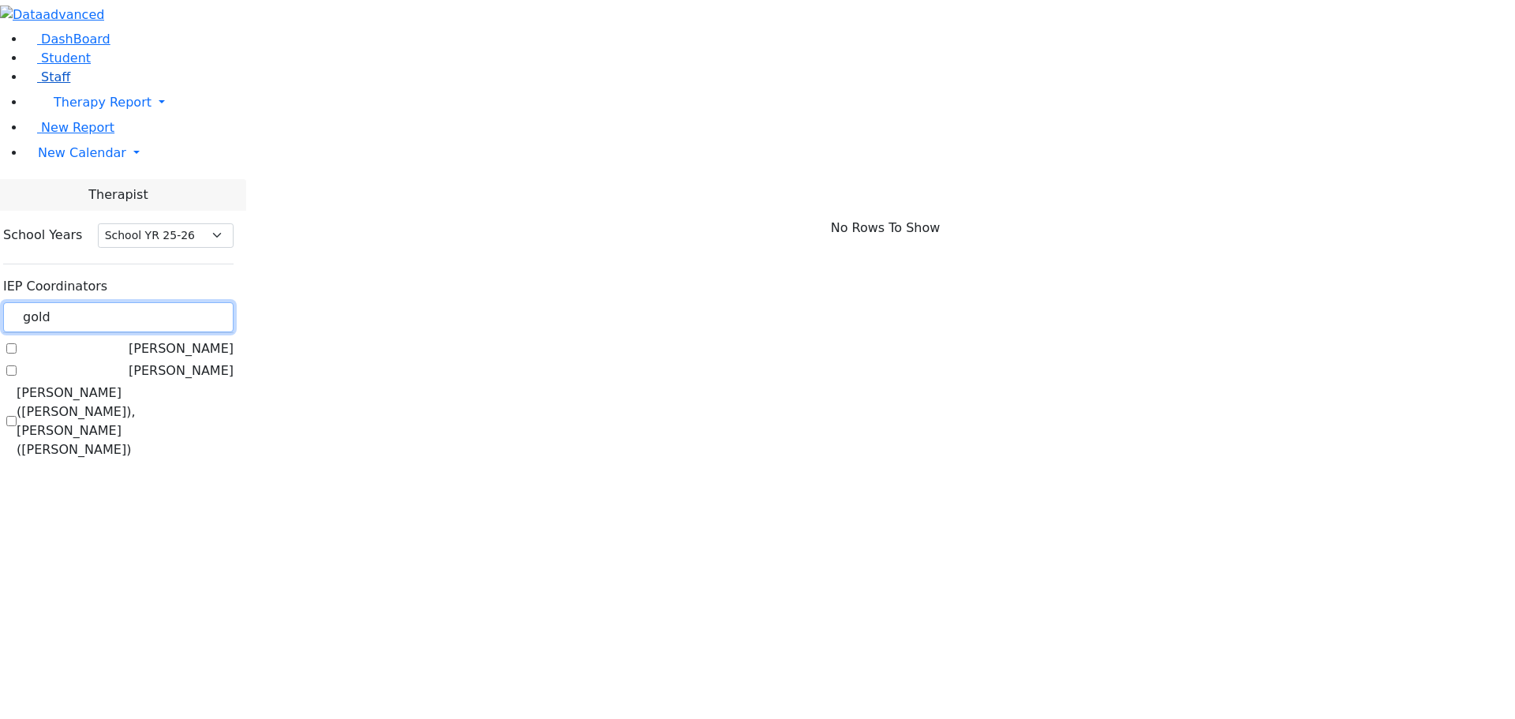
drag, startPoint x: 249, startPoint y: 146, endPoint x: 122, endPoint y: 138, distance: 126.5
click at [122, 138] on div "DashBoard Student Staff Therapy Report Student Old Calendar Report E_Judy" at bounding box center [757, 237] width 1515 height 475
type input "br"
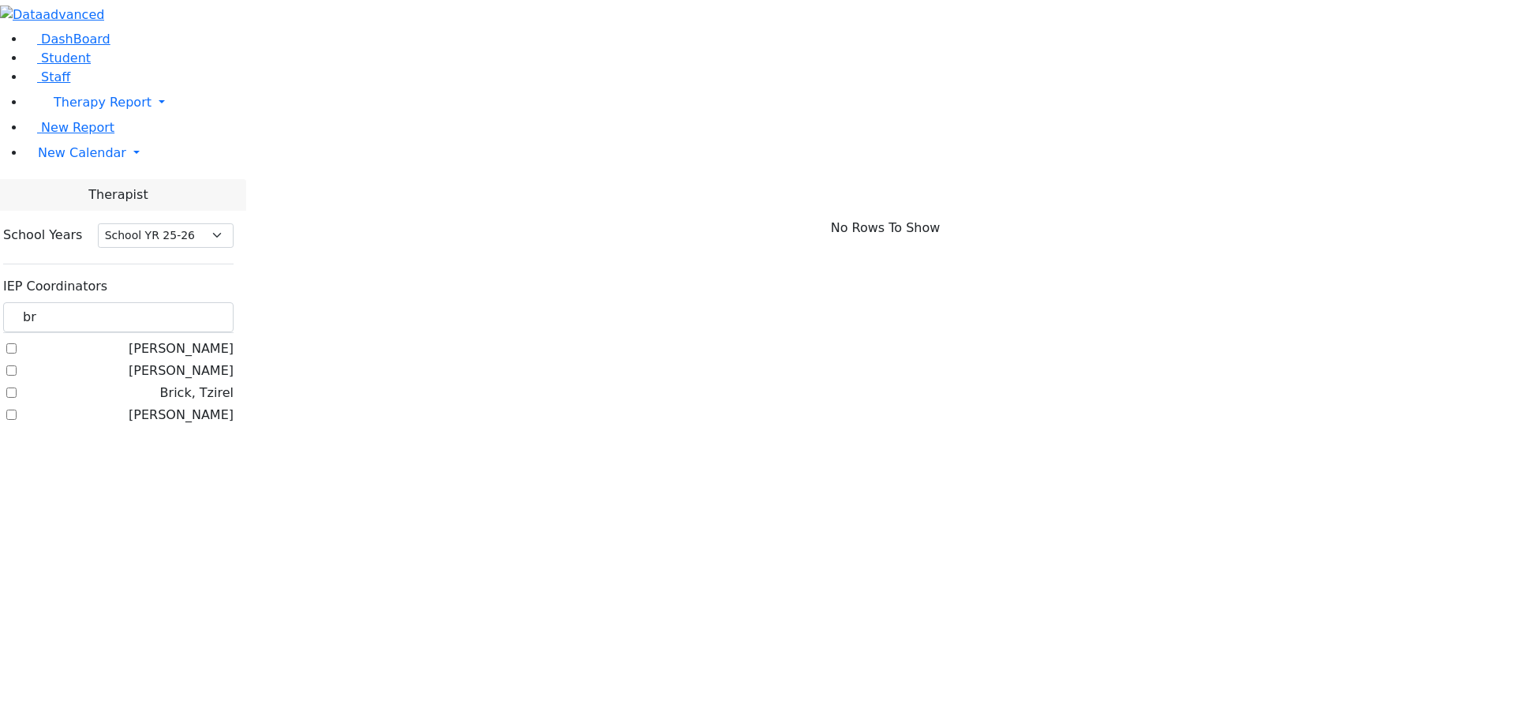
click at [203, 383] on label "Brick, Tzirel" at bounding box center [196, 392] width 73 height 19
click at [17, 387] on input "Brick, Tzirel" at bounding box center [11, 392] width 10 height 10
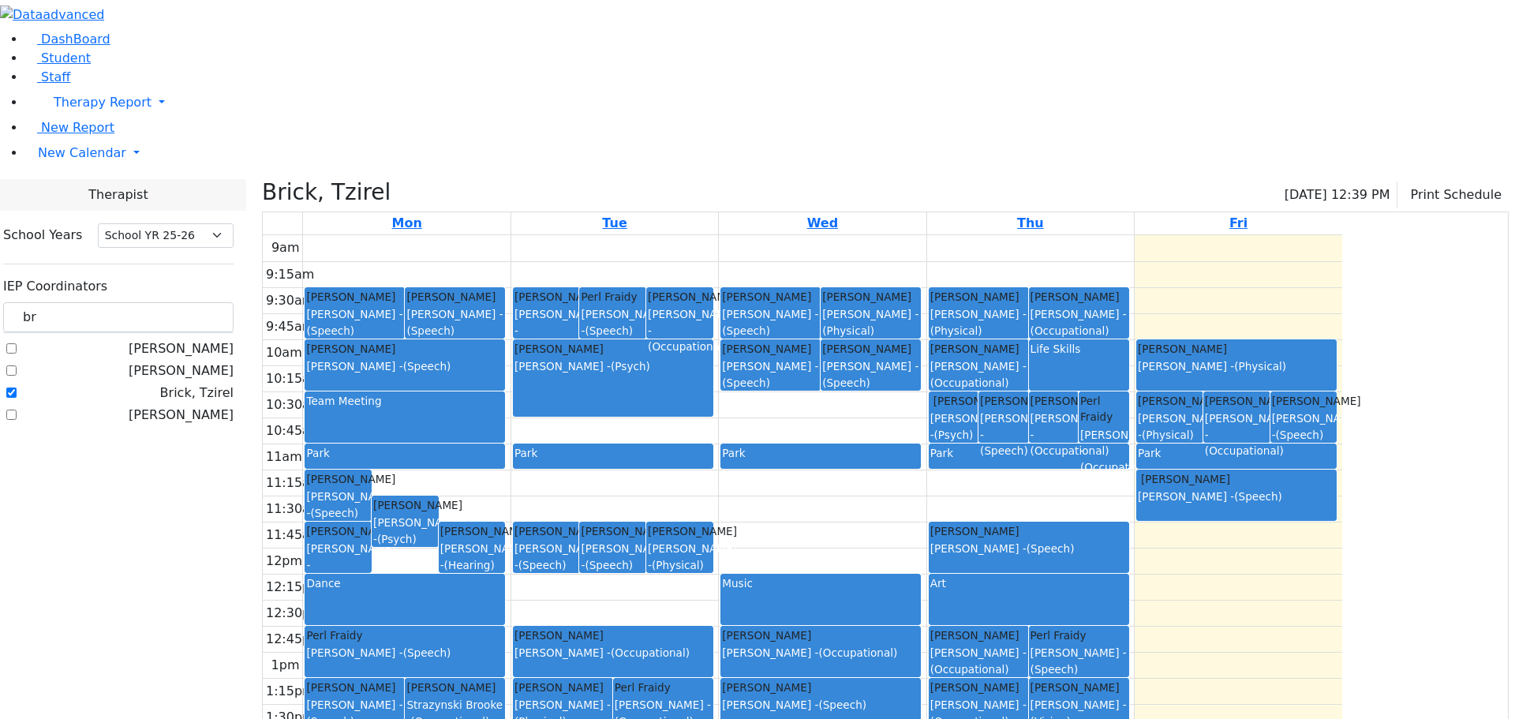
click at [197, 383] on label "Brick, Tzirel" at bounding box center [196, 392] width 73 height 19
click at [17, 387] on input "Brick, Tzirel" at bounding box center [11, 392] width 10 height 10
checkbox input "false"
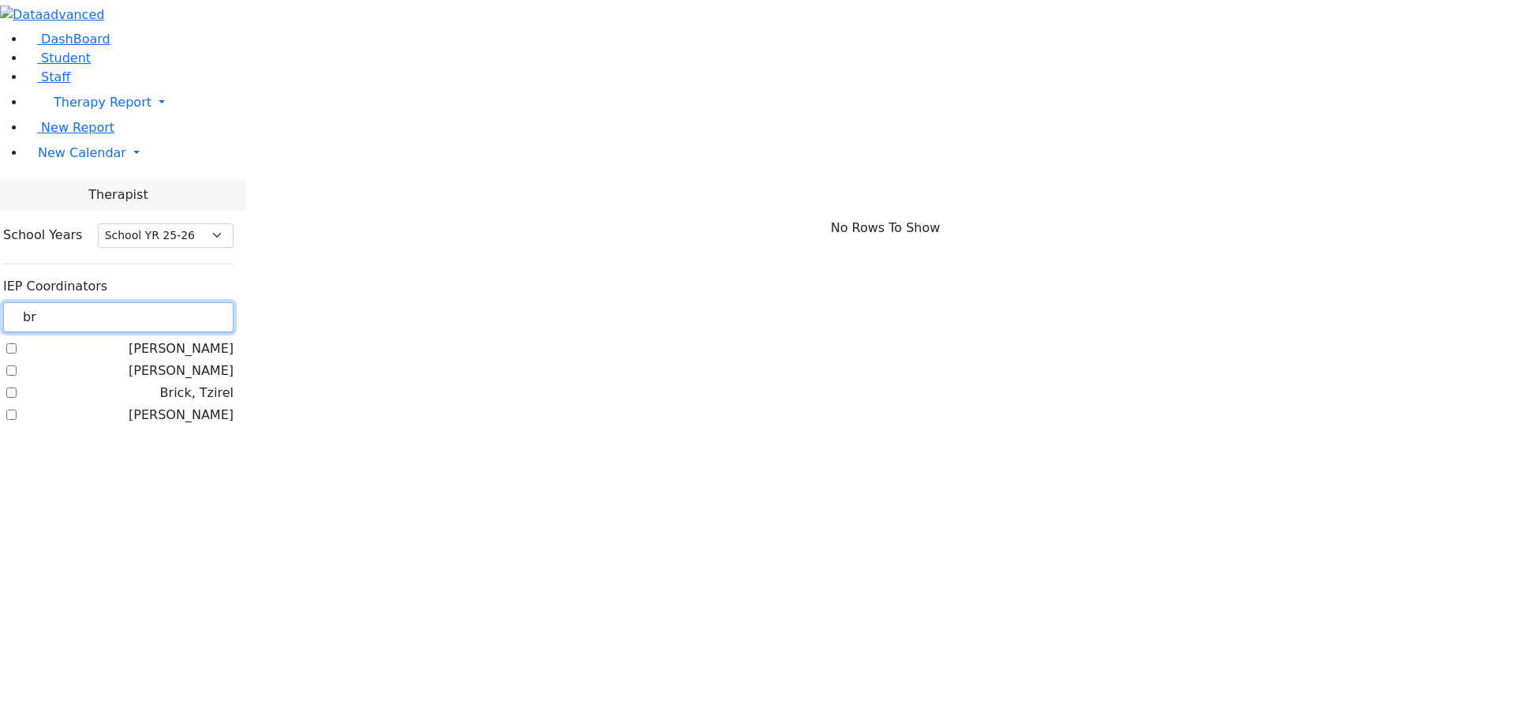
drag, startPoint x: 241, startPoint y: 135, endPoint x: 178, endPoint y: 139, distance: 62.5
click at [178, 211] on div "School Years Select School YR Summer YR 25 School YR 25-26 Summer YR 25 School …" at bounding box center [119, 326] width 256 height 230
type input "kos"
click at [198, 339] on label "[PERSON_NAME]" at bounding box center [181, 348] width 105 height 19
click at [17, 343] on input "[PERSON_NAME]" at bounding box center [11, 348] width 10 height 10
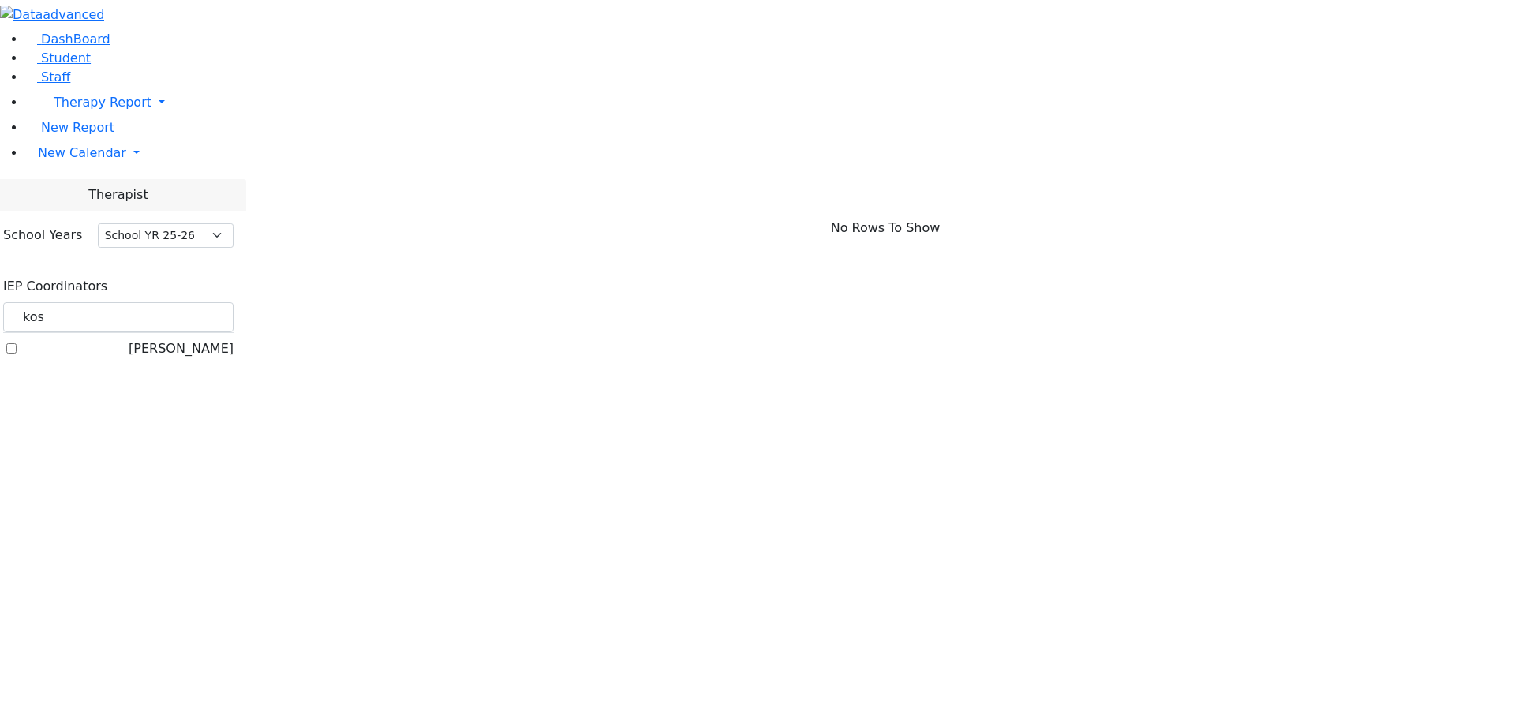
checkbox input "true"
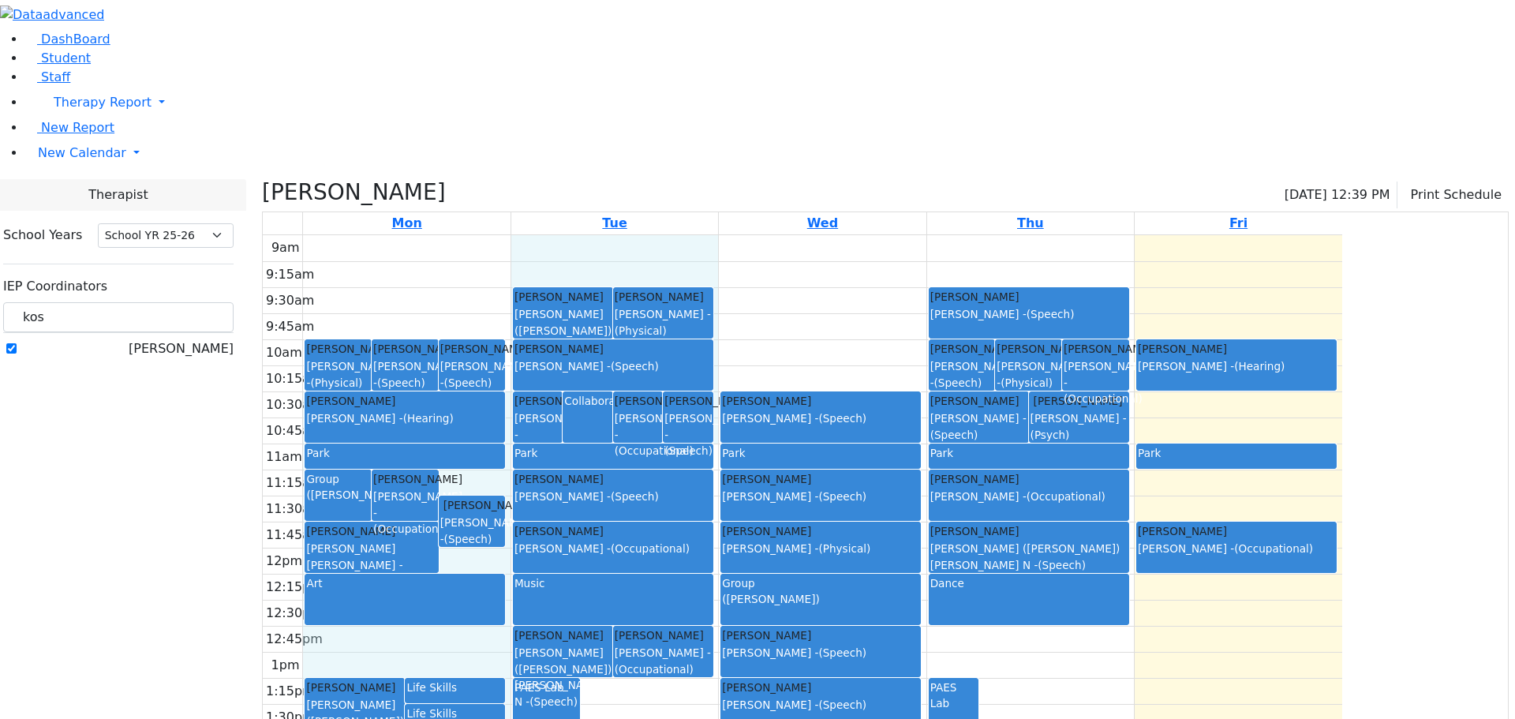
drag, startPoint x: 664, startPoint y: 238, endPoint x: 664, endPoint y: 278, distance: 39.5
click at [664, 279] on div "9am 9:15am 9:30am 9:45am 10am 10:15am 10:30am 10:45am 11am 11:15am 11:30am 11:4…" at bounding box center [802, 547] width 1079 height 625
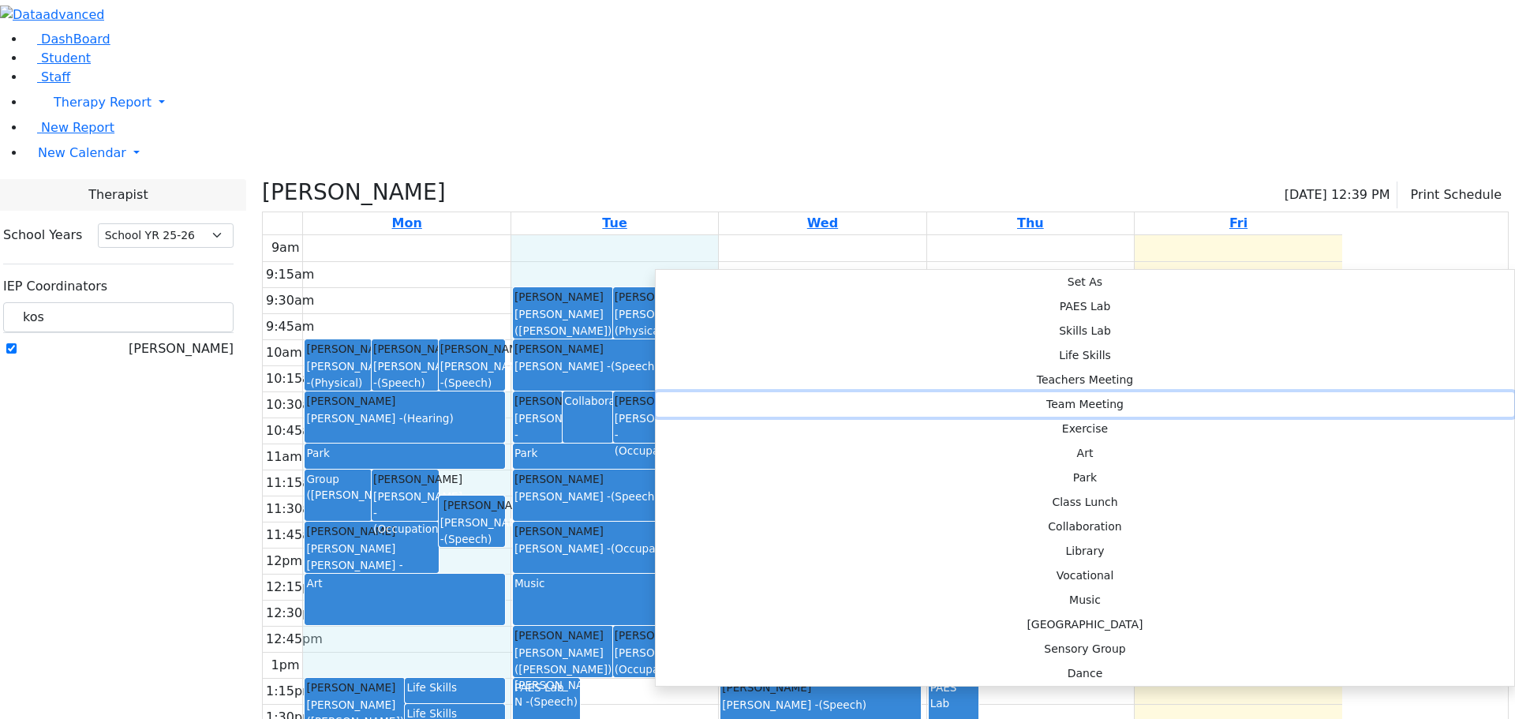
click at [877, 392] on button "Team Meeting" at bounding box center [1085, 404] width 858 height 24
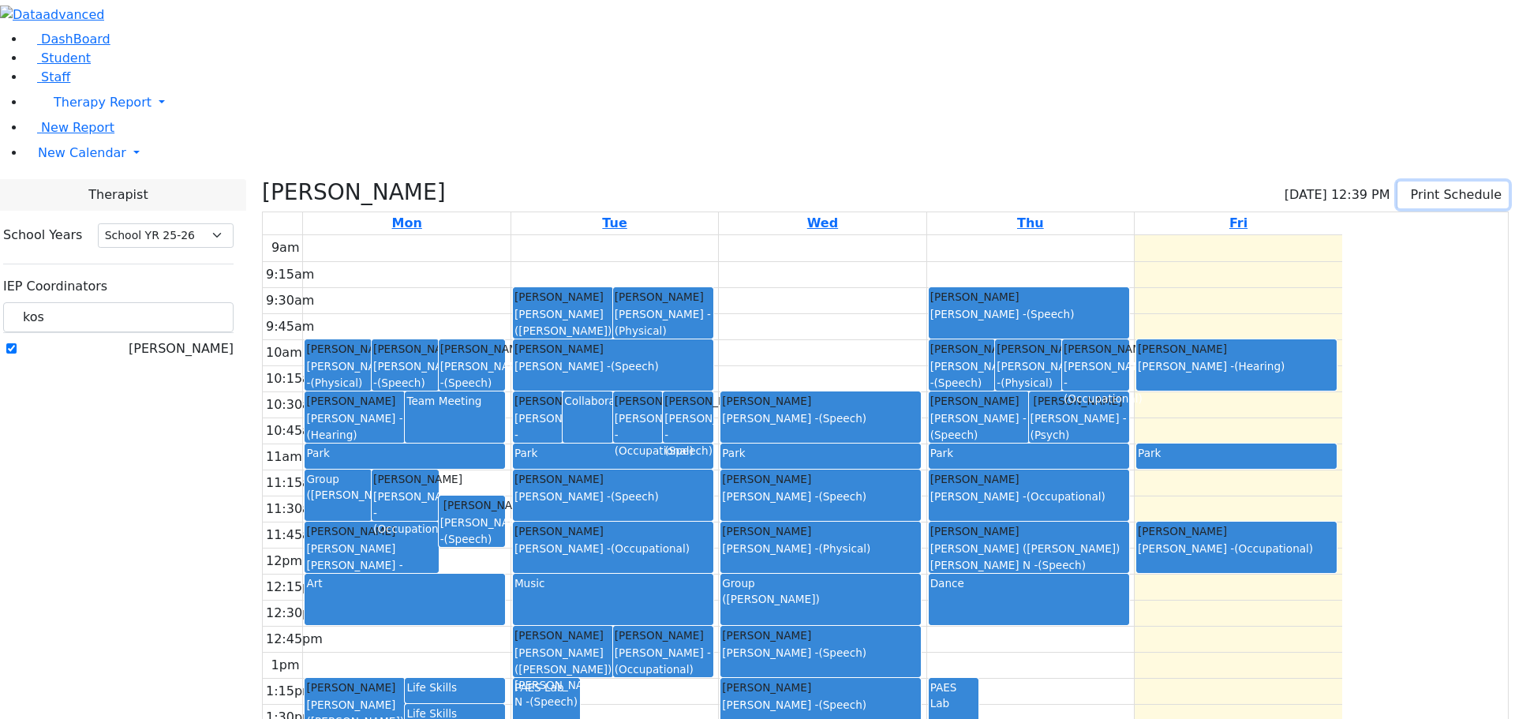
click at [1417, 181] on button "Print Schedule" at bounding box center [1452, 194] width 111 height 27
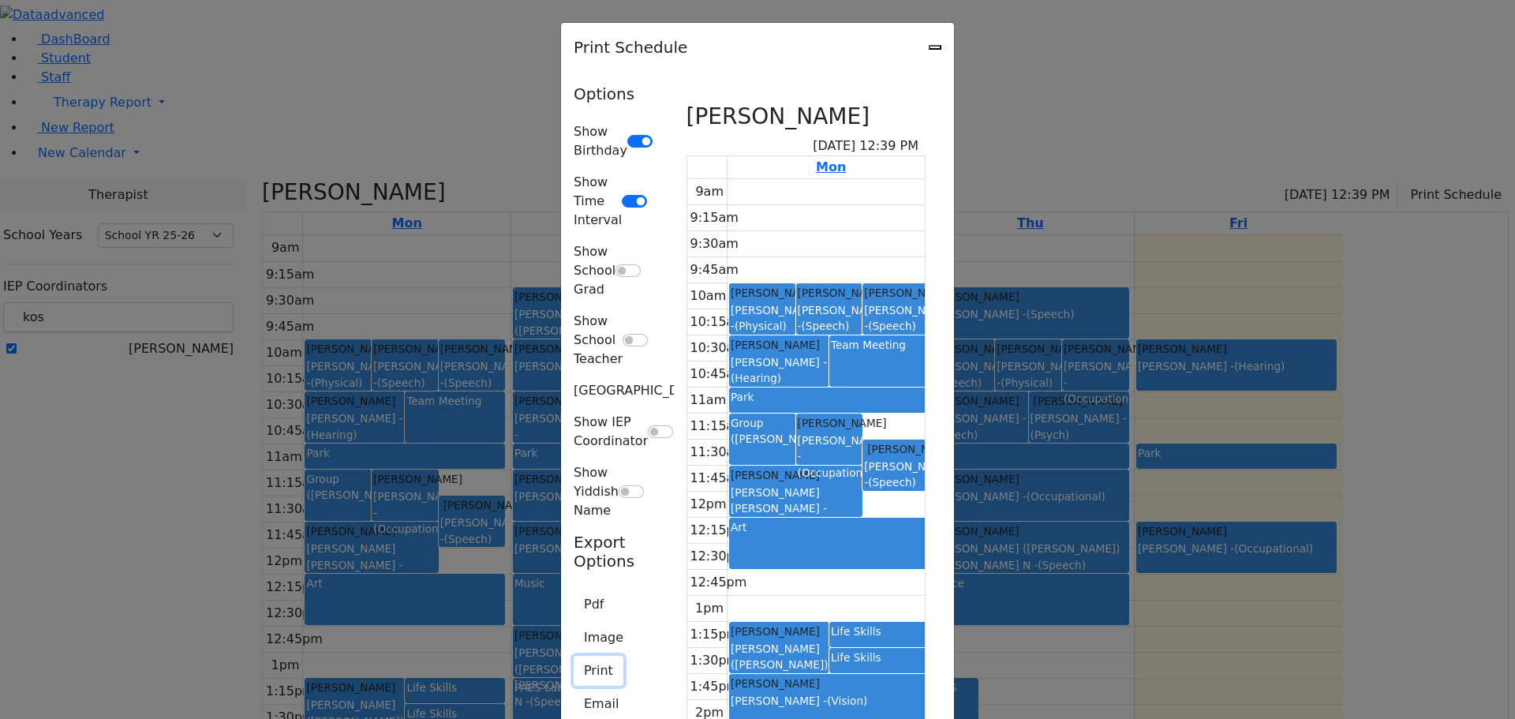
click at [574, 656] on button "Print" at bounding box center [599, 671] width 50 height 30
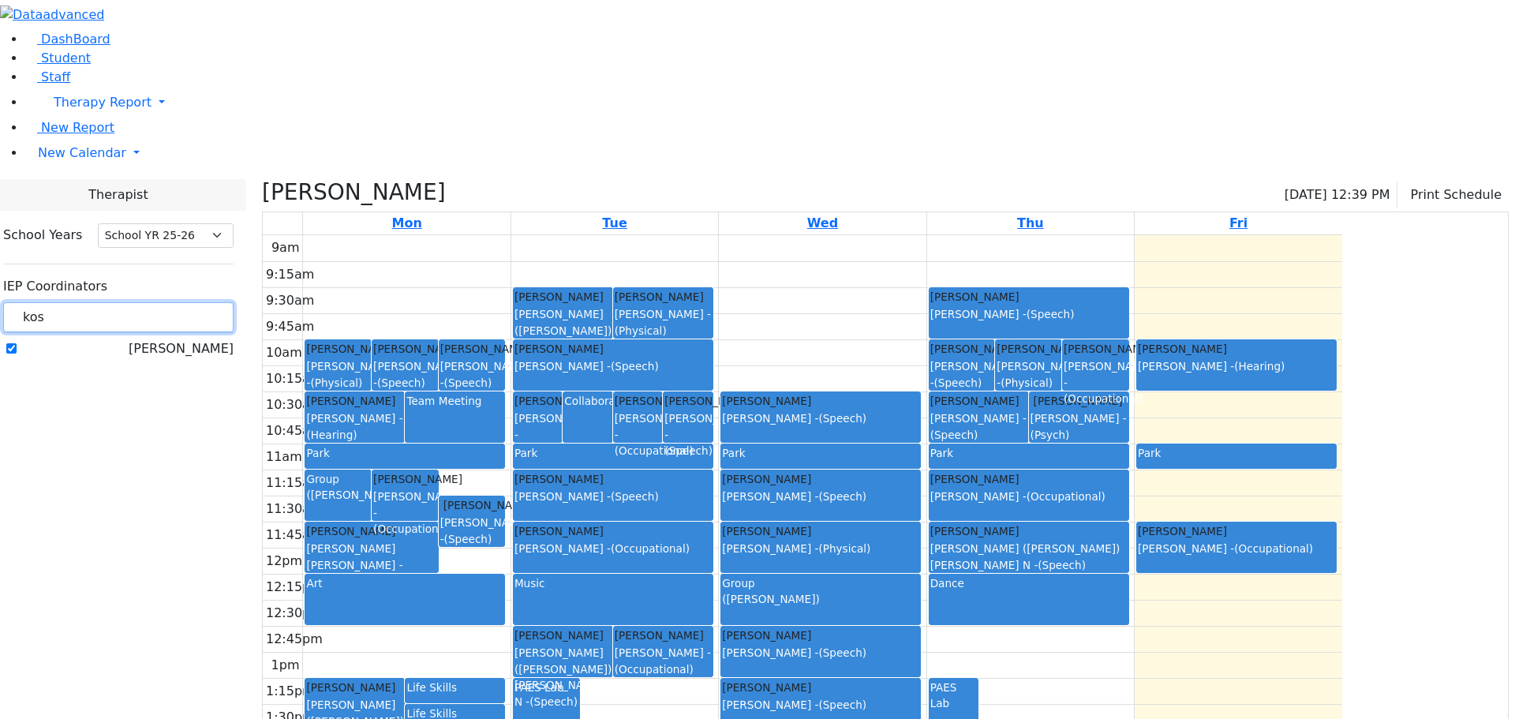
drag, startPoint x: 233, startPoint y: 137, endPoint x: 174, endPoint y: 128, distance: 59.9
click at [181, 211] on div "School Years Select School YR Summer YR 25 School YR 25-26 Summer YR 25 School …" at bounding box center [119, 292] width 256 height 163
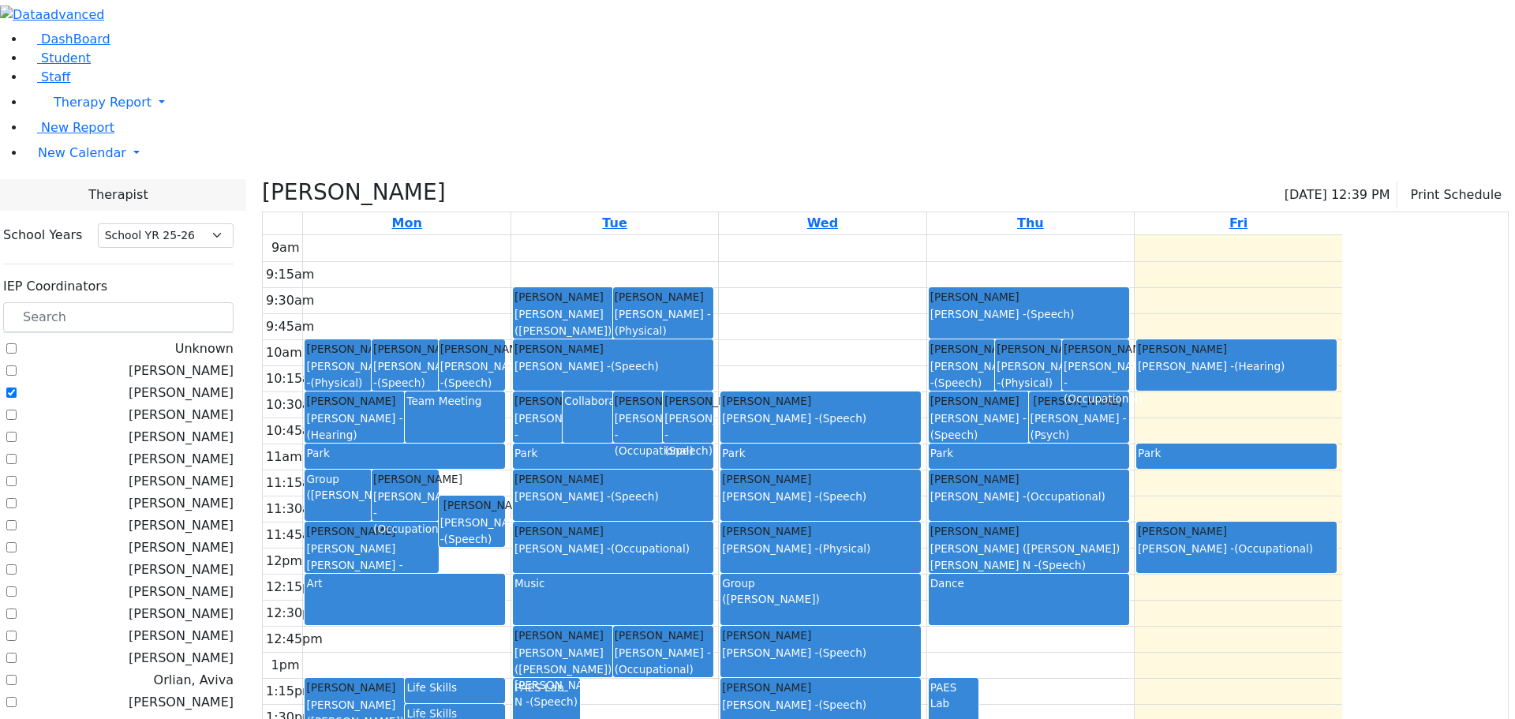
click at [196, 383] on label "[PERSON_NAME]" at bounding box center [181, 392] width 105 height 19
click at [17, 387] on input "[PERSON_NAME]" at bounding box center [11, 392] width 10 height 10
checkbox input "false"
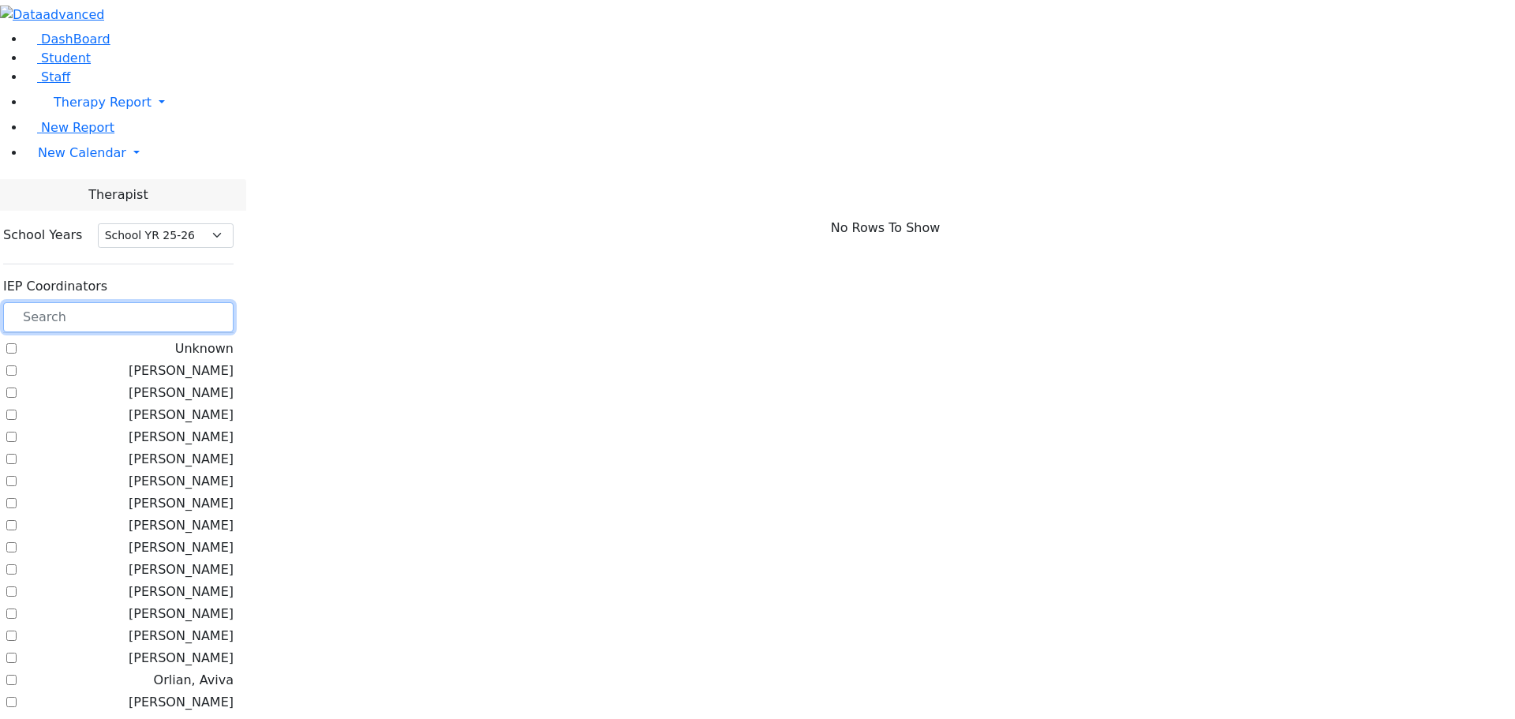
click at [222, 302] on input "text" at bounding box center [118, 317] width 230 height 30
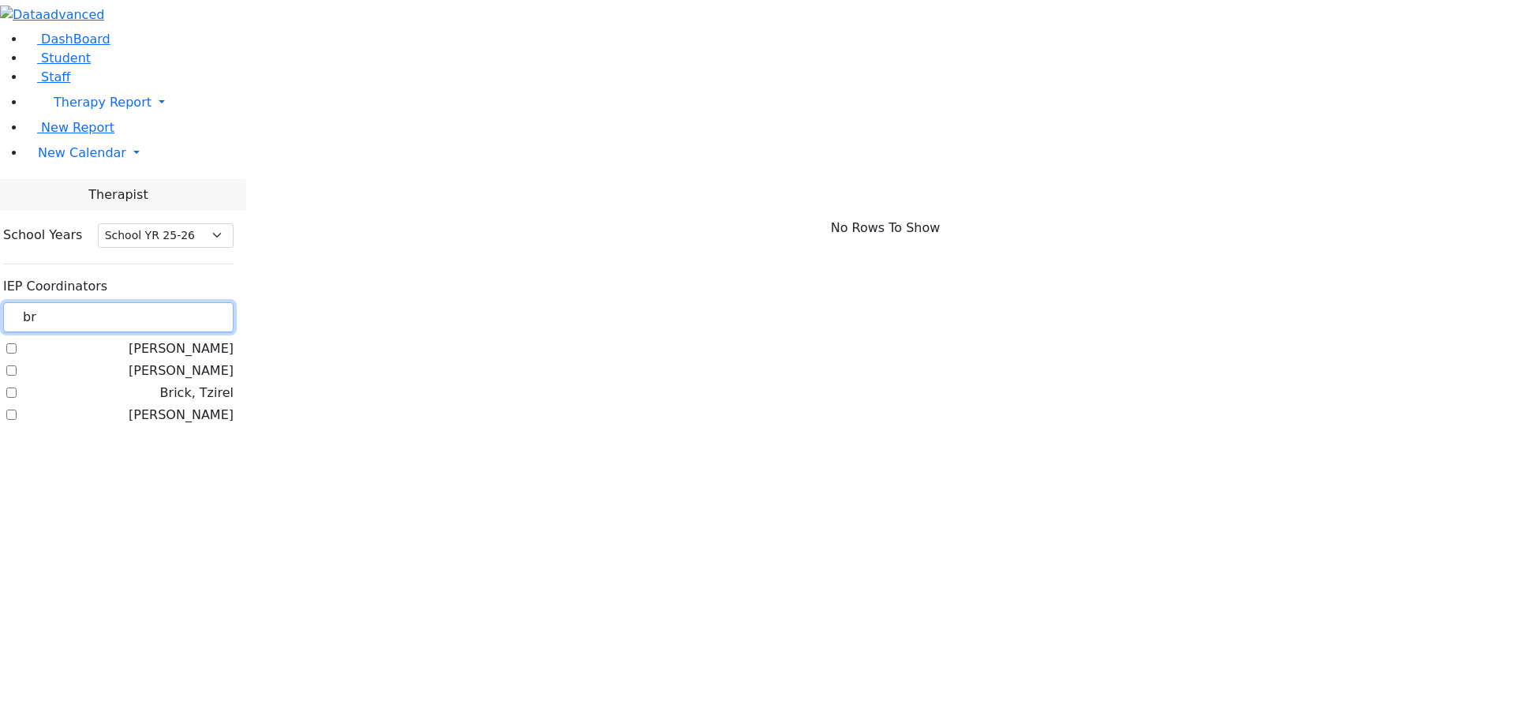
type input "br"
click at [195, 383] on label "Brick, Tzirel" at bounding box center [196, 392] width 73 height 19
click at [17, 387] on input "Brick, Tzirel" at bounding box center [11, 392] width 10 height 10
checkbox input "true"
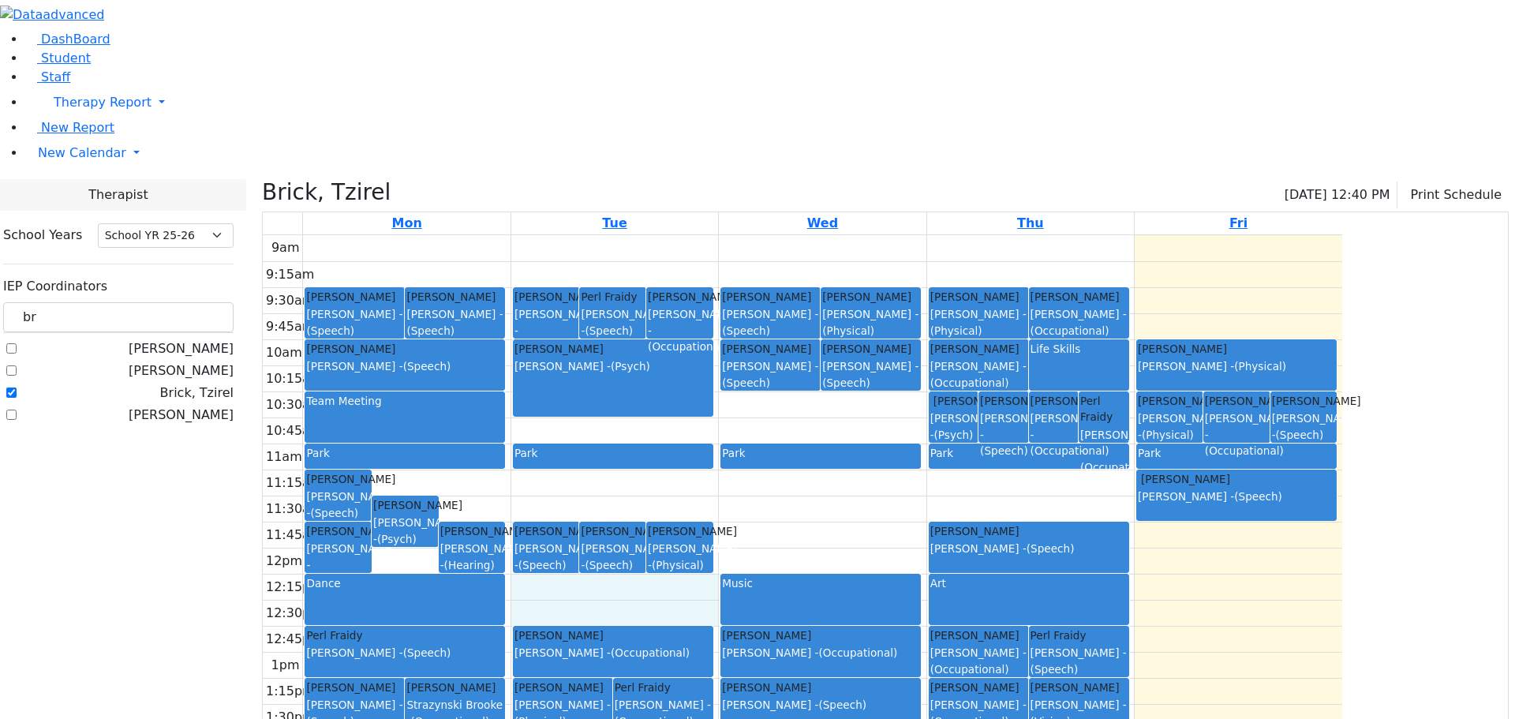
drag, startPoint x: 684, startPoint y: 422, endPoint x: 694, endPoint y: 443, distance: 22.6
click at [695, 446] on div "9am 9:15am 9:30am 9:45am 10am 10:15am 10:30am 10:45am 11am 11:15am 11:30am 11:4…" at bounding box center [802, 547] width 1079 height 625
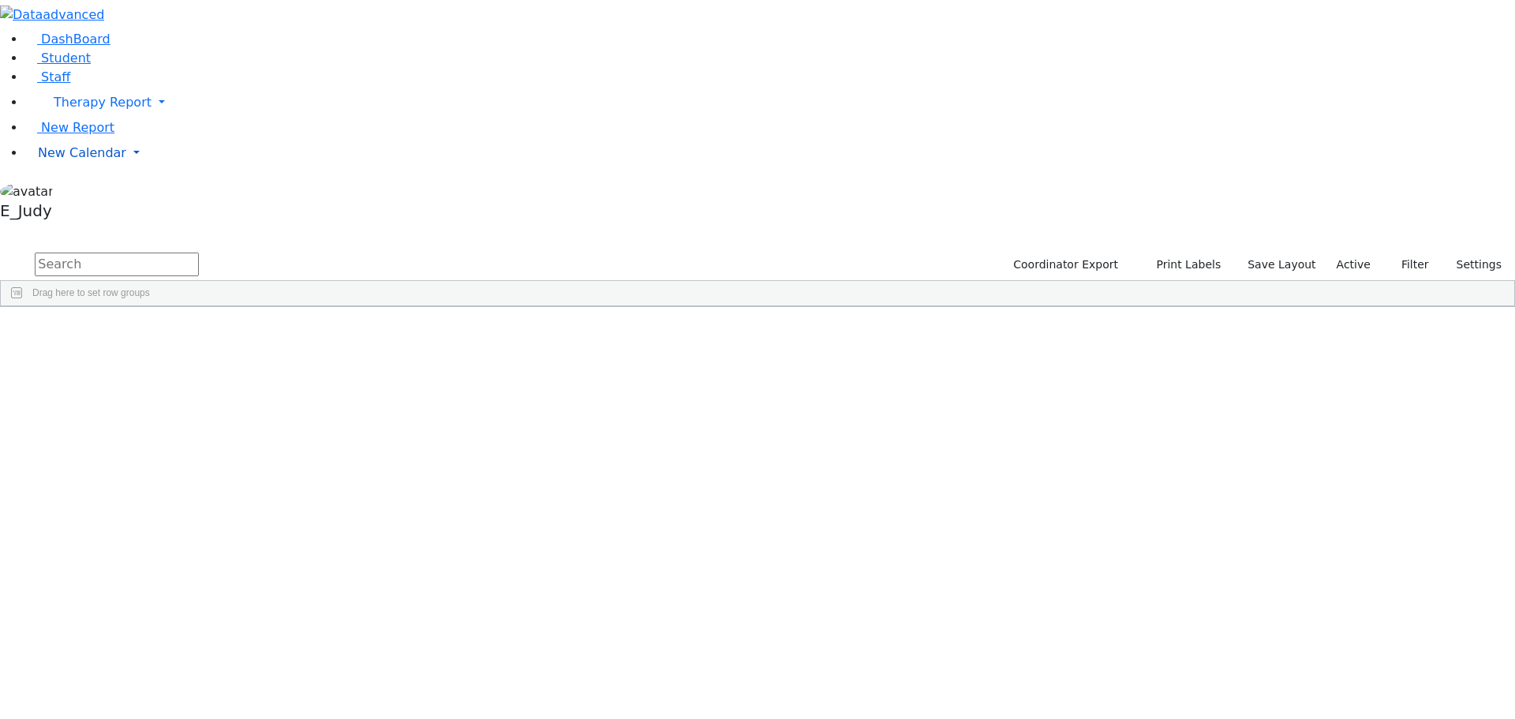
click at [154, 169] on link "New Calendar" at bounding box center [770, 153] width 1490 height 32
click at [59, 211] on span "Teacher Report" at bounding box center [85, 203] width 95 height 15
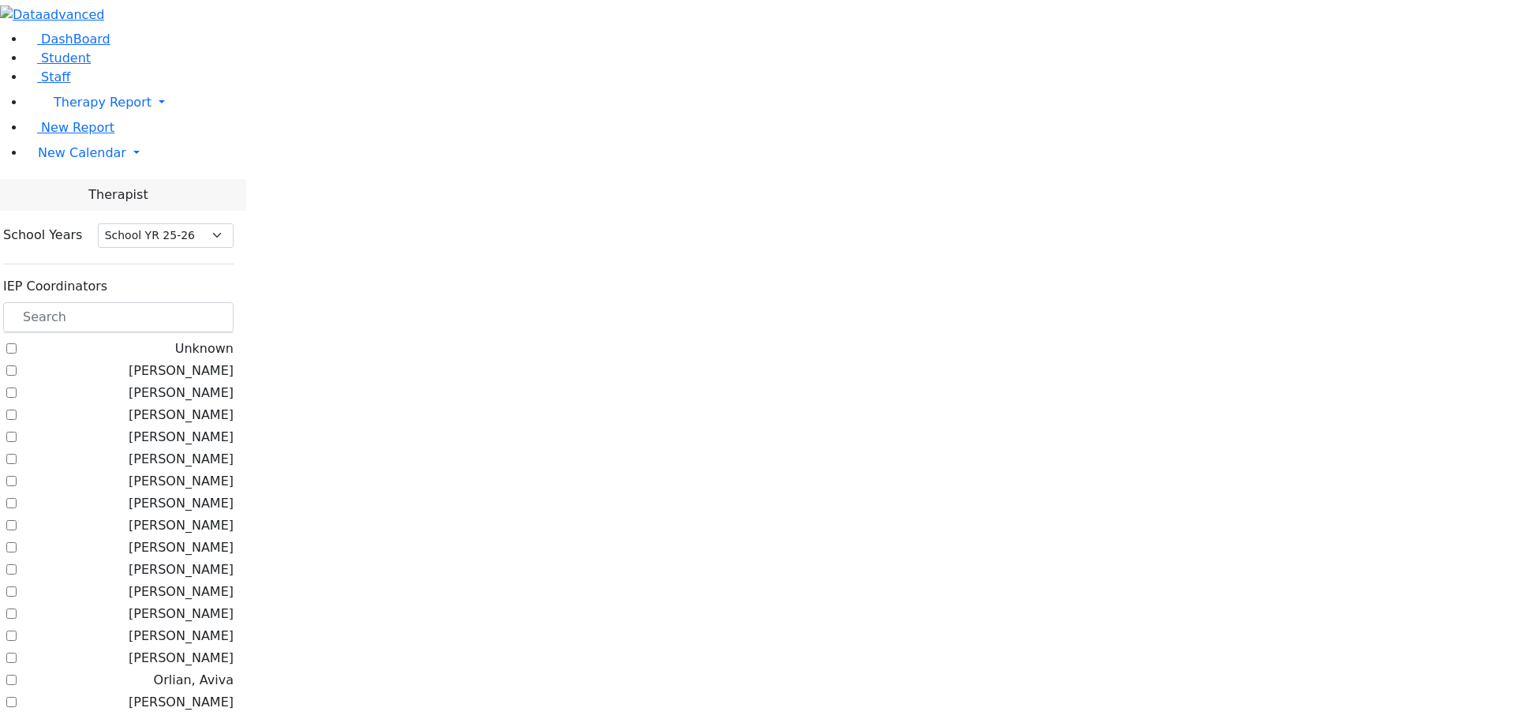
select select "212"
click at [230, 302] on input "text" at bounding box center [118, 317] width 230 height 30
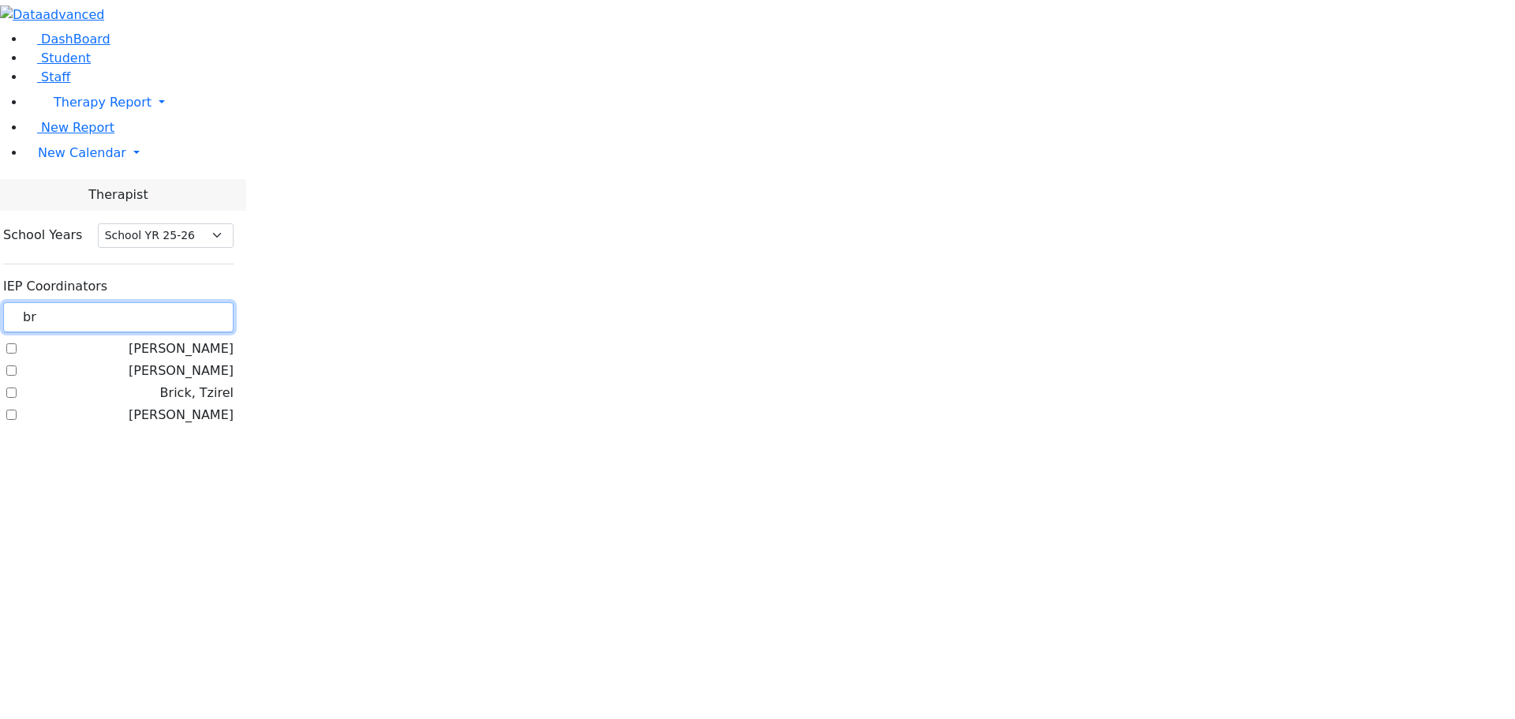
type input "br"
click at [200, 383] on label "Brick, Tzirel" at bounding box center [196, 392] width 73 height 19
click at [17, 387] on input "Brick, Tzirel" at bounding box center [11, 392] width 10 height 10
checkbox input "true"
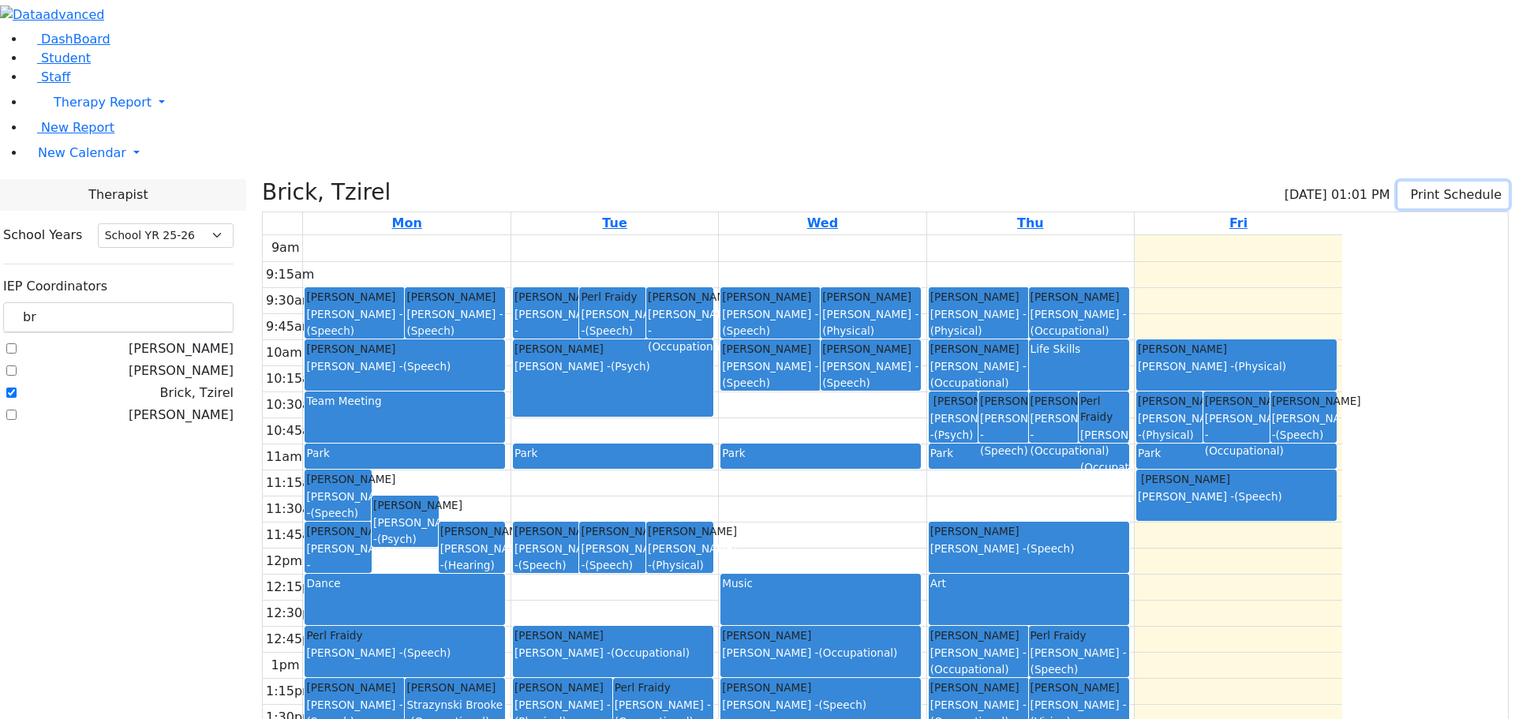
click at [1412, 181] on button "Print Schedule" at bounding box center [1452, 194] width 111 height 27
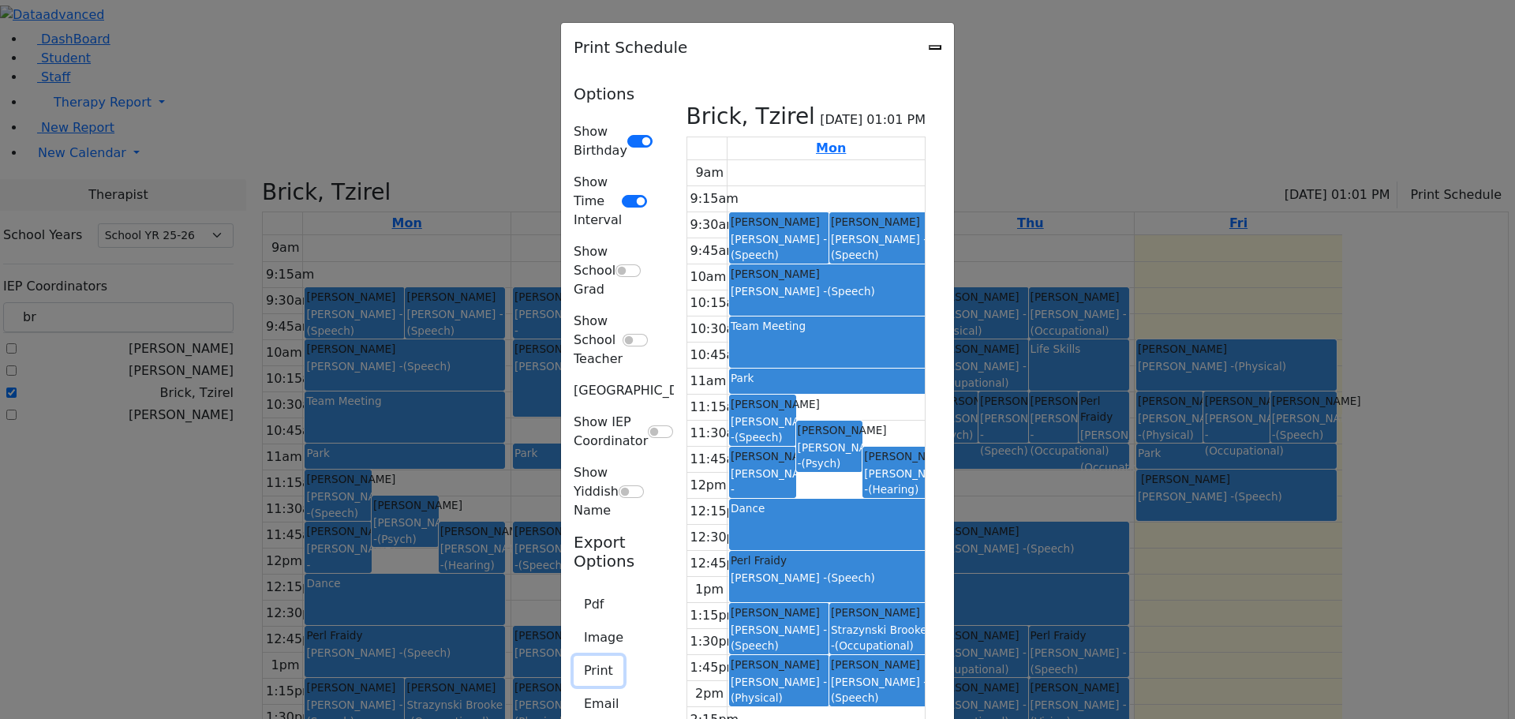
click at [574, 656] on button "Print" at bounding box center [599, 671] width 50 height 30
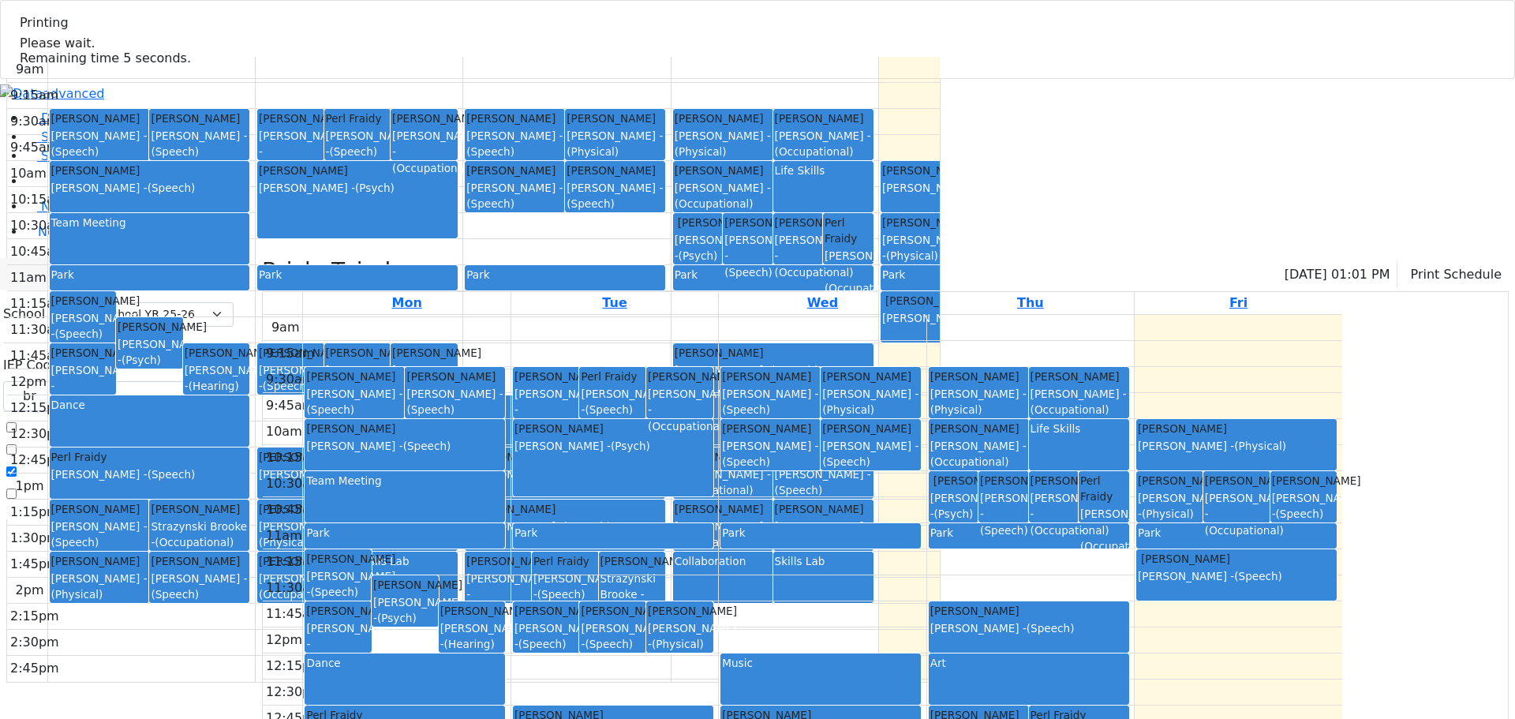
select select "212"
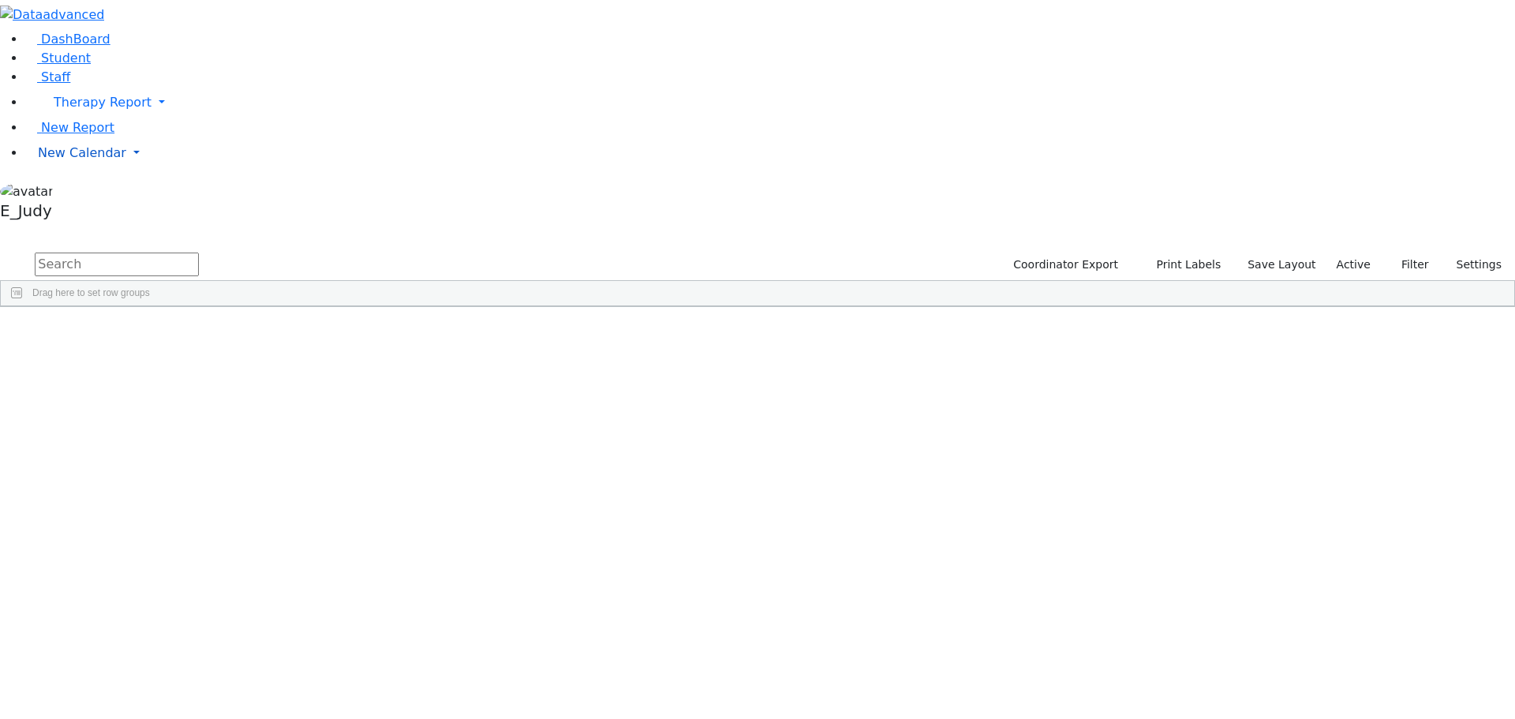
click at [149, 169] on link "New Calendar" at bounding box center [770, 153] width 1490 height 32
click at [91, 194] on link "Calendar" at bounding box center [62, 184] width 57 height 19
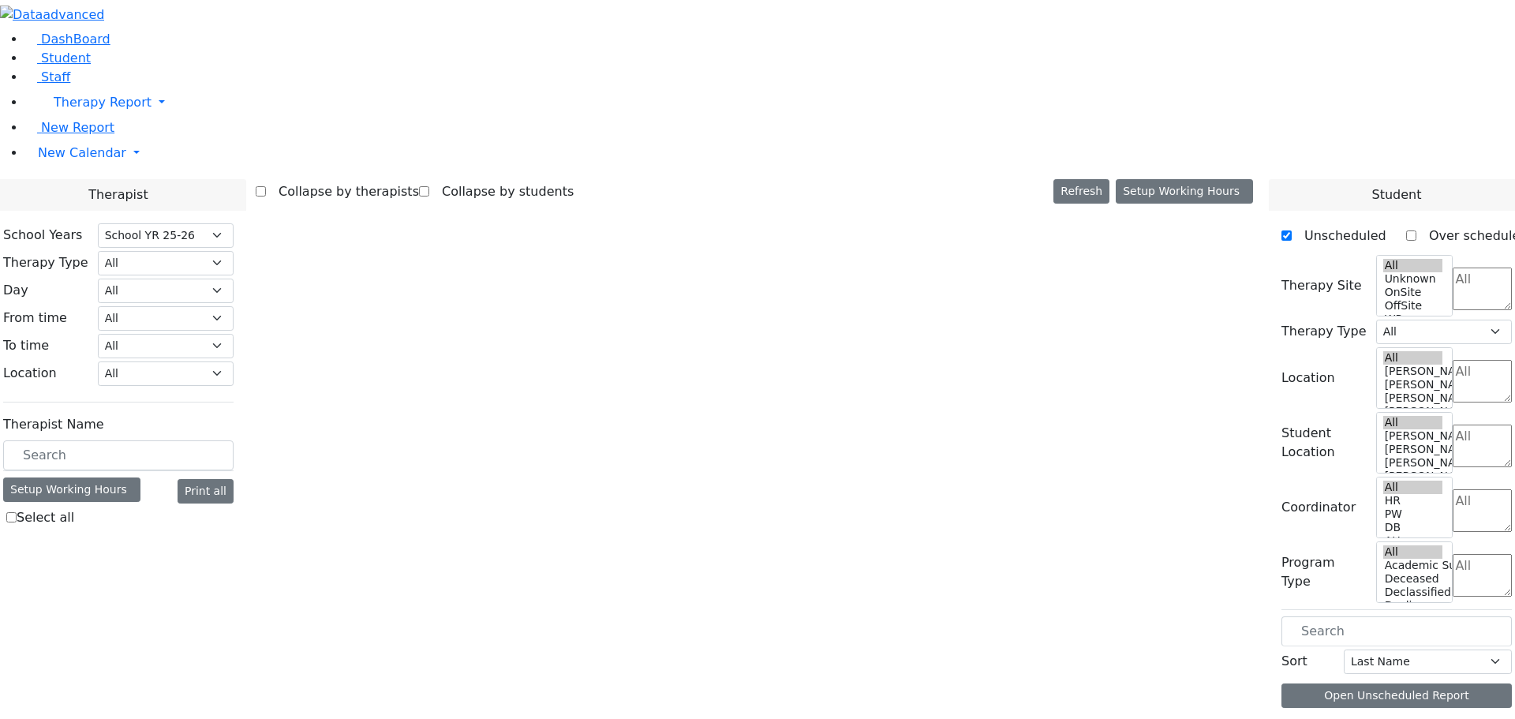
select select "212"
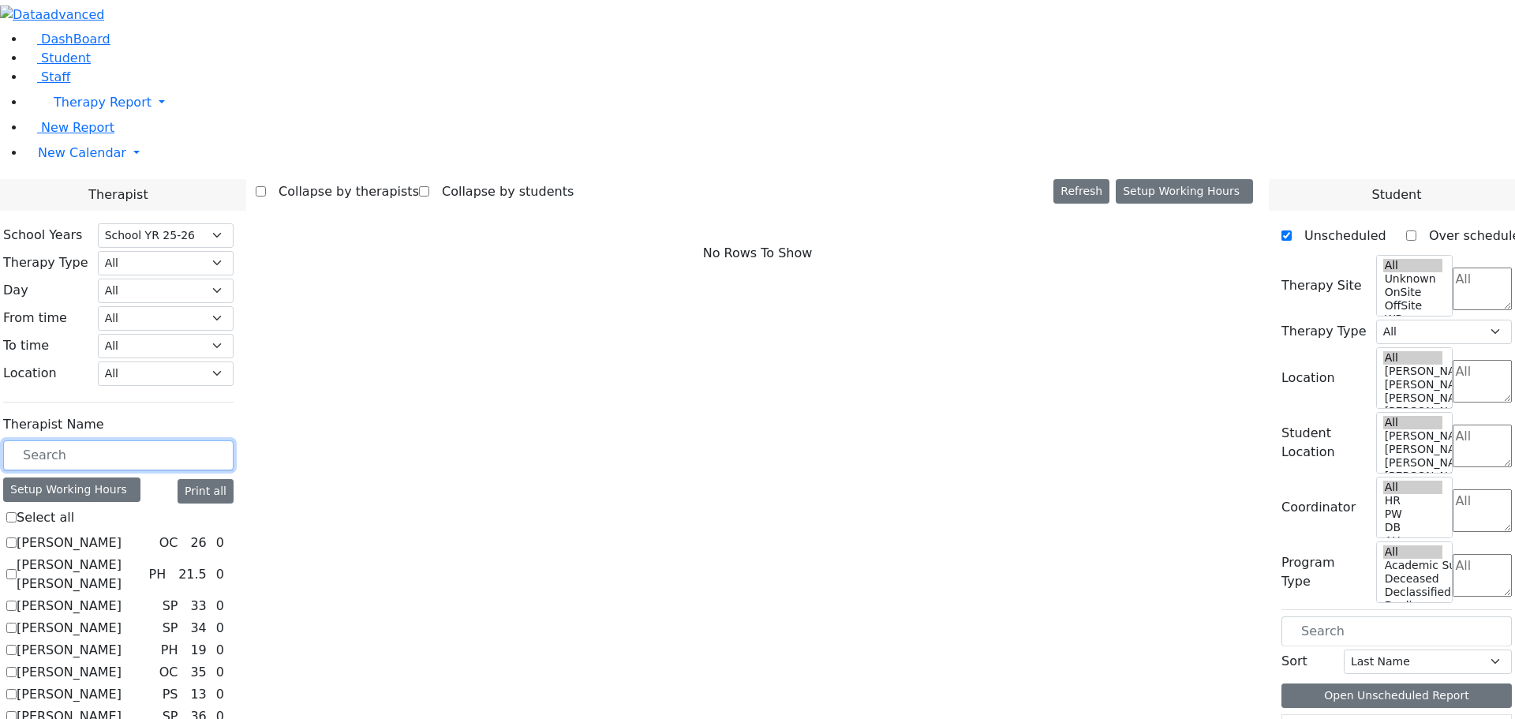
click at [234, 440] on input "text" at bounding box center [118, 455] width 230 height 30
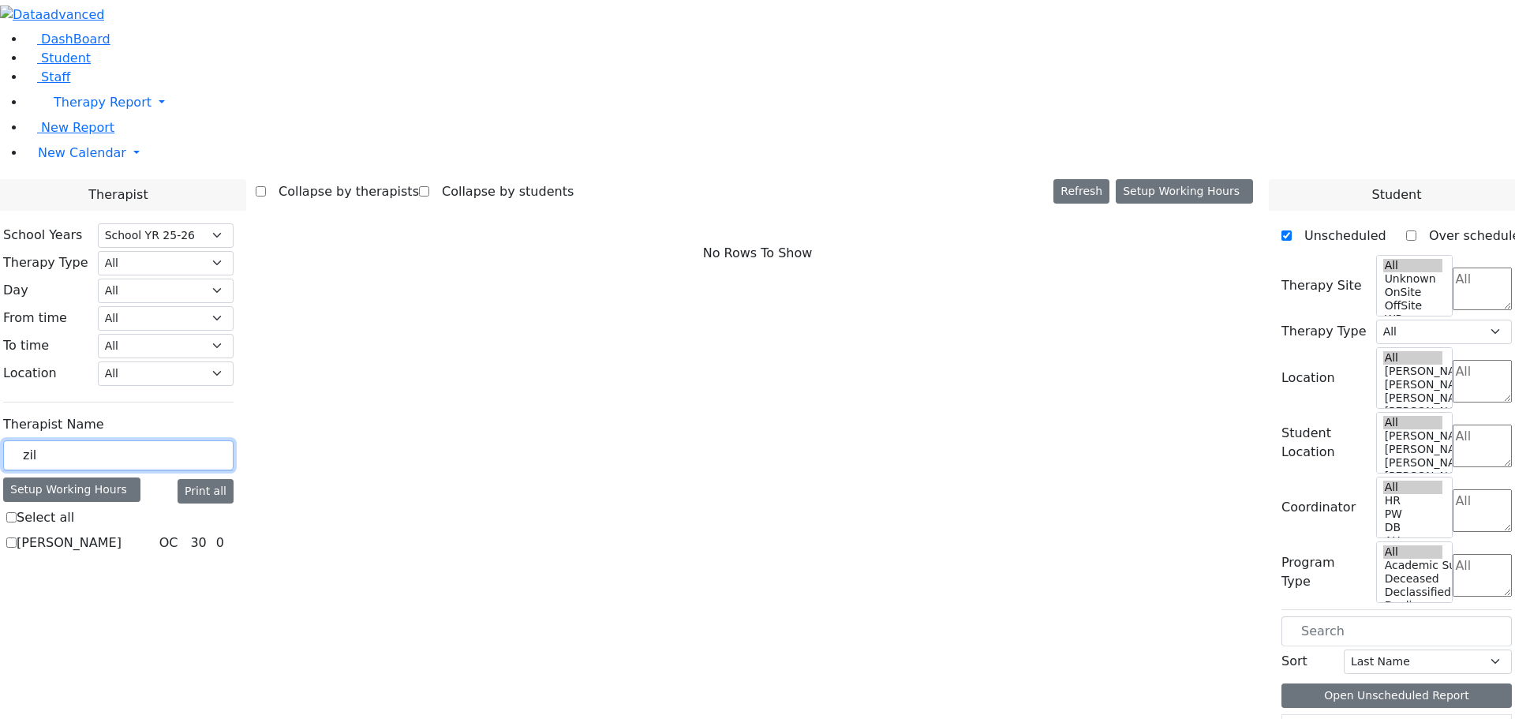
type input "zil"
click at [122, 533] on label "[PERSON_NAME]" at bounding box center [69, 542] width 105 height 19
click at [17, 537] on input "[PERSON_NAME]" at bounding box center [11, 542] width 10 height 10
checkbox input "true"
select select "1"
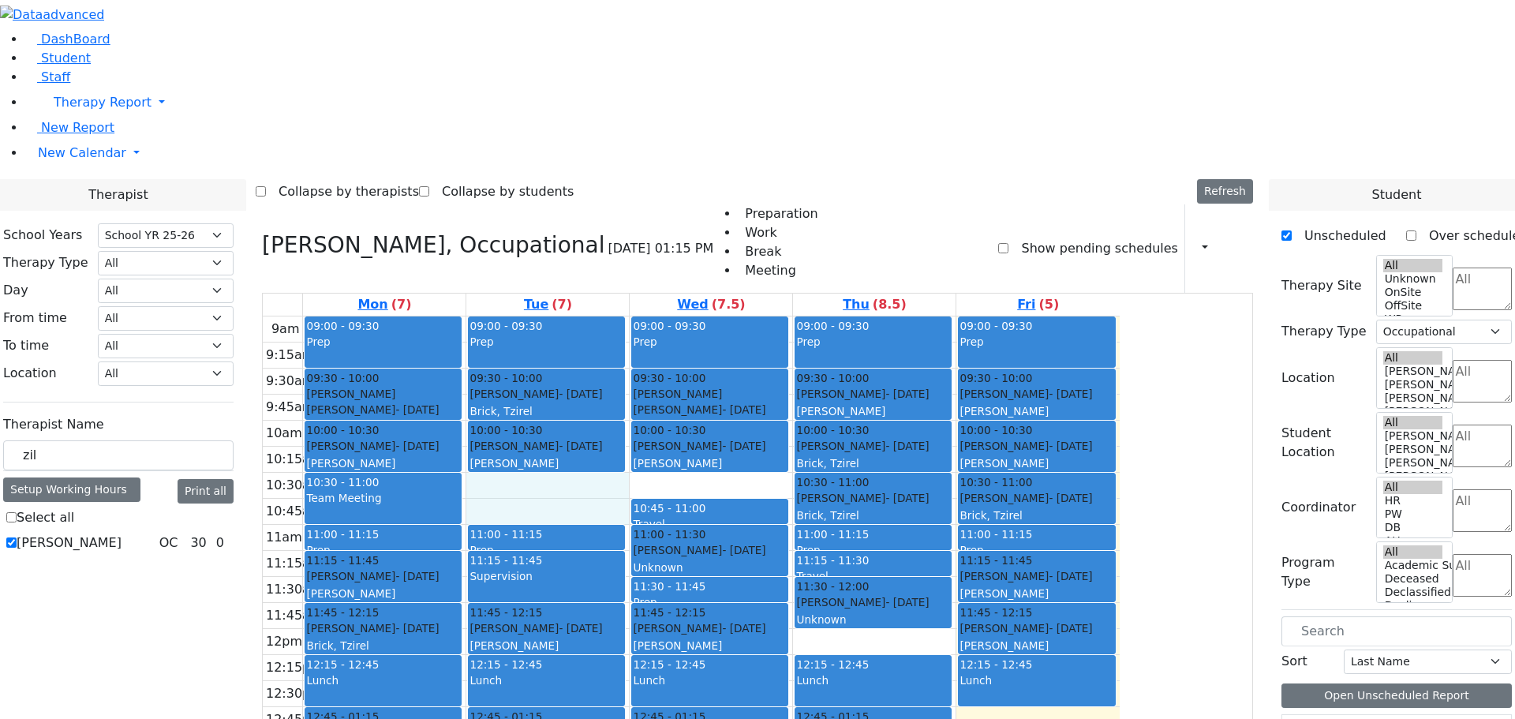
drag, startPoint x: 690, startPoint y: 271, endPoint x: 694, endPoint y: 287, distance: 16.3
click at [694, 316] on div "9am 9:15am 9:30am 9:45am 10am 10:15am 10:30am 10:45am 11am 11:15am 11:30am 11:4…" at bounding box center [691, 628] width 857 height 625
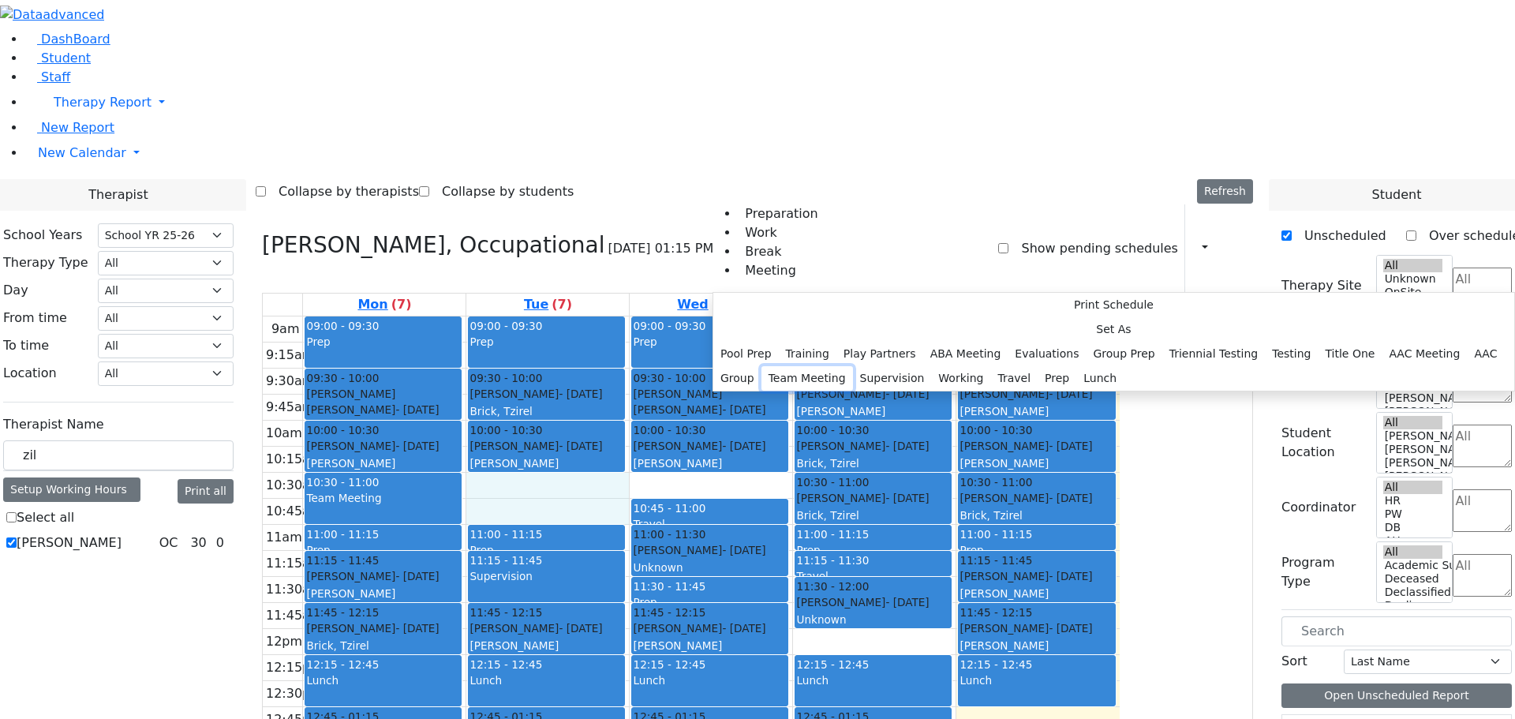
click at [853, 366] on button "Team Meeting" at bounding box center [807, 378] width 92 height 24
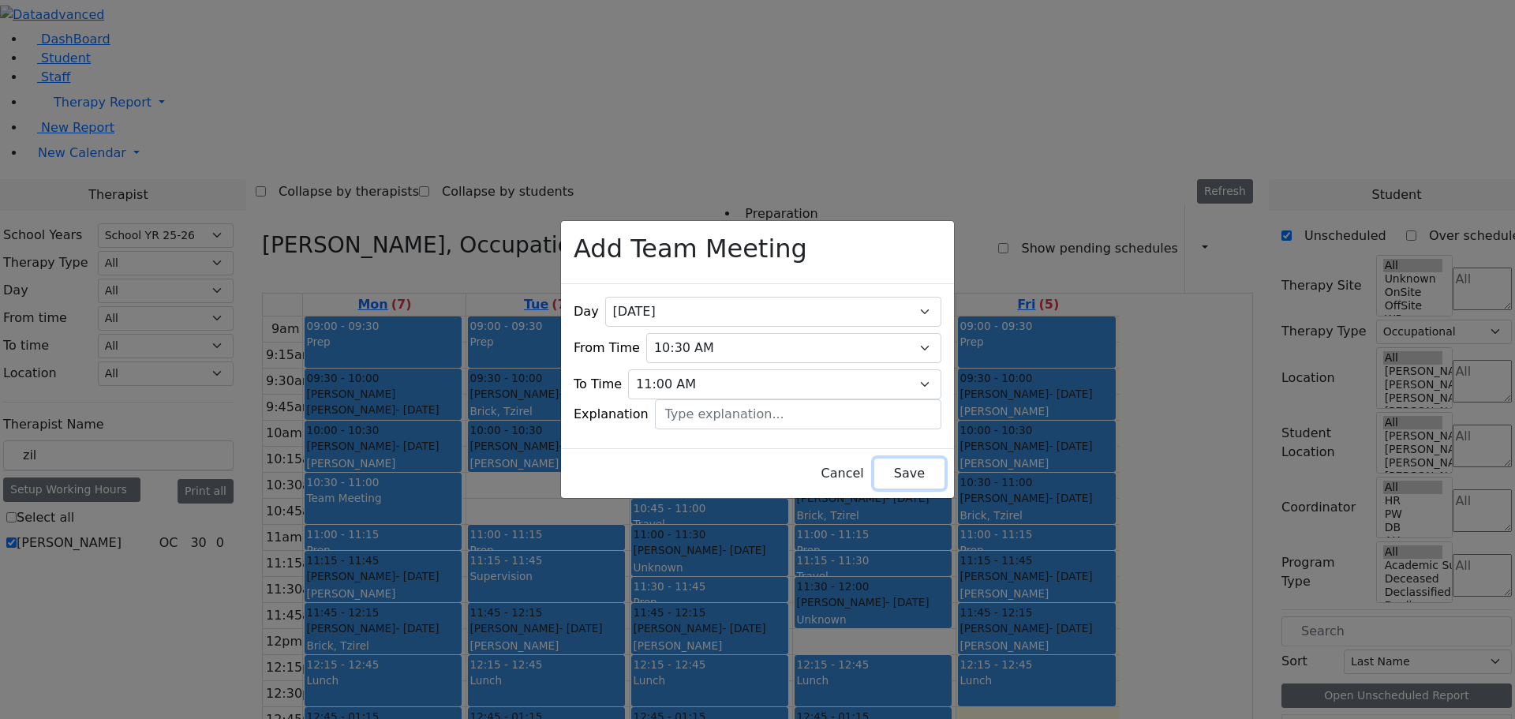
click at [875, 460] on button "Save" at bounding box center [909, 473] width 70 height 30
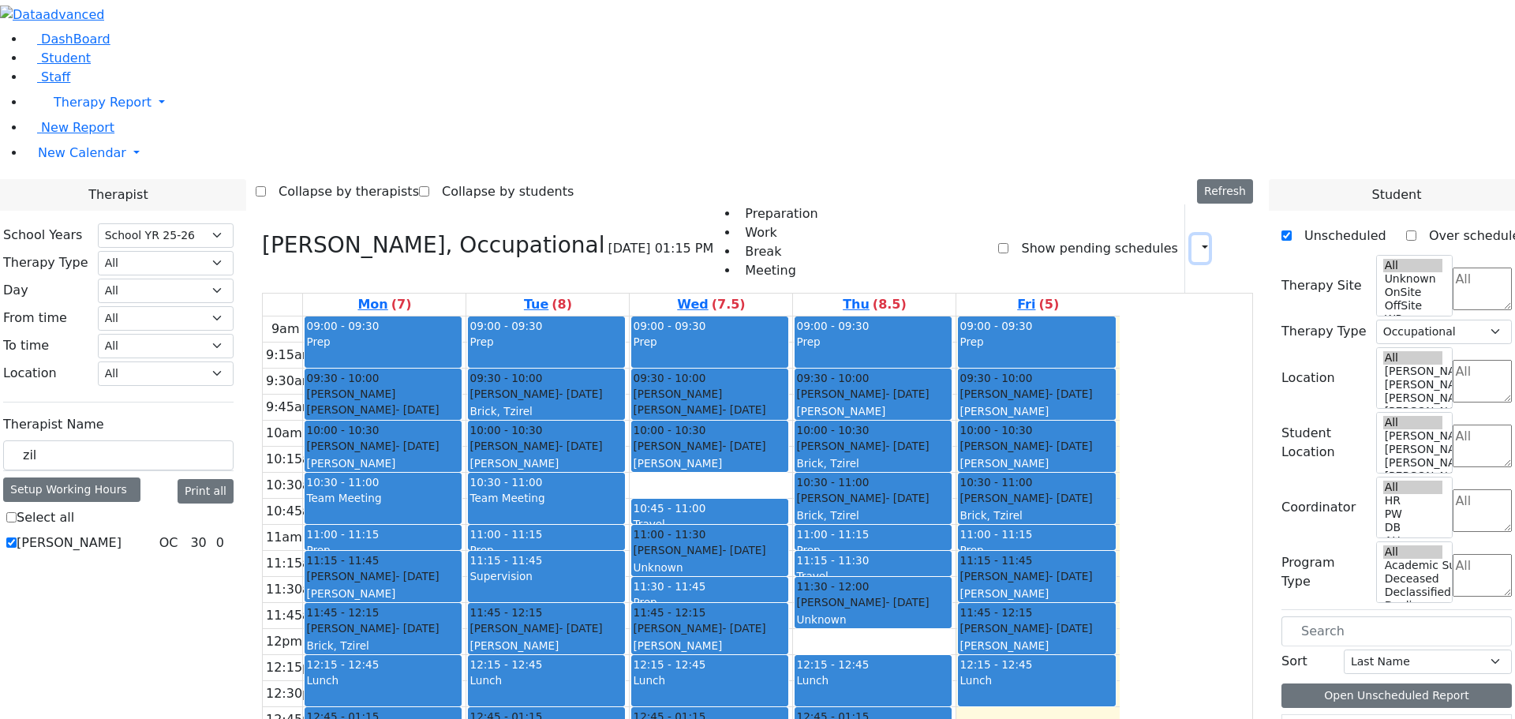
click at [1195, 241] on icon "button" at bounding box center [1195, 248] width 0 height 15
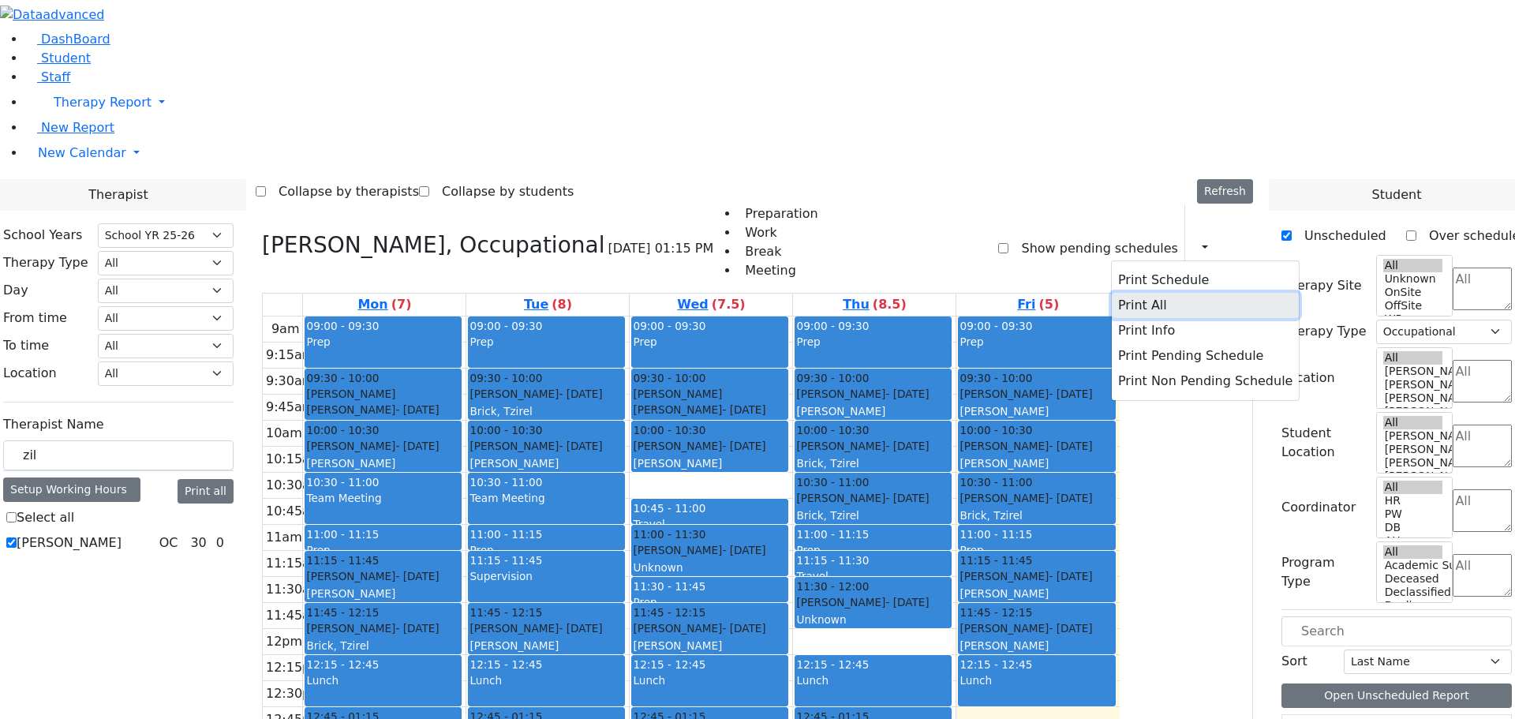
click at [1118, 293] on button "Print All" at bounding box center [1205, 305] width 187 height 25
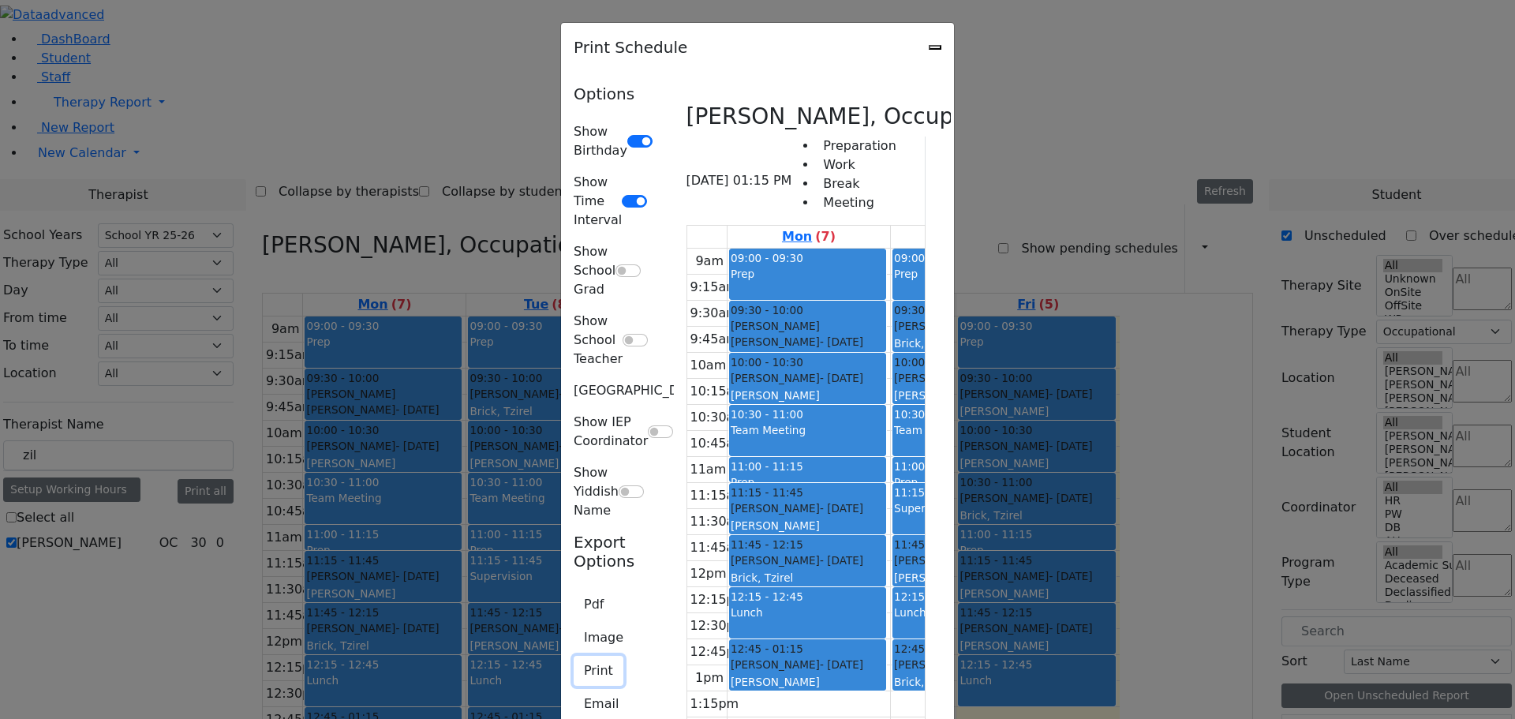
click at [574, 656] on button "Print" at bounding box center [599, 671] width 50 height 30
